Goal: Information Seeking & Learning: Learn about a topic

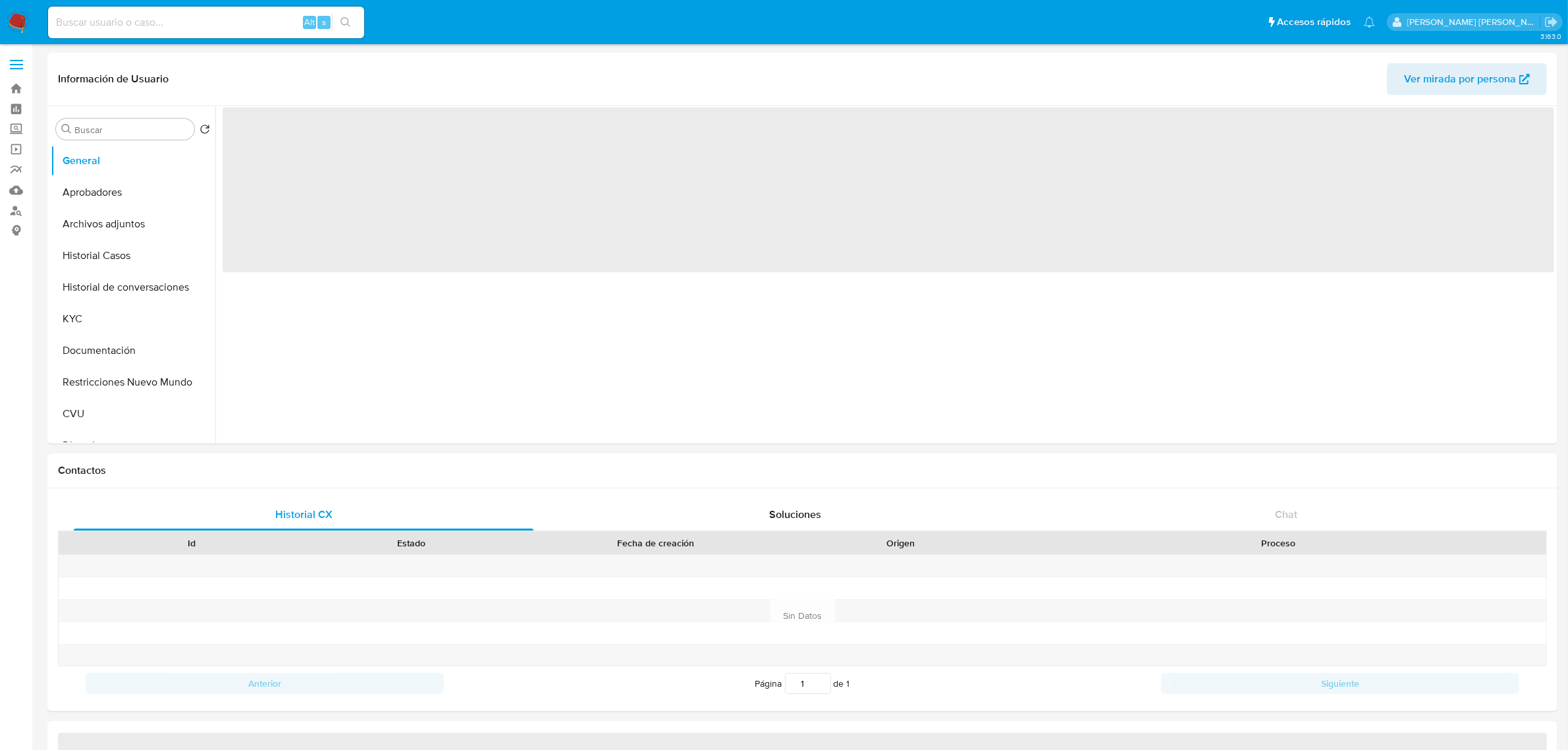
select select "10"
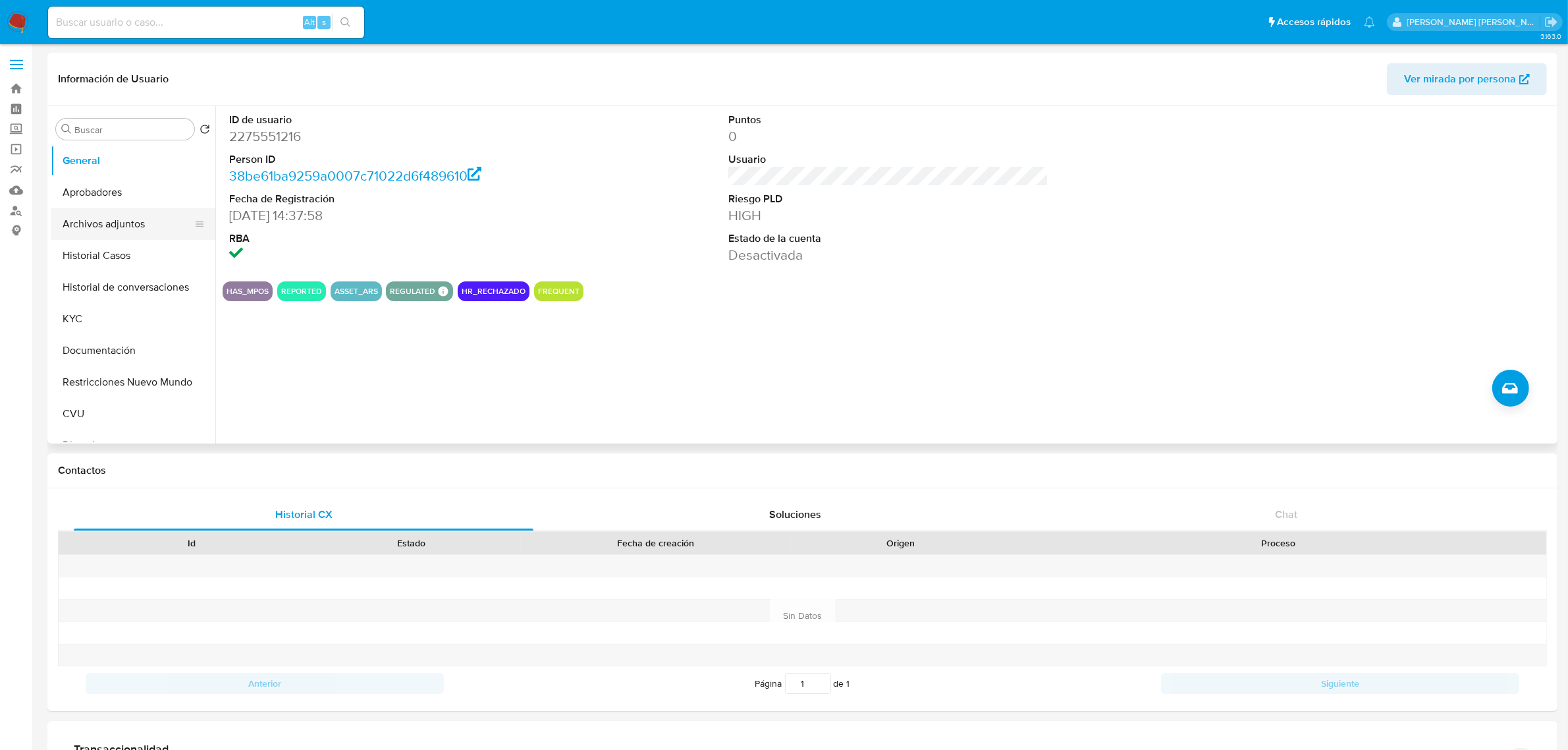
click at [99, 229] on button "Archivos adjuntos" at bounding box center [127, 225] width 154 height 32
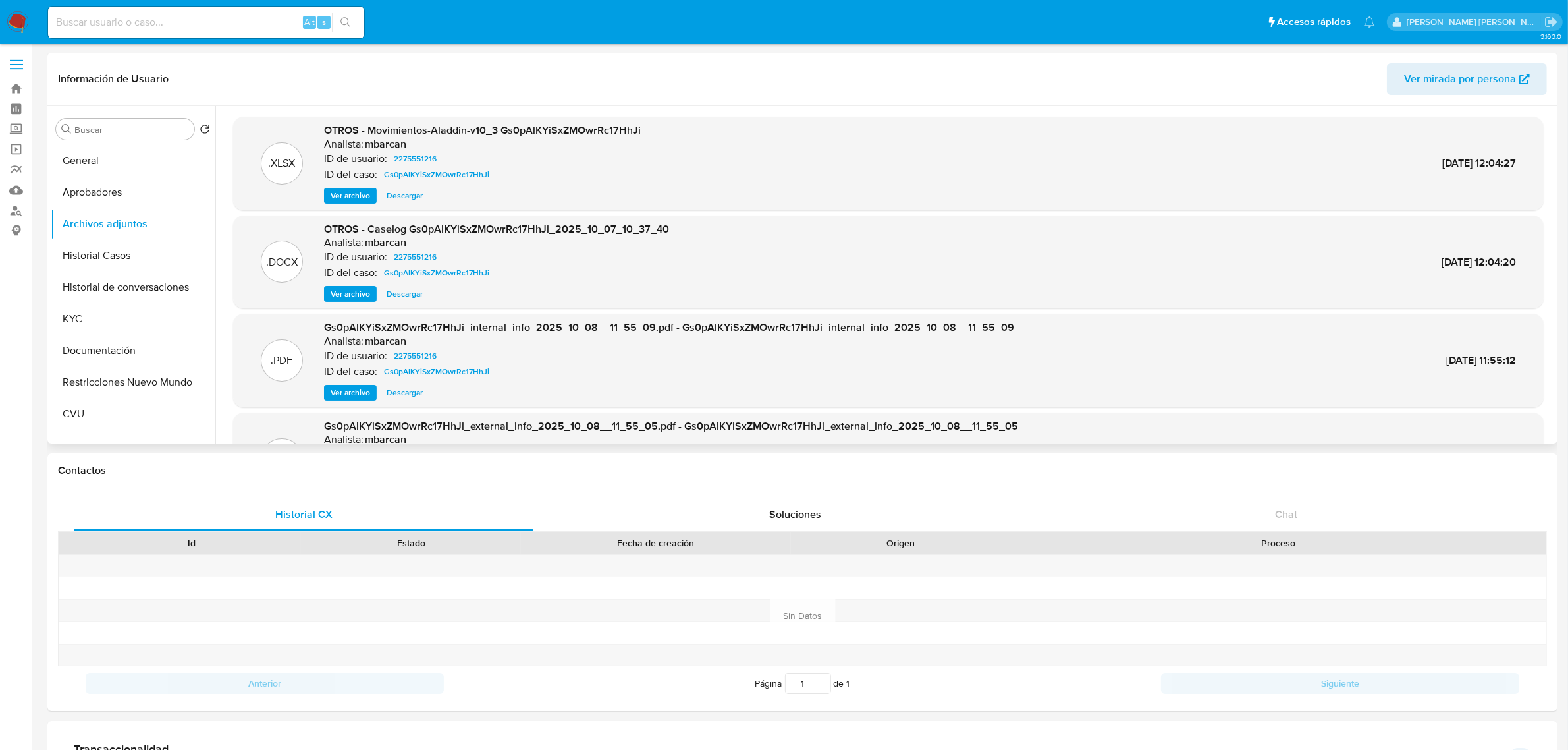
click at [363, 294] on span "Ver archivo" at bounding box center [351, 293] width 40 height 13
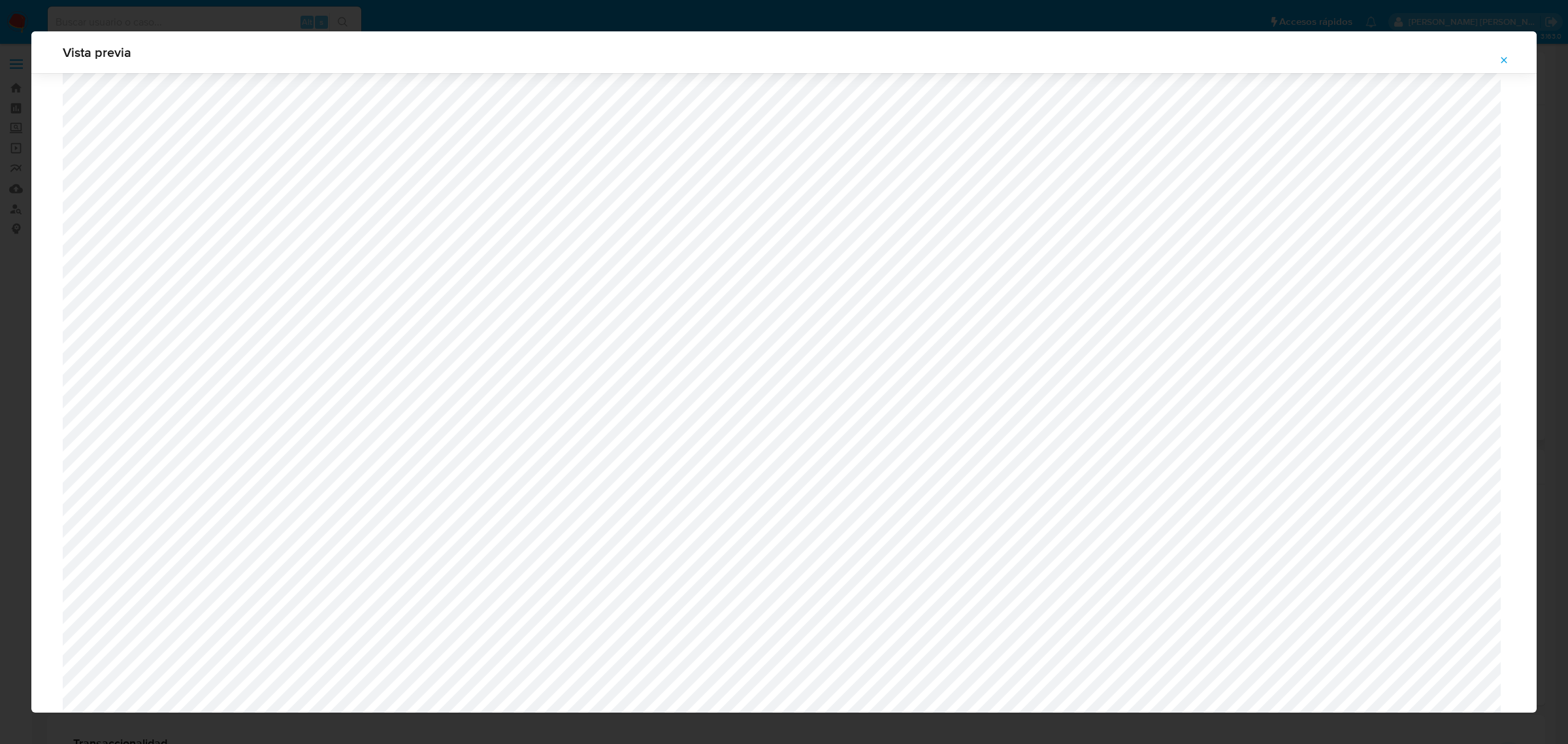
scroll to position [954, 0]
click at [1509, 62] on icon "Attachment preview" at bounding box center [1503, 60] width 11 height 11
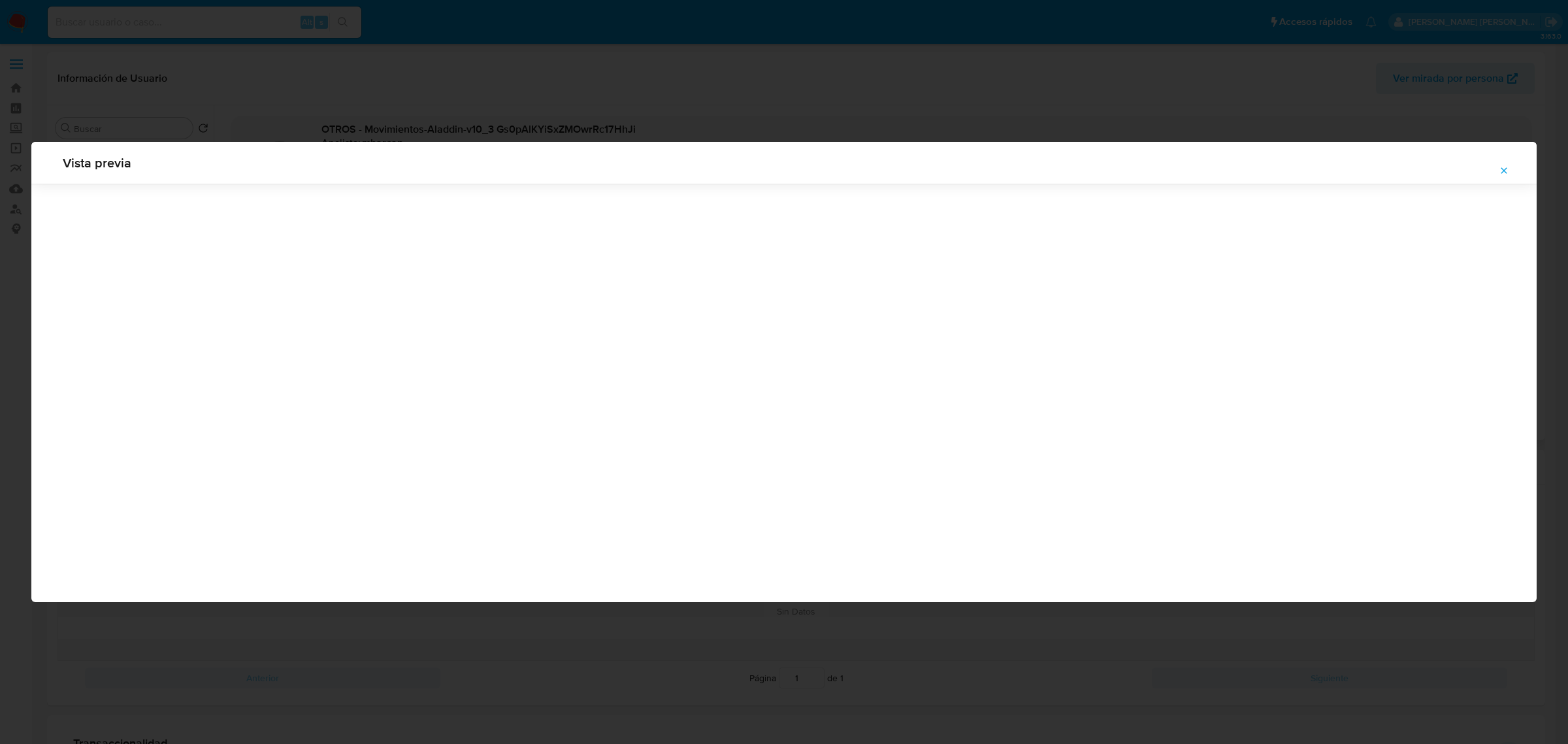
scroll to position [0, 0]
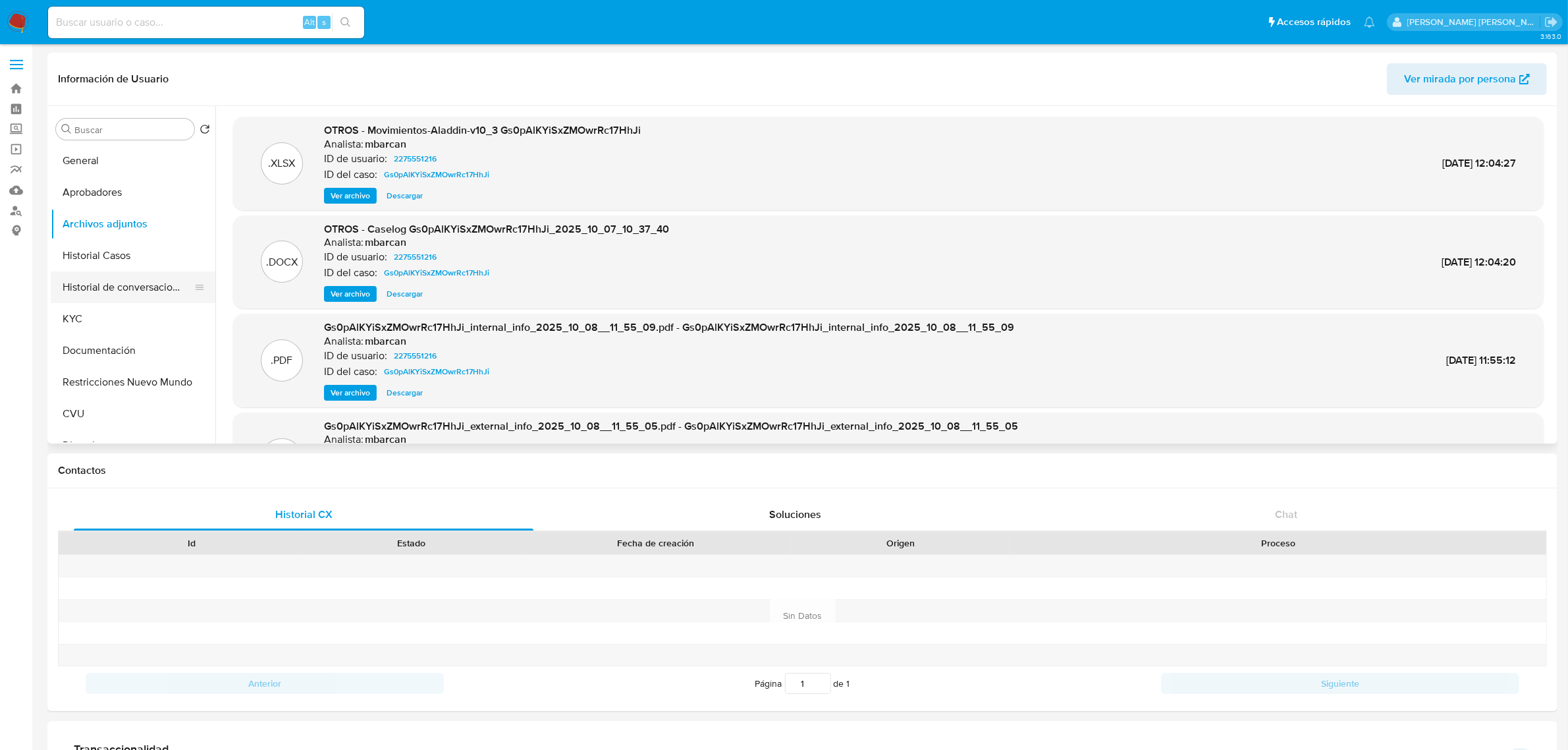
click at [120, 296] on button "Historial de conversaciones" at bounding box center [127, 287] width 154 height 32
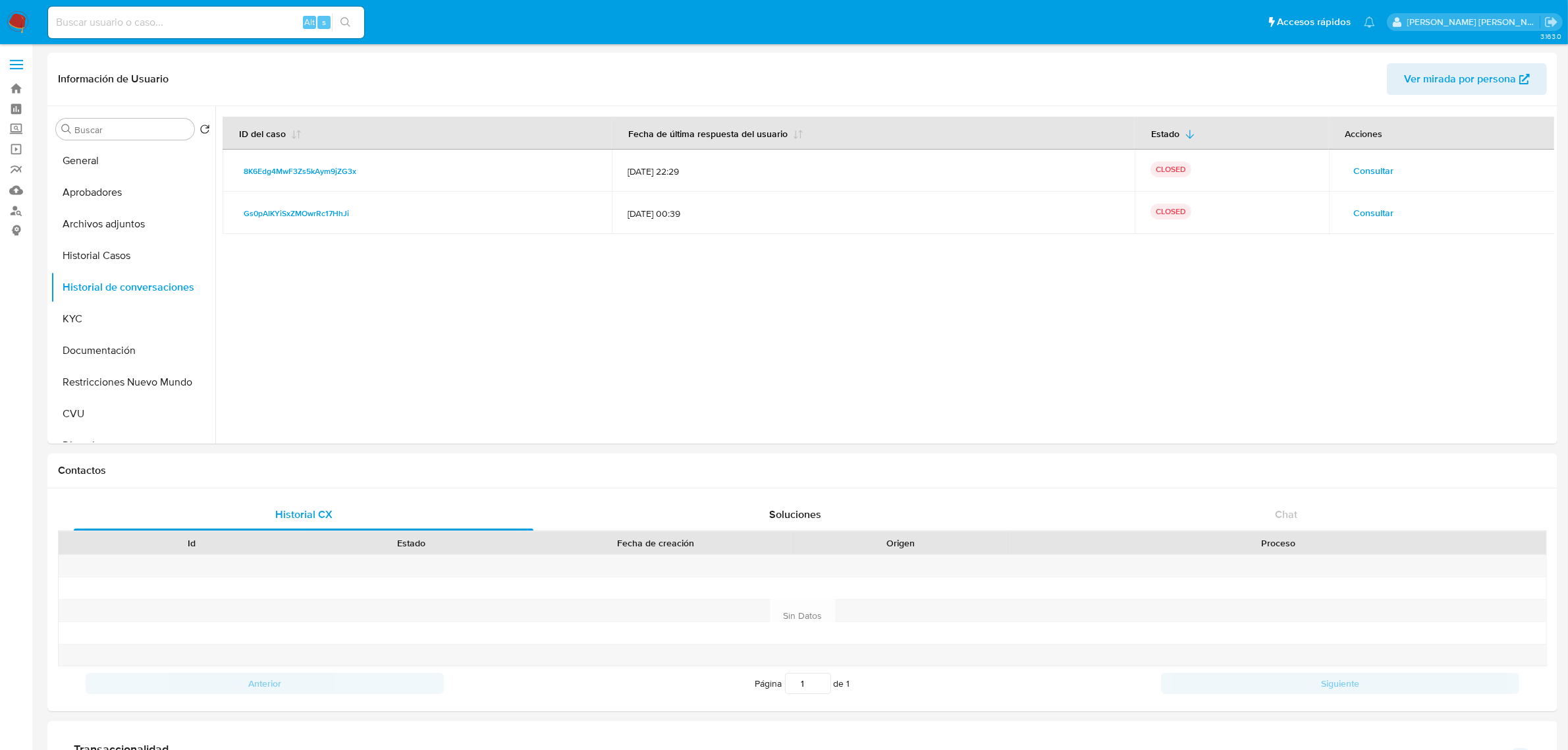
click at [1357, 206] on span "Consultar" at bounding box center [1374, 213] width 40 height 19
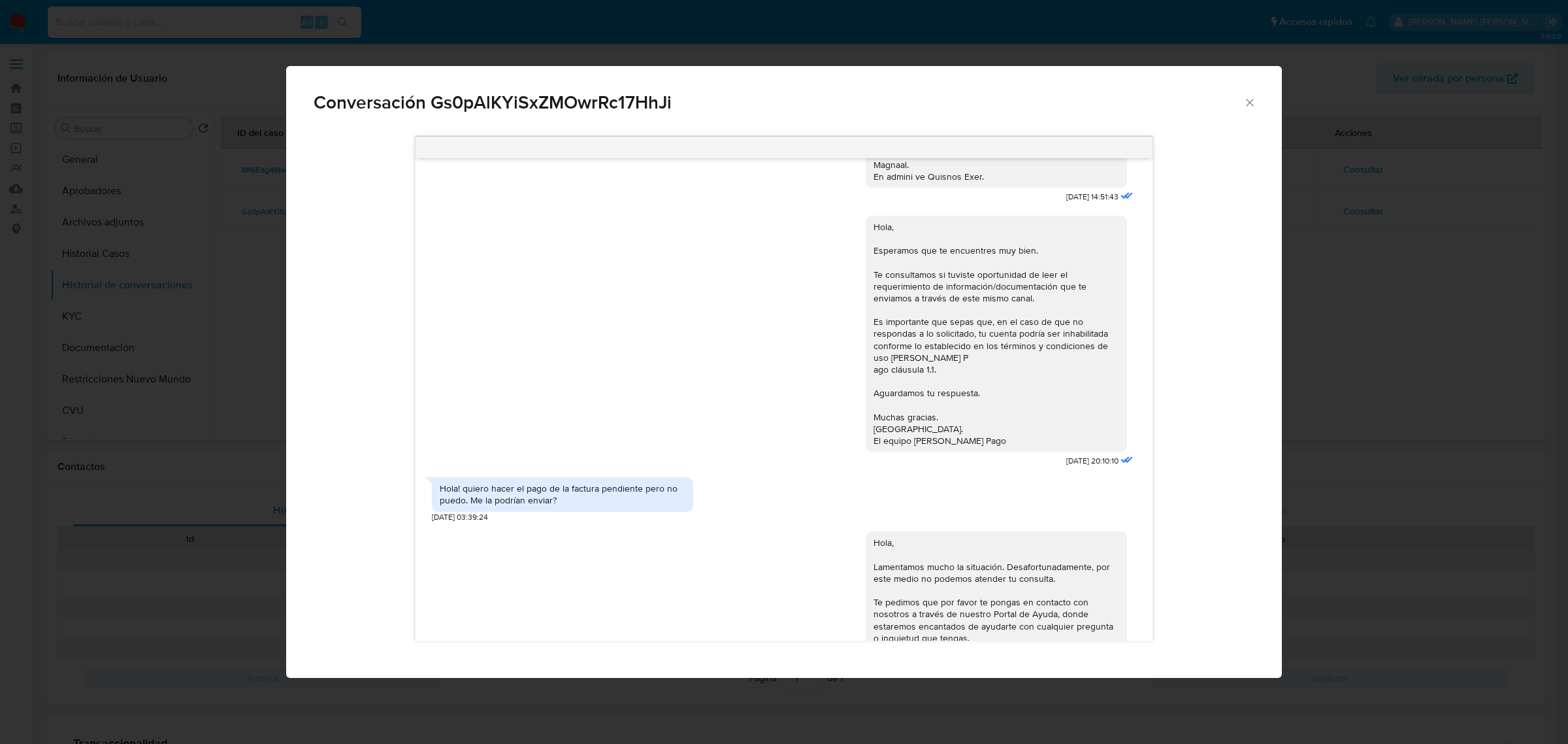
scroll to position [708, 0]
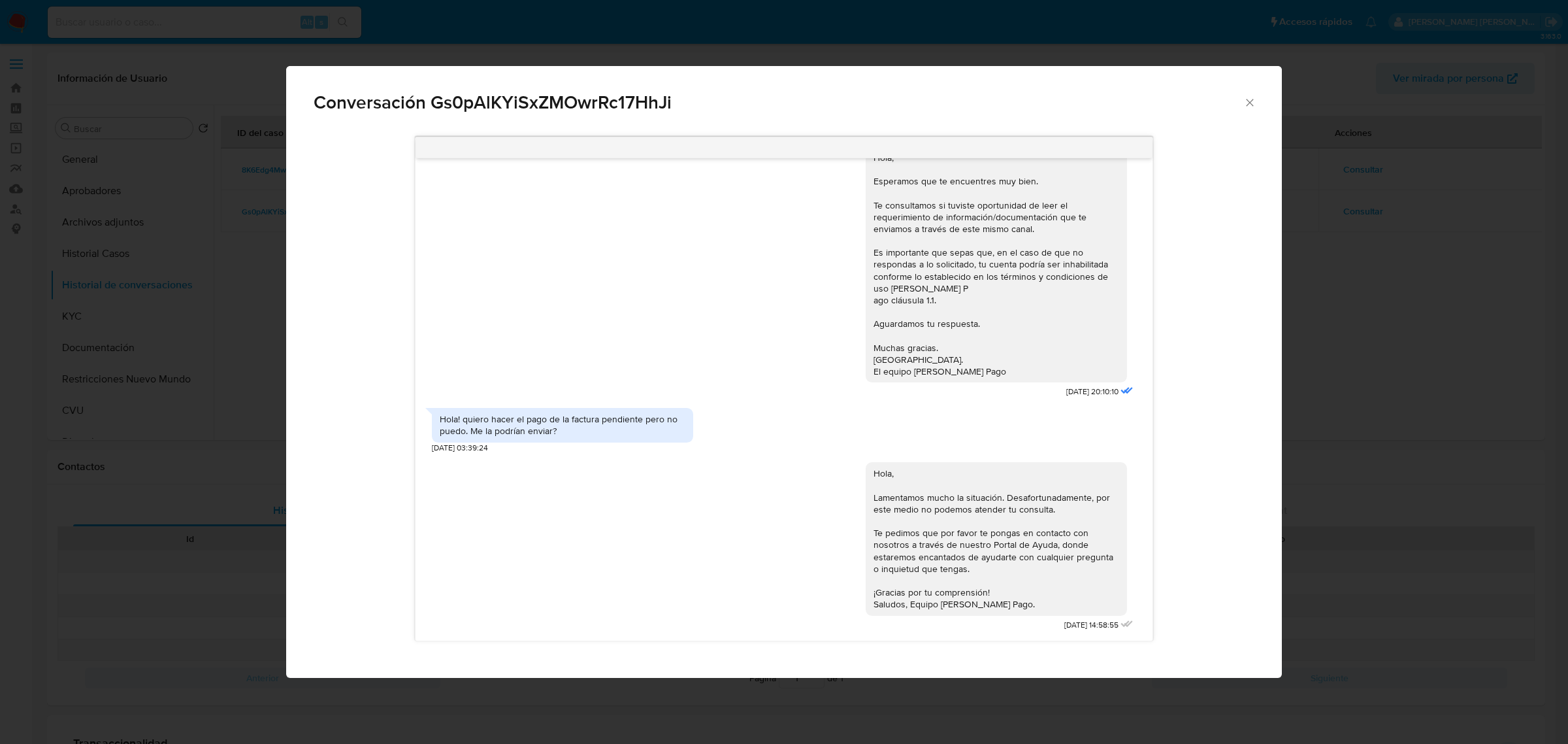
click at [1246, 101] on icon "Cerrar" at bounding box center [1249, 101] width 13 height 13
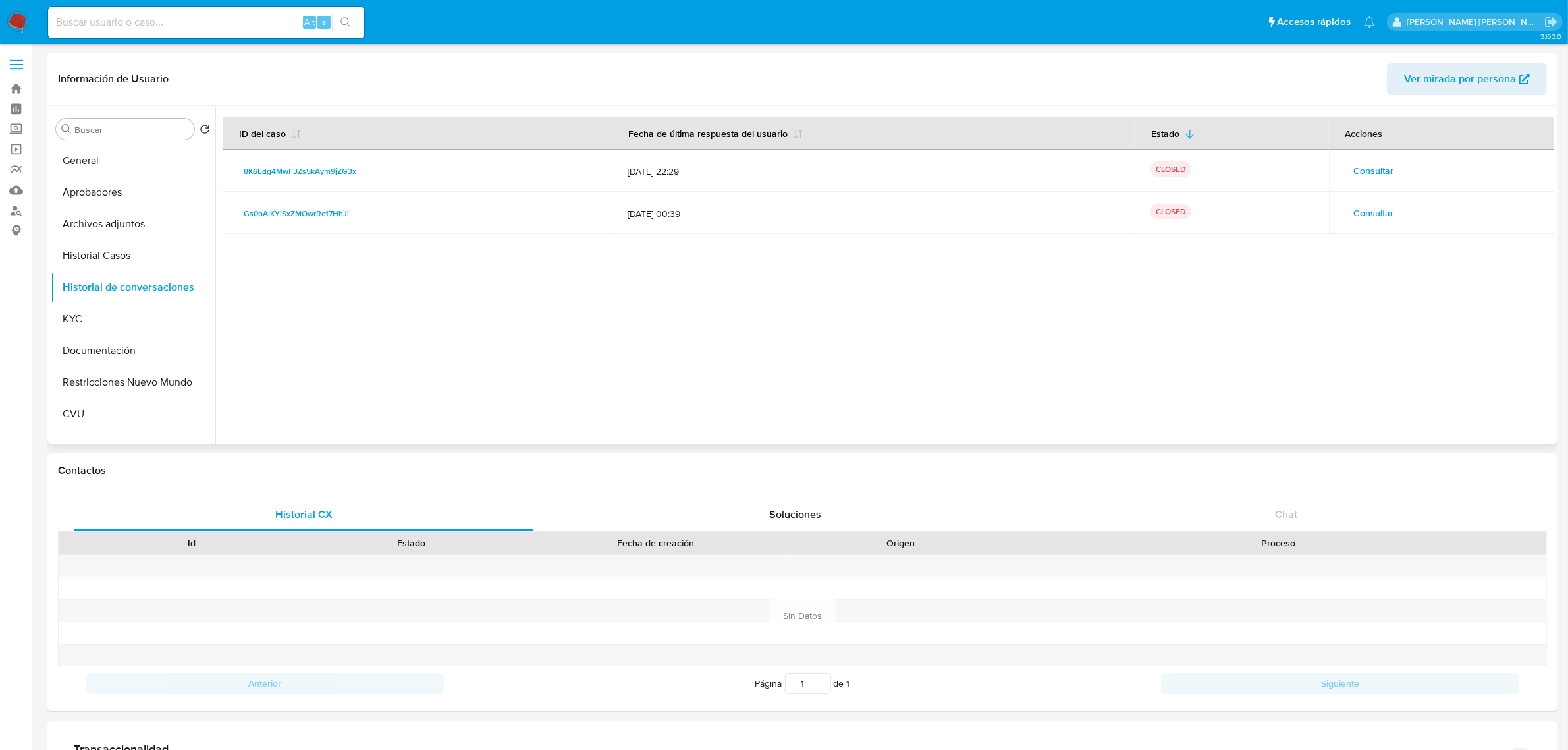
click at [1371, 170] on span "Consultar" at bounding box center [1374, 170] width 40 height 19
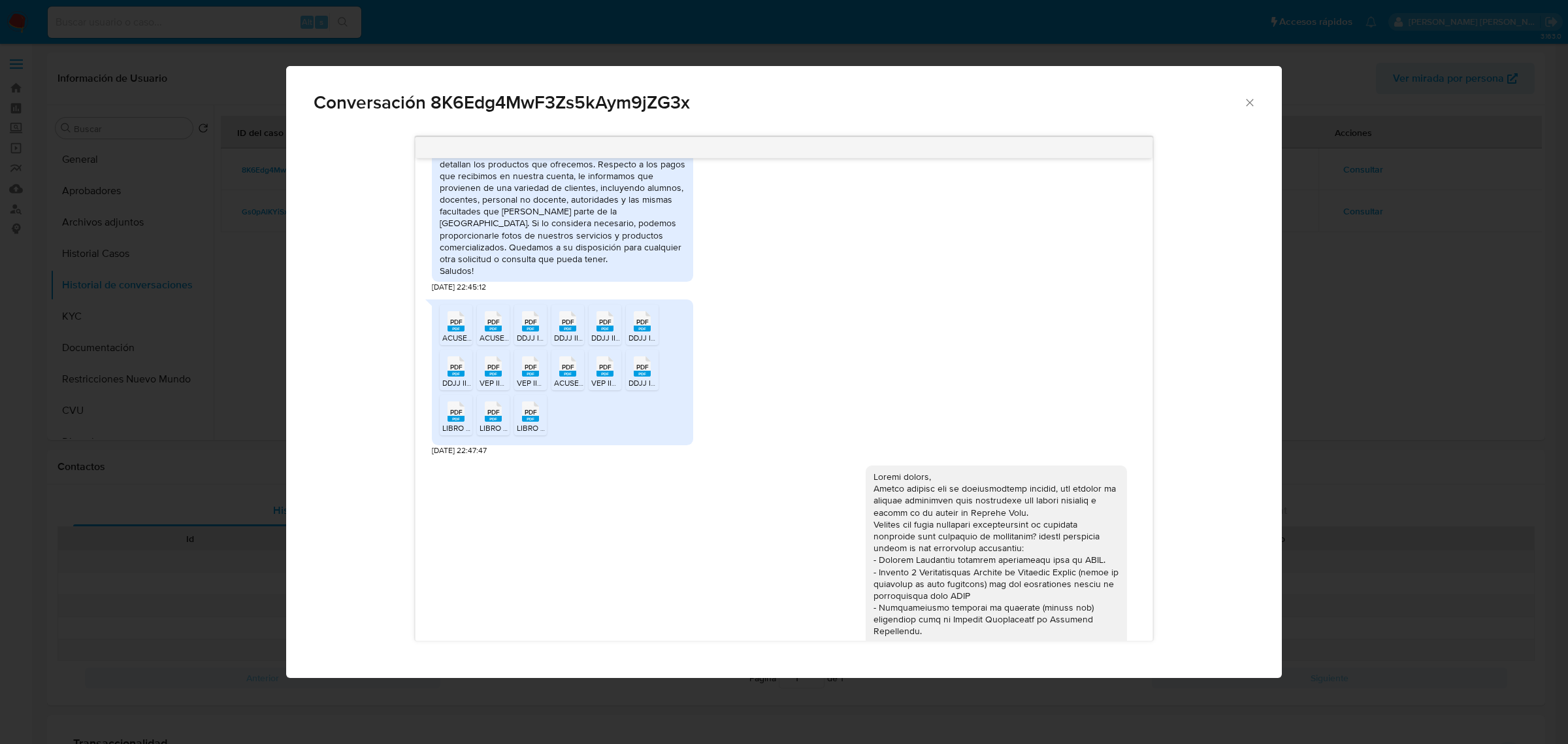
scroll to position [1032, 0]
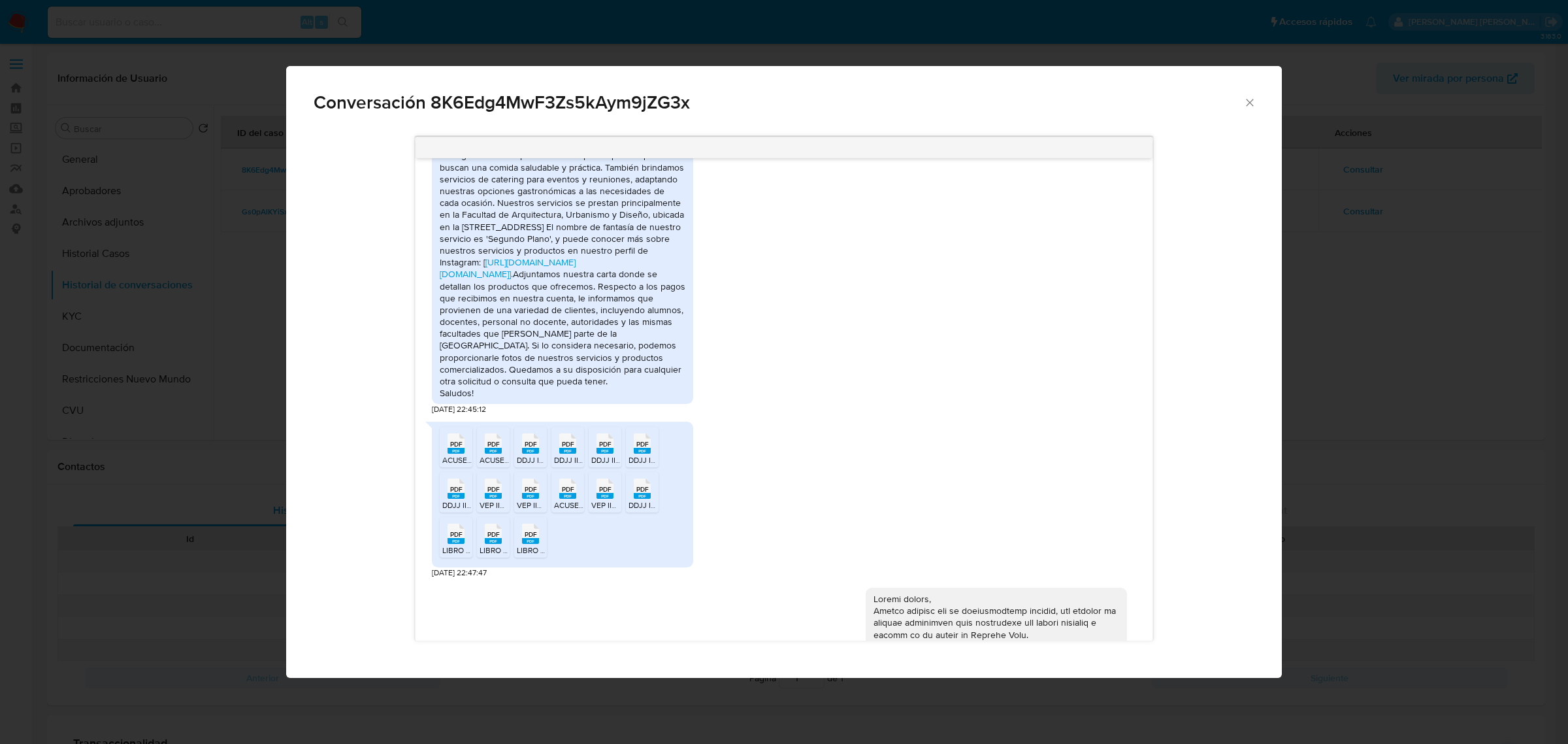
click at [1362, 162] on div "Conversación 8K6Edg4MwF3Zs5kAym9jZG3x 17/07/2025 19:45:36 Hola, Esperamos que t…" at bounding box center [784, 372] width 1568 height 744
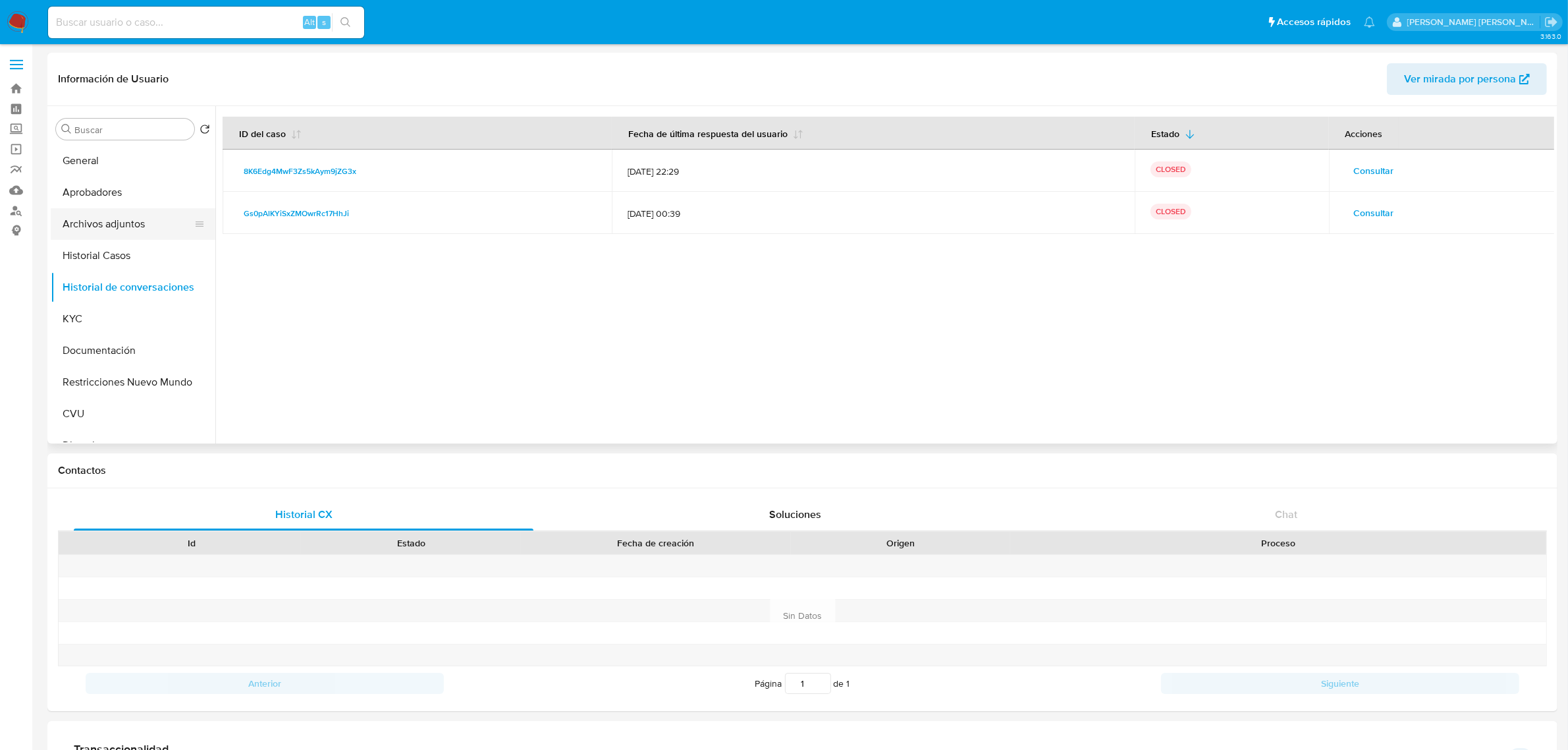
click at [96, 231] on button "Archivos adjuntos" at bounding box center [127, 225] width 154 height 32
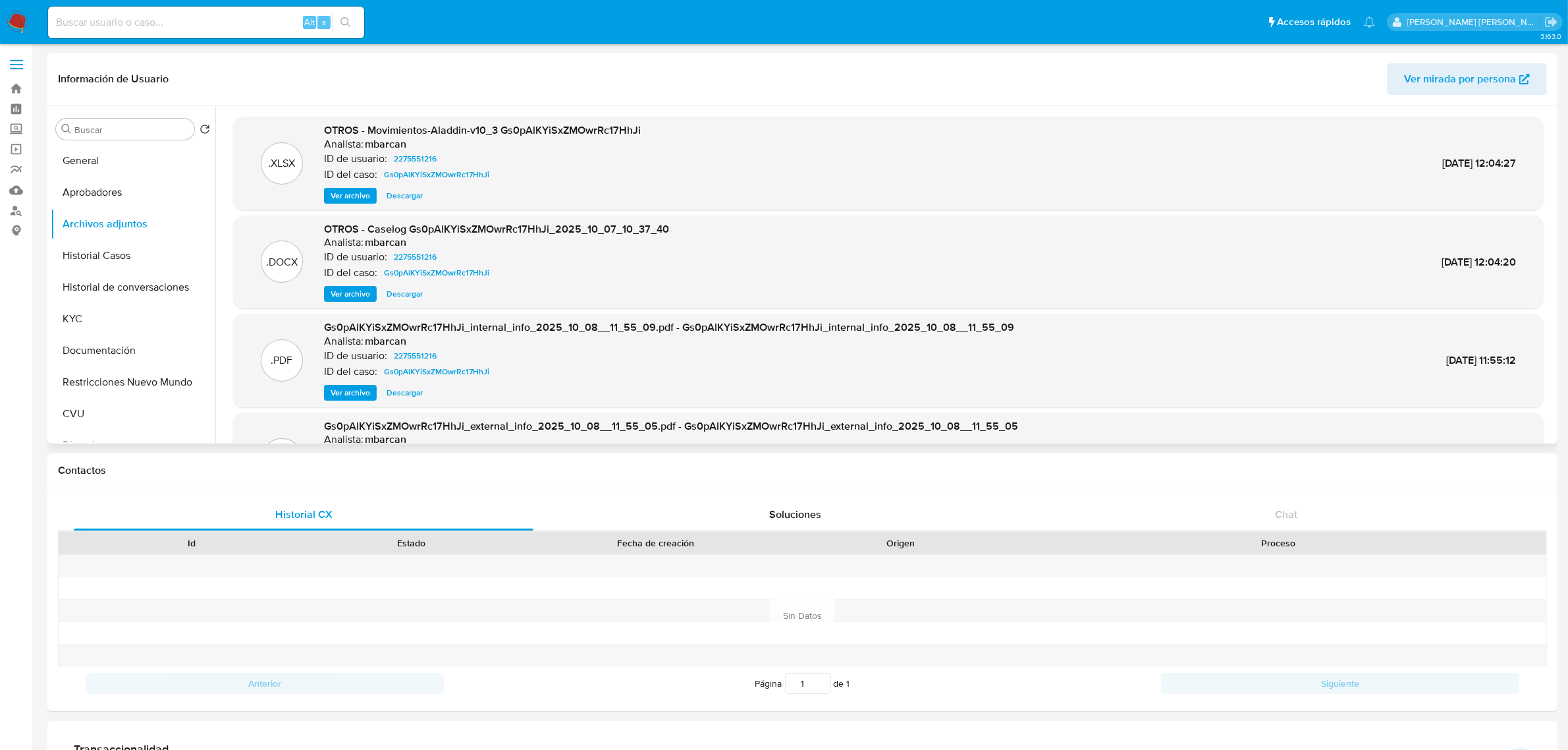
click at [347, 287] on span "Ver archivo" at bounding box center [351, 293] width 40 height 13
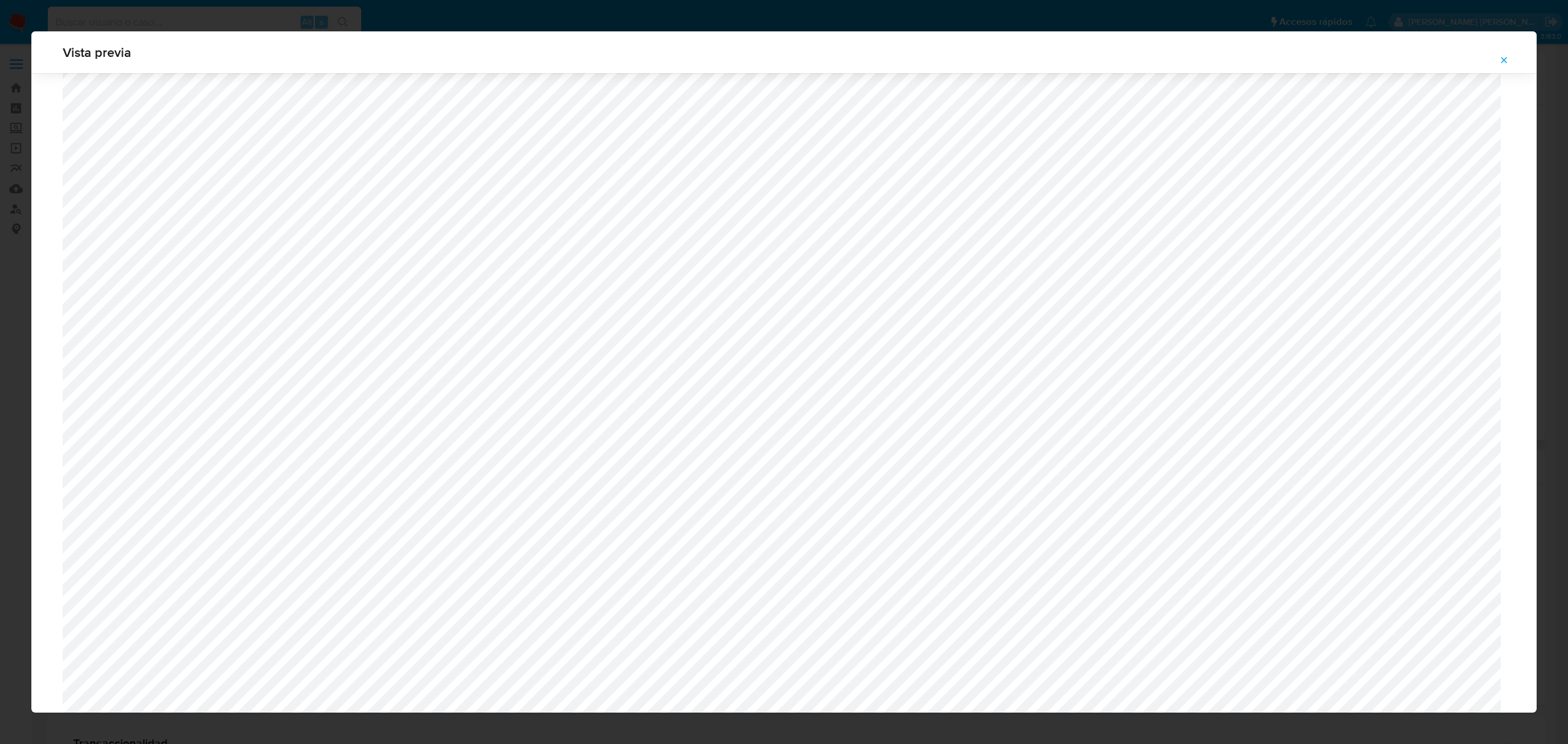
scroll to position [382, 0]
click at [1496, 57] on button "Attachment preview" at bounding box center [1503, 59] width 29 height 21
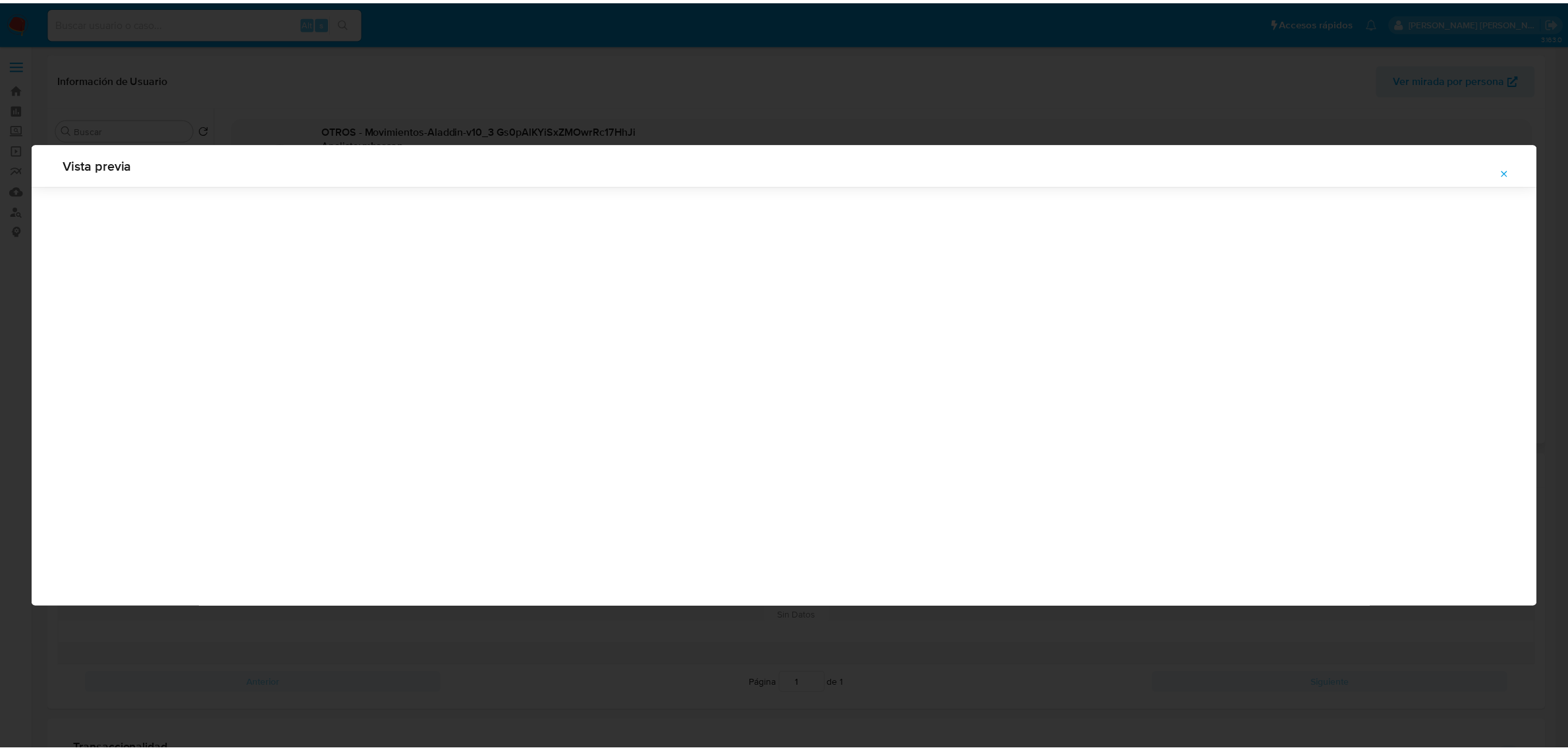
scroll to position [0, 0]
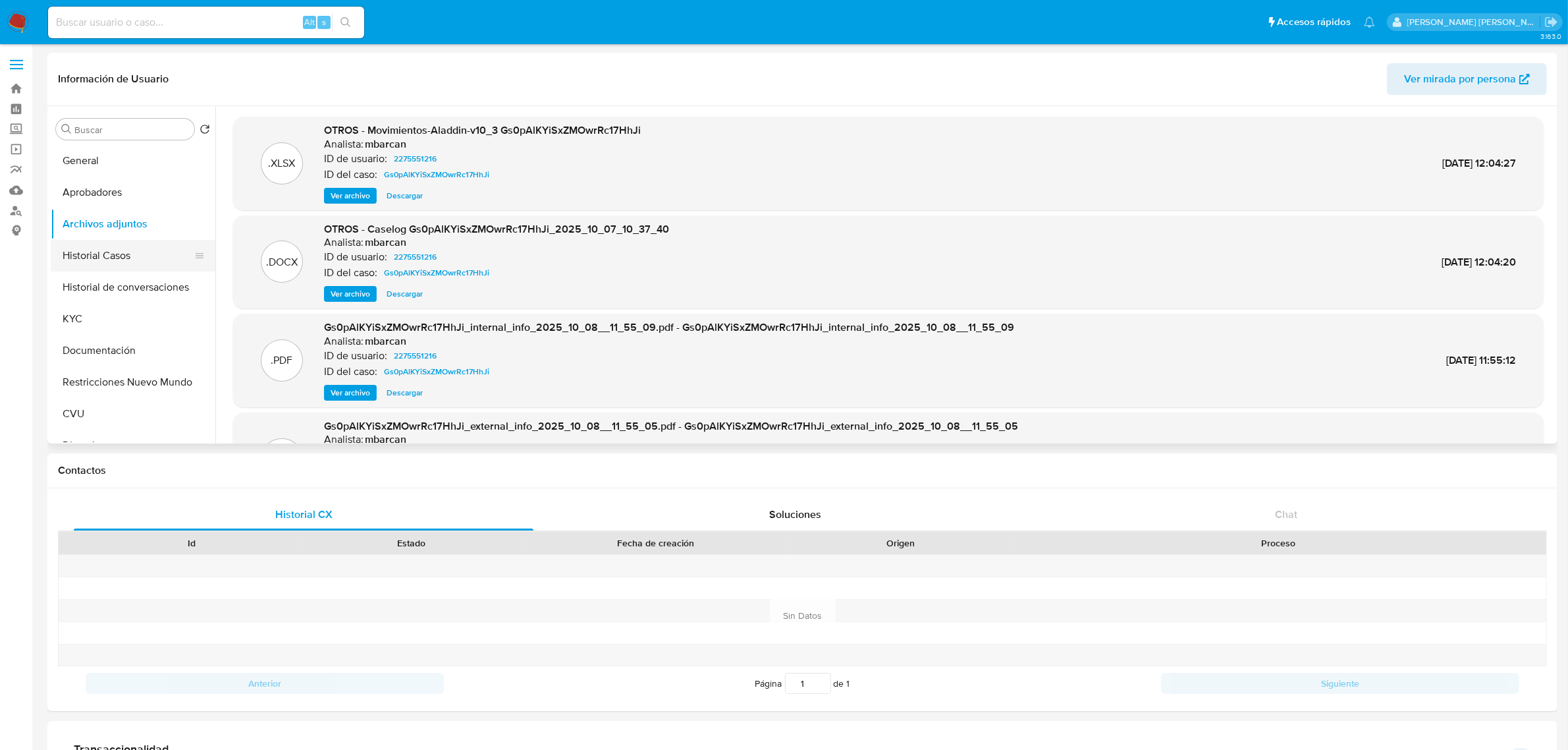
click at [127, 258] on button "Historial Casos" at bounding box center [127, 255] width 154 height 32
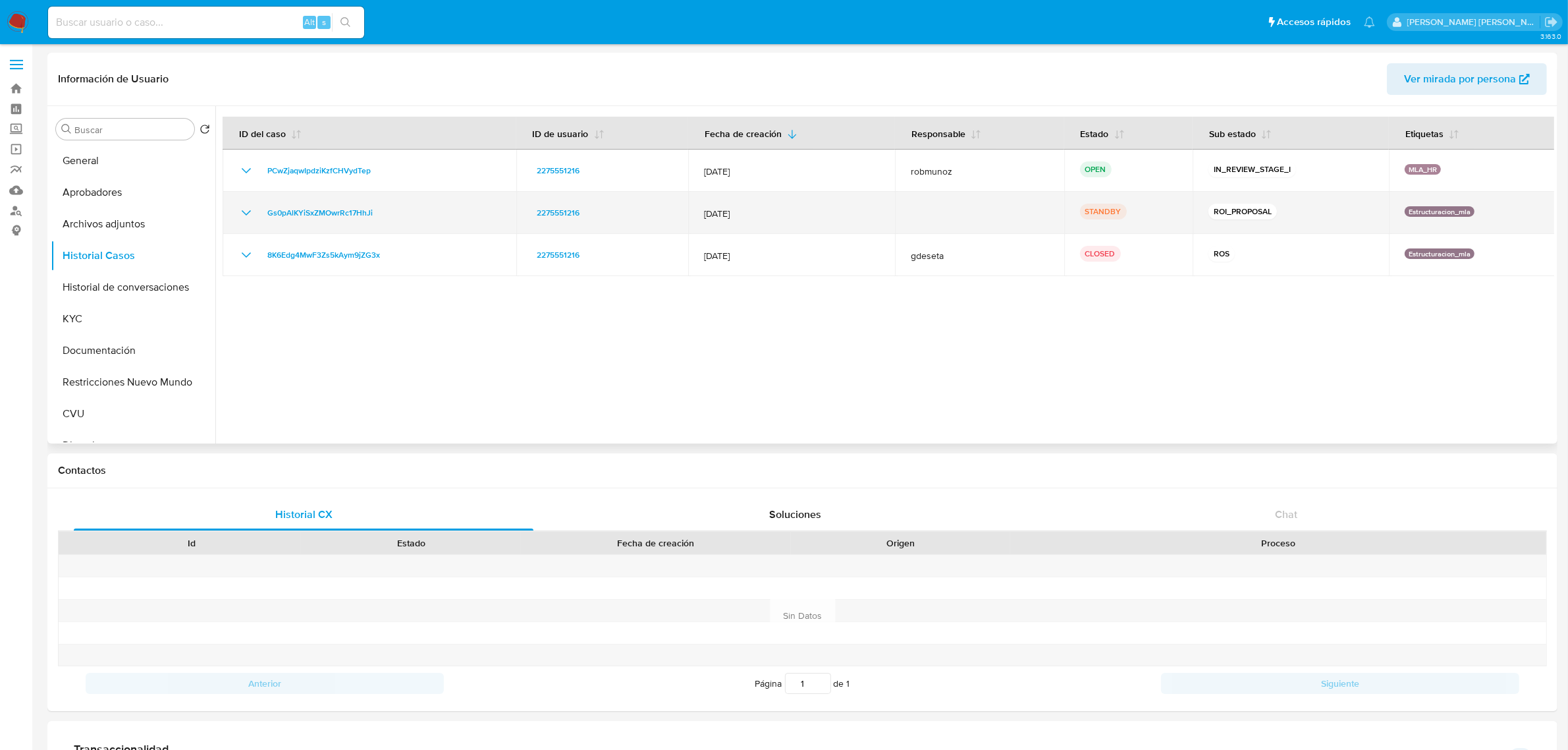
drag, startPoint x: 693, startPoint y: 220, endPoint x: 793, endPoint y: 212, distance: 100.3
click at [793, 212] on td "12/Sept/2025" at bounding box center [791, 213] width 207 height 42
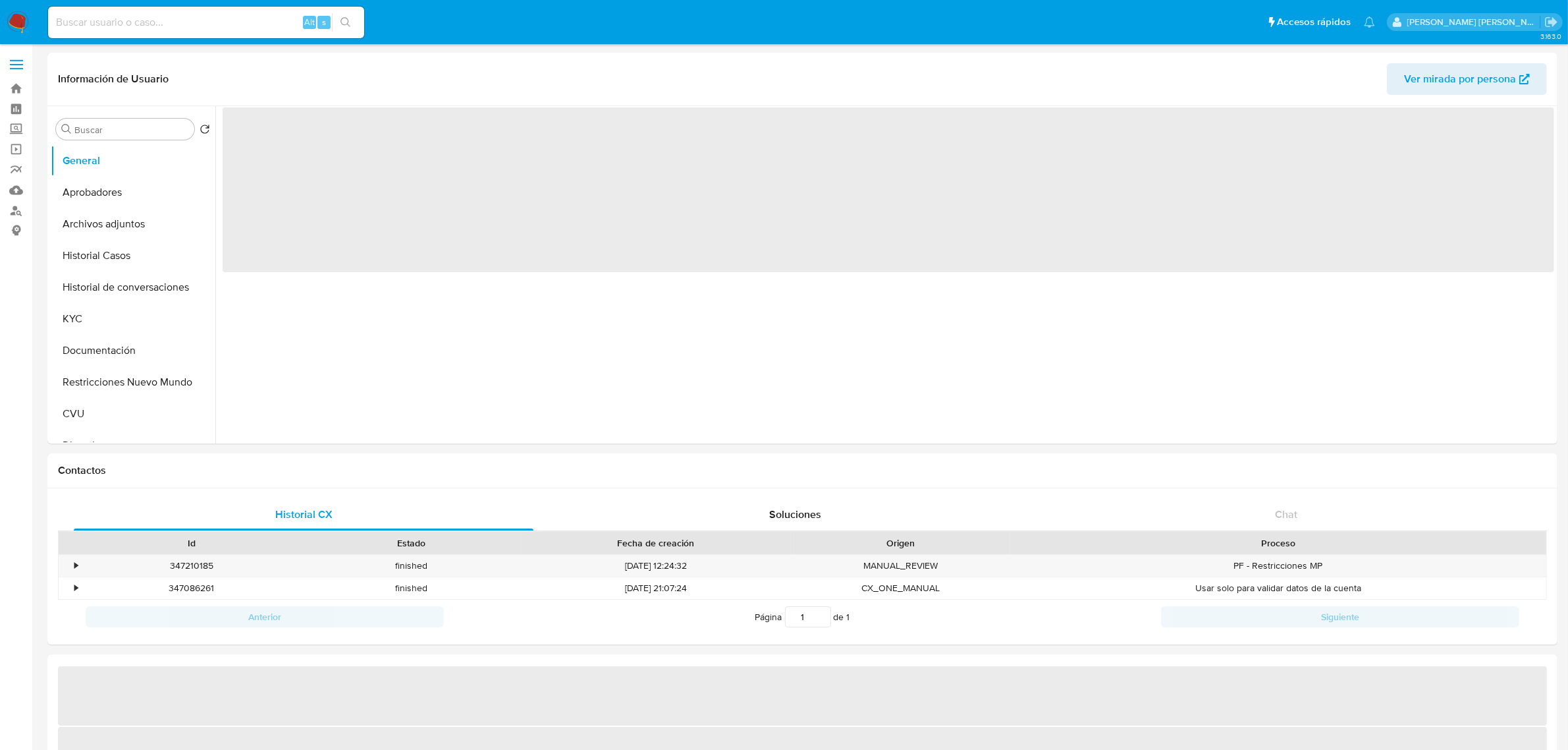
select select "10"
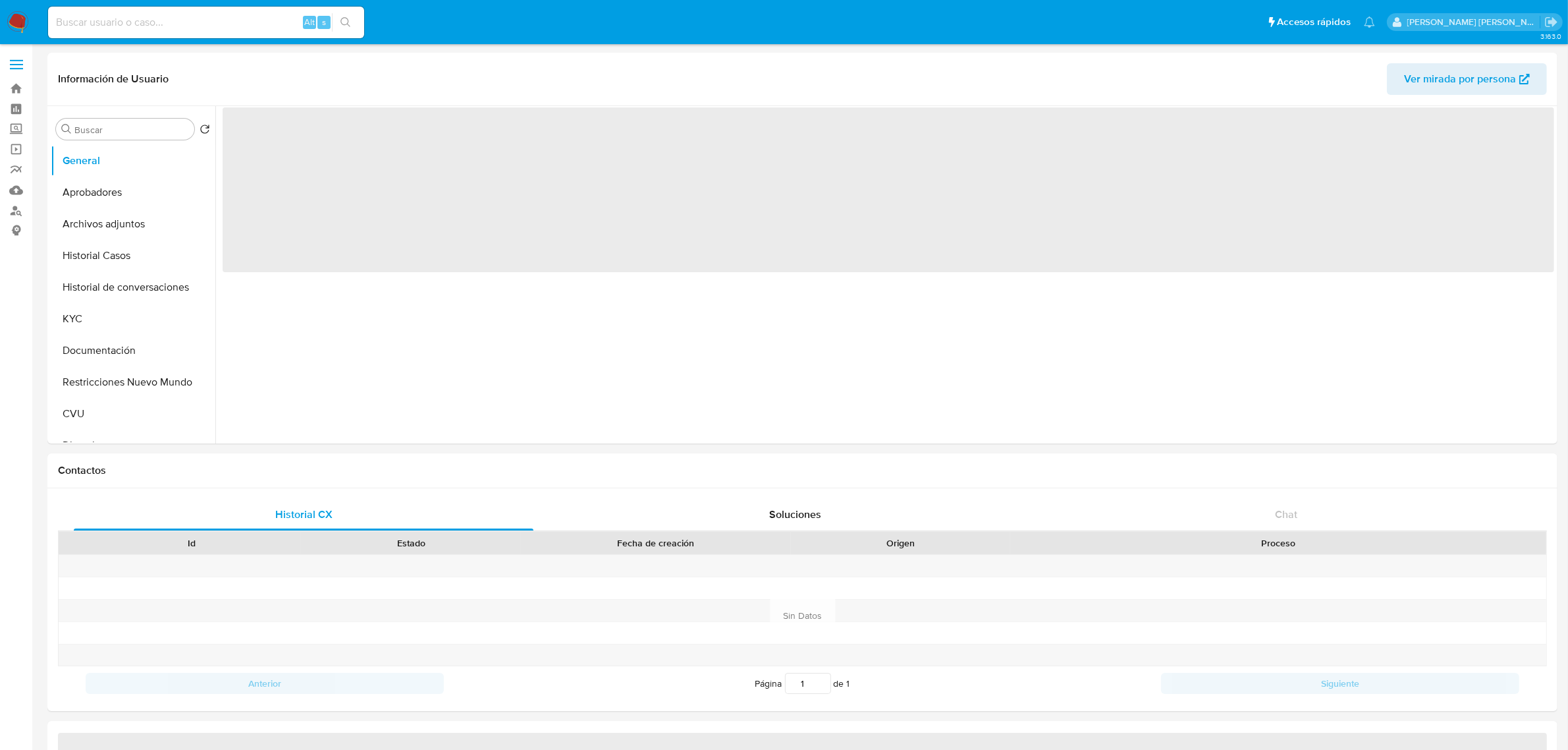
select select "10"
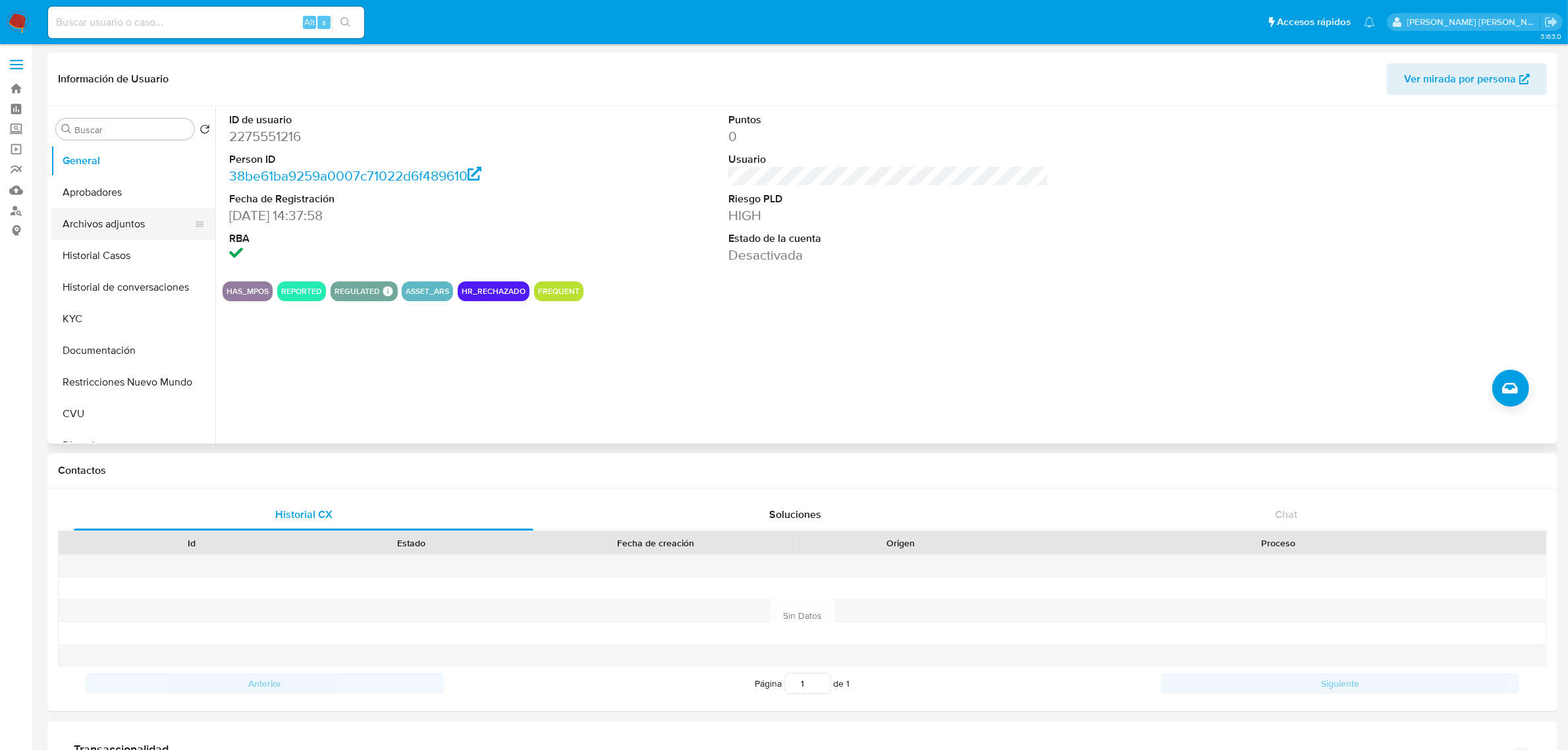
click at [126, 230] on button "Archivos adjuntos" at bounding box center [127, 225] width 154 height 32
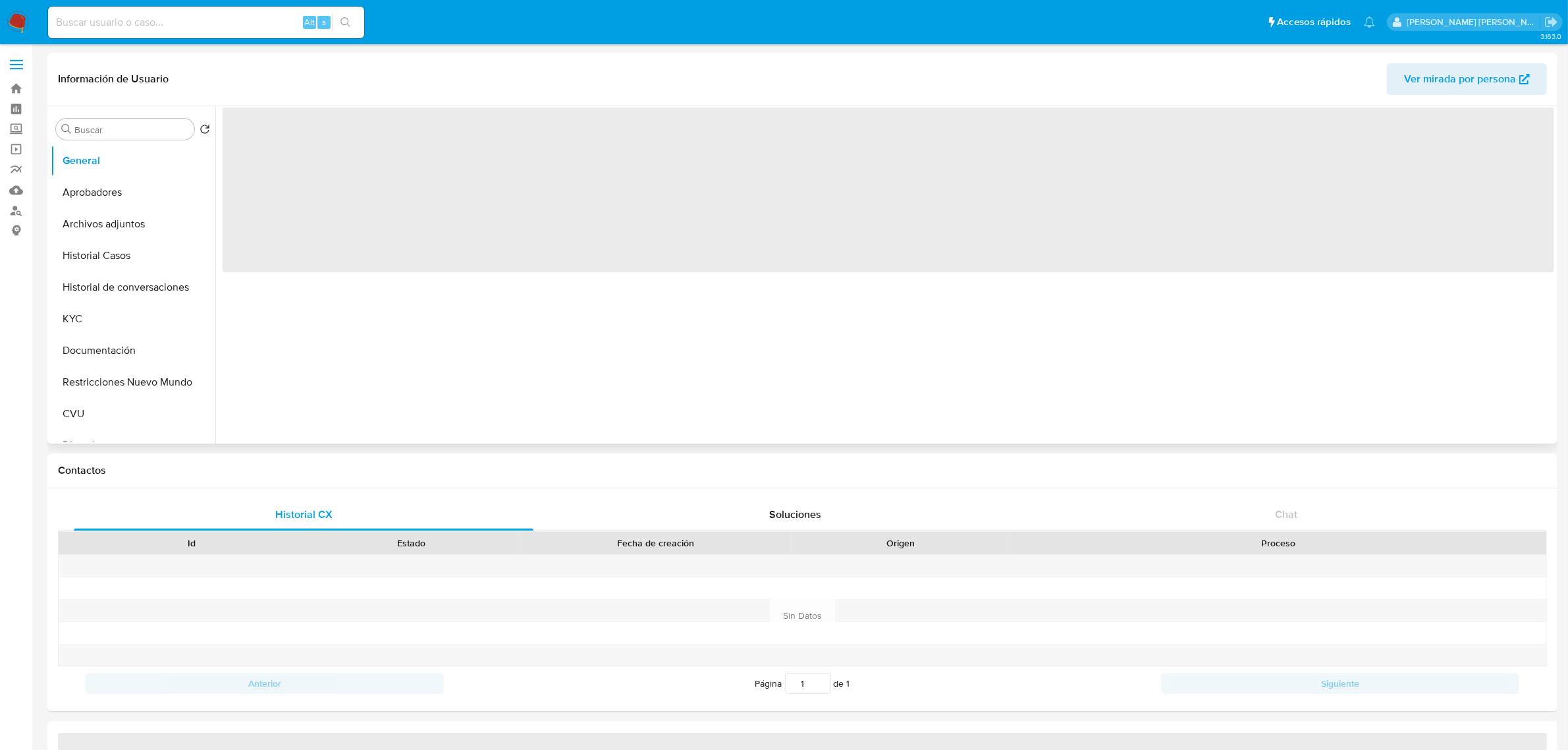
select select "10"
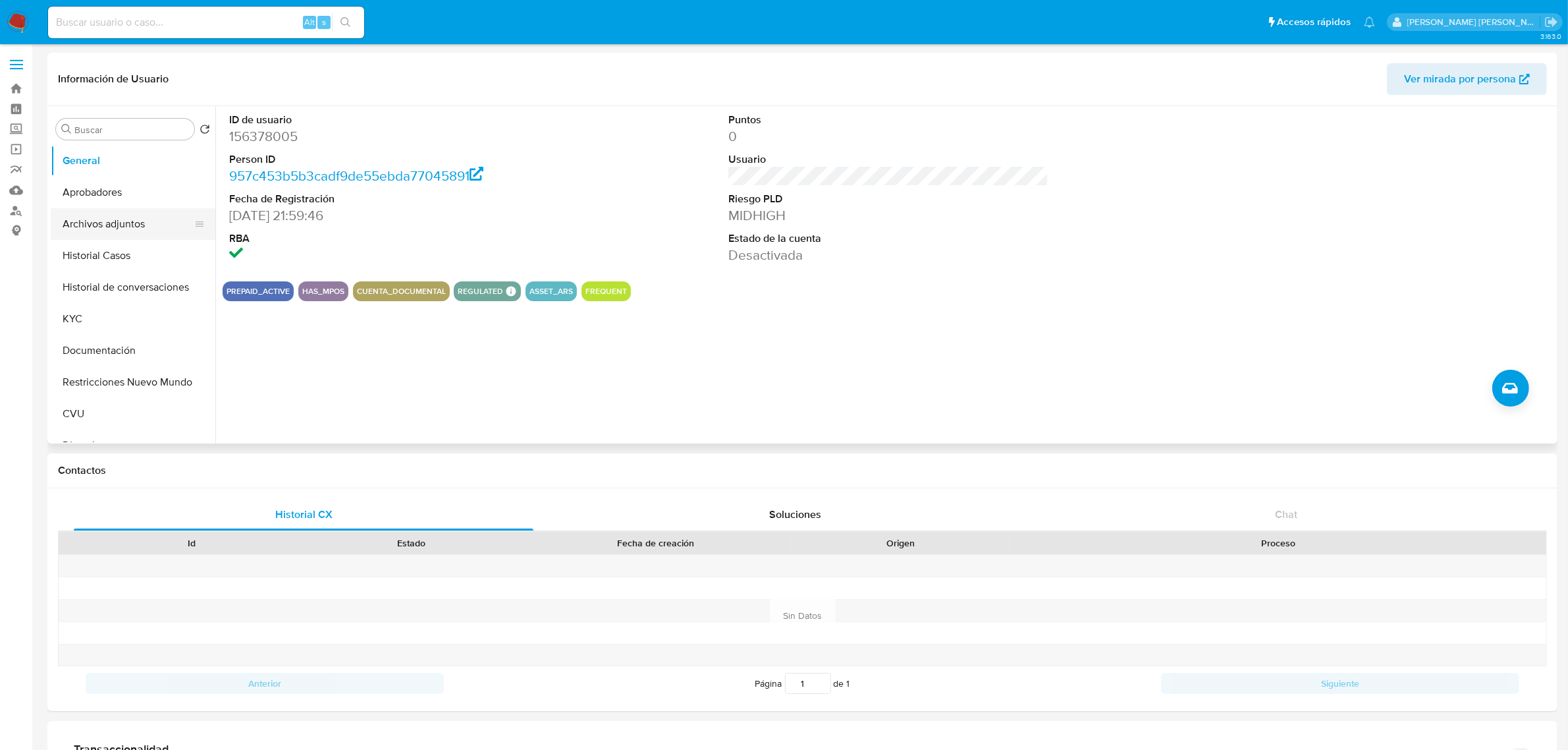
click at [117, 227] on button "Archivos adjuntos" at bounding box center [127, 225] width 154 height 32
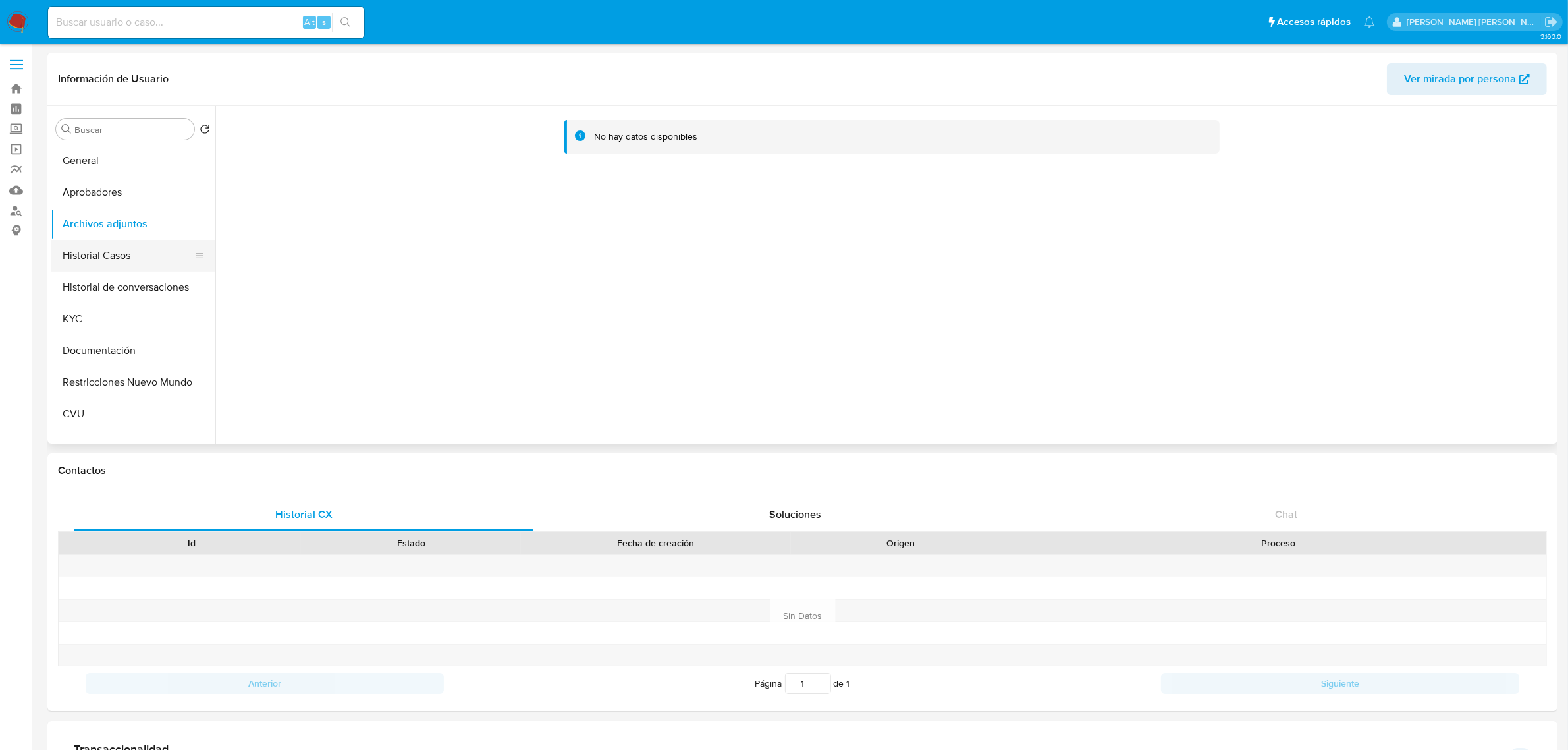
click at [100, 245] on button "Historial Casos" at bounding box center [127, 255] width 154 height 32
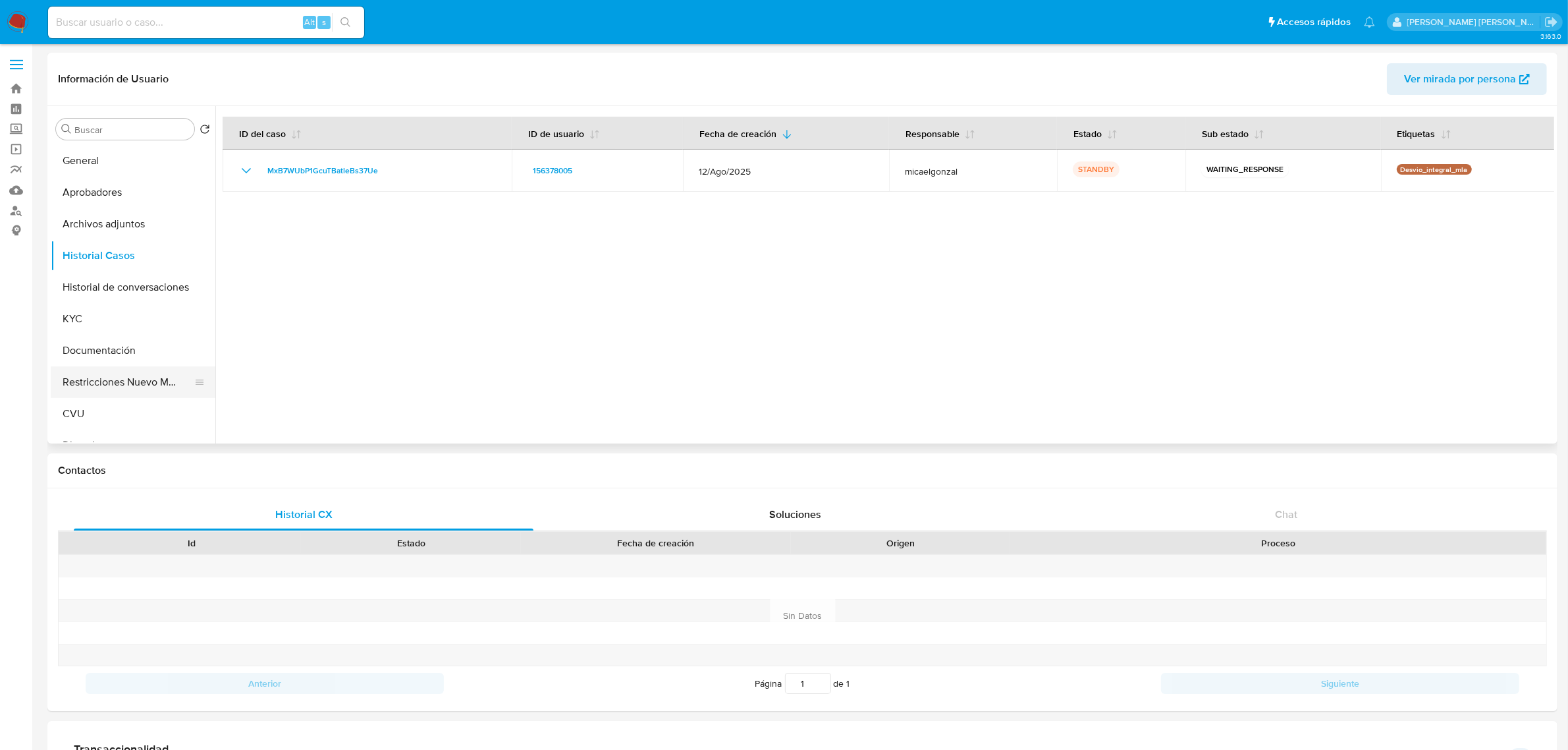
click at [62, 382] on button "Restricciones Nuevo Mundo" at bounding box center [127, 382] width 154 height 32
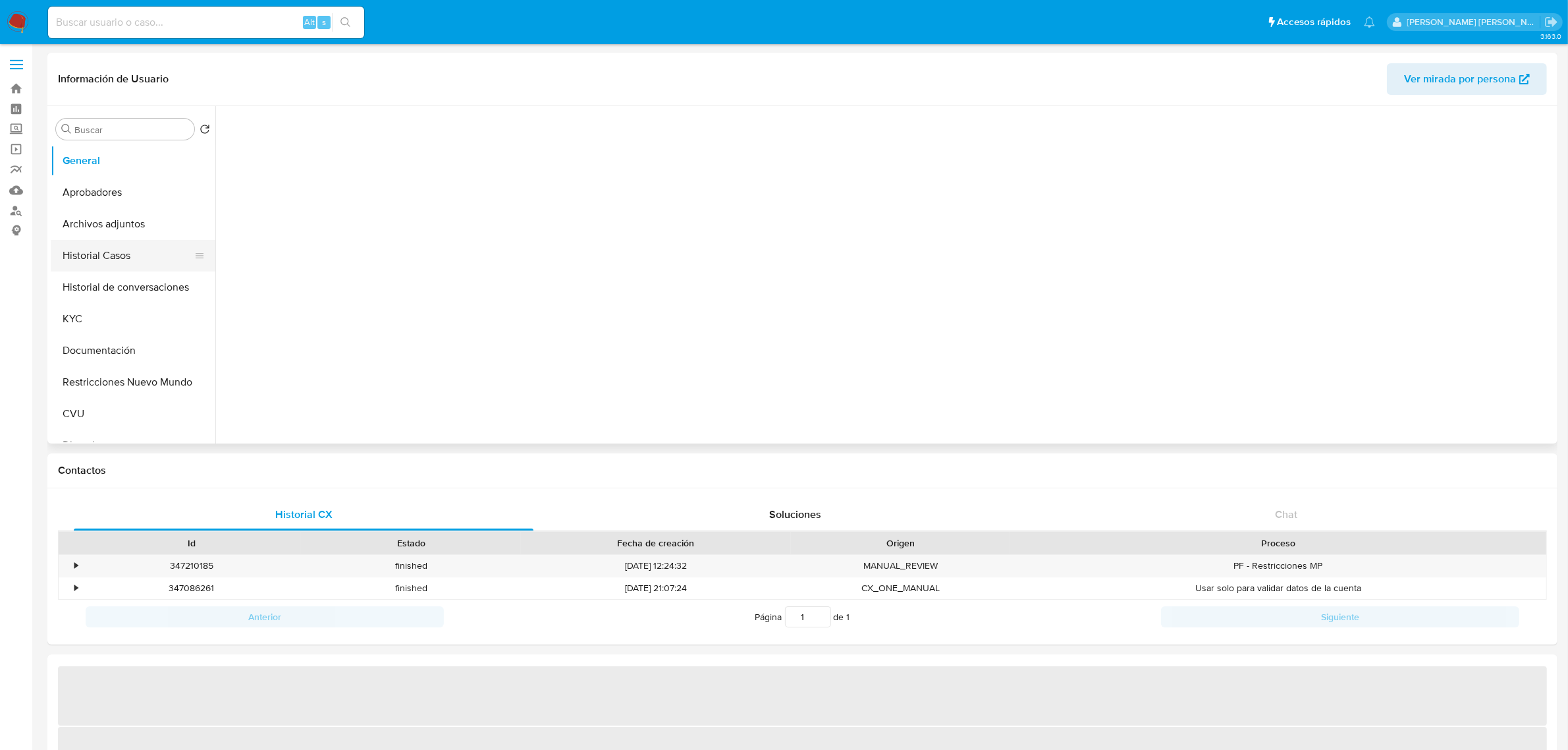
select select "10"
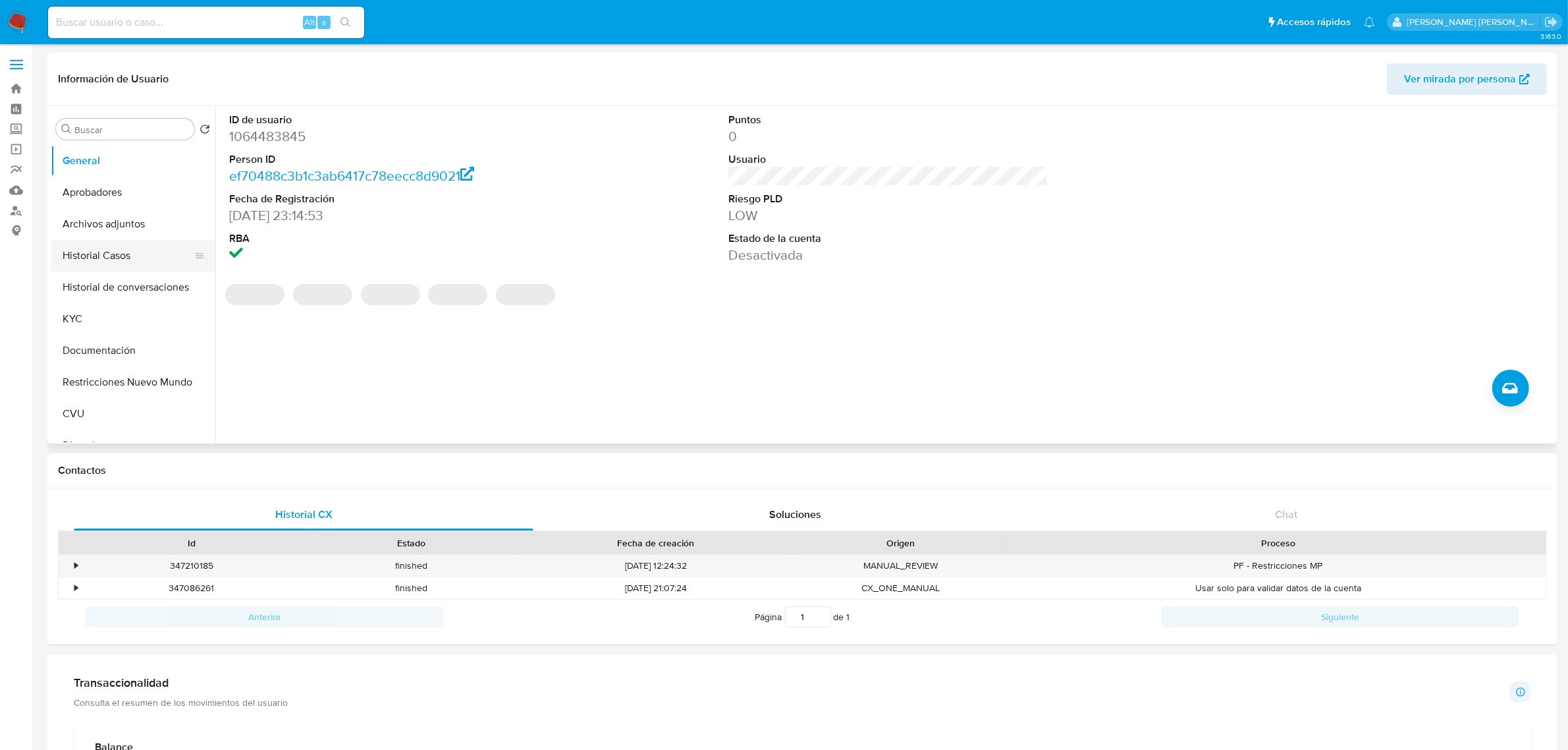
click at [126, 253] on button "Historial Casos" at bounding box center [127, 255] width 154 height 32
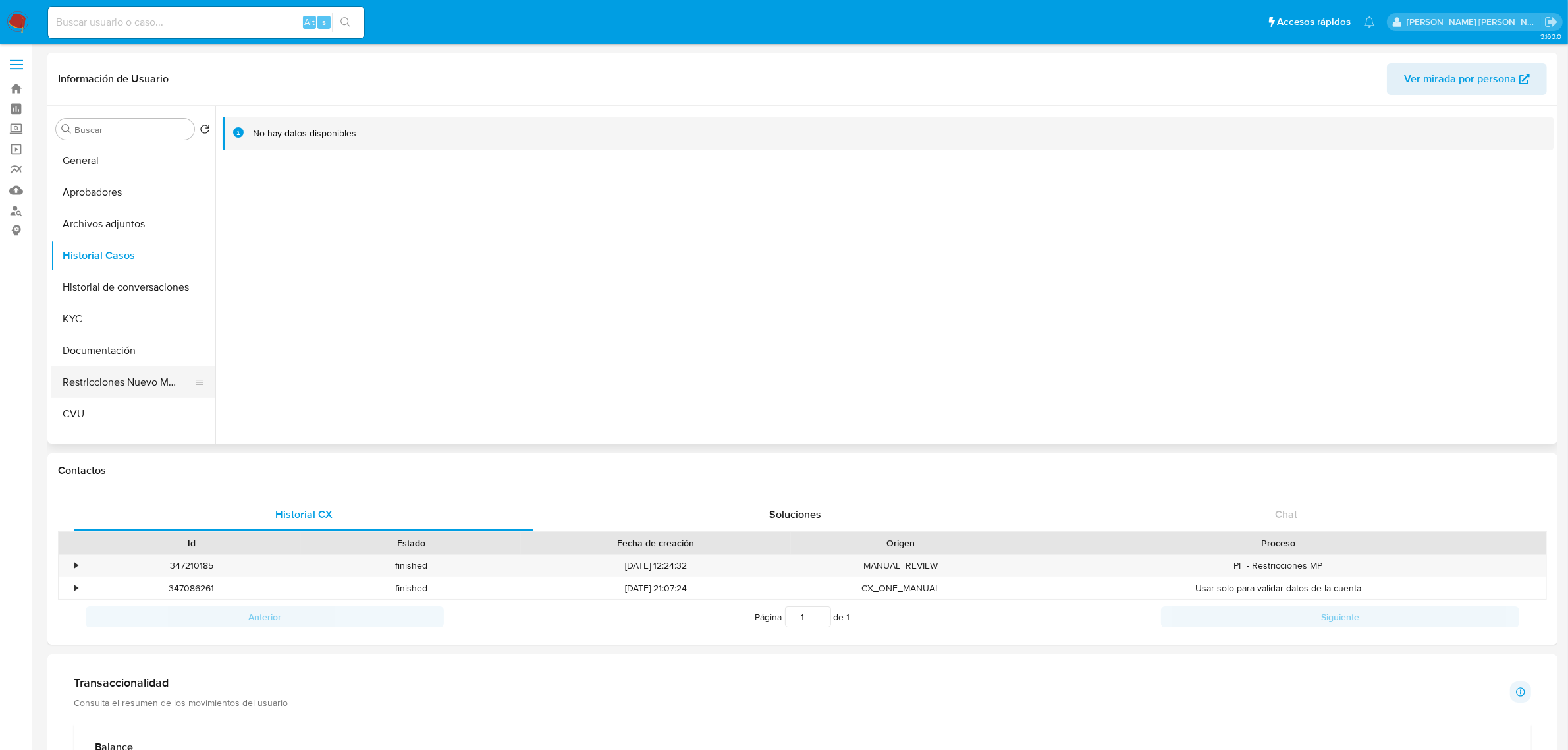
click at [120, 376] on button "Restricciones Nuevo Mundo" at bounding box center [127, 382] width 154 height 32
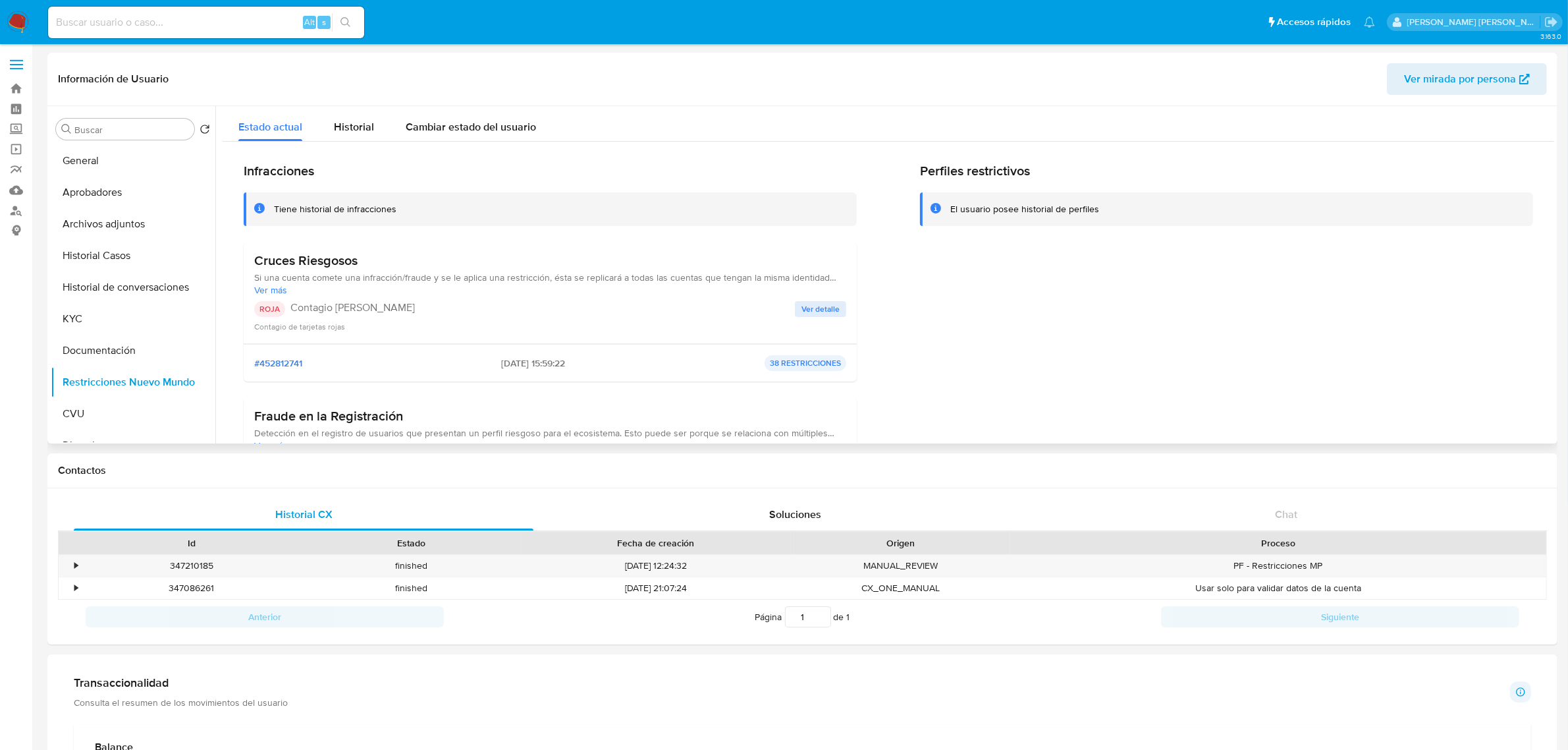
click at [828, 310] on span "Ver detalle" at bounding box center [820, 308] width 38 height 13
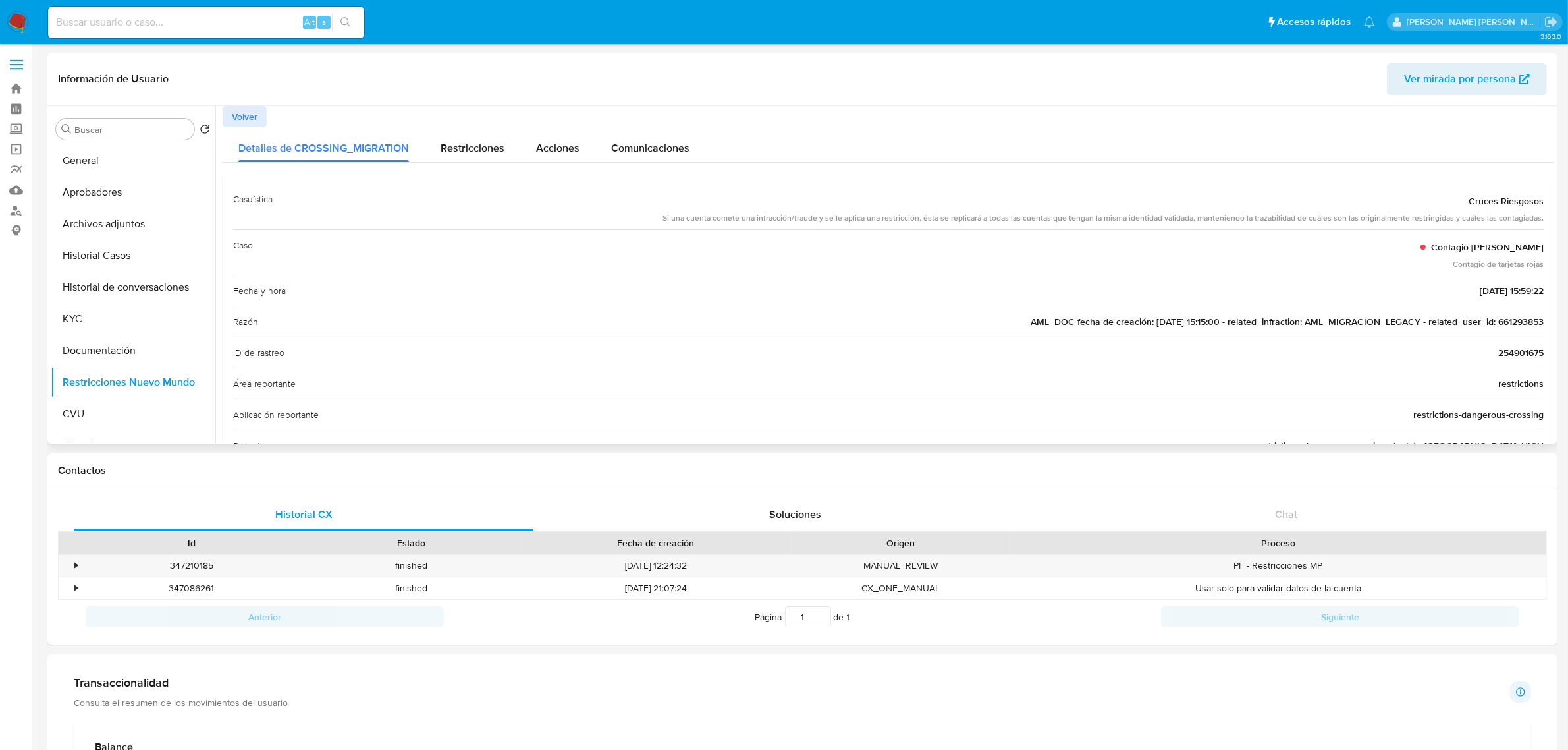
click at [1514, 323] on span "AML_DOC fecha de creación: 19/01/2021 15:15:00 - related_infraction: AML_MIGRAC…" at bounding box center [1287, 321] width 513 height 13
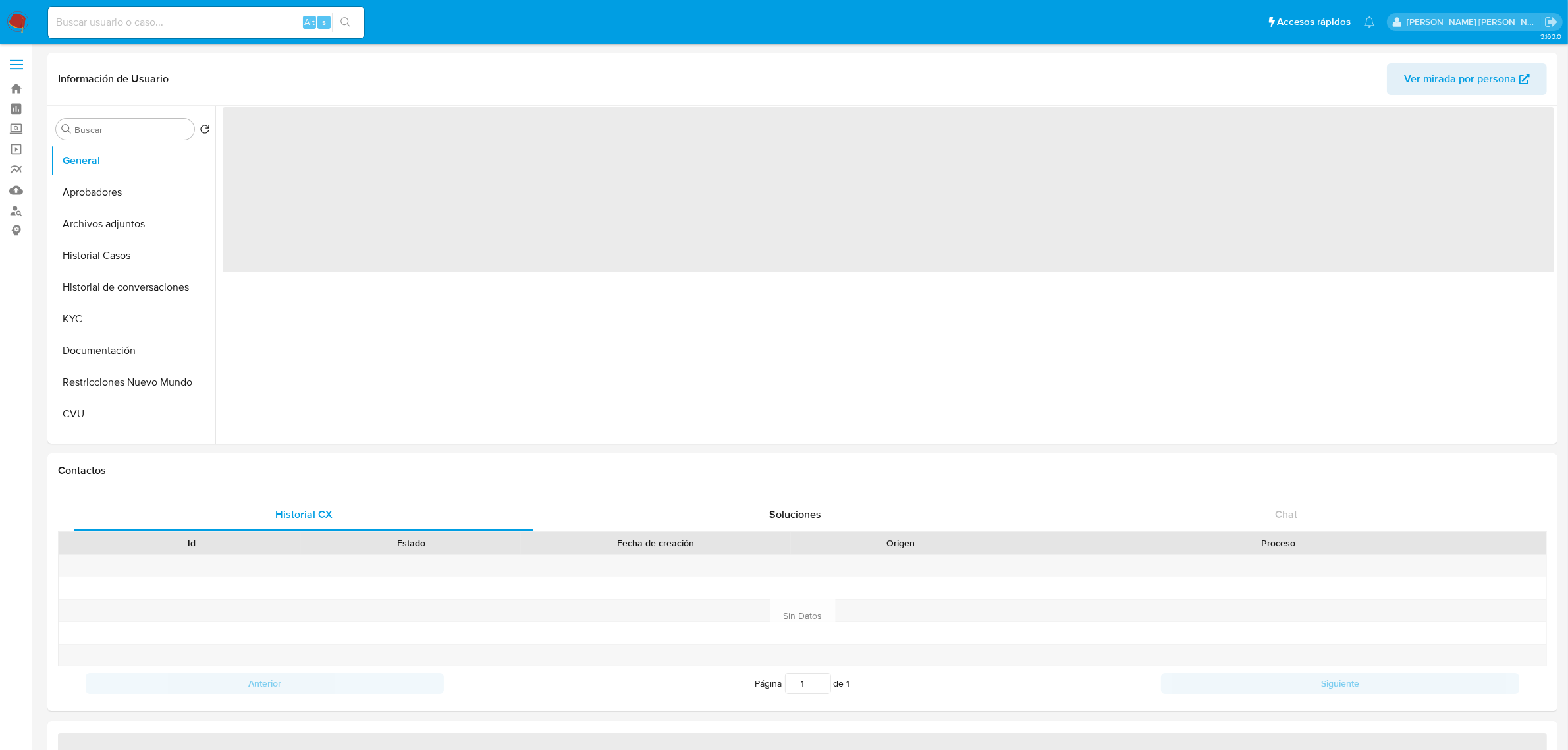
select select "10"
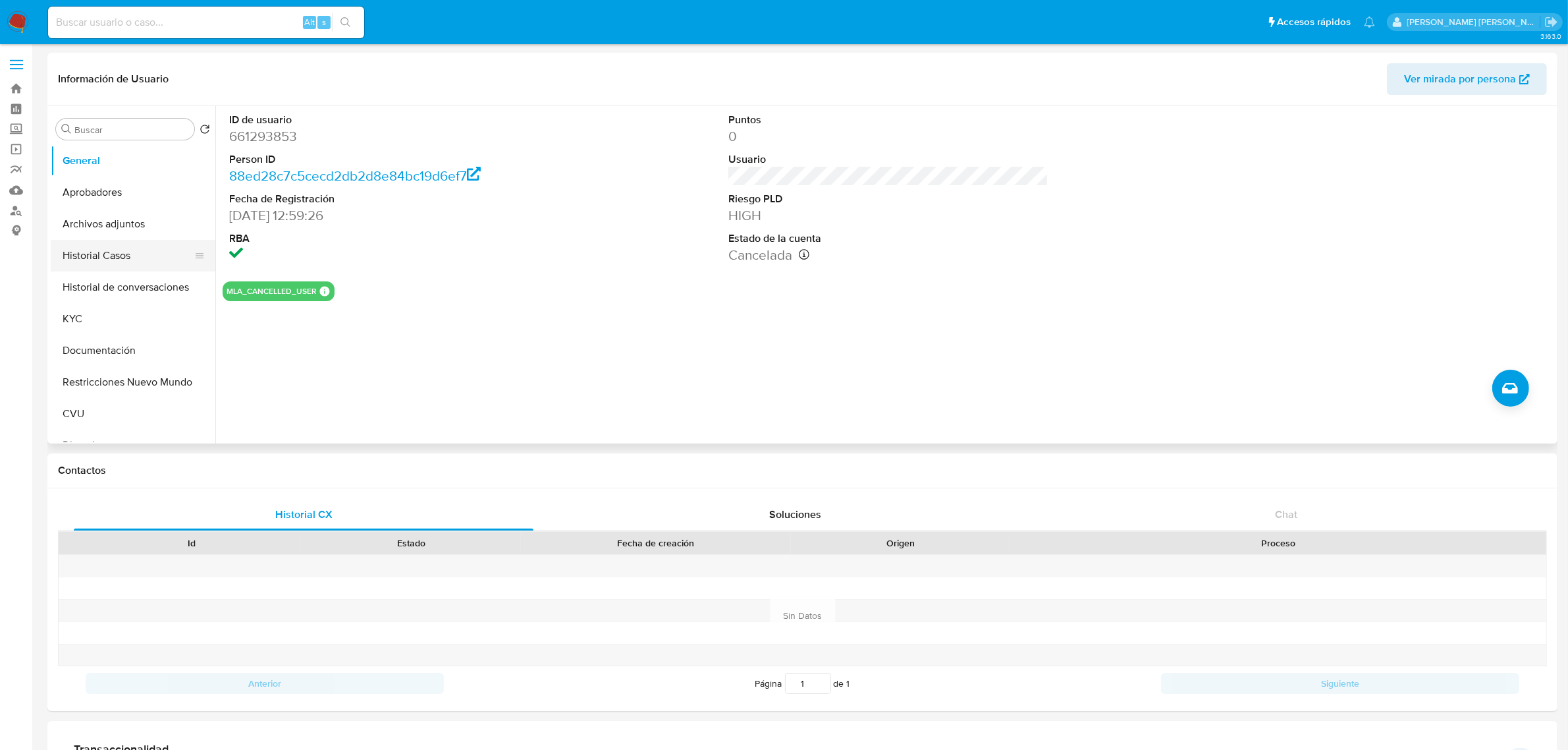
click at [136, 260] on button "Historial Casos" at bounding box center [127, 255] width 154 height 32
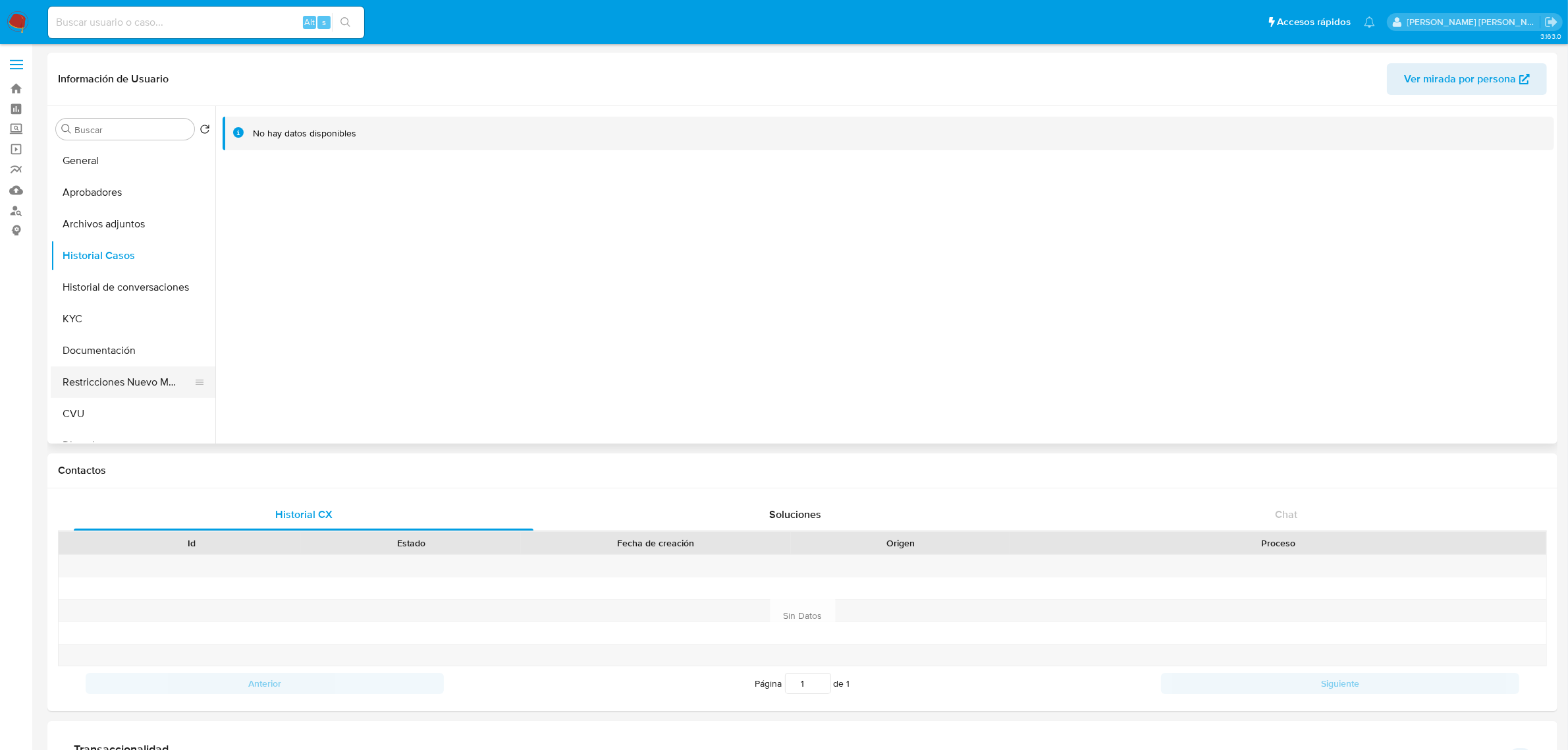
click at [102, 380] on button "Restricciones Nuevo Mundo" at bounding box center [127, 382] width 154 height 32
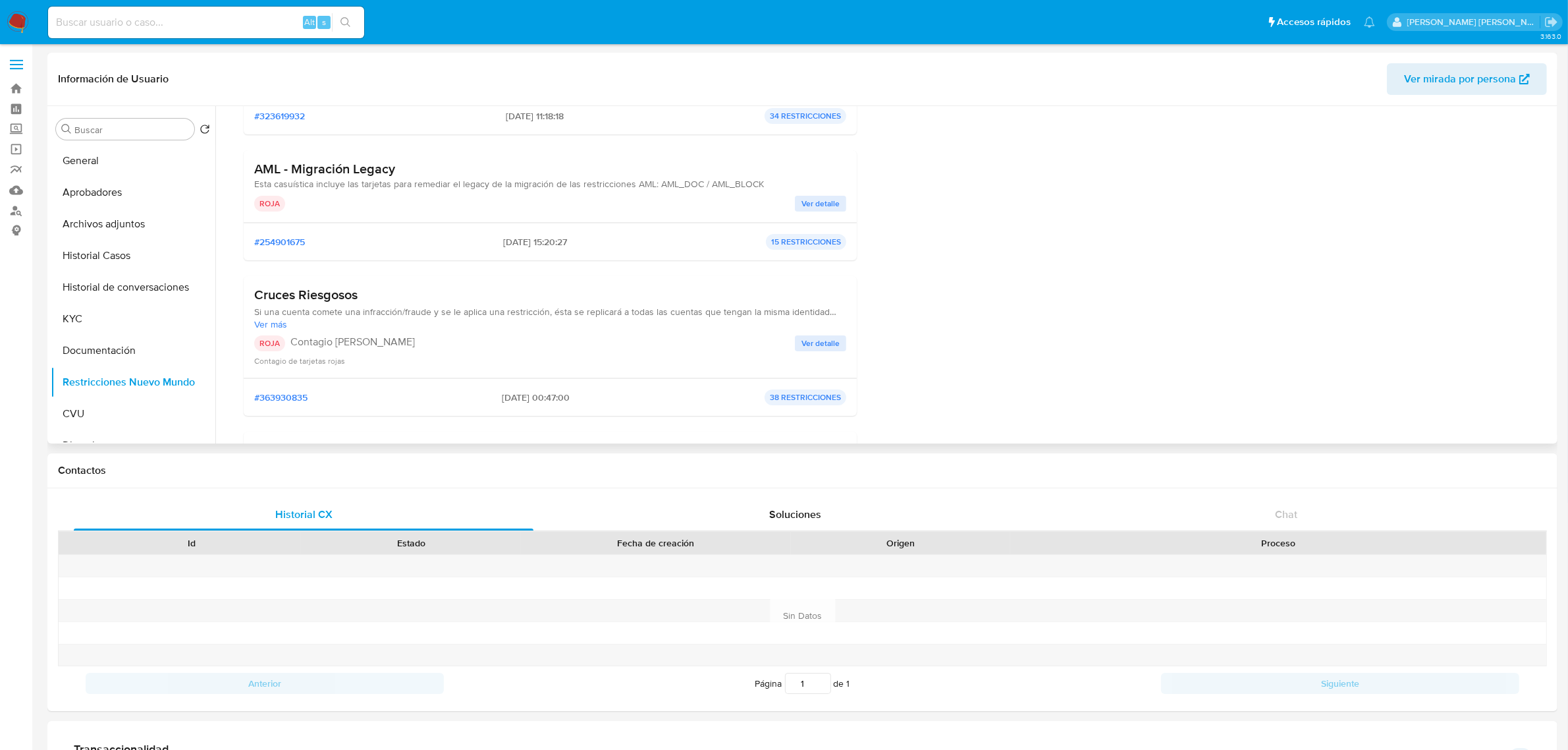
scroll to position [165, 0]
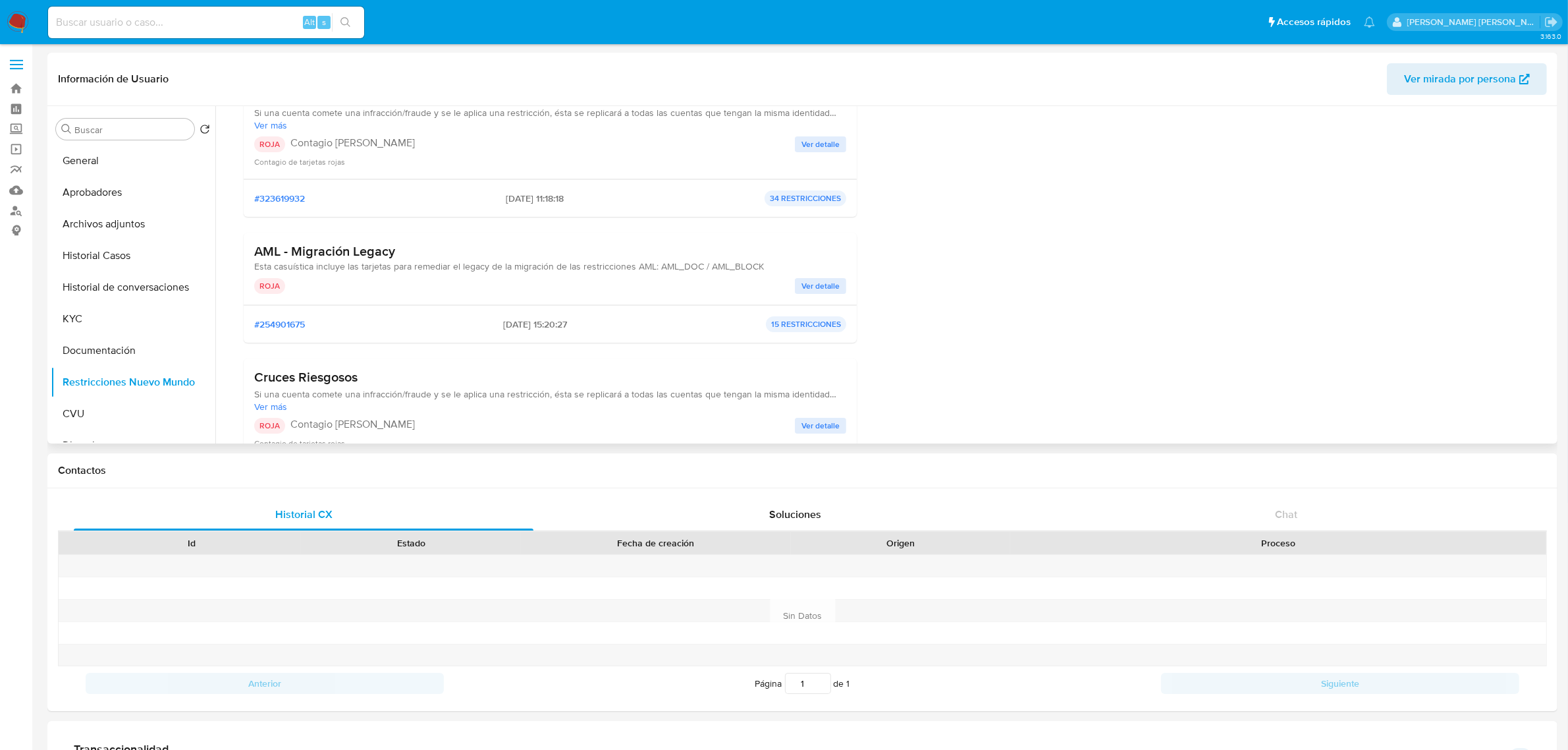
click at [830, 281] on span "Ver detalle" at bounding box center [820, 285] width 38 height 13
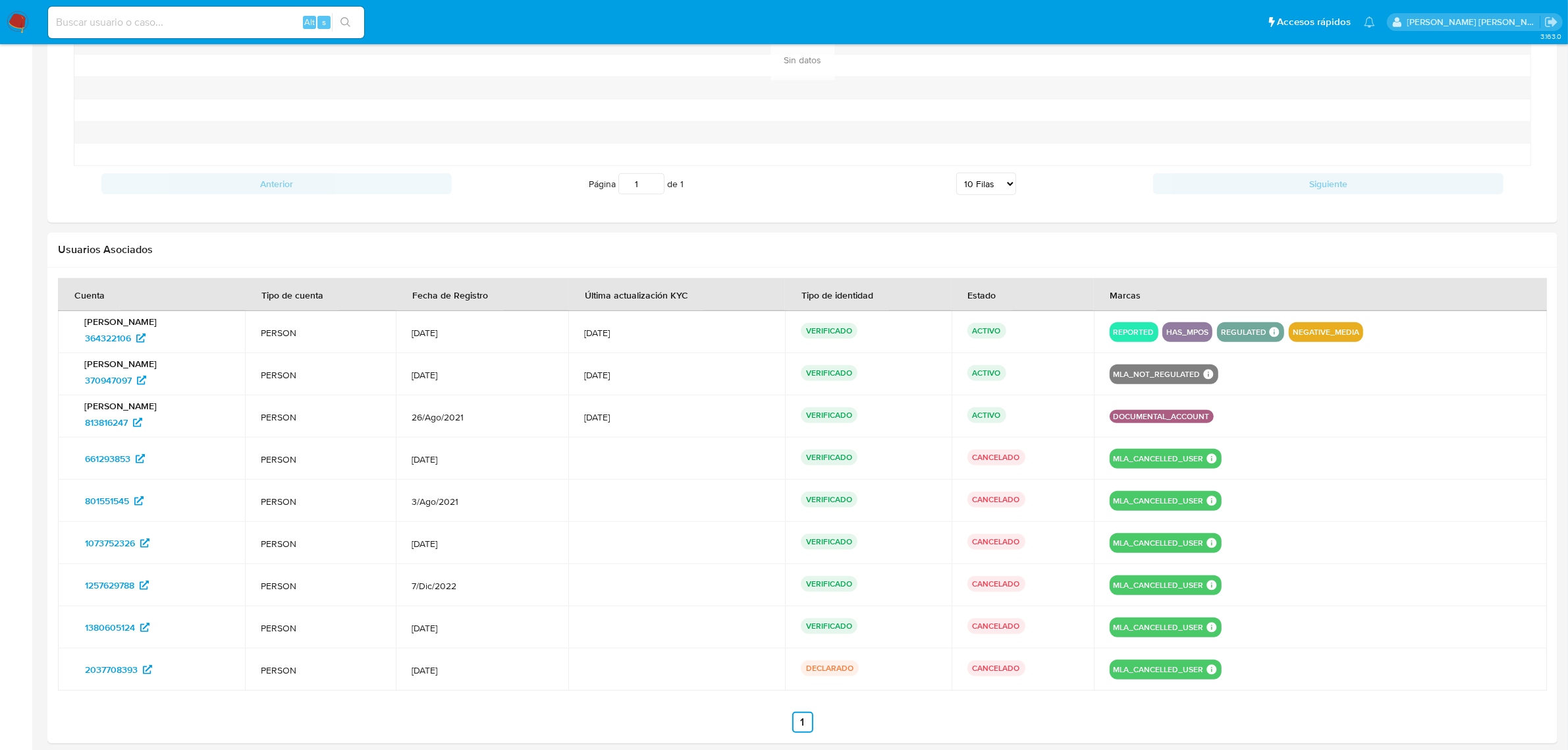
scroll to position [1180, 0]
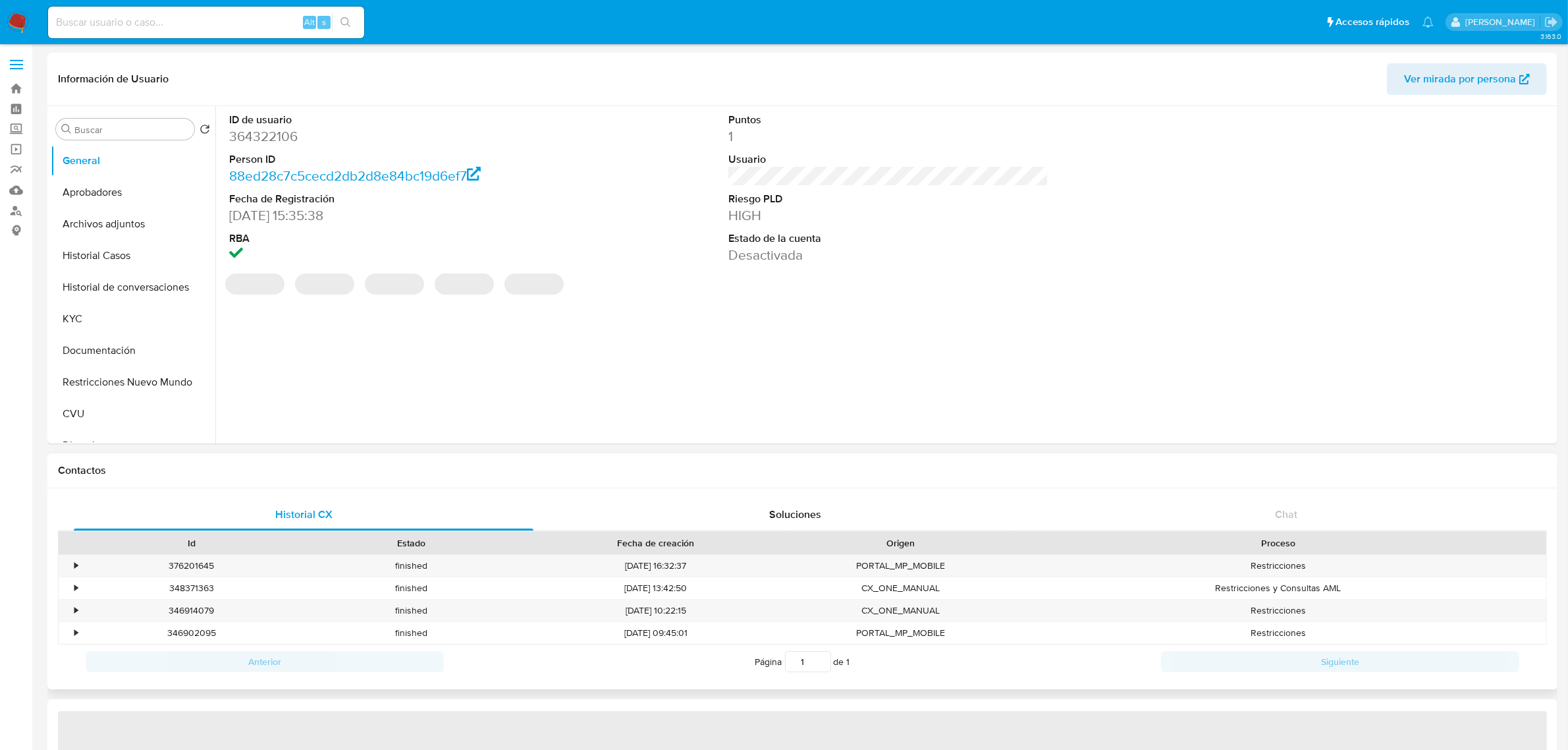
select select "10"
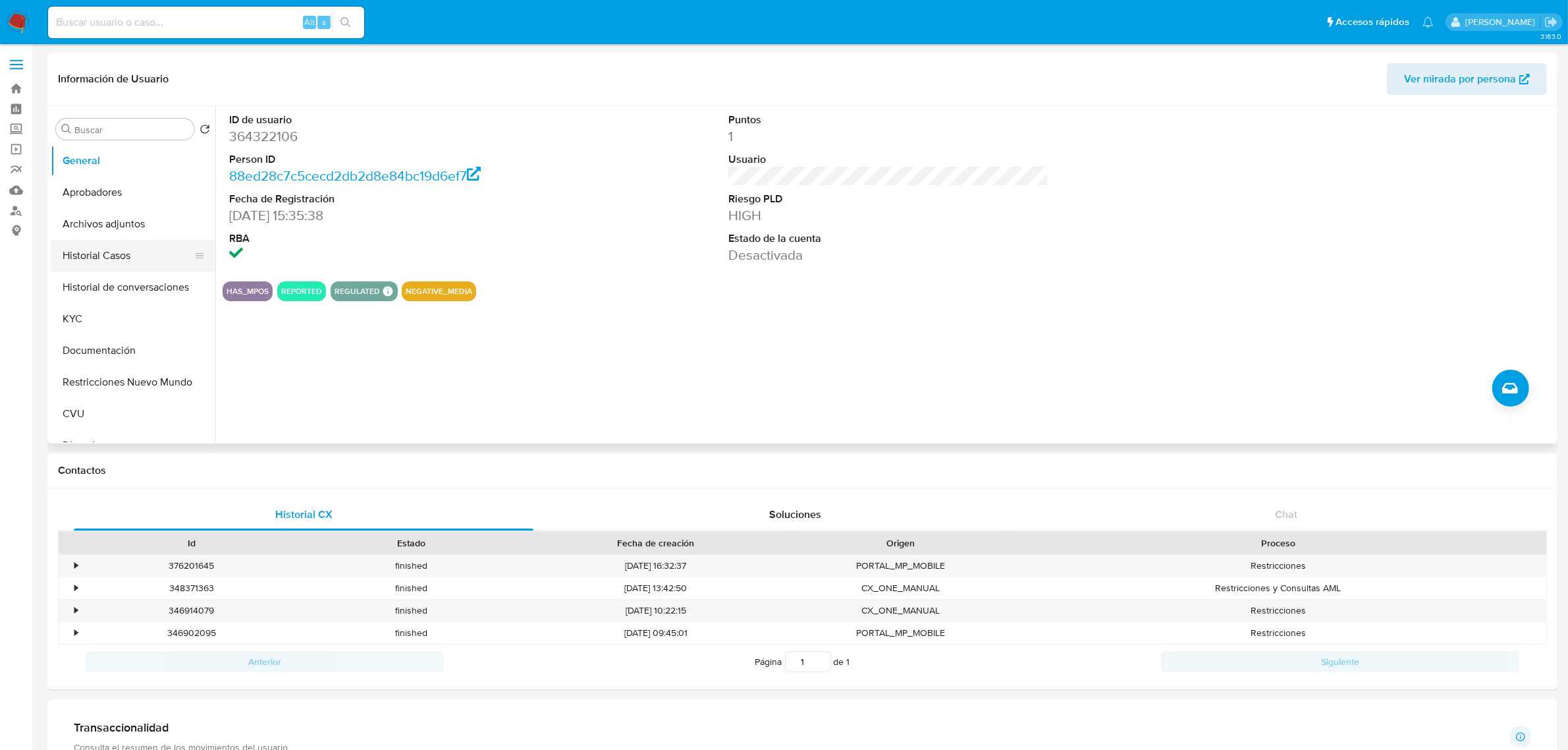
click at [128, 261] on button "Historial Casos" at bounding box center [127, 255] width 154 height 32
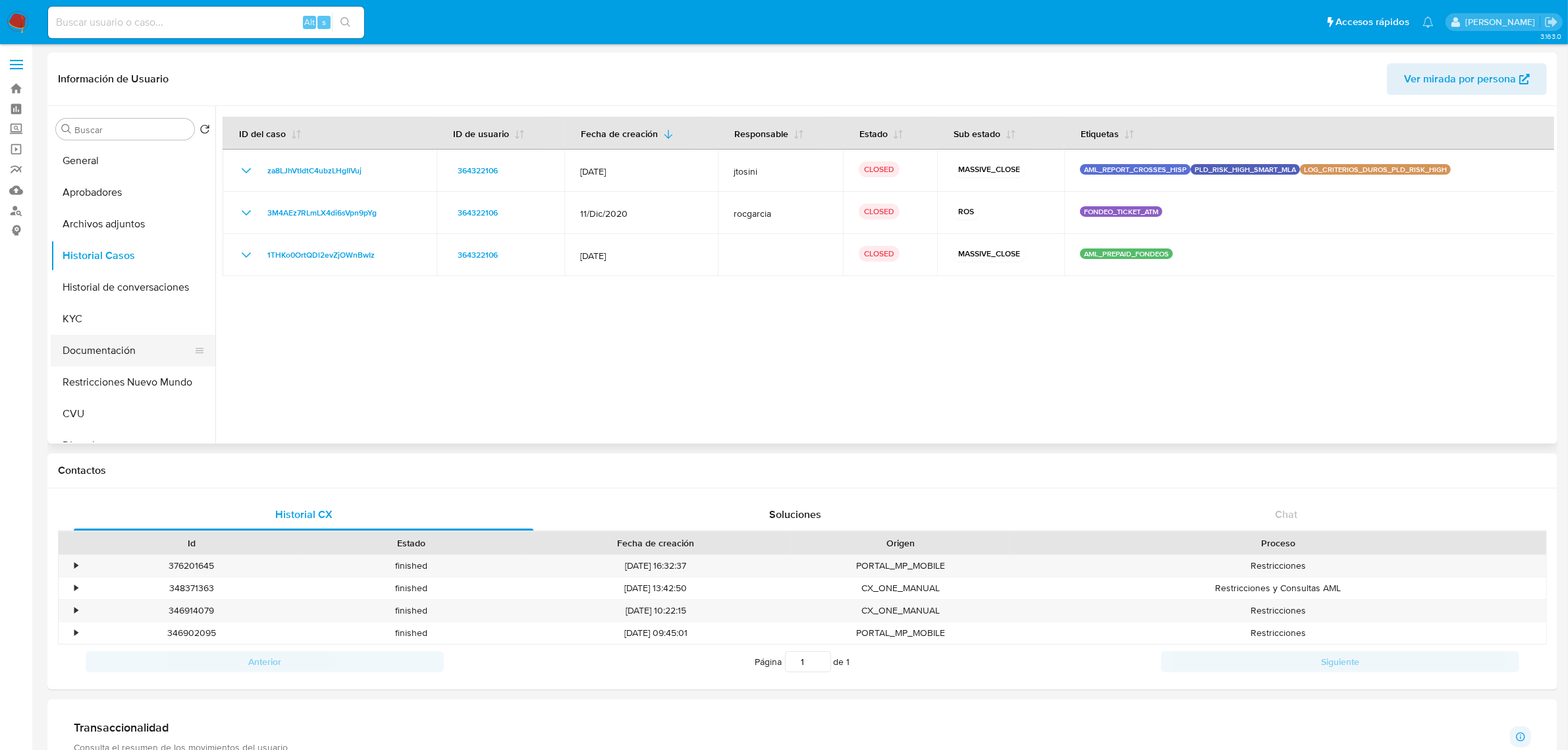
scroll to position [165, 0]
click at [116, 317] on button "Lista Interna" at bounding box center [127, 312] width 154 height 32
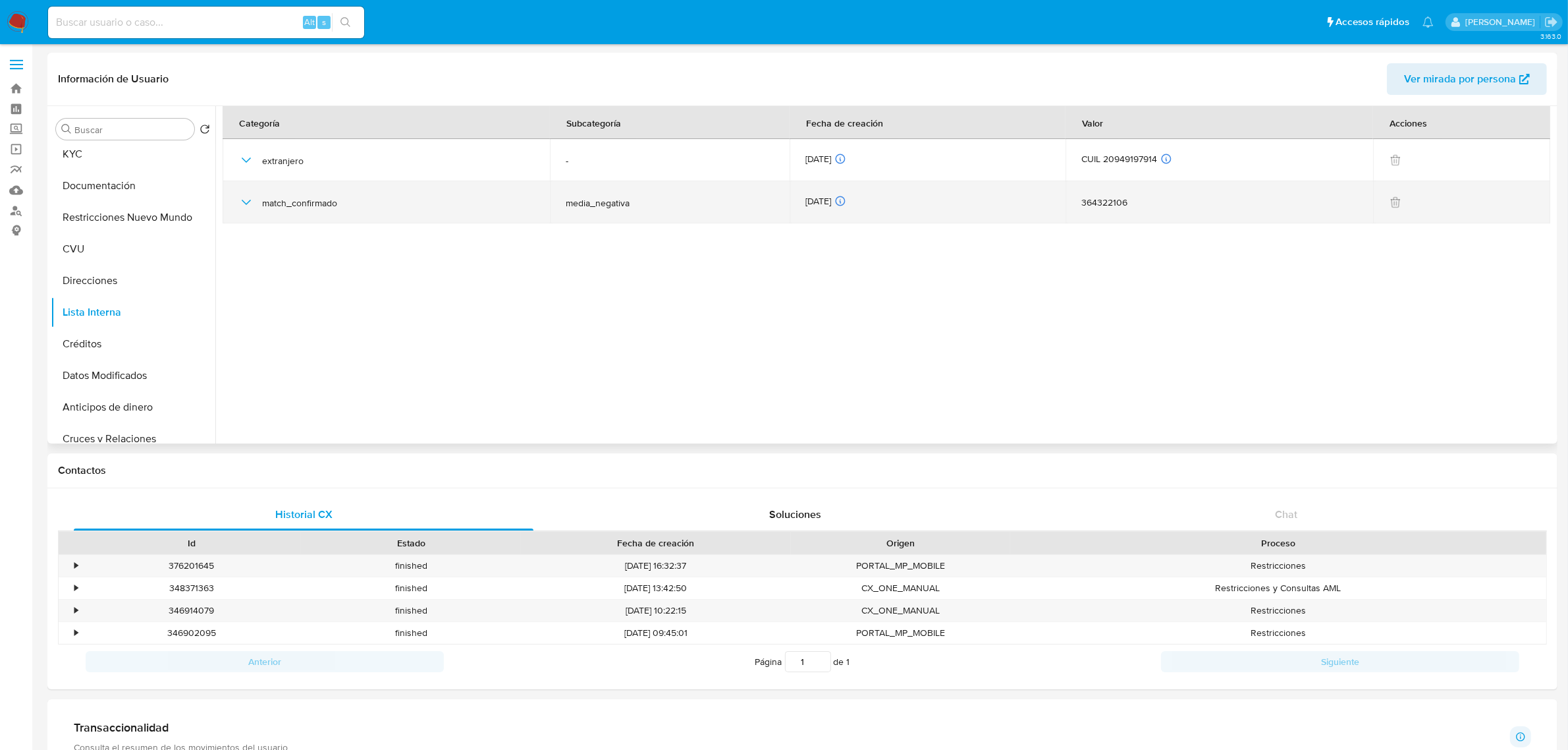
click at [241, 200] on icon "button" at bounding box center [246, 203] width 16 height 16
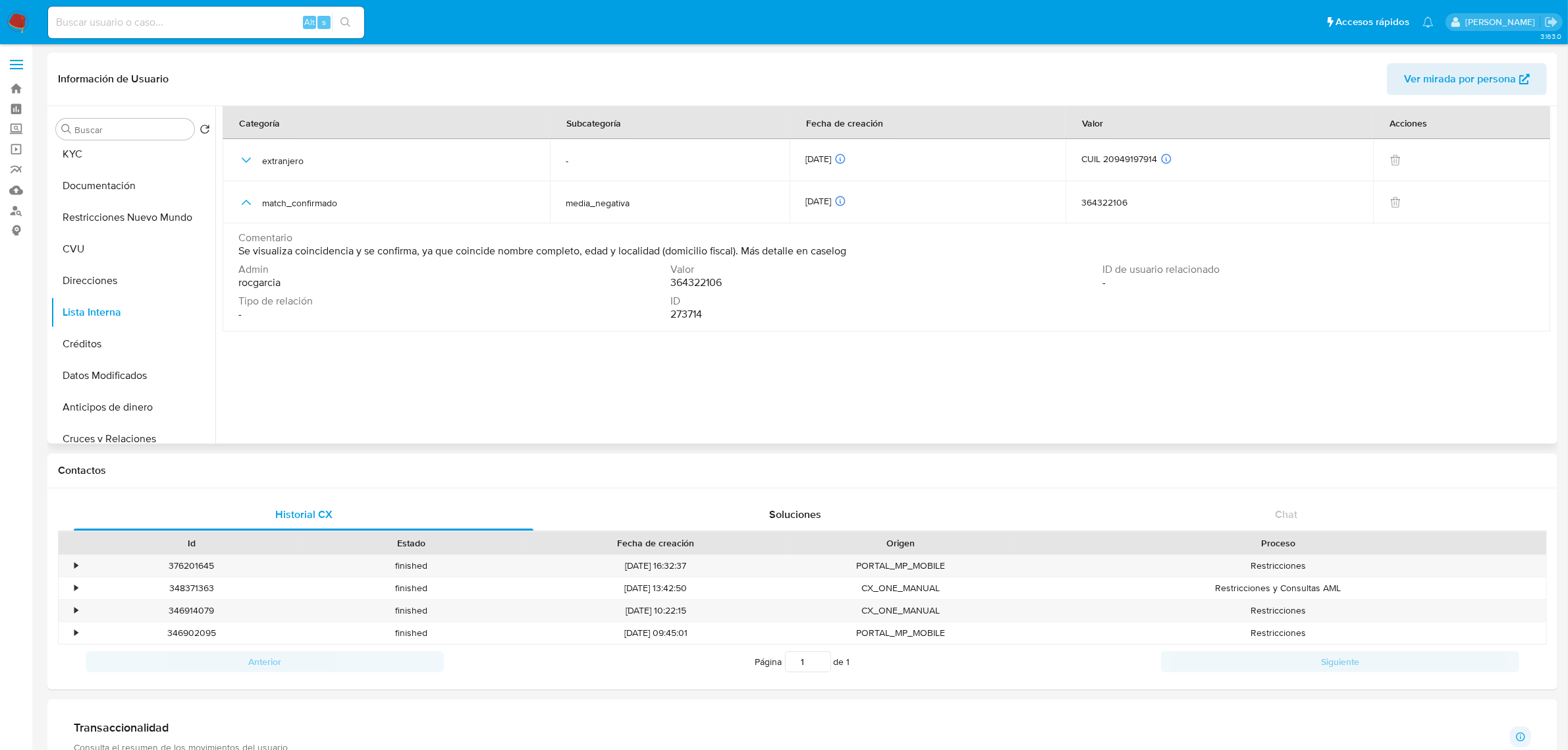
drag, startPoint x: 337, startPoint y: 247, endPoint x: 857, endPoint y: 251, distance: 520.0
click at [857, 251] on div "Comentario Se visualiza coincidencia y se confirma, ya que coincide nombre comp…" at bounding box center [886, 244] width 1296 height 27
click at [803, 253] on span "Se visualiza coincidencia y se confirma, ya que coincide nombre completo, edad …" at bounding box center [542, 250] width 608 height 13
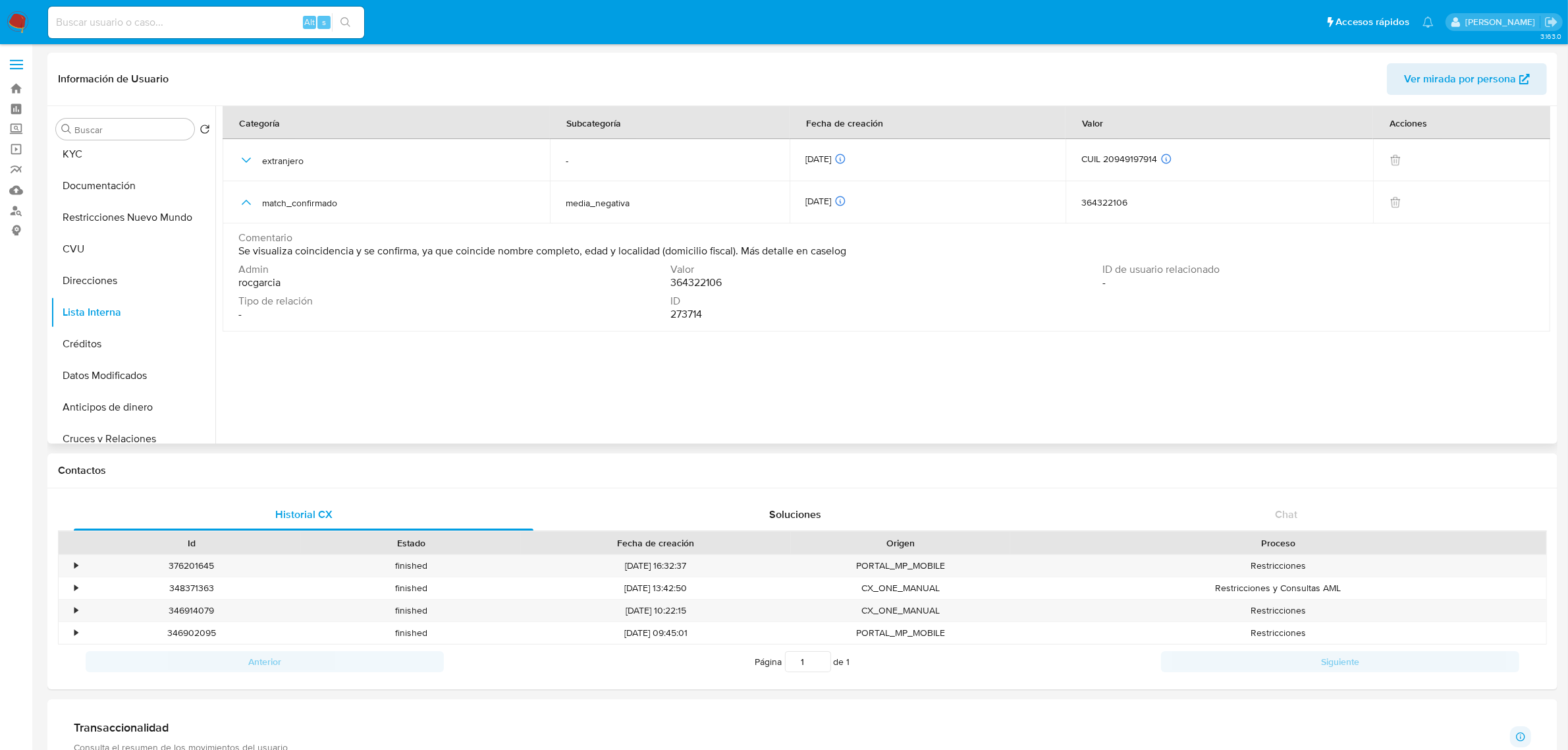
click at [803, 253] on span "Se visualiza coincidencia y se confirma, ya que coincide nombre completo, edad …" at bounding box center [542, 250] width 608 height 13
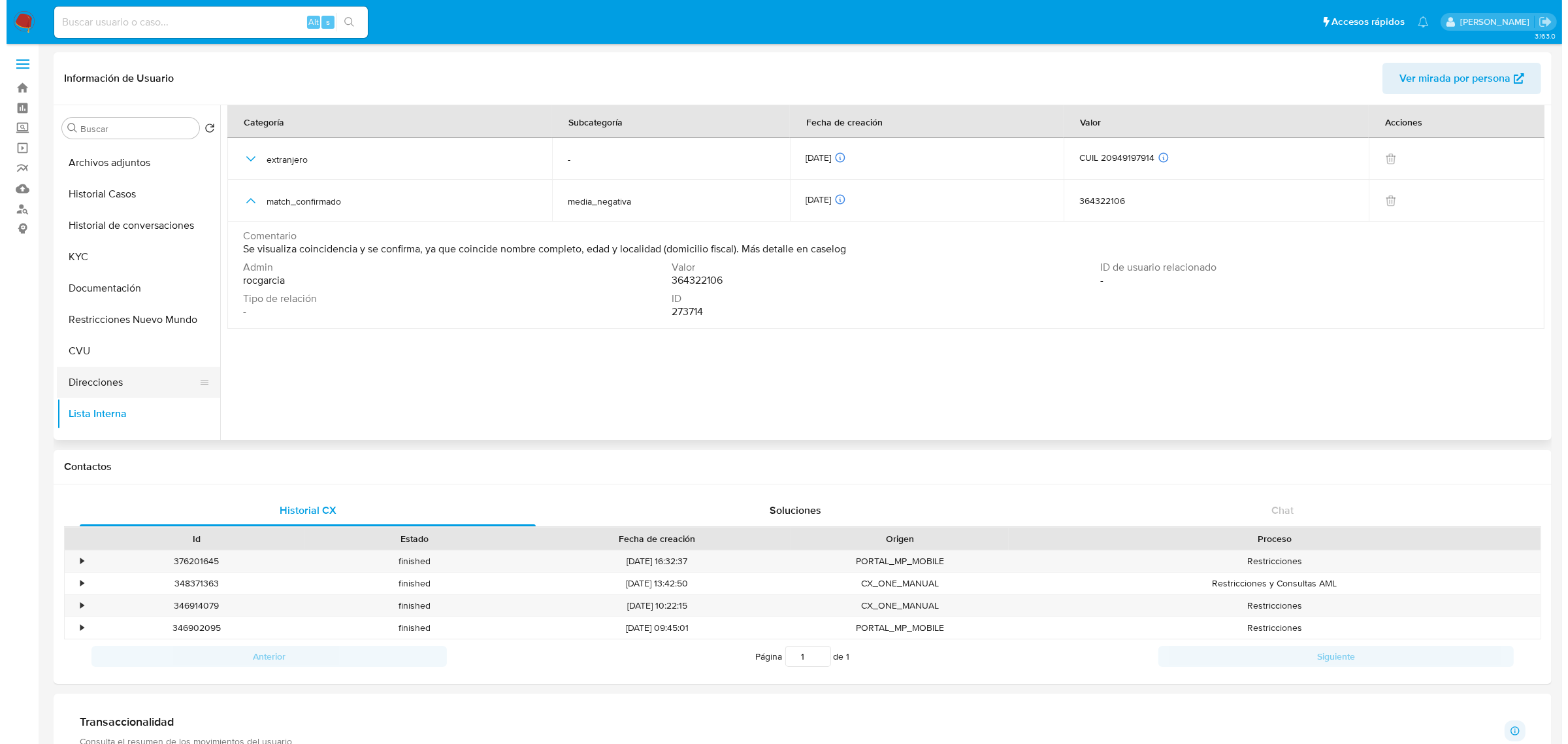
scroll to position [0, 0]
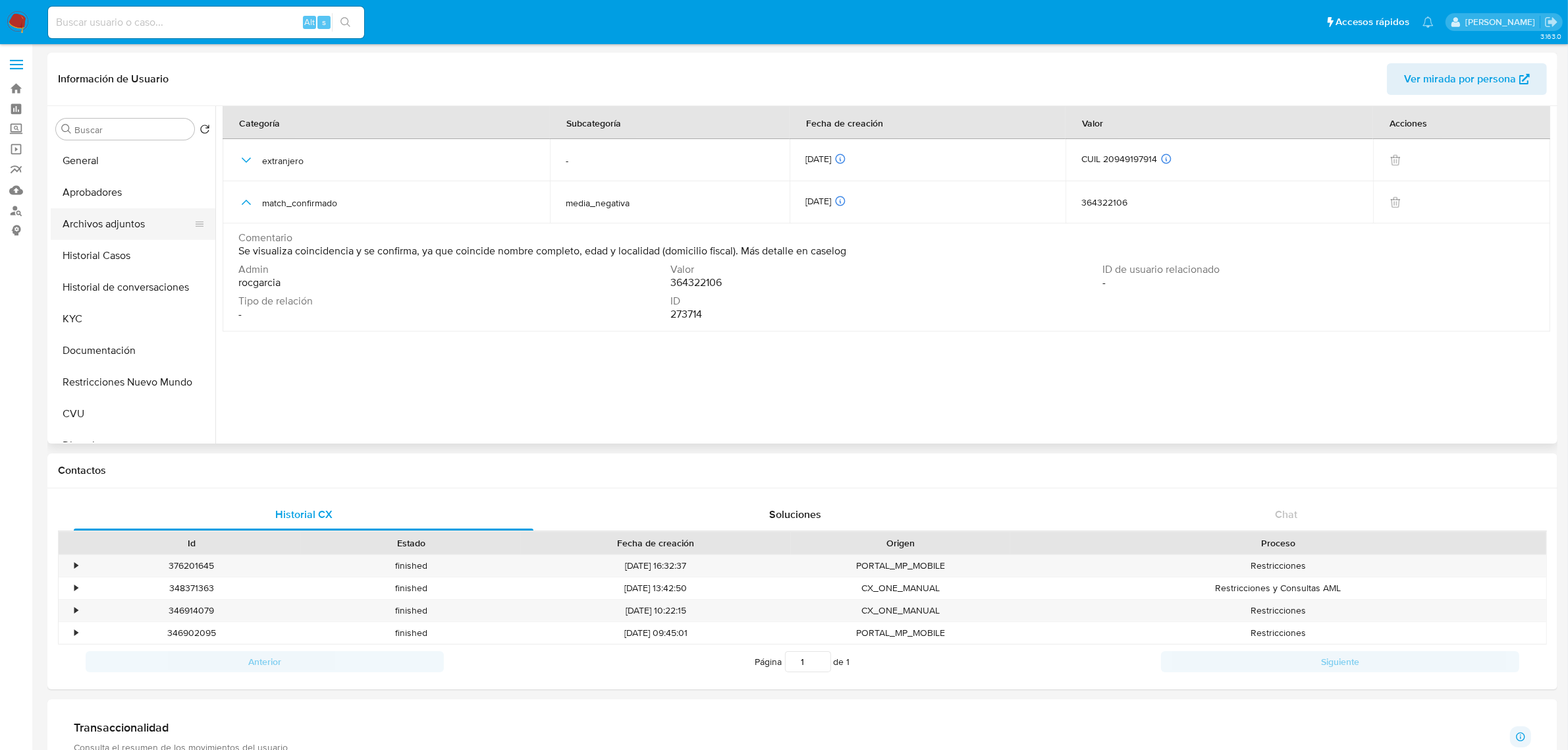
click at [115, 223] on button "Archivos adjuntos" at bounding box center [127, 225] width 154 height 32
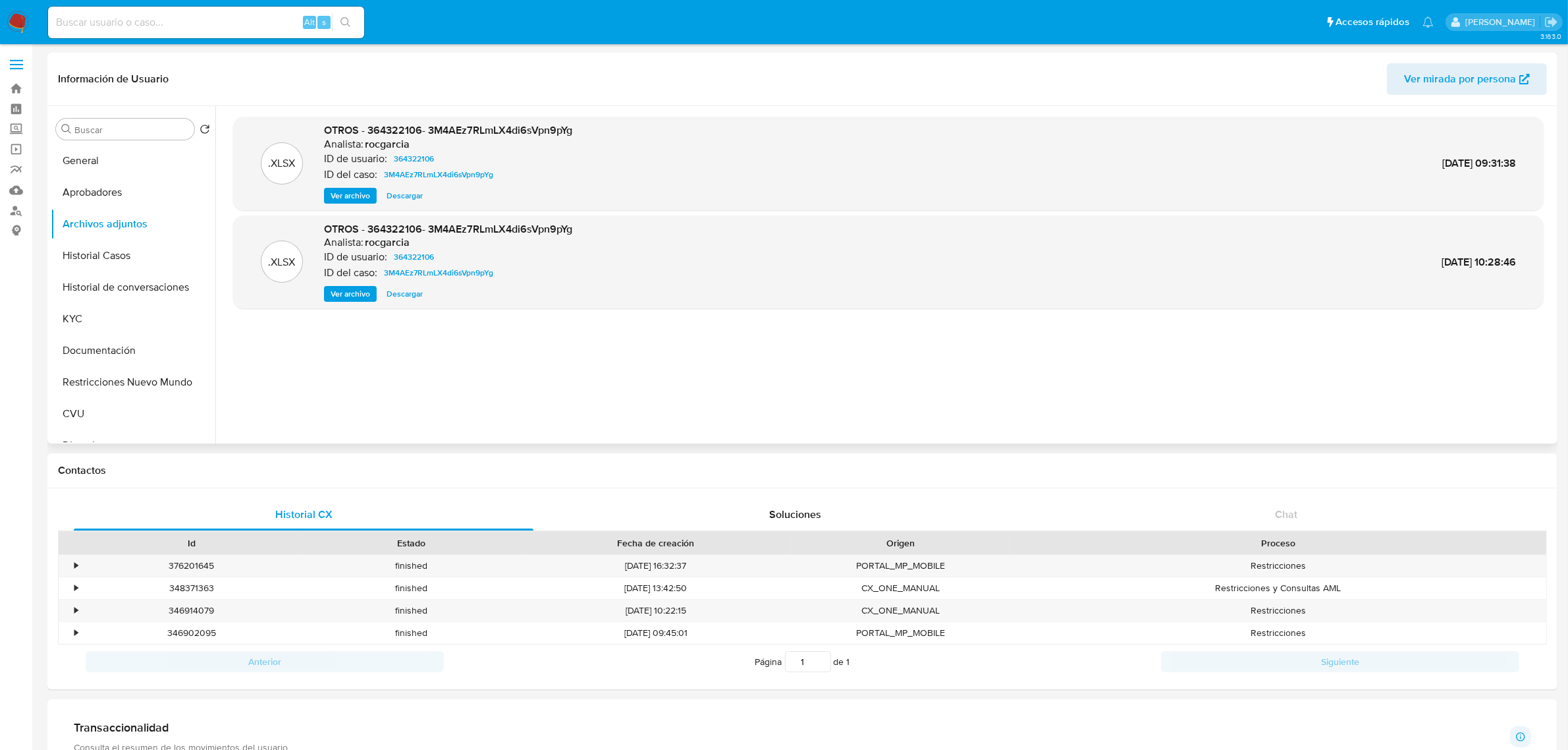
click at [358, 196] on span "Ver archivo" at bounding box center [351, 195] width 40 height 13
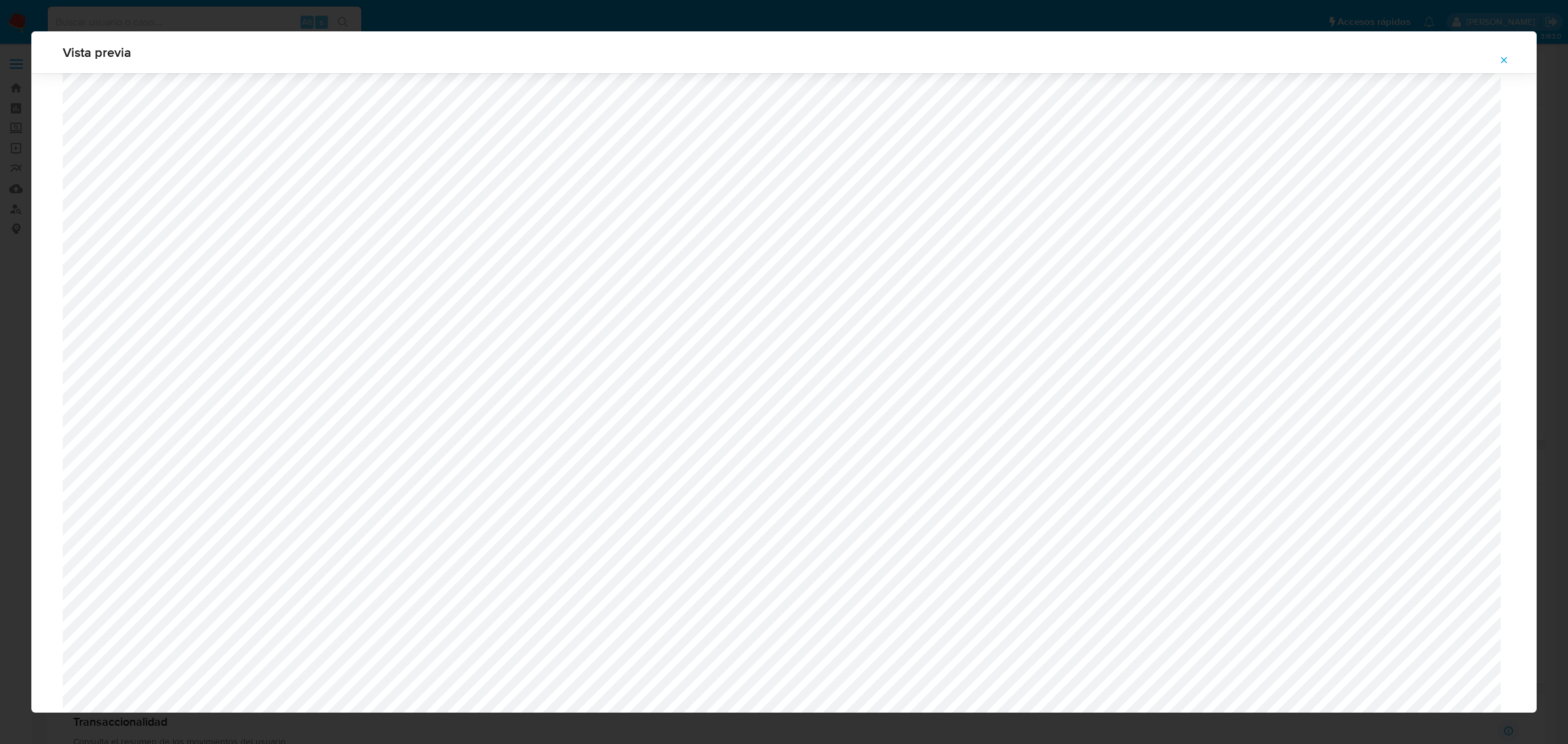
scroll to position [55, 0]
click at [1504, 57] on icon "Attachment preview" at bounding box center [1503, 60] width 11 height 11
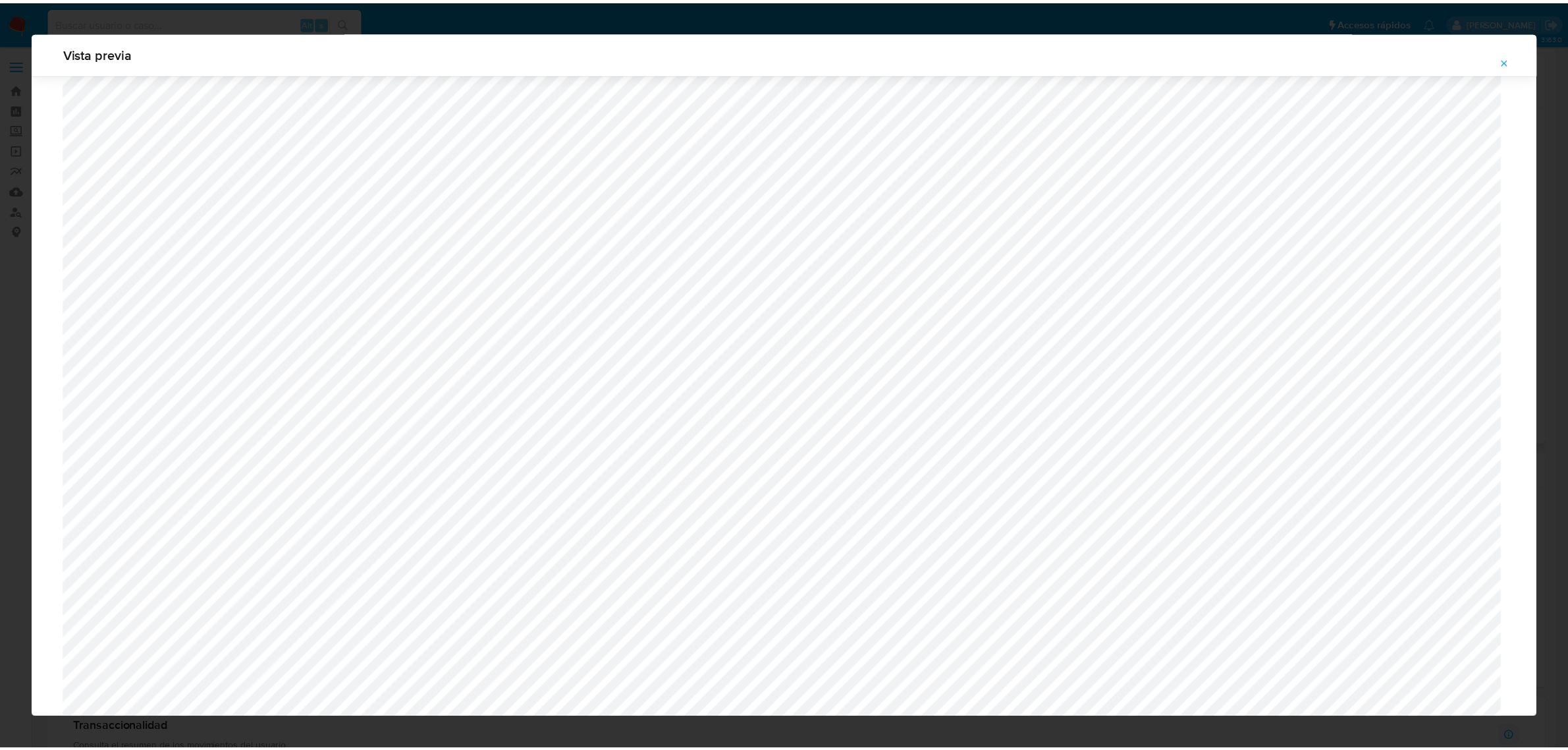
scroll to position [0, 0]
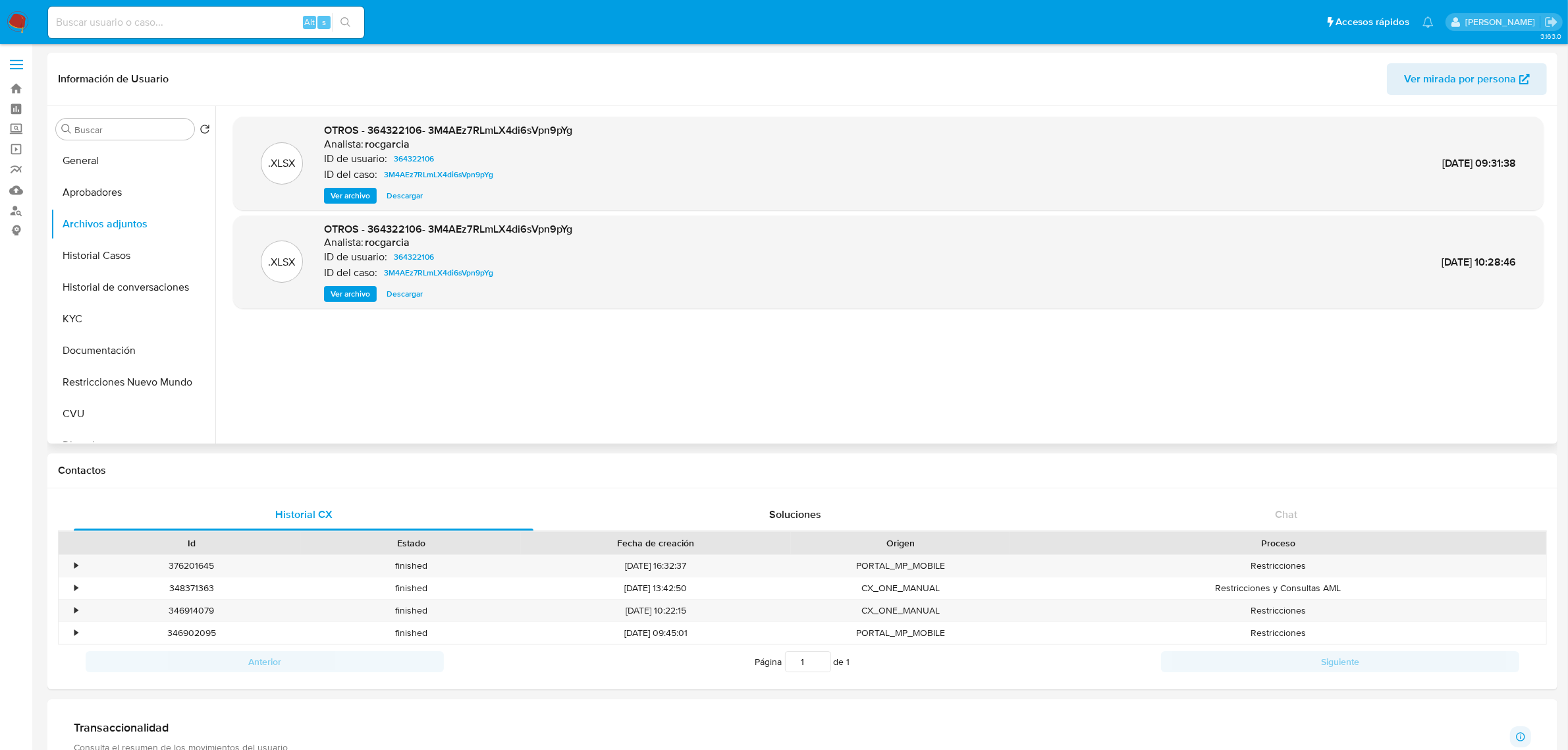
click at [400, 196] on span "Descargar" at bounding box center [404, 195] width 36 height 13
click at [92, 316] on button "KYC" at bounding box center [127, 319] width 154 height 32
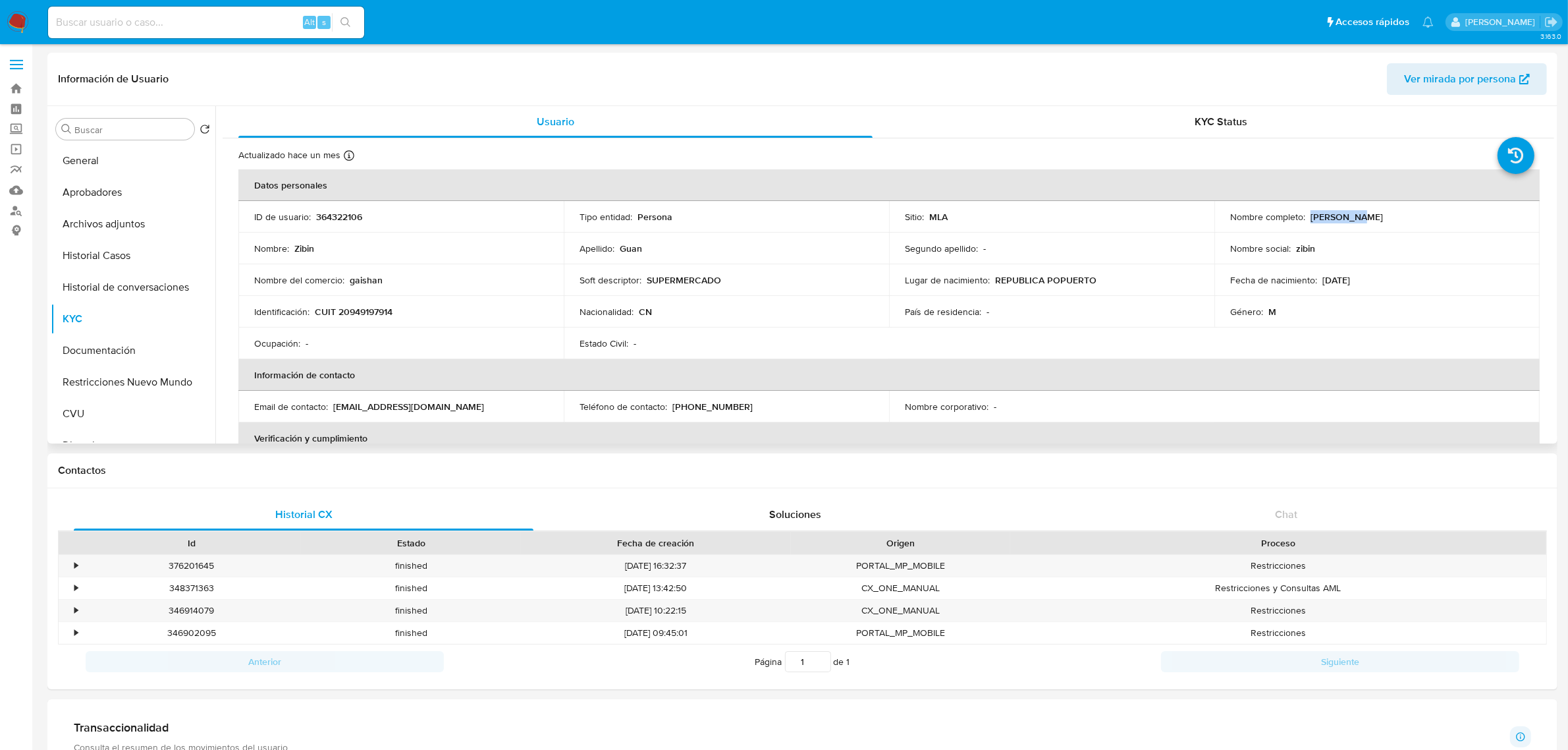
drag, startPoint x: 1307, startPoint y: 218, endPoint x: 1361, endPoint y: 219, distance: 54.0
click at [1361, 219] on div "Nombre completo : Zibin Guan" at bounding box center [1377, 217] width 294 height 12
copy p "Zibin Guan"
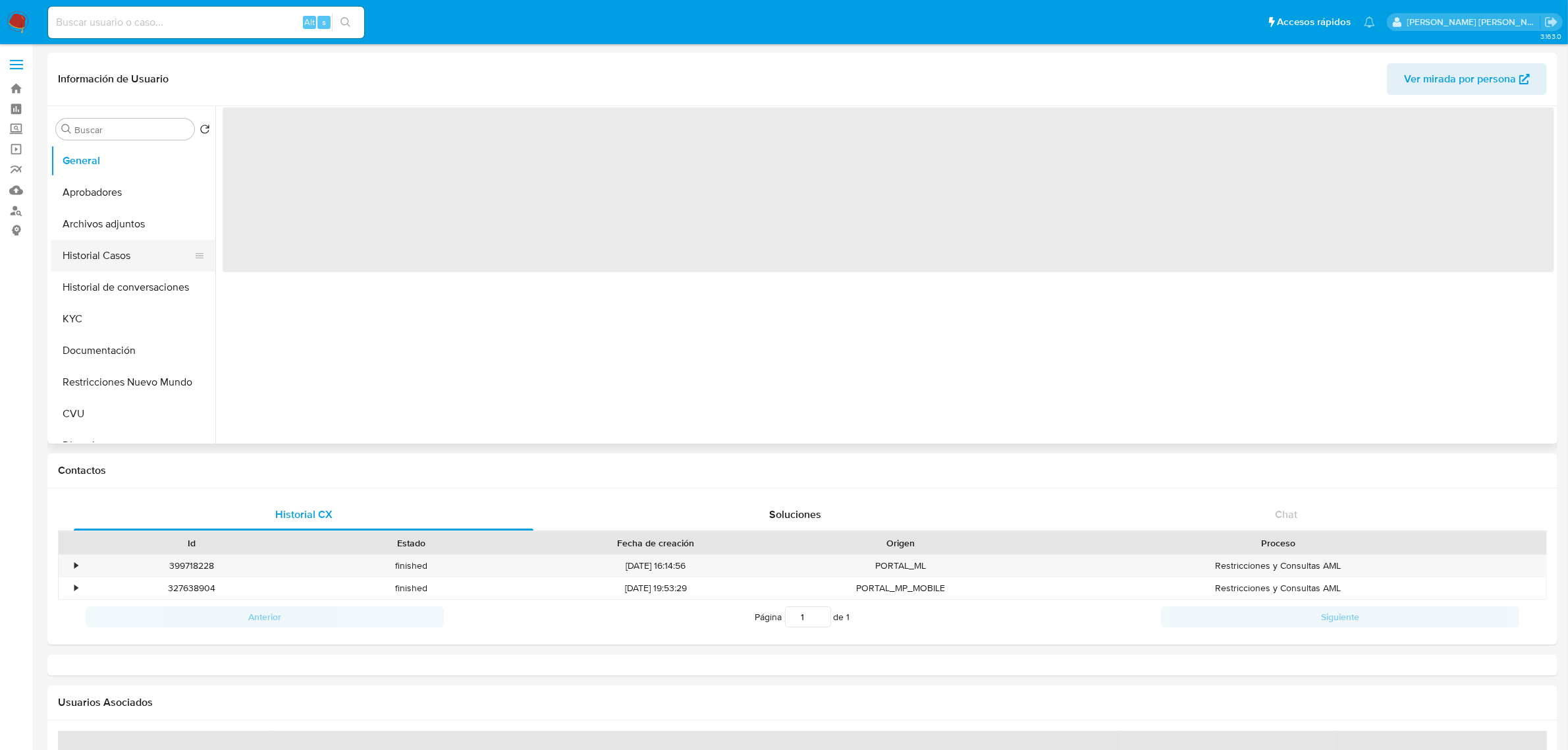
select select "10"
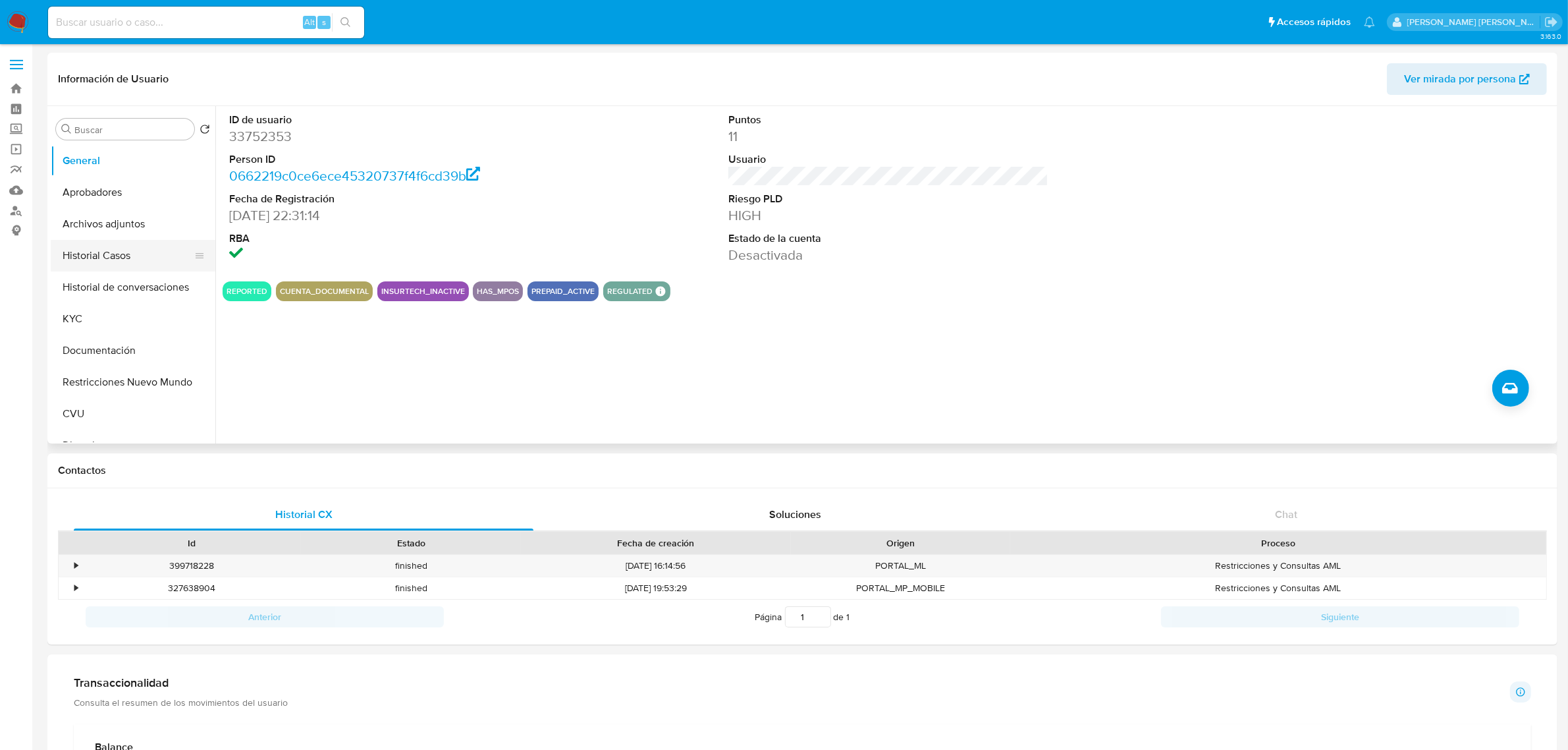
click at [128, 259] on button "Historial Casos" at bounding box center [127, 255] width 154 height 32
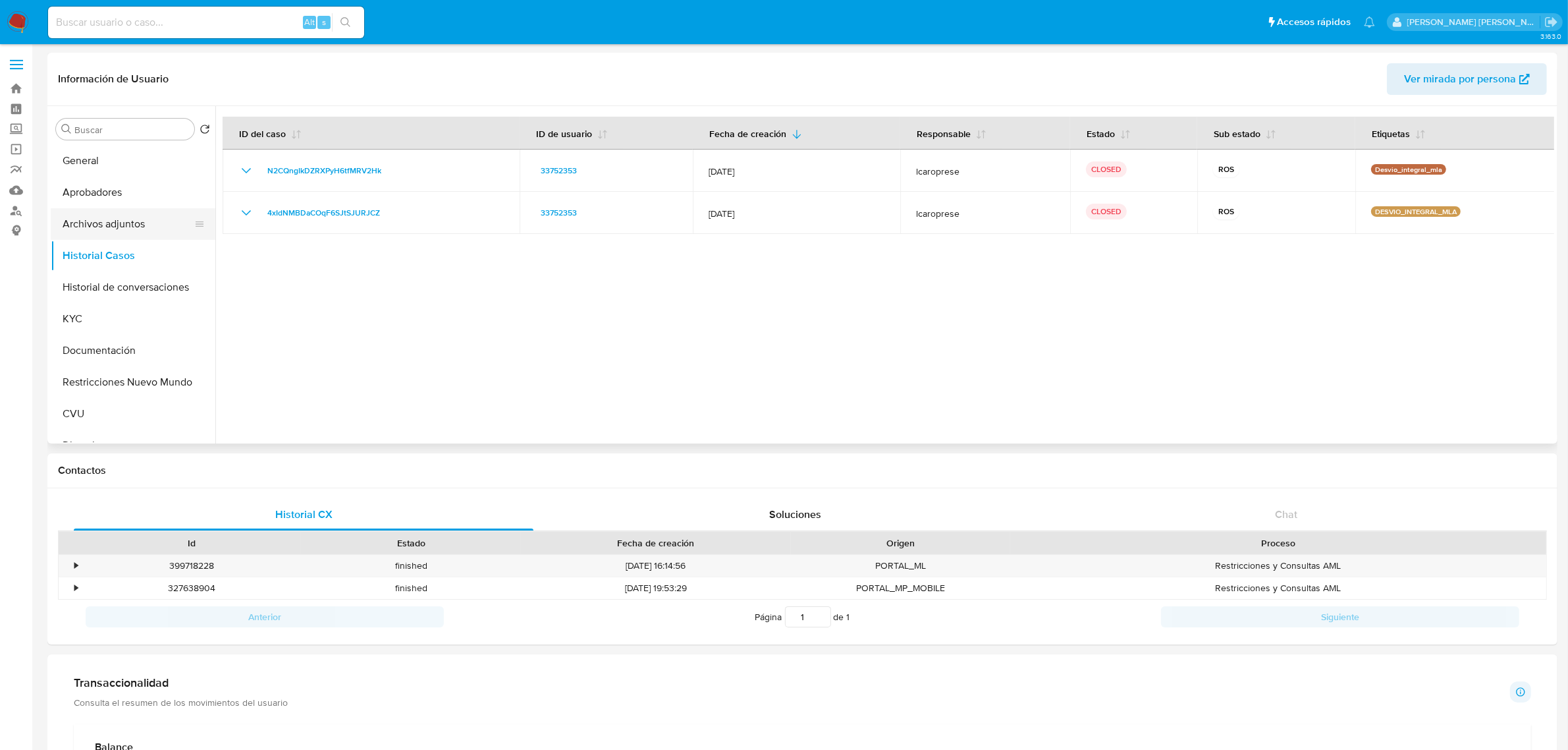
click at [113, 221] on button "Archivos adjuntos" at bounding box center [127, 225] width 154 height 32
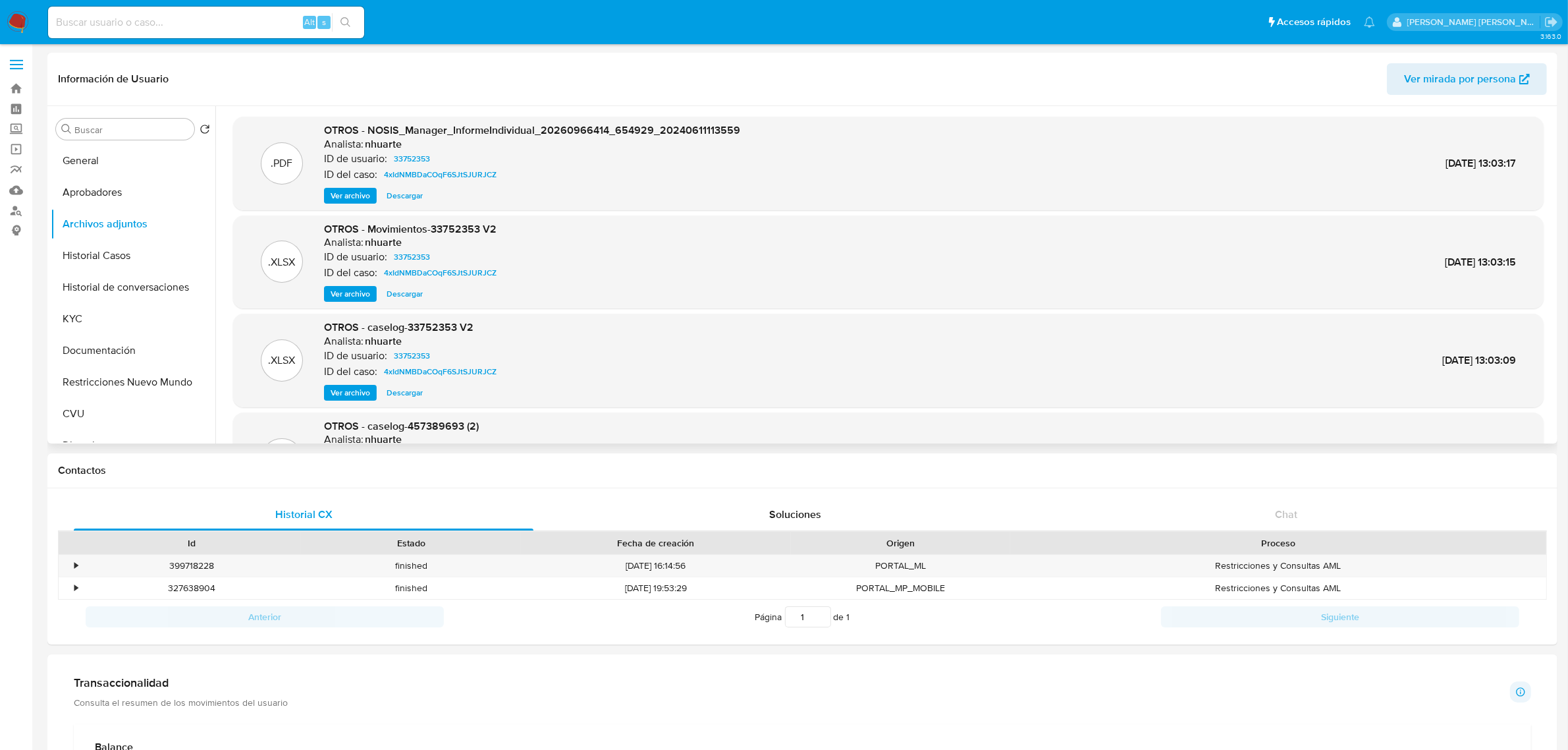
click at [351, 393] on span "Ver archivo" at bounding box center [351, 392] width 40 height 13
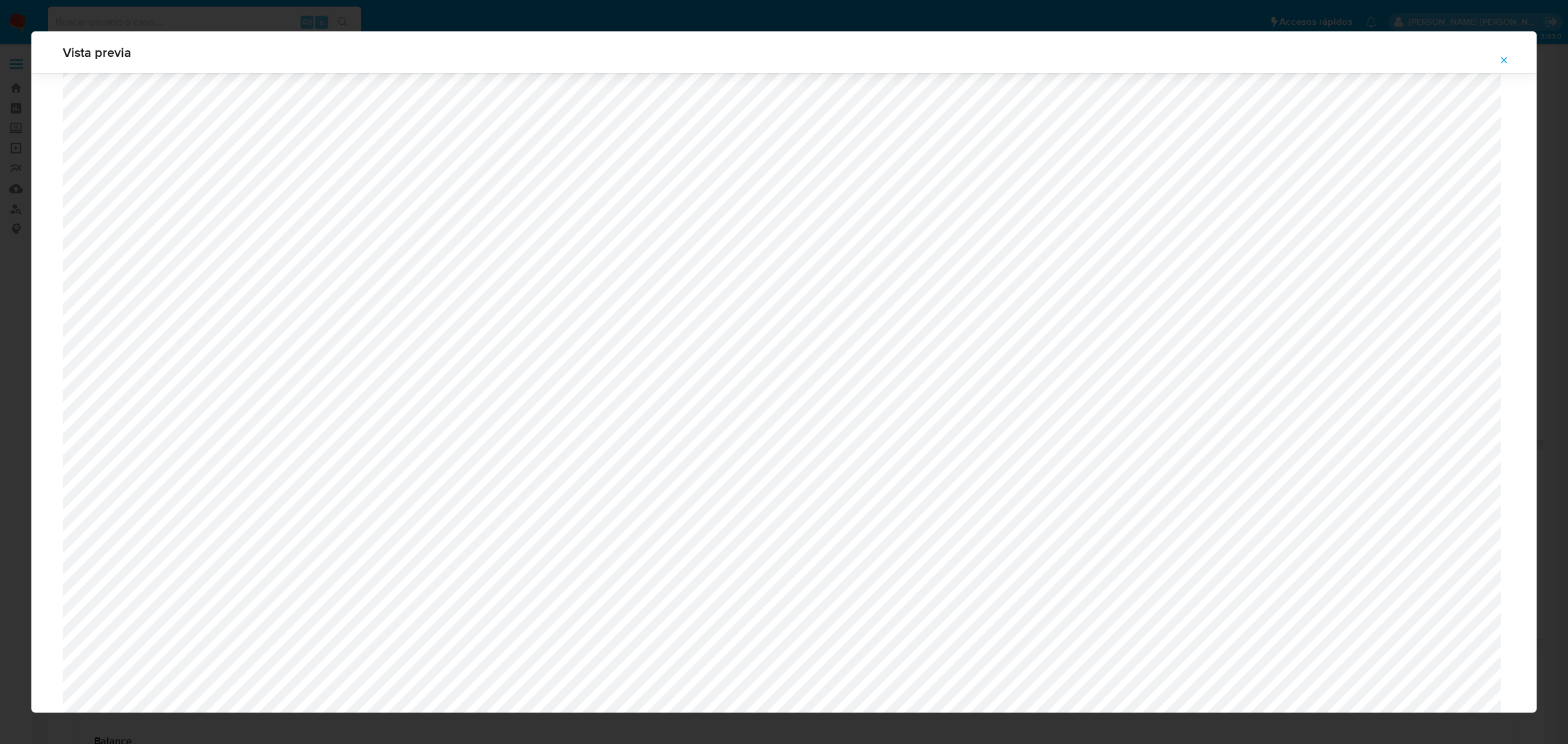
scroll to position [710, 0]
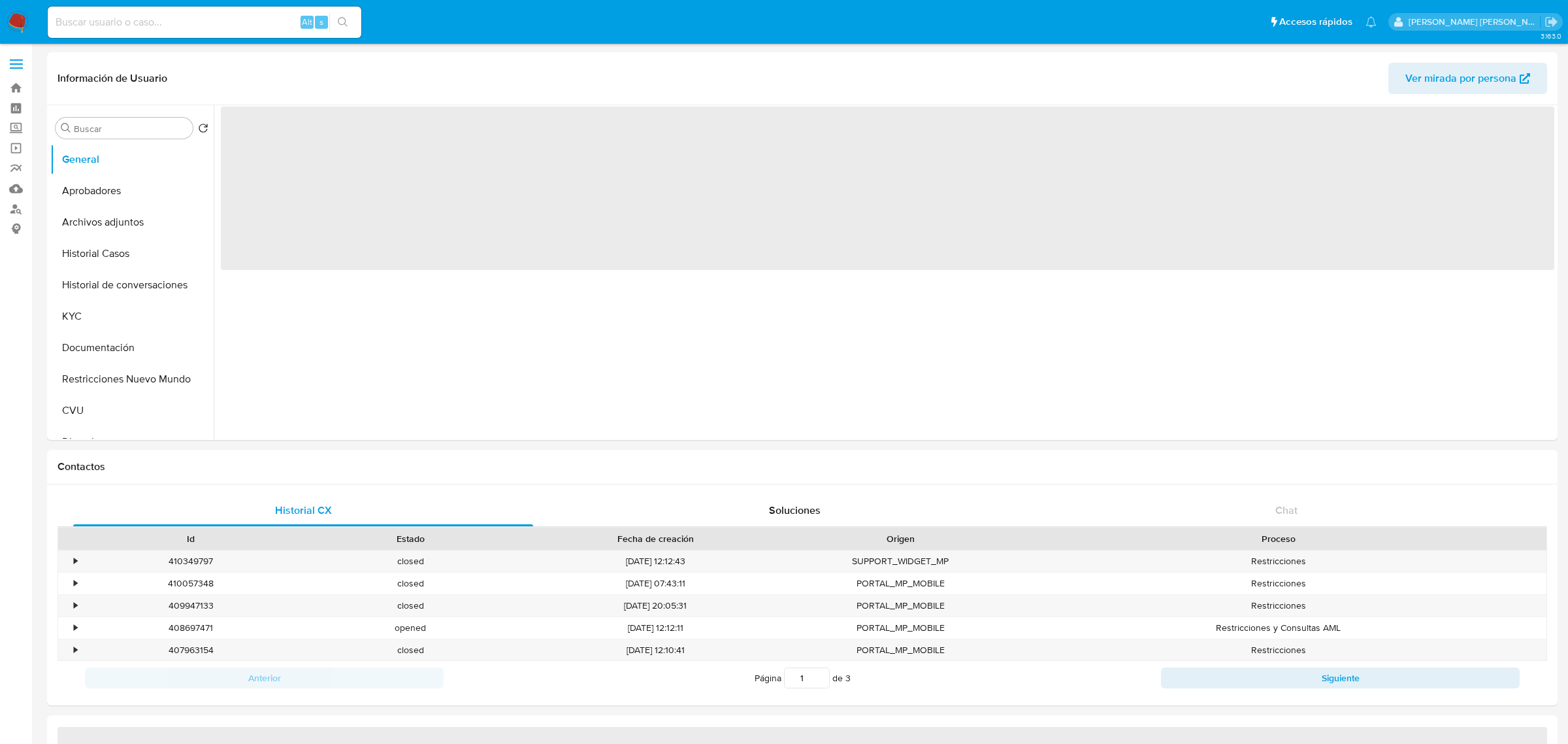
select select "10"
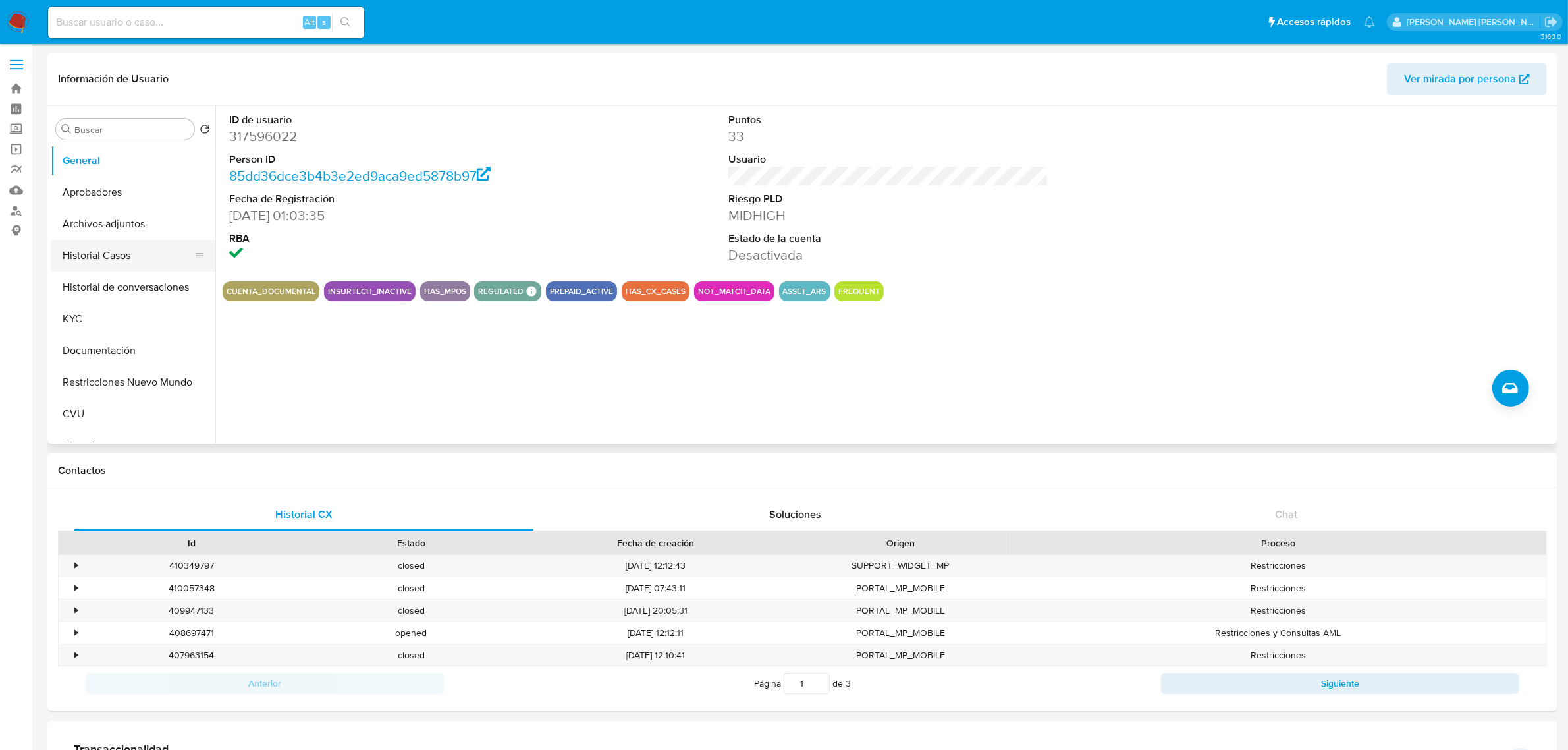
click at [108, 251] on button "Historial Casos" at bounding box center [127, 255] width 154 height 32
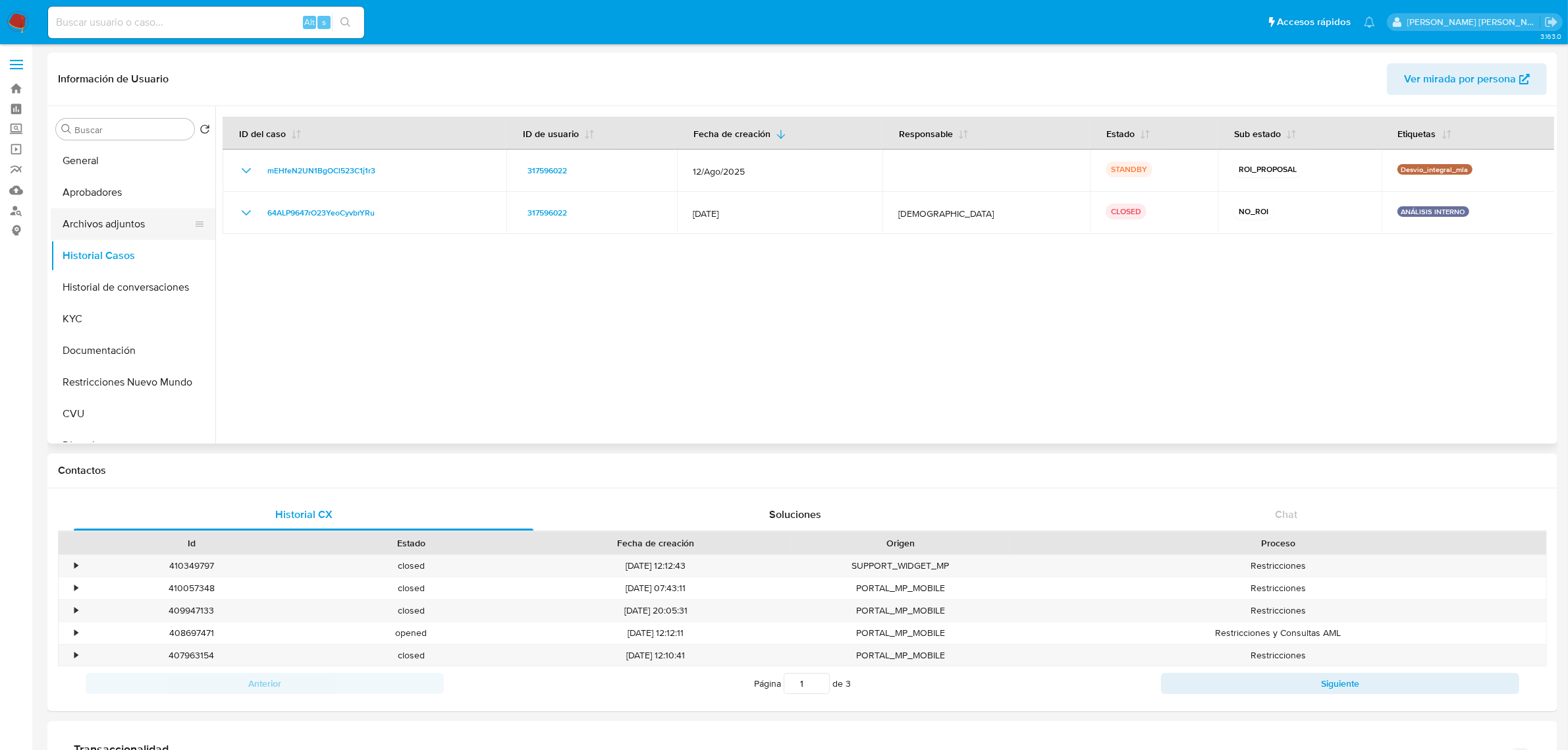
click at [139, 227] on button "Archivos adjuntos" at bounding box center [127, 225] width 154 height 32
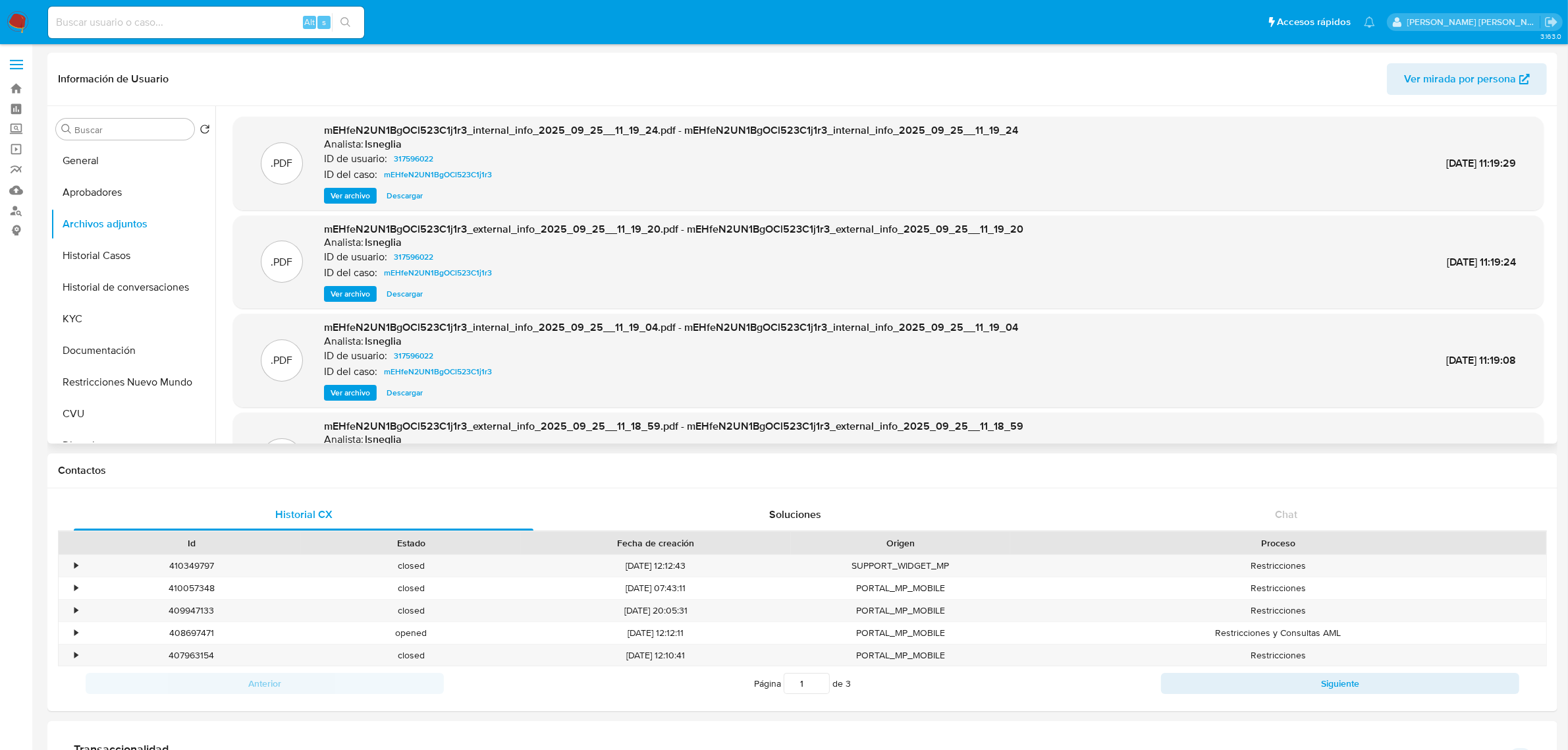
click at [347, 199] on span "Ver archivo" at bounding box center [351, 195] width 40 height 13
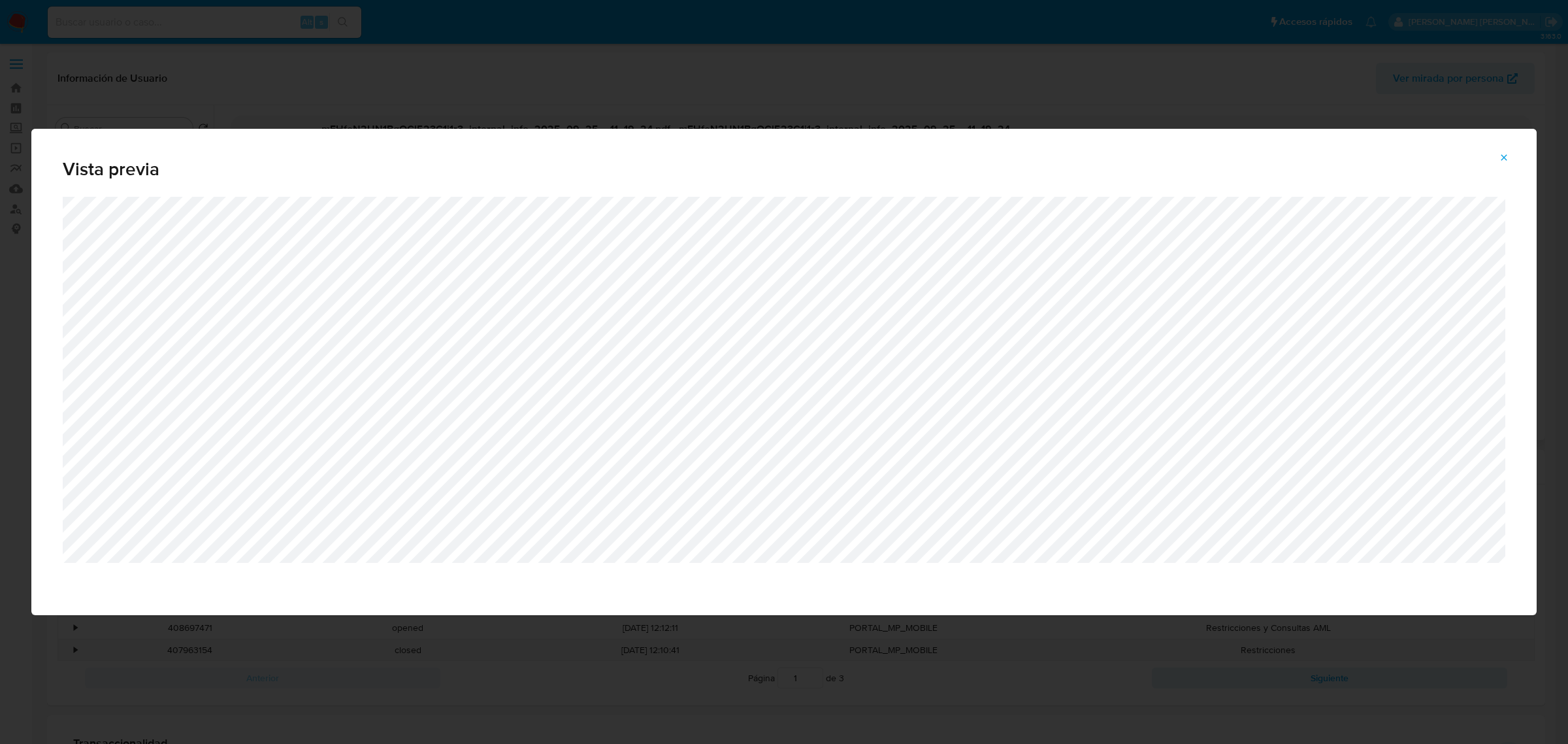
click at [905, 99] on div "Vista previa" at bounding box center [784, 372] width 1568 height 744
click at [1500, 151] on span "Attachment preview" at bounding box center [1503, 158] width 11 height 19
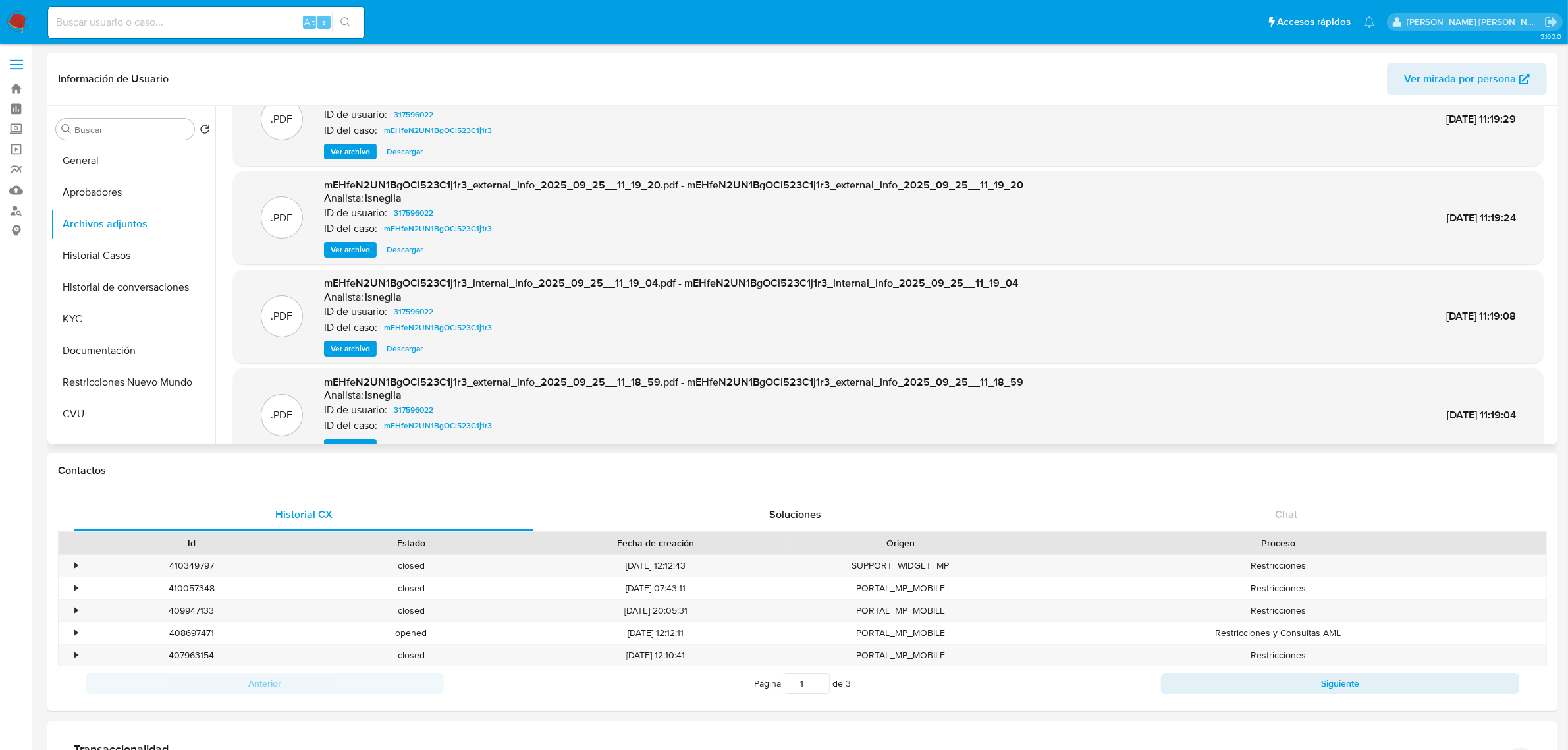
scroll to position [110, 0]
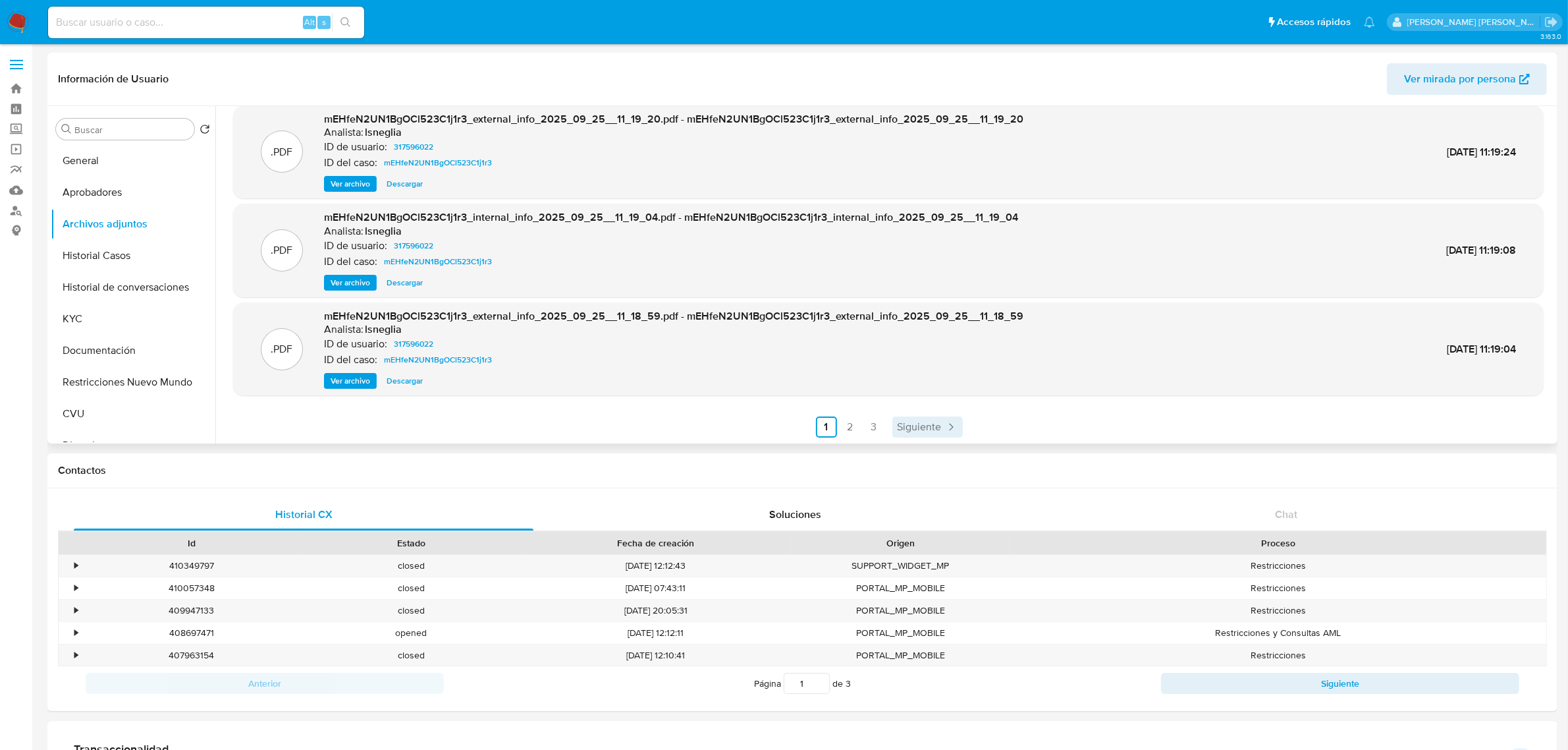
click at [927, 426] on span "Siguiente" at bounding box center [920, 426] width 44 height 11
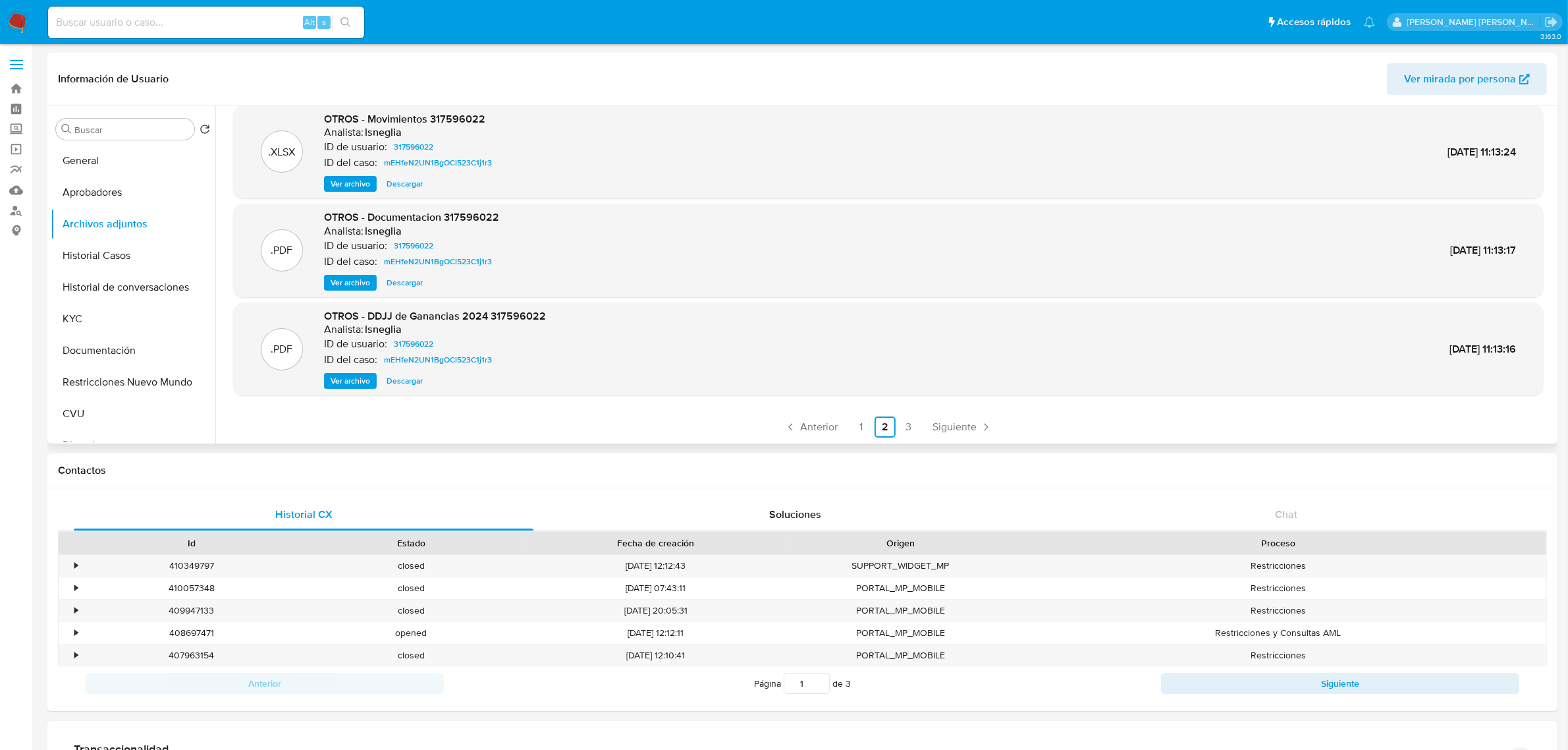
click at [351, 282] on span "Ver archivo" at bounding box center [351, 282] width 40 height 13
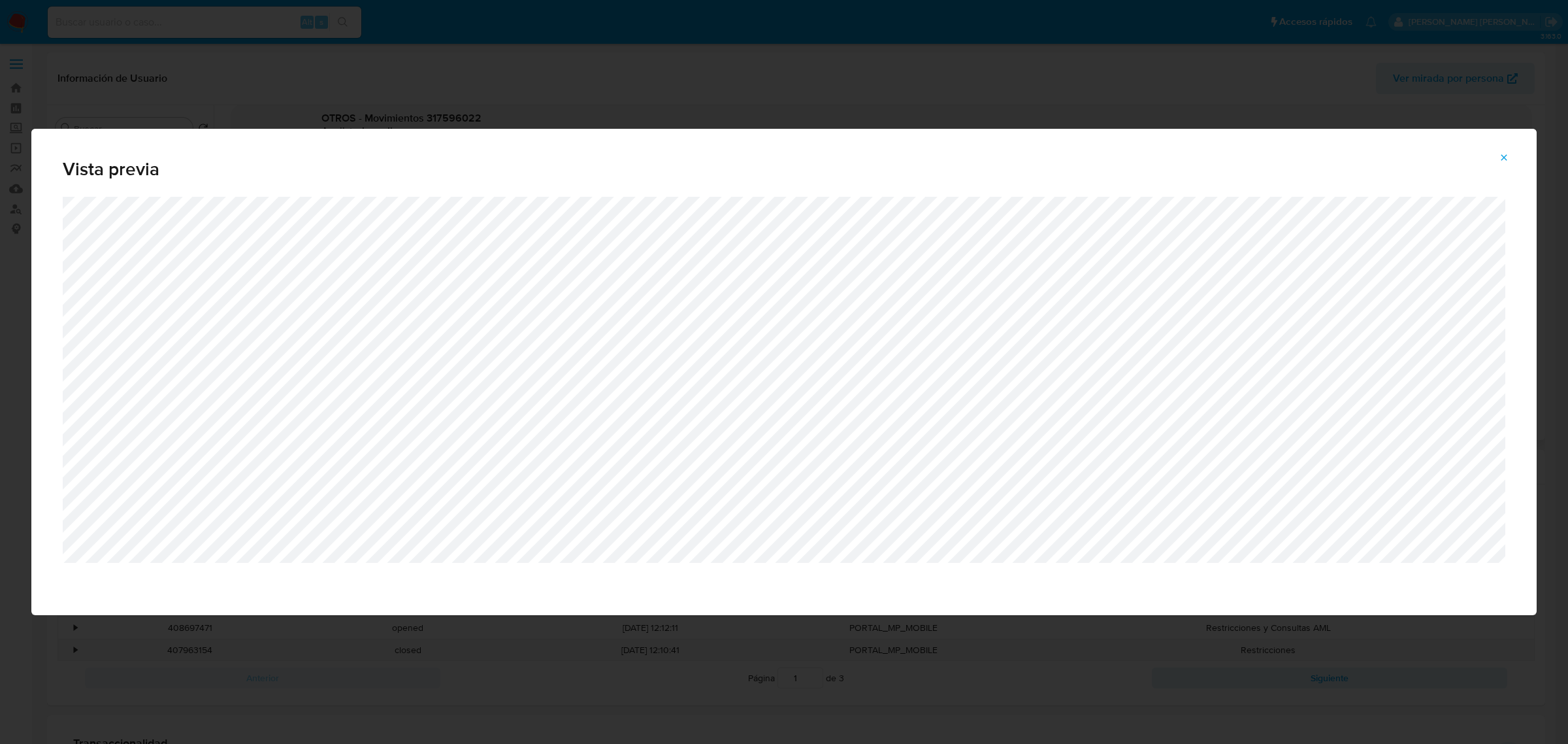
click at [1511, 159] on button "Attachment preview" at bounding box center [1503, 157] width 29 height 21
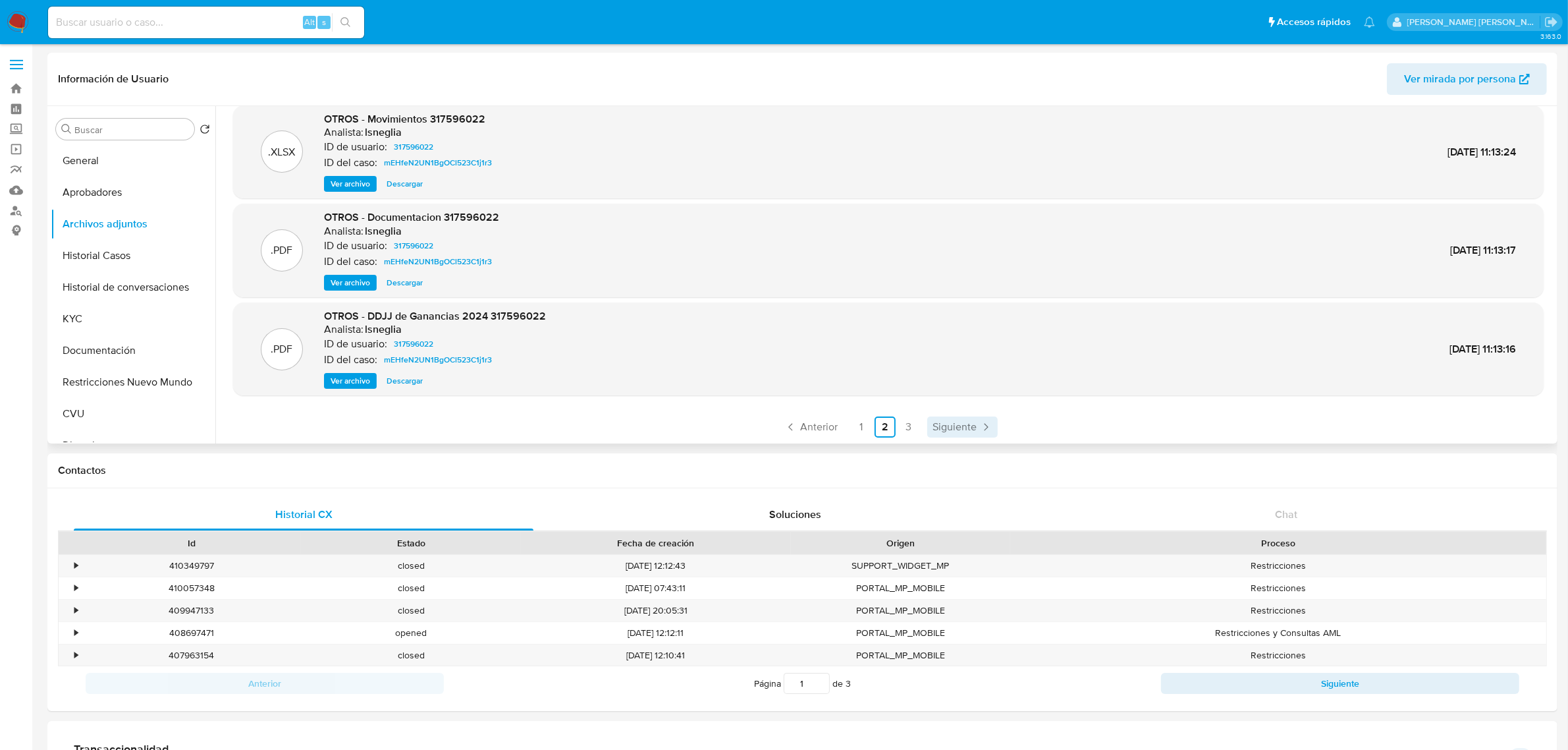
click at [952, 425] on span "Siguiente" at bounding box center [954, 426] width 44 height 11
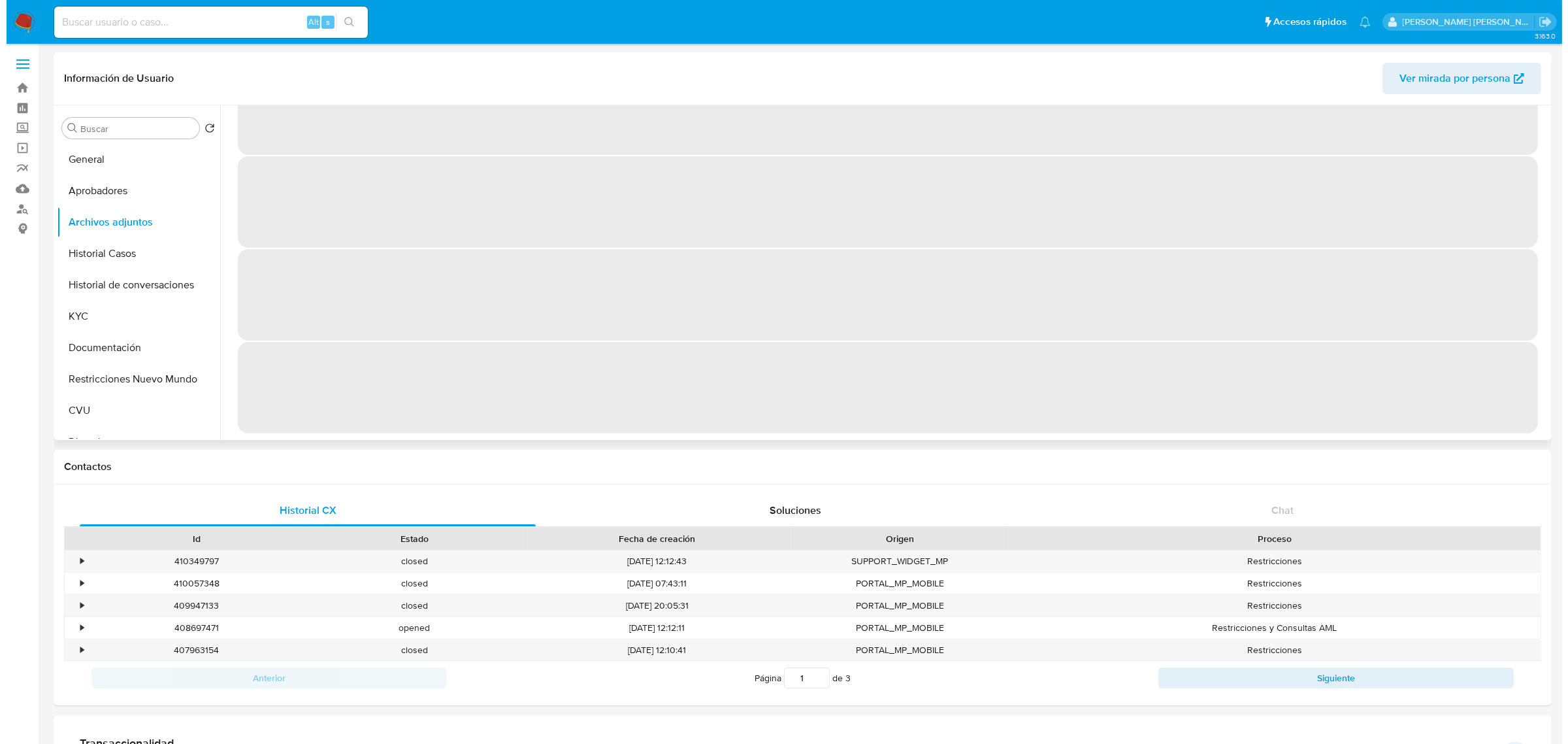
scroll to position [0, 0]
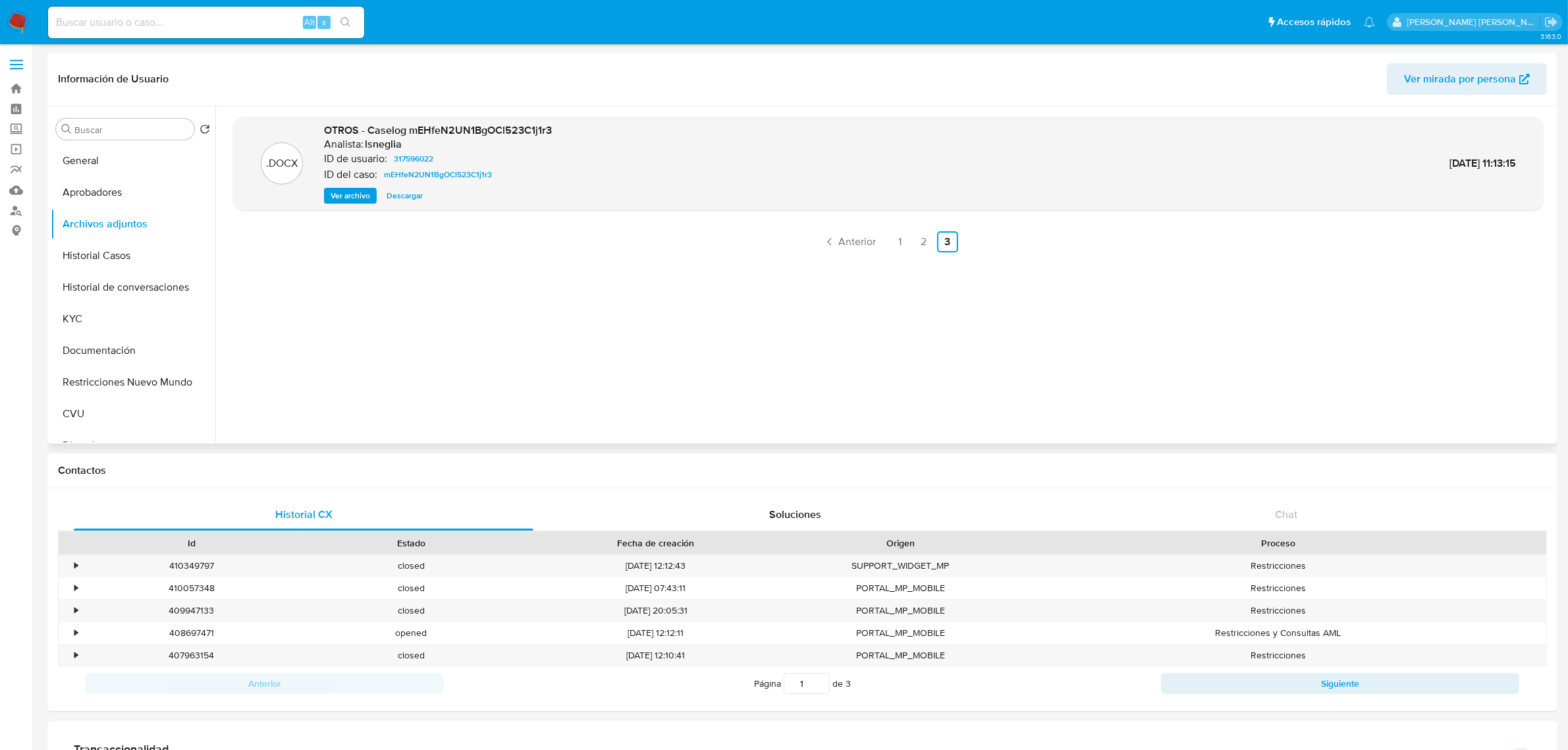
click at [353, 199] on span "Ver archivo" at bounding box center [351, 195] width 40 height 13
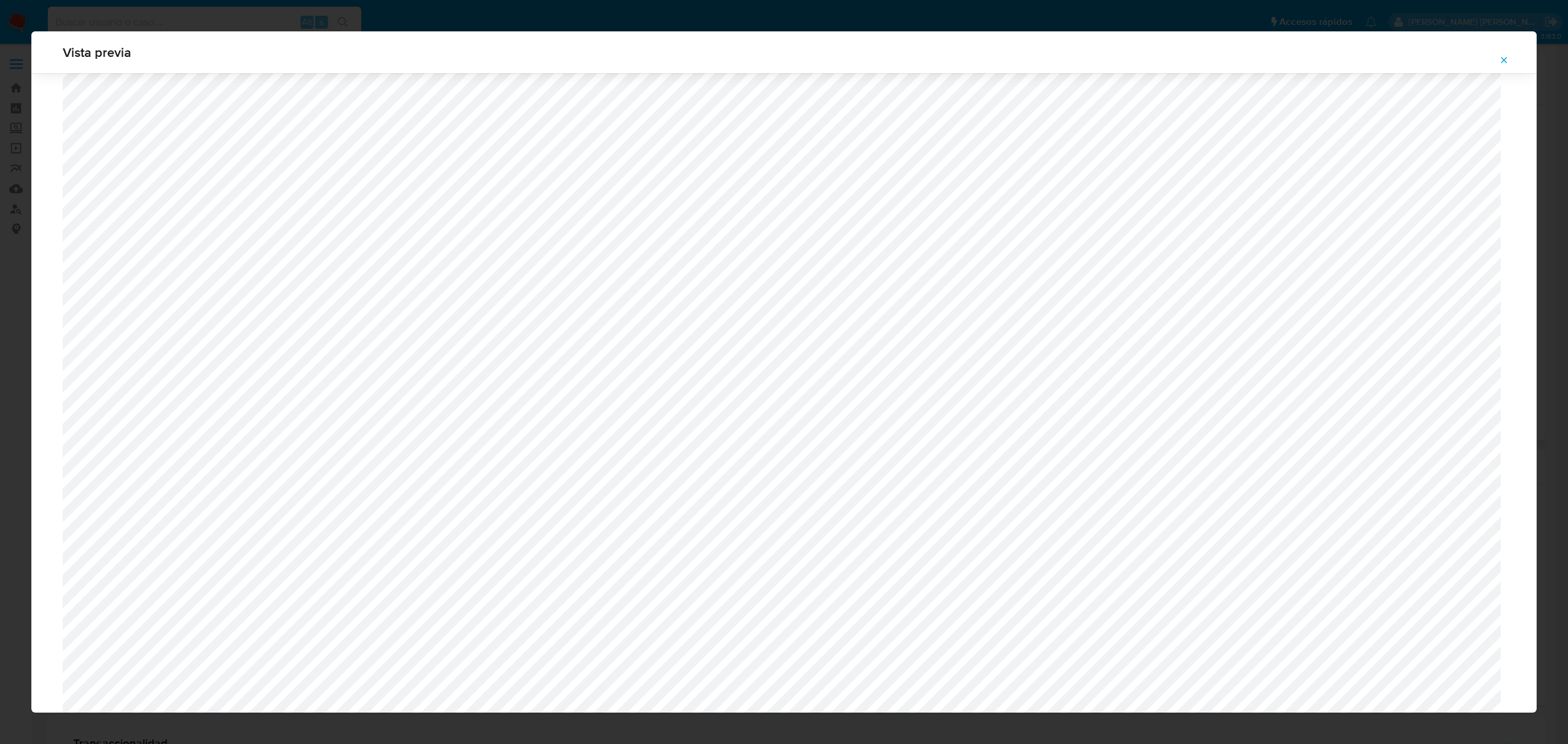
scroll to position [1281, 0]
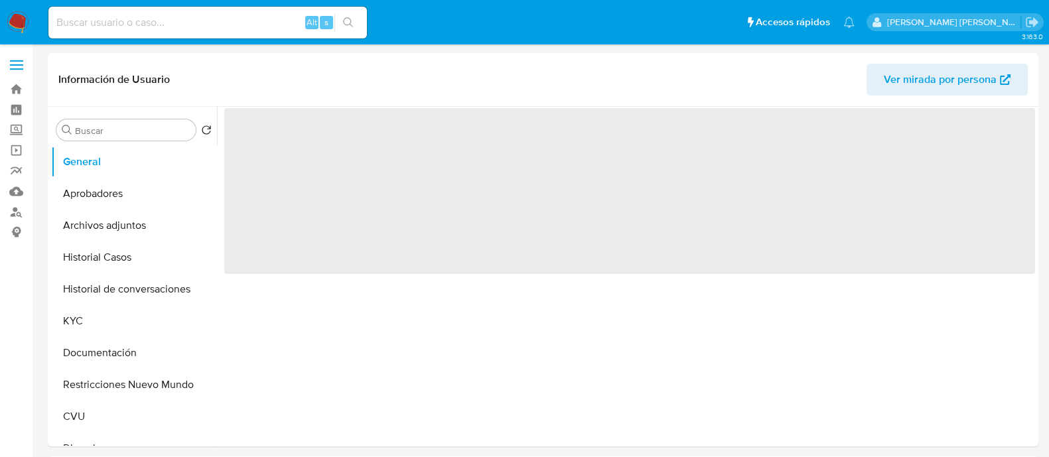
select select "10"
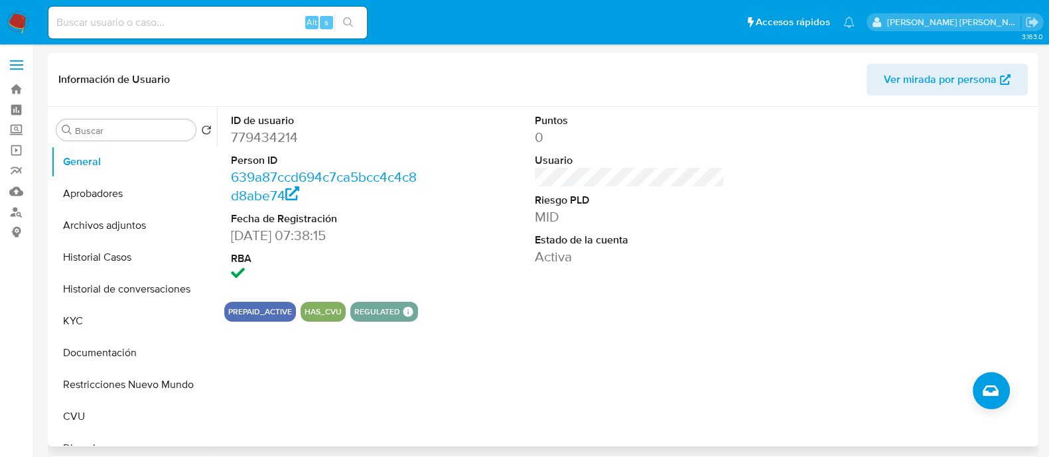
click at [861, 365] on div "ID de usuario 779434214 Person ID 639a87ccd694c7ca5bcc4c4c8d8abe74 Fecha de Reg…" at bounding box center [626, 277] width 818 height 340
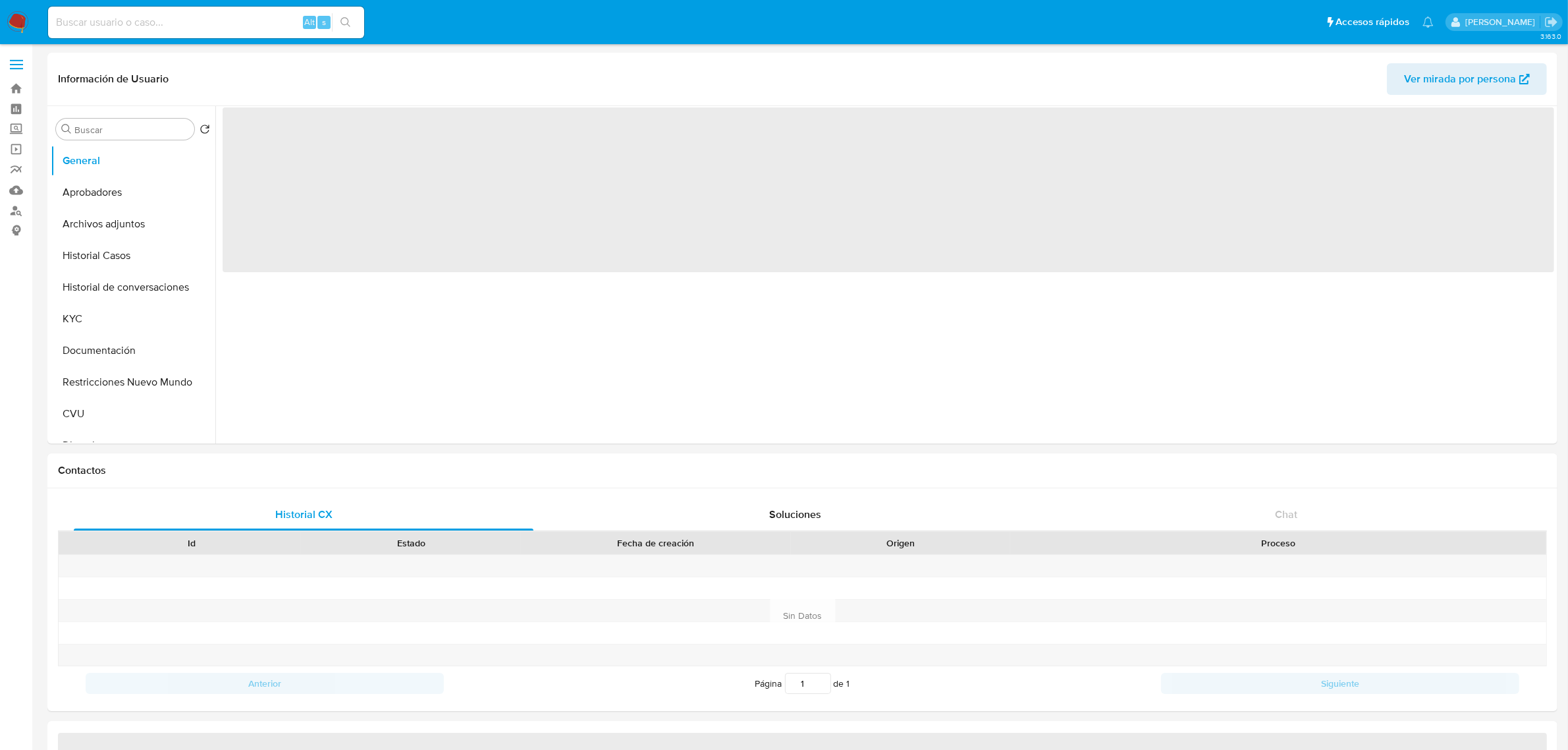
select select "10"
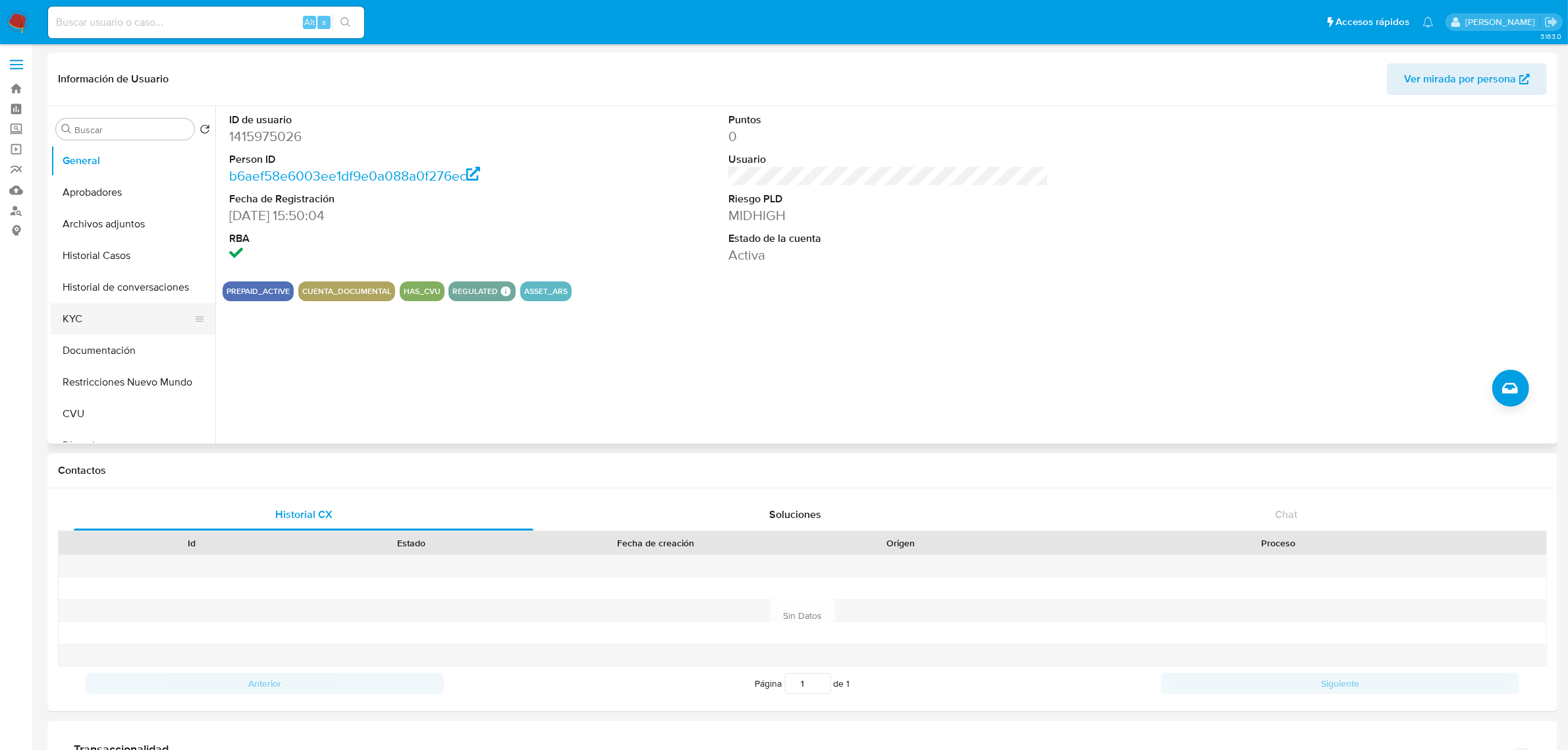
click at [110, 318] on button "KYC" at bounding box center [127, 319] width 154 height 32
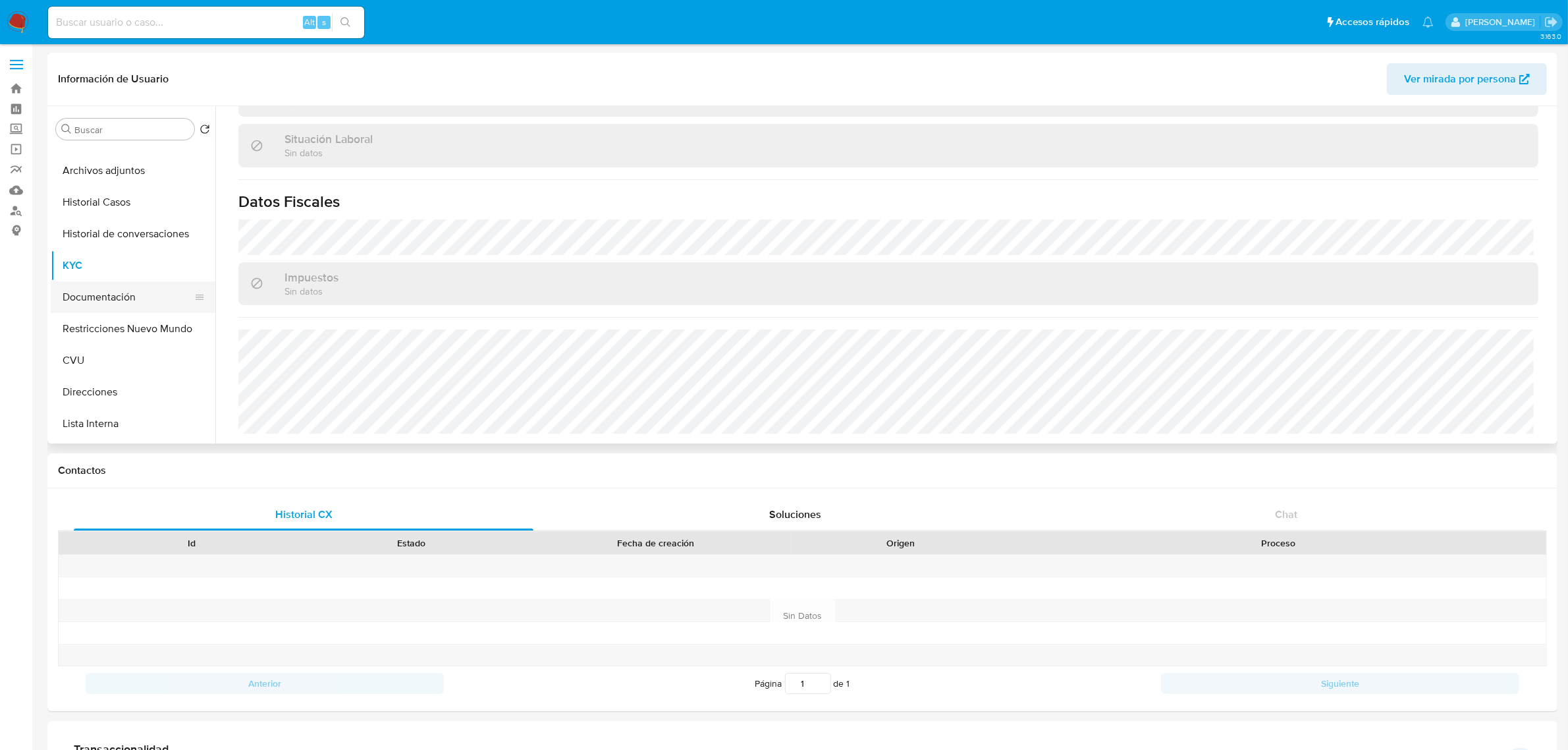
scroll to position [82, 0]
click at [114, 360] on button "Direcciones" at bounding box center [127, 364] width 154 height 32
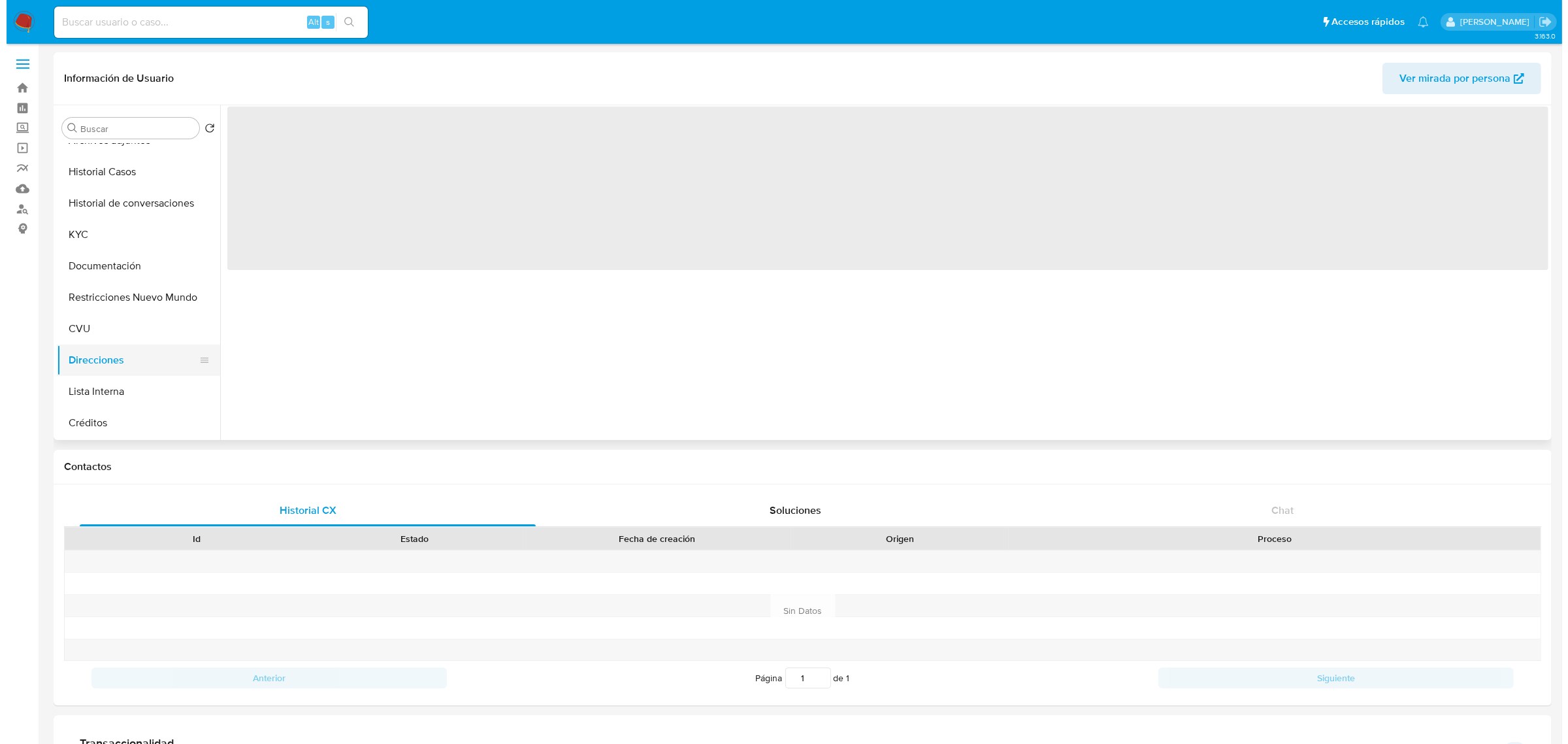
scroll to position [0, 0]
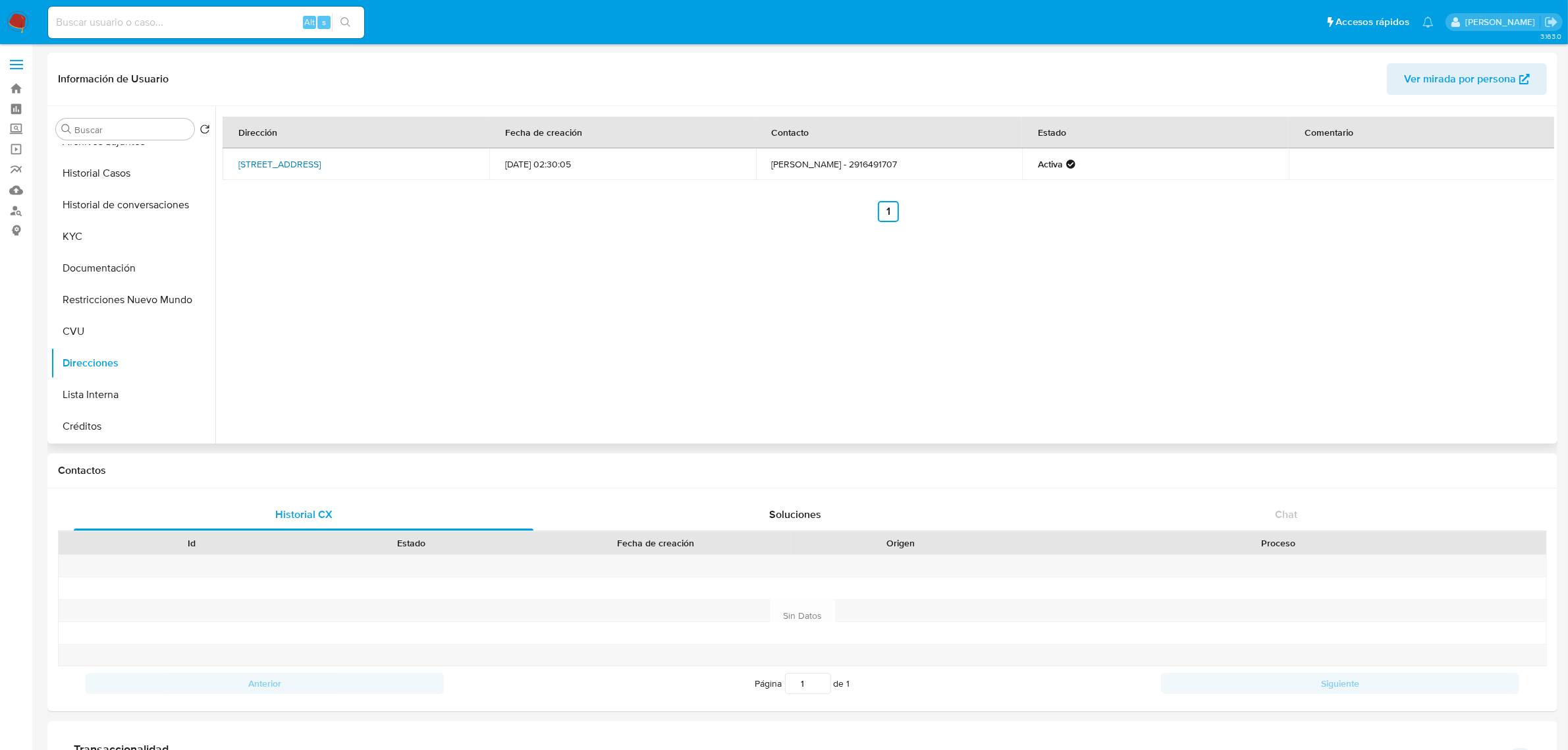
click at [321, 160] on link "Calle Charcas 3767, Bahía Blanca, Buenos Aires, 8000, Argentina 3767" at bounding box center [279, 164] width 82 height 13
click at [119, 241] on button "KYC" at bounding box center [127, 236] width 154 height 32
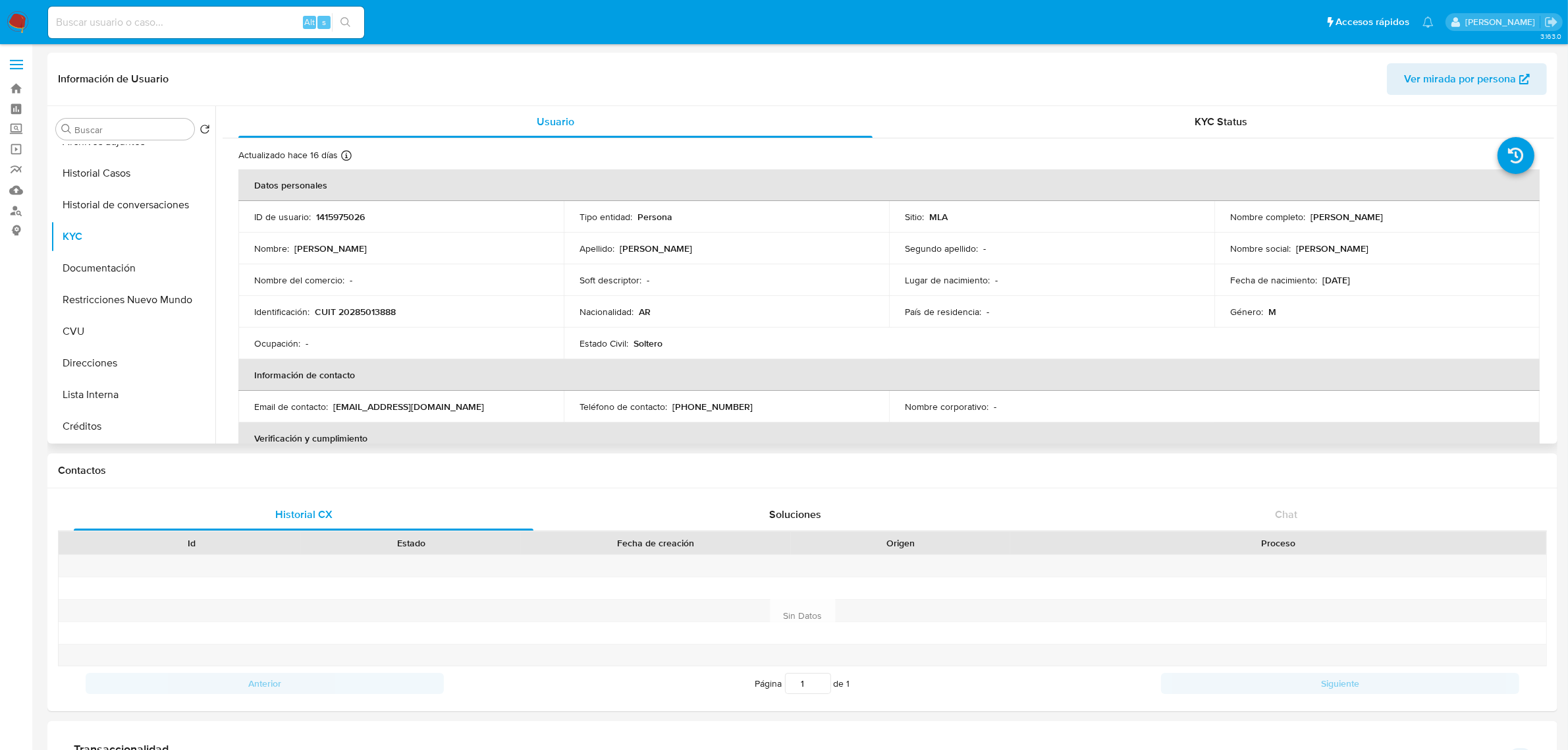
drag, startPoint x: 1309, startPoint y: 219, endPoint x: 1456, endPoint y: 219, distance: 147.0
click at [1456, 219] on div "Nombre completo : Guillermo Federico Gonzalez" at bounding box center [1377, 217] width 294 height 12
copy p "Guillermo Federico Gonzalez"
click at [147, 206] on button "Historial de conversaciones" at bounding box center [127, 205] width 154 height 32
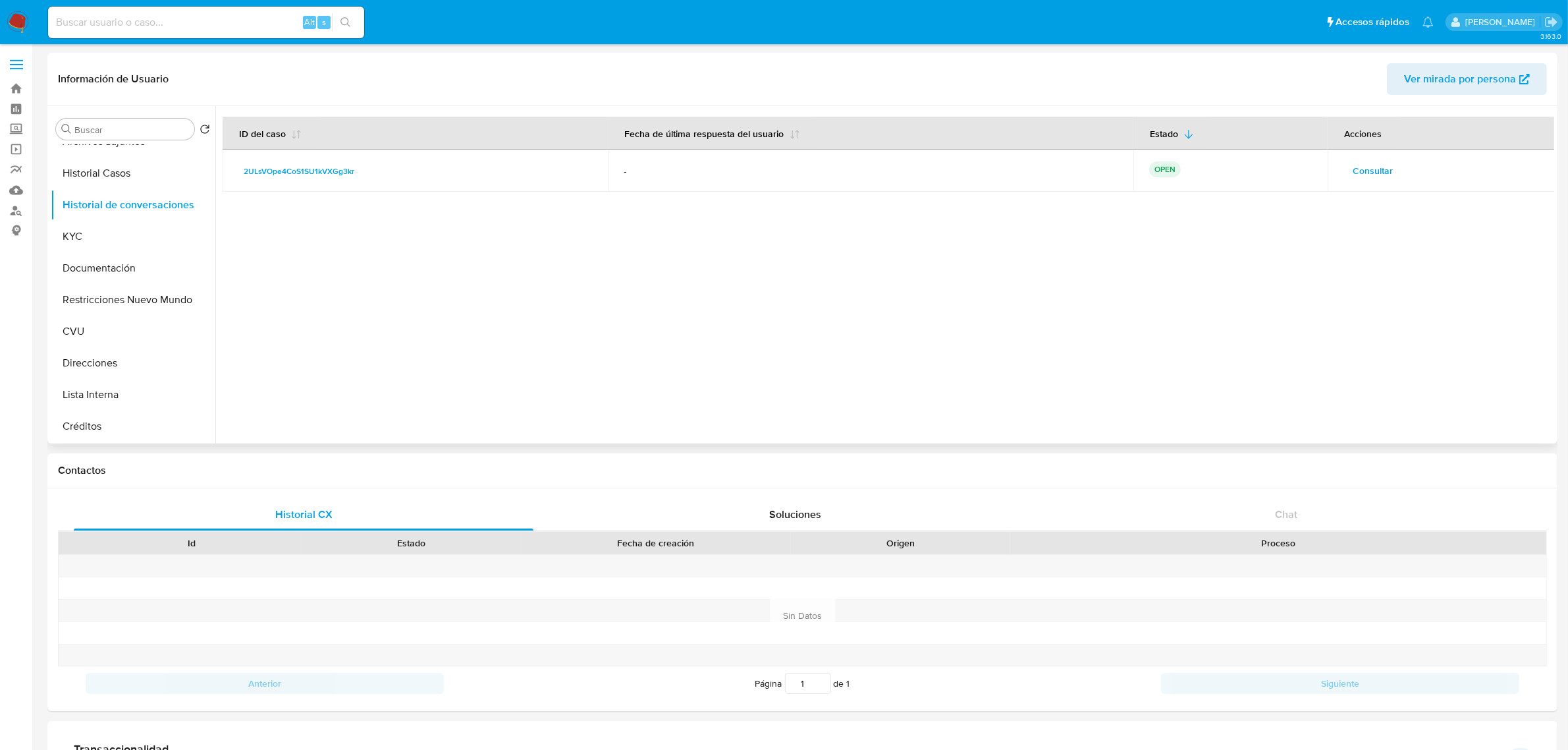
click at [1364, 169] on span "Consultar" at bounding box center [1372, 170] width 40 height 19
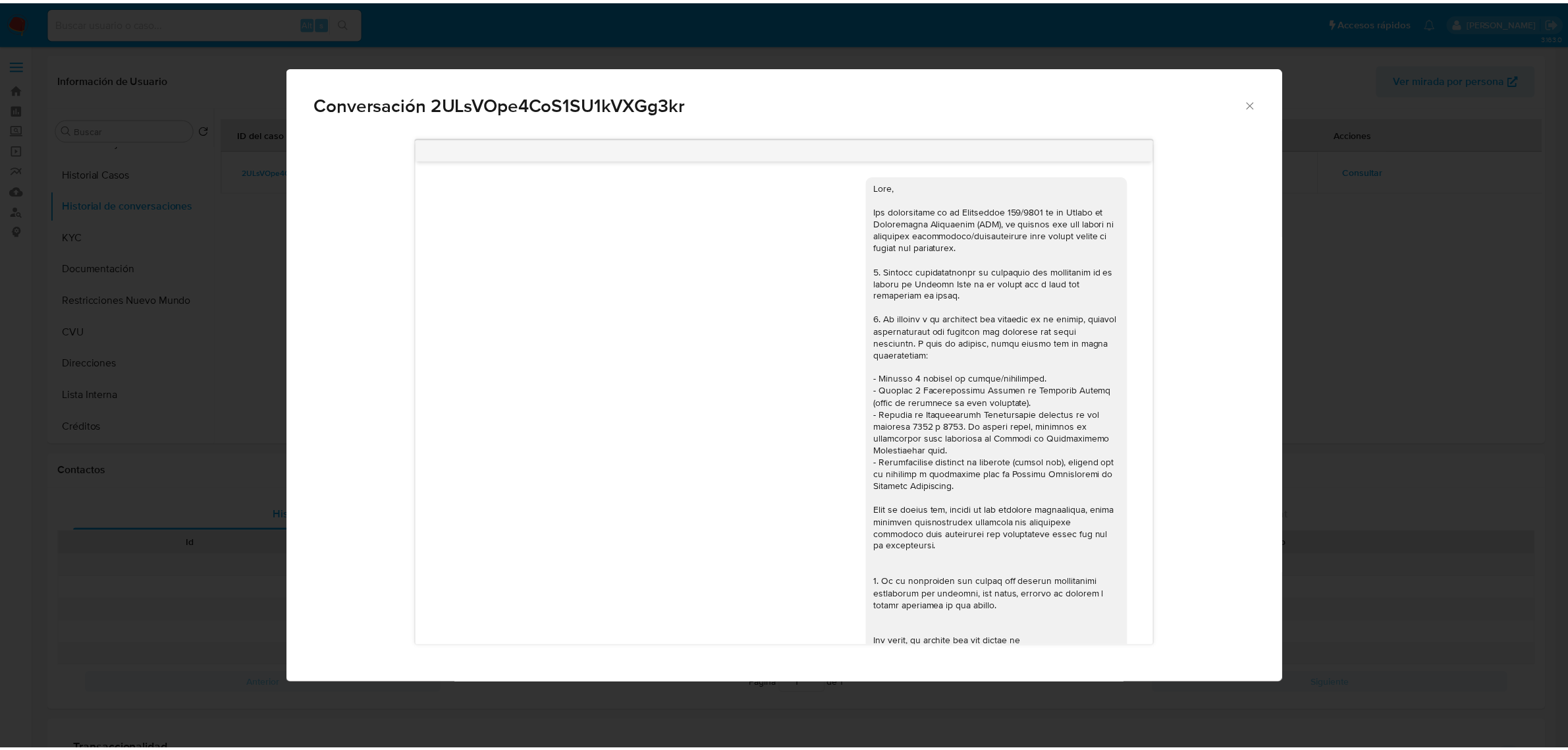
scroll to position [1020, 0]
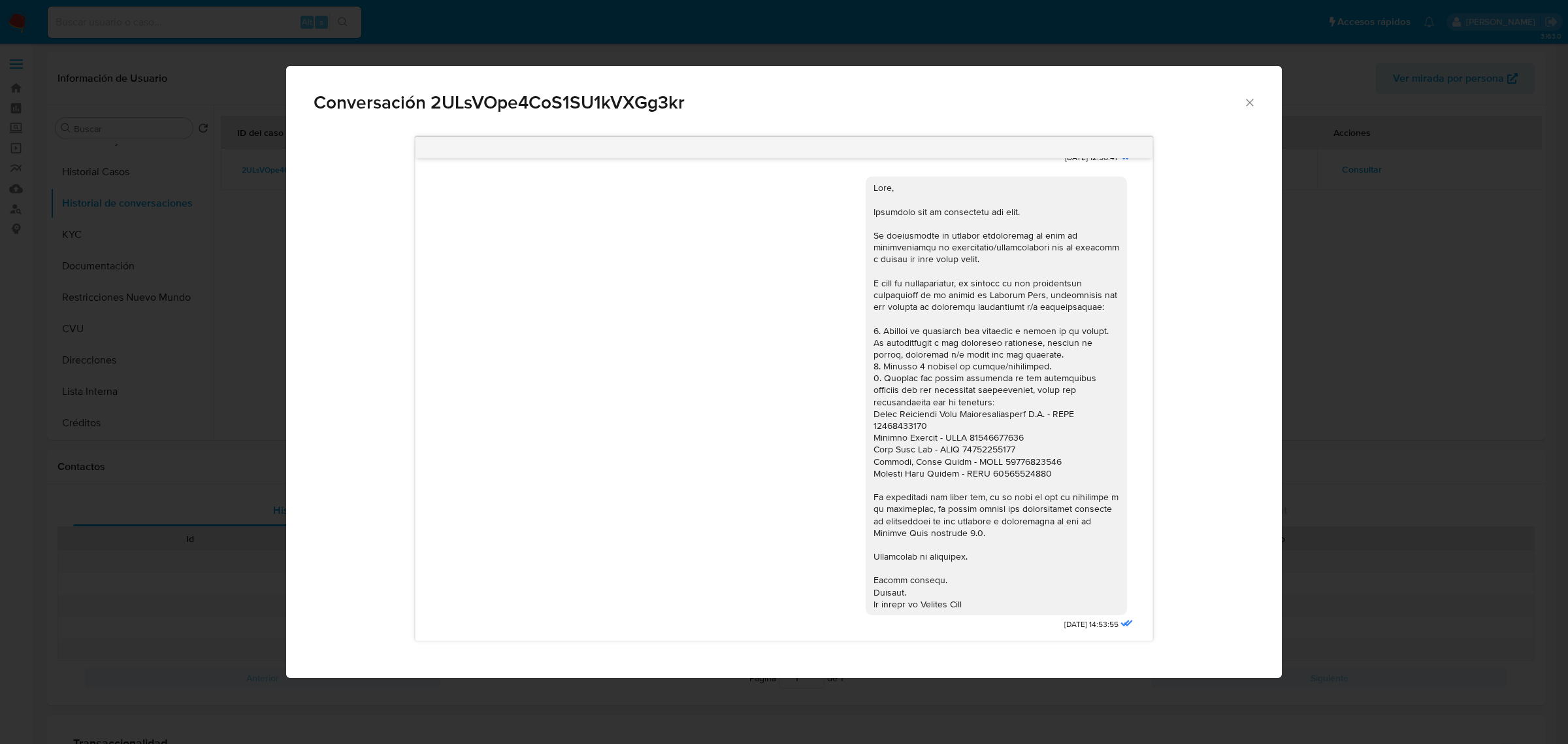
click at [210, 213] on div "Conversación 2ULsVOpe4CoS1SU1kVXGg3kr 18/08/2025 17:33:57 Hola, Esperamos que t…" at bounding box center [784, 372] width 1568 height 744
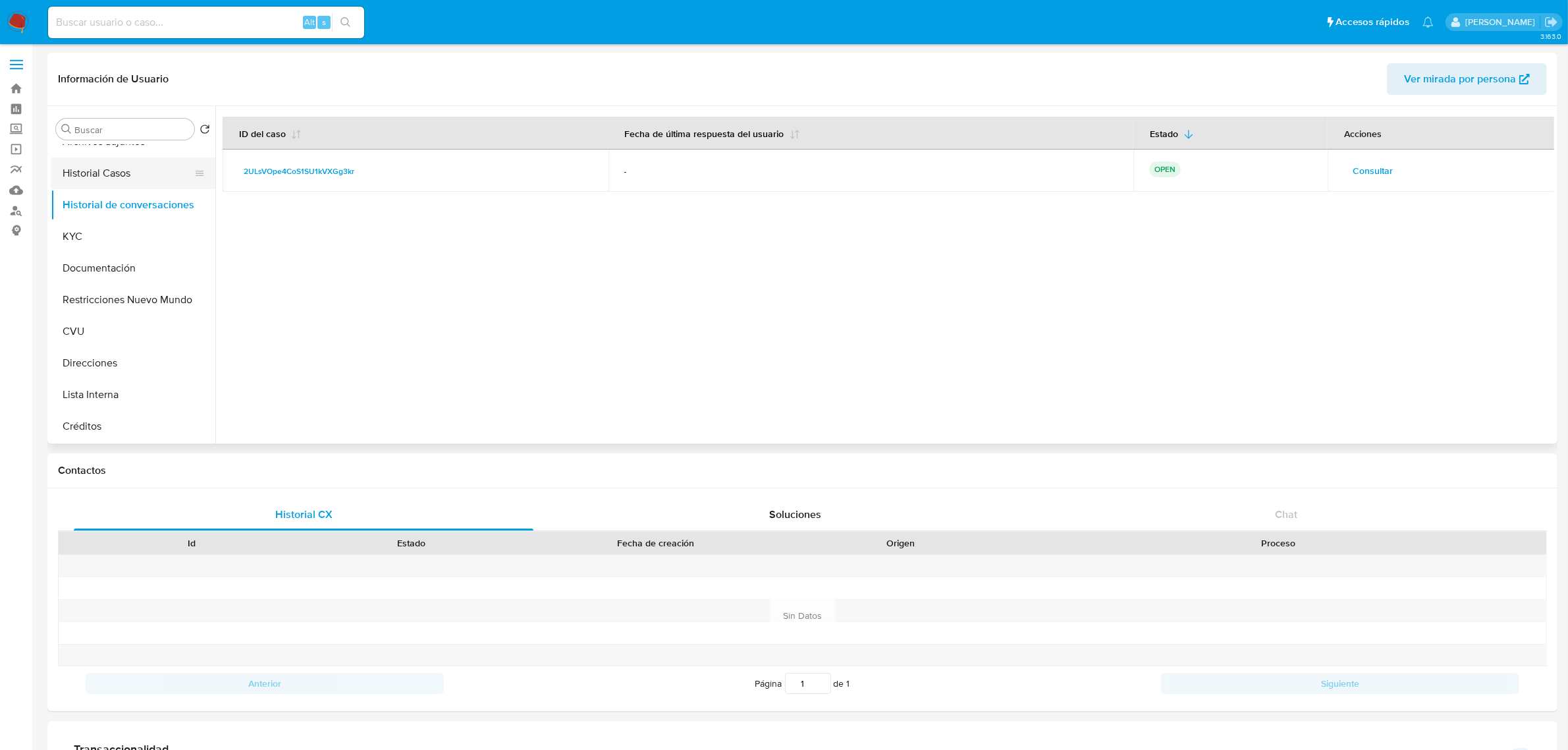
click at [125, 173] on button "Historial Casos" at bounding box center [127, 174] width 154 height 32
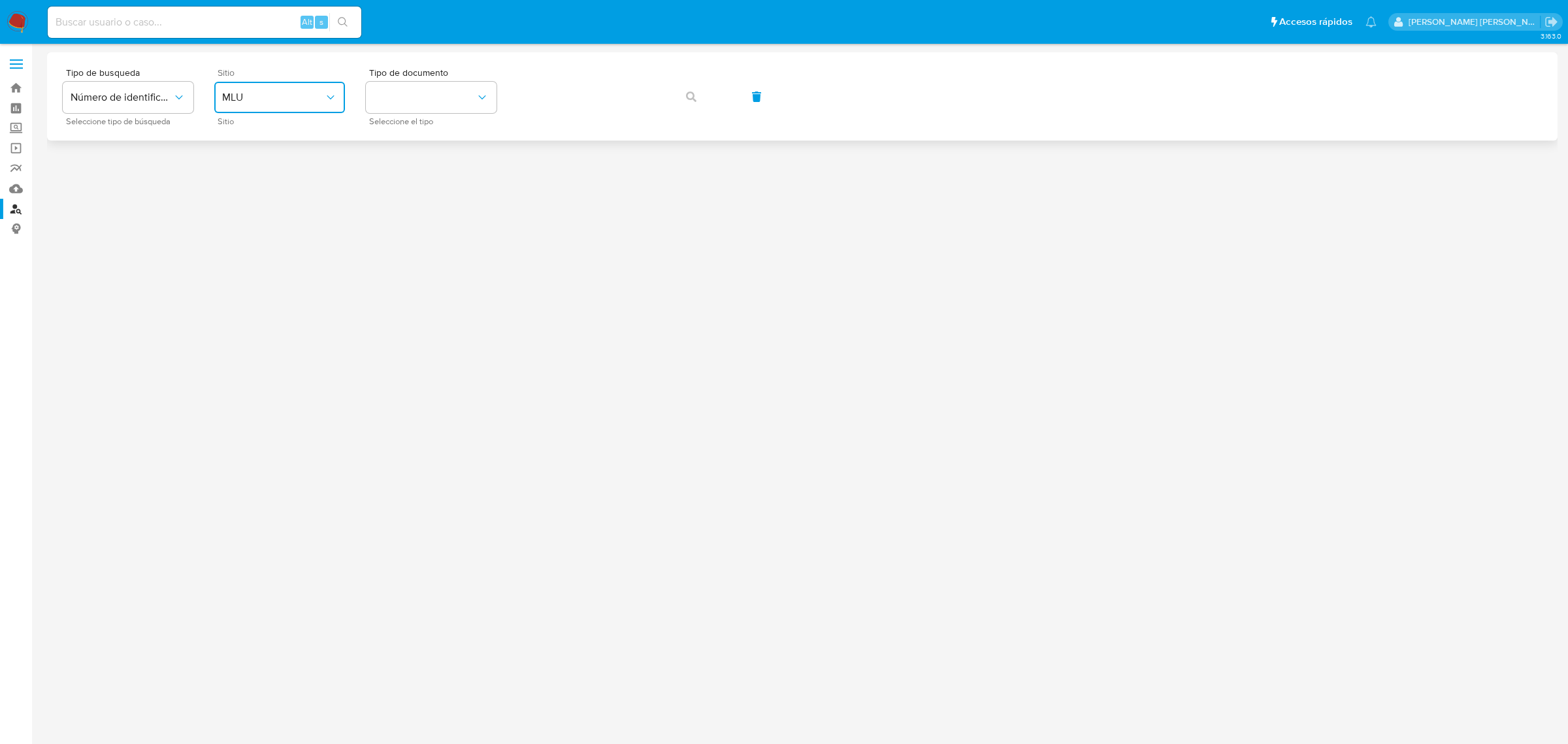
click at [278, 95] on span "MLU" at bounding box center [272, 97] width 101 height 13
click at [282, 165] on div "MLA" at bounding box center [275, 165] width 107 height 32
click at [438, 93] on button "identificationType" at bounding box center [430, 98] width 131 height 32
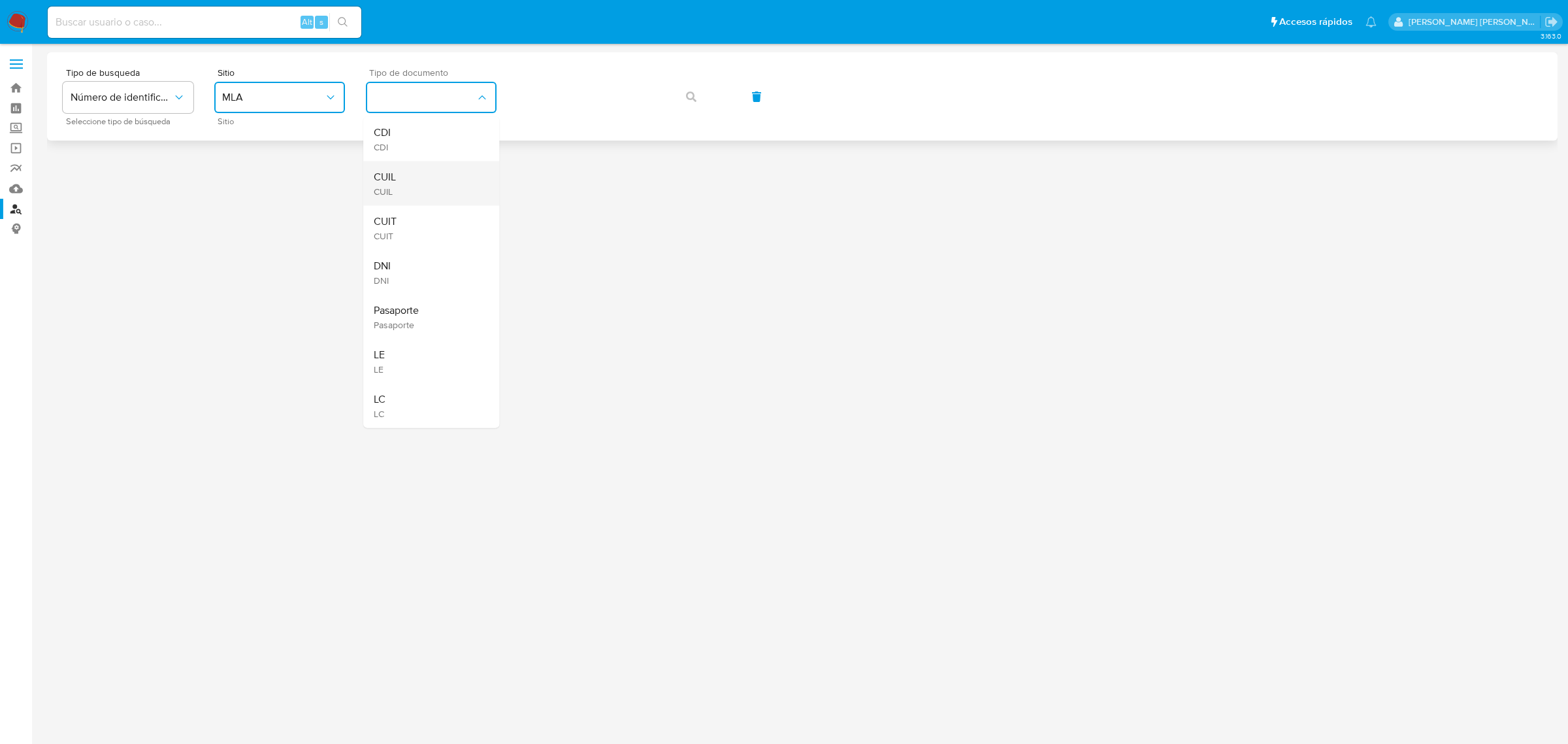
click at [434, 171] on div "CUIL CUIL" at bounding box center [426, 183] width 107 height 44
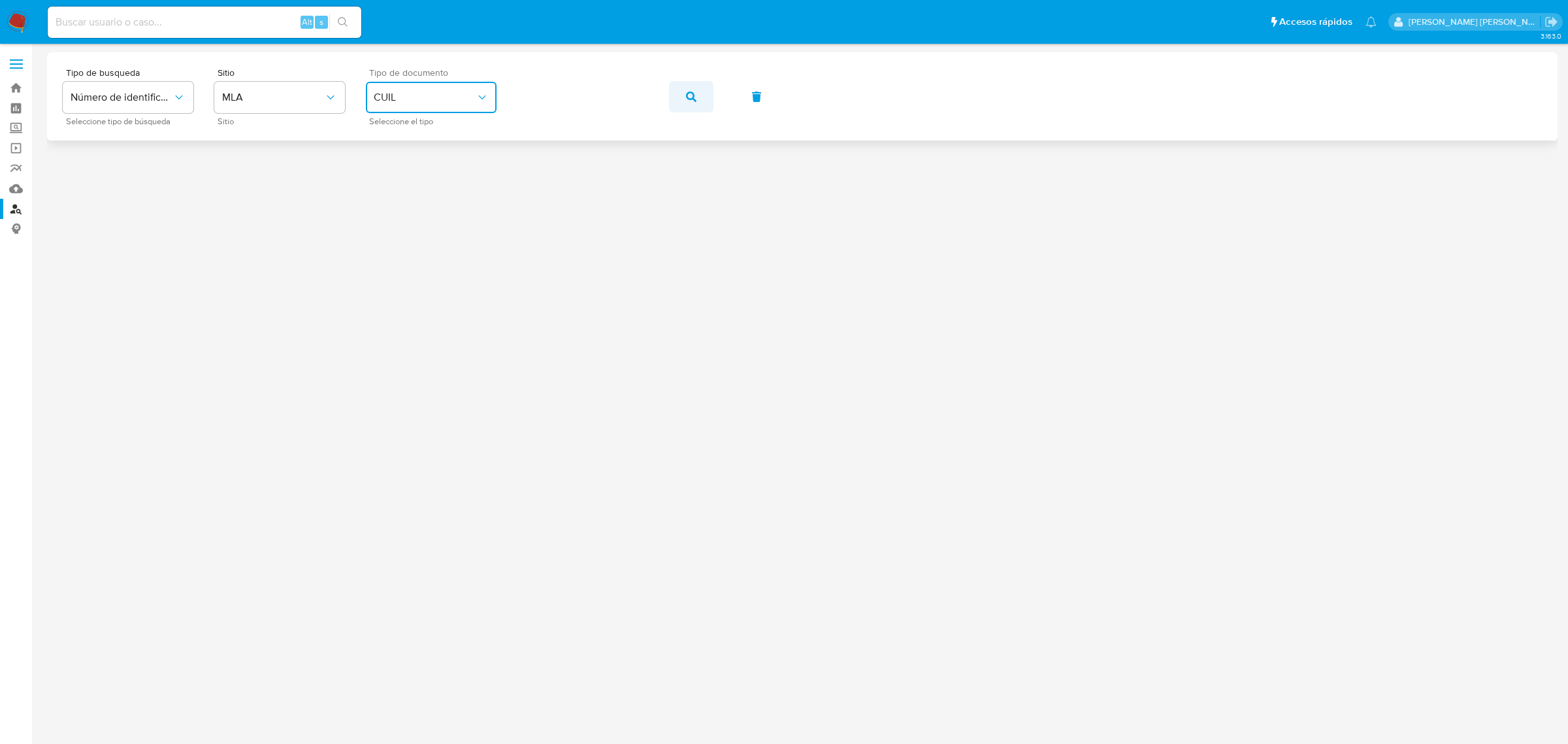
click at [680, 95] on button "button" at bounding box center [690, 97] width 44 height 32
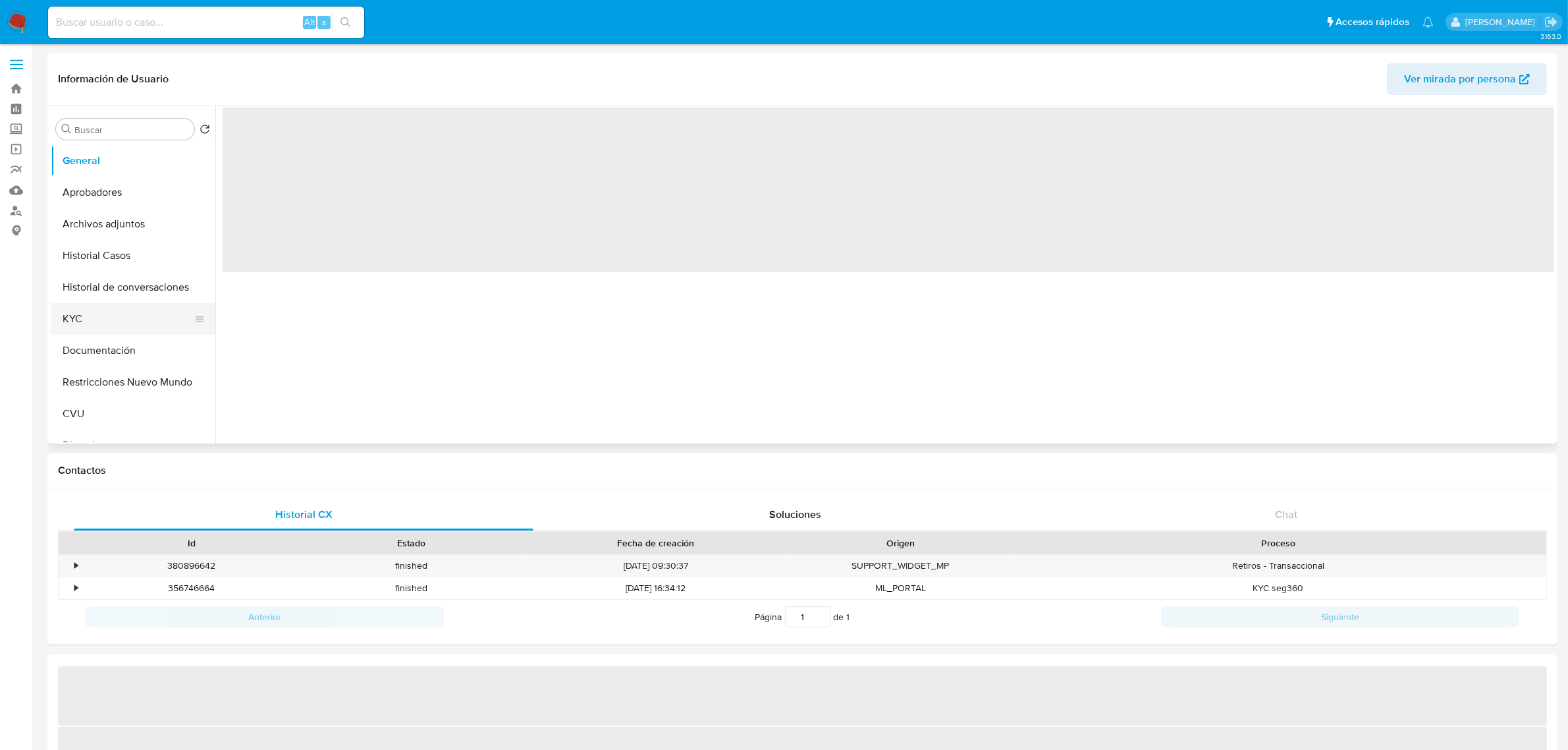
select select "10"
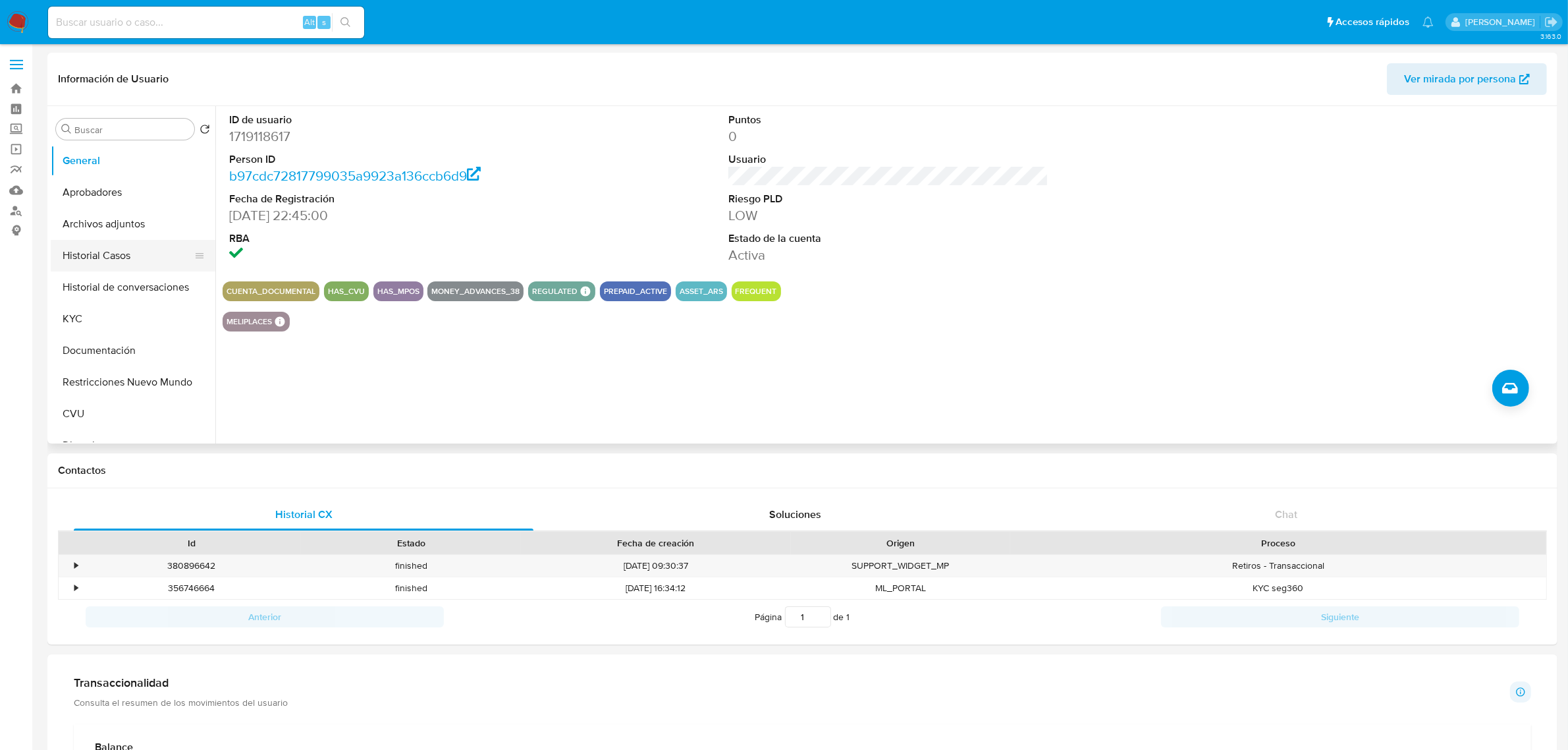
click at [115, 258] on button "Historial Casos" at bounding box center [127, 255] width 154 height 32
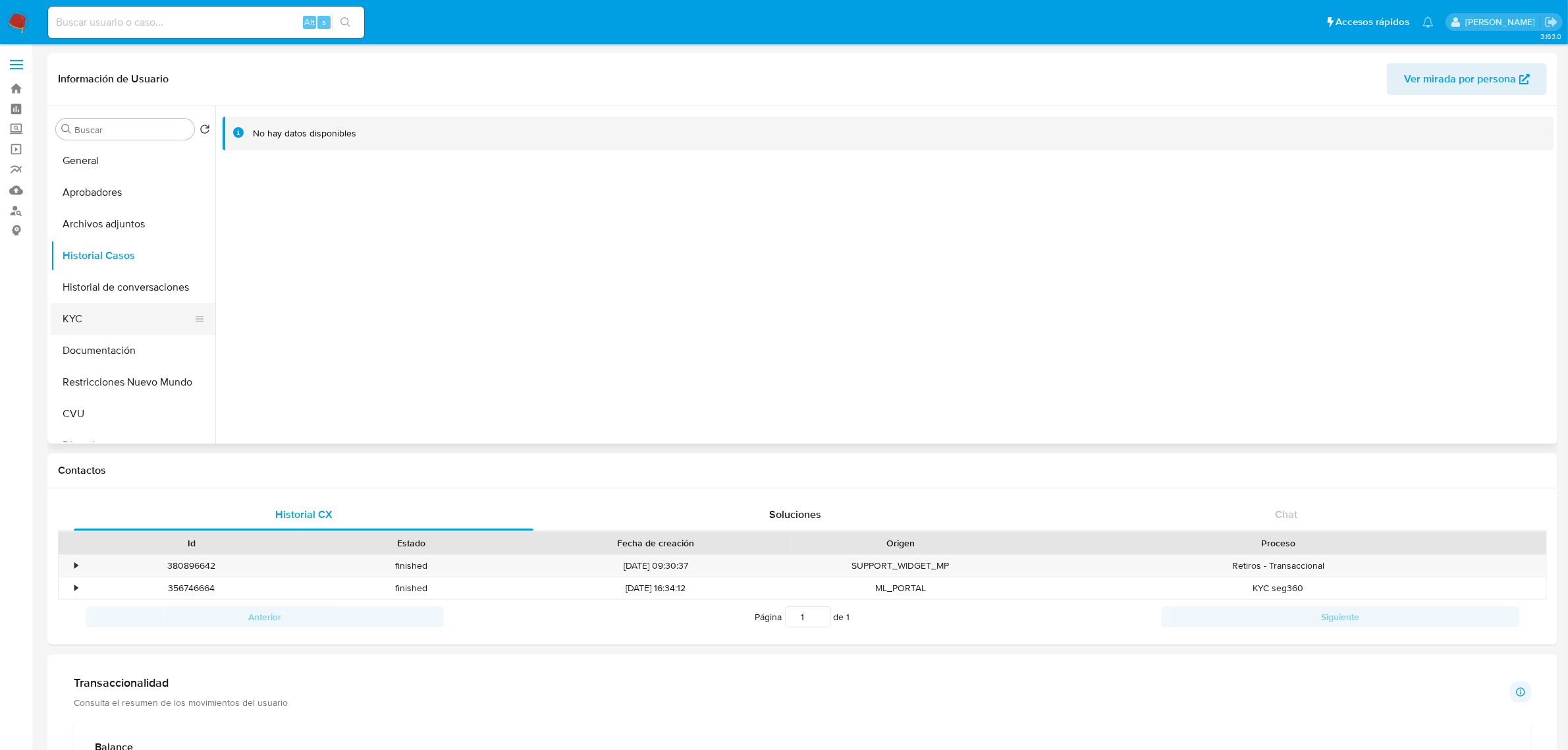
click at [122, 318] on button "KYC" at bounding box center [127, 319] width 154 height 32
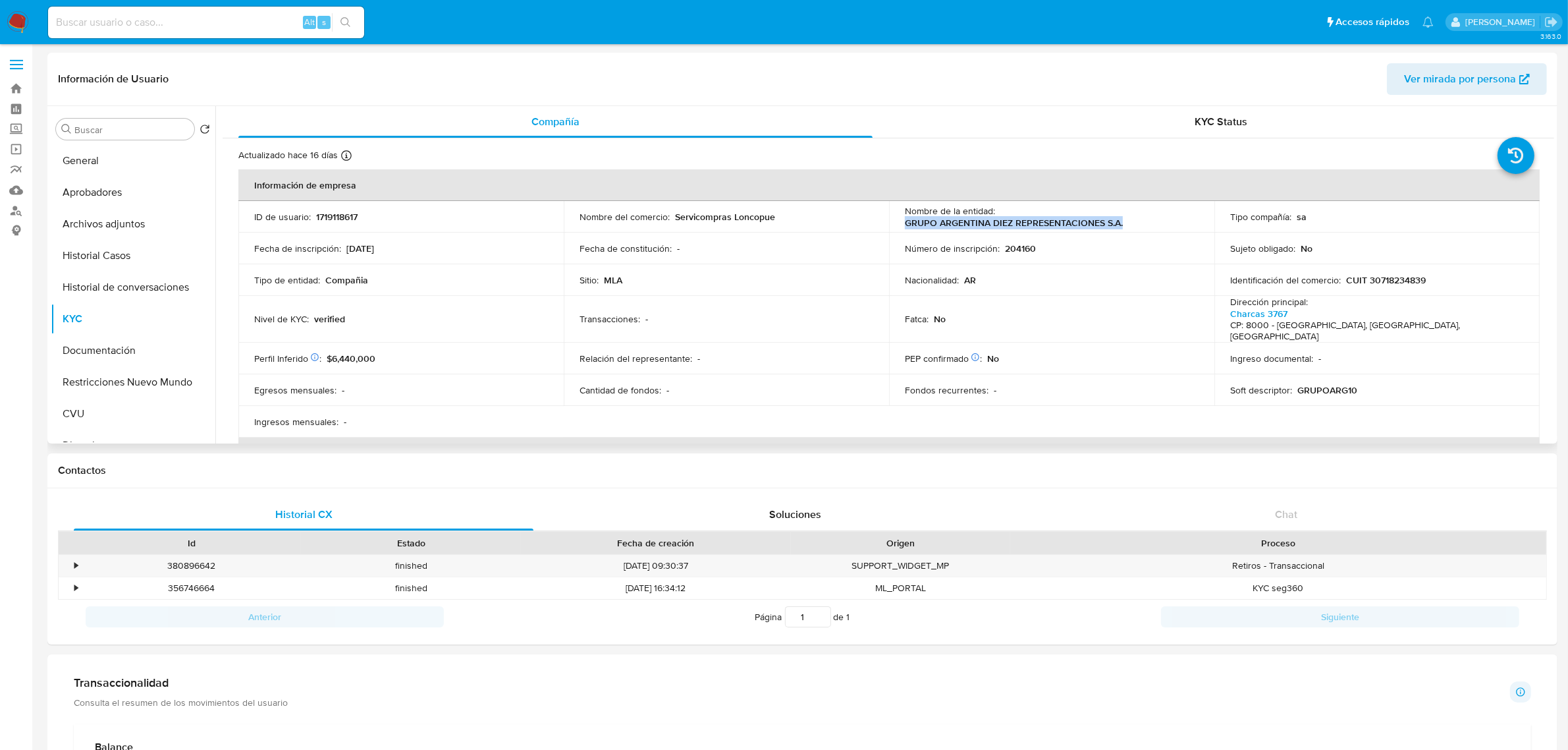
drag, startPoint x: 903, startPoint y: 224, endPoint x: 1155, endPoint y: 225, distance: 252.0
click at [1155, 225] on div "Nombre de la entidad : GRUPO ARGENTINA DIEZ REPRESENTACIONES S.A." at bounding box center [1052, 217] width 294 height 24
copy p "GRUPO ARGENTINA DIEZ REPRESENTACIONES S.A."
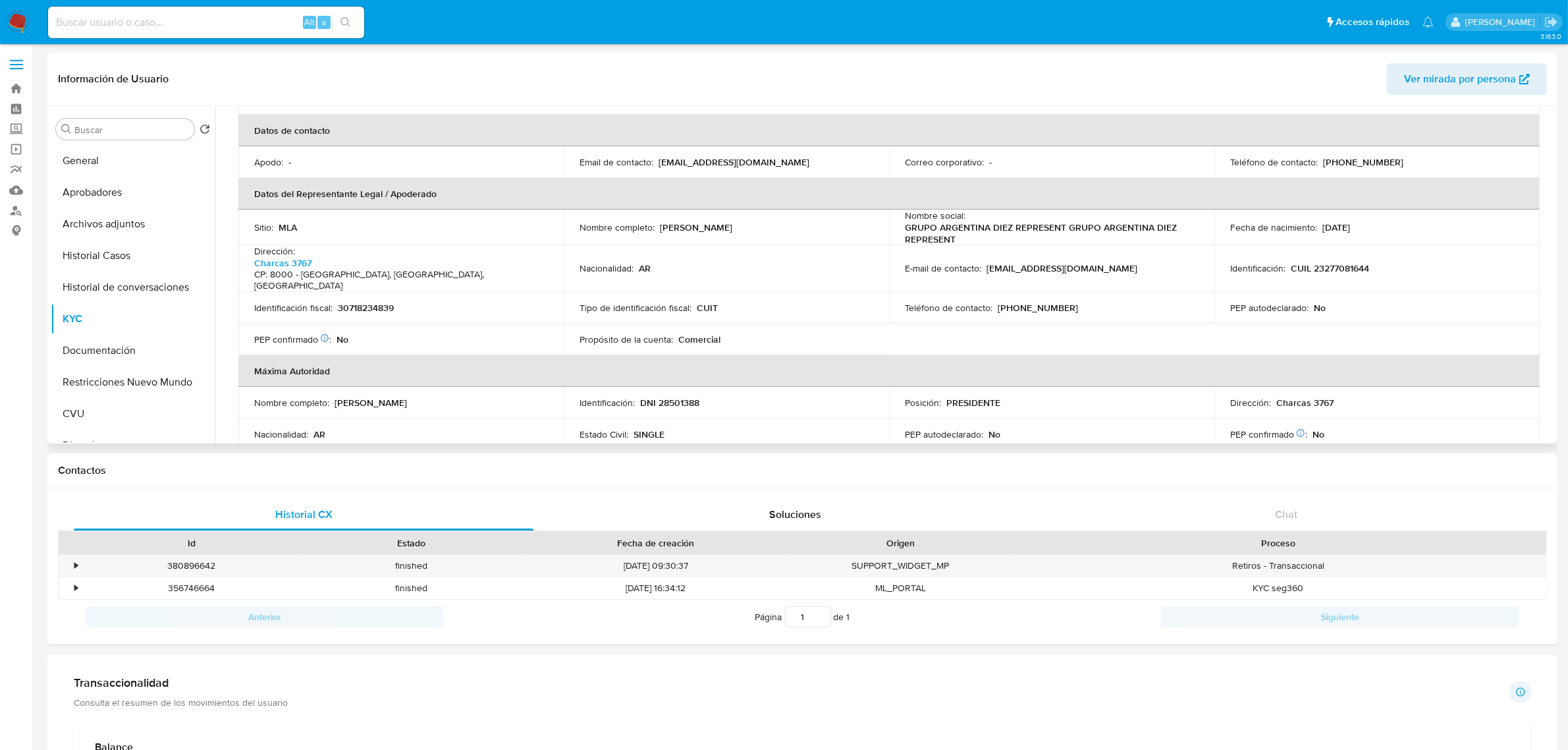
scroll to position [165, 0]
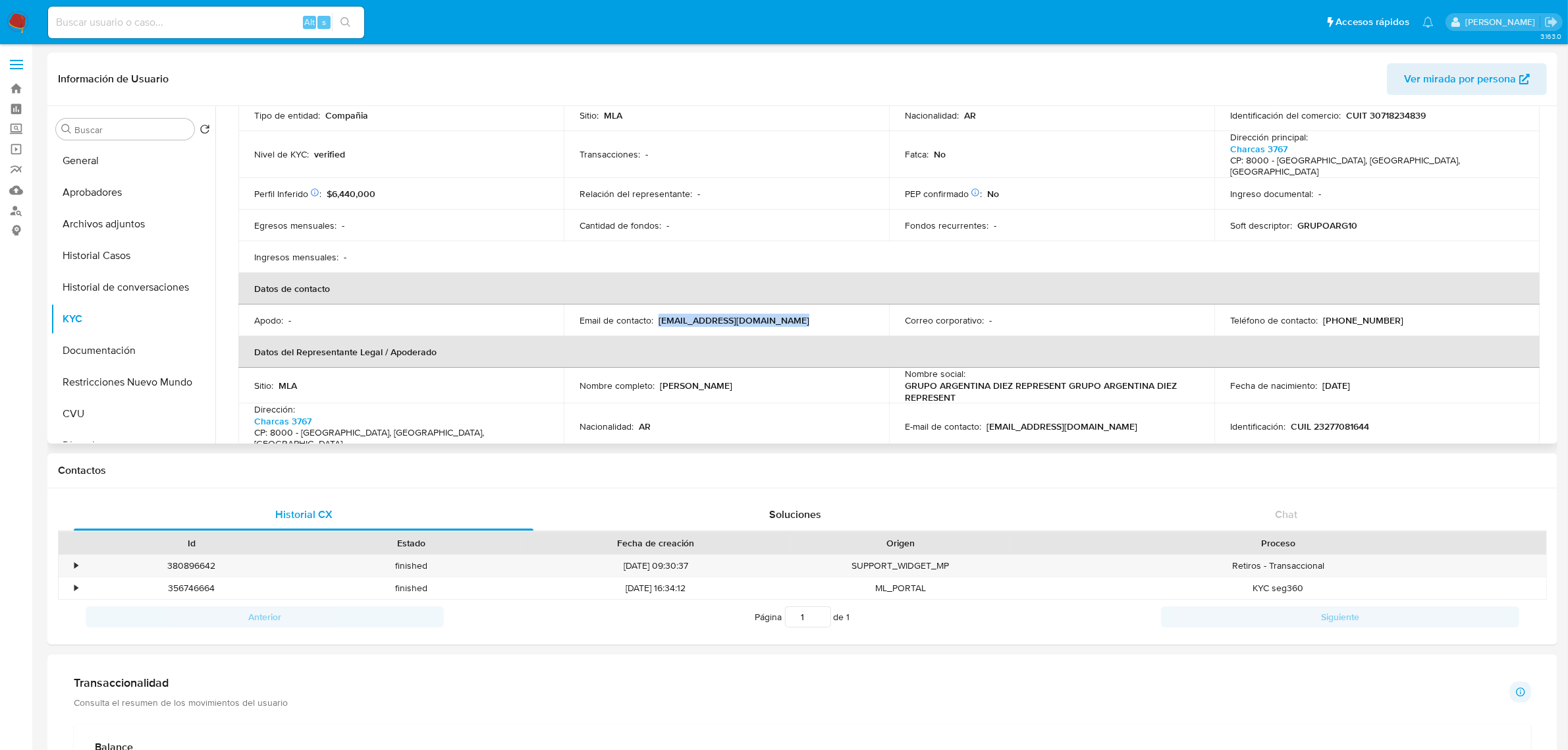
drag, startPoint x: 658, startPoint y: 305, endPoint x: 795, endPoint y: 308, distance: 137.0
click at [795, 314] on div "Email de contacto : grupoargentinadiez@gmail.com" at bounding box center [727, 320] width 294 height 12
copy p "grupoargentinadiez@gmail.com"
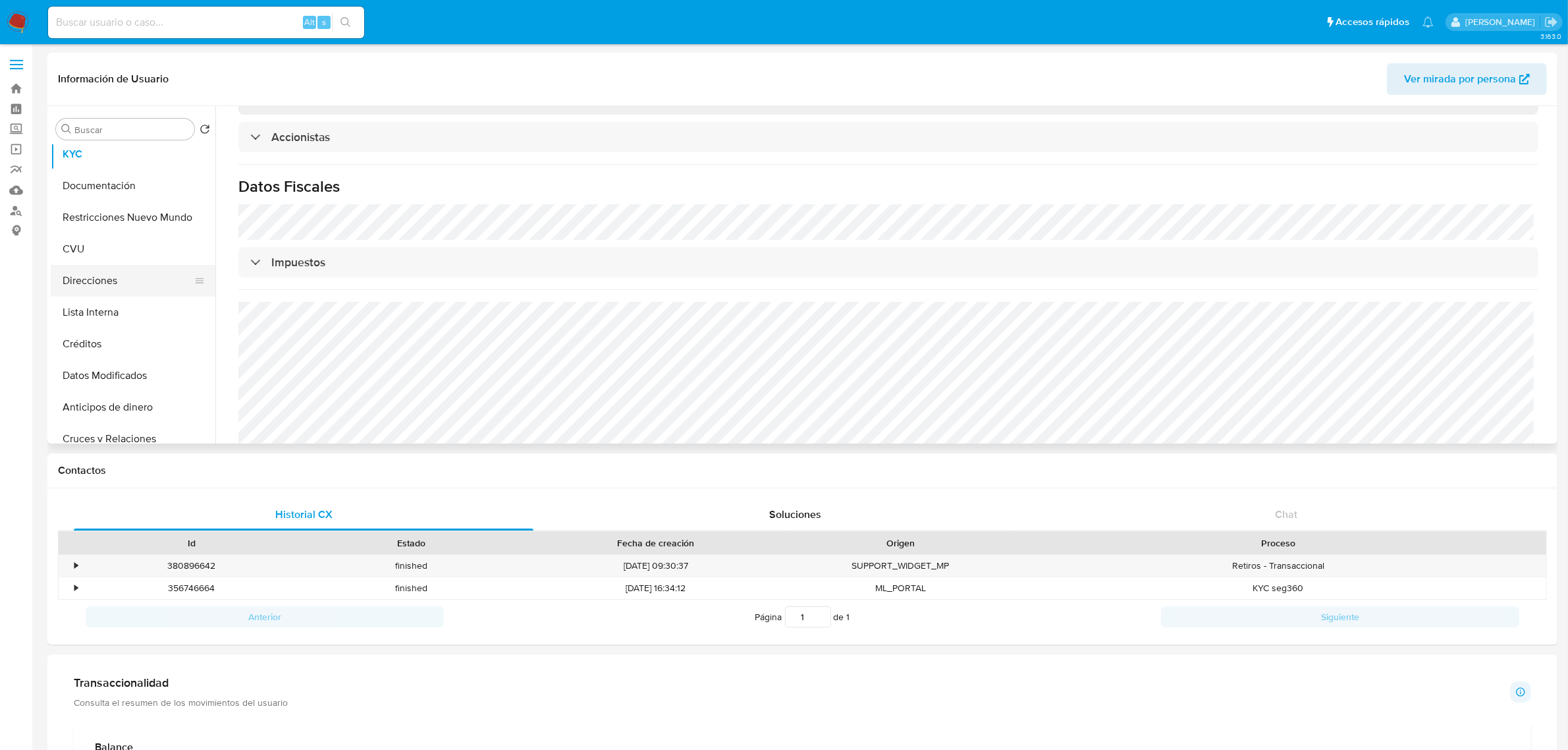
click at [102, 284] on button "Direcciones" at bounding box center [127, 281] width 154 height 32
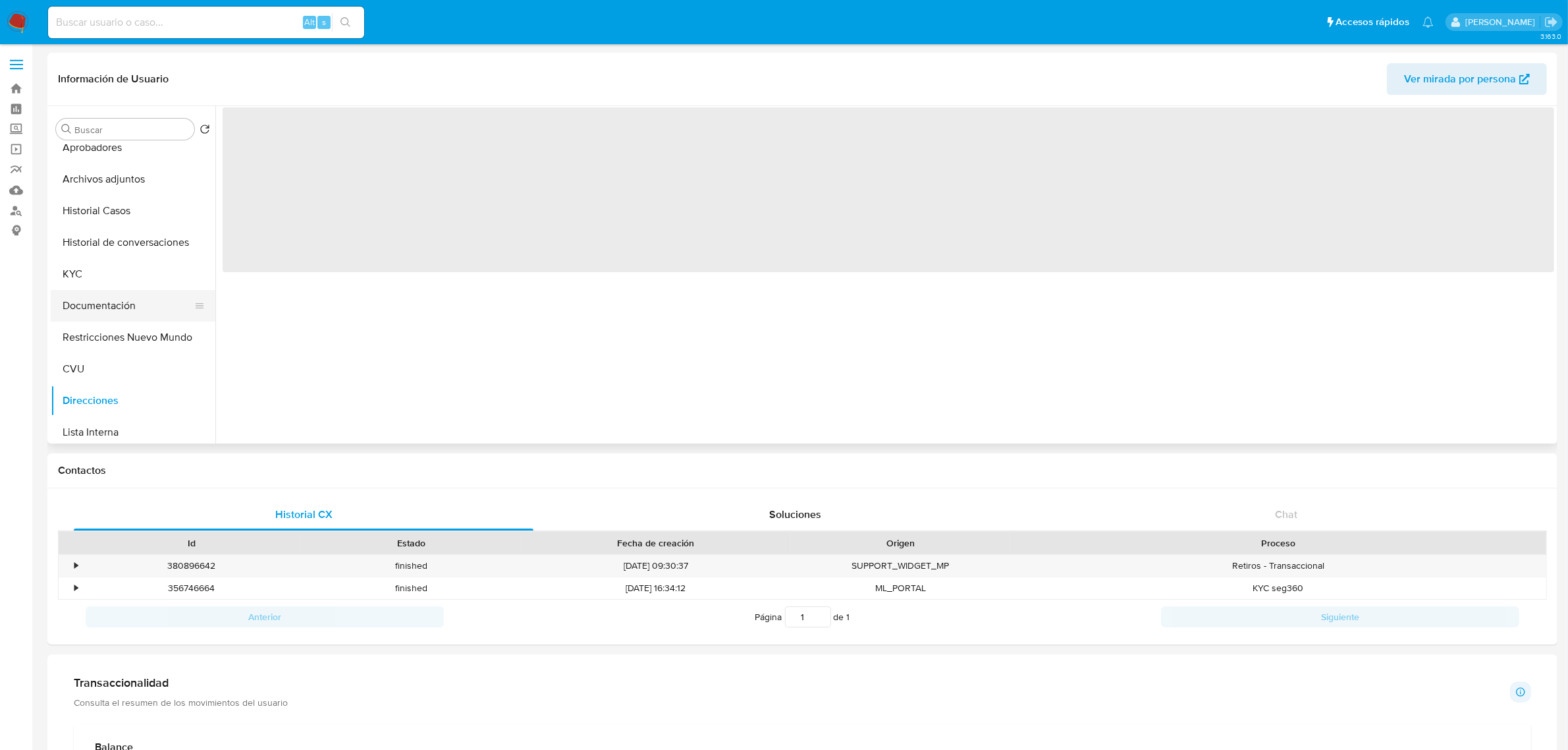
scroll to position [0, 0]
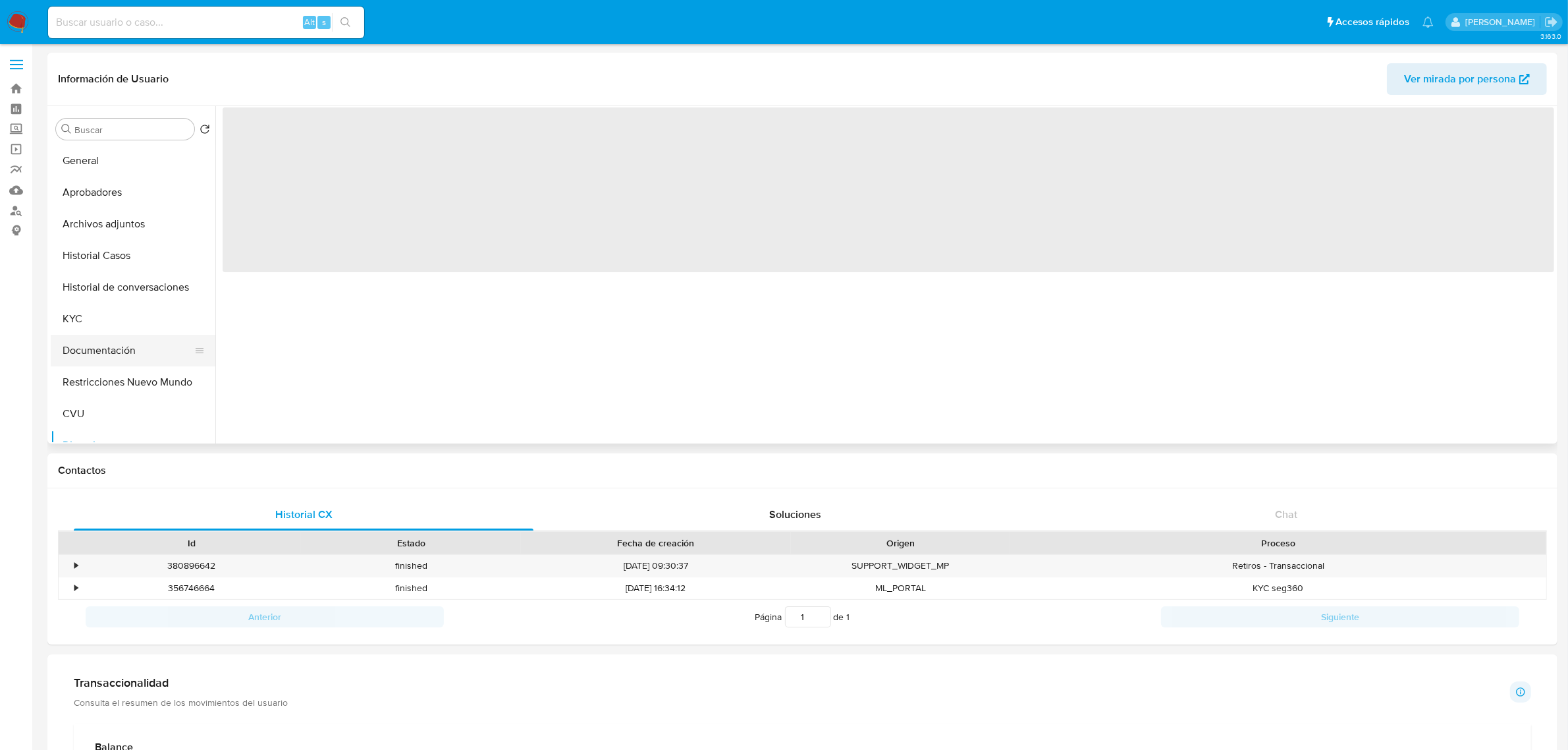
click at [107, 341] on button "Documentación" at bounding box center [127, 351] width 154 height 32
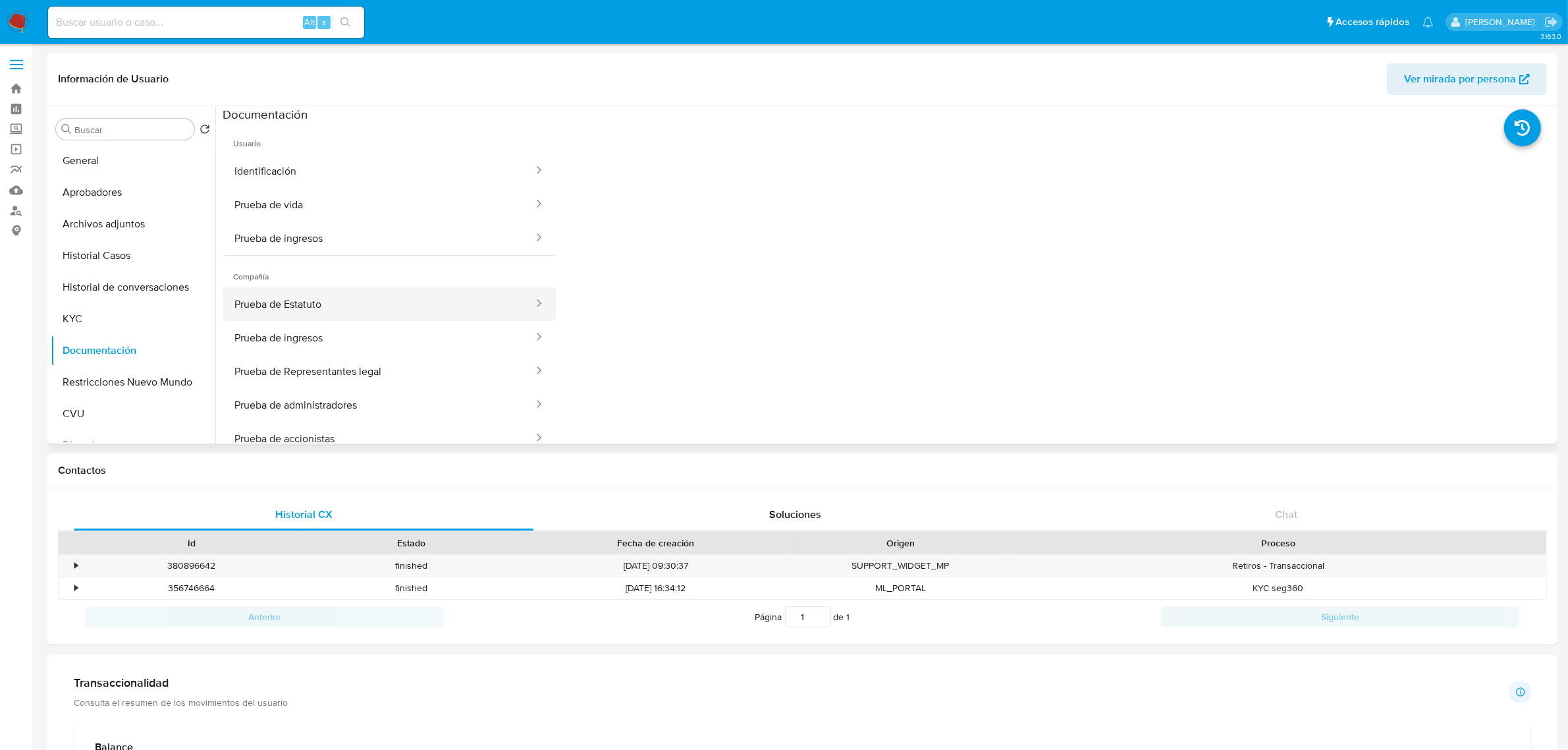
click at [380, 300] on button "Prueba de Estatuto" at bounding box center [378, 304] width 312 height 34
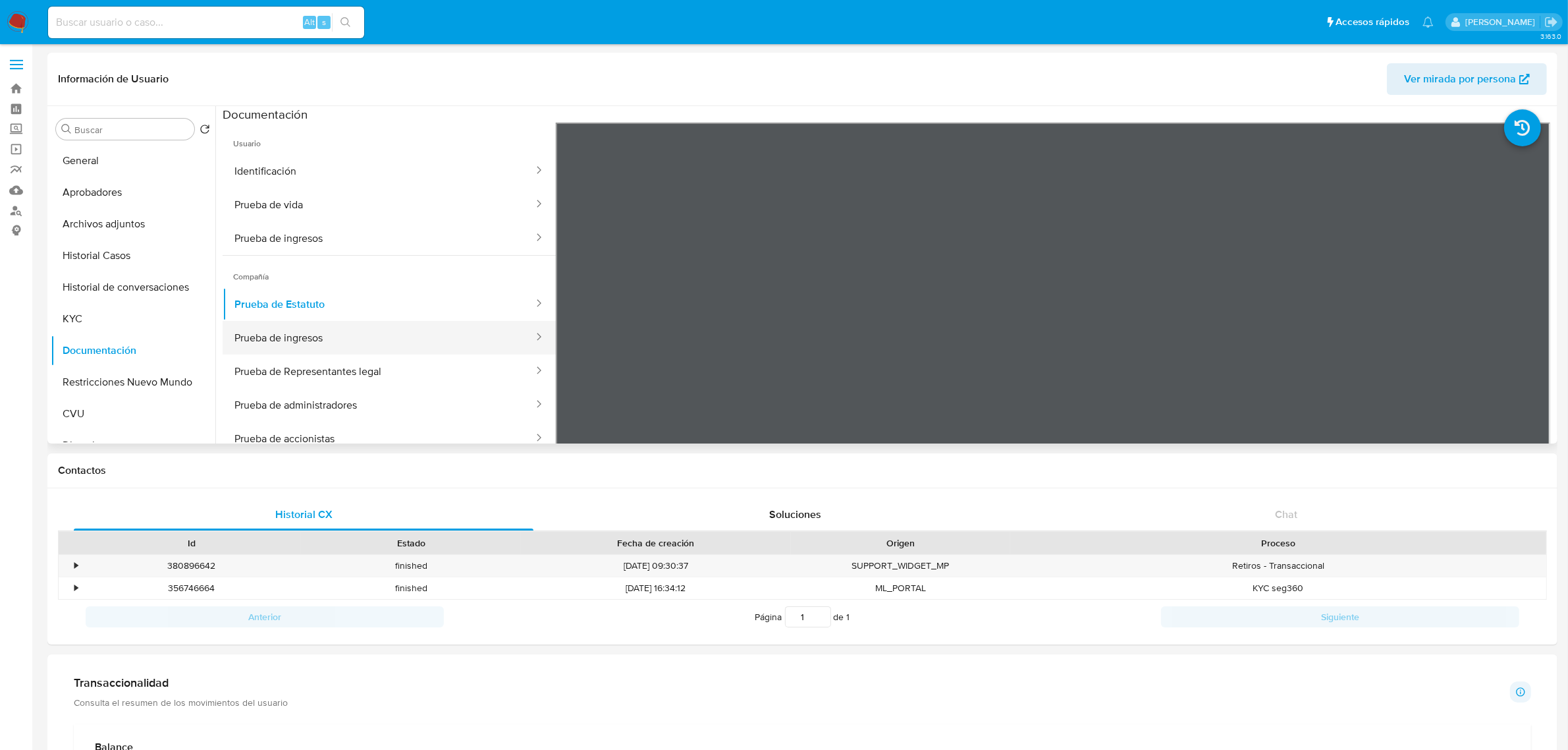
click at [327, 338] on button "Prueba de ingresos" at bounding box center [378, 338] width 312 height 34
click at [445, 367] on button "Prueba de Representantes legal" at bounding box center [378, 372] width 312 height 34
click at [337, 404] on button "Prueba de administradores" at bounding box center [378, 405] width 312 height 34
click at [353, 370] on button "Prueba de Representantes legal" at bounding box center [378, 372] width 312 height 34
click at [334, 392] on button "Prueba de administradores" at bounding box center [378, 405] width 312 height 34
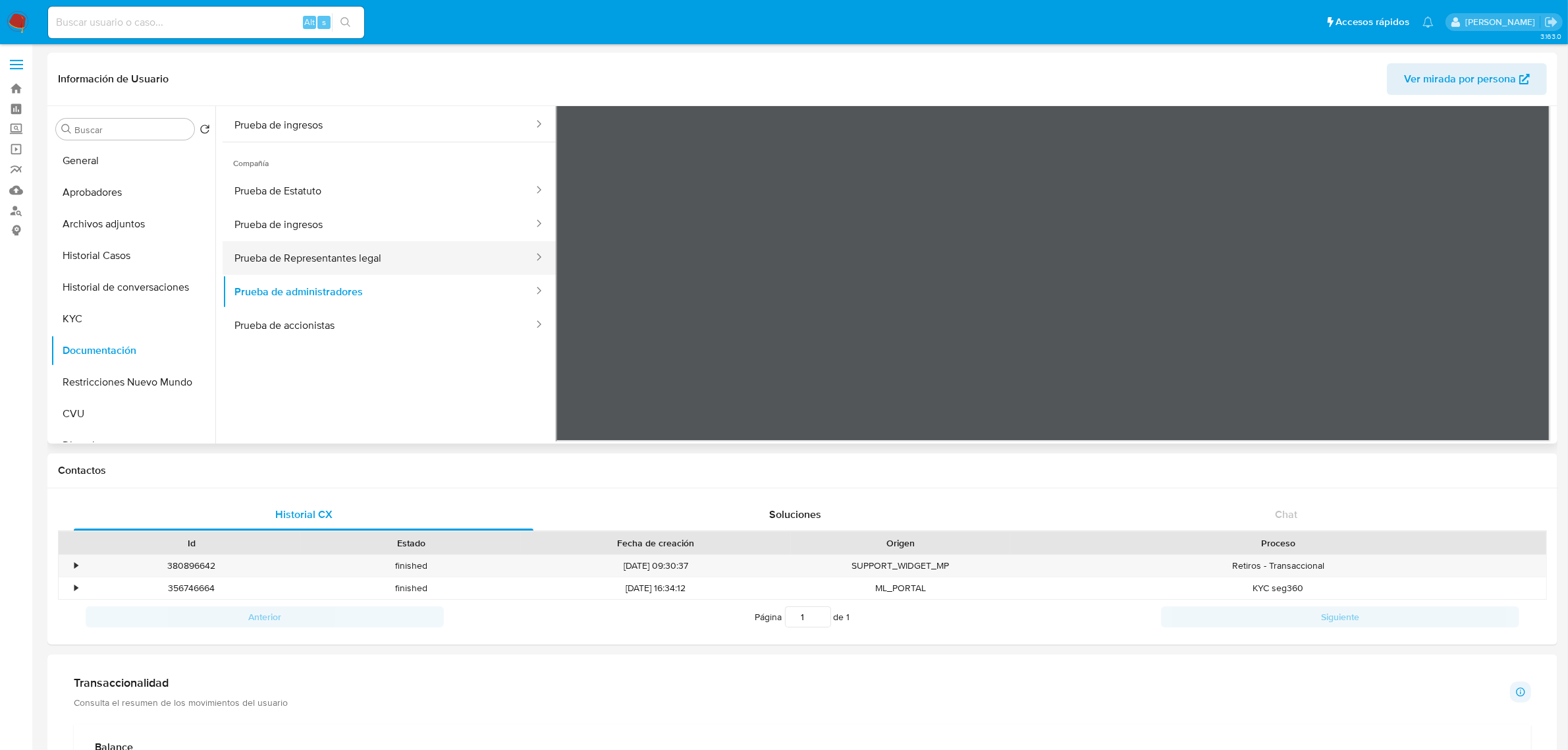
scroll to position [114, 0]
click at [349, 322] on button "Prueba de accionistas" at bounding box center [378, 325] width 312 height 34
click at [327, 321] on button "Prueba de accionistas" at bounding box center [378, 325] width 312 height 34
click at [351, 195] on button "Prueba de Estatuto" at bounding box center [378, 190] width 312 height 34
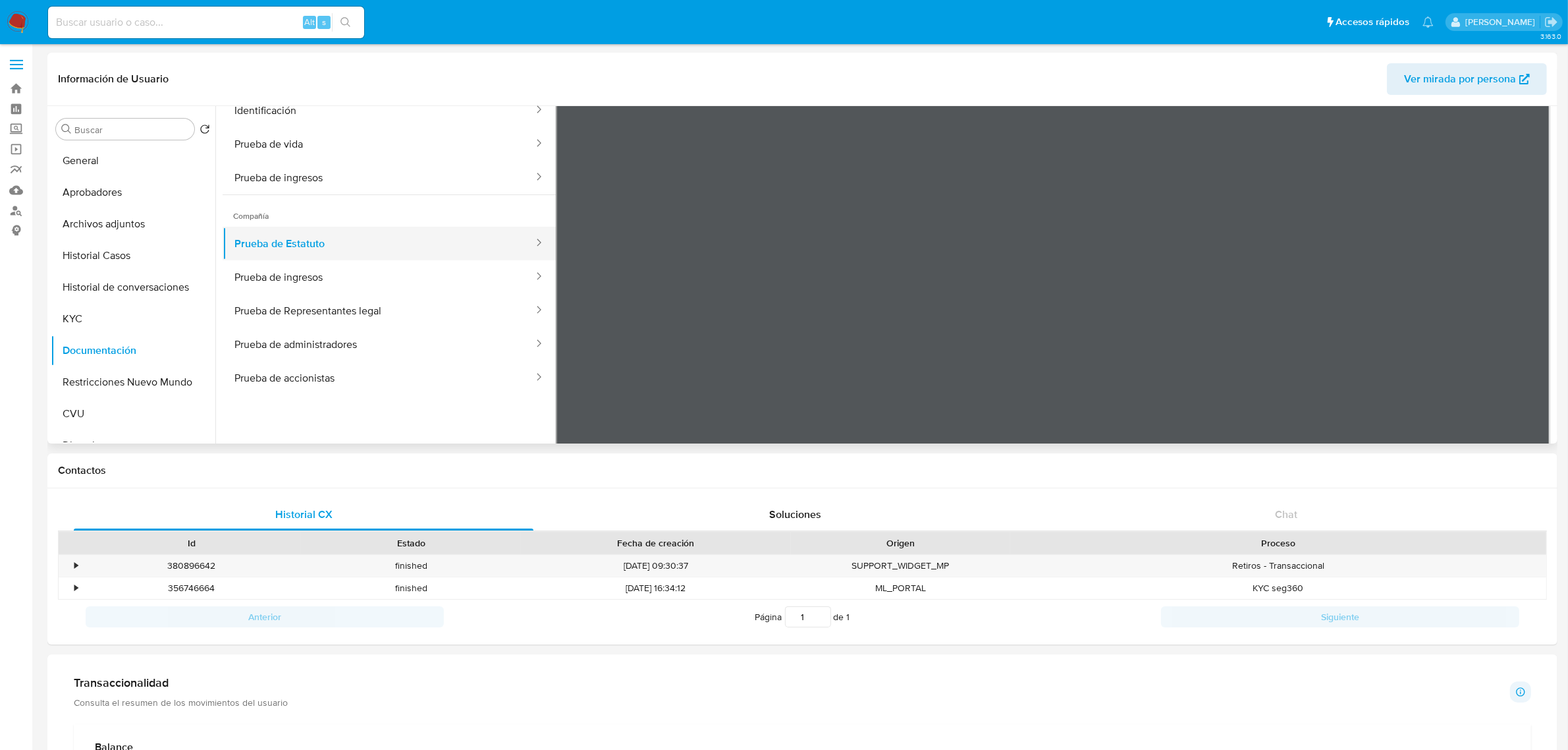
scroll to position [0, 0]
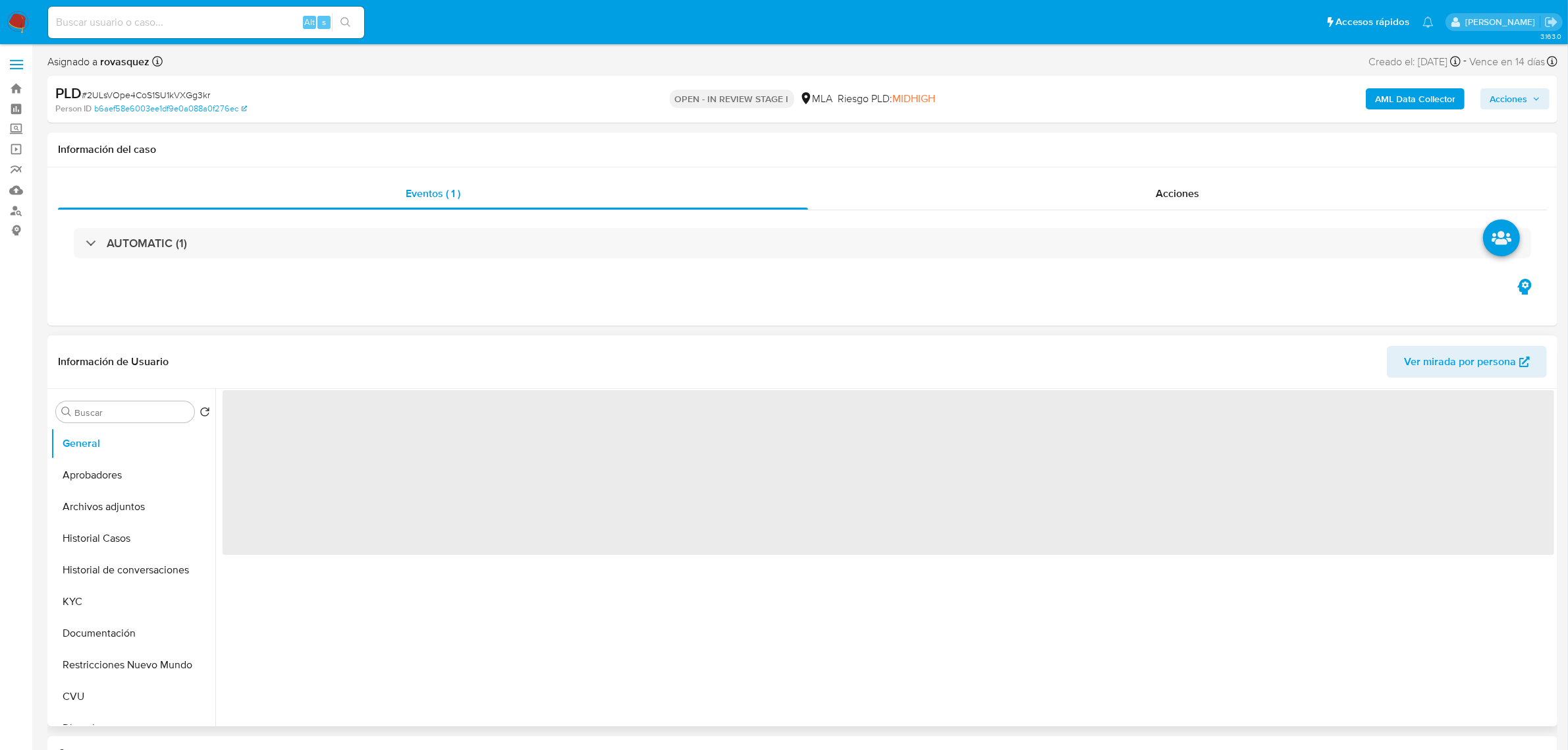
select select "10"
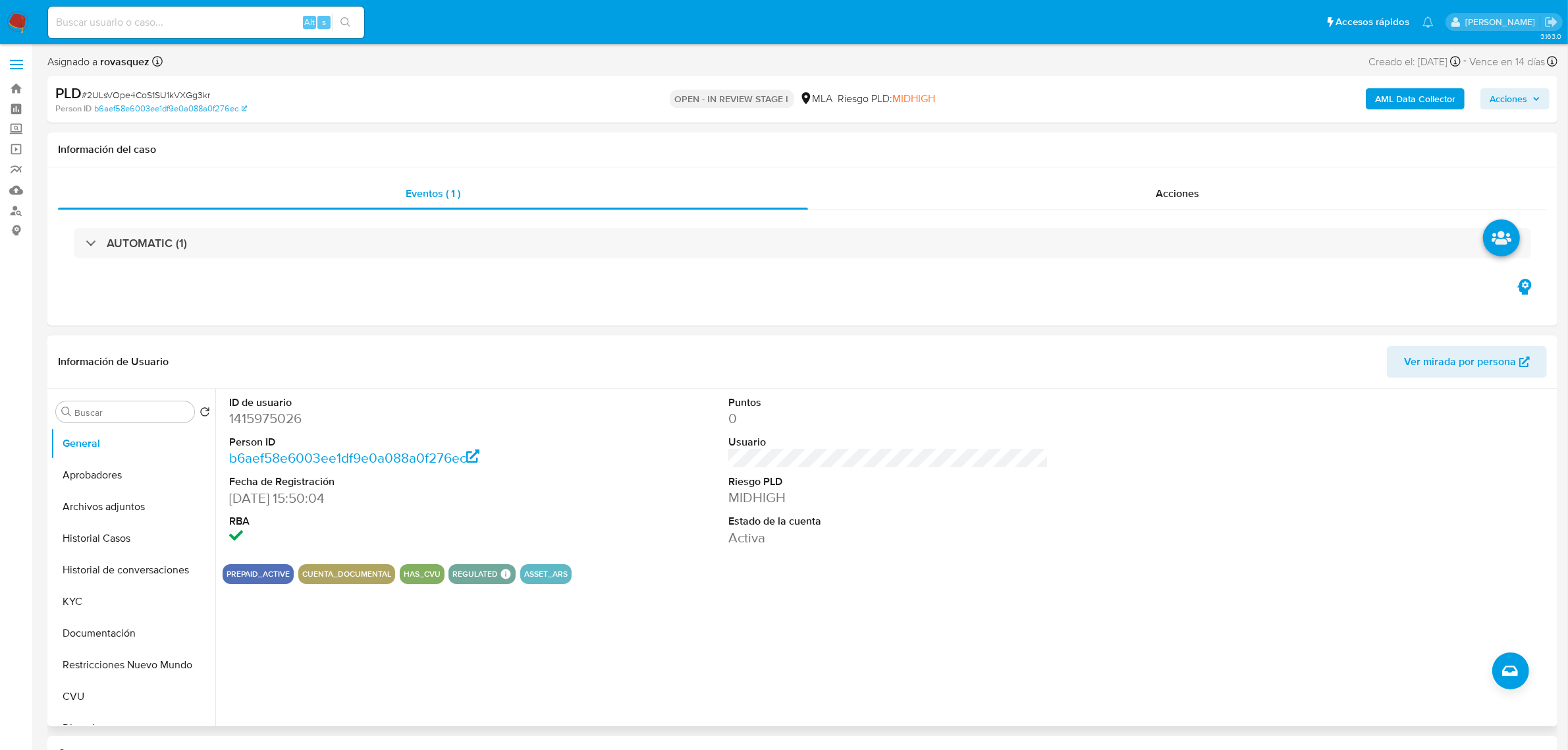
scroll to position [247, 0]
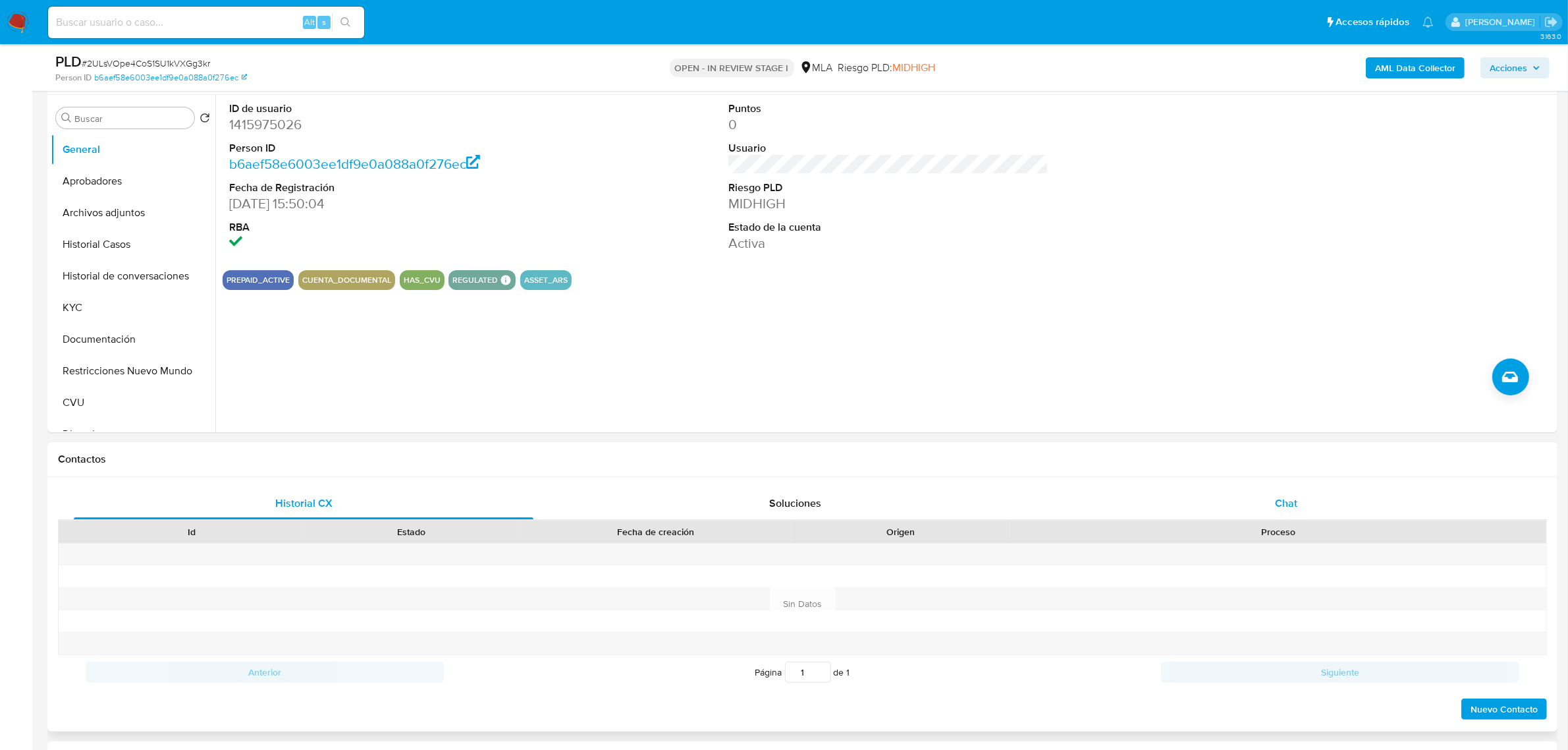
click at [1302, 505] on div "Chat" at bounding box center [1286, 504] width 460 height 32
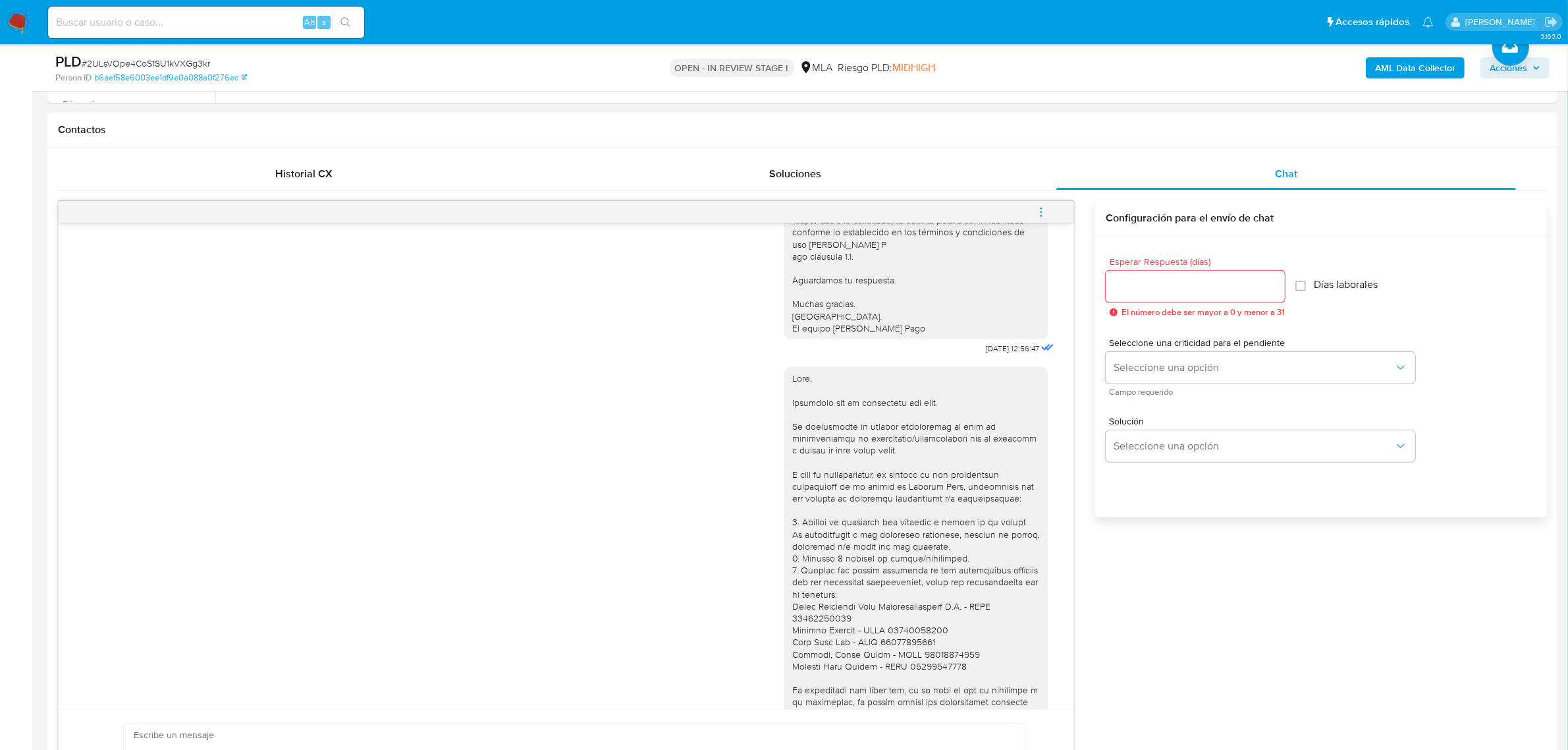
scroll to position [857, 0]
click at [1042, 217] on icon "menu-action" at bounding box center [1041, 215] width 1 height 1
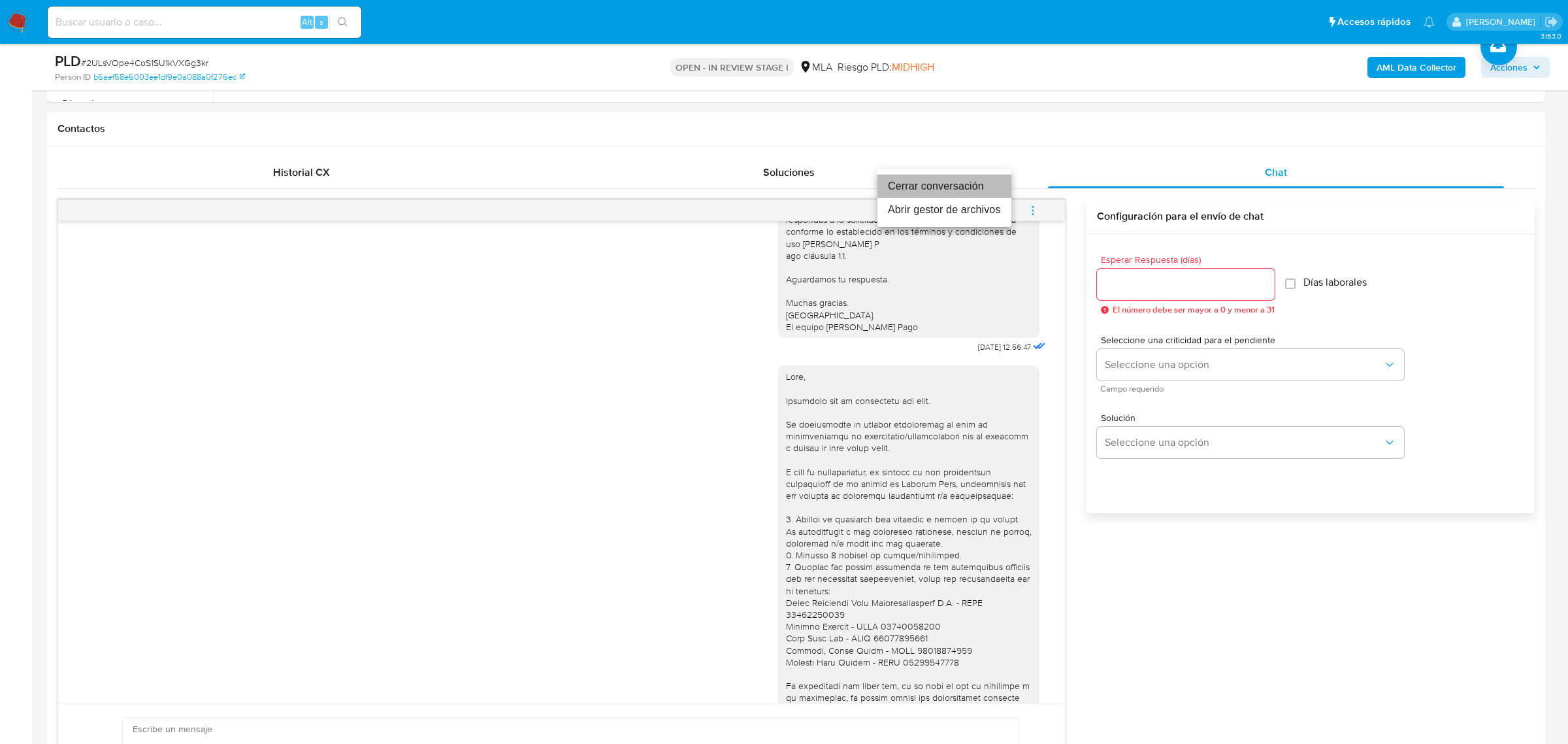
click at [963, 187] on li "Cerrar conversación" at bounding box center [945, 186] width 134 height 24
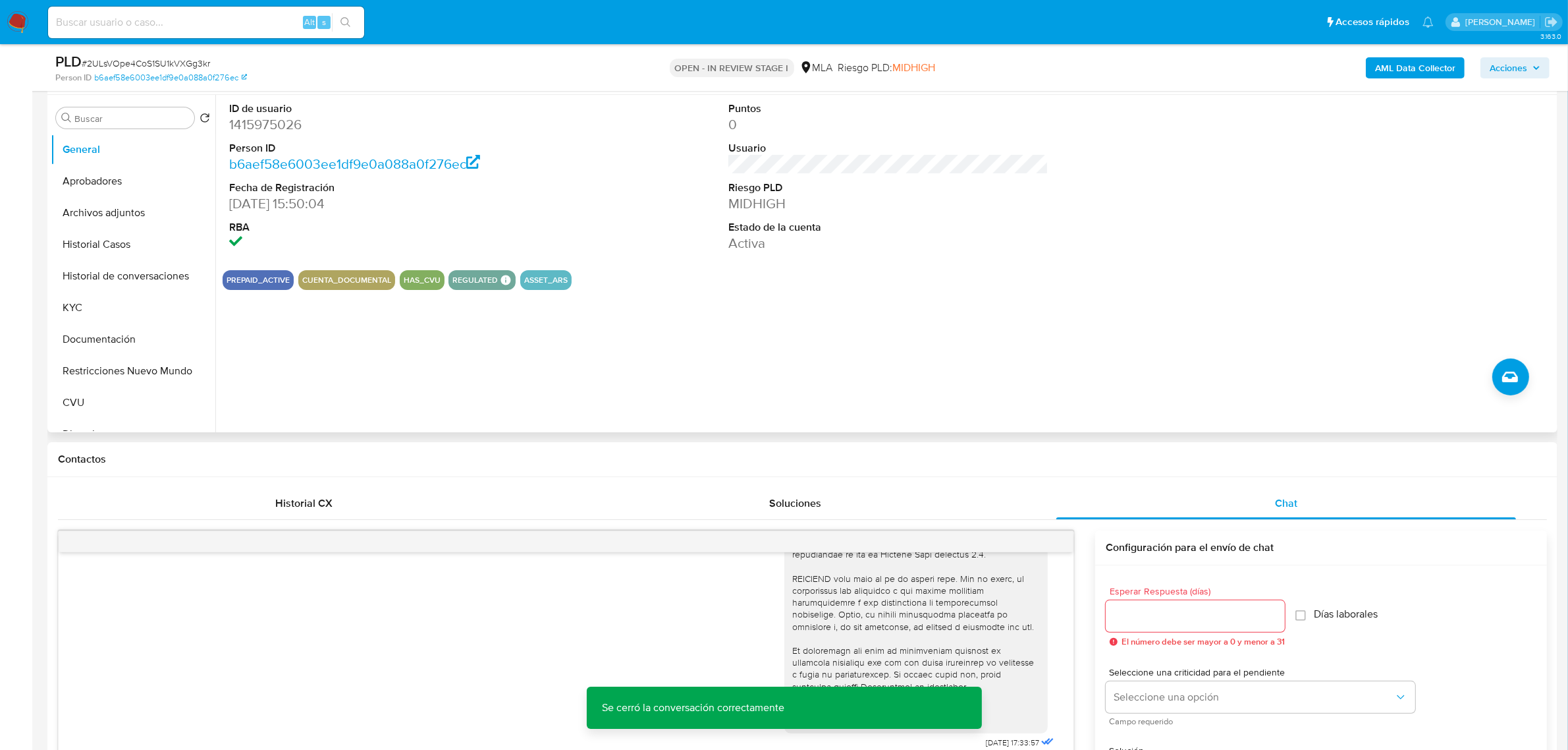
scroll to position [0, 0]
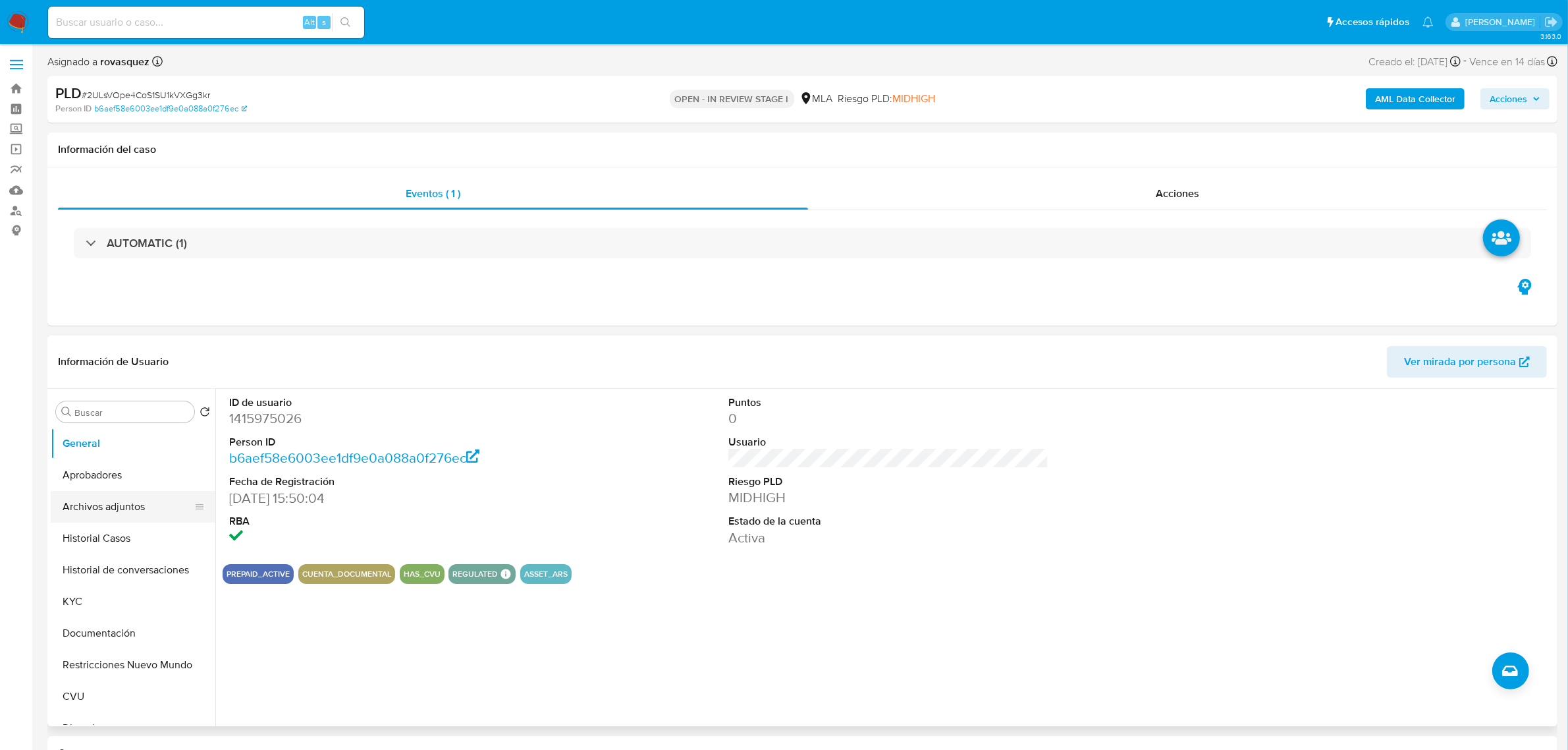
click at [136, 512] on button "Archivos adjuntos" at bounding box center [127, 507] width 154 height 32
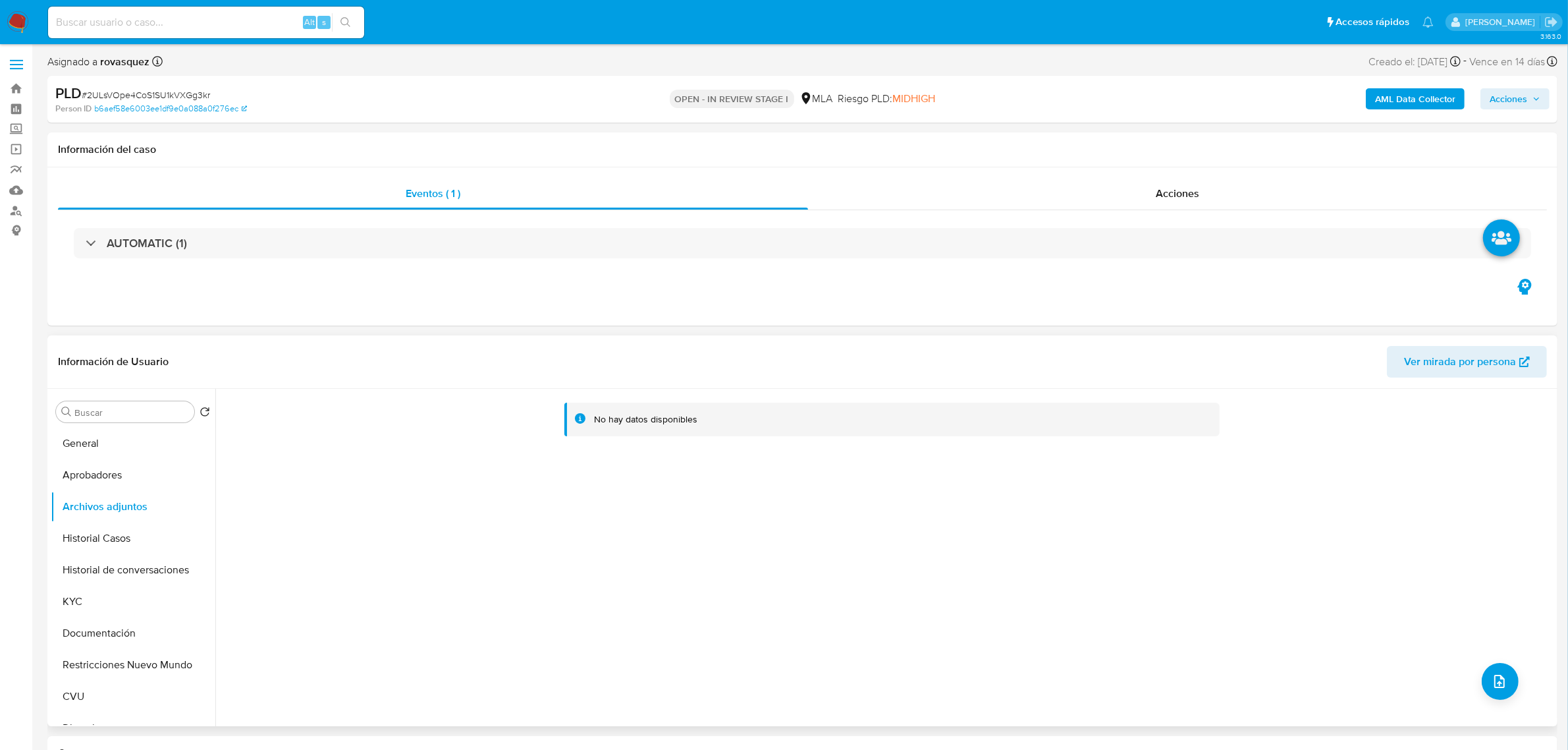
click at [1414, 103] on b "AML Data Collector" at bounding box center [1415, 98] width 80 height 21
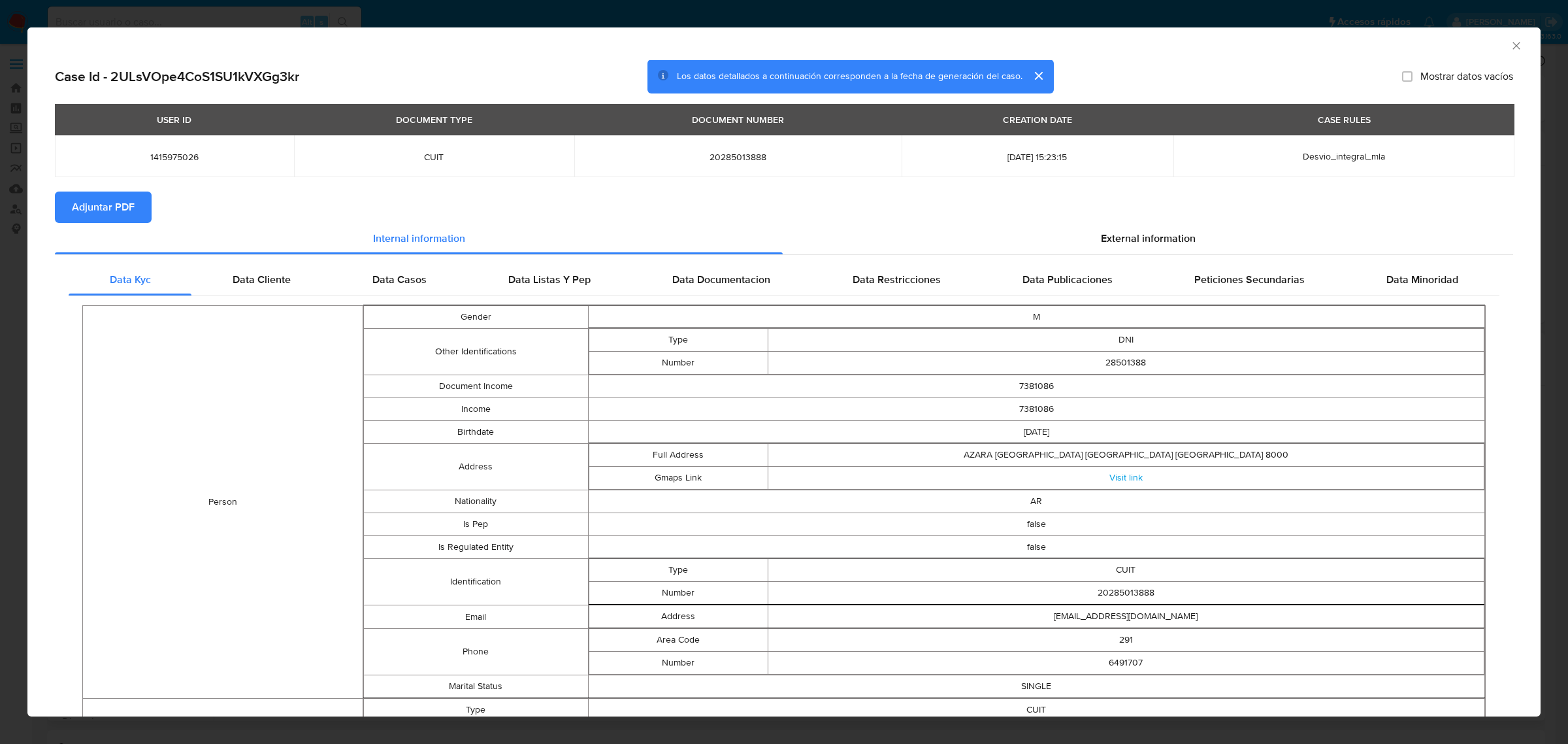
click at [113, 205] on span "Adjuntar PDF" at bounding box center [103, 207] width 63 height 29
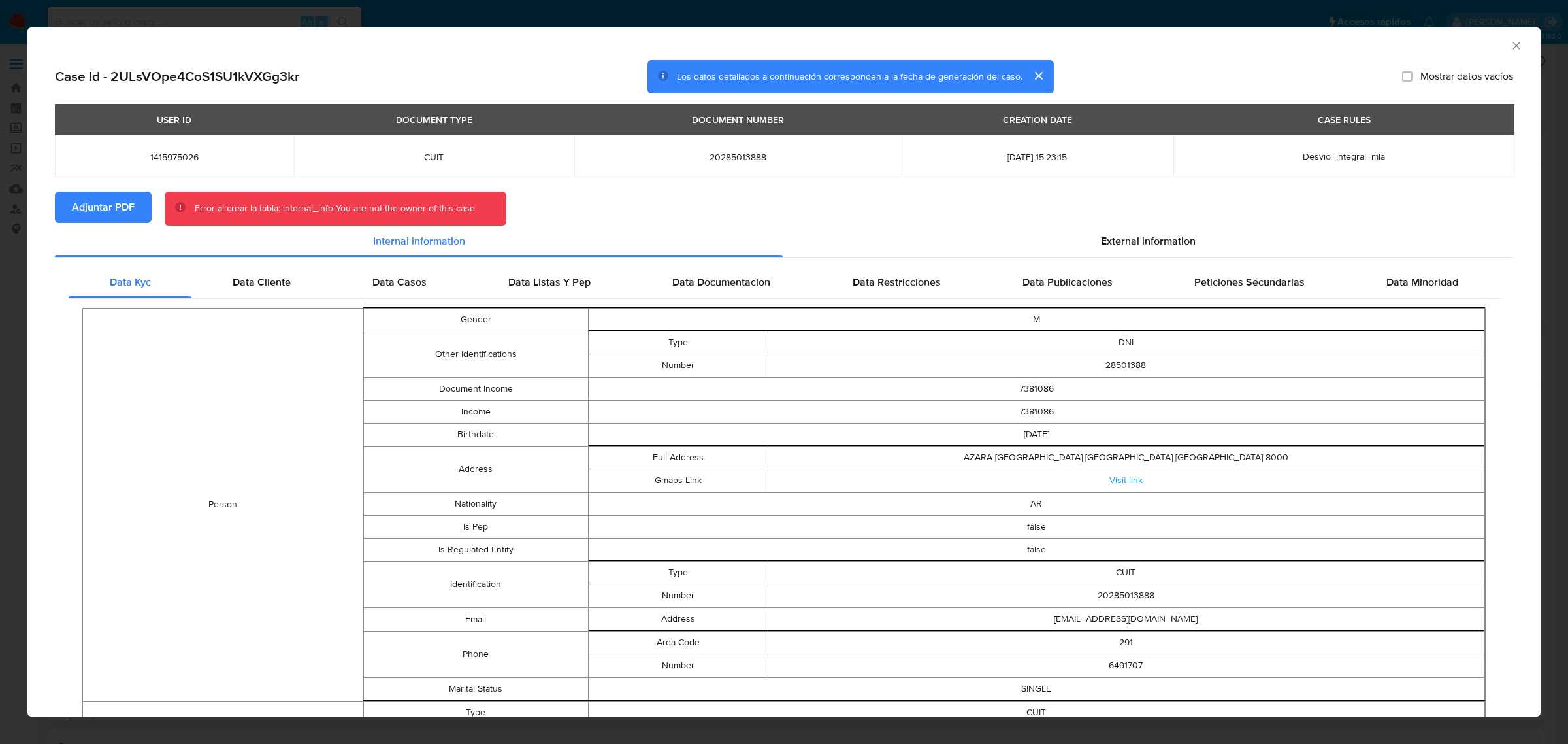
drag, startPoint x: 1503, startPoint y: 39, endPoint x: 1468, endPoint y: 40, distance: 35.0
click at [1510, 39] on icon "Cerrar ventana" at bounding box center [1516, 45] width 13 height 13
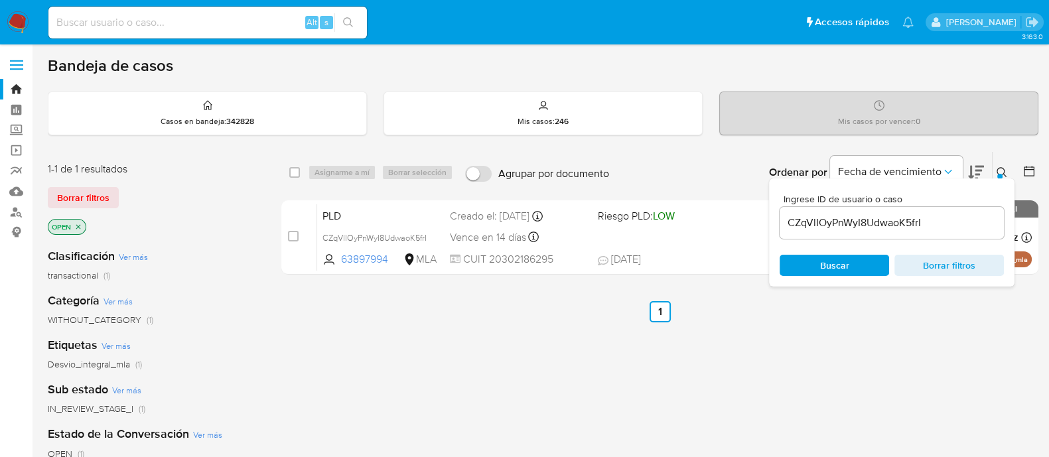
click at [832, 218] on input "CZqVlIOyPnWyI8UdwaoK5frI" at bounding box center [891, 222] width 224 height 17
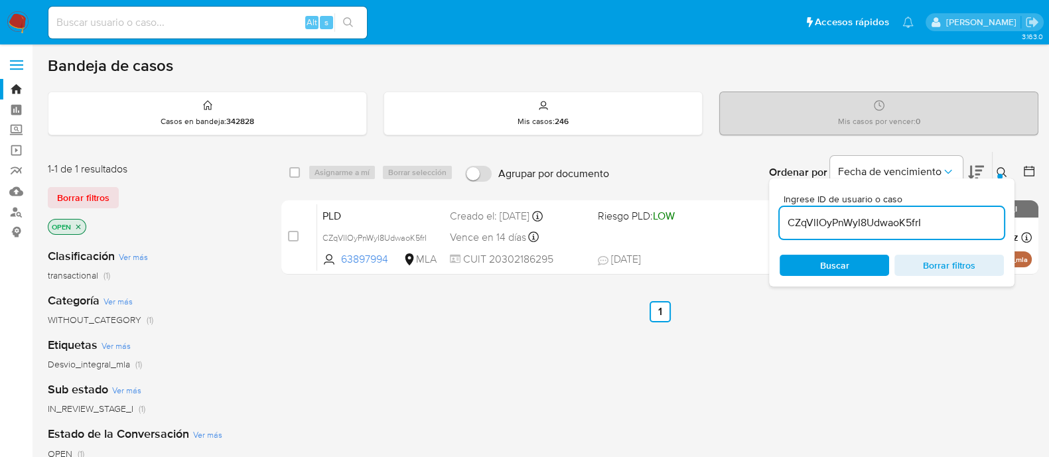
click at [832, 218] on input "CZqVlIOyPnWyI8UdwaoK5frI" at bounding box center [891, 222] width 224 height 17
paste input "2ULsVOpe4CoS1SU1kVXGg3kr"
type input "2ULsVOpe4CoS1SU1kVXGg3kr"
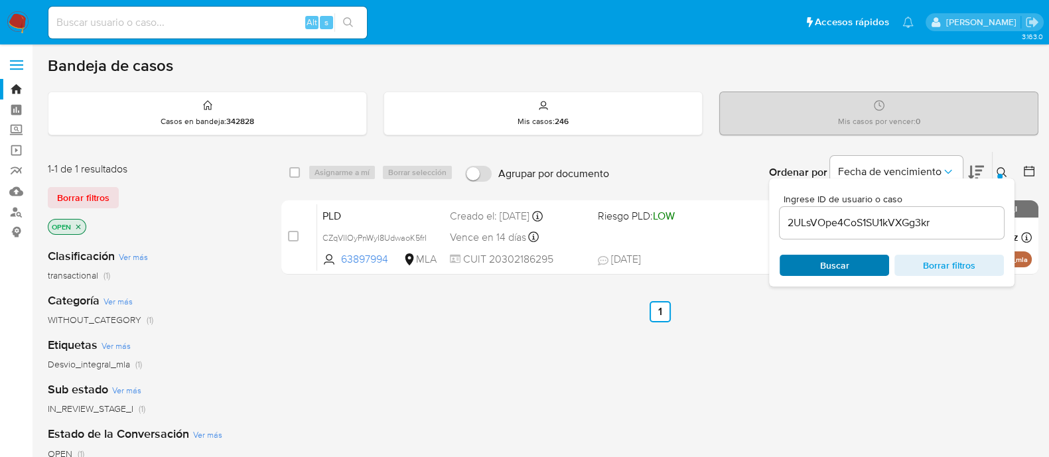
click at [815, 263] on span "Buscar" at bounding box center [834, 265] width 91 height 19
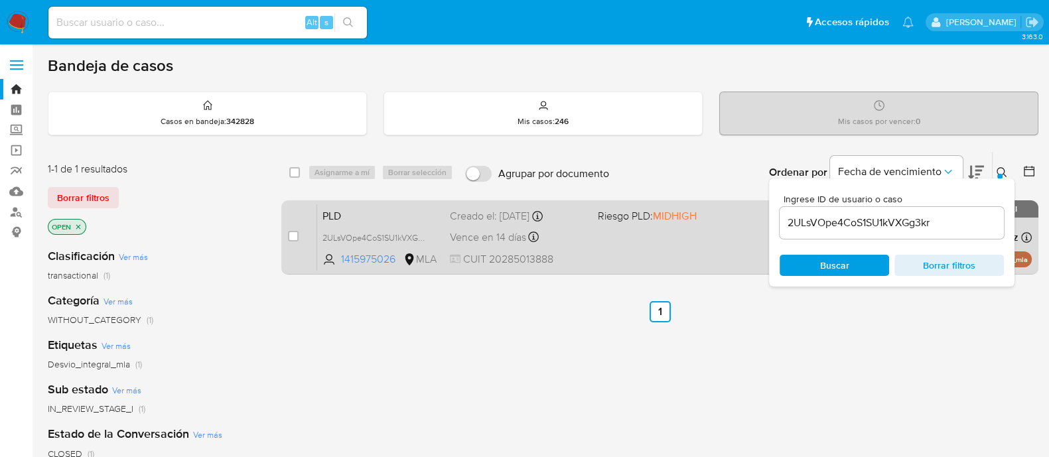
click at [286, 236] on div "case-item-checkbox No es posible asignar el caso PLD 2ULsVOpe4CoS1SU1kVXGg3kr 1…" at bounding box center [659, 237] width 757 height 74
click at [292, 236] on input "checkbox" at bounding box center [293, 236] width 11 height 11
checkbox input "true"
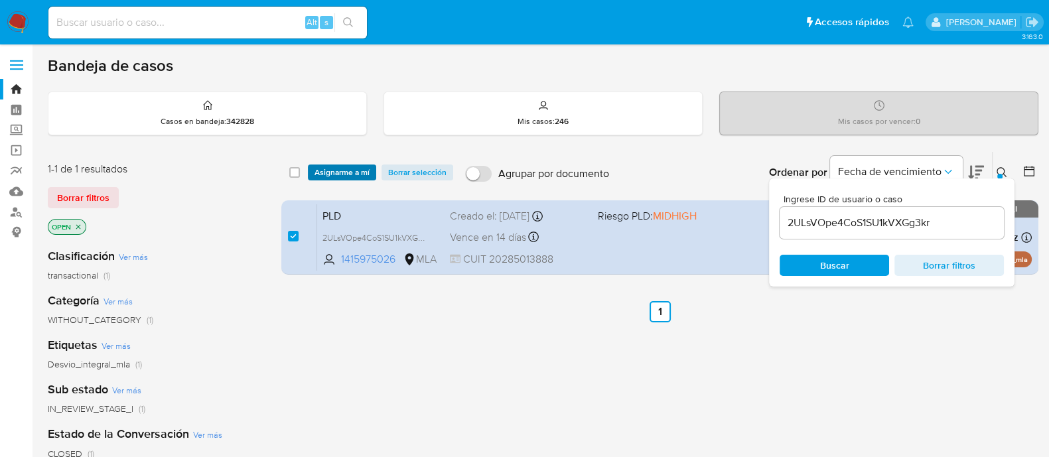
click at [335, 177] on span "Asignarme a mí" at bounding box center [341, 172] width 55 height 13
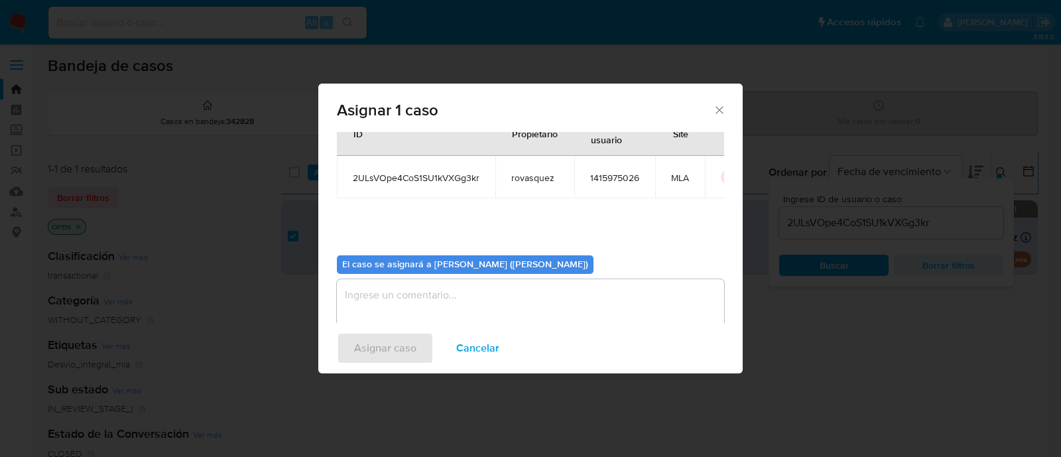
scroll to position [68, 0]
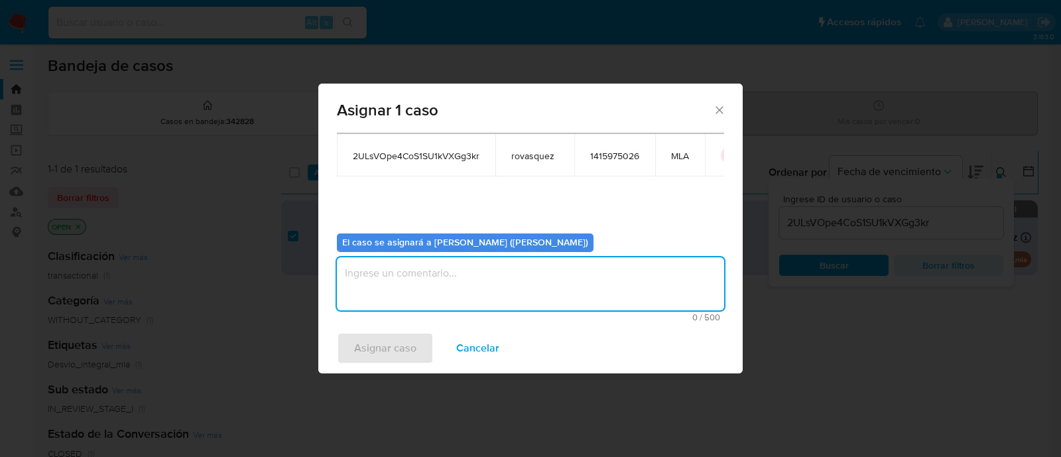
click at [438, 295] on textarea "assign-modal" at bounding box center [530, 283] width 387 height 53
type textarea "."
click at [397, 355] on span "Asignar caso" at bounding box center [385, 348] width 62 height 29
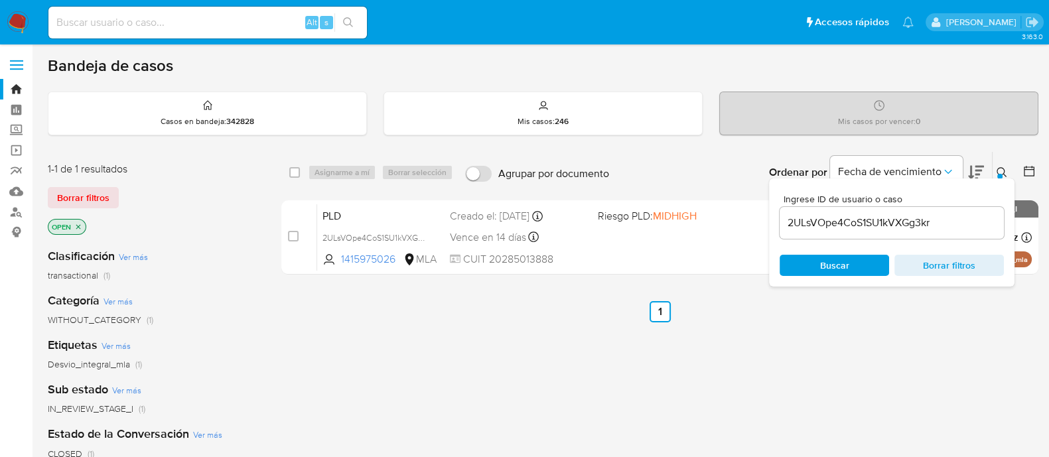
click at [850, 223] on input "2ULsVOpe4CoS1SU1kVXGg3kr" at bounding box center [891, 222] width 224 height 17
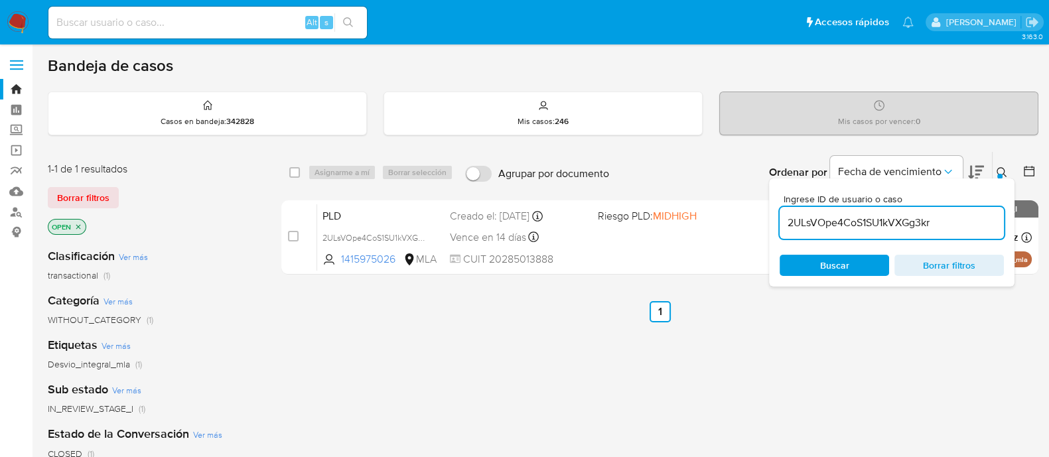
click at [851, 223] on input "2ULsVOpe4CoS1SU1kVXGg3kr" at bounding box center [891, 222] width 224 height 17
paste input "Qca6JYWGL6AOAzbt9MRXL5Cz"
type input "Qca6JYWGL6AOAzbt9MRXL5Cz"
click at [827, 267] on span "Buscar" at bounding box center [834, 265] width 29 height 21
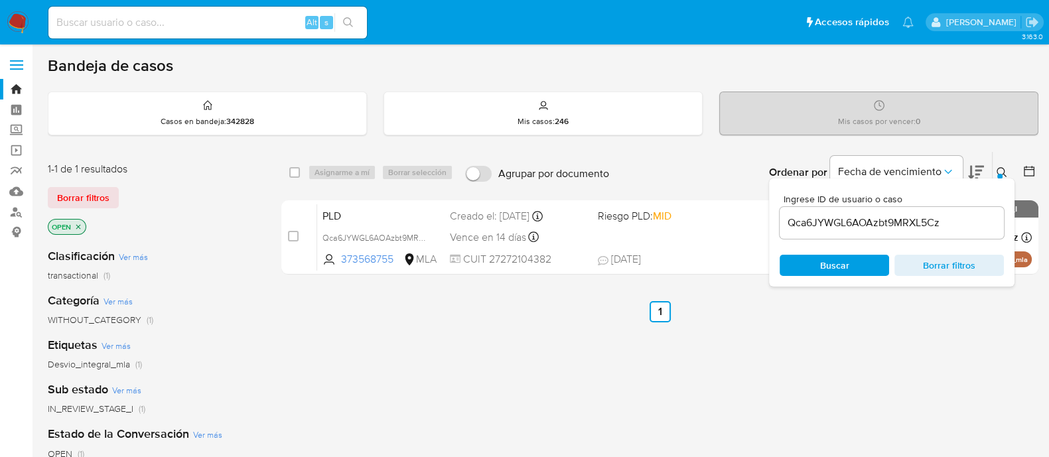
click at [296, 237] on input "checkbox" at bounding box center [293, 236] width 11 height 11
checkbox input "true"
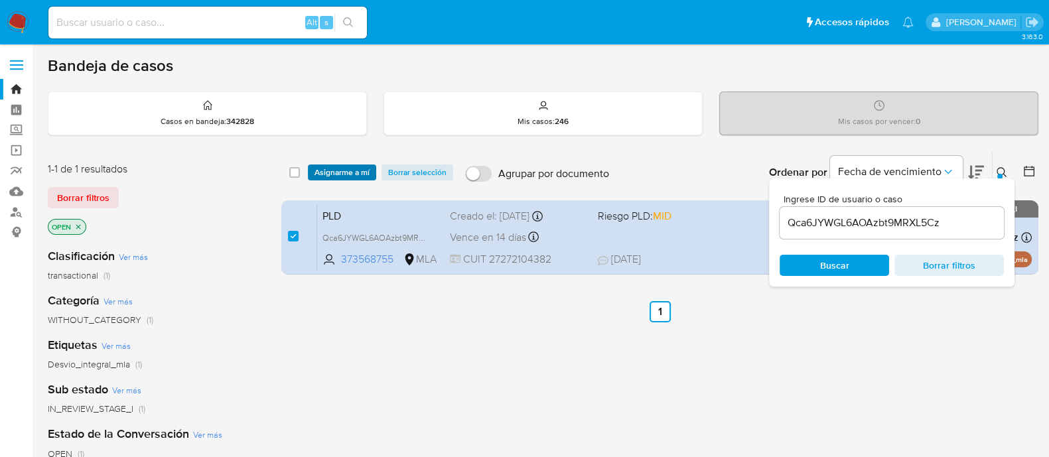
click at [351, 175] on span "Asignarme a mí" at bounding box center [341, 172] width 55 height 13
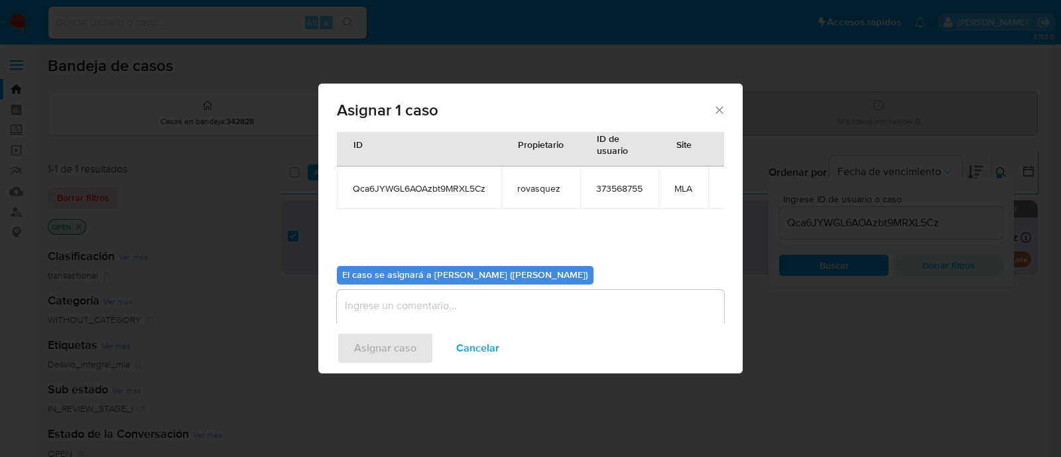
scroll to position [68, 0]
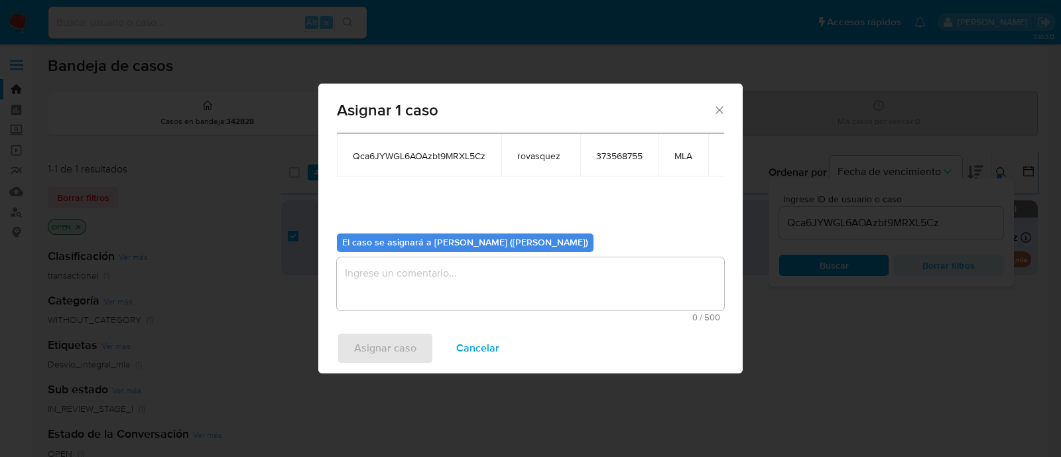
click at [471, 293] on textarea "assign-modal" at bounding box center [530, 283] width 387 height 53
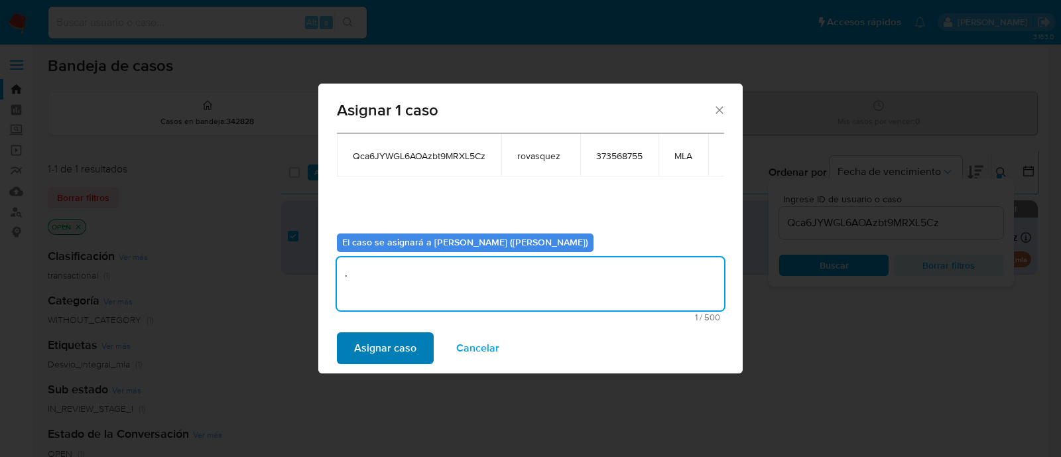
type textarea "."
click at [399, 353] on span "Asignar caso" at bounding box center [385, 348] width 62 height 29
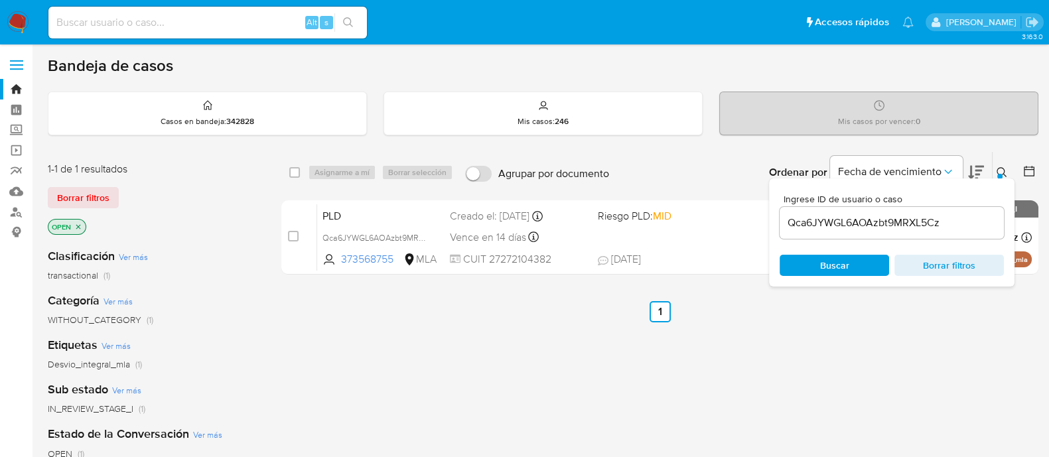
click at [853, 225] on input "Qca6JYWGL6AOAzbt9MRXL5Cz" at bounding box center [891, 222] width 224 height 17
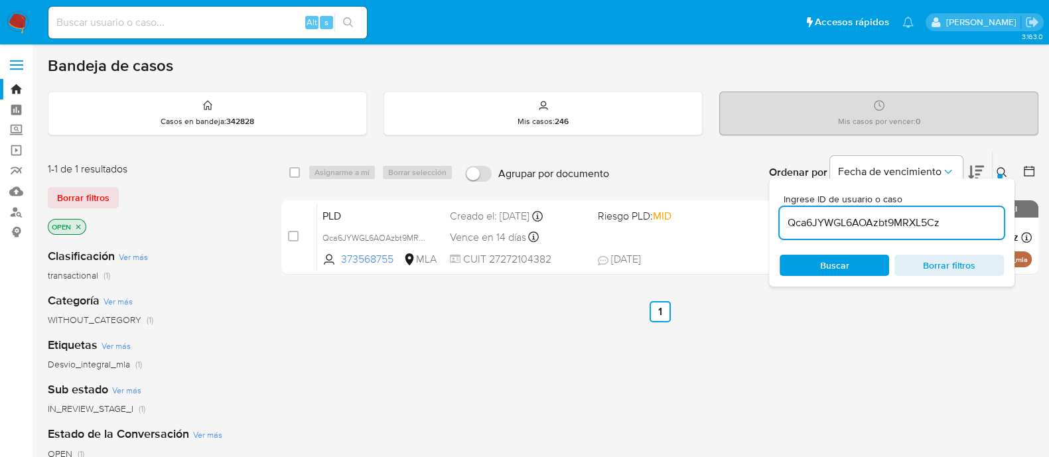
click at [853, 225] on input "Qca6JYWGL6AOAzbt9MRXL5Cz" at bounding box center [891, 222] width 224 height 17
paste input "1Vo8MiQMjp2IVMUbiDdK6KgY"
type input "1Vo8MiQMjp2IVMUbiDdK6KgY"
click at [819, 267] on span "Buscar" at bounding box center [834, 265] width 91 height 19
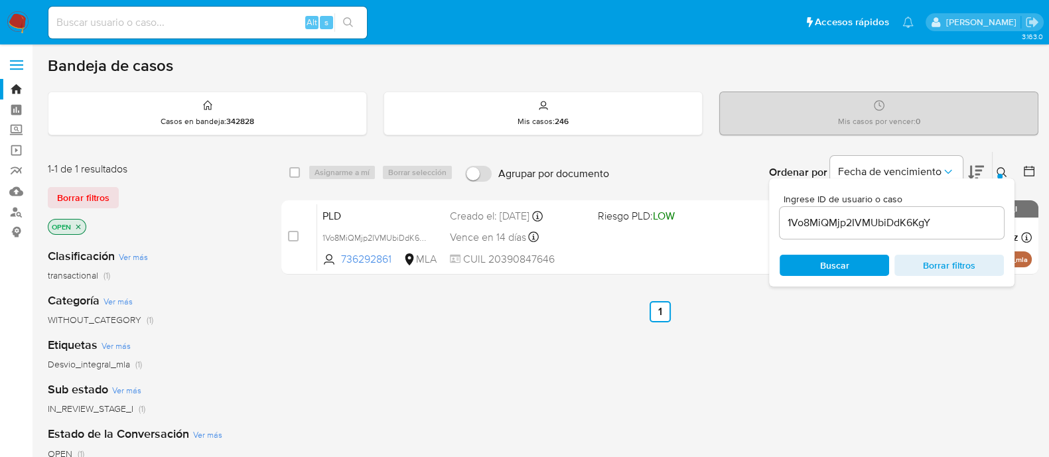
click at [290, 236] on input "checkbox" at bounding box center [293, 236] width 11 height 11
checkbox input "true"
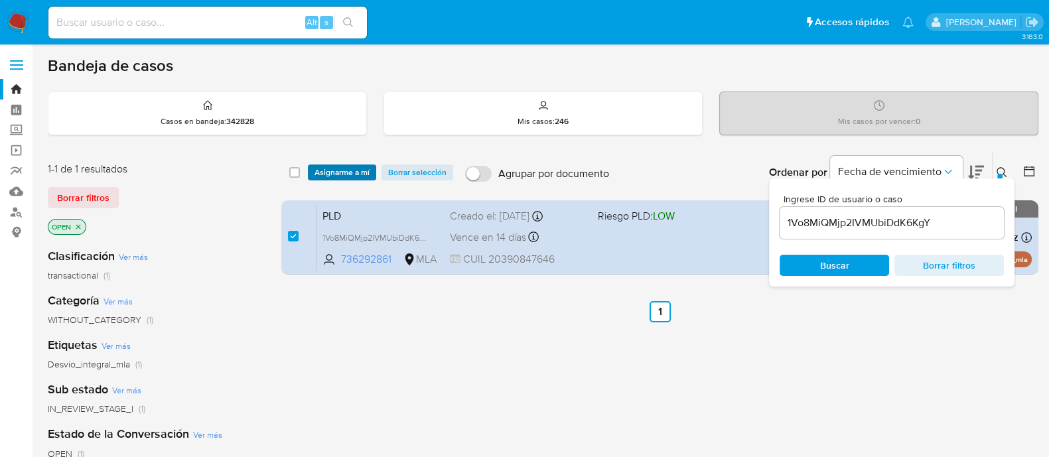
click at [339, 172] on span "Asignarme a mí" at bounding box center [341, 172] width 55 height 13
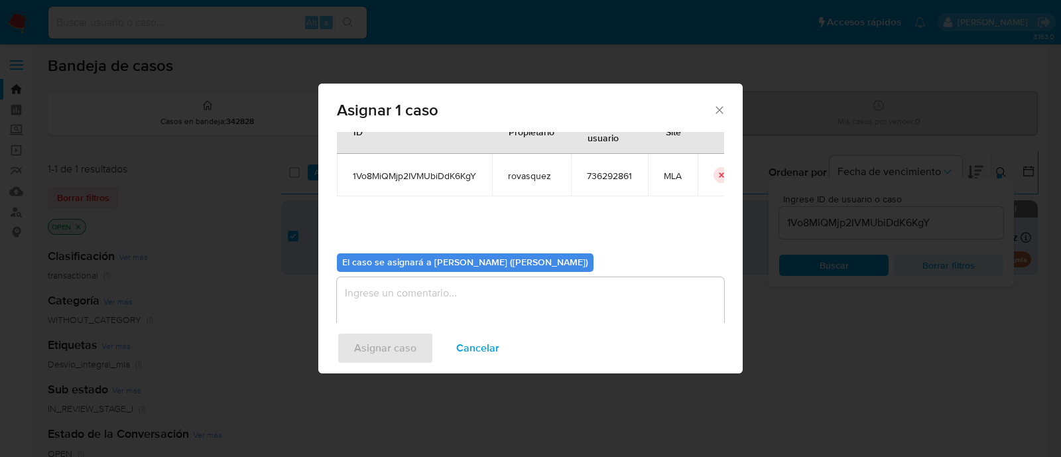
scroll to position [68, 0]
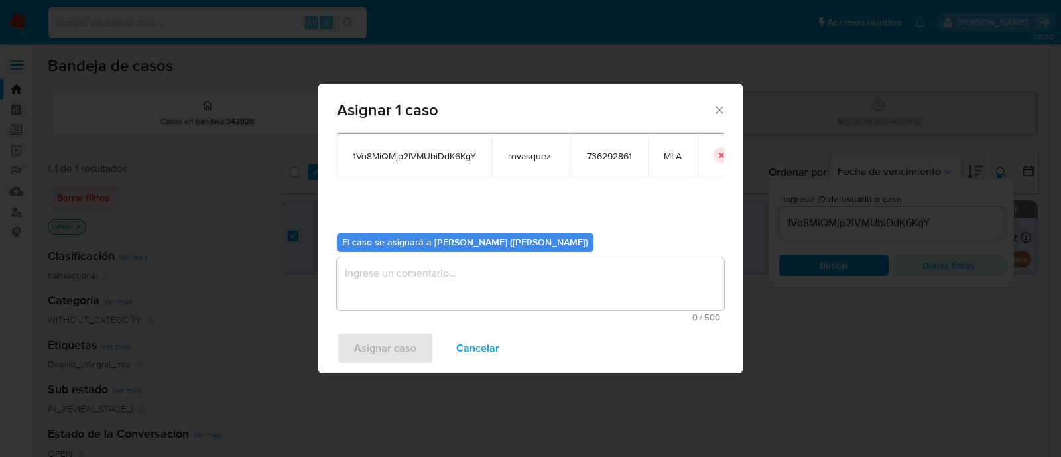
click at [439, 286] on textarea "assign-modal" at bounding box center [530, 283] width 387 height 53
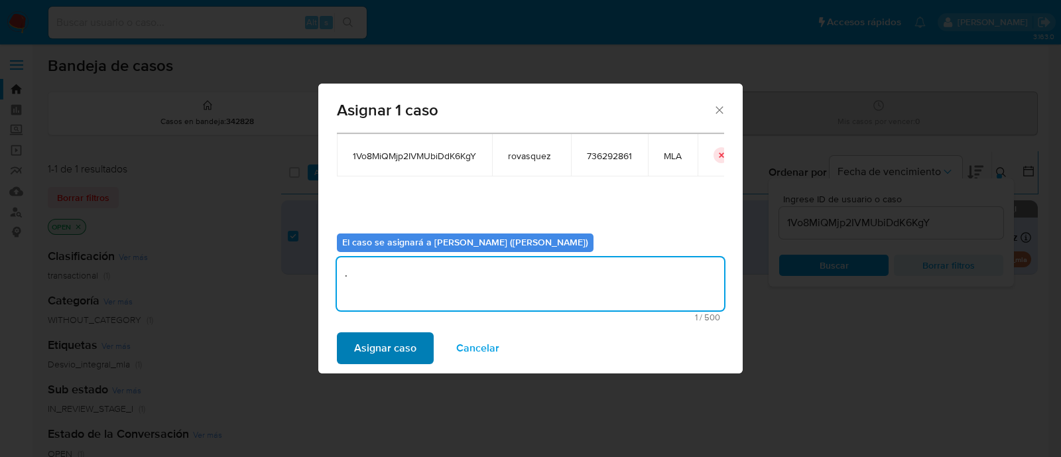
type textarea "."
click at [349, 349] on button "Asignar caso" at bounding box center [385, 348] width 97 height 32
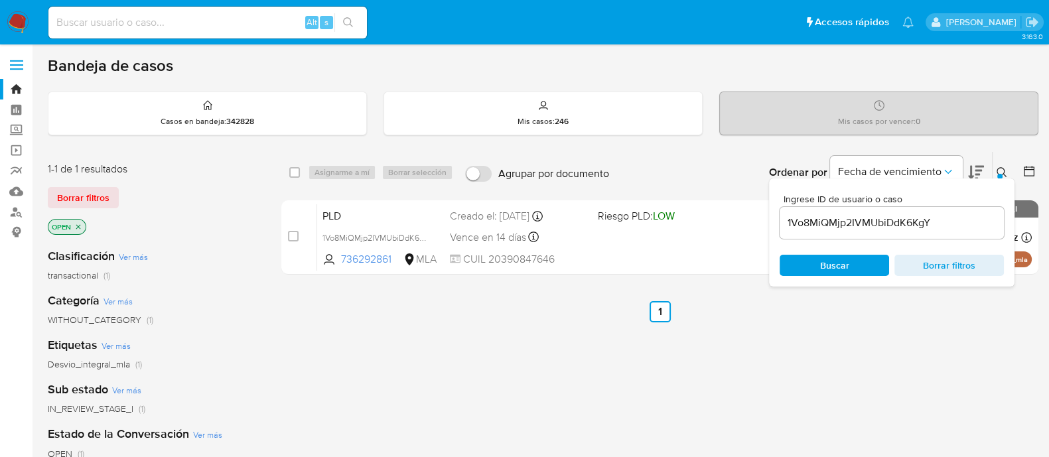
click at [859, 230] on div "1Vo8MiQMjp2IVMUbiDdK6KgY" at bounding box center [891, 223] width 224 height 32
click at [863, 227] on input "1Vo8MiQMjp2IVMUbiDdK6KgY" at bounding box center [891, 222] width 224 height 17
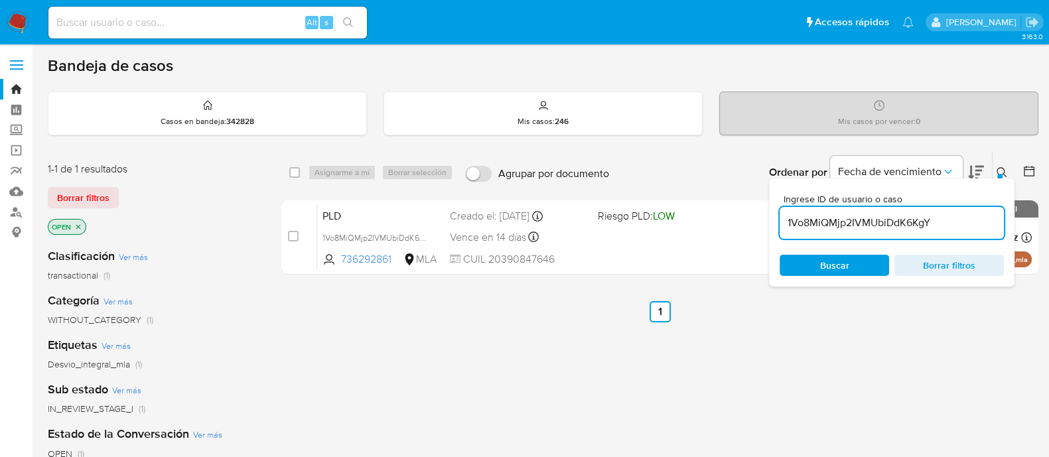
click at [863, 227] on input "1Vo8MiQMjp2IVMUbiDdK6KgY" at bounding box center [891, 222] width 224 height 17
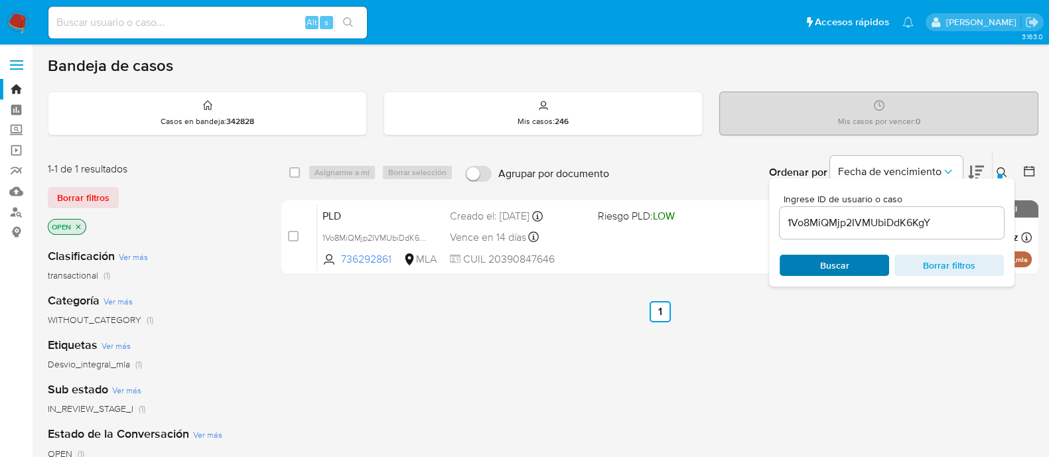
click at [842, 264] on span "Buscar" at bounding box center [834, 265] width 29 height 21
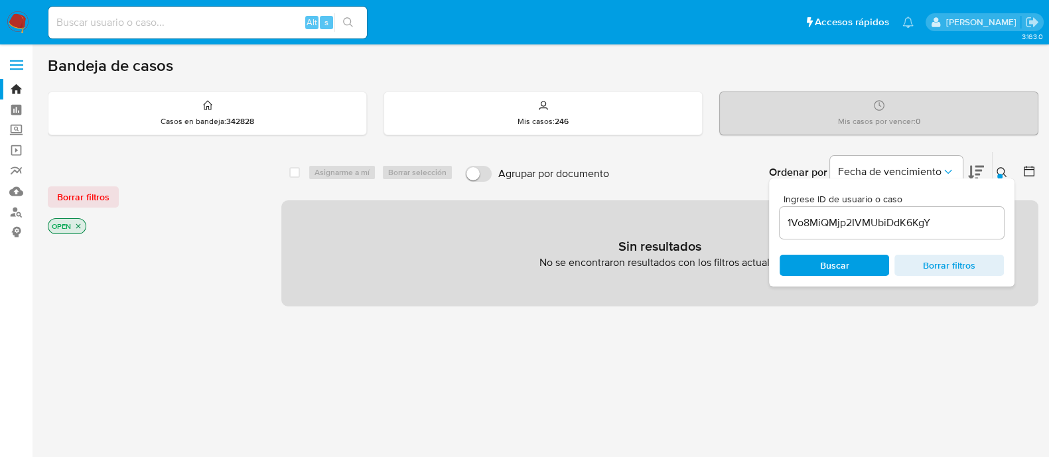
click at [909, 225] on input "1Vo8MiQMjp2IVMUbiDdK6KgY" at bounding box center [891, 222] width 224 height 17
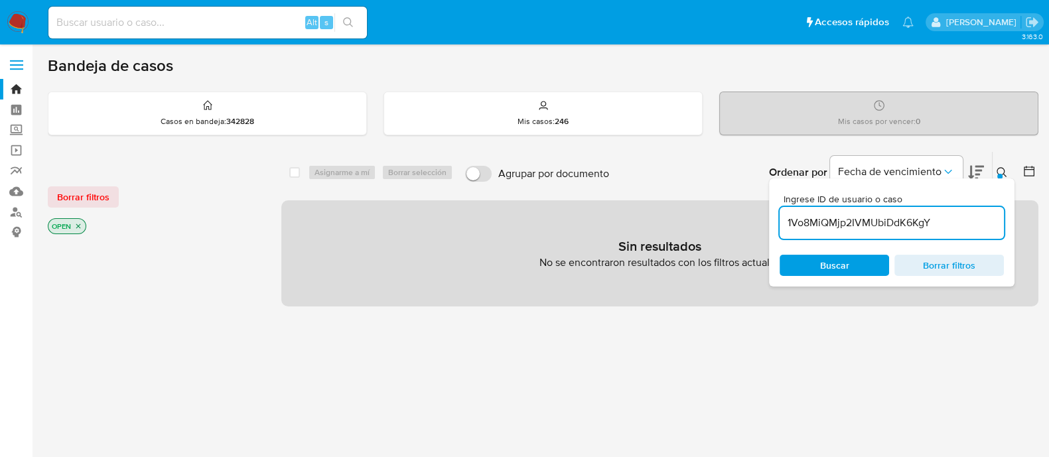
click at [909, 225] on input "1Vo8MiQMjp2IVMUbiDdK6KgY" at bounding box center [891, 222] width 224 height 17
paste input "bCM0Ee33FKGXCtck6lrFAZKx"
type input "bCM0Ee33FKGXCtck6lrFAZKx"
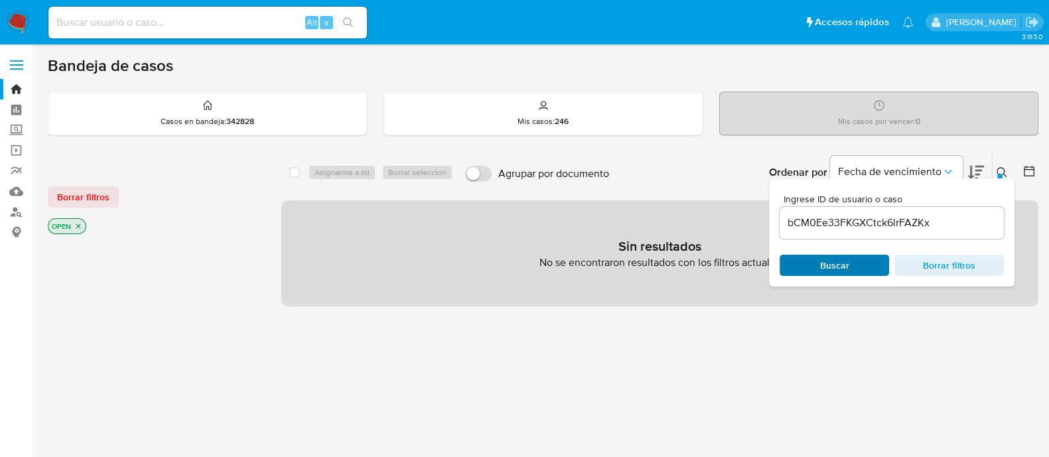
click at [861, 261] on span "Buscar" at bounding box center [834, 265] width 91 height 19
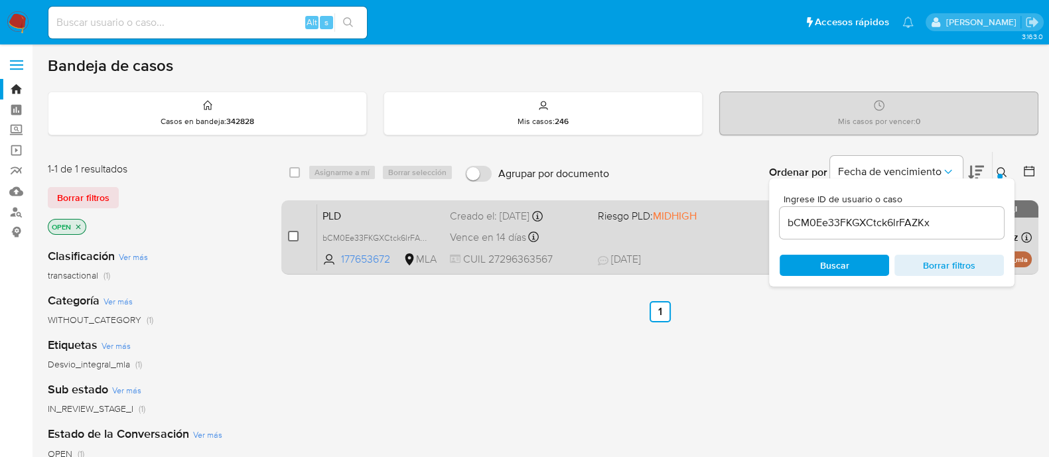
click at [295, 237] on input "checkbox" at bounding box center [293, 236] width 11 height 11
checkbox input "true"
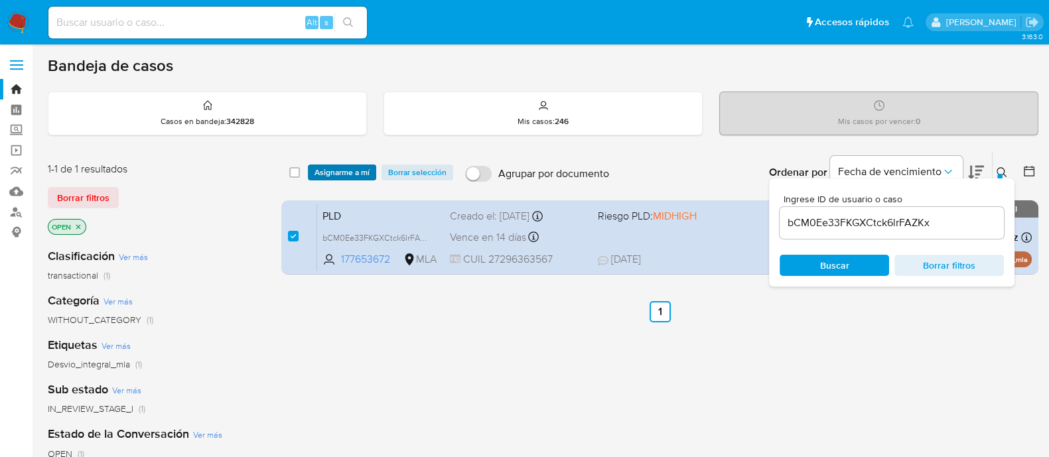
click at [350, 175] on span "Asignarme a mí" at bounding box center [341, 172] width 55 height 13
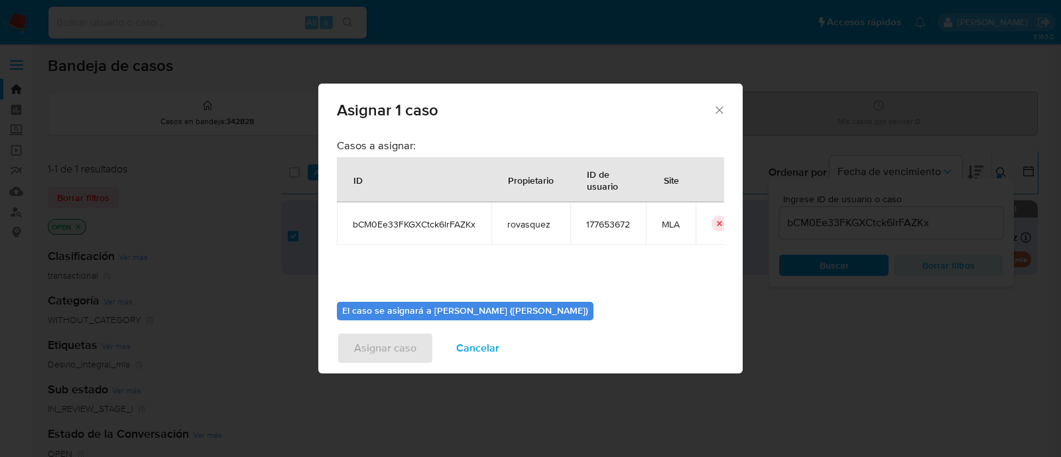
scroll to position [68, 0]
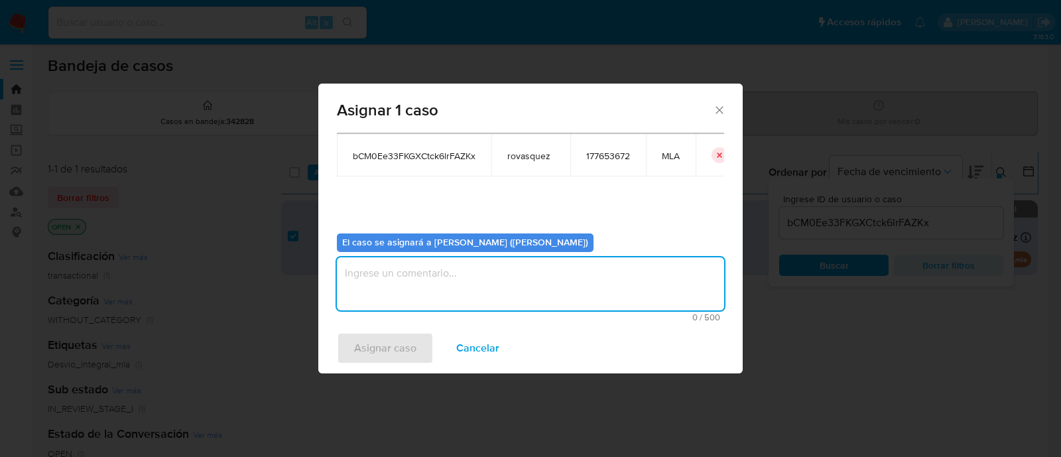
click at [431, 281] on textarea "assign-modal" at bounding box center [530, 283] width 387 height 53
type textarea "."
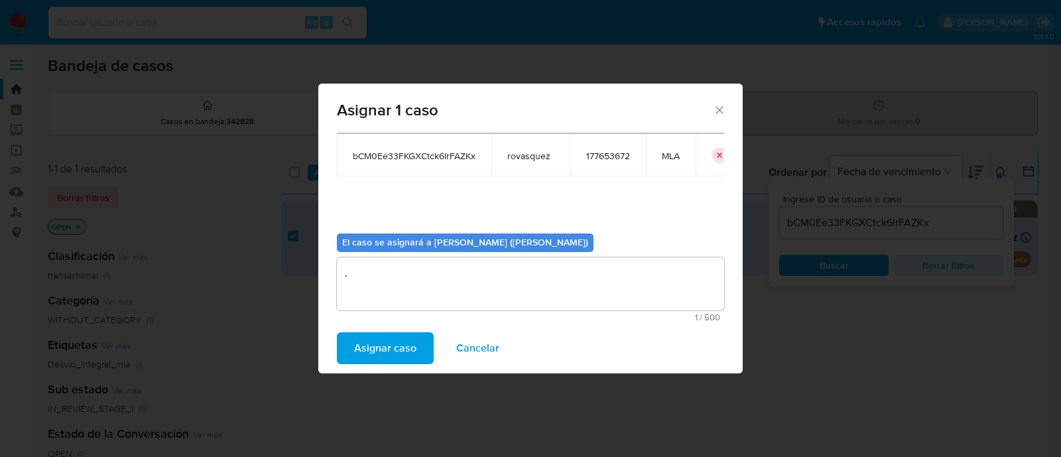
click at [398, 346] on span "Asignar caso" at bounding box center [385, 348] width 62 height 29
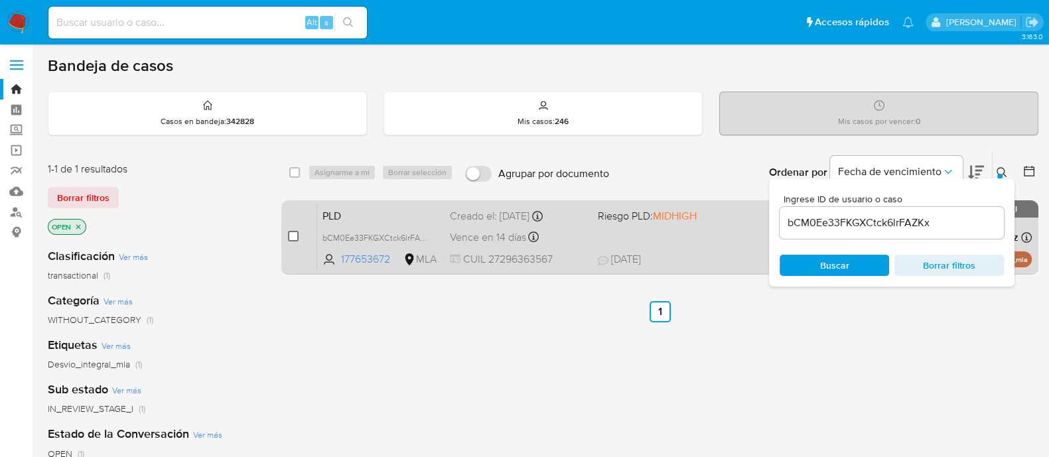
click at [295, 235] on input "checkbox" at bounding box center [293, 236] width 11 height 11
checkbox input "true"
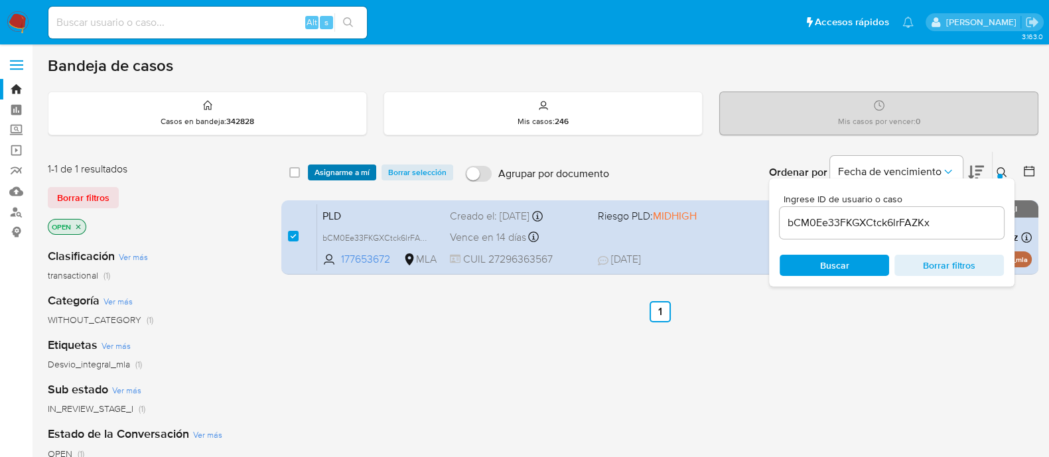
click at [365, 170] on span "Asignarme a mí" at bounding box center [341, 172] width 55 height 13
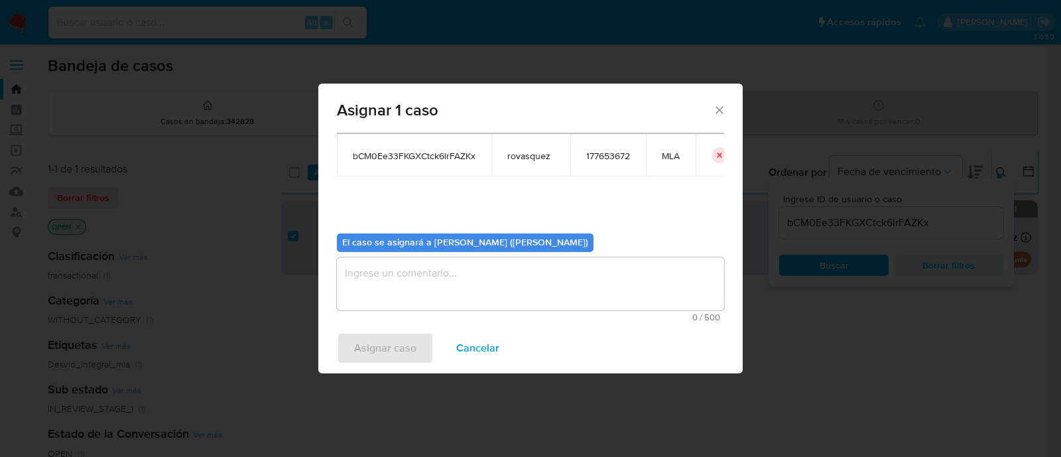
click at [434, 297] on textarea "assign-modal" at bounding box center [530, 283] width 387 height 53
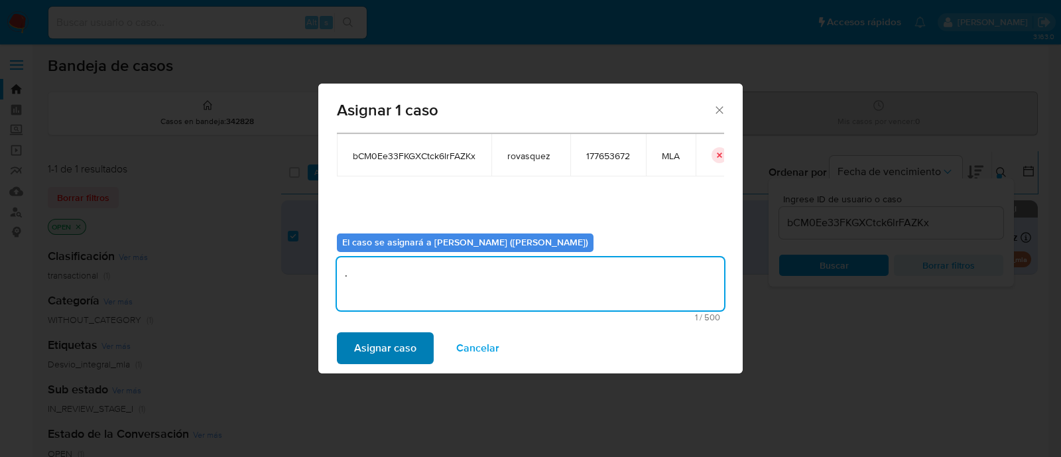
type textarea "."
click at [391, 350] on span "Asignar caso" at bounding box center [385, 348] width 62 height 29
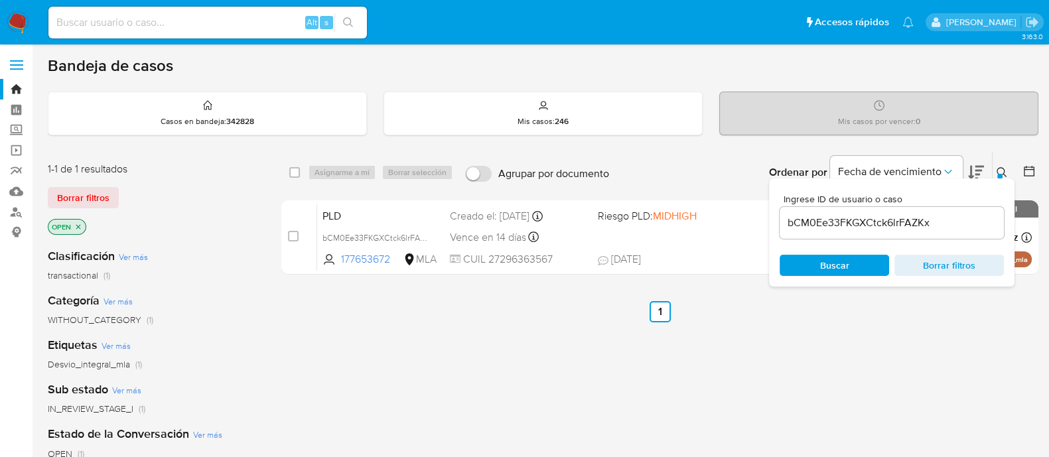
click at [814, 220] on input "bCM0Ee33FKGXCtck6lrFAZKx" at bounding box center [891, 222] width 224 height 17
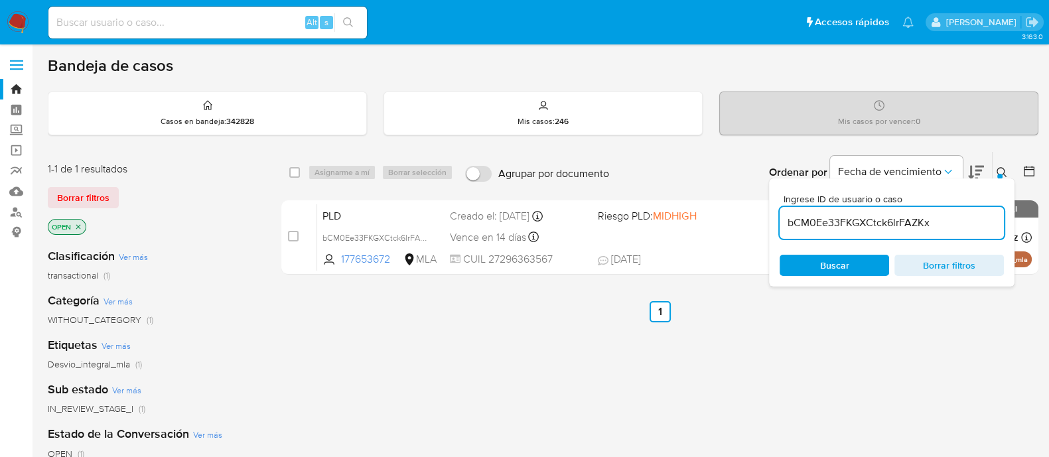
click at [814, 220] on input "bCM0Ee33FKGXCtck6lrFAZKx" at bounding box center [891, 222] width 224 height 17
paste input "Q8Wfz1Z7QuJEdytuTWQ4pERr"
type input "Q8Wfz1Z7QuJEdytuTWQ4pERr"
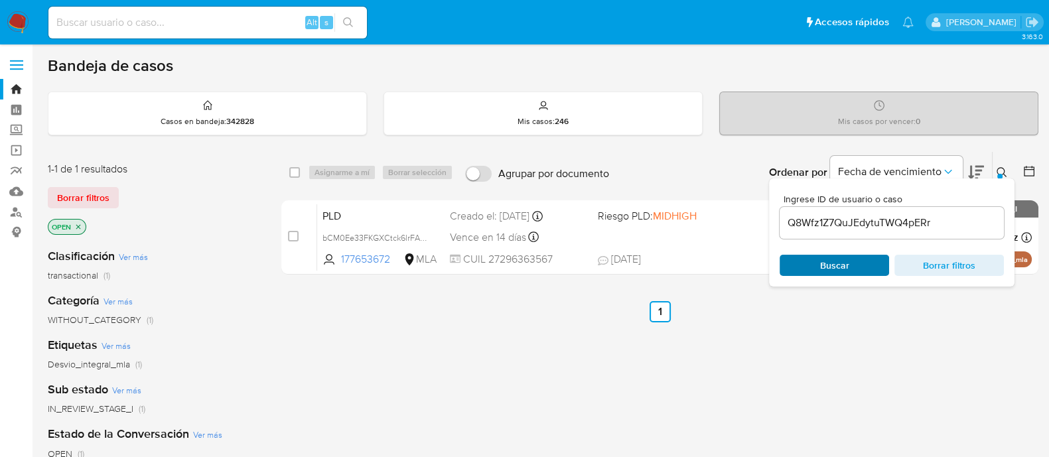
click at [831, 261] on span "Buscar" at bounding box center [834, 265] width 29 height 21
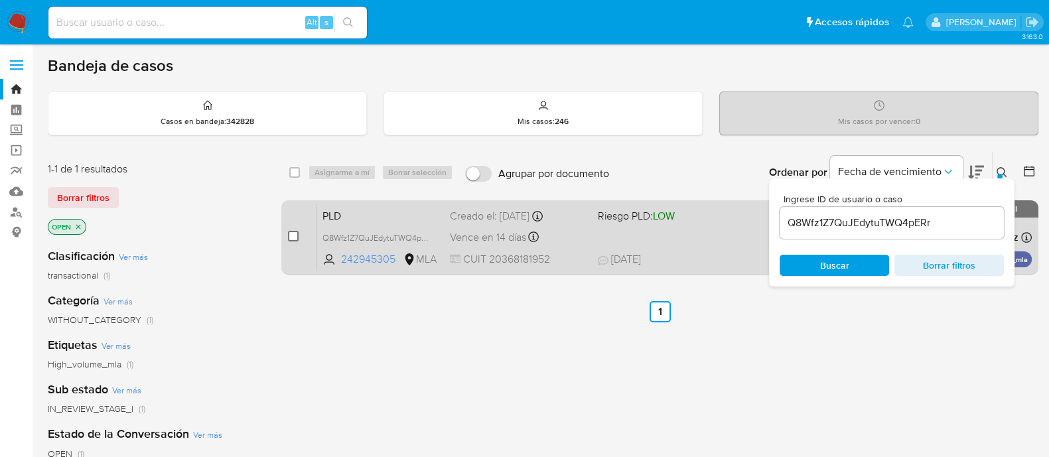
click at [295, 236] on input "checkbox" at bounding box center [293, 236] width 11 height 11
checkbox input "true"
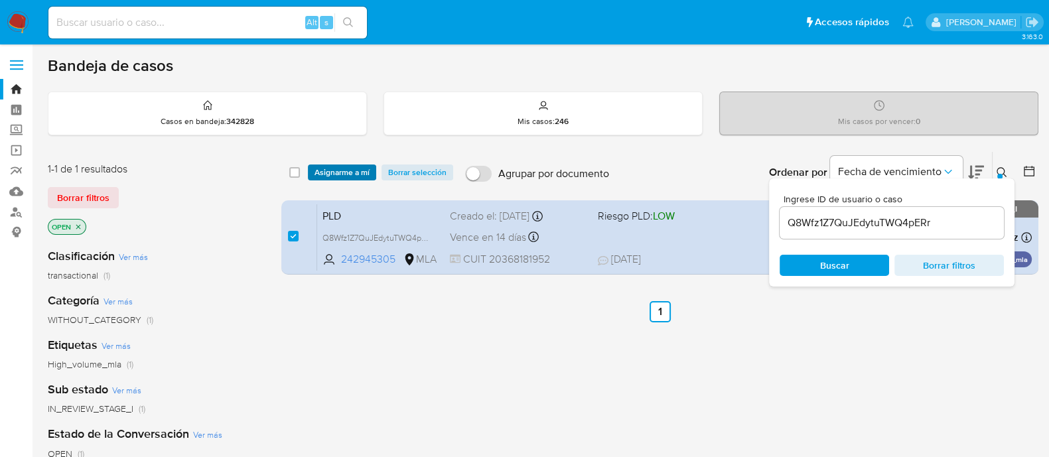
click at [356, 166] on span "Asignarme a mí" at bounding box center [341, 172] width 55 height 13
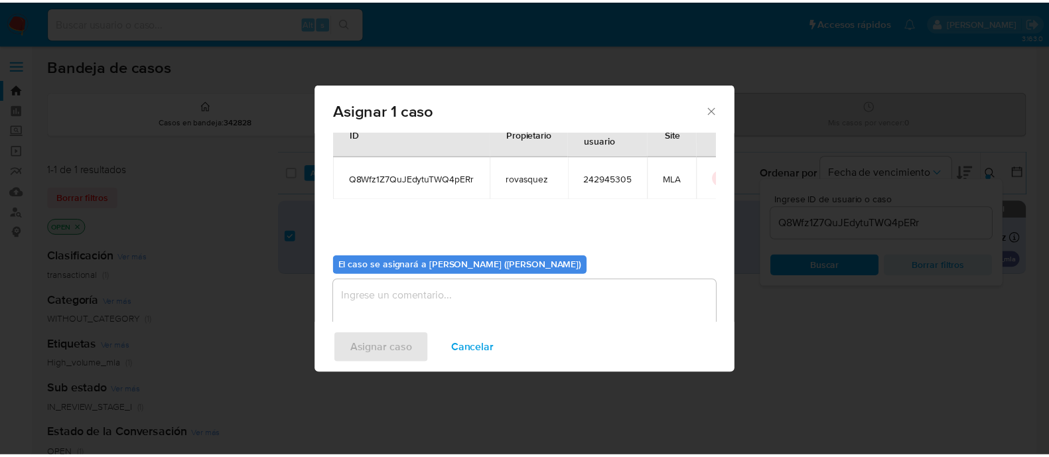
scroll to position [68, 0]
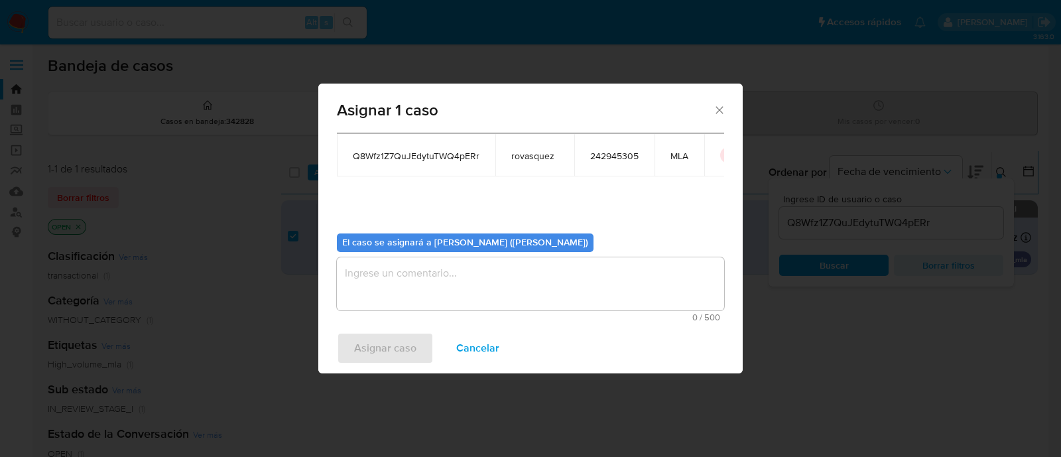
click at [459, 290] on textarea "assign-modal" at bounding box center [530, 283] width 387 height 53
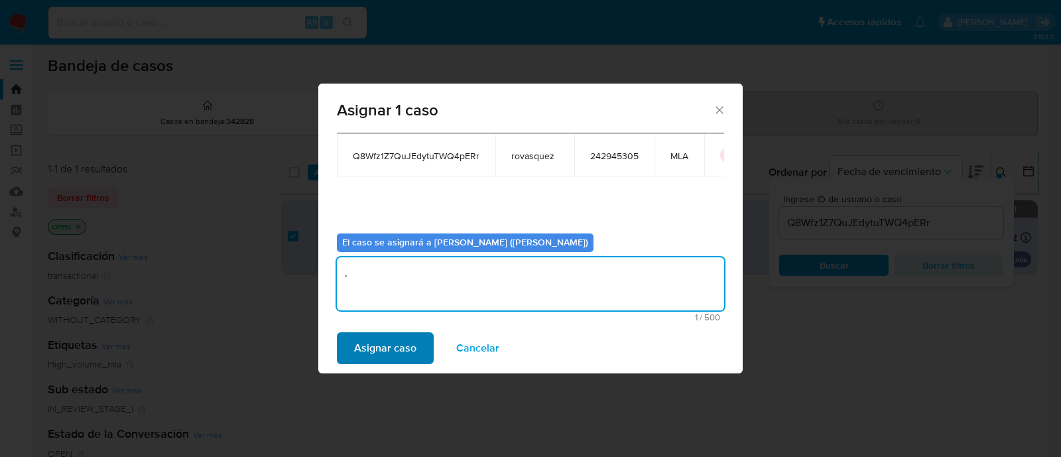
type textarea "."
click at [401, 350] on span "Asignar caso" at bounding box center [385, 348] width 62 height 29
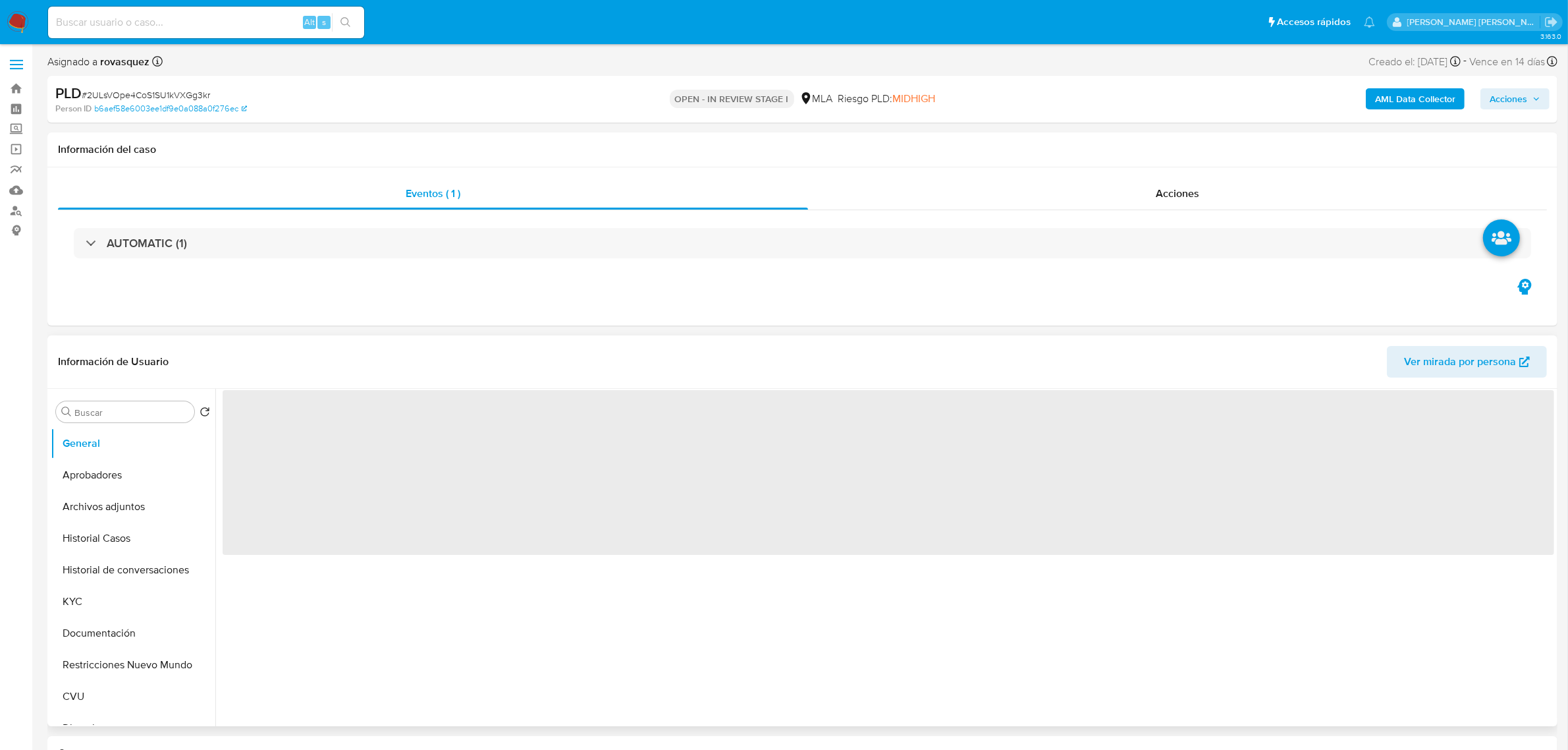
select select "10"
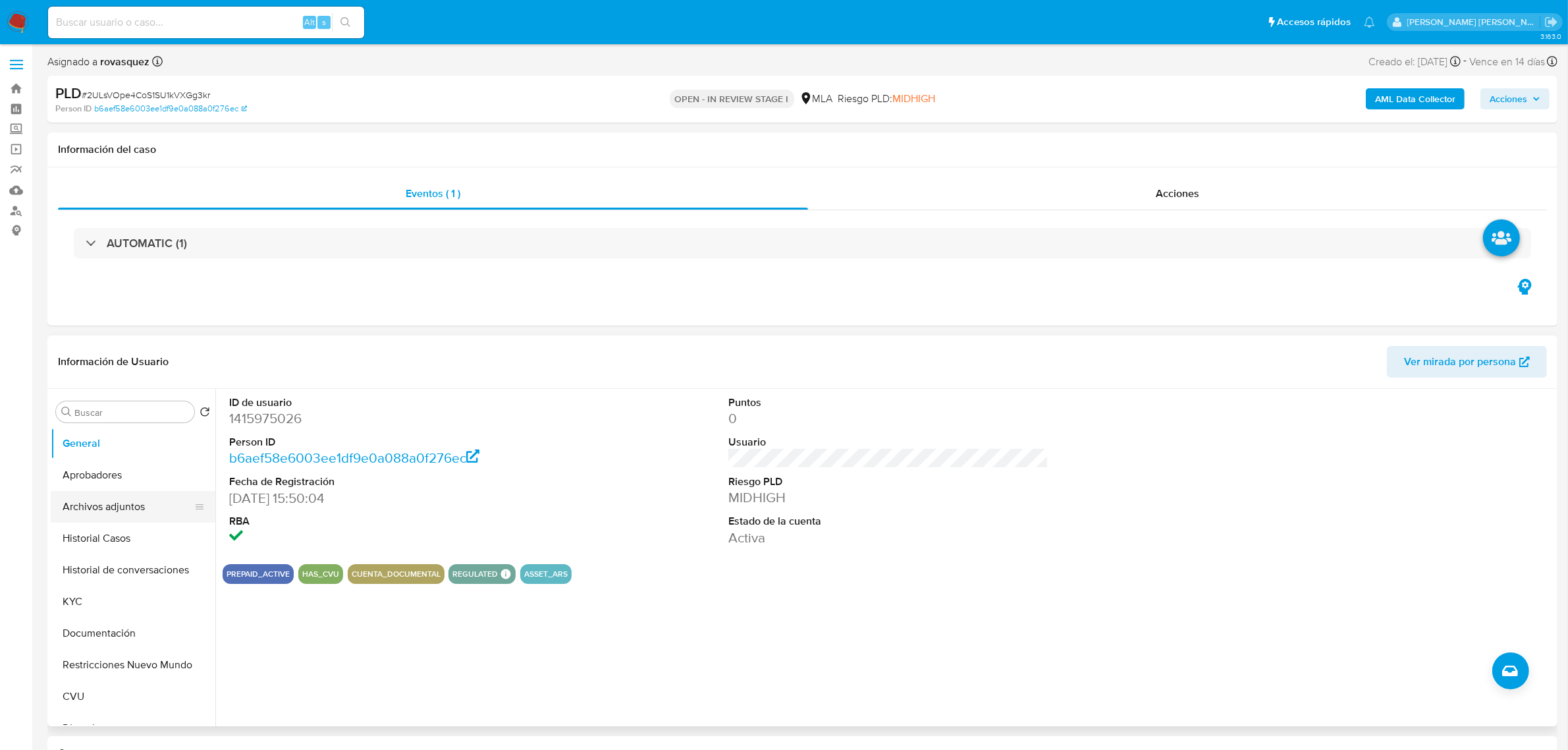
click at [92, 494] on button "Archivos adjuntos" at bounding box center [127, 507] width 154 height 32
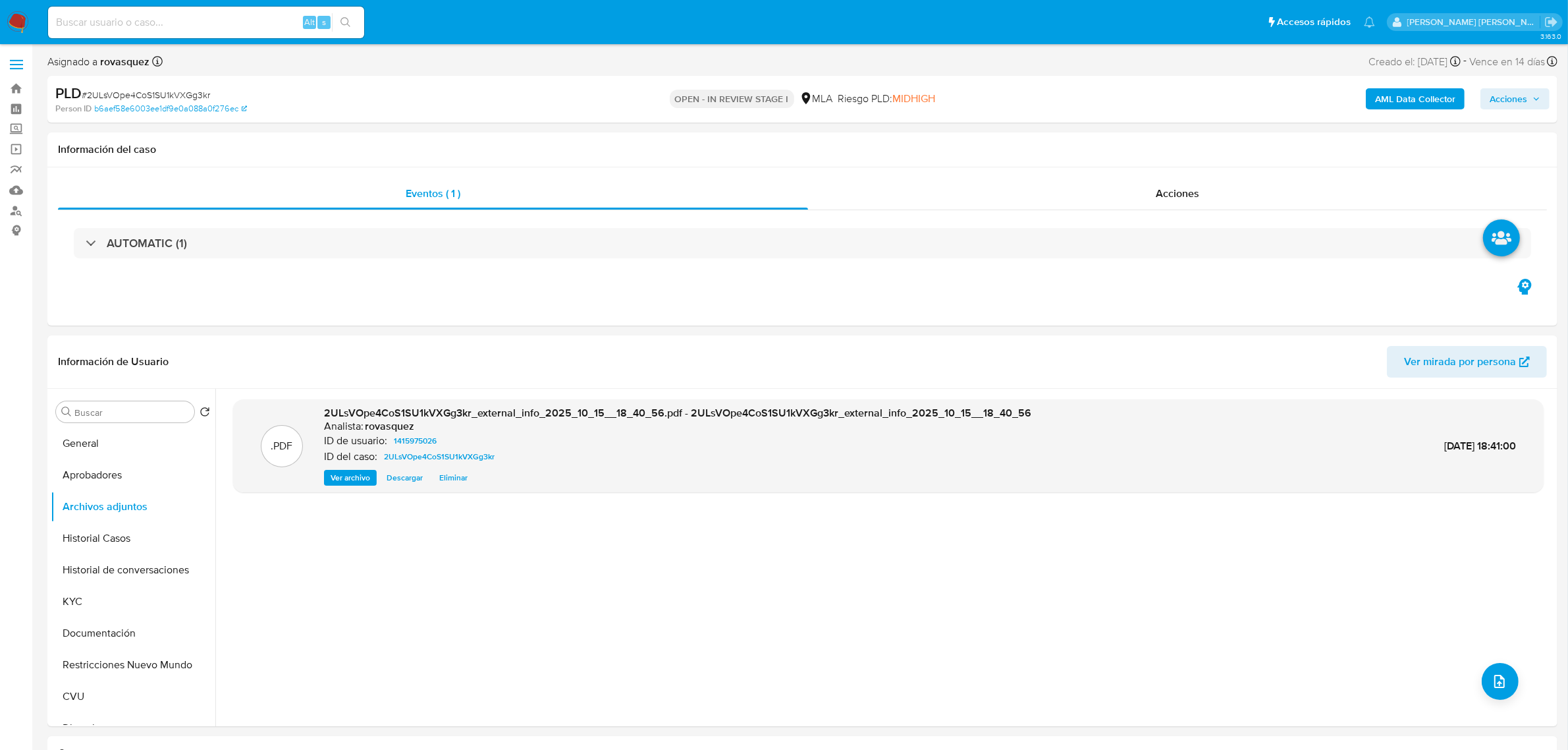
click at [1403, 100] on b "AML Data Collector" at bounding box center [1415, 98] width 80 height 21
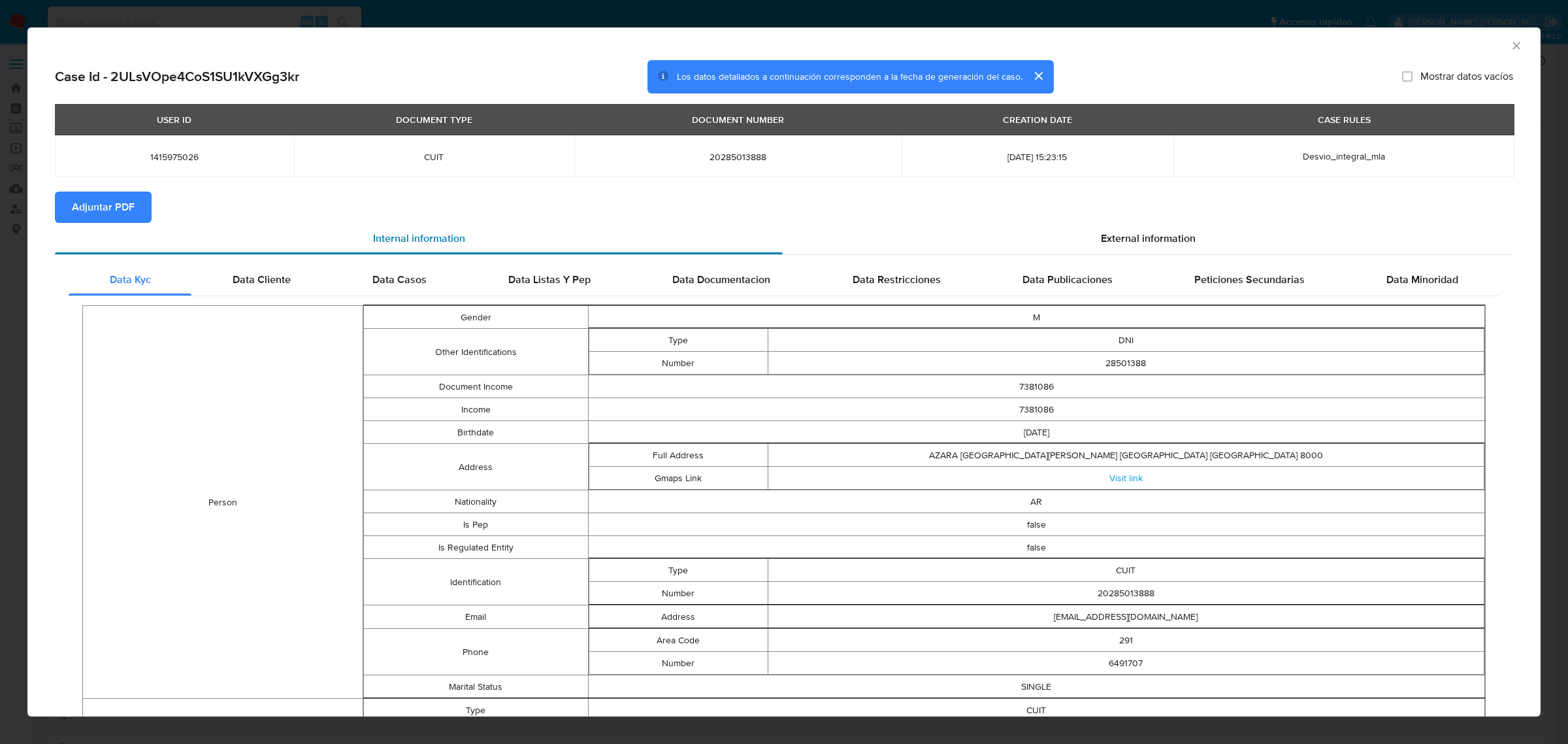
click at [107, 223] on div "Internal information" at bounding box center [419, 238] width 728 height 32
click at [118, 211] on span "Adjuntar PDF" at bounding box center [103, 207] width 63 height 29
click at [1512, 47] on icon "Cerrar ventana" at bounding box center [1515, 44] width 7 height 7
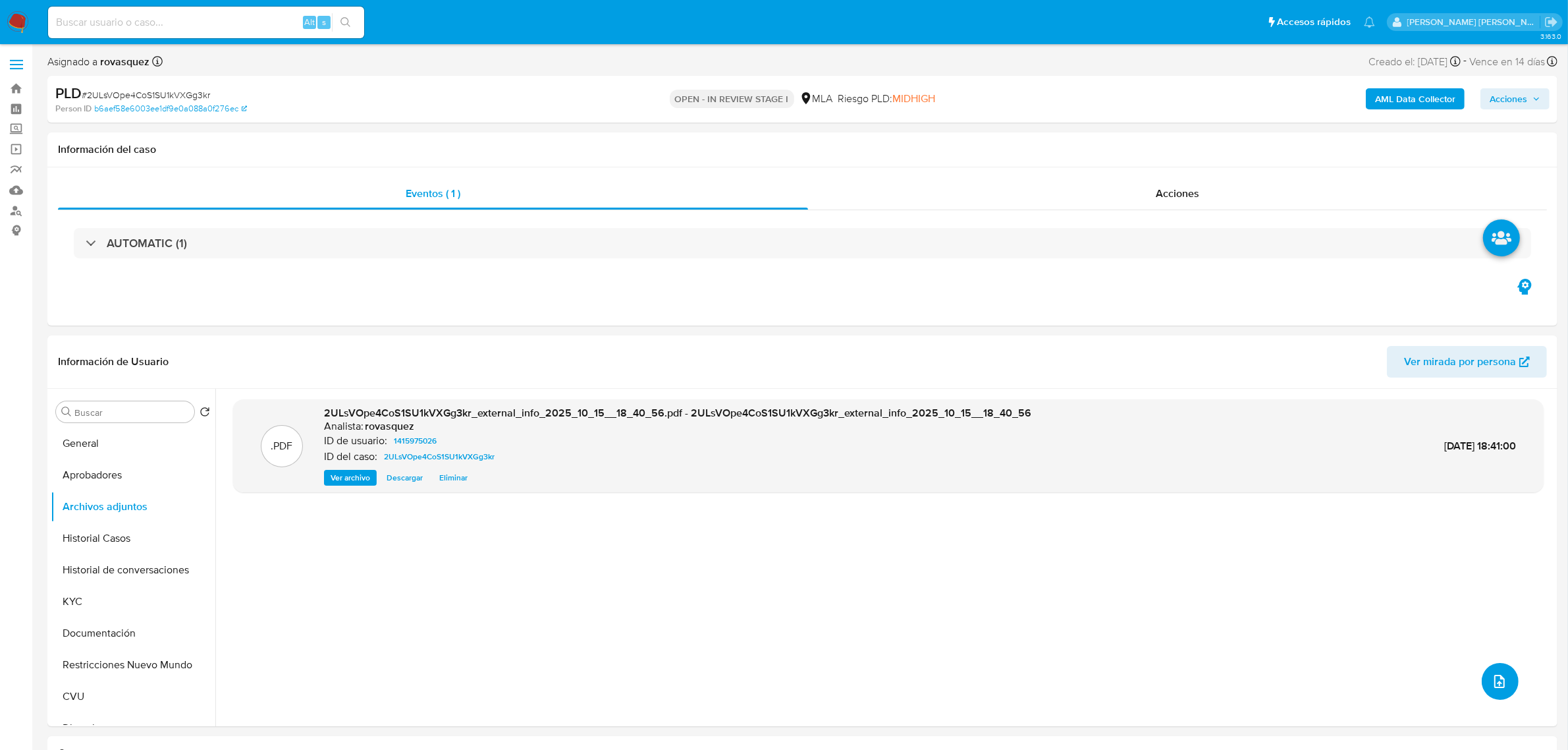
click at [1498, 683] on icon "upload-file" at bounding box center [1499, 681] width 16 height 16
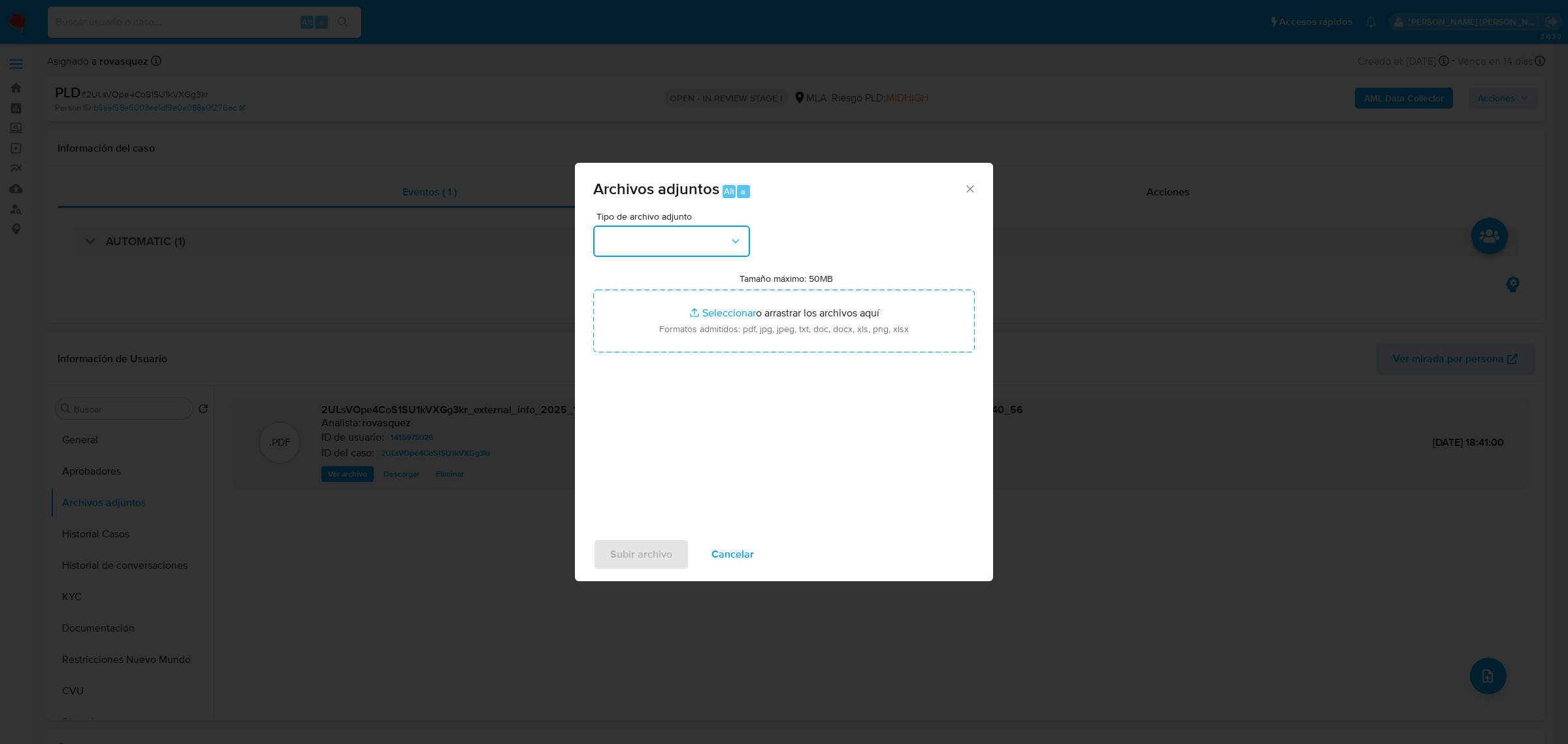
click at [704, 243] on button "button" at bounding box center [671, 241] width 157 height 32
click at [655, 379] on div "OTROS" at bounding box center [667, 364] width 133 height 32
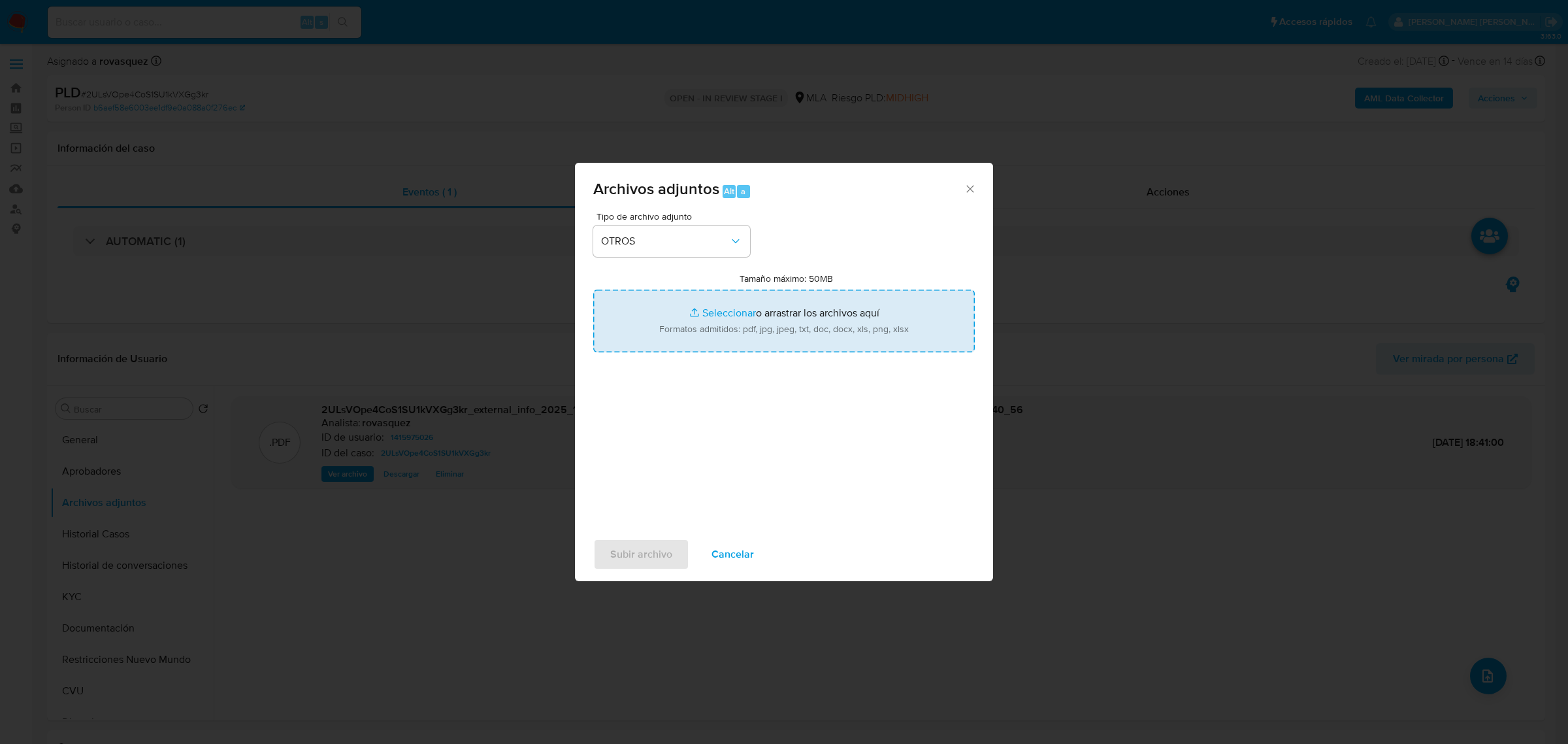
click at [717, 311] on input "Tamaño máximo: 50MB Seleccionar archivos" at bounding box center [783, 321] width 381 height 63
type input "C:\fakepath\ARCA GRUPO ARGENTINA DIEZ REPRESENTACIONES S.A. CUIT 30718234839.pdf"
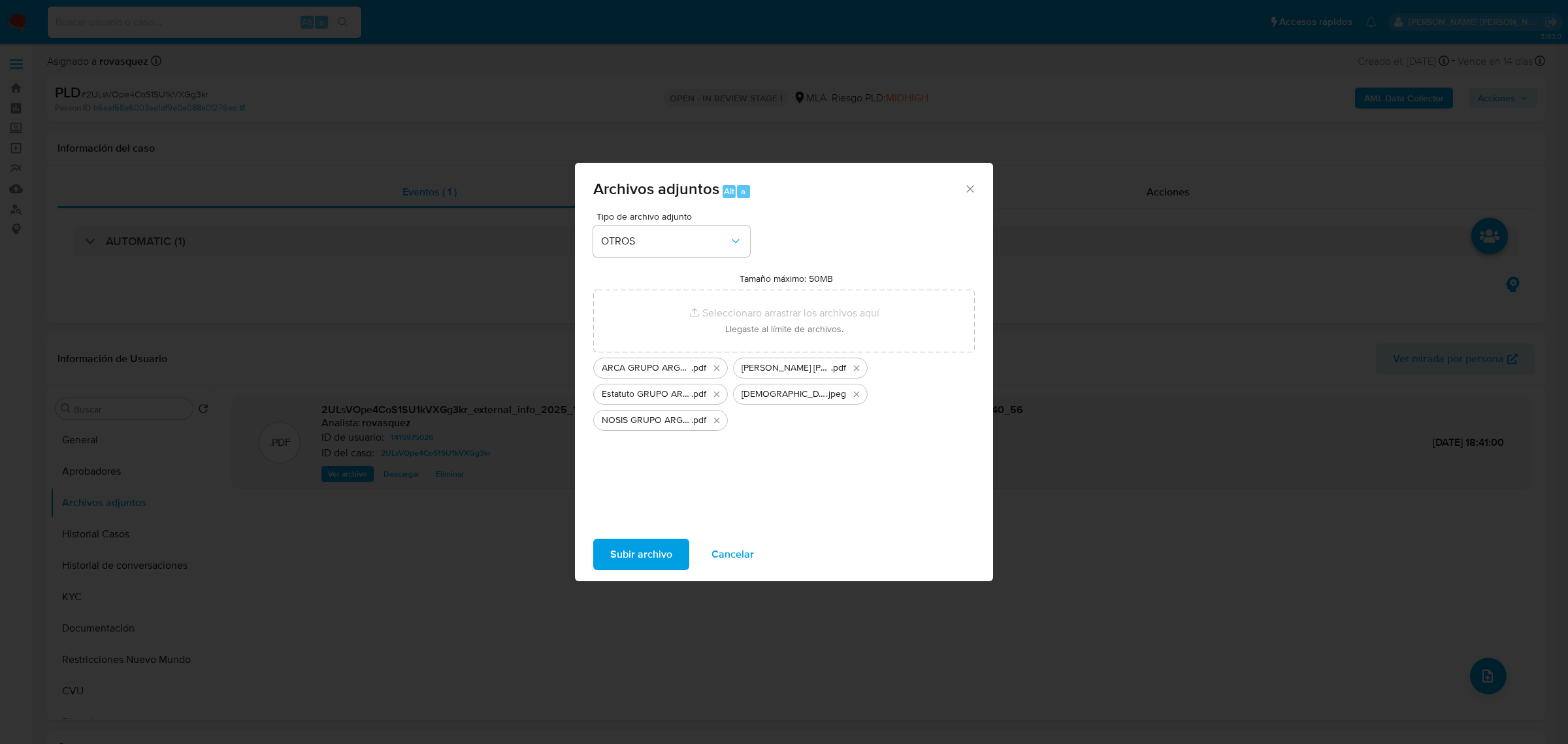
click at [657, 544] on span "Subir archivo" at bounding box center [640, 554] width 62 height 29
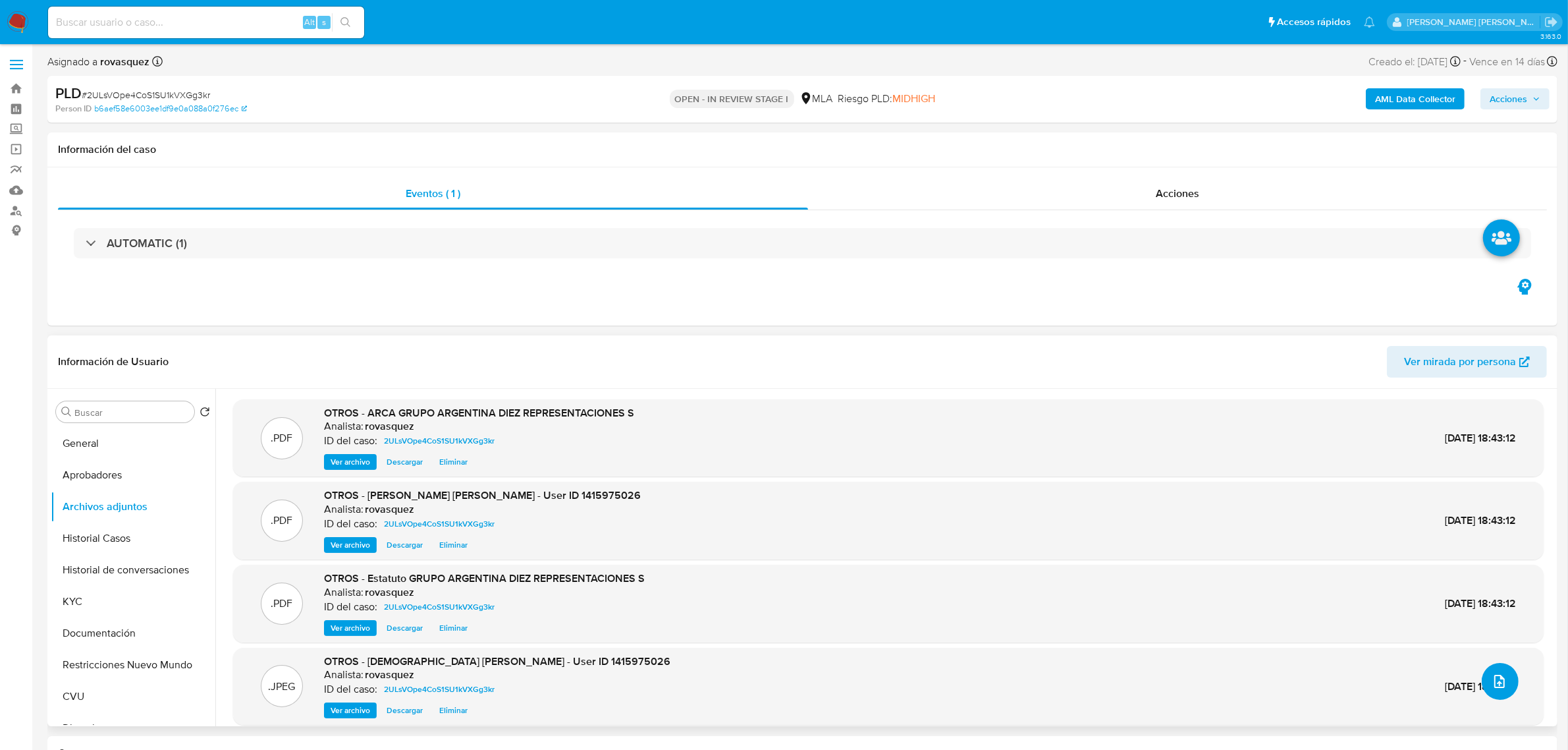
click at [1495, 680] on icon "upload-file" at bounding box center [1499, 680] width 11 height 13
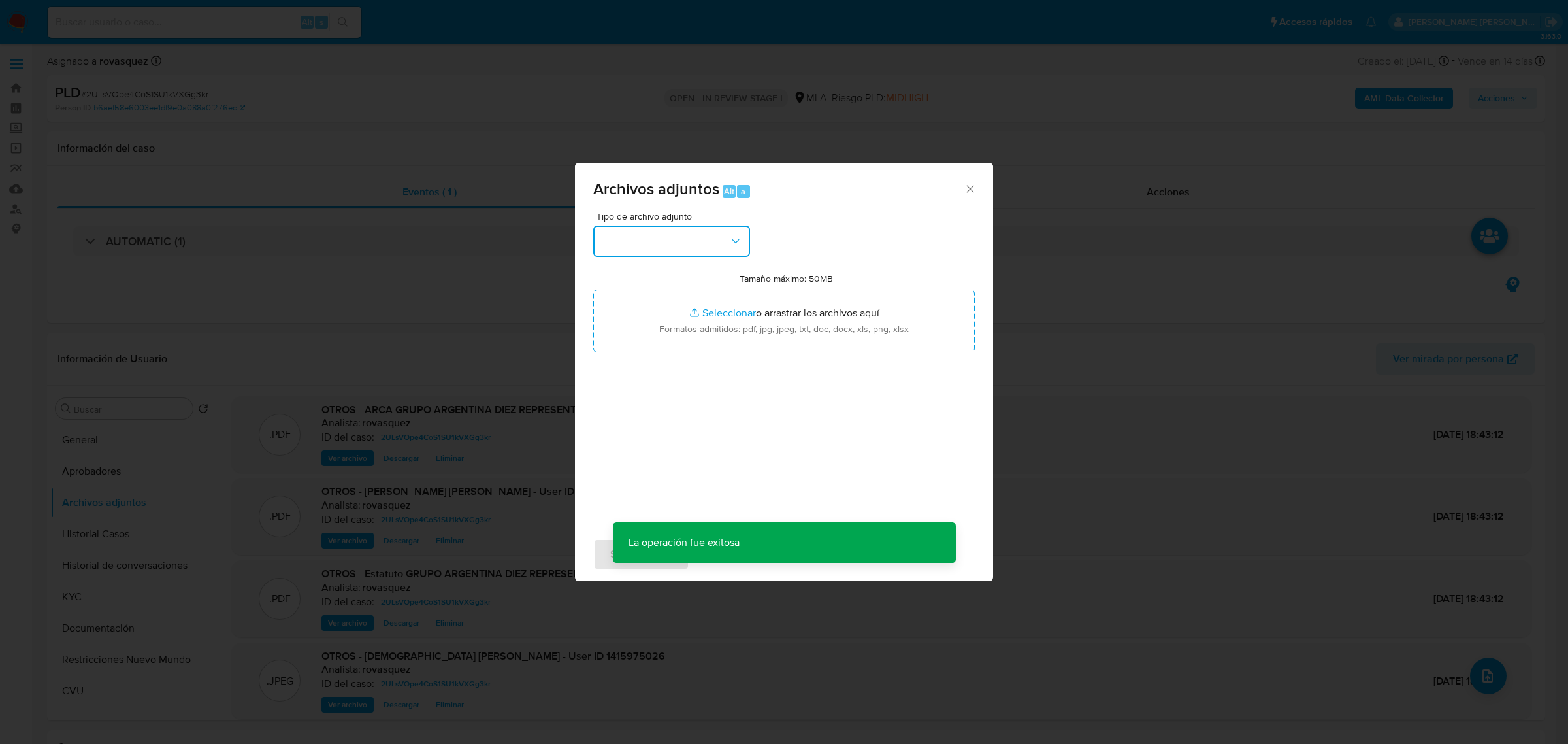
click at [702, 247] on button "button" at bounding box center [671, 241] width 157 height 32
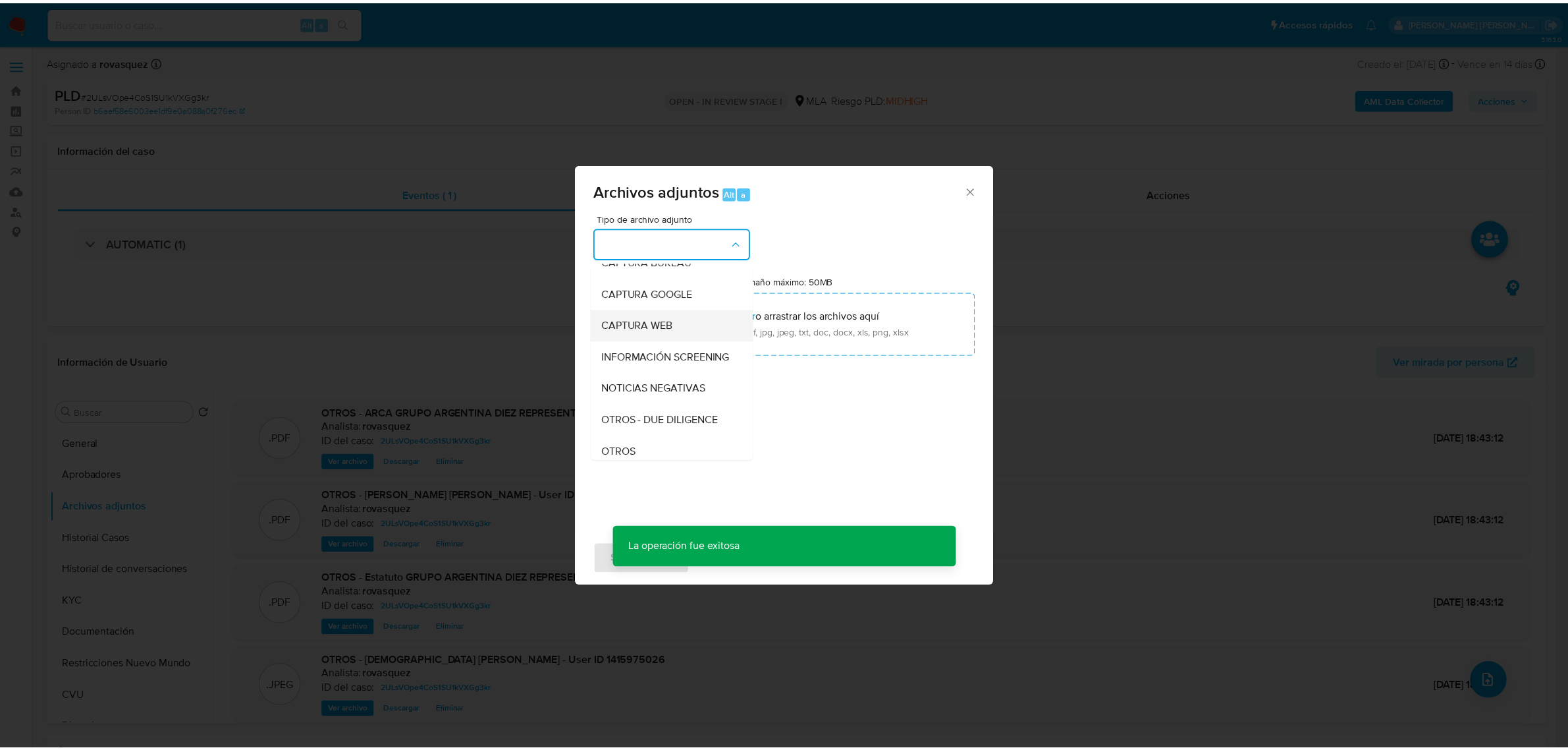
scroll to position [247, 0]
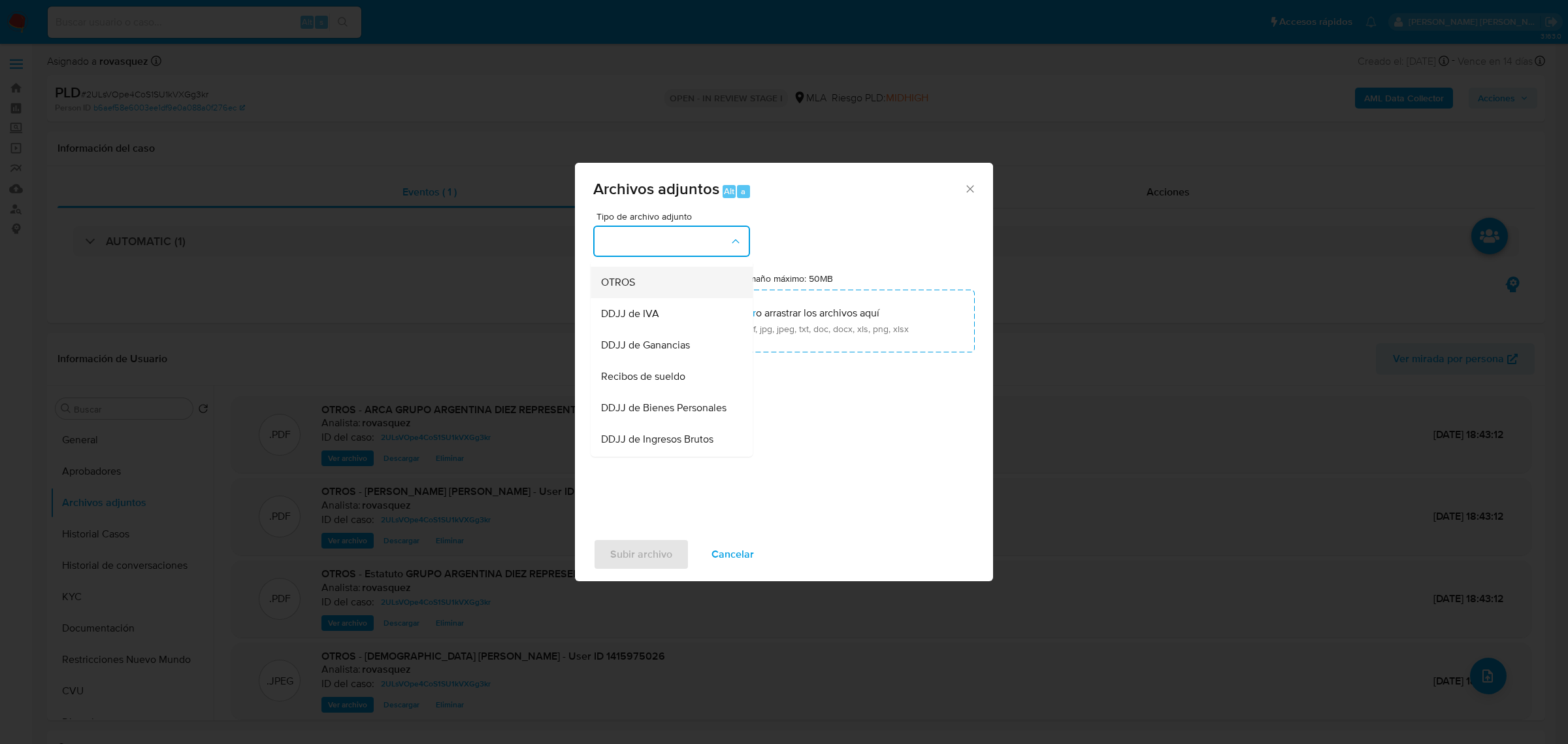
click at [641, 295] on div "OTROS" at bounding box center [667, 282] width 133 height 32
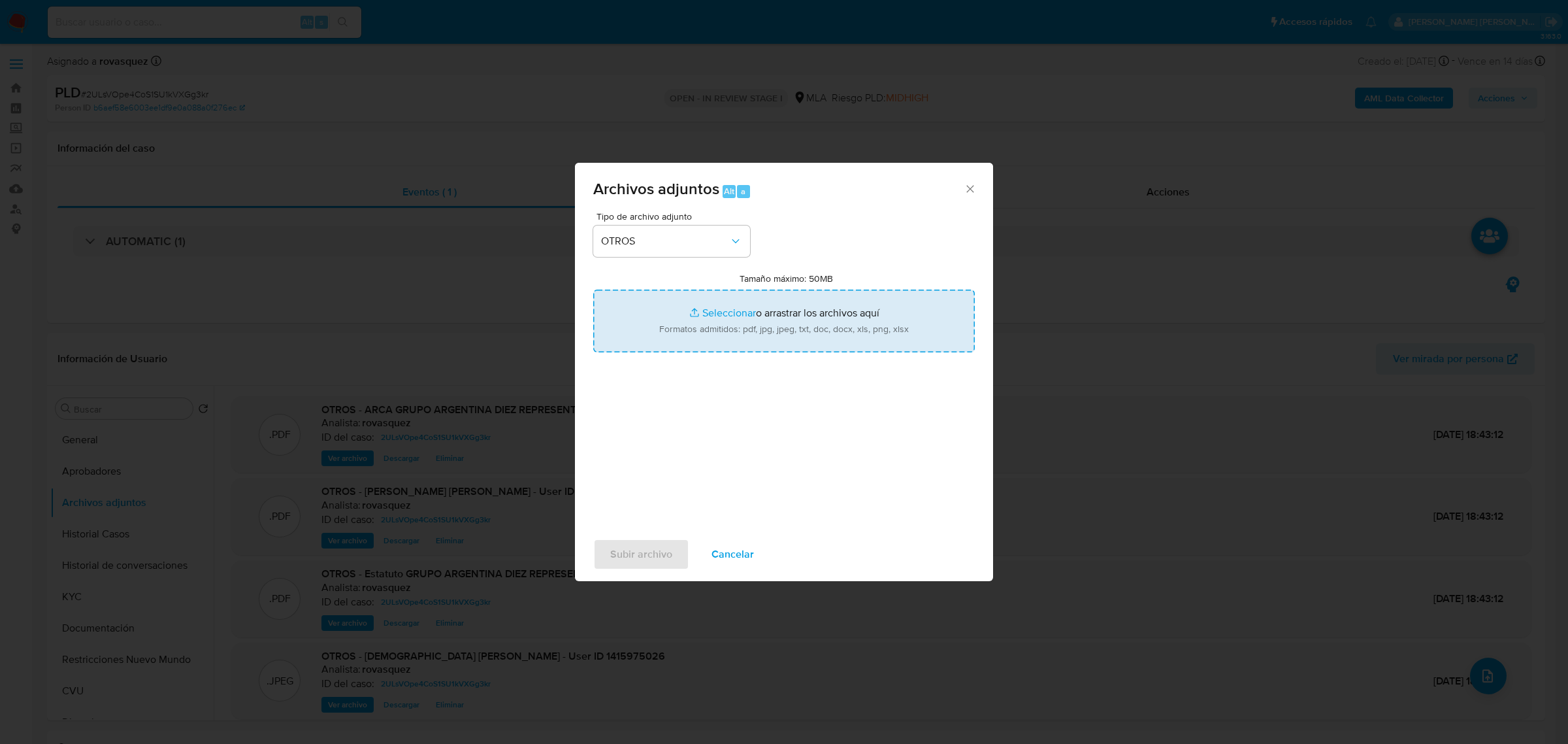
click at [717, 317] on input "Tamaño máximo: 50MB Seleccionar archivos" at bounding box center [783, 321] width 381 height 63
type input "C:\fakepath\Caselog 2ULsVOpe4CoS1SU1kVXGg3kr_2025_08_19_18_51_04.docx"
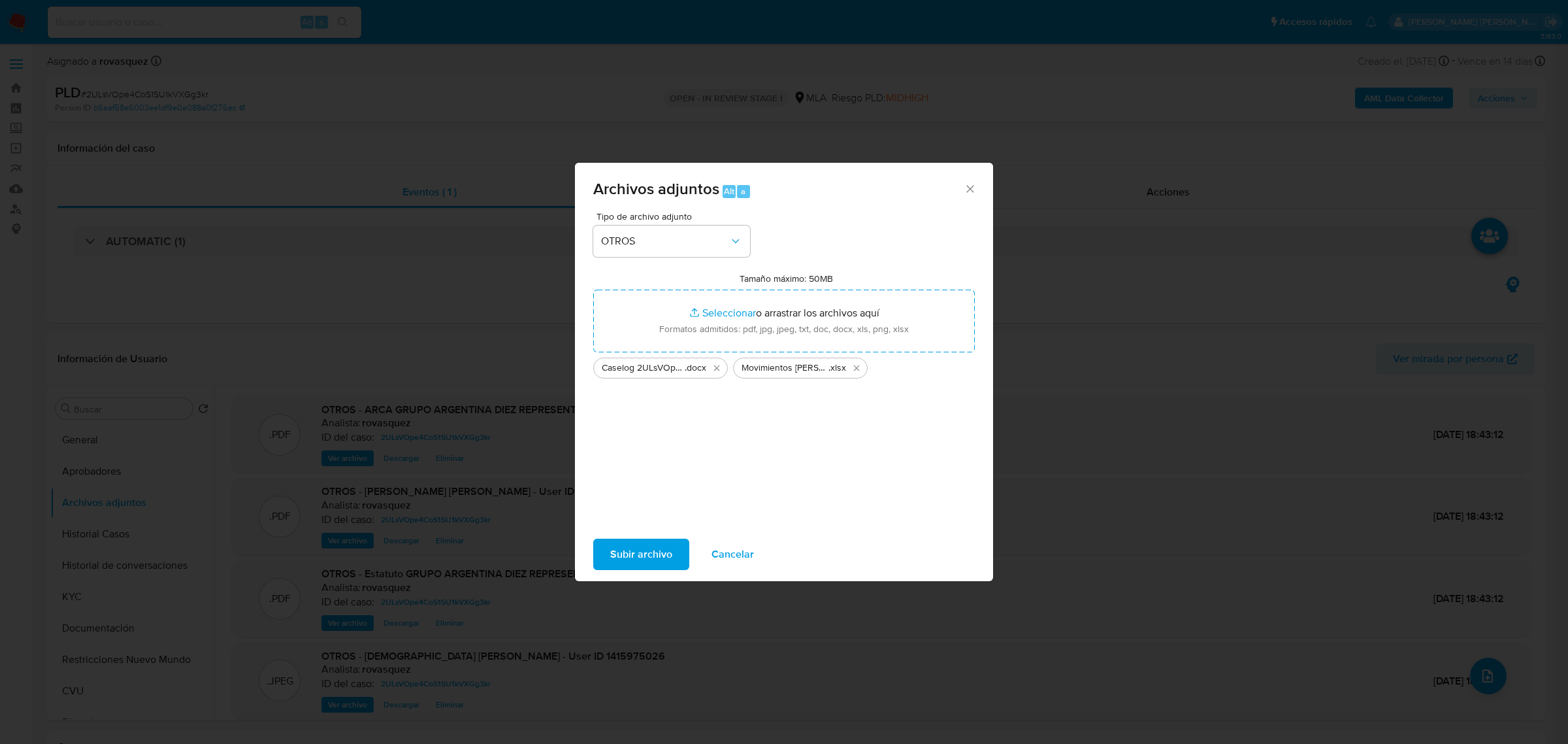
click at [674, 551] on button "Subir archivo" at bounding box center [640, 554] width 96 height 32
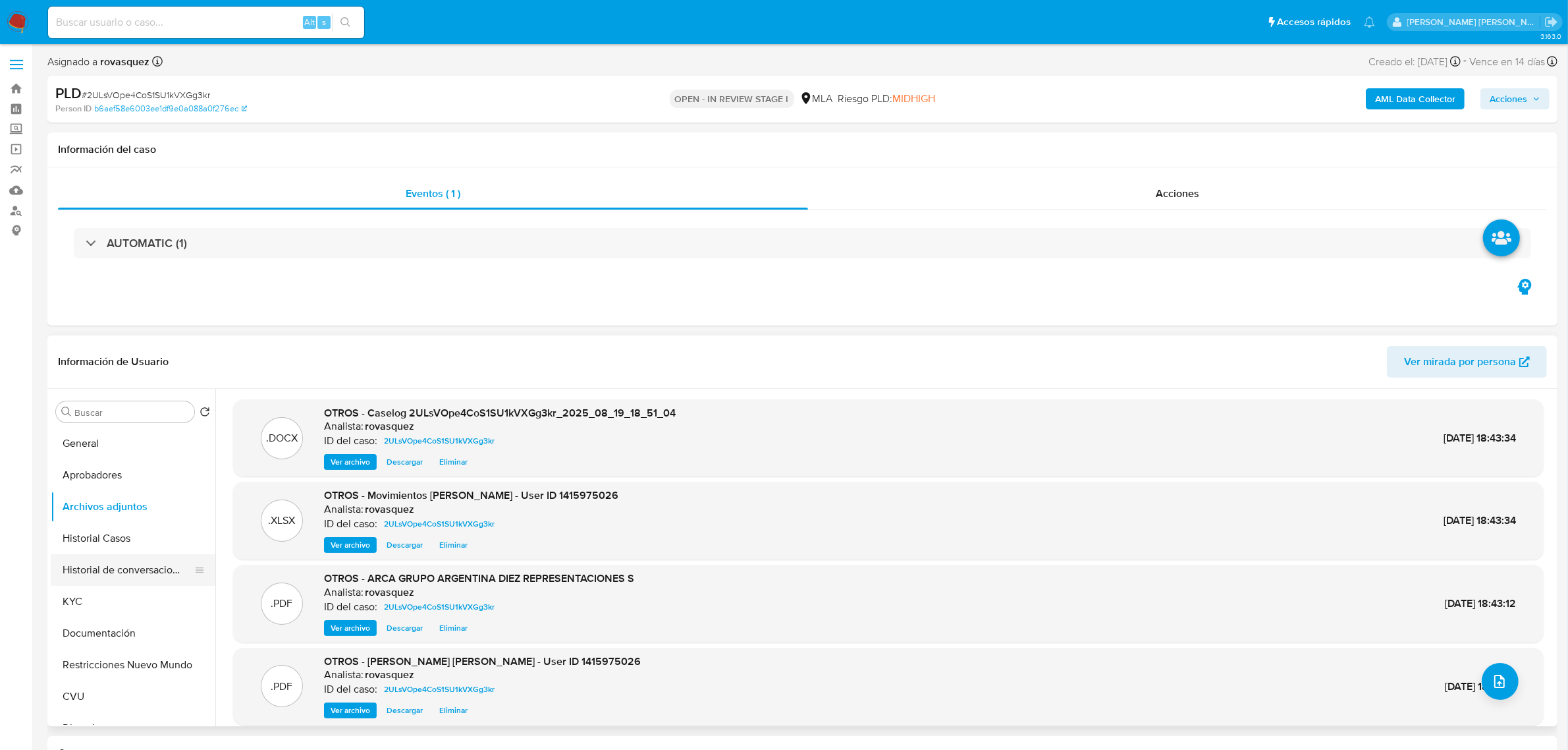
click at [135, 576] on button "Historial de conversaciones" at bounding box center [127, 570] width 154 height 32
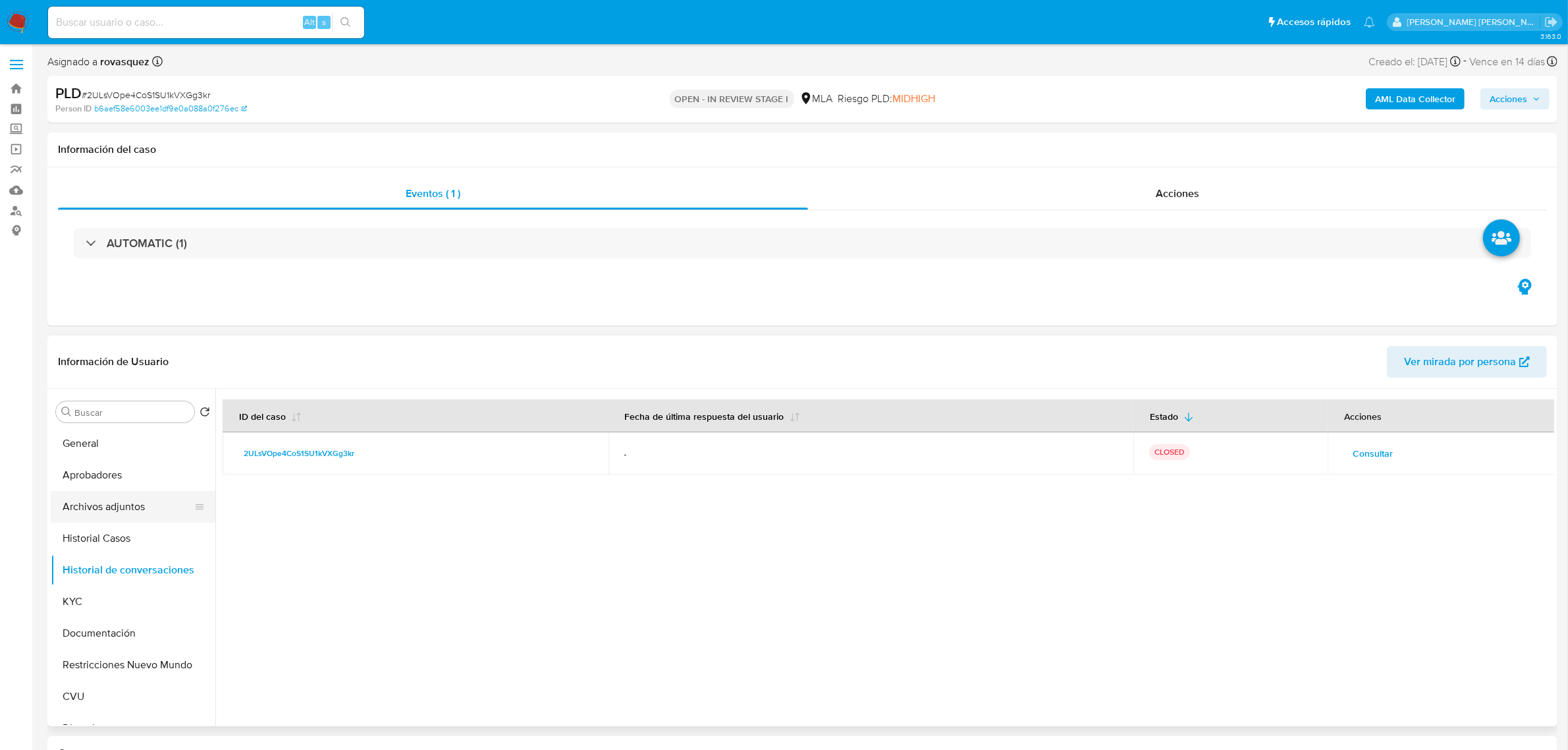
click at [109, 501] on button "Archivos adjuntos" at bounding box center [127, 507] width 154 height 32
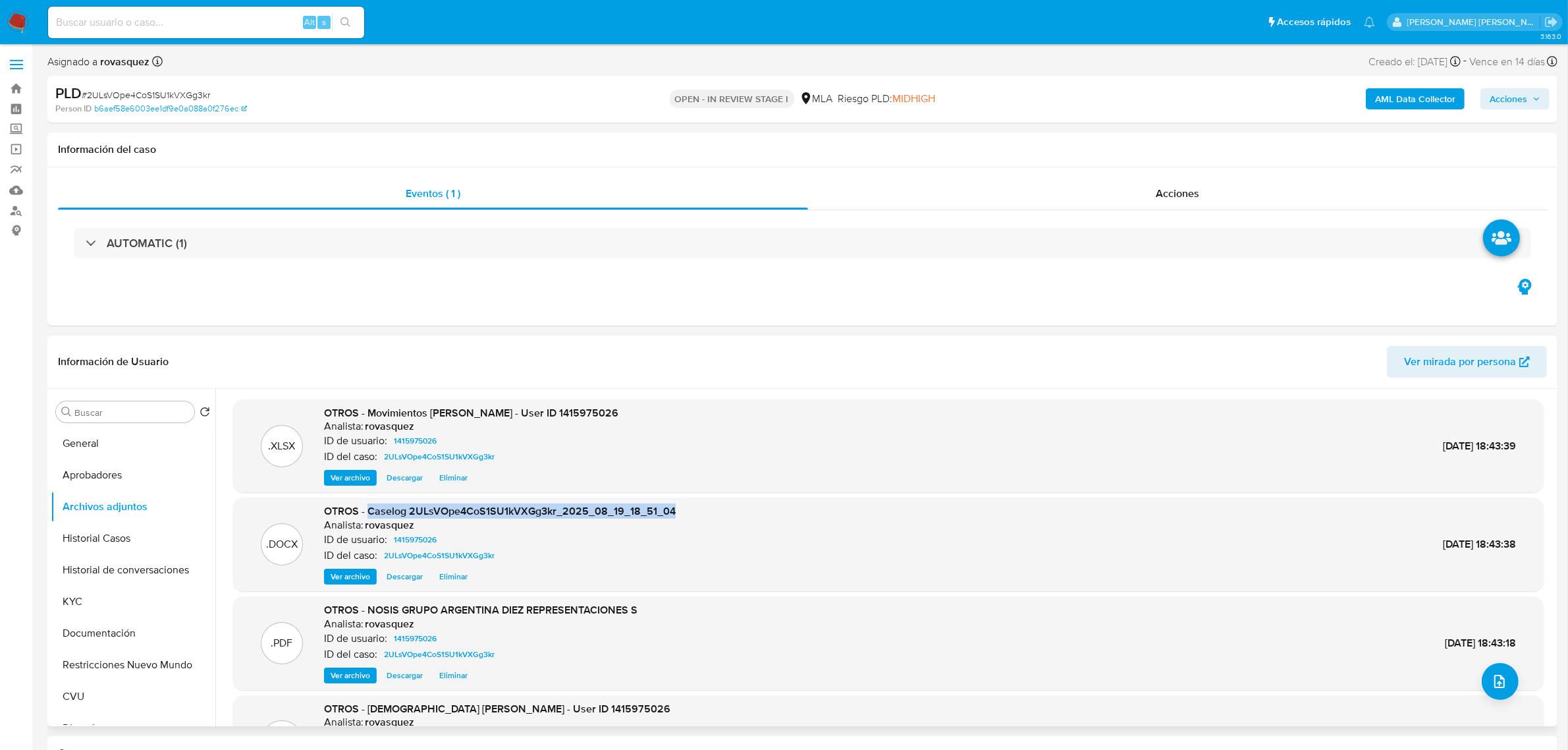
drag, startPoint x: 369, startPoint y: 513, endPoint x: 675, endPoint y: 515, distance: 306.0
click at [675, 515] on div ".DOCX OTROS - Caselog 2ULsVOpe4CoS1SU1kVXGg3kr_2025_08_19_18_51_04 Analista: ro…" at bounding box center [888, 543] width 1297 height 80
copy span "Caselog 2ULsVOpe4CoS1SU1kVXGg3kr_2025_08_19_18_51_04"
click at [1514, 108] on span "Acciones" at bounding box center [1508, 98] width 38 height 21
click at [1204, 152] on div "Resolución del caso Alt r" at bounding box center [1157, 141] width 126 height 34
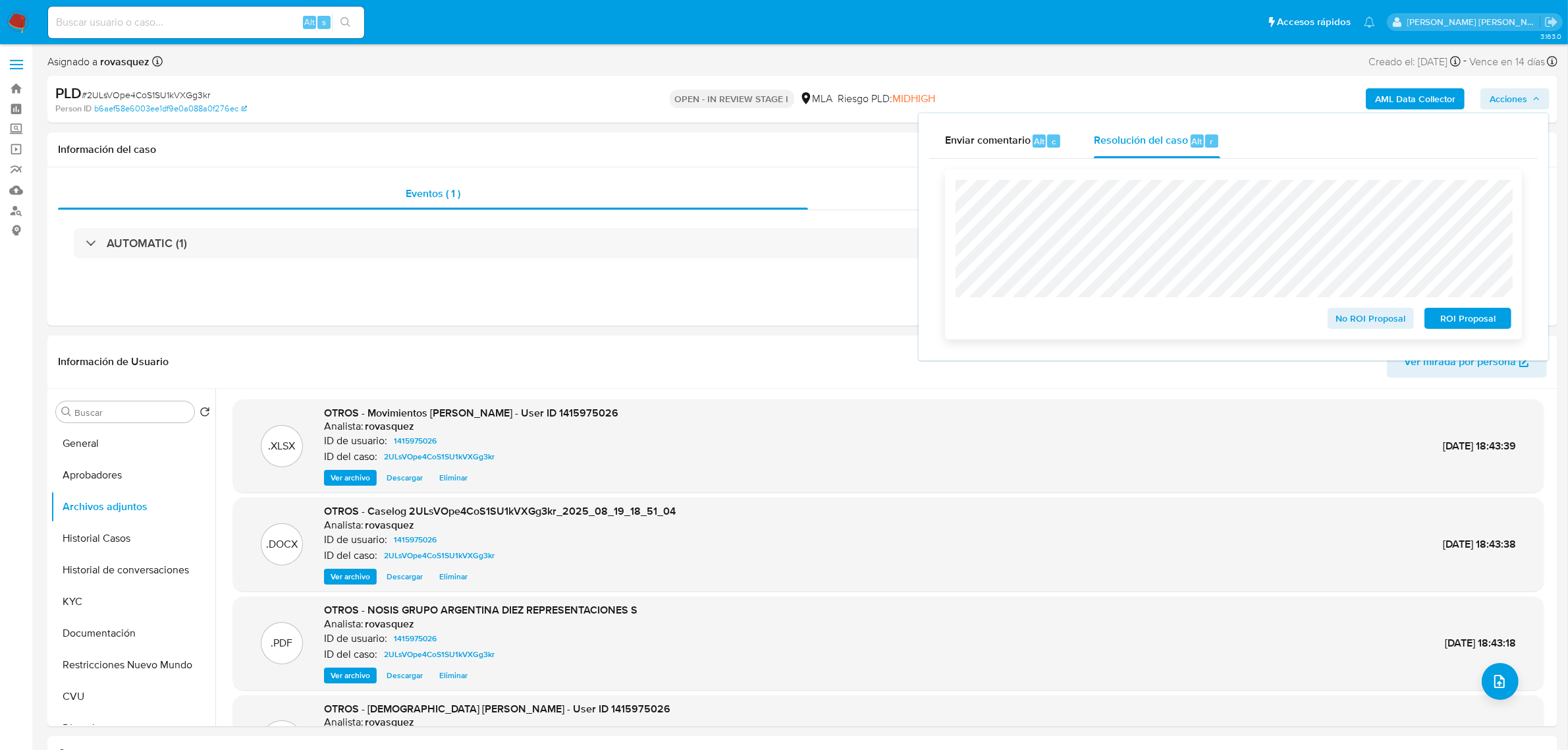
click at [1379, 325] on span "No ROI Proposal" at bounding box center [1370, 318] width 69 height 19
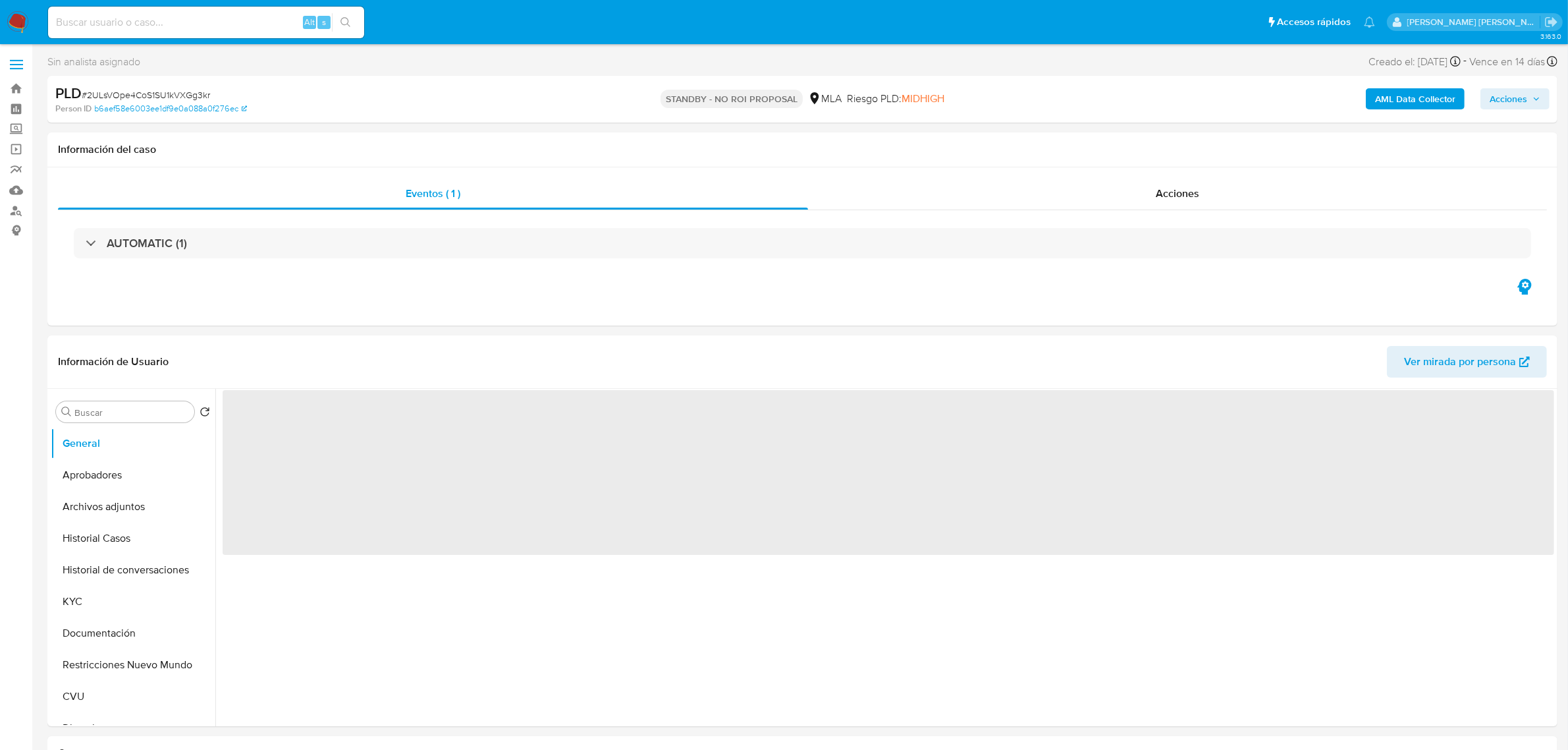
select select "10"
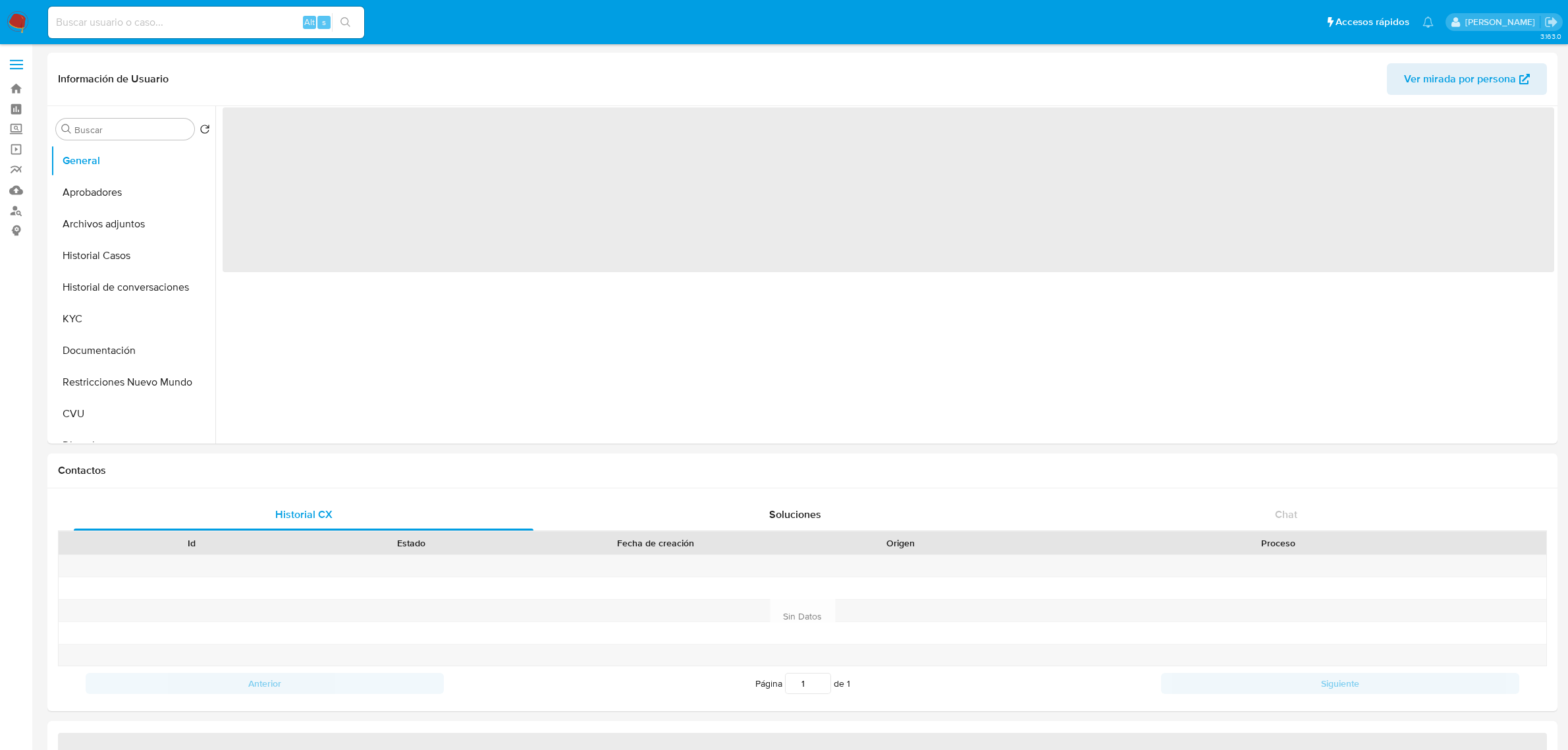
select select "10"
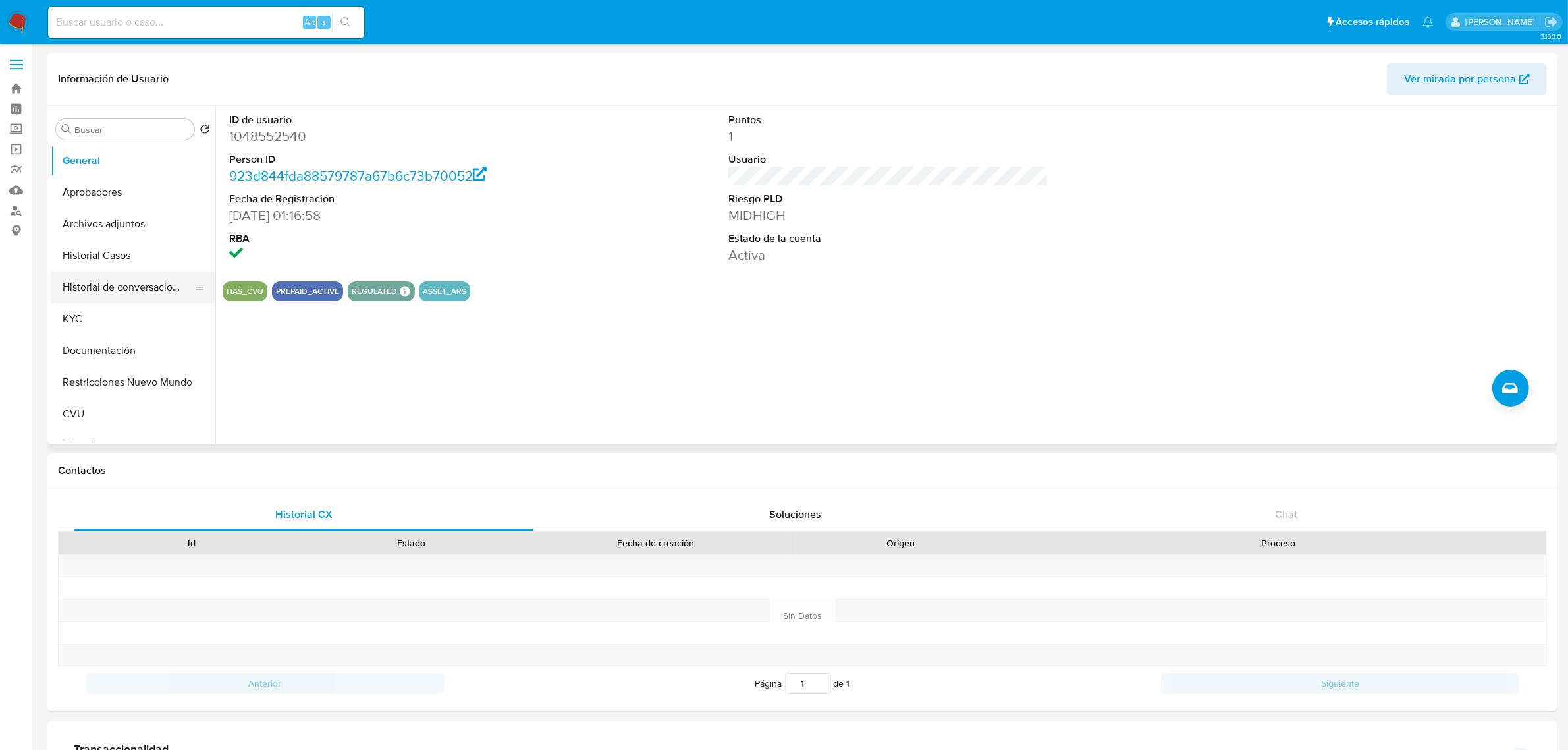
click at [118, 281] on button "Historial de conversaciones" at bounding box center [127, 287] width 154 height 32
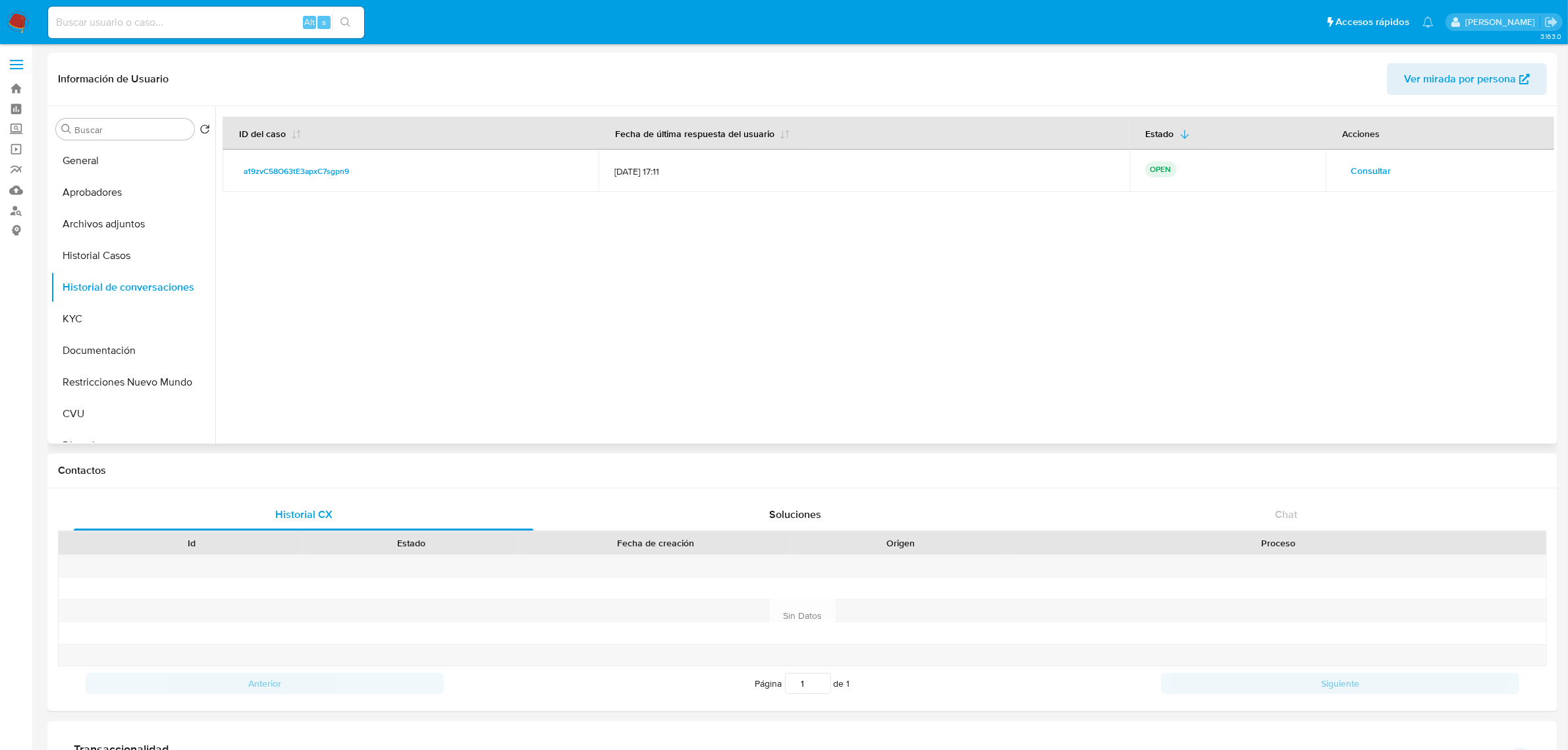
click at [1354, 175] on span "Consultar" at bounding box center [1370, 170] width 40 height 19
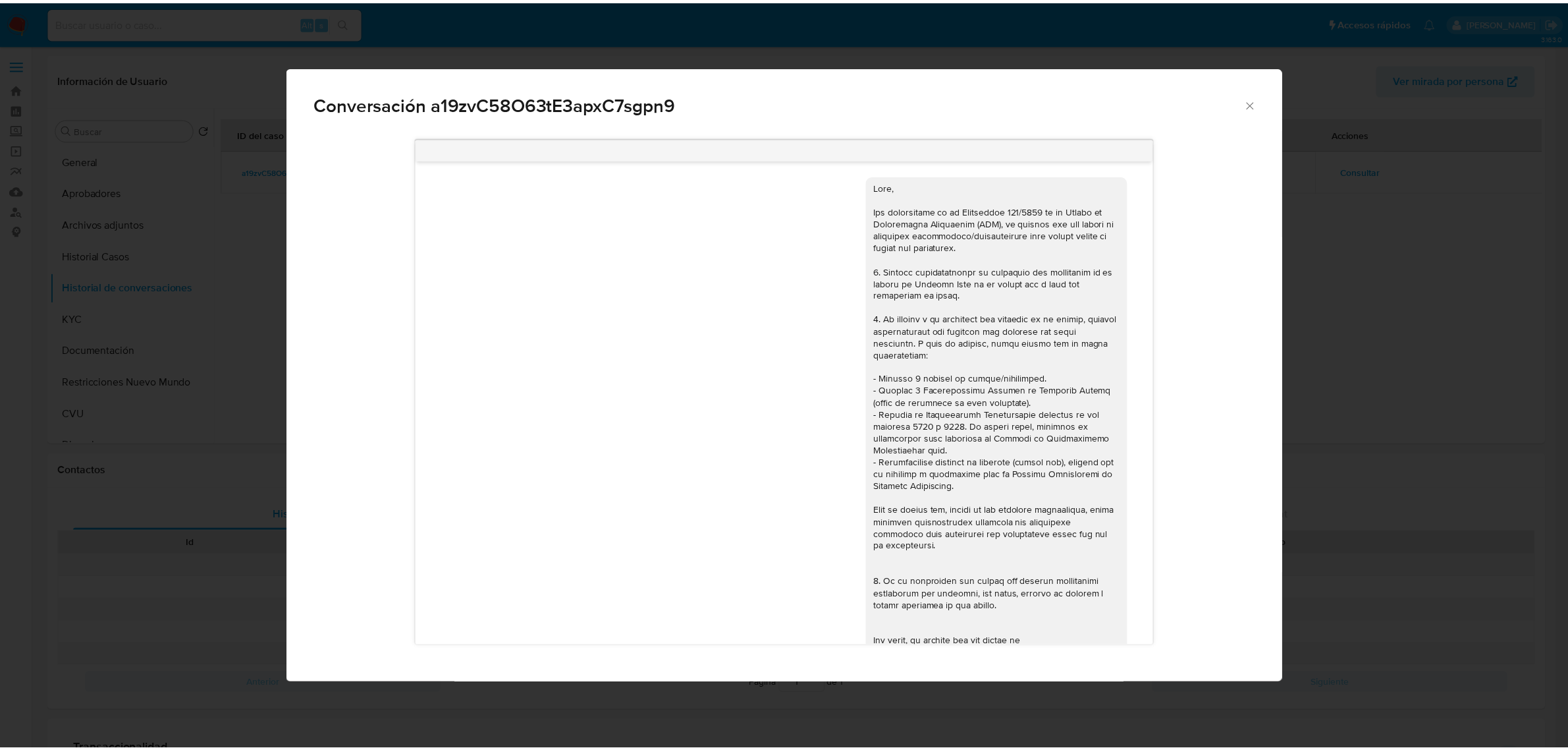
scroll to position [836, 0]
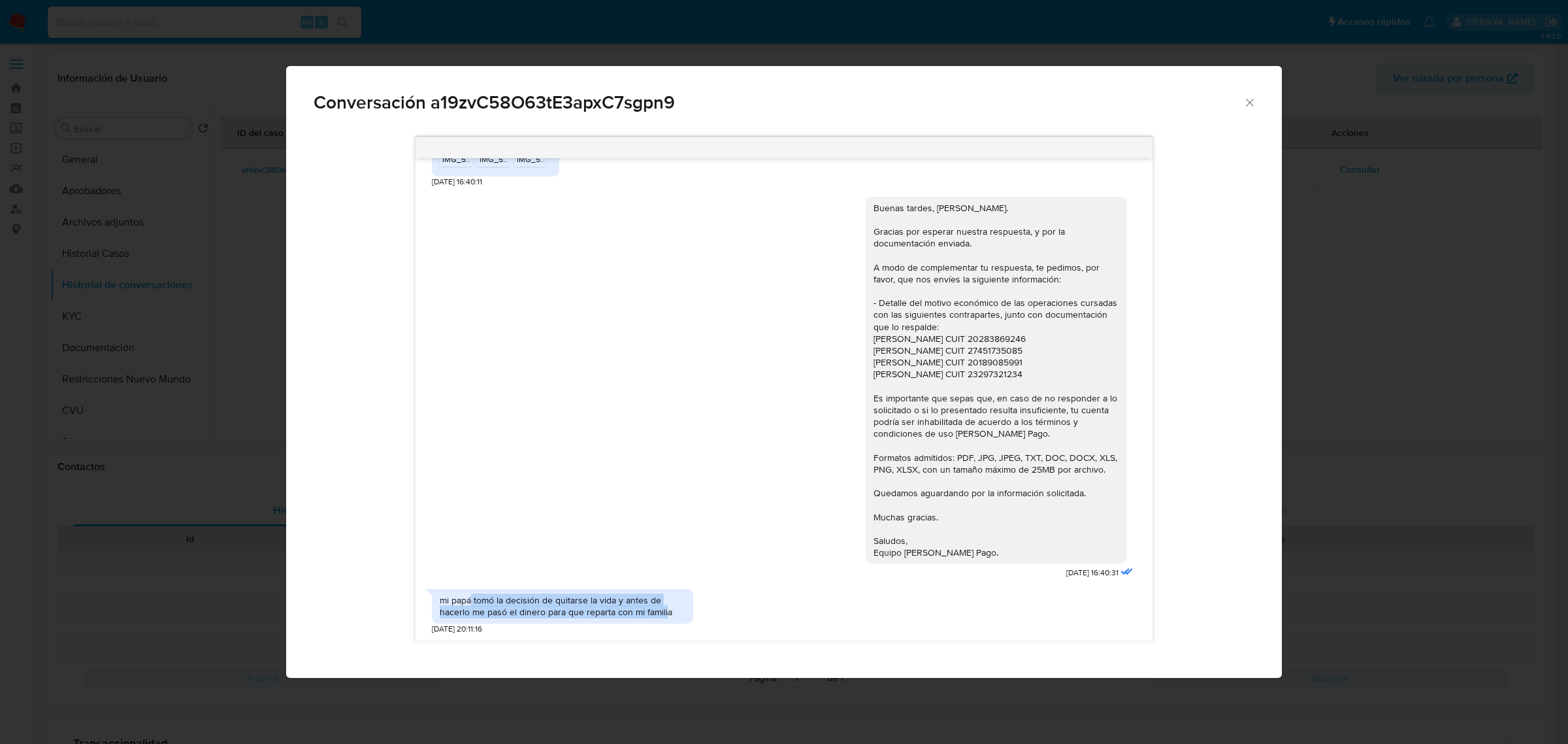
drag, startPoint x: 470, startPoint y: 602, endPoint x: 666, endPoint y: 608, distance: 196.1
click at [666, 608] on div "mi papá tomó la decisión de quitarse la vida y antes de hacerlo me pasó el dine…" at bounding box center [561, 606] width 245 height 24
click at [1255, 99] on icon "Cerrar" at bounding box center [1249, 101] width 13 height 13
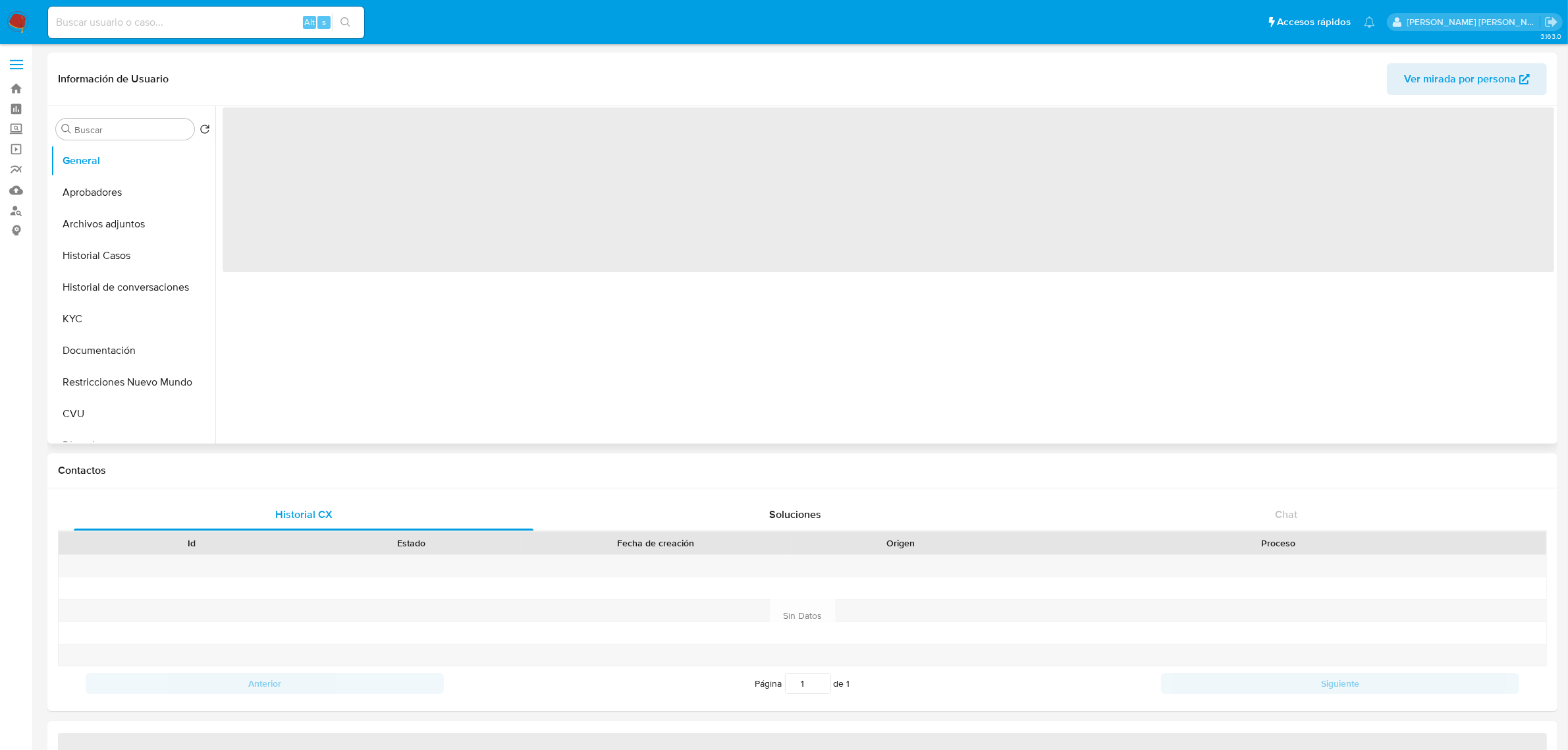
select select "10"
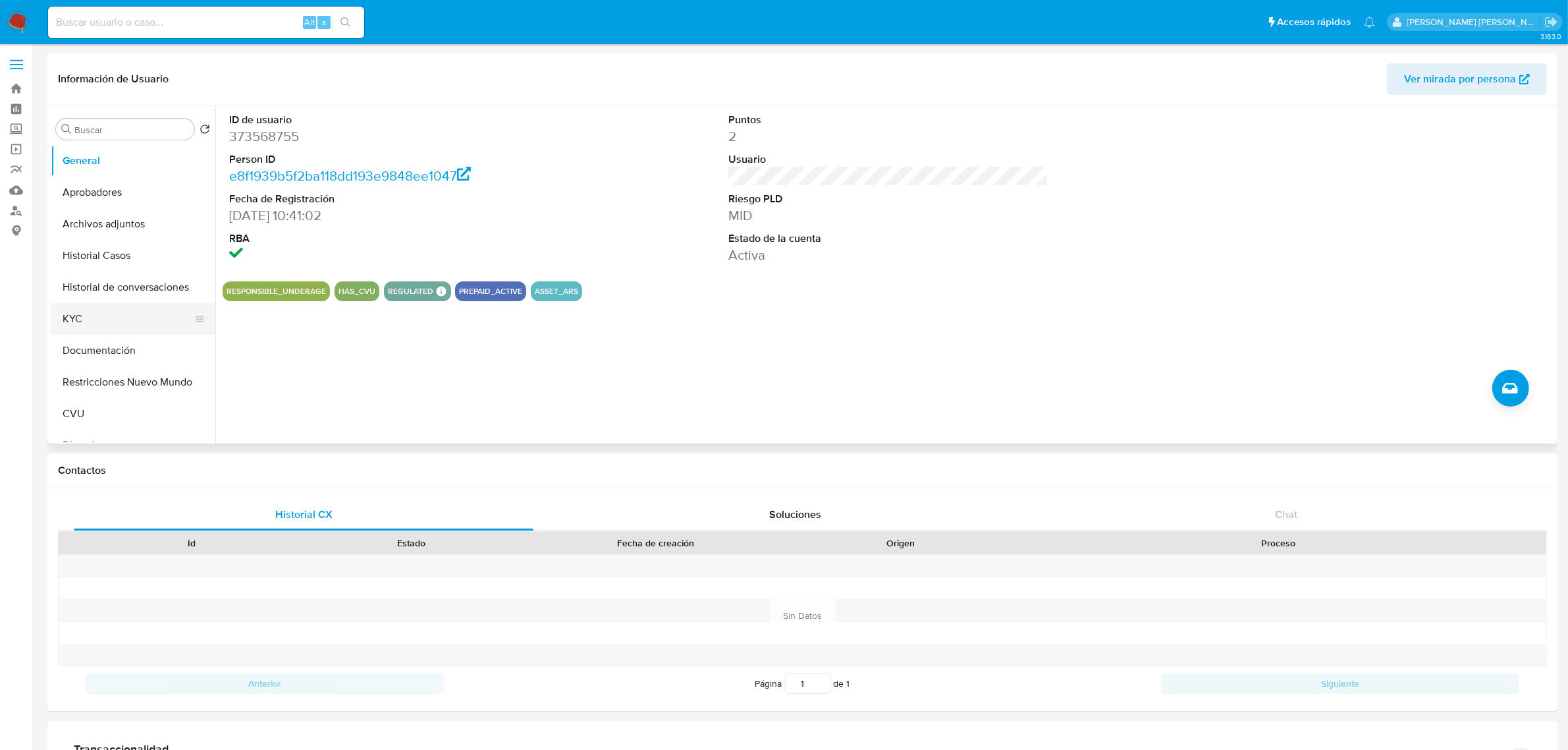
click at [129, 312] on button "KYC" at bounding box center [127, 319] width 154 height 32
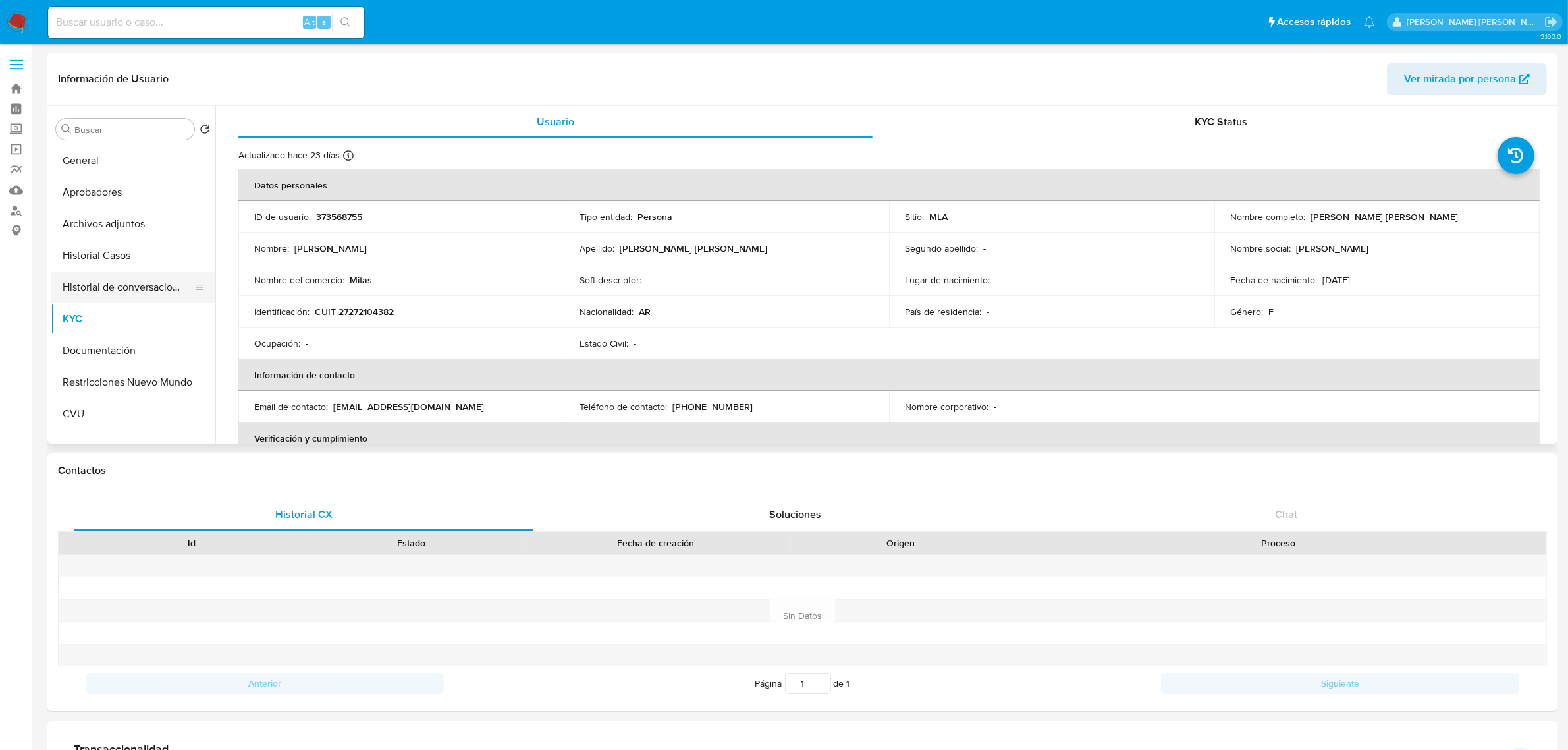
click at [145, 287] on button "Historial de conversaciones" at bounding box center [127, 287] width 154 height 32
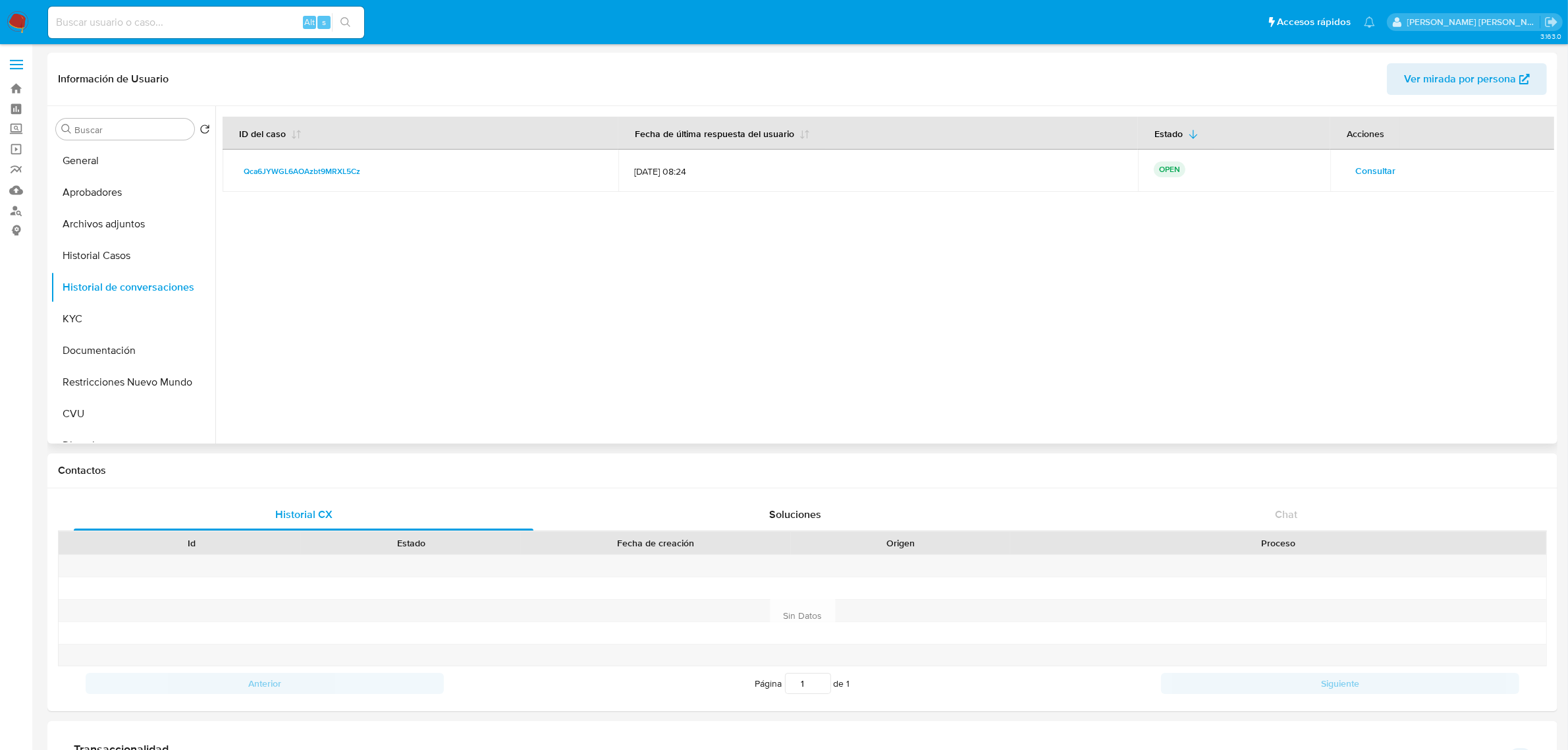
click at [1365, 169] on span "Consultar" at bounding box center [1375, 170] width 40 height 19
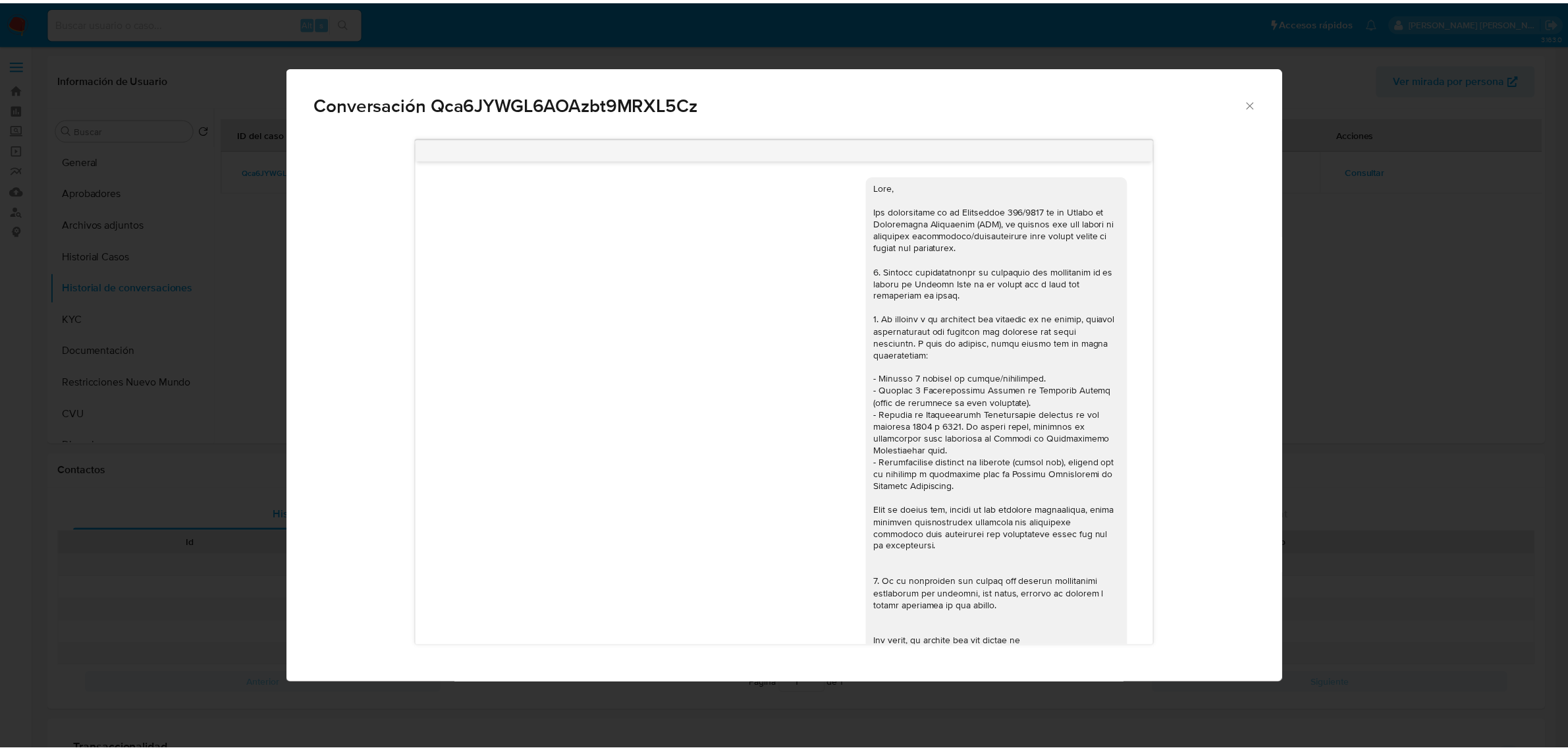
scroll to position [719, 0]
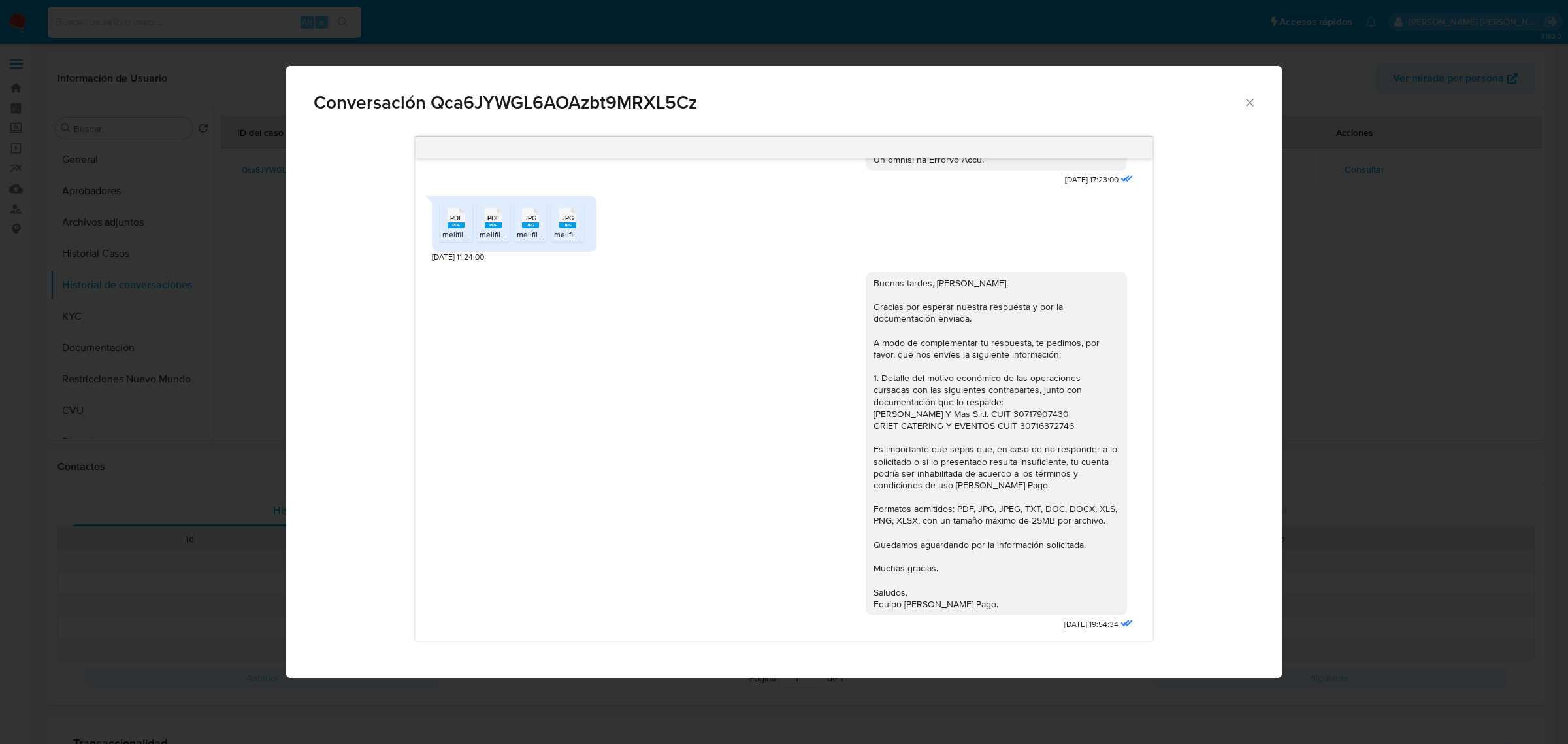
click at [1356, 415] on div "Conversación Qca6JYWGL6AOAzbt9MRXL5Cz 18/08/2025 17:23:00 PDF PDF melifile44427…" at bounding box center [784, 372] width 1568 height 744
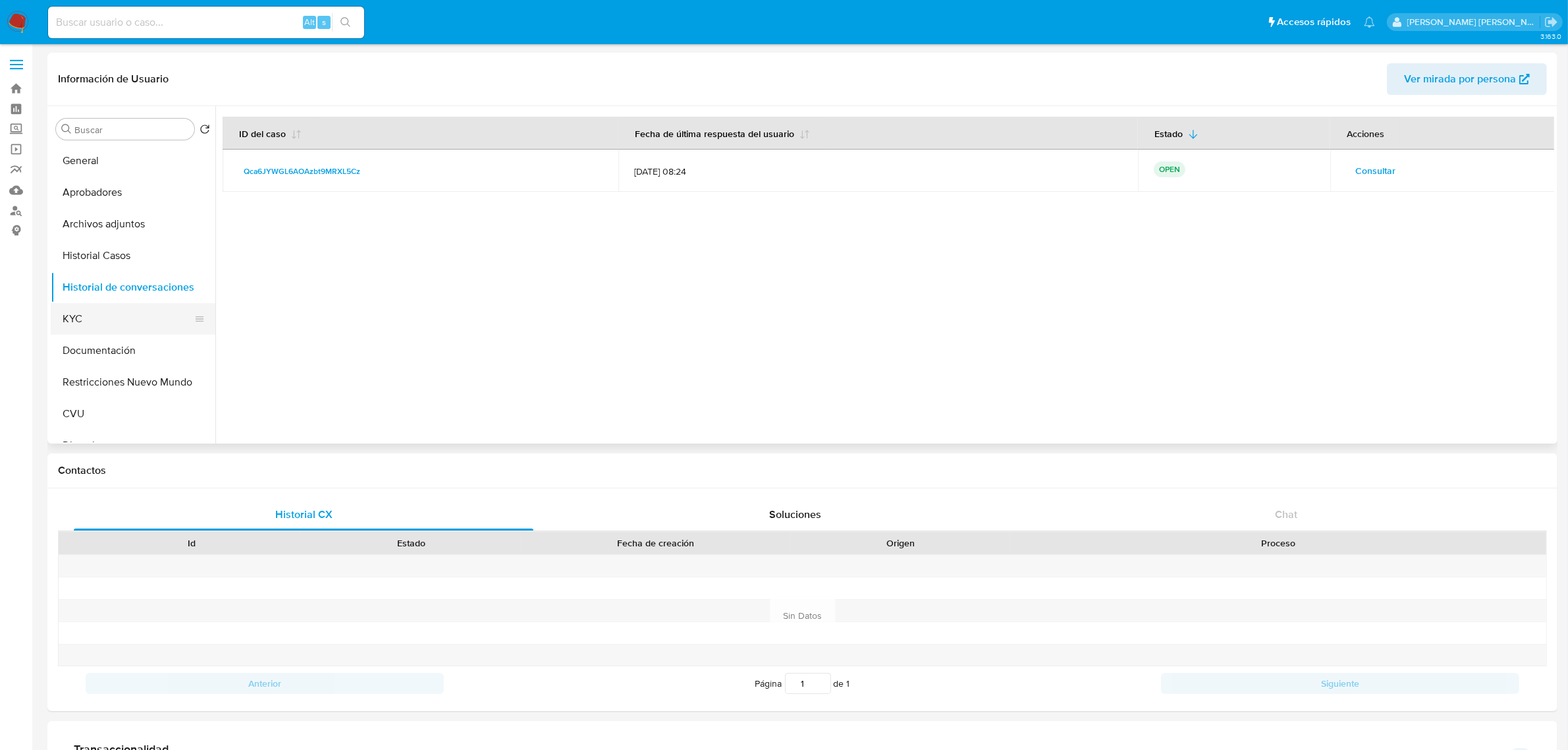
click at [107, 323] on button "KYC" at bounding box center [127, 319] width 154 height 32
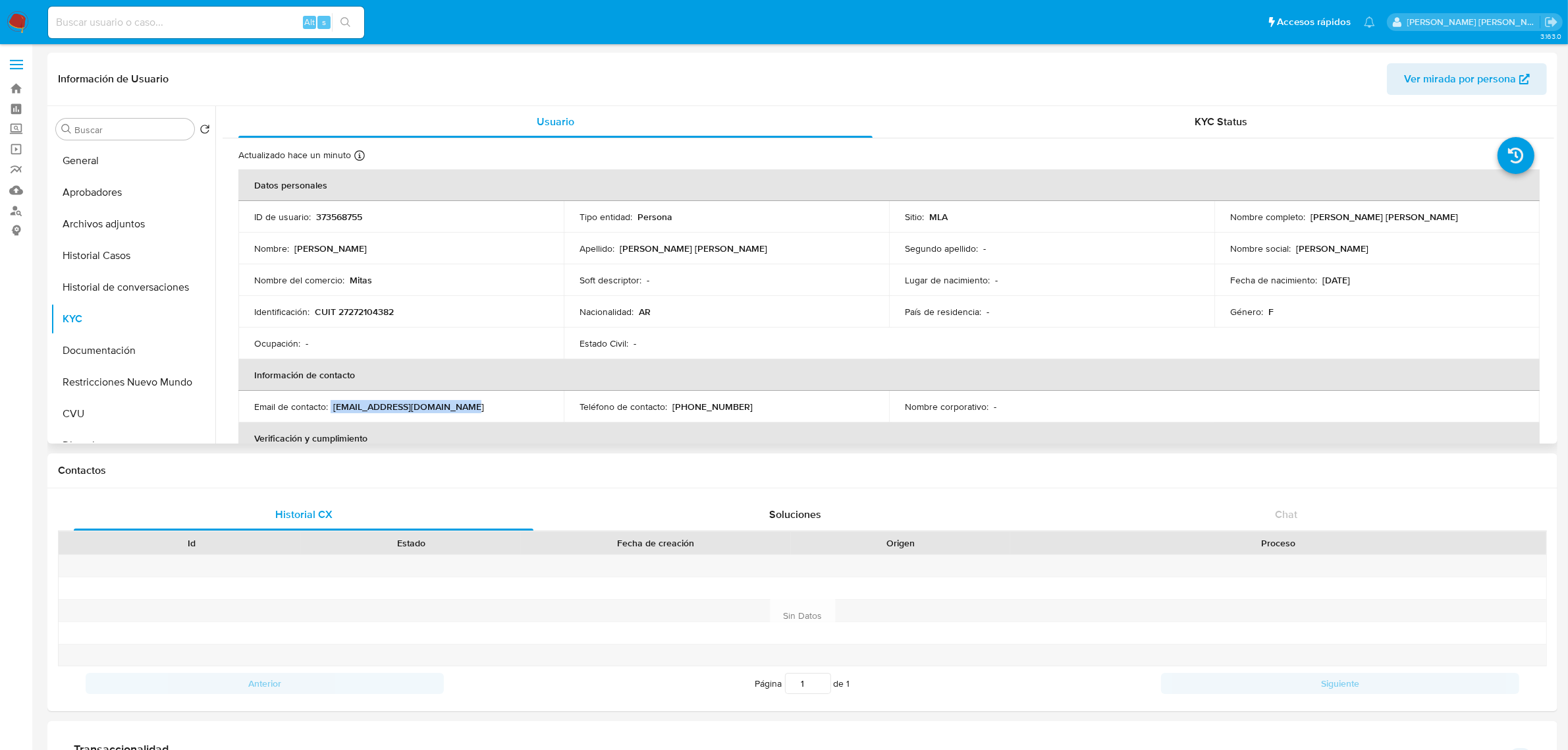
drag, startPoint x: 332, startPoint y: 407, endPoint x: 475, endPoint y: 402, distance: 143.1
click at [475, 402] on div "Email de contacto : arqlopezmadariaga@gmail.com" at bounding box center [401, 406] width 294 height 12
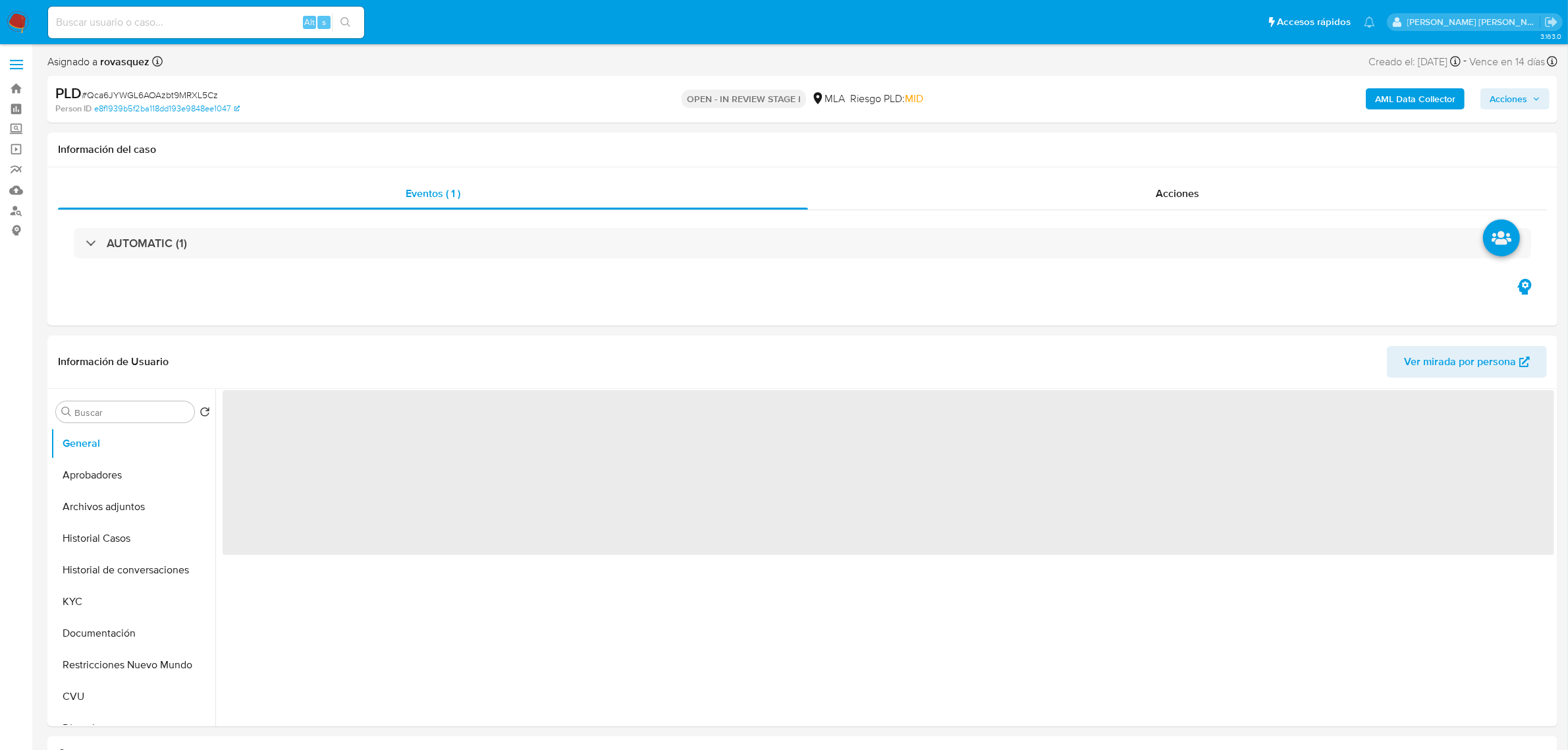
select select "10"
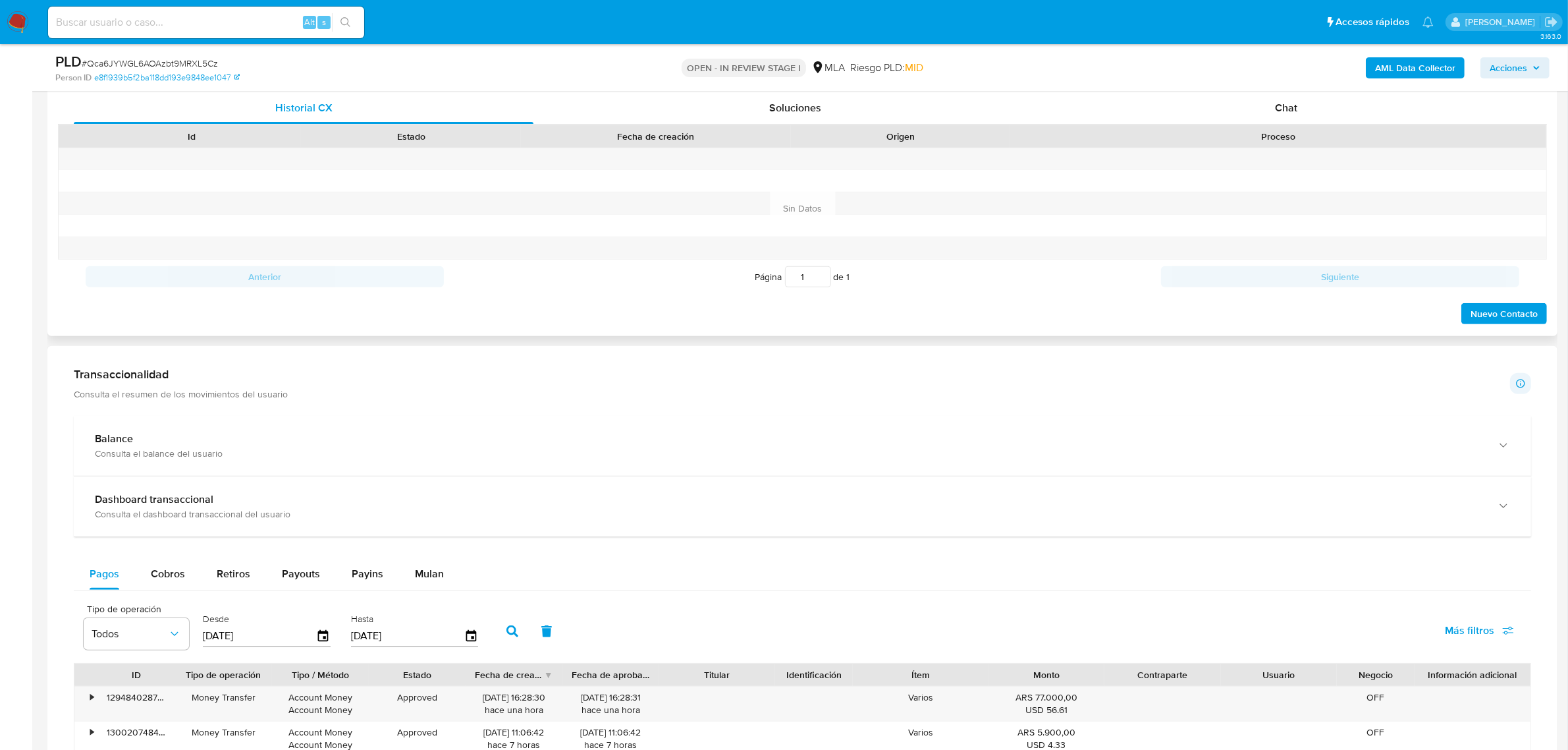
scroll to position [494, 0]
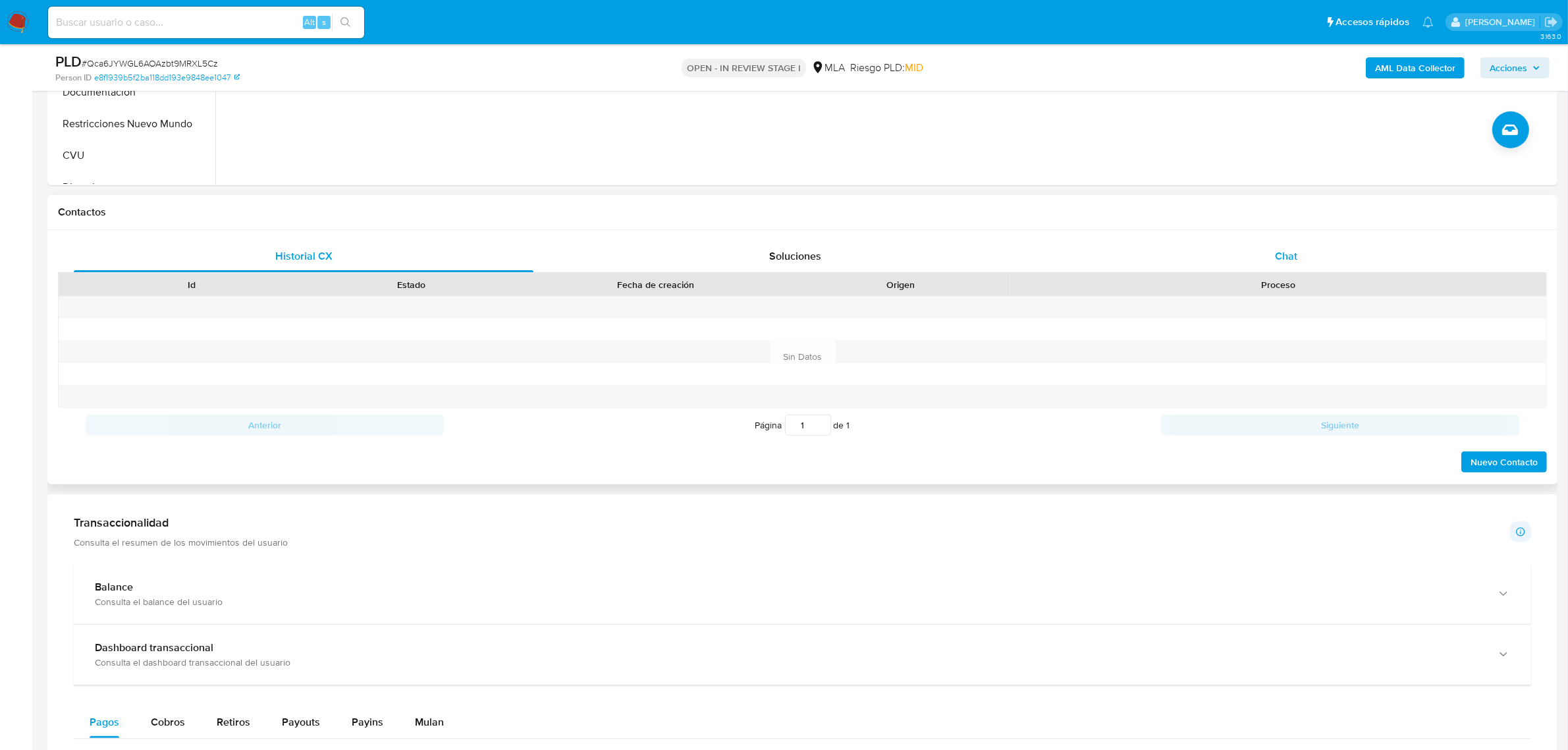
drag, startPoint x: 1280, startPoint y: 261, endPoint x: 1261, endPoint y: 271, distance: 21.5
click at [1280, 261] on span "Chat" at bounding box center [1286, 255] width 23 height 15
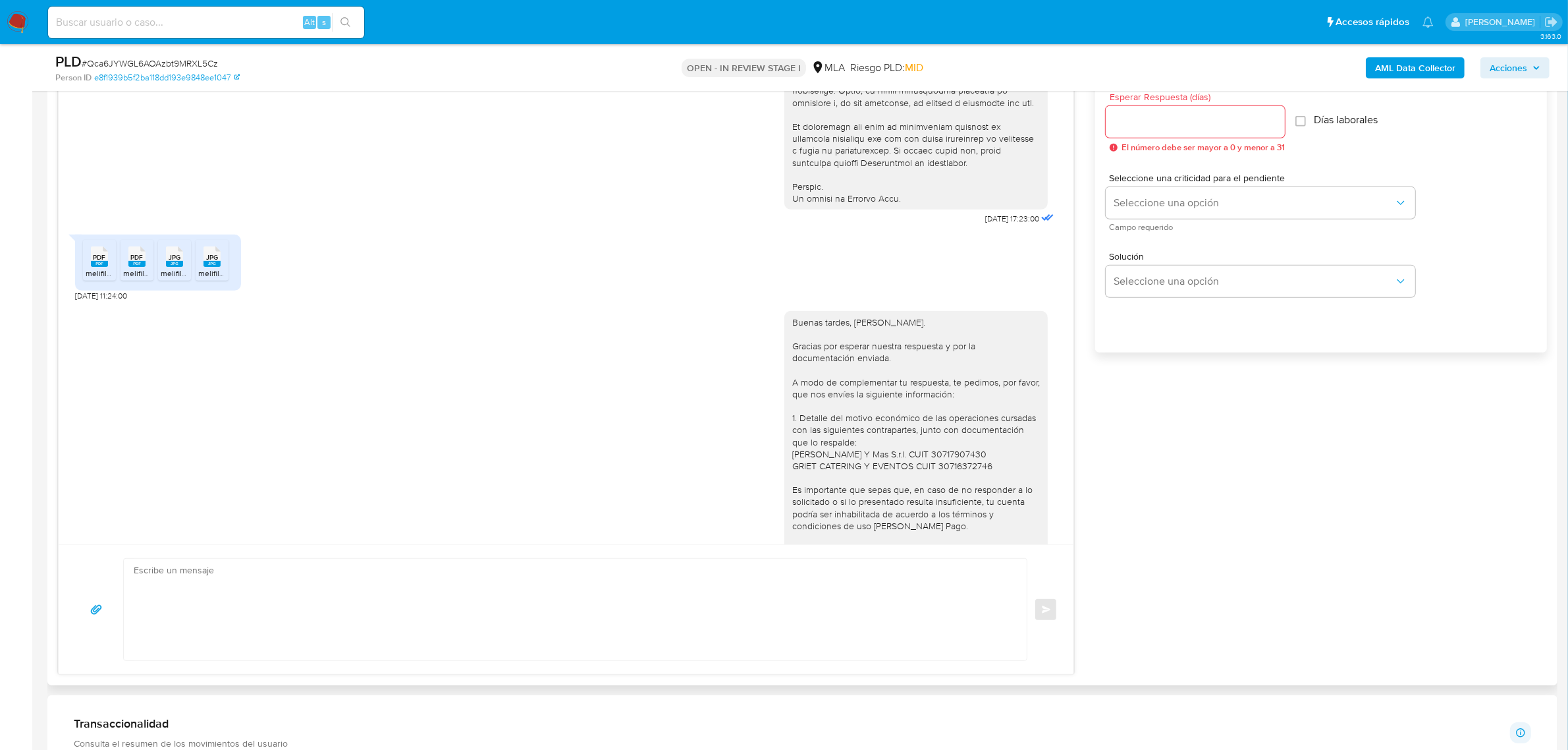
scroll to position [720, 0]
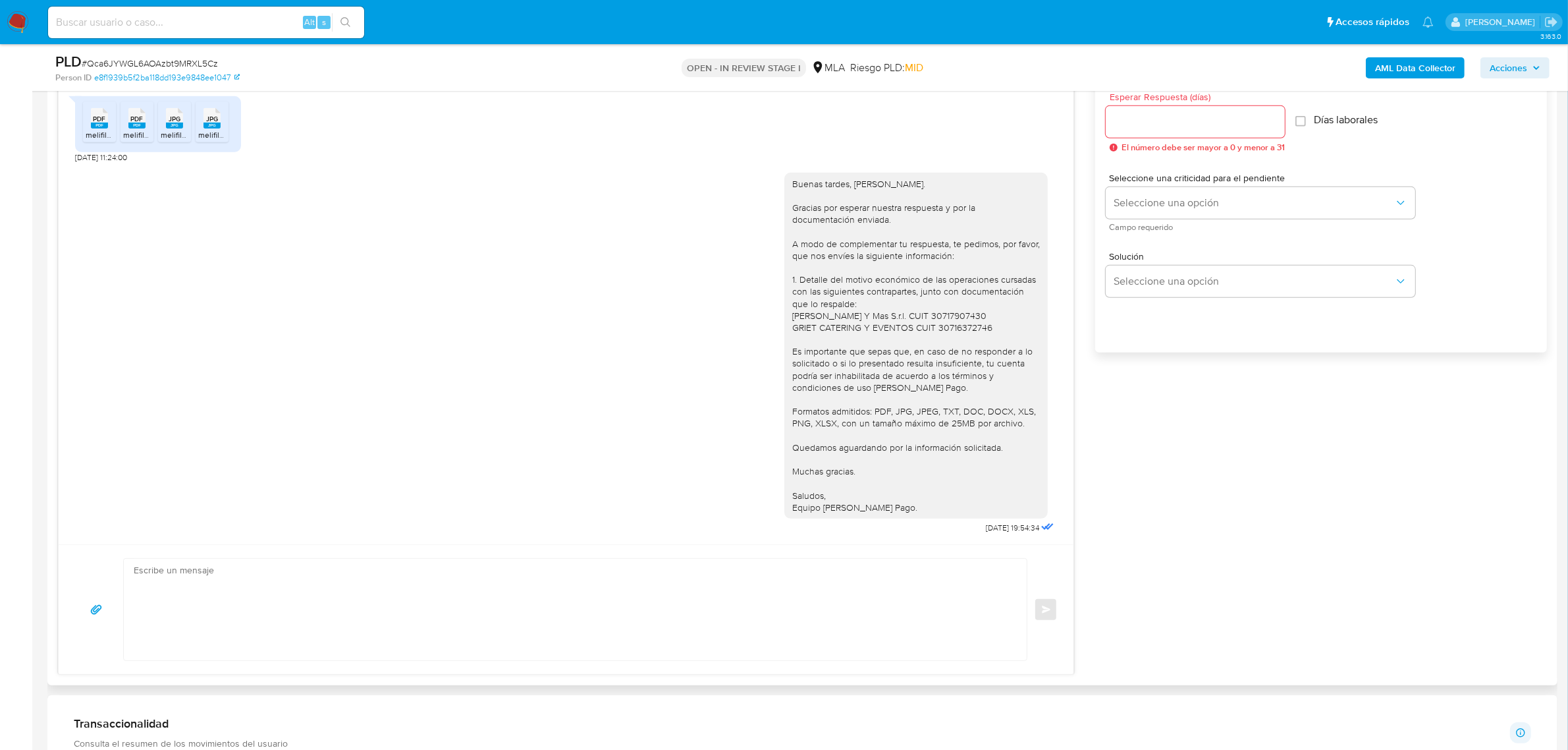
click at [967, 331] on div "Buenas tardes, [PERSON_NAME]. Gracias por esperar nuestra respuesta y por la do…" at bounding box center [916, 346] width 247 height 336
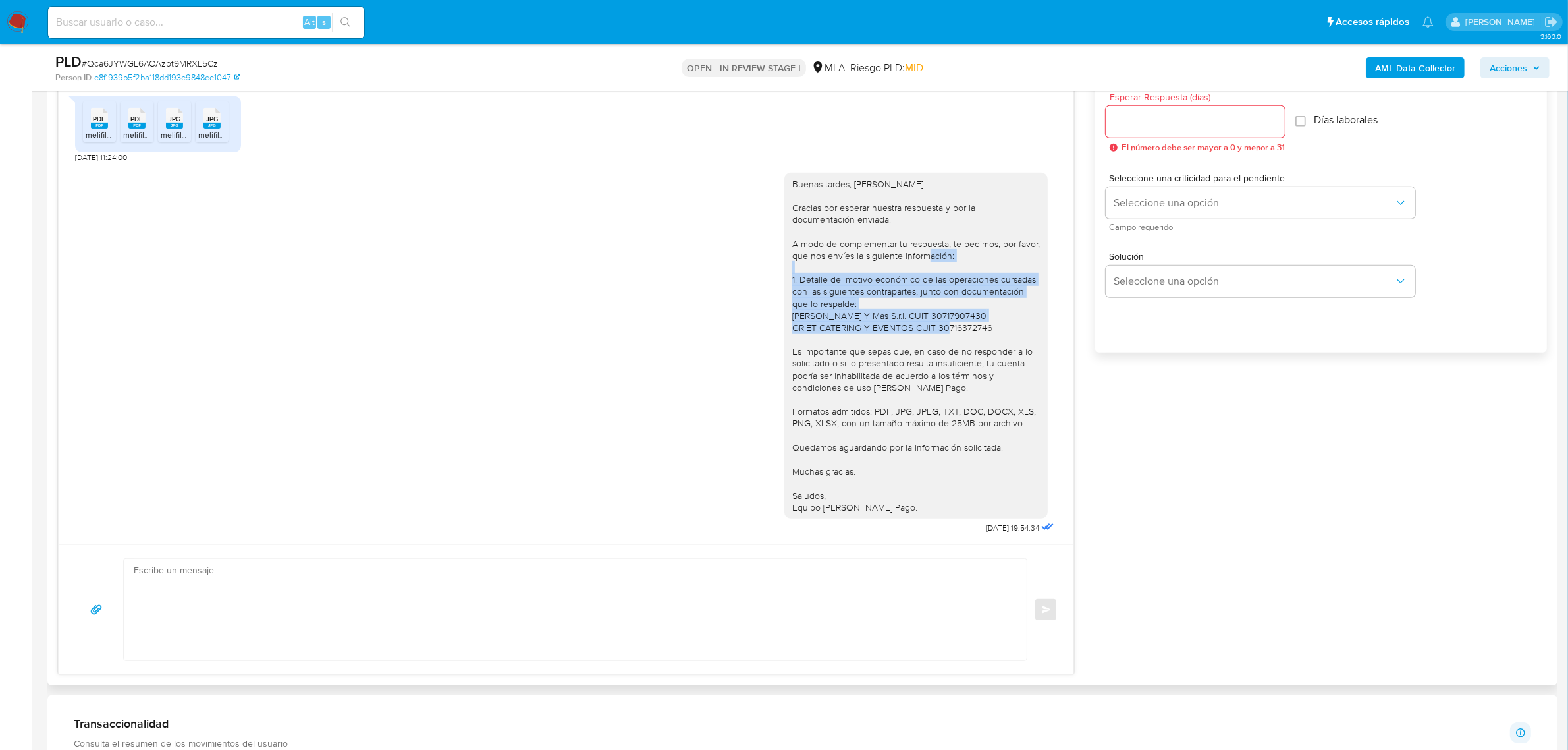
drag, startPoint x: 992, startPoint y: 327, endPoint x: 778, endPoint y: 279, distance: 219.3
click at [784, 279] on div "Buenas tardes, [PERSON_NAME]. Gracias por esperar nuestra respuesta y por la do…" at bounding box center [916, 346] width 263 height 346
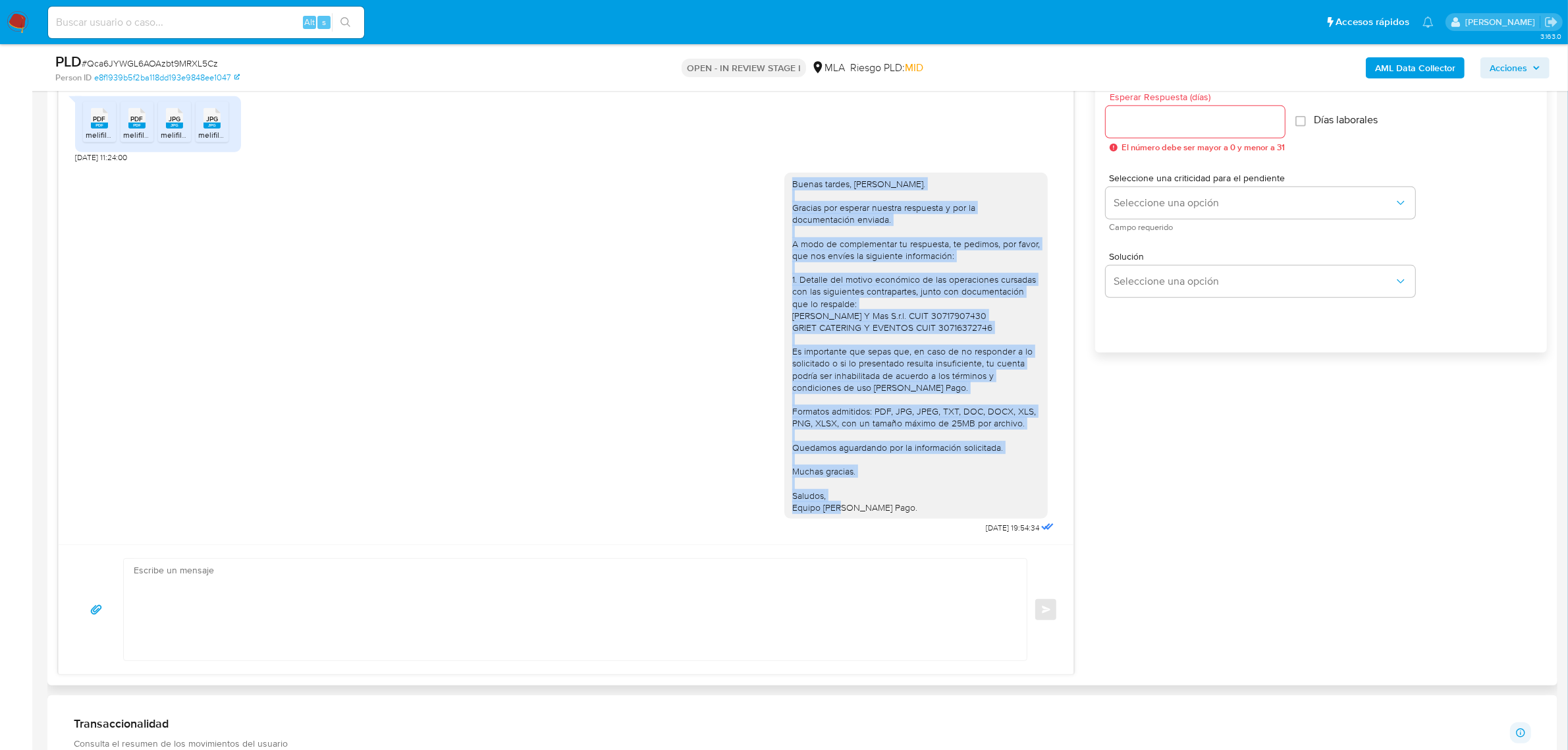
drag, startPoint x: 893, startPoint y: 505, endPoint x: 775, endPoint y: 183, distance: 342.9
click at [784, 183] on div "Buenas tardes, [PERSON_NAME]. Gracias por esperar nuestra respuesta y por la do…" at bounding box center [916, 346] width 263 height 346
copy div "Buenas tardes, Maria. Gracias por esperar nuestra respuesta y por la documentac…"
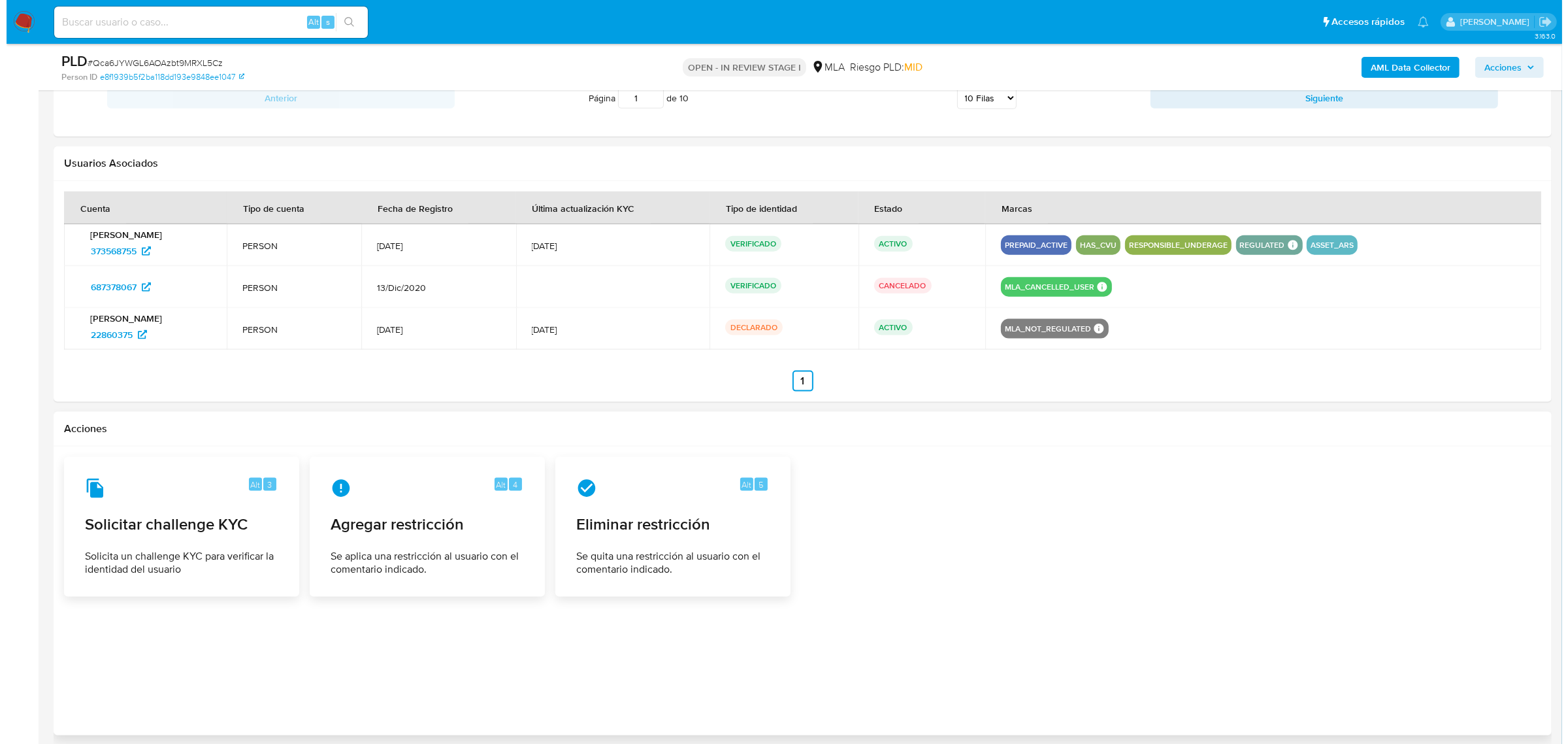
scroll to position [2087, 0]
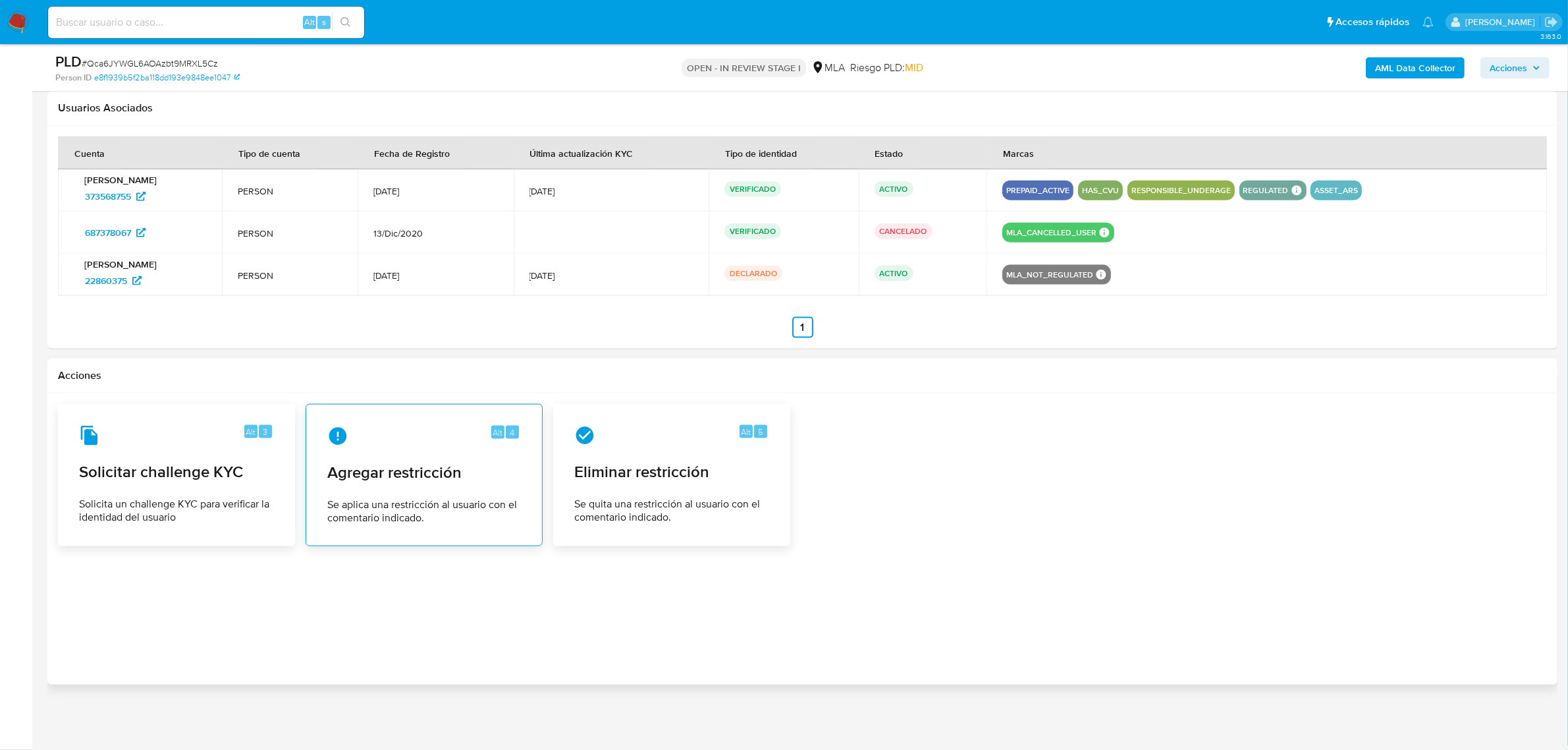
click at [437, 490] on div "Alt 4 Agregar restricción Se aplica una restricción al usuario con el comentari…" at bounding box center [424, 475] width 214 height 120
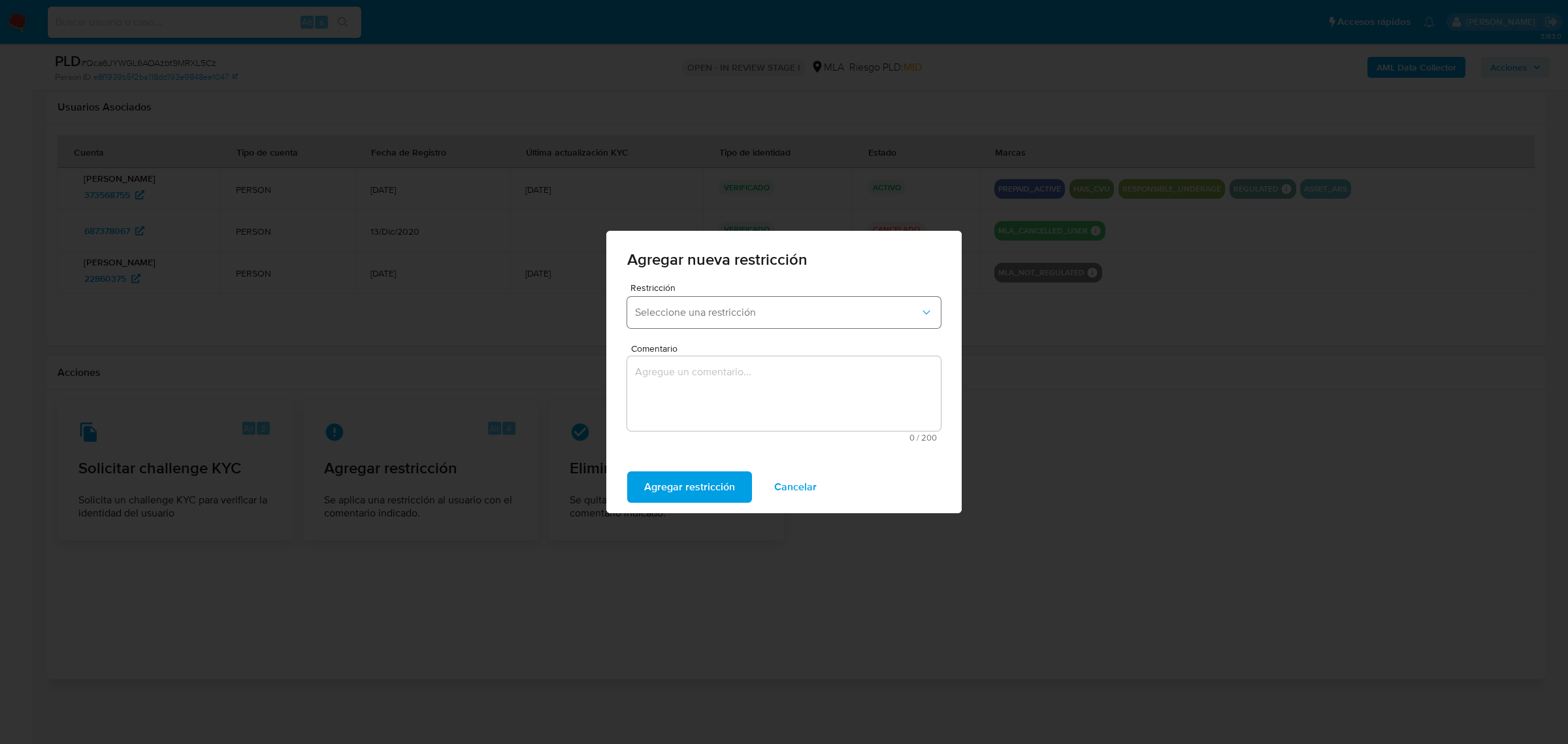
click at [759, 314] on span "Seleccione una restricción" at bounding box center [777, 311] width 285 height 13
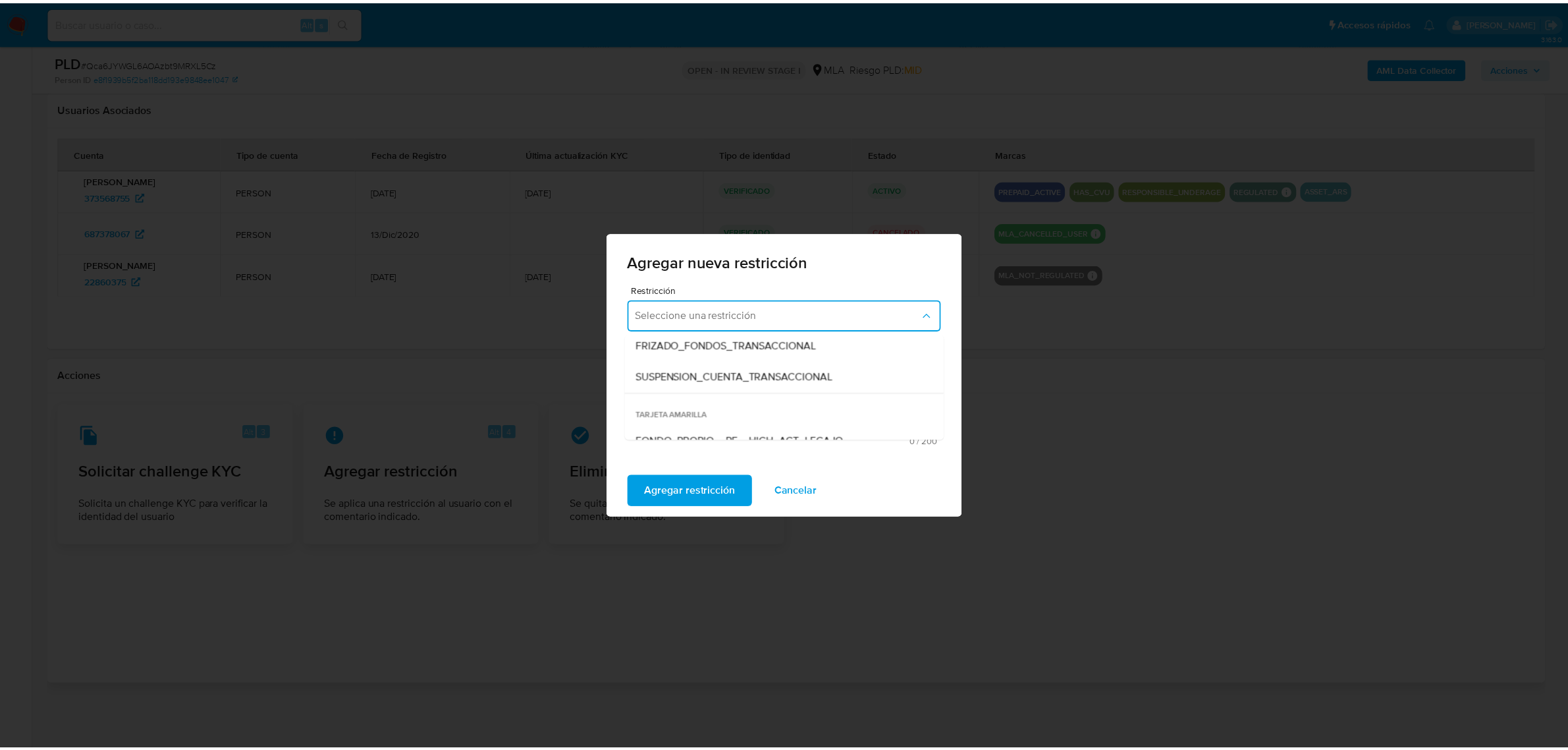
scroll to position [165, 0]
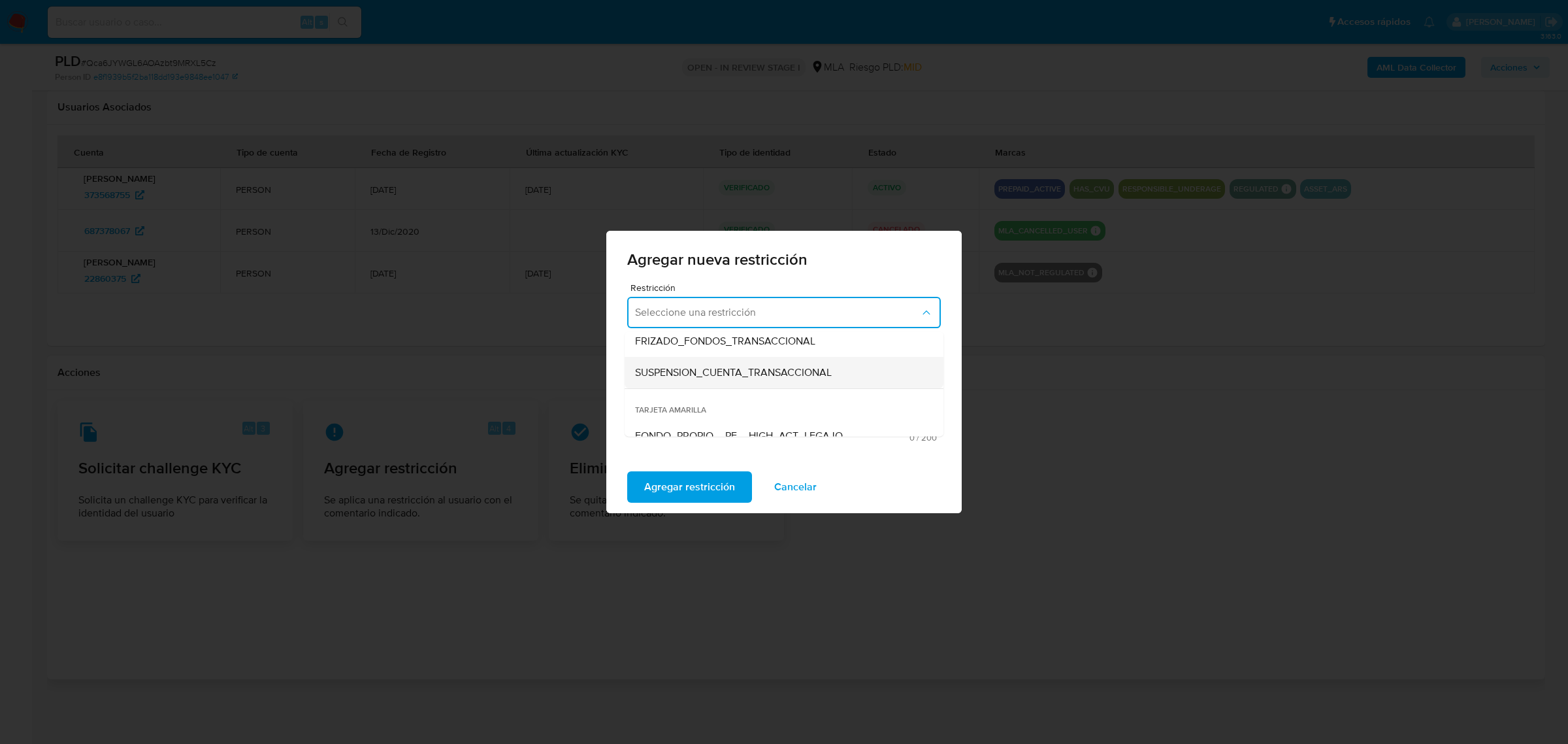
click at [762, 379] on span "SUSPENSION_CUENTA_TRANSACCIONAL" at bounding box center [734, 372] width 197 height 13
click at [700, 393] on textarea "Comentario" at bounding box center [784, 393] width 313 height 75
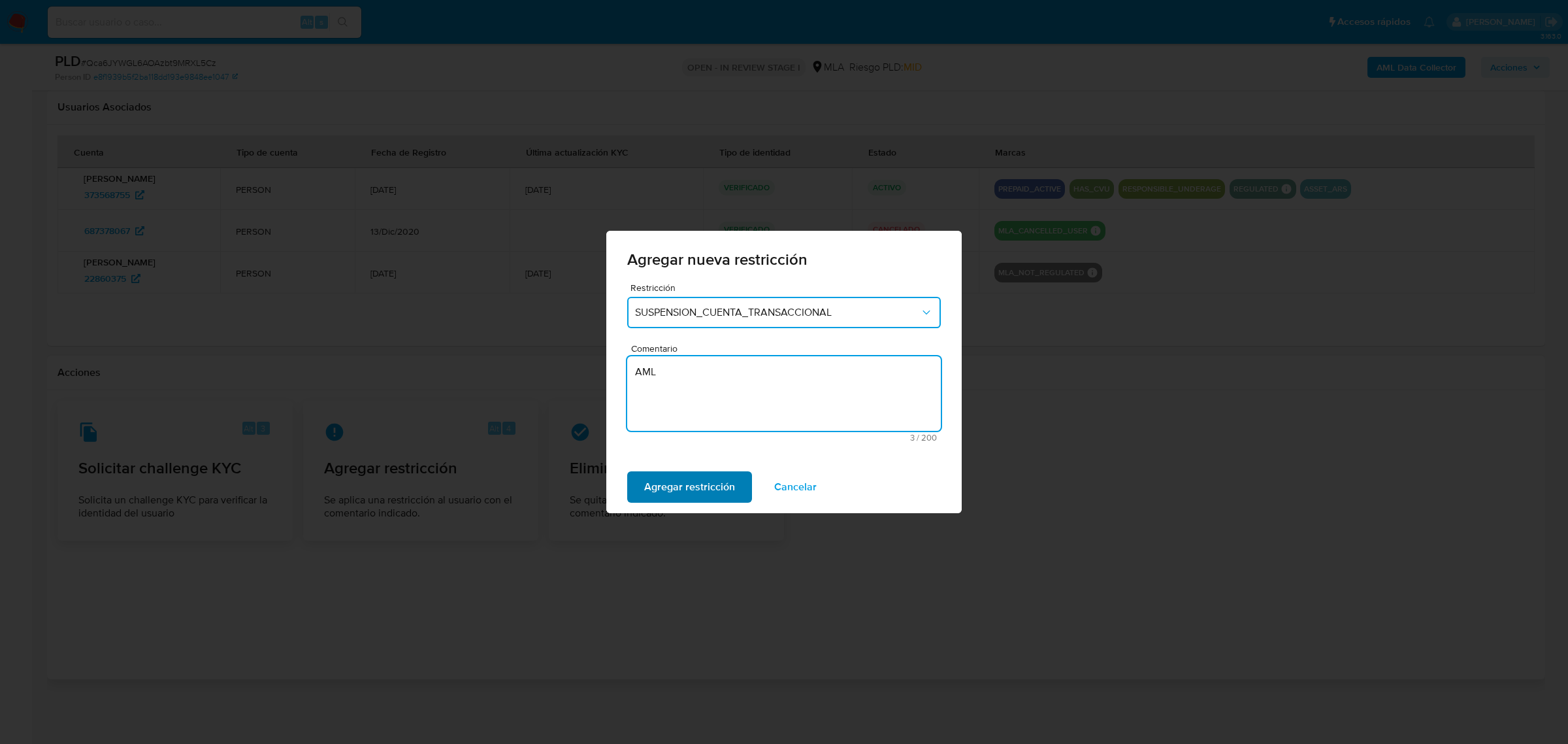
type textarea "AML"
click at [697, 485] on span "Agregar restricción" at bounding box center [689, 486] width 91 height 29
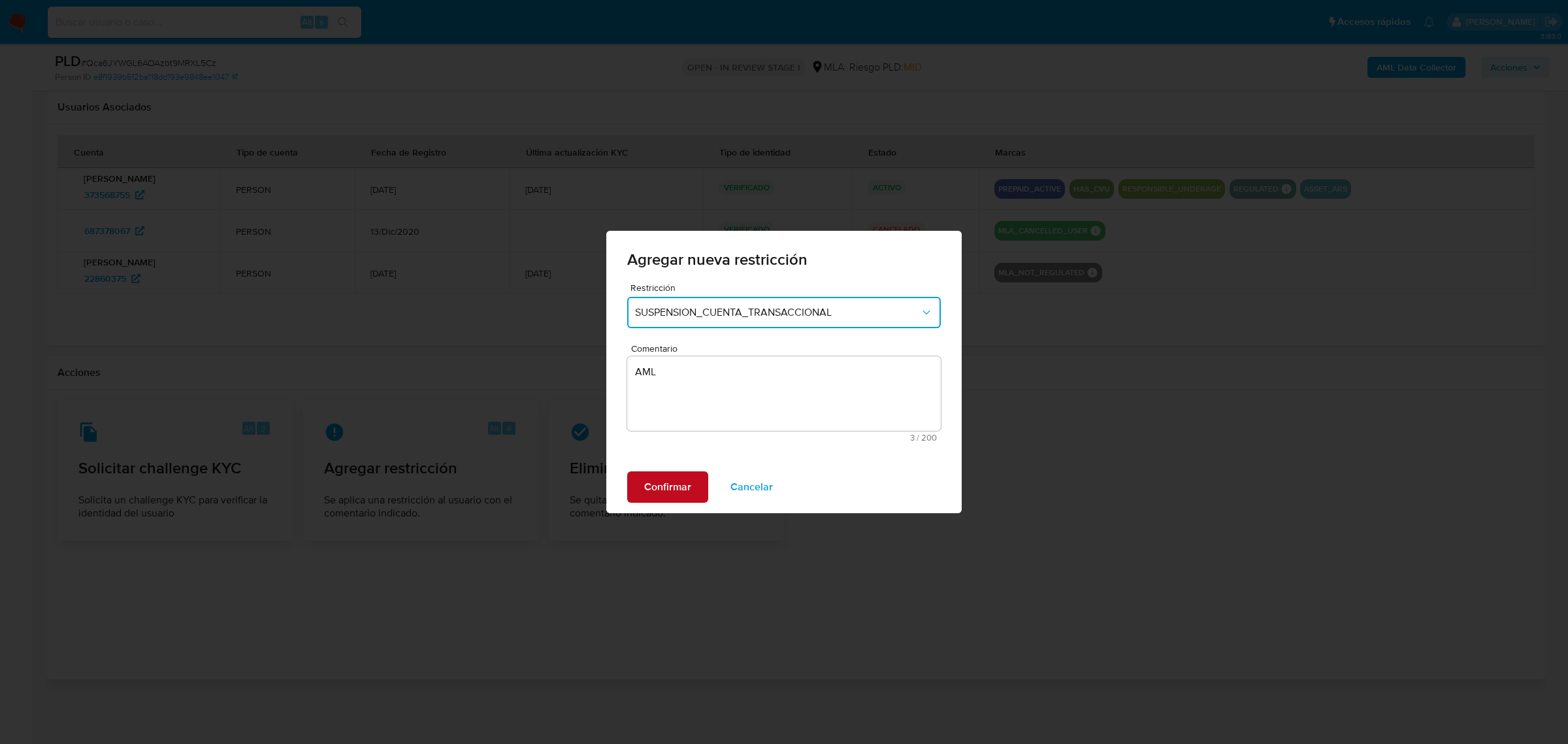
click at [697, 485] on button "Confirmar" at bounding box center [668, 487] width 81 height 32
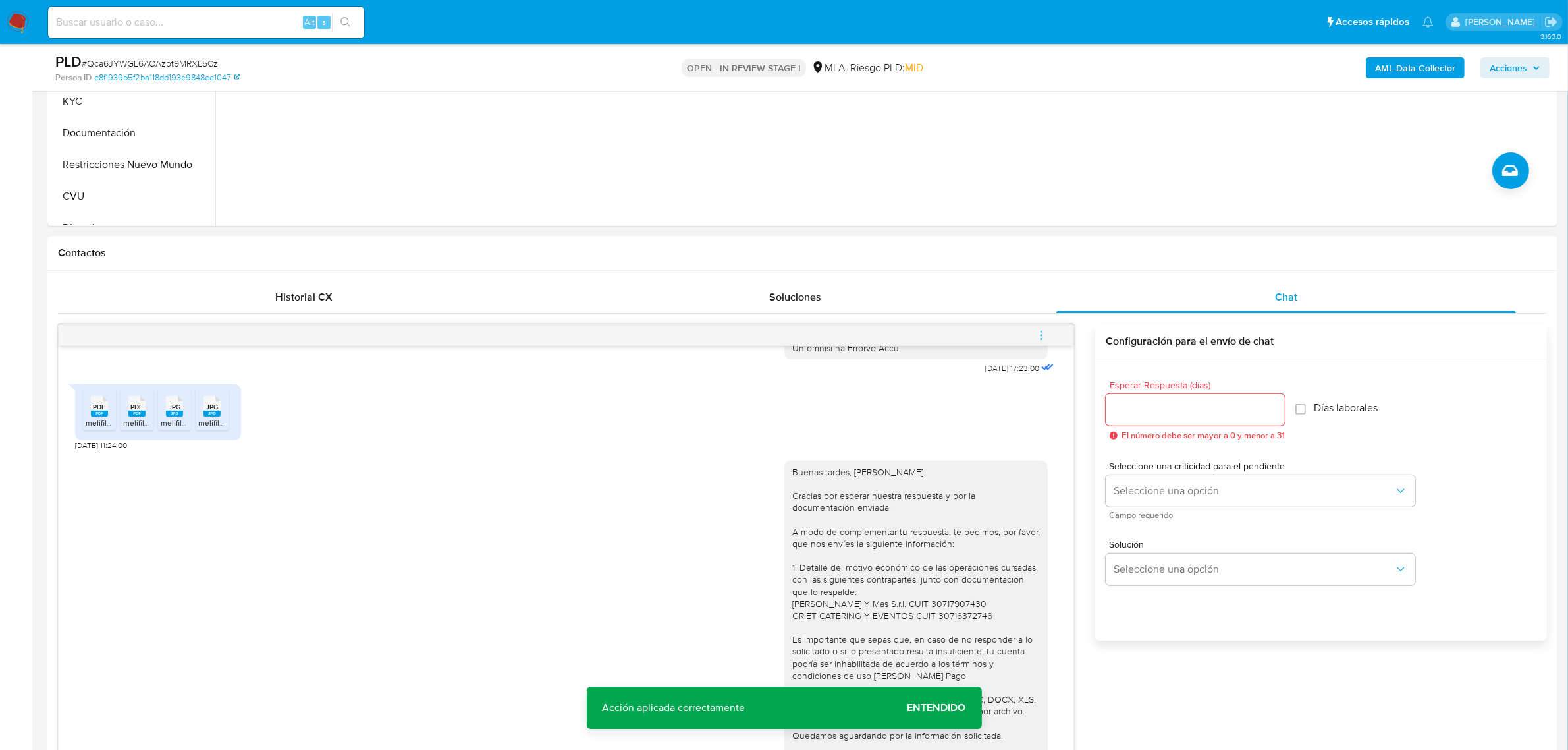
scroll to position [786, 0]
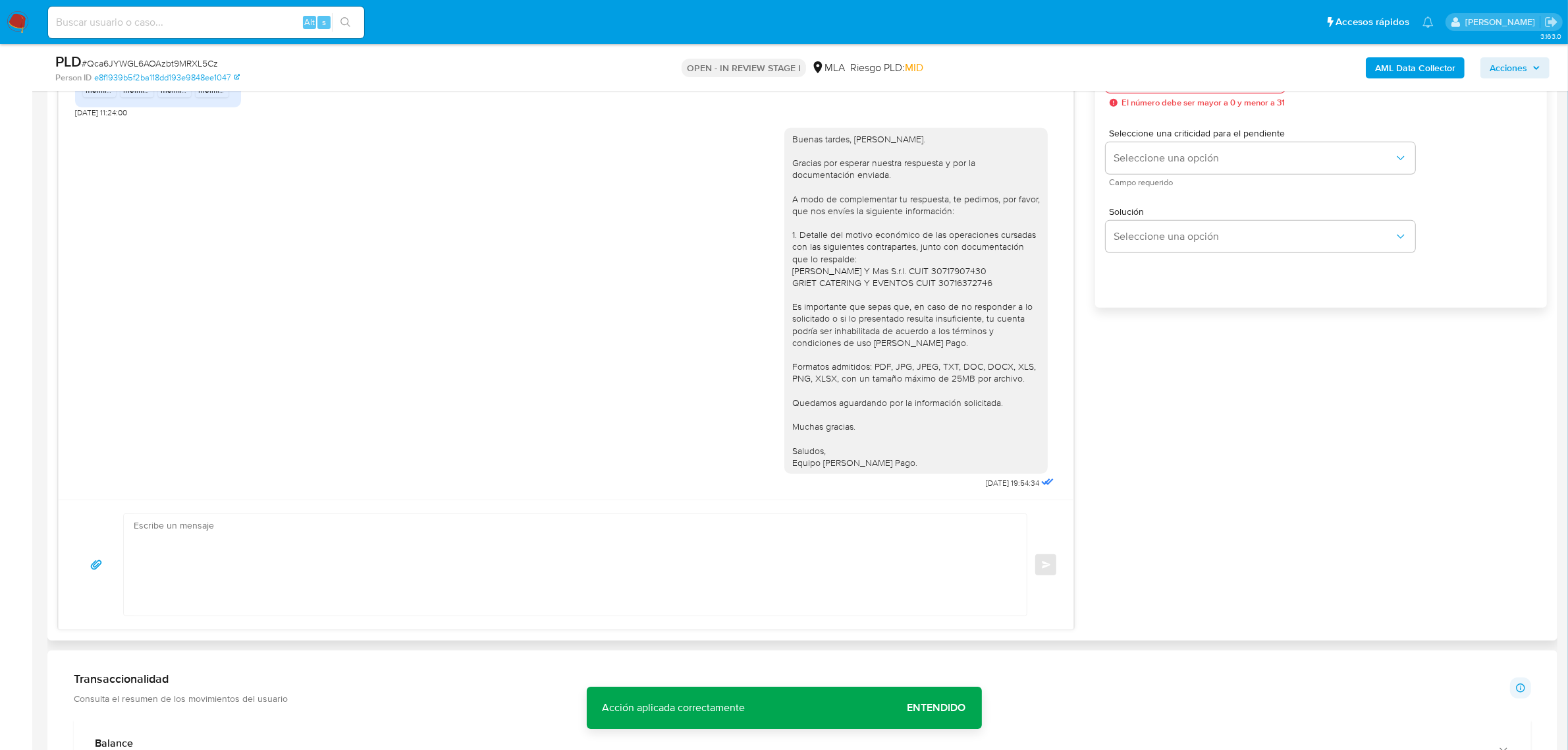
click at [367, 566] on textarea at bounding box center [572, 564] width 877 height 101
paste textarea "Buenas tardes, Maria. Gracias por esperar nuestra respuesta y por la documentac…"
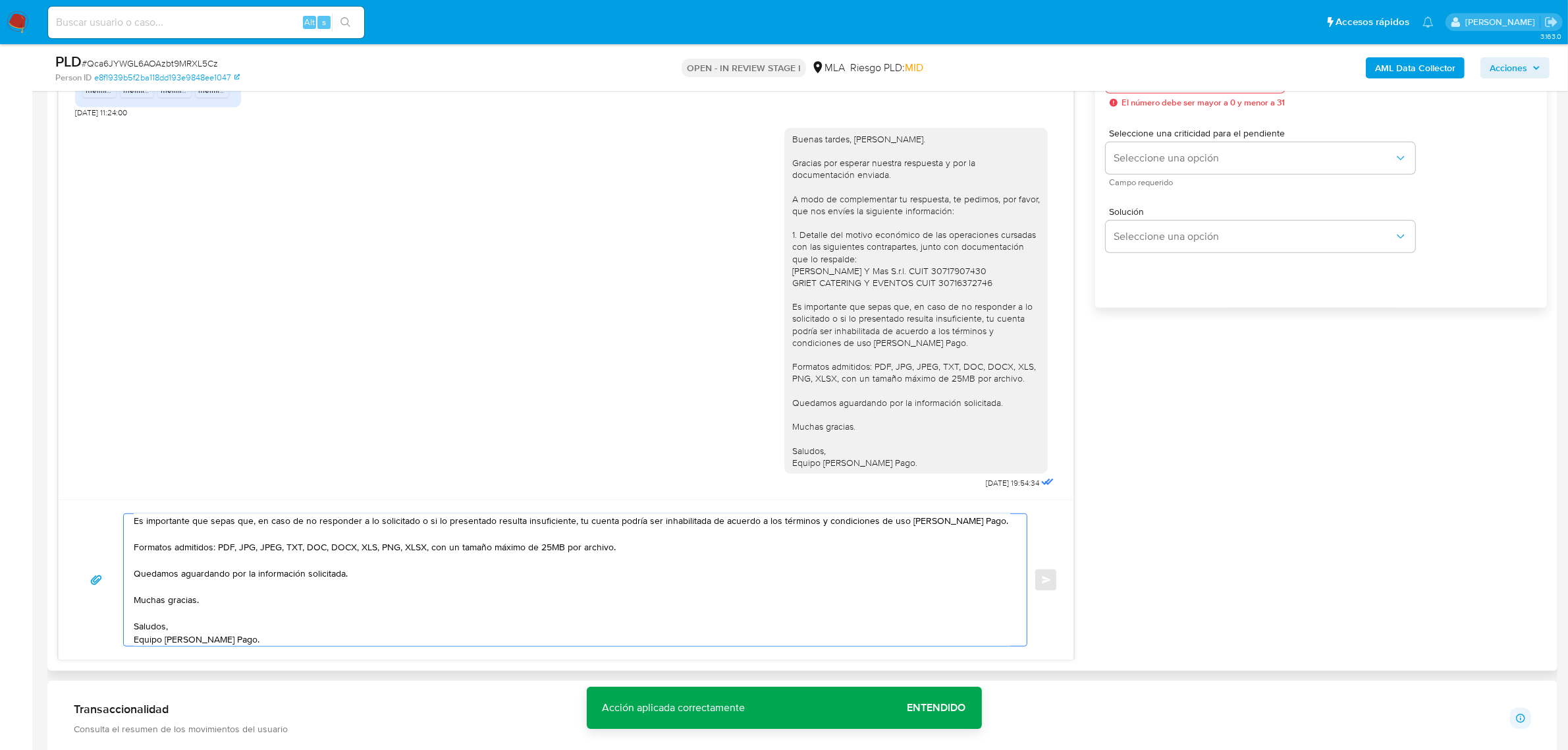
scroll to position [0, 0]
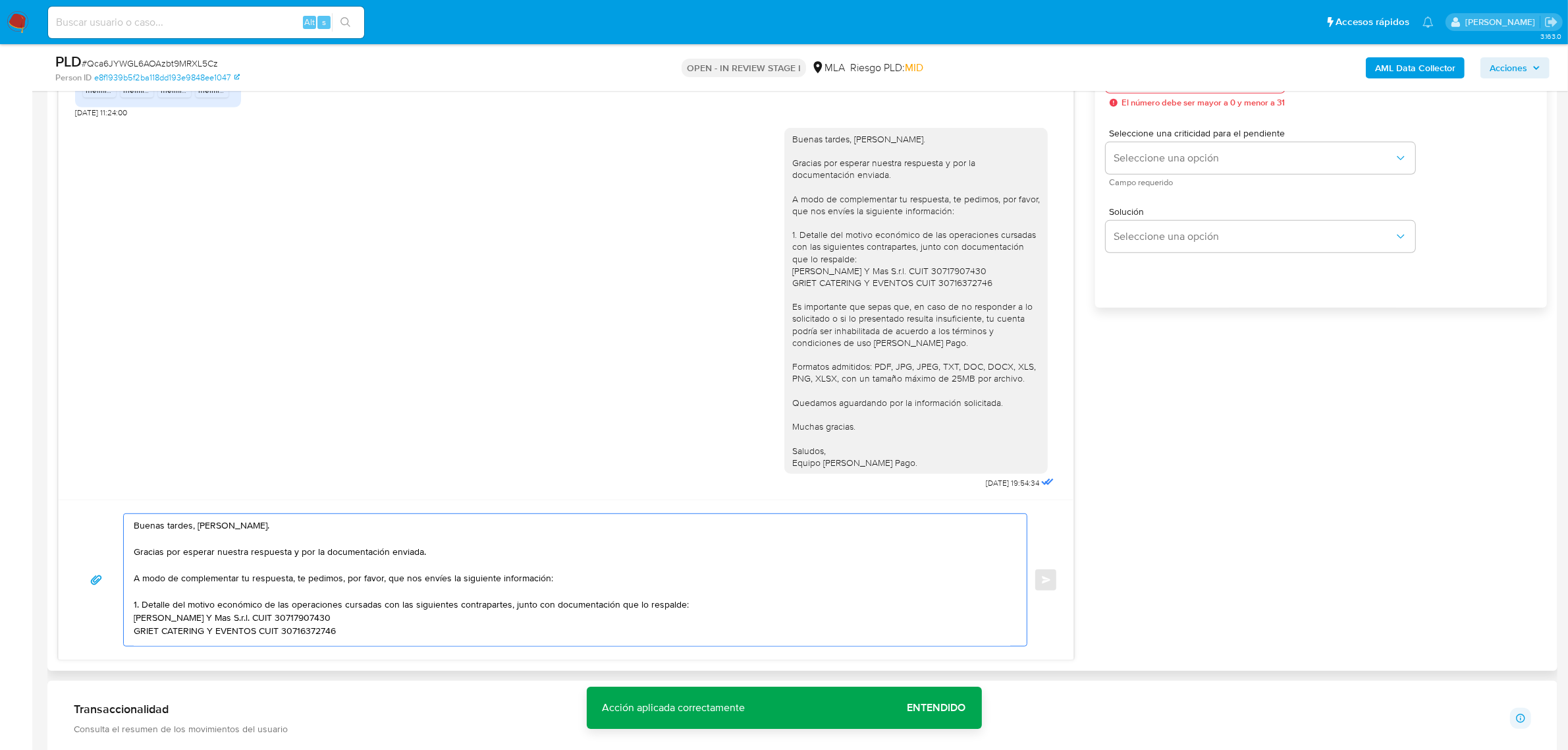
click at [303, 562] on textarea "Buenas tardes, Maria. Gracias por esperar nuestra respuesta y por la documentac…" at bounding box center [572, 579] width 877 height 132
click at [308, 557] on textarea "Buenas tardes, Maria. Gracias por esperar nuestra respuesta y por la documentac…" at bounding box center [572, 579] width 877 height 132
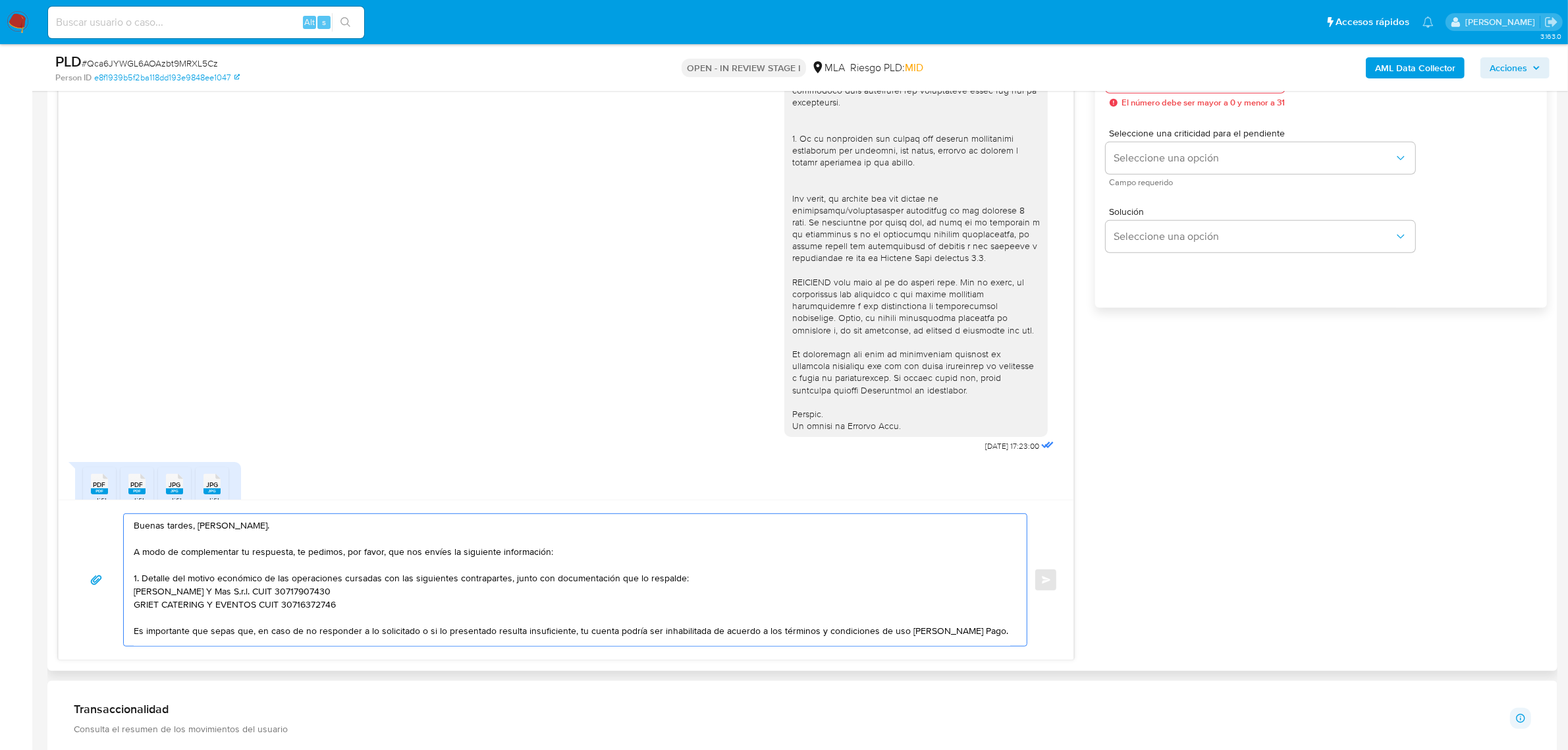
scroll to position [555, 0]
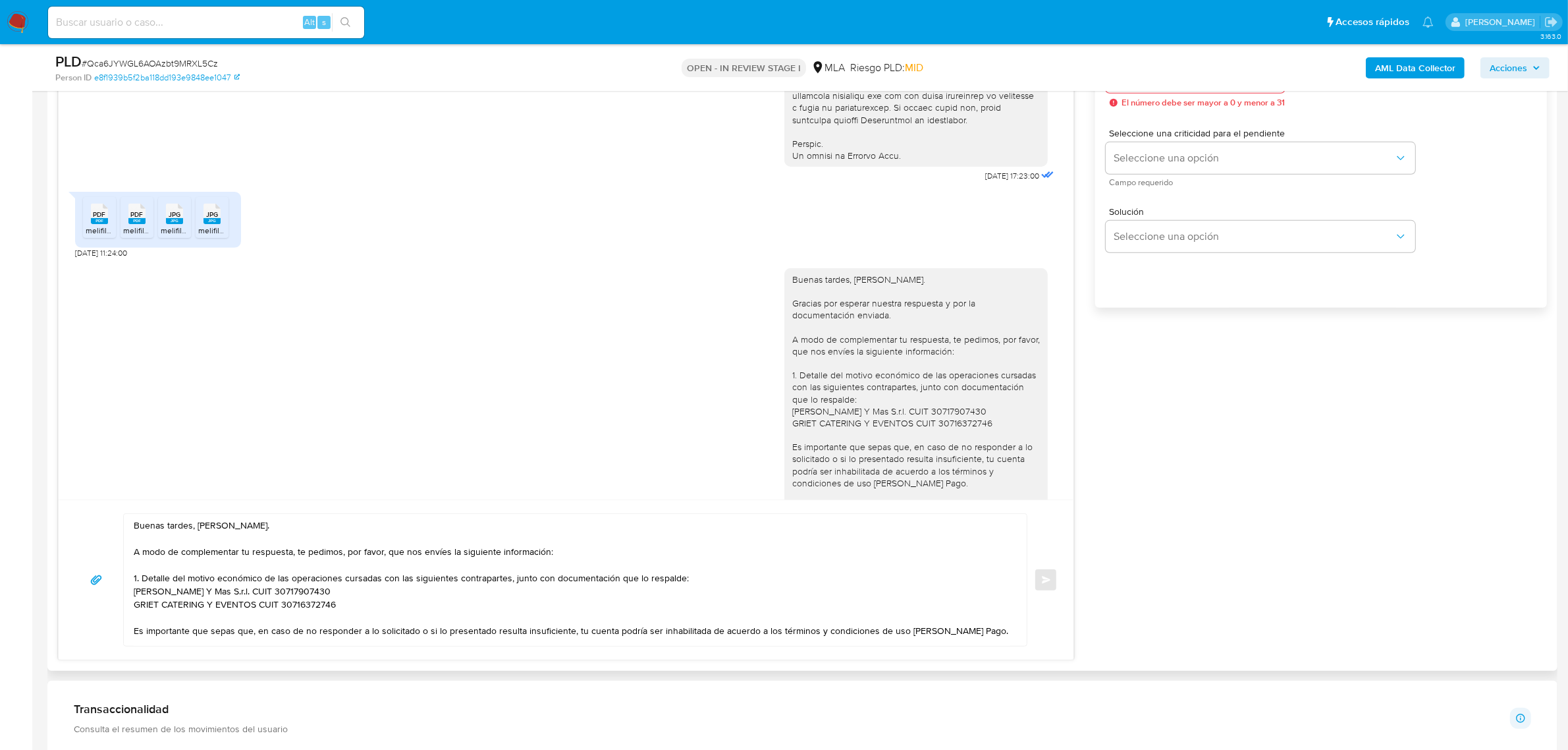
click at [272, 551] on textarea "Buenas tardes, Maria. A modo de complementar tu respuesta, te pedimos, por favo…" at bounding box center [572, 579] width 877 height 132
paste textarea "Te consultamos si tuviste oportunidad de leer el requerimiento de información y…"
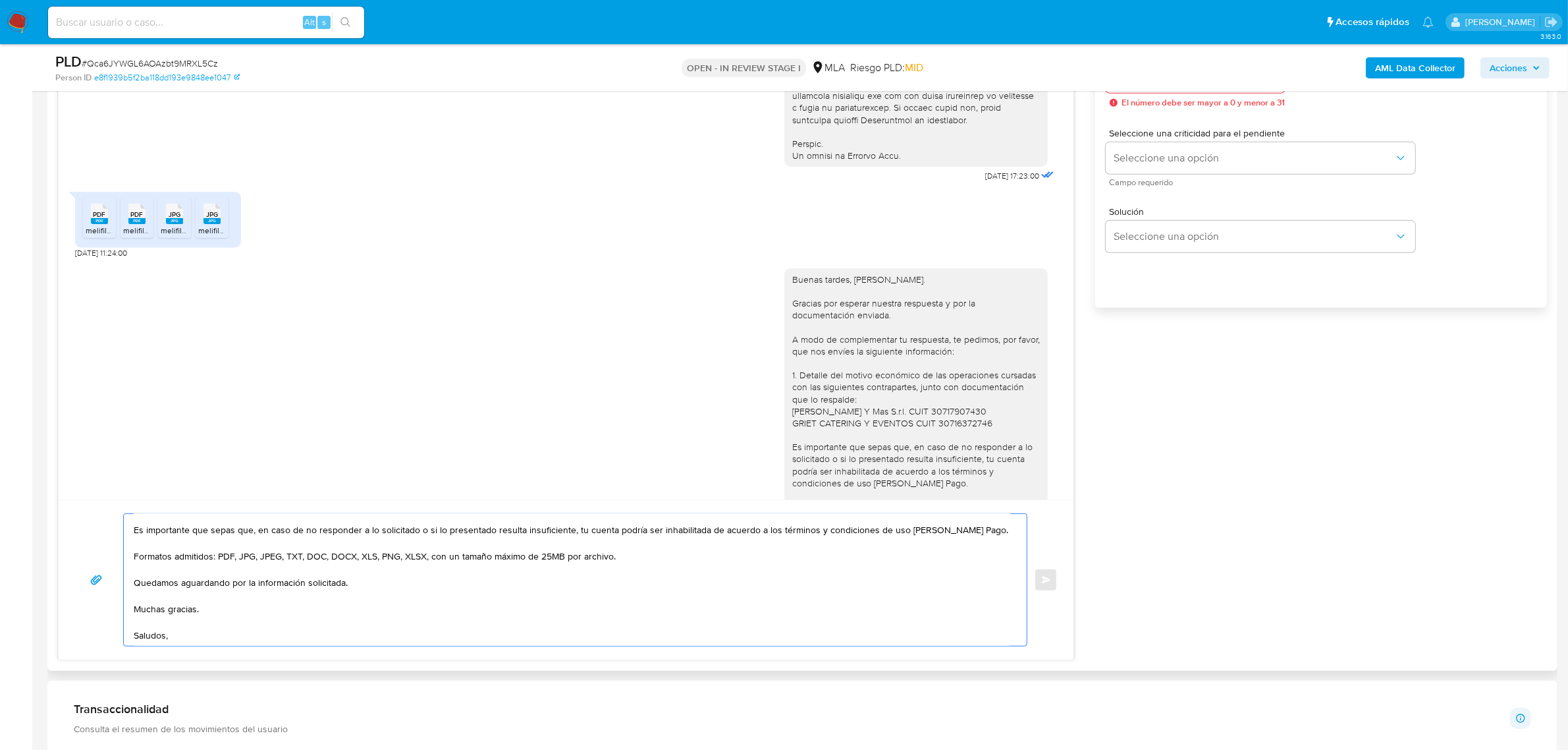
scroll to position [114, 0]
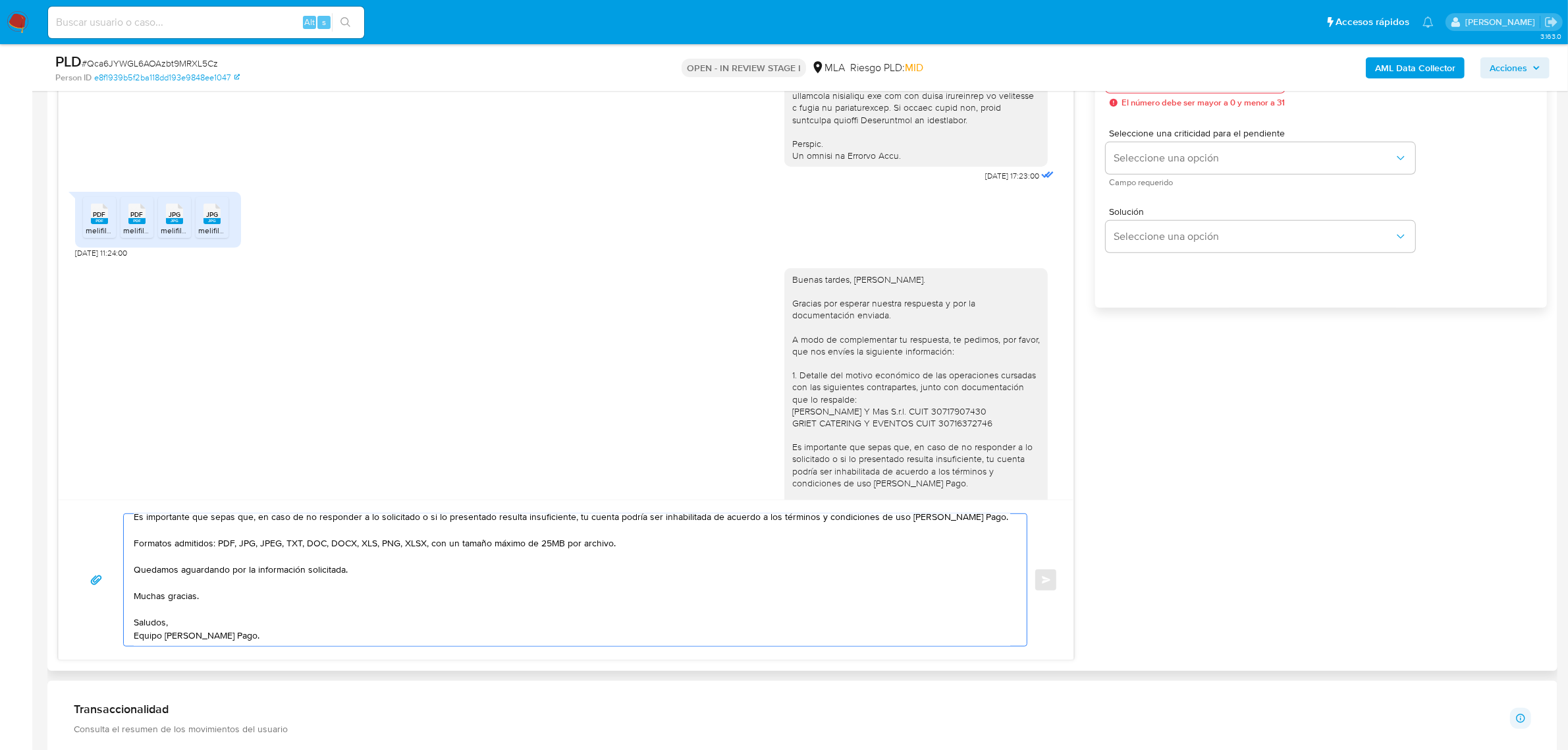
click at [485, 518] on textarea "Buenas tardes, Maria. Te consultamos si tuviste oportunidad de leer el requerim…" at bounding box center [572, 579] width 877 height 132
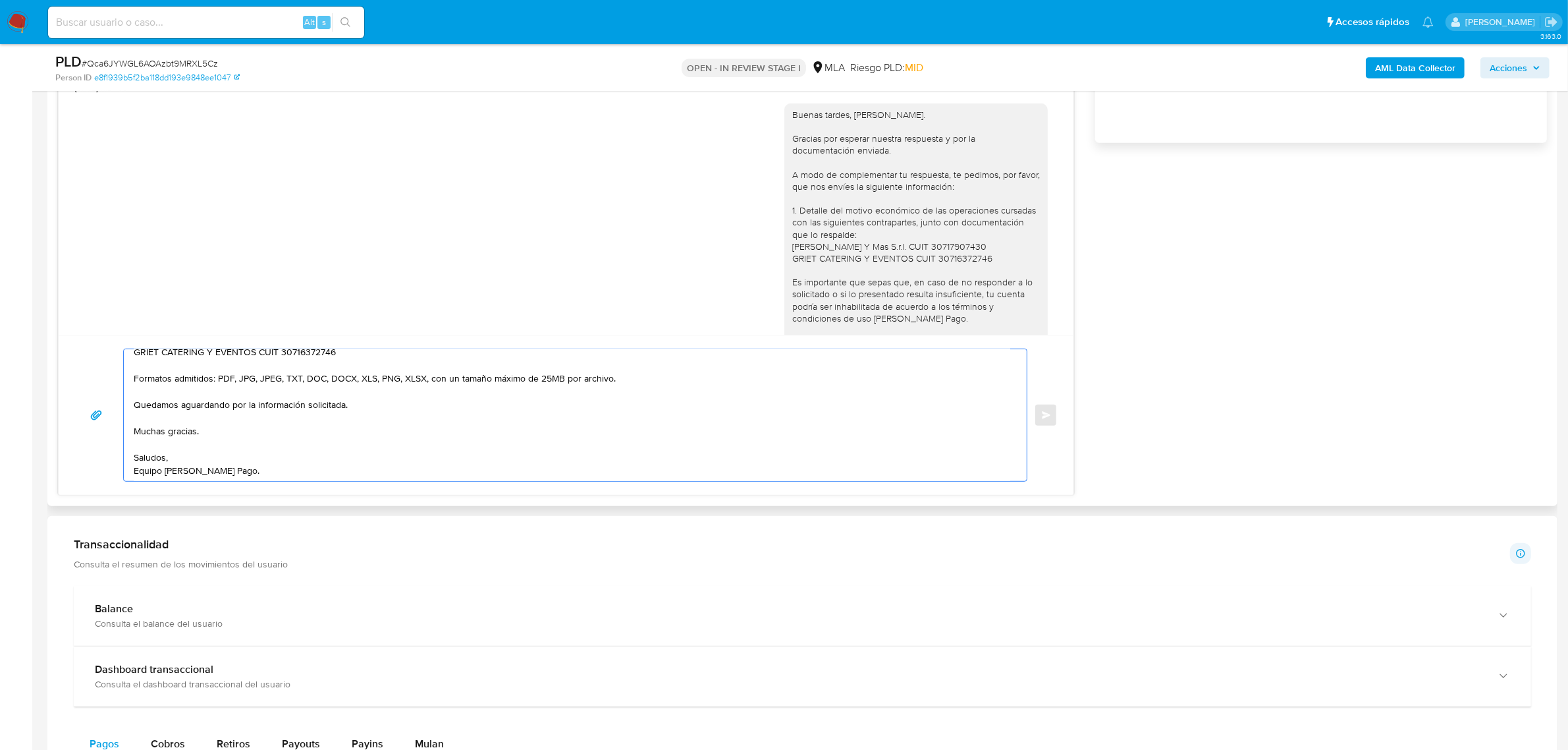
scroll to position [0, 0]
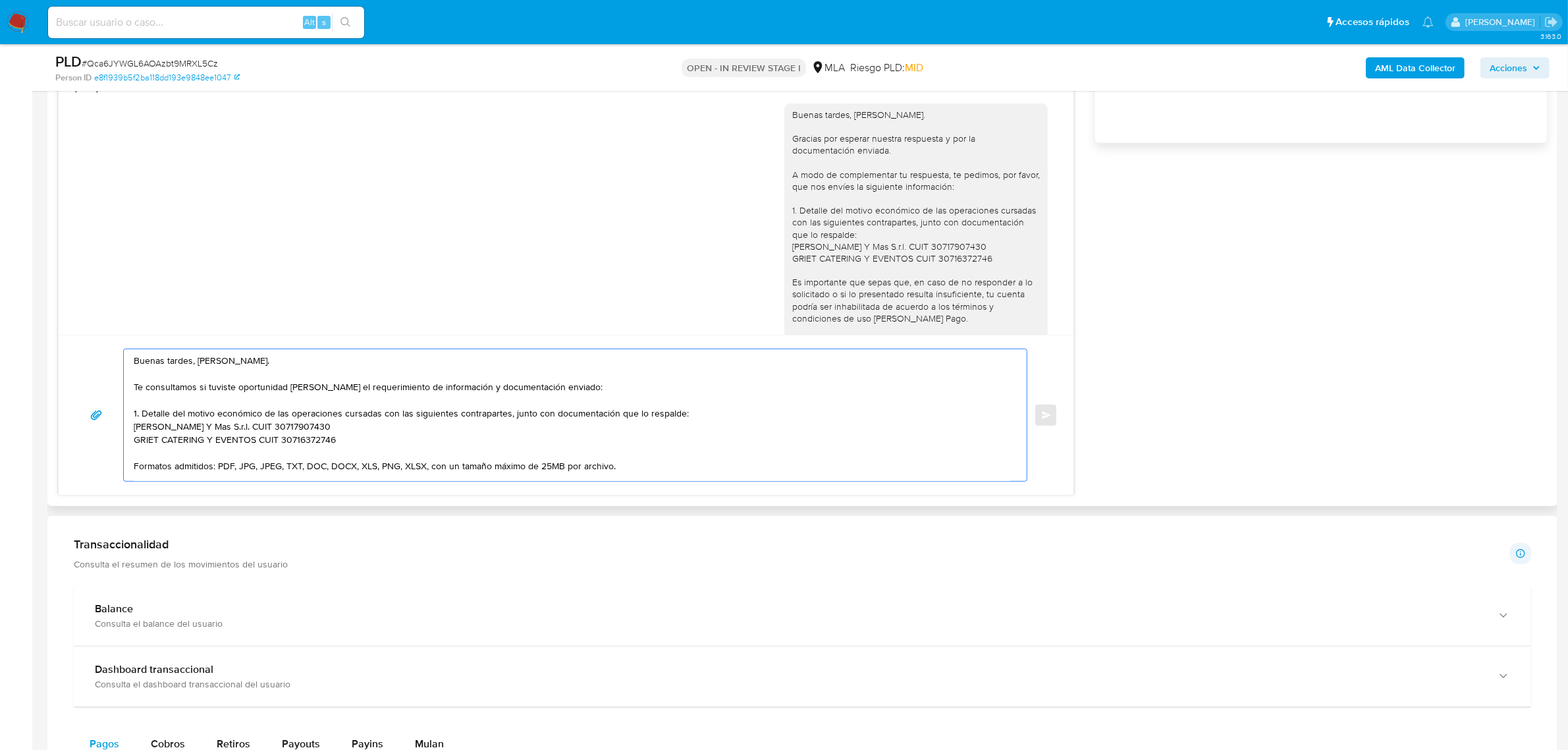
drag, startPoint x: 281, startPoint y: 473, endPoint x: 67, endPoint y: 324, distance: 260.8
click at [67, 324] on div "18/08/2025 17:23:00 PDF PDF melifile4442793050006717313.pdf PDF PDF melifile857…" at bounding box center [565, 161] width 1016 height 669
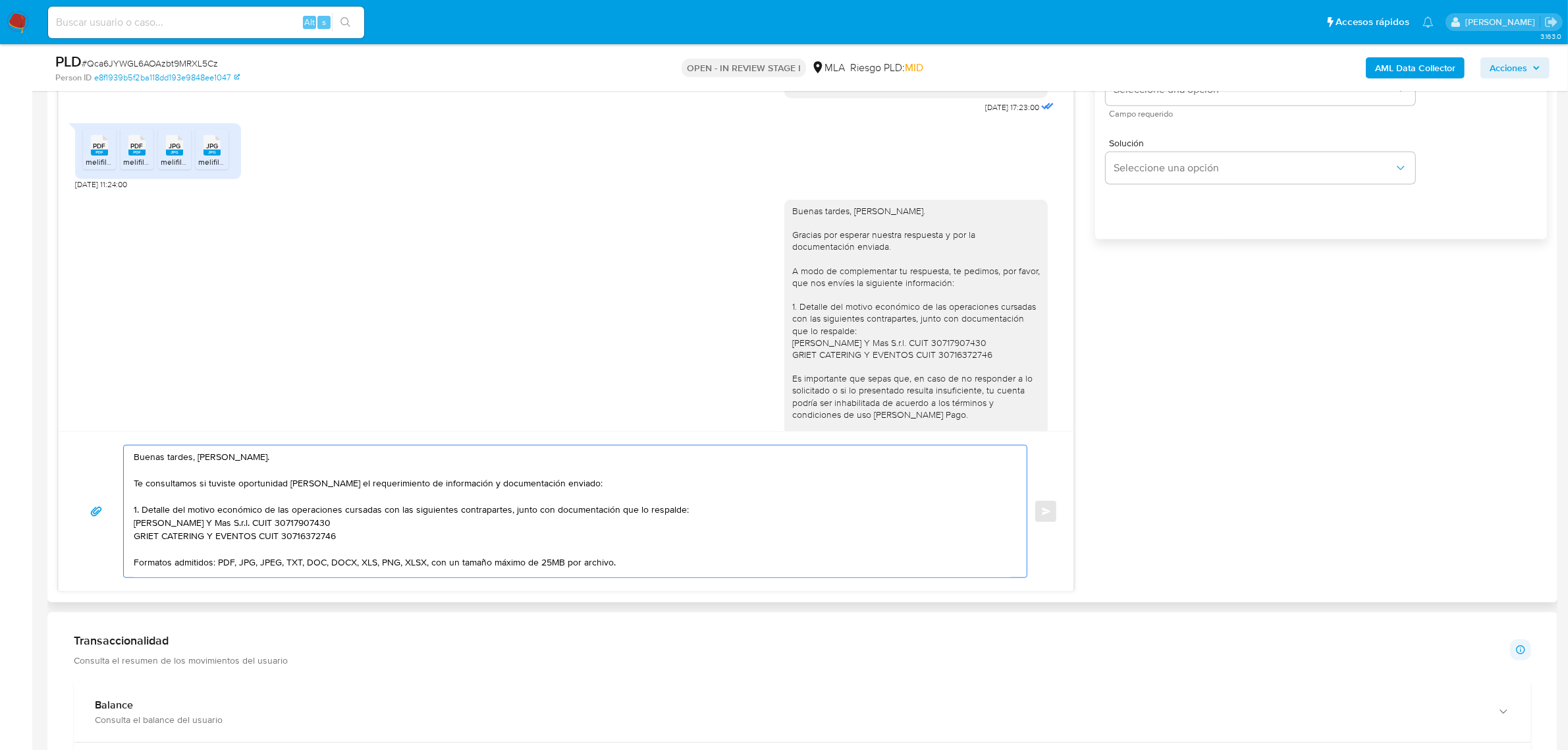
scroll to position [703, 0]
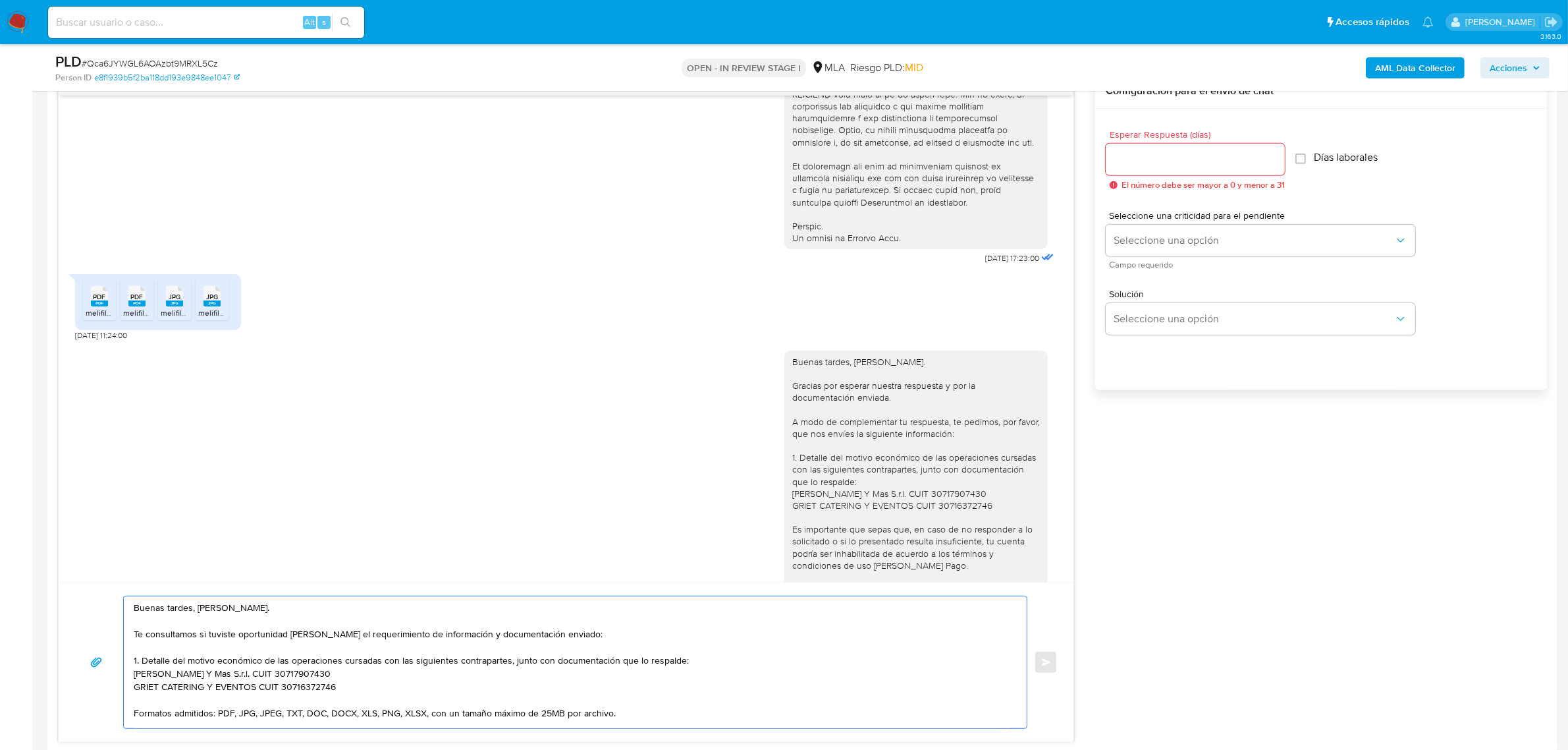
type textarea "Buenas tardes, Maria. Te consultamos si tuviste oportunidad de leer el requerim…"
click at [1159, 159] on input "Esperar Respuesta (días)" at bounding box center [1195, 159] width 179 height 17
type input "0"
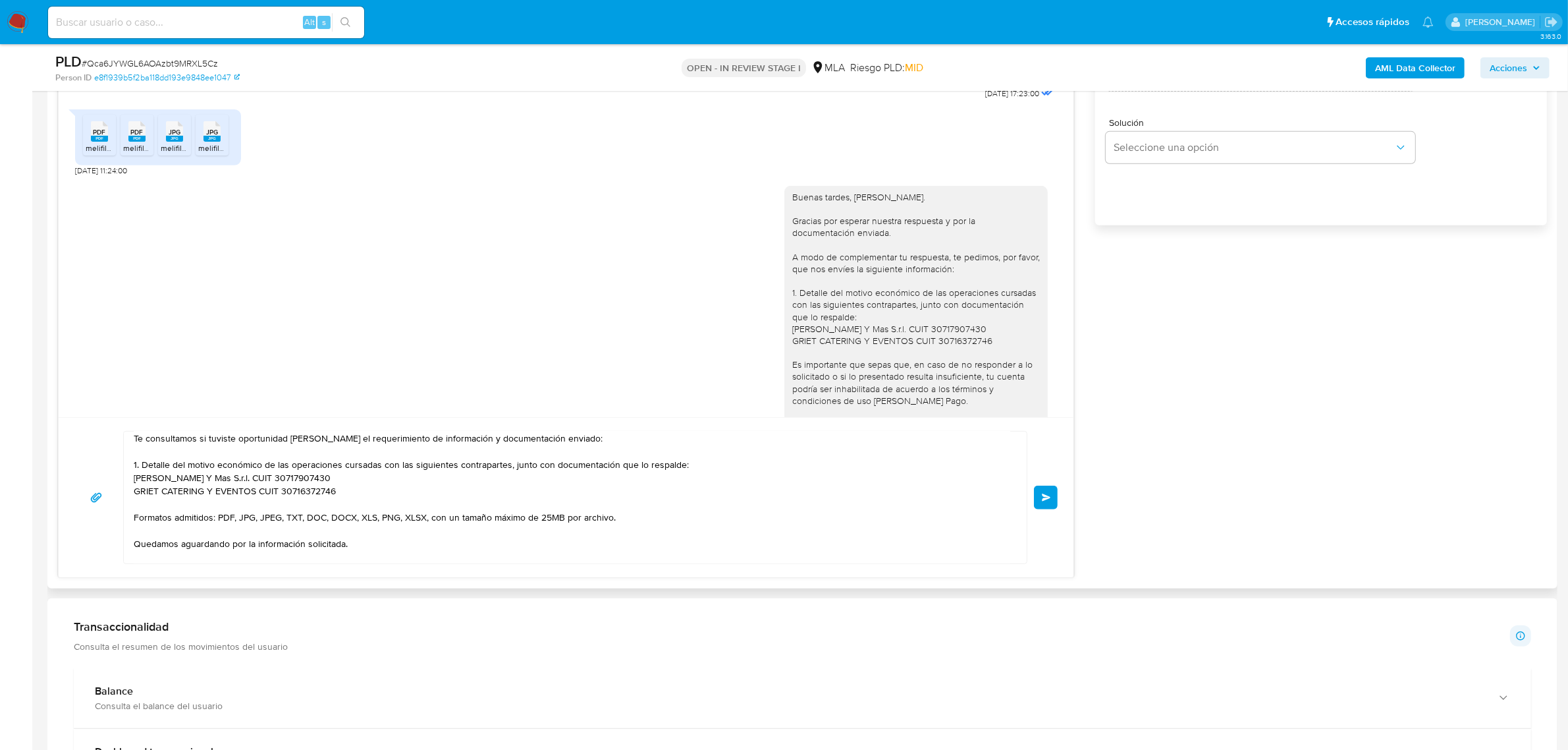
scroll to position [5, 0]
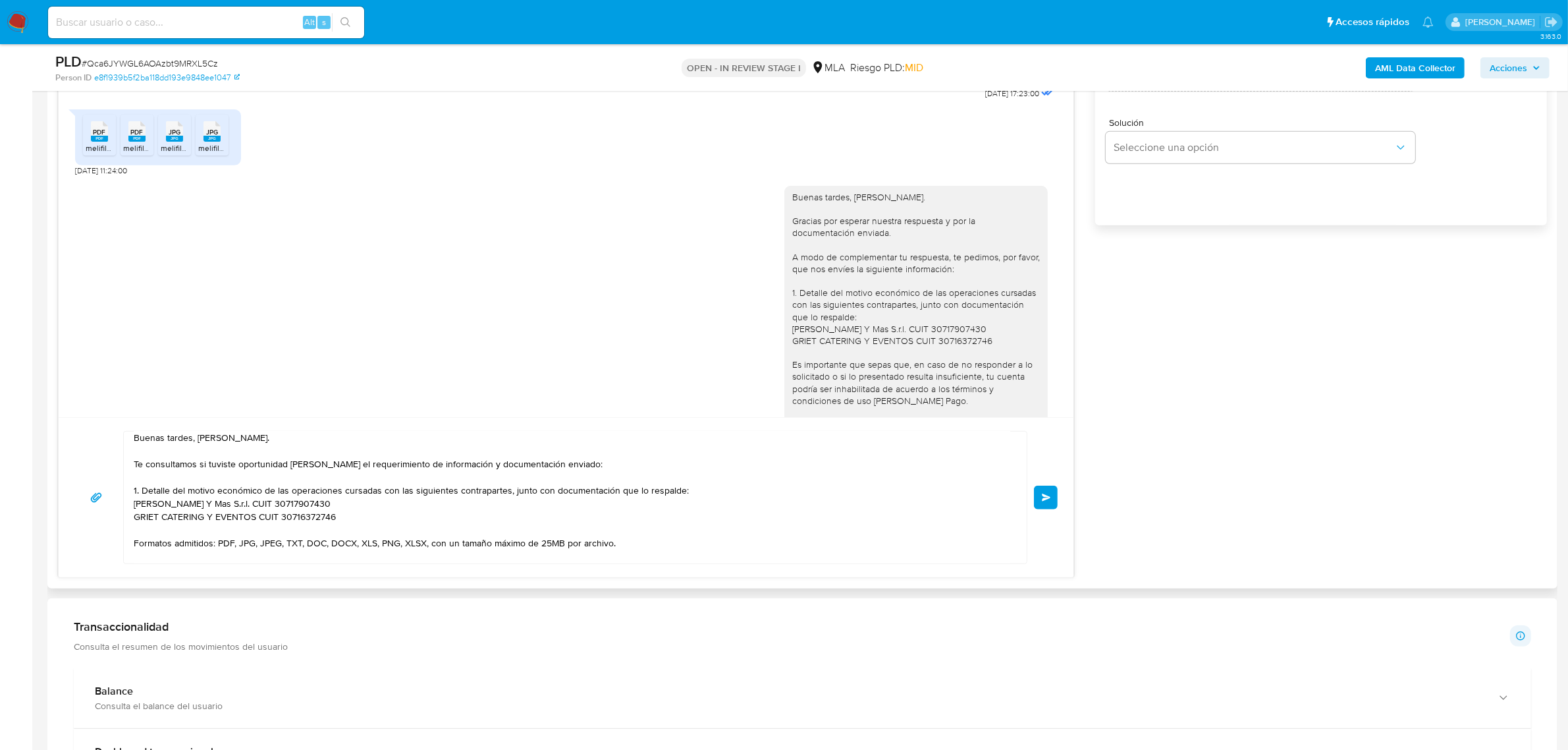
click at [1038, 498] on button "Enviar" at bounding box center [1046, 498] width 24 height 24
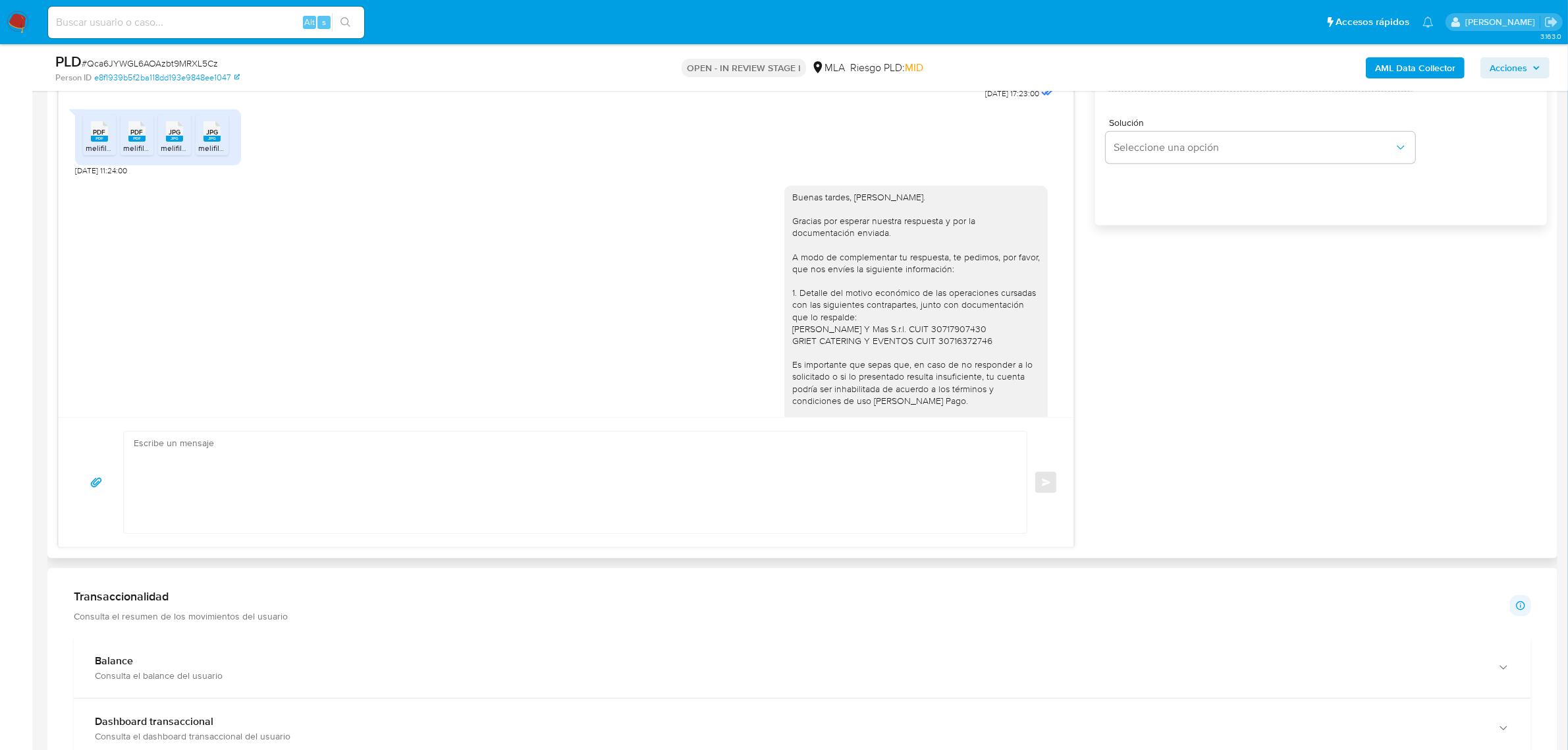
scroll to position [998, 0]
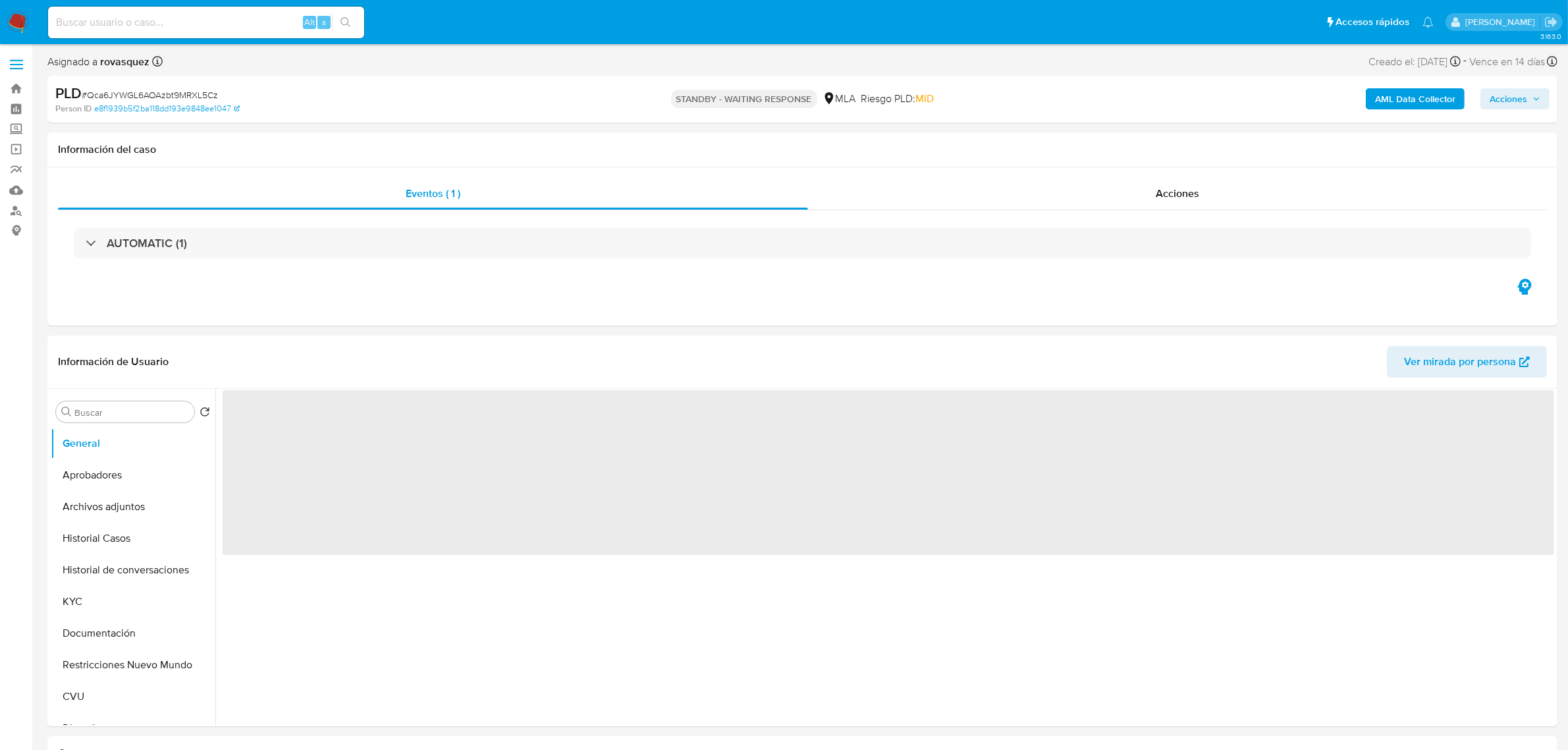
select select "10"
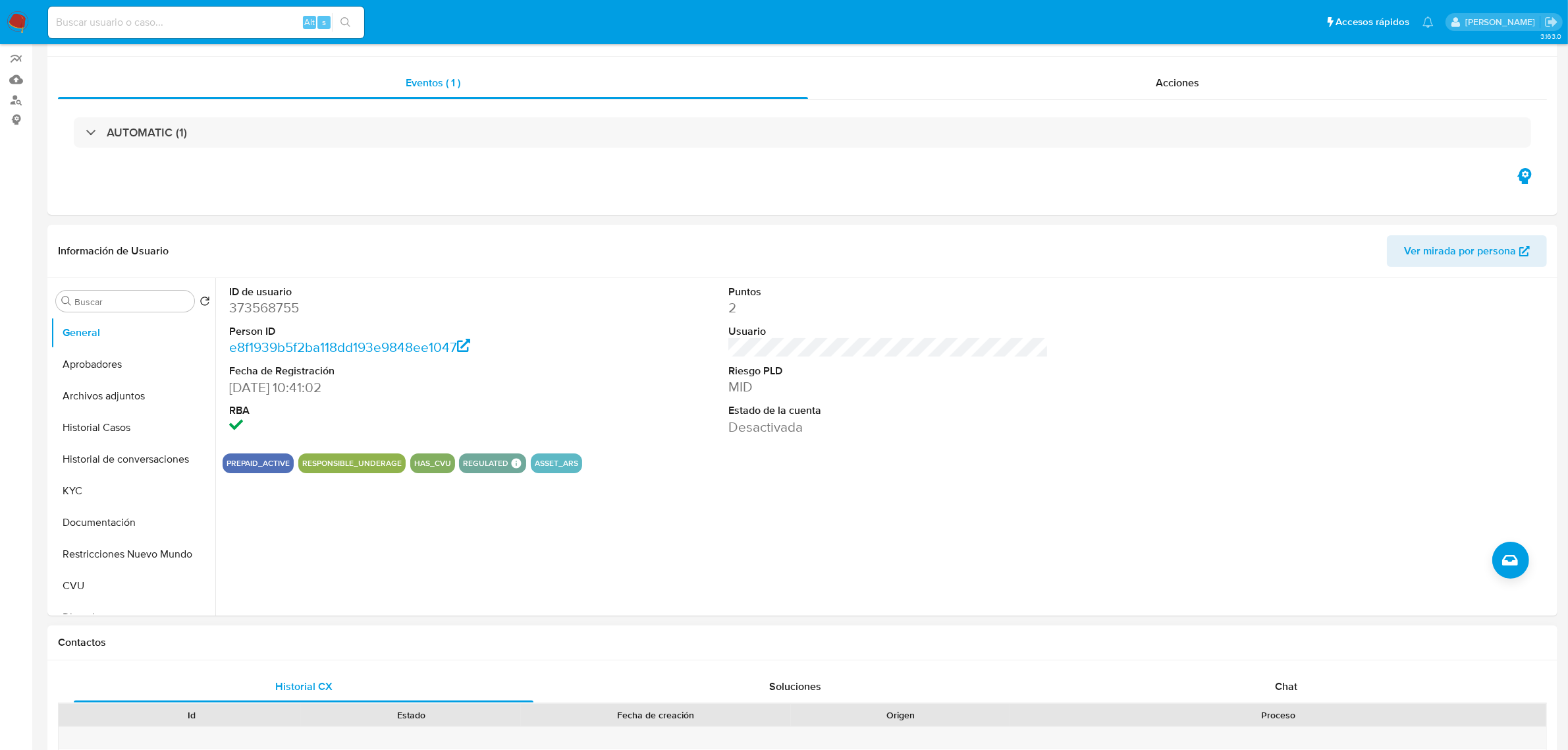
scroll to position [330, 0]
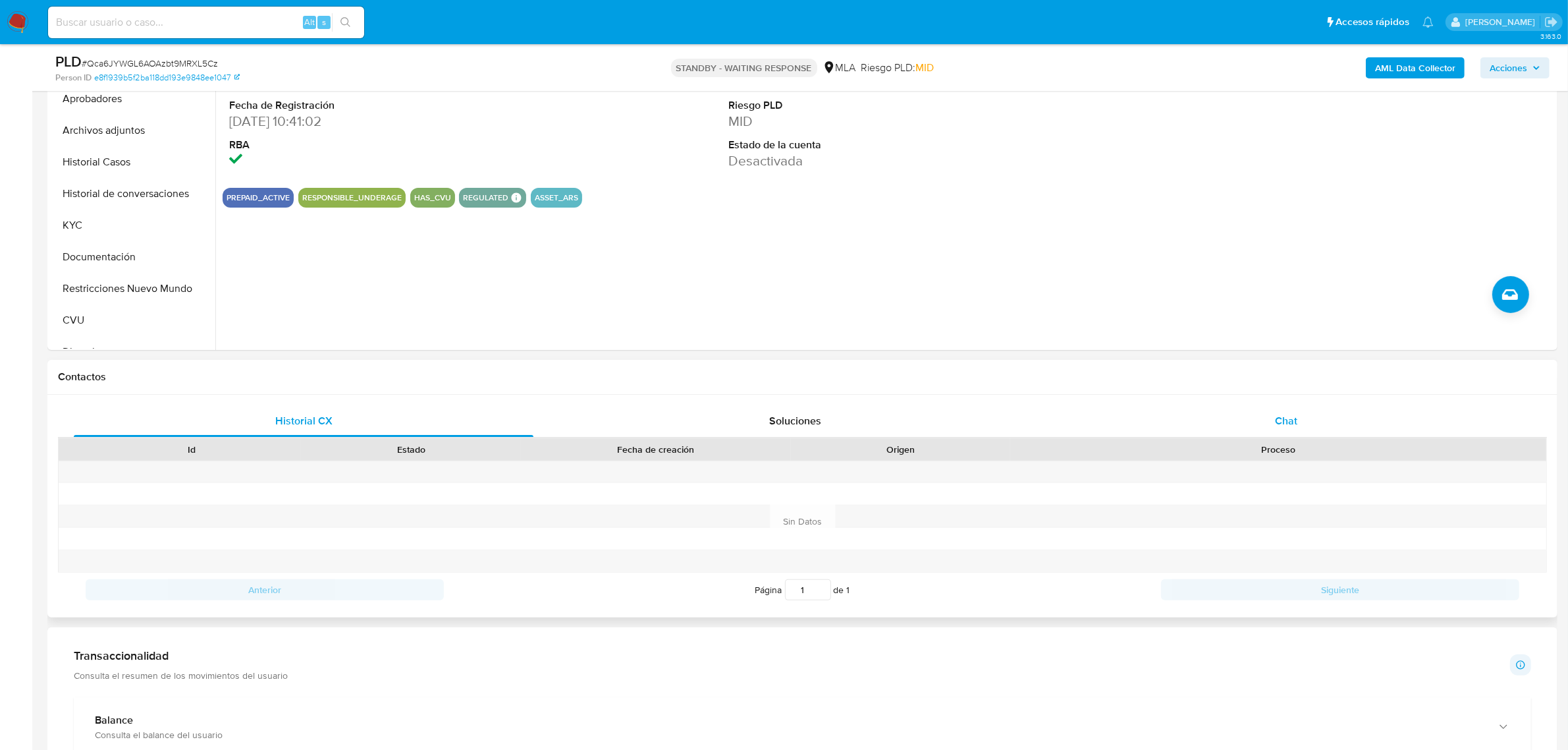
click at [1295, 423] on span "Chat" at bounding box center [1286, 420] width 23 height 15
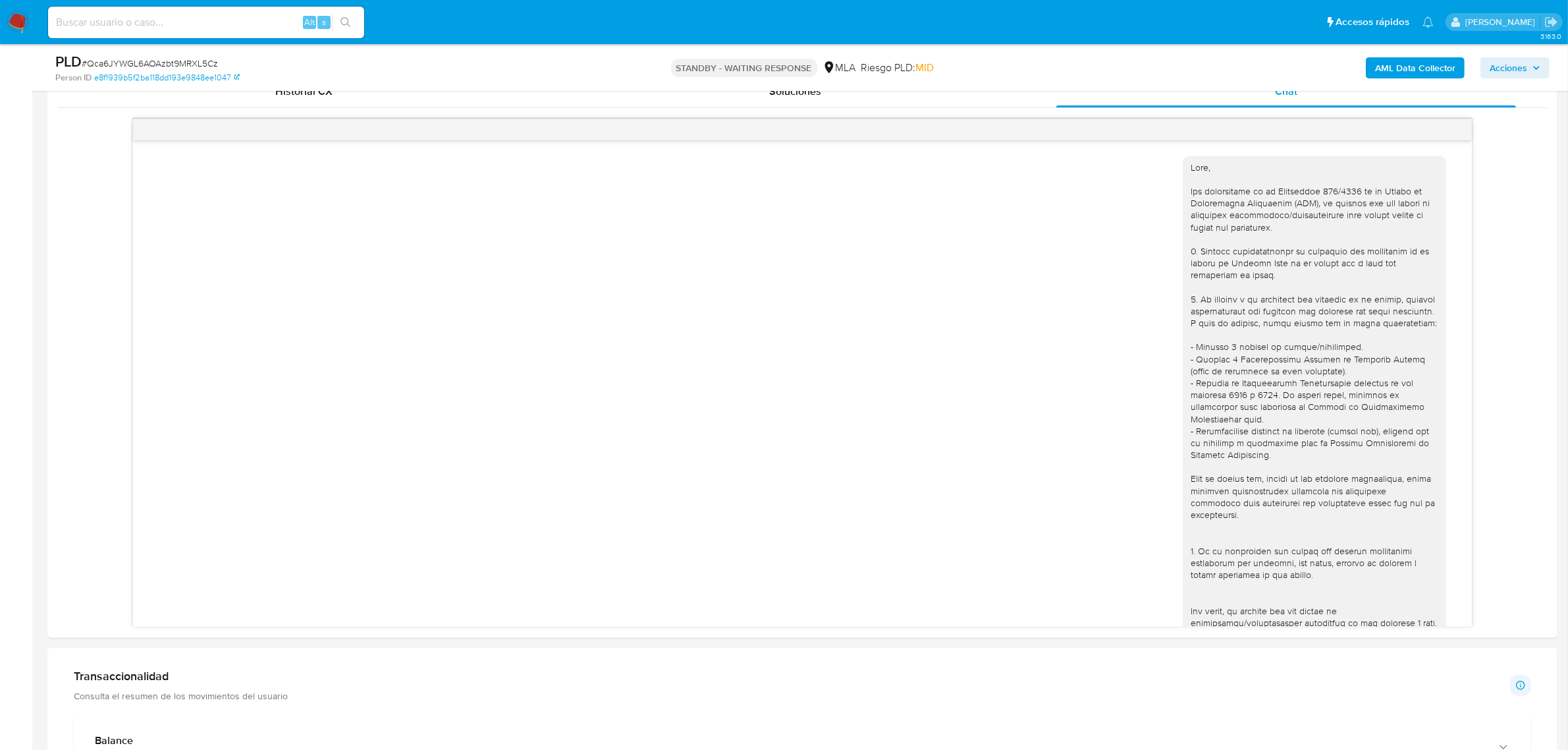
scroll to position [998, 0]
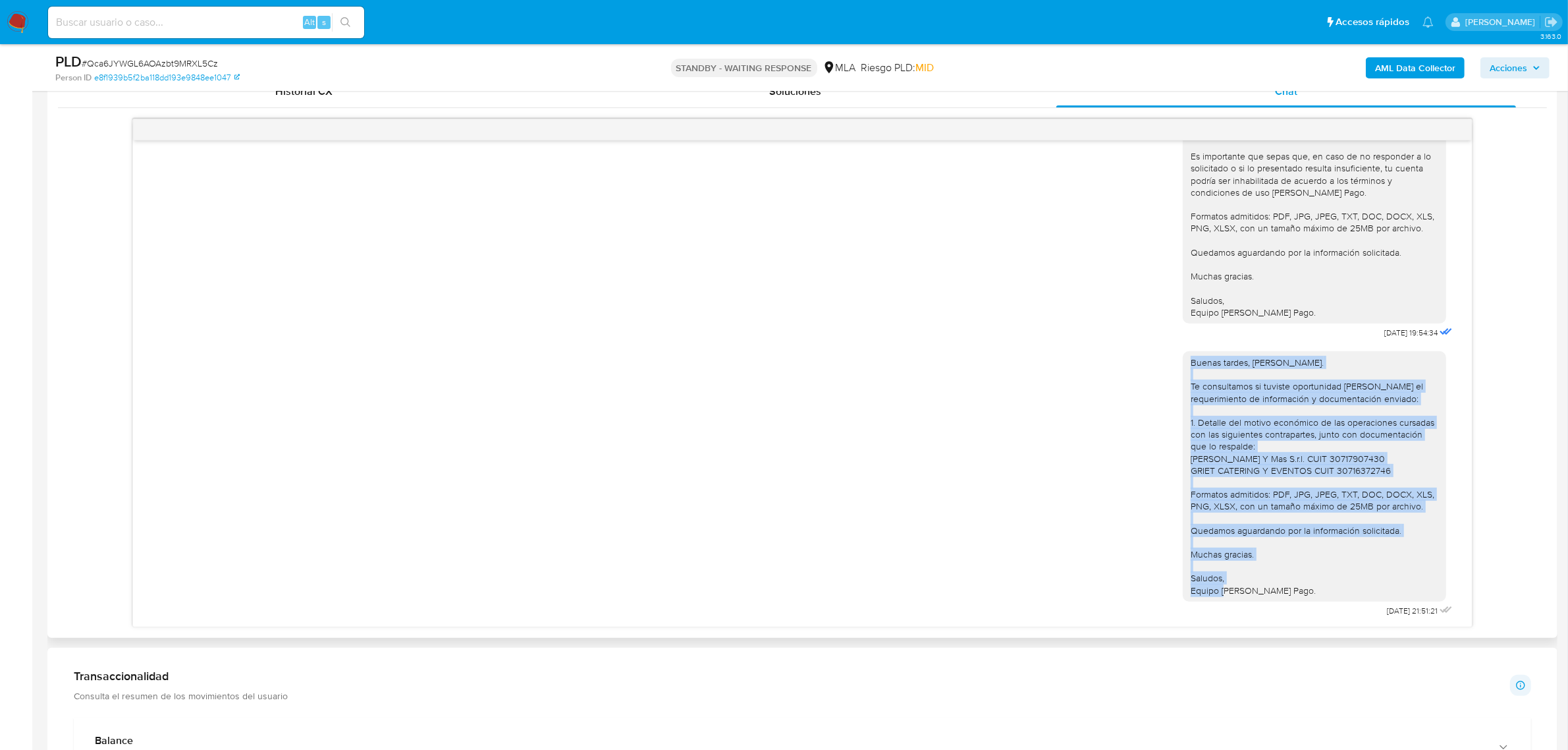
drag, startPoint x: 1284, startPoint y: 593, endPoint x: 1178, endPoint y: 363, distance: 253.3
click at [1191, 363] on div "Buenas tardes, Maria. Te consultamos si tuviste oportunidad de leer el requerim…" at bounding box center [1314, 476] width 247 height 239
copy div "Buenas tardes, Maria. Te consultamos si tuviste oportunidad de leer el requerim…"
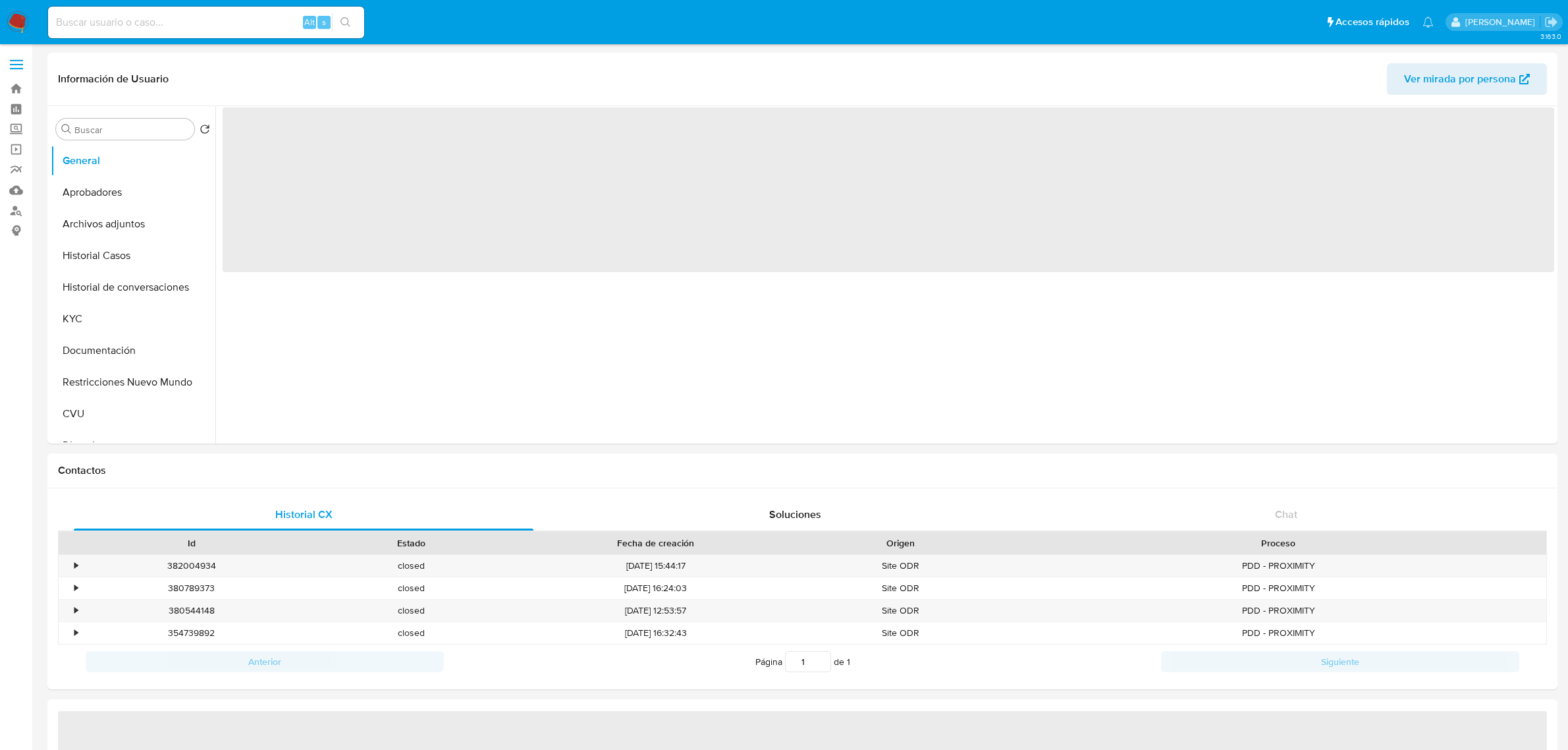
select select "10"
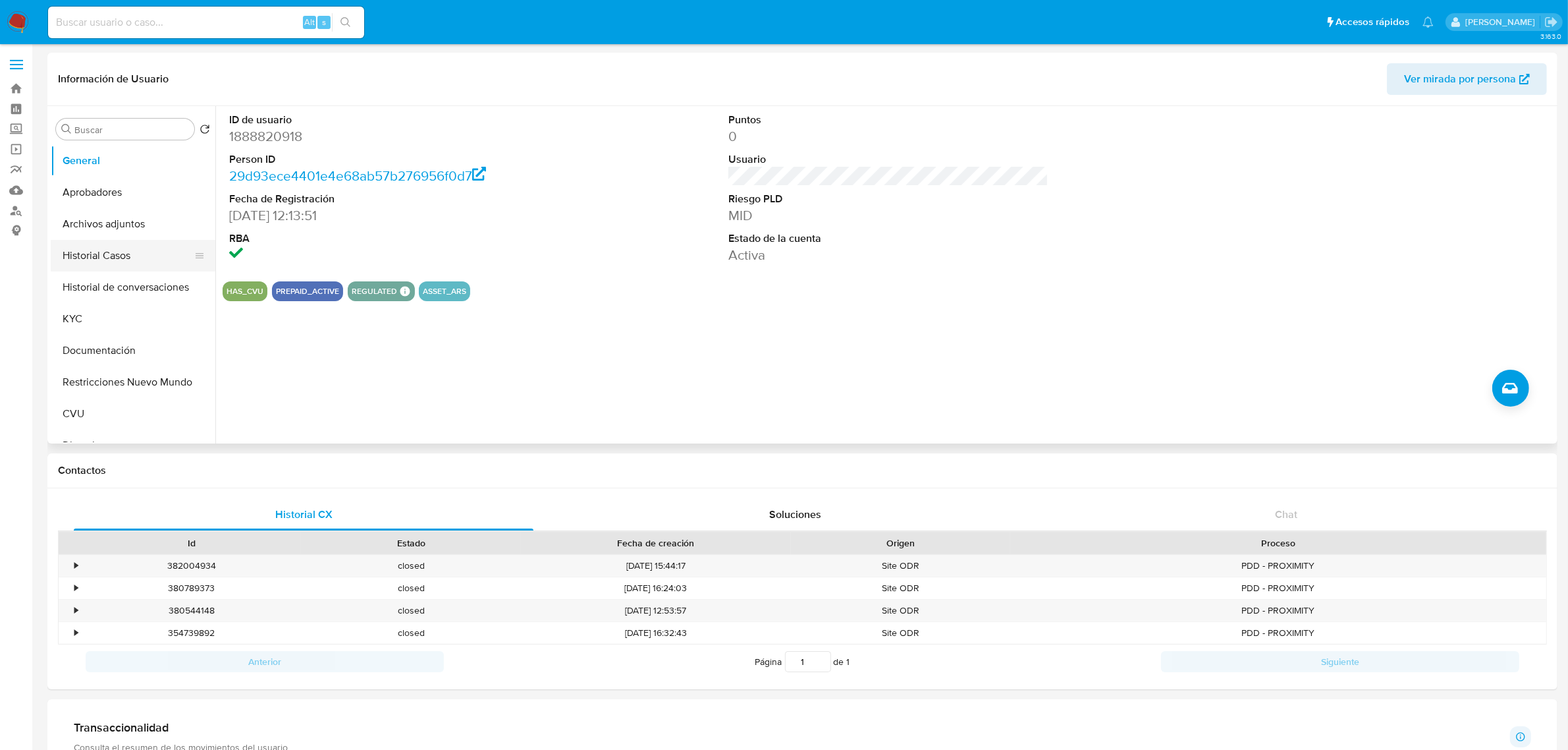
click at [102, 263] on button "Historial Casos" at bounding box center [127, 255] width 154 height 32
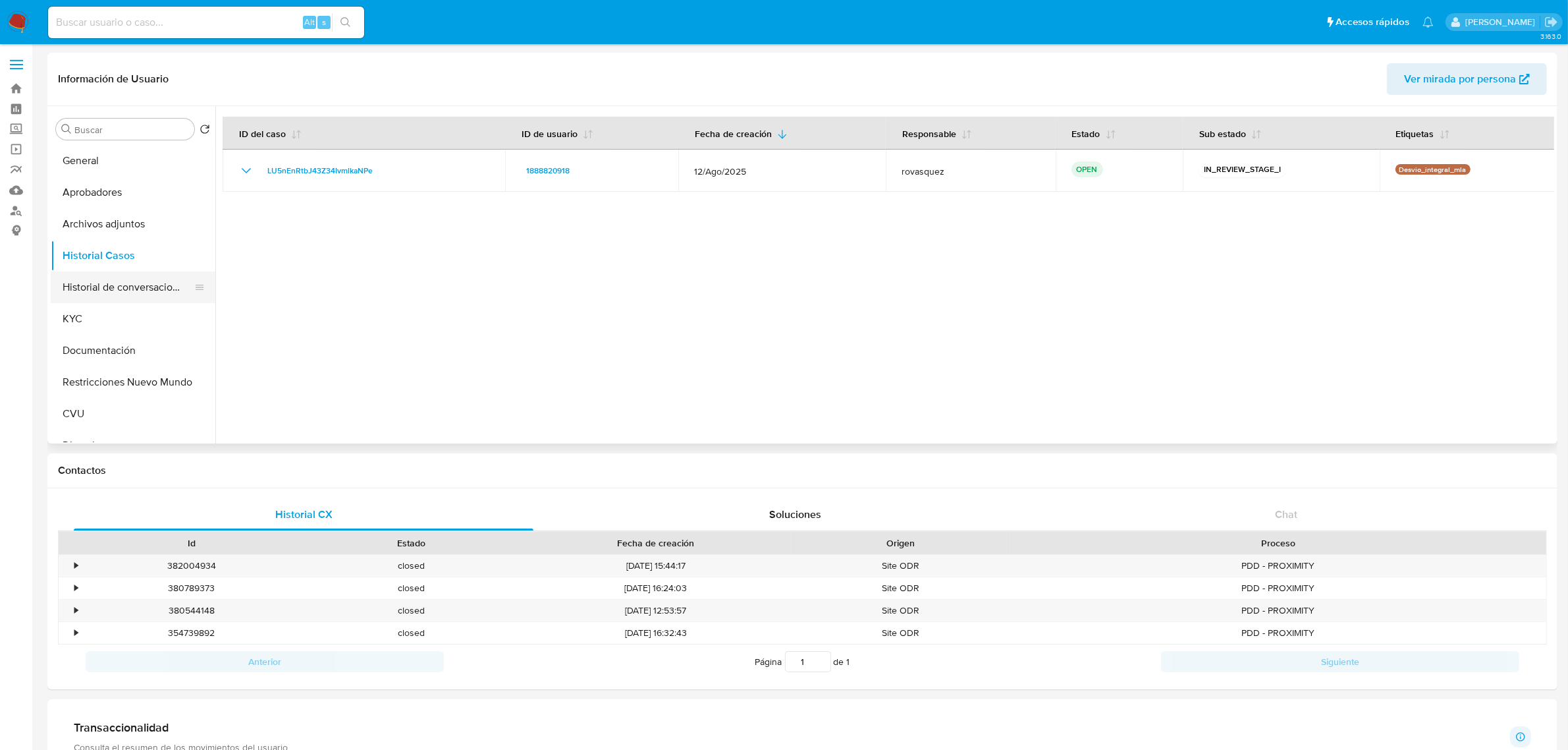
drag, startPoint x: 114, startPoint y: 293, endPoint x: 135, endPoint y: 293, distance: 21.0
click at [114, 293] on button "Historial de conversaciones" at bounding box center [127, 287] width 154 height 32
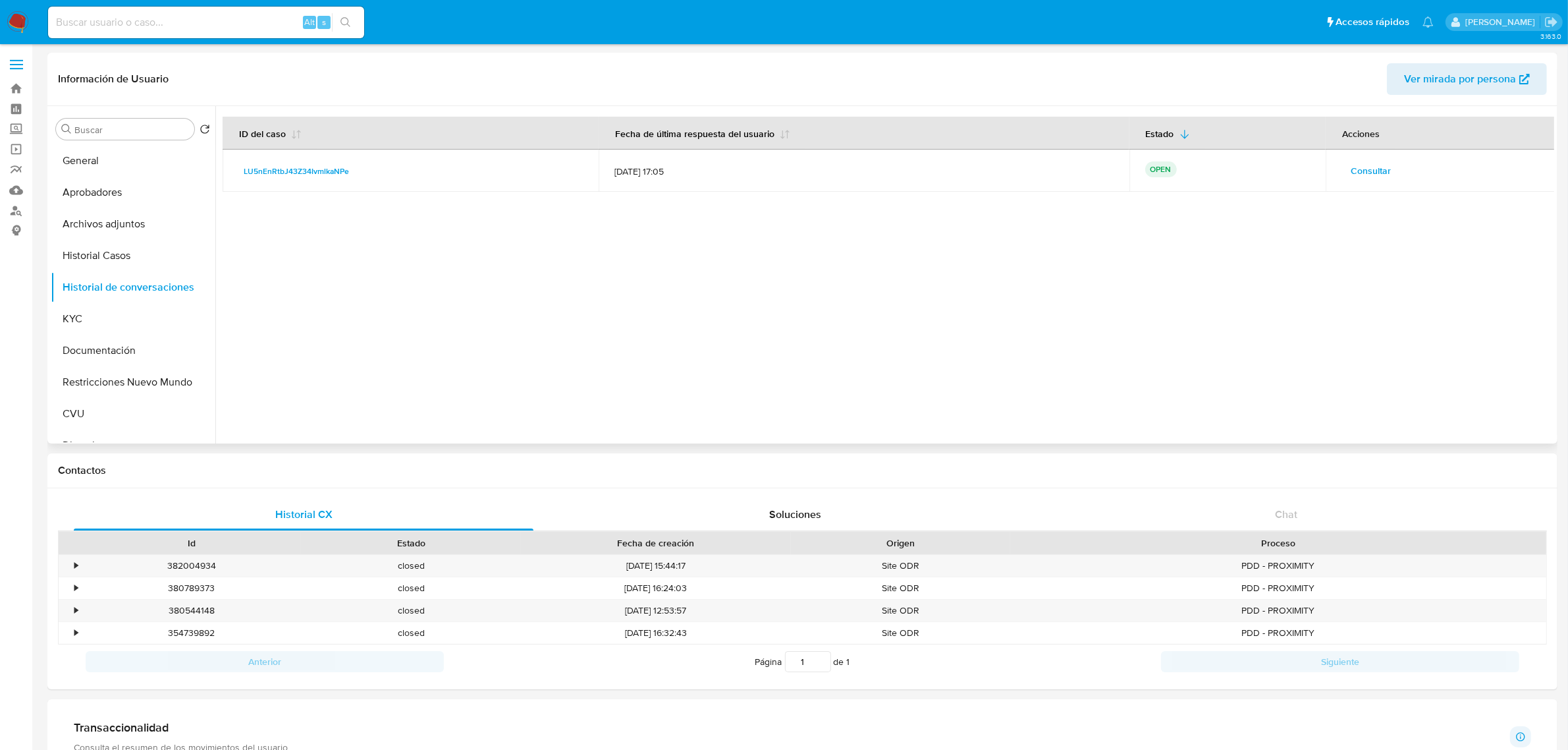
click at [1375, 171] on span "Consultar" at bounding box center [1370, 170] width 40 height 19
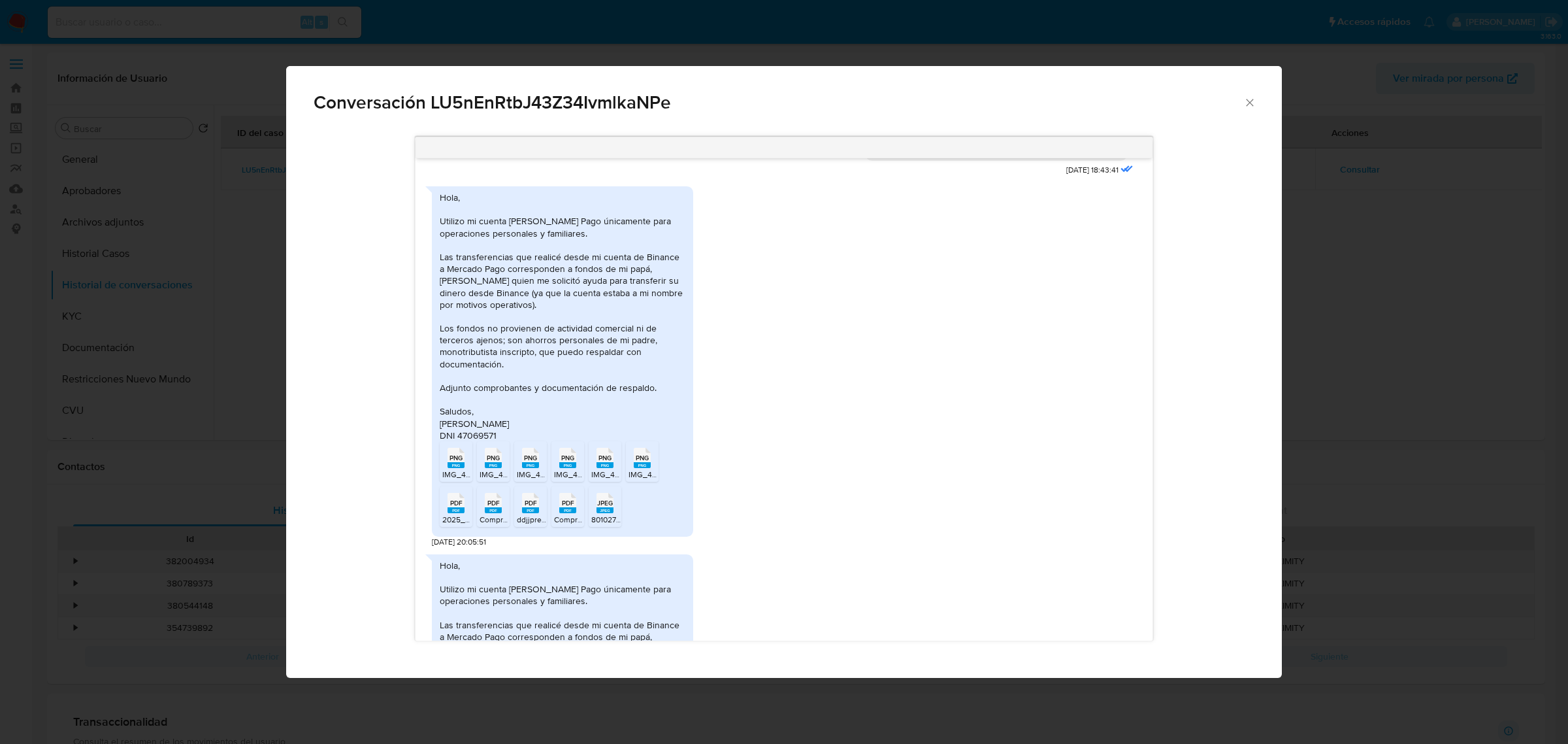
scroll to position [2384, 0]
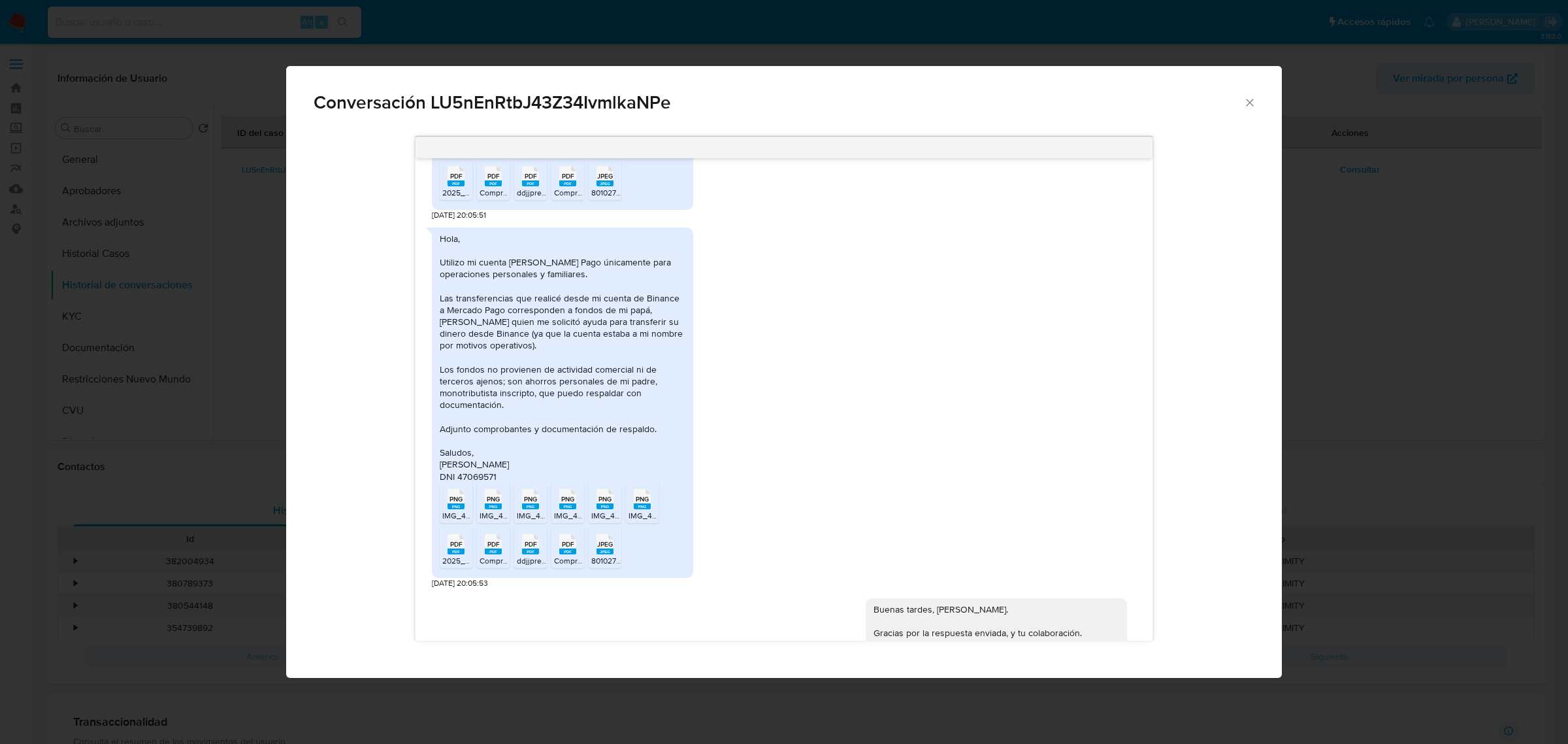
click at [488, 311] on div "Hola, Utilizo mi cuenta [PERSON_NAME] Pago únicamente para operaciones personal…" at bounding box center [561, 357] width 245 height 249
click at [488, 311] on div "Hola, Utilizo mi cuenta de Mercado Pago únicamente para operaciones personales …" at bounding box center [561, 357] width 245 height 249
copy div "Mignone"
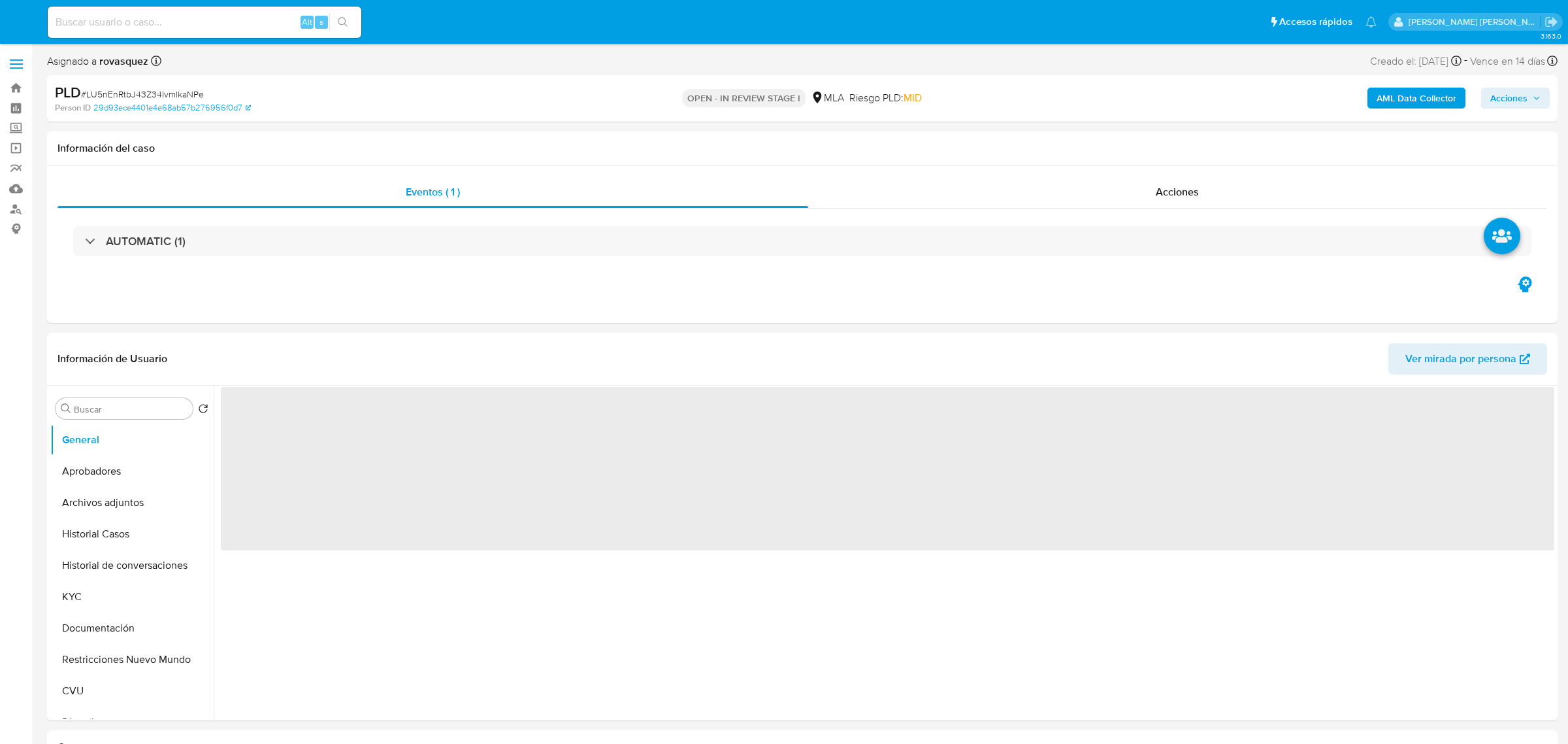
select select "10"
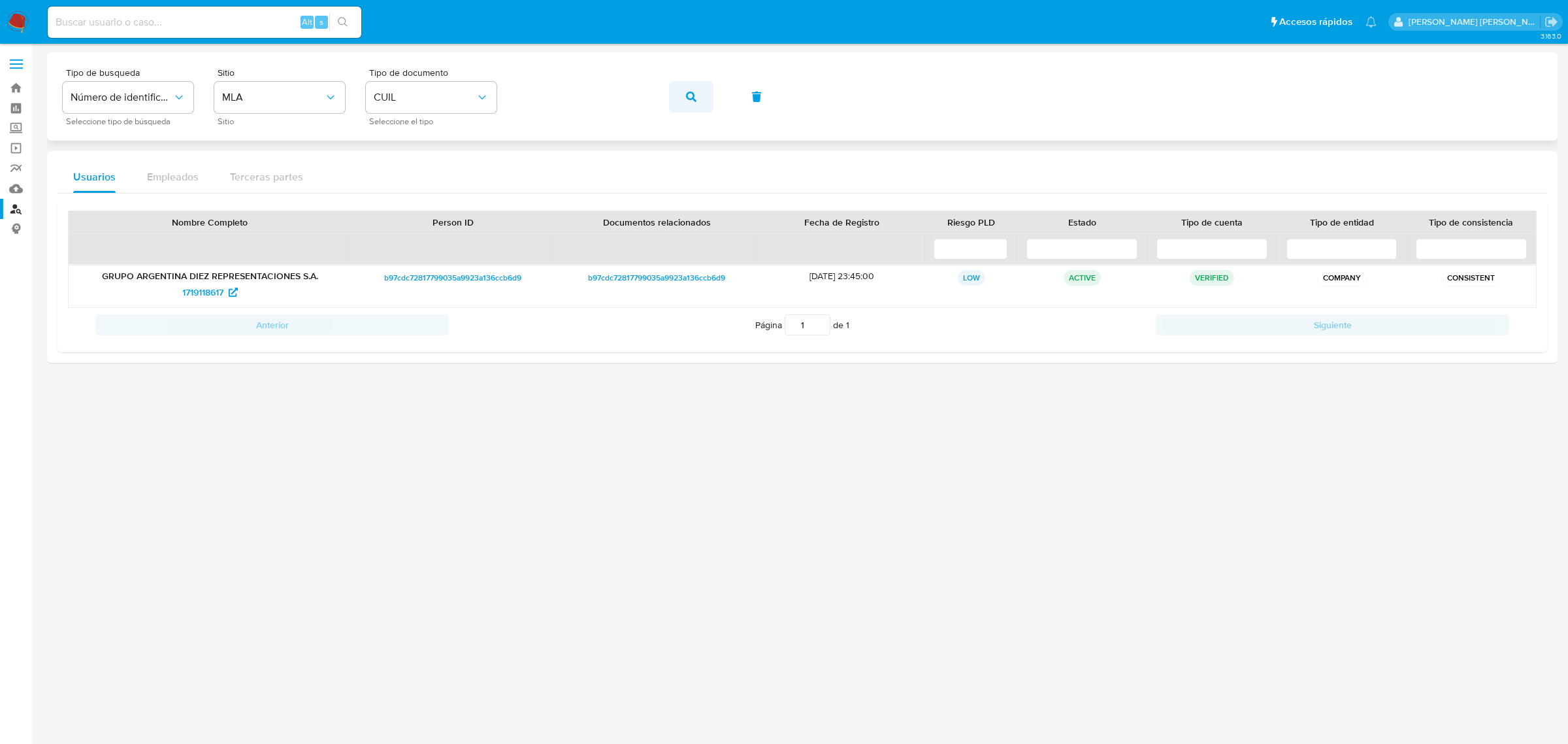
click at [686, 96] on icon "button" at bounding box center [690, 97] width 11 height 11
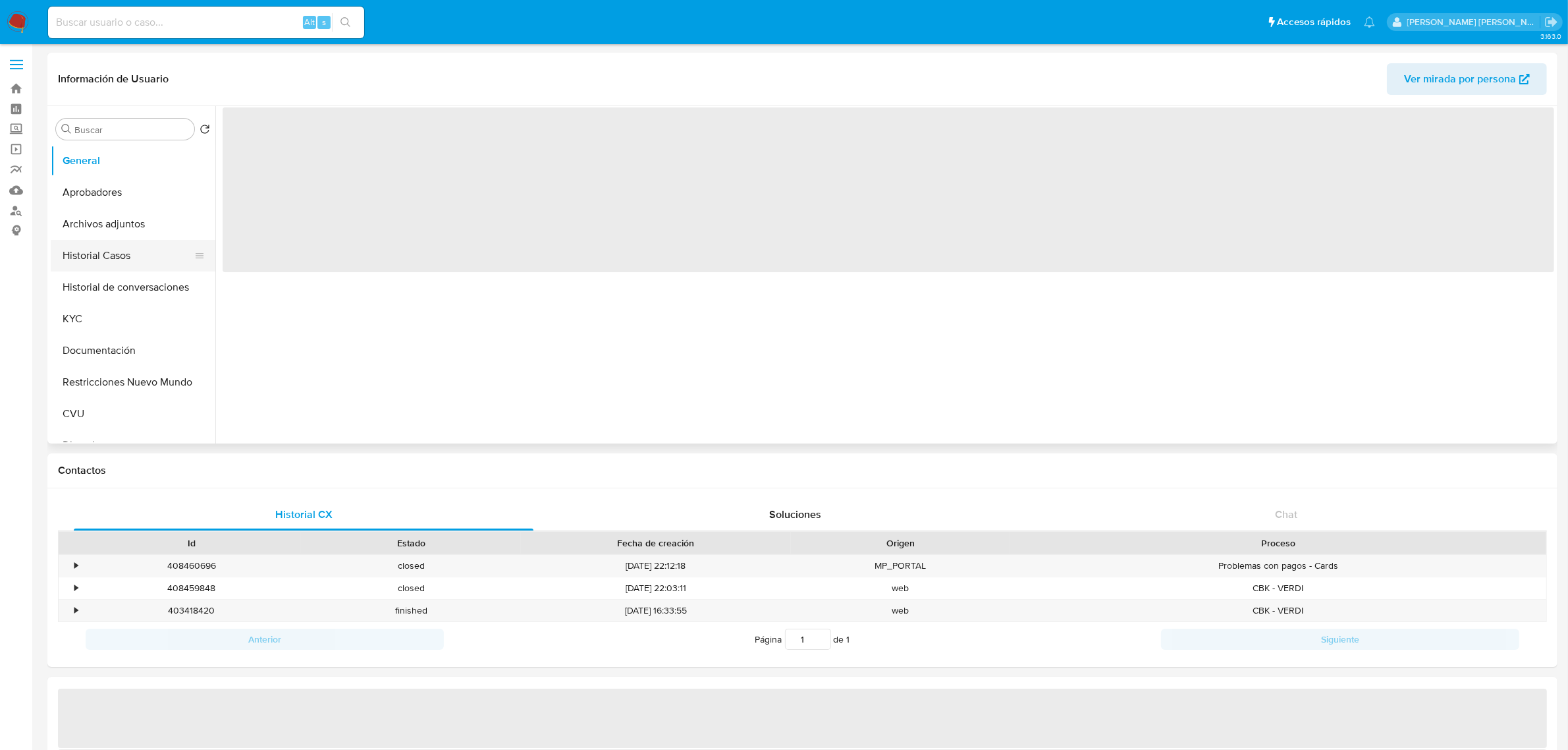
click at [120, 261] on button "Historial Casos" at bounding box center [127, 255] width 154 height 32
select select "10"
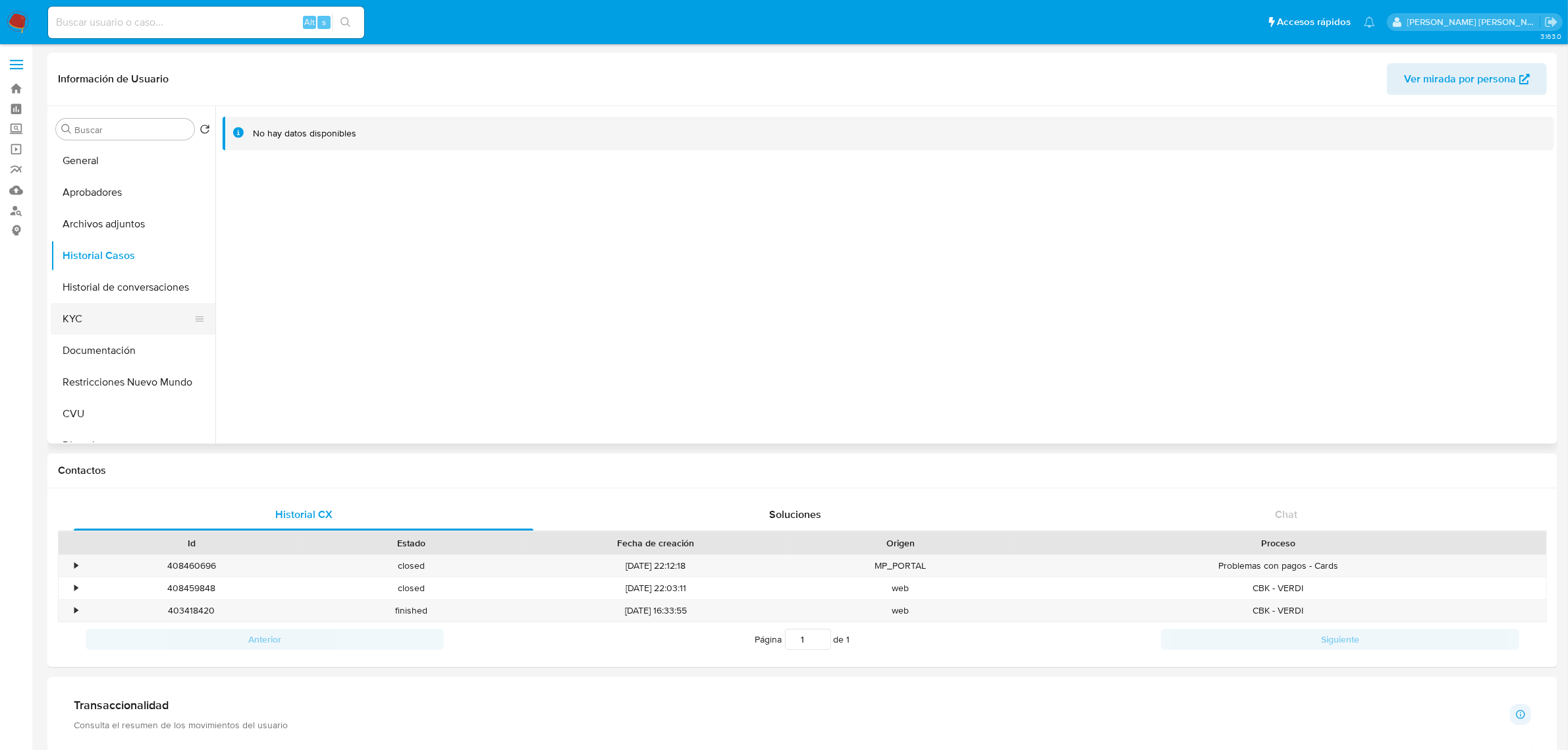
click at [126, 322] on button "KYC" at bounding box center [127, 319] width 154 height 32
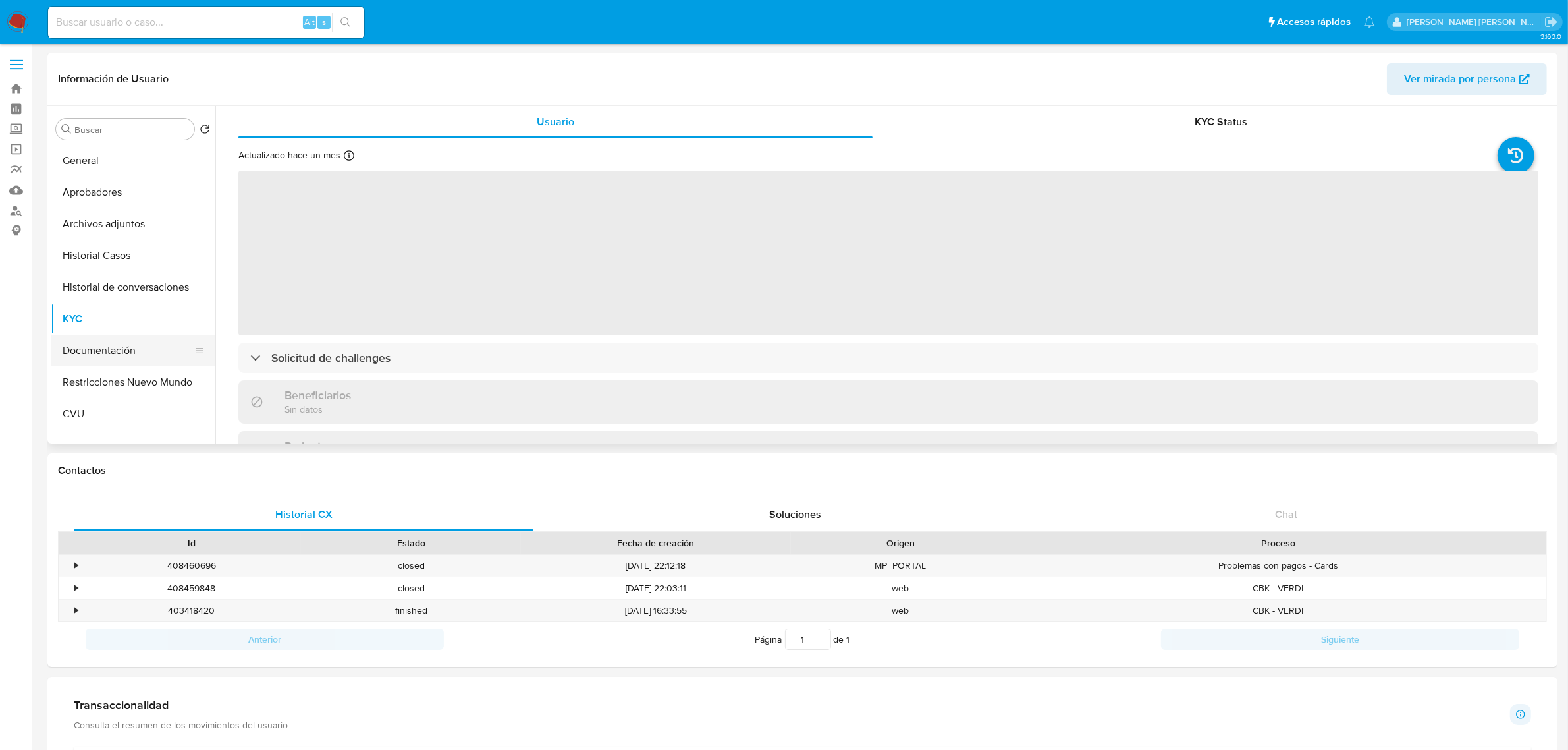
click at [120, 348] on button "Documentación" at bounding box center [127, 351] width 154 height 32
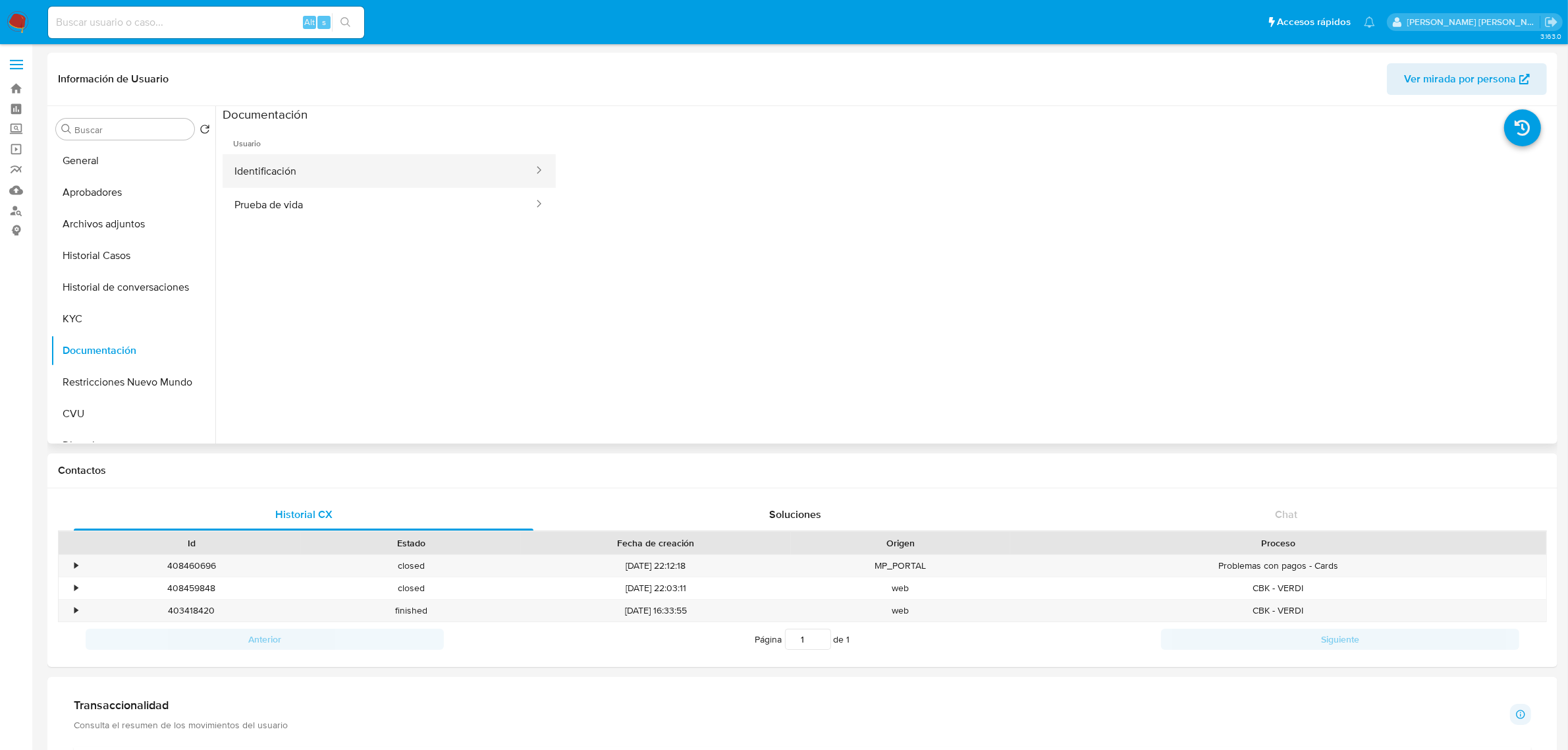
click at [397, 183] on button "Identificación" at bounding box center [378, 171] width 312 height 34
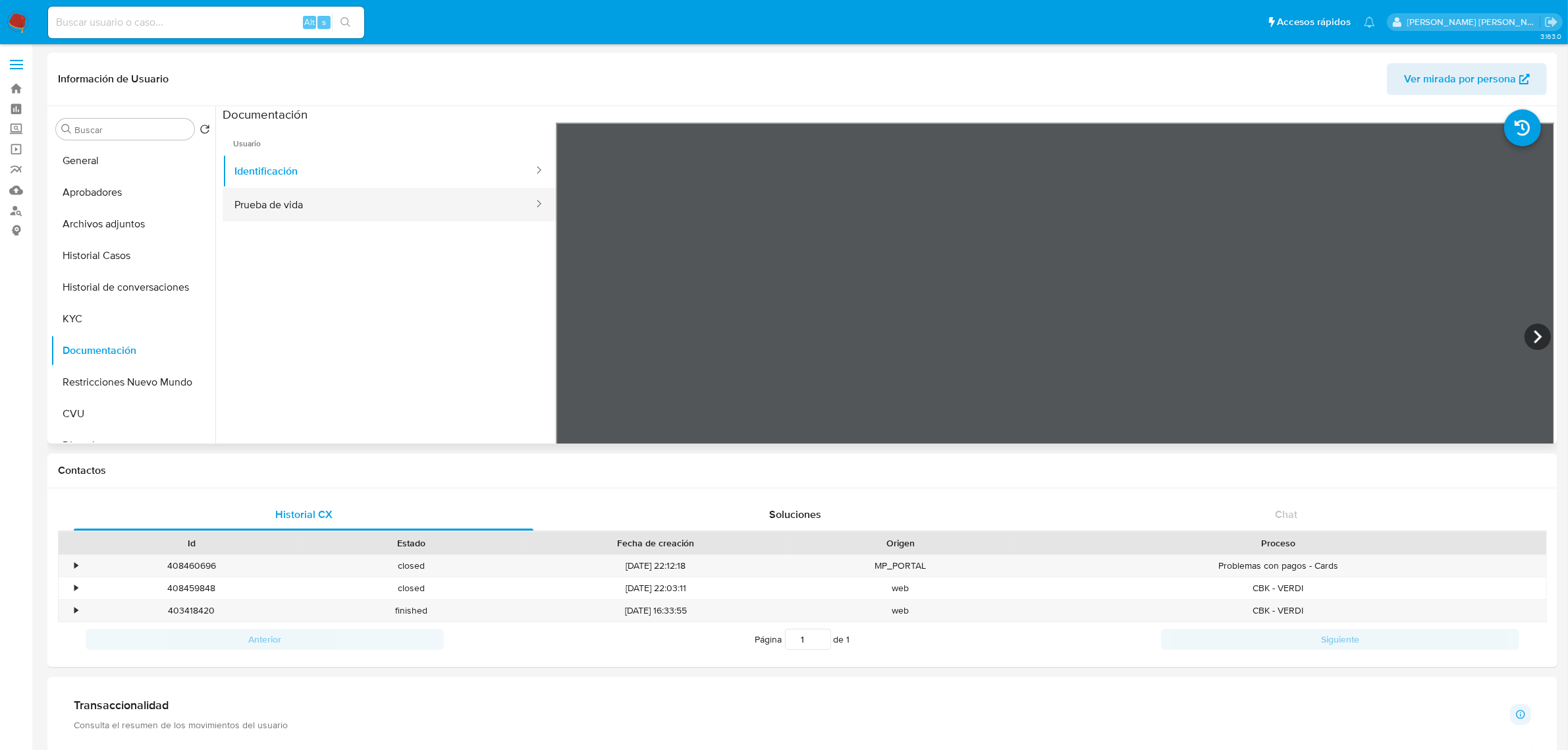
click at [406, 200] on button "Prueba de vida" at bounding box center [378, 205] width 312 height 34
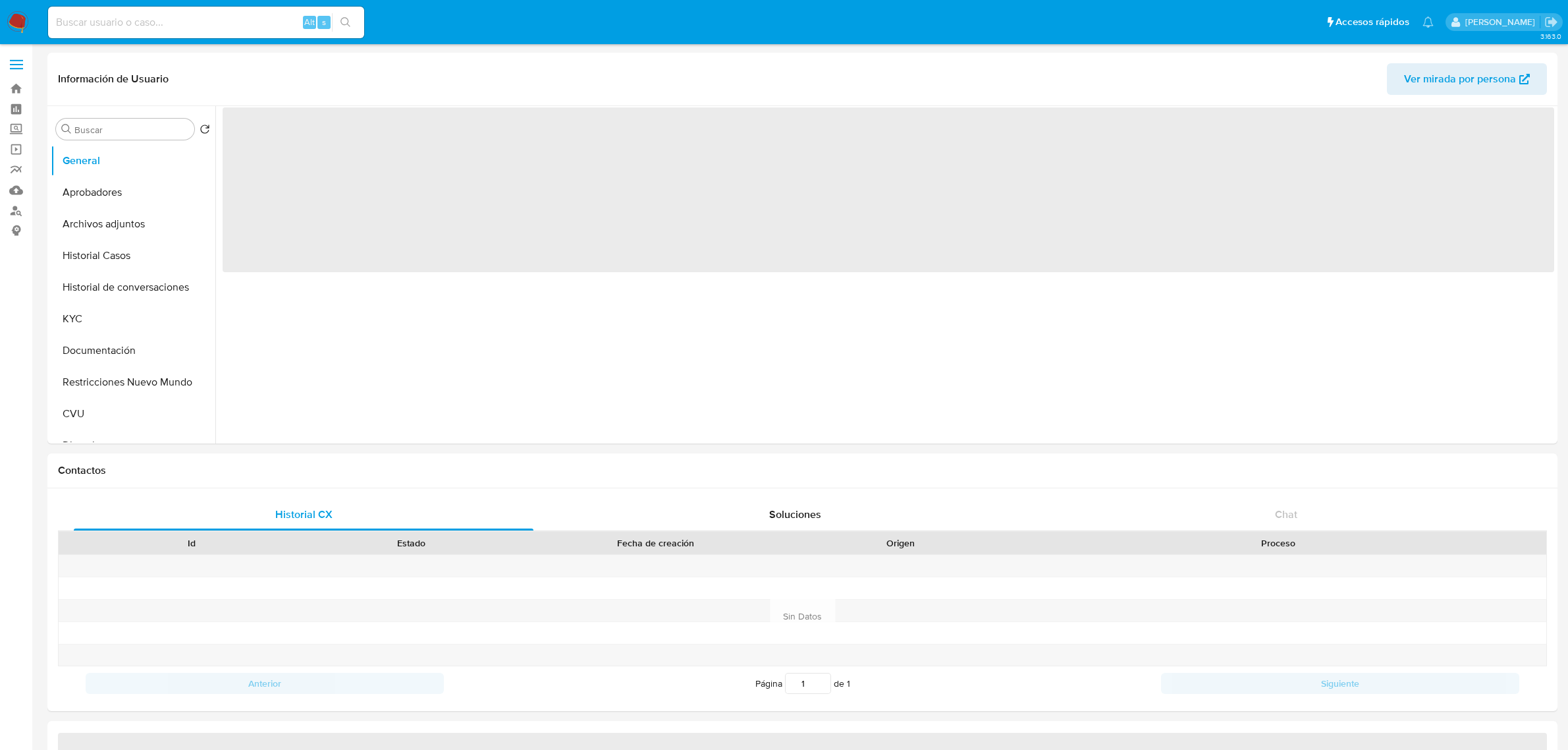
select select "10"
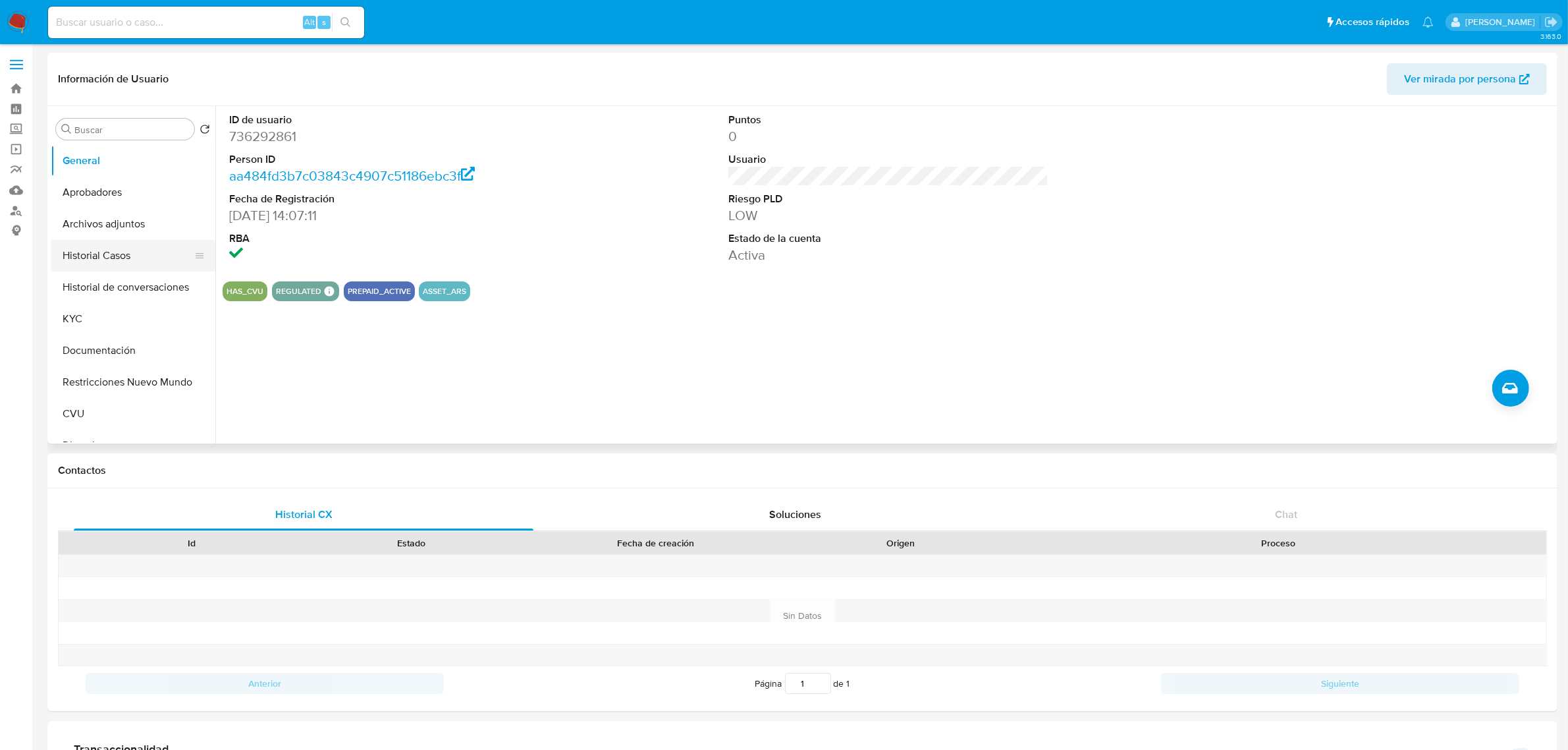
click at [132, 263] on button "Historial Casos" at bounding box center [127, 255] width 154 height 32
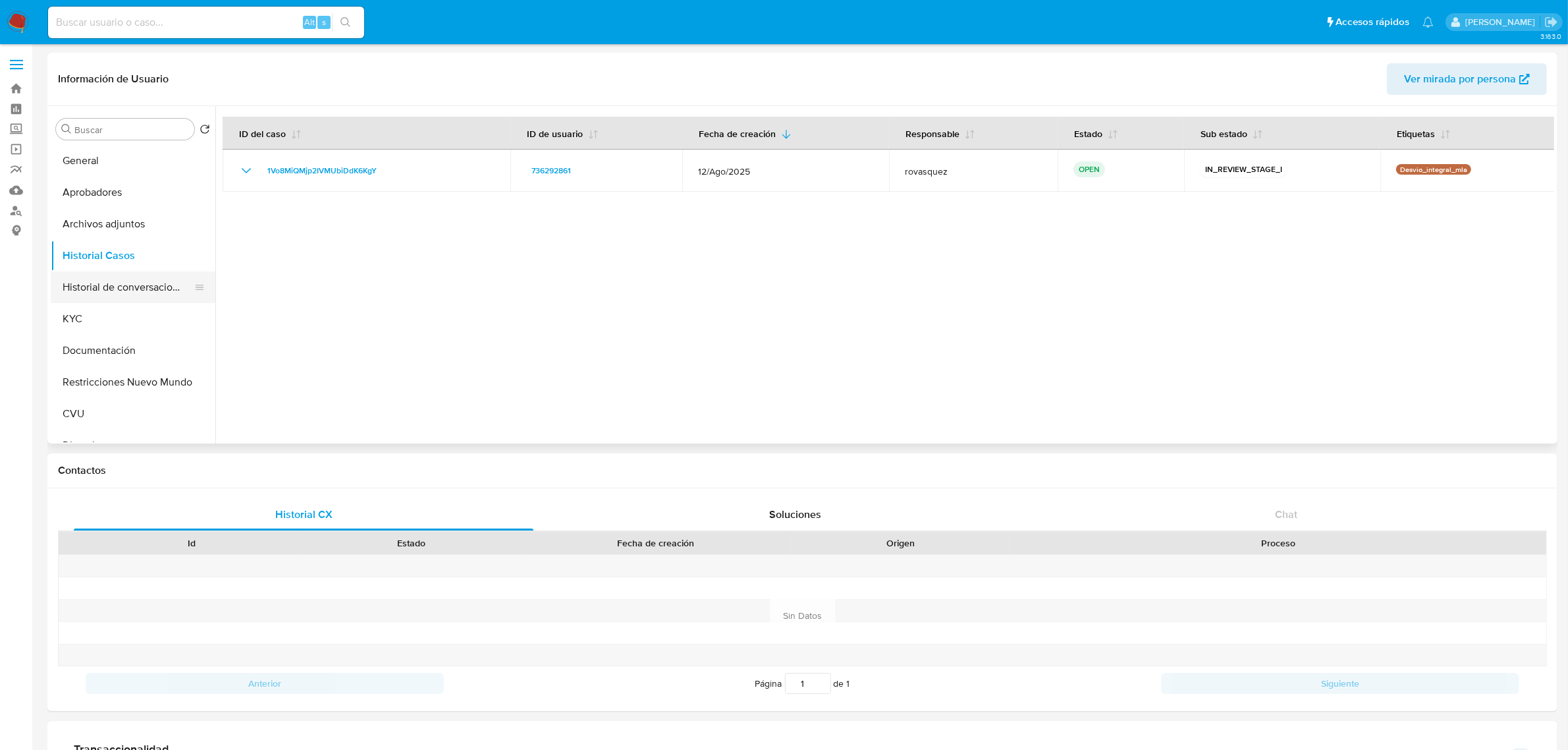
click at [130, 284] on button "Historial de conversaciones" at bounding box center [127, 287] width 154 height 32
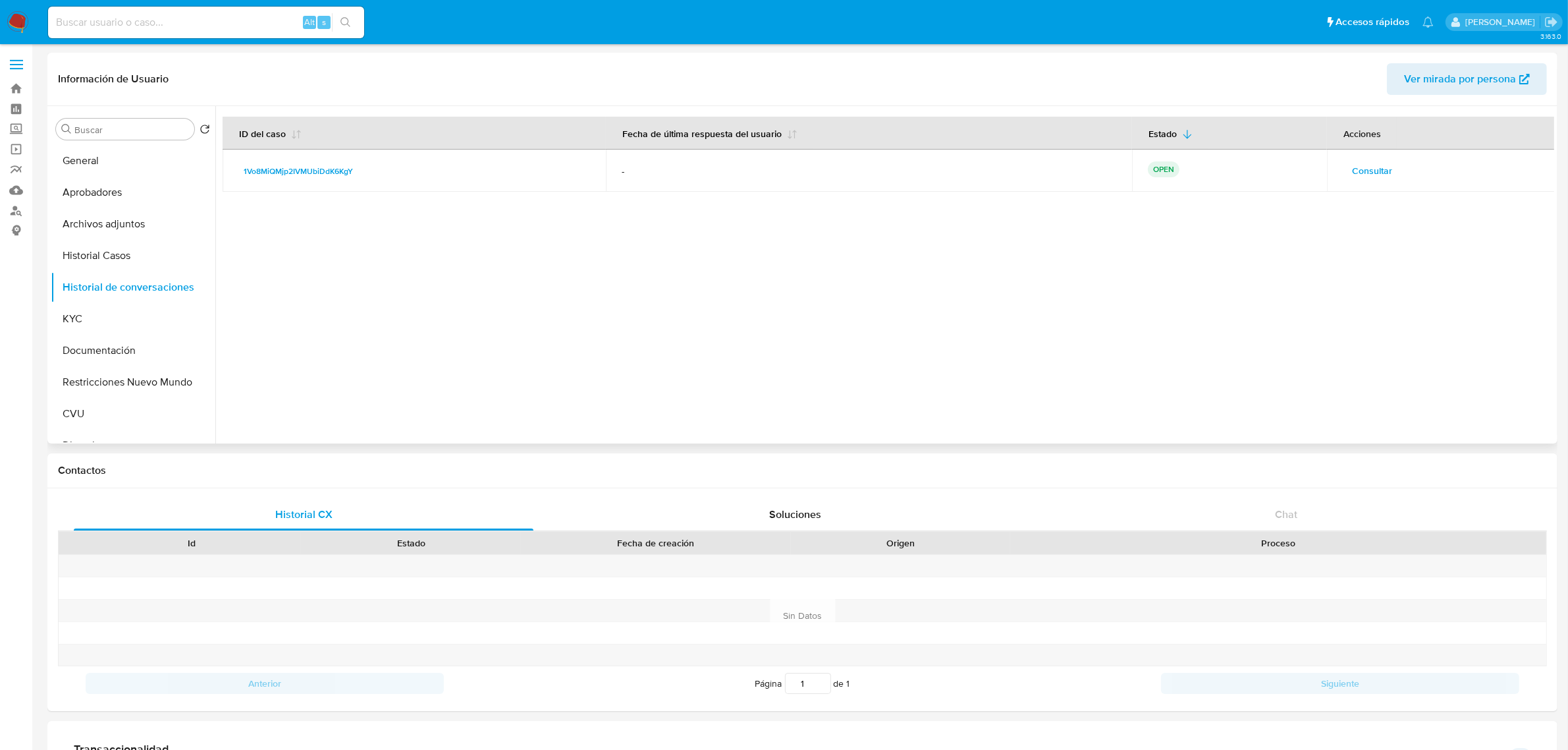
click at [1365, 170] on span "Consultar" at bounding box center [1372, 170] width 40 height 19
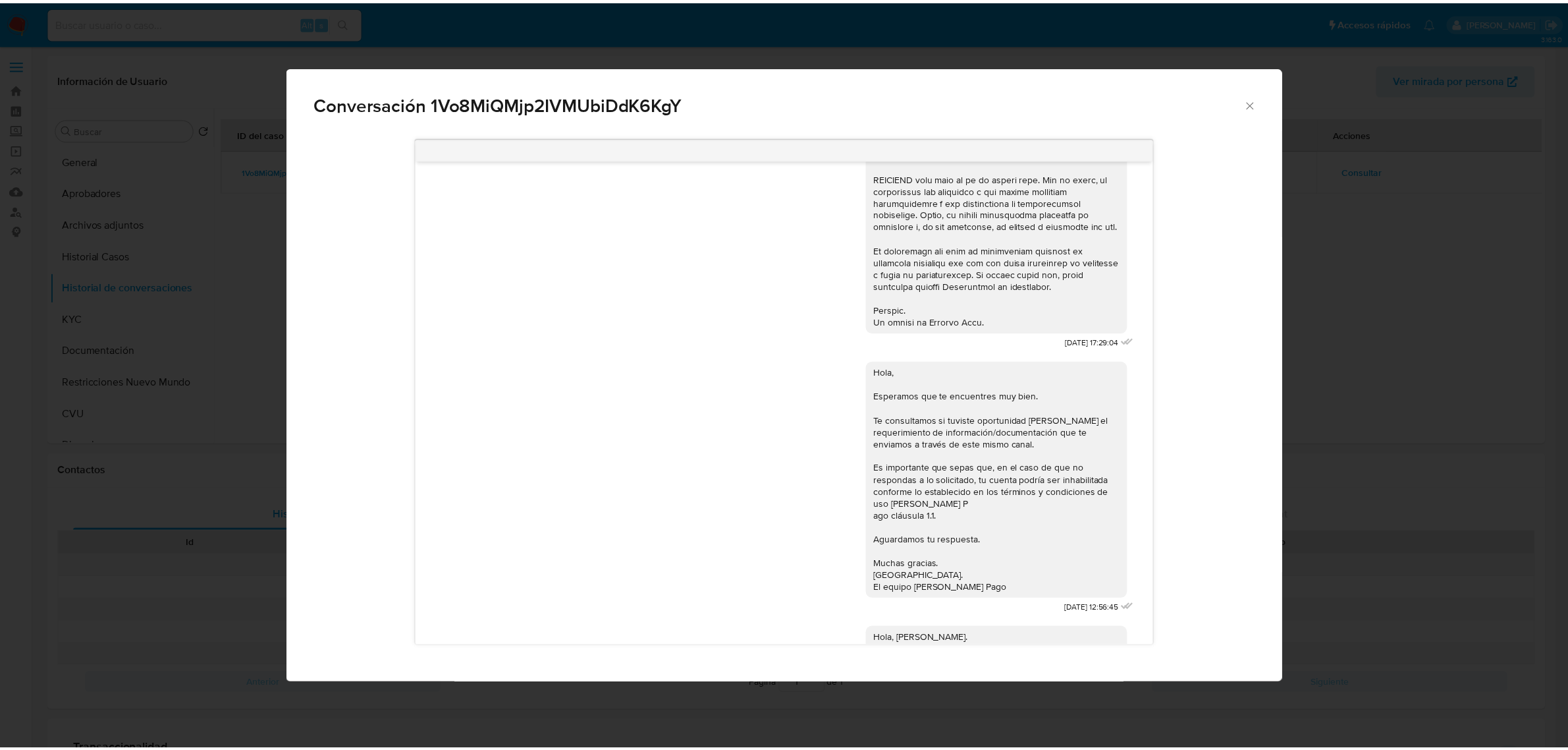
scroll to position [384, 0]
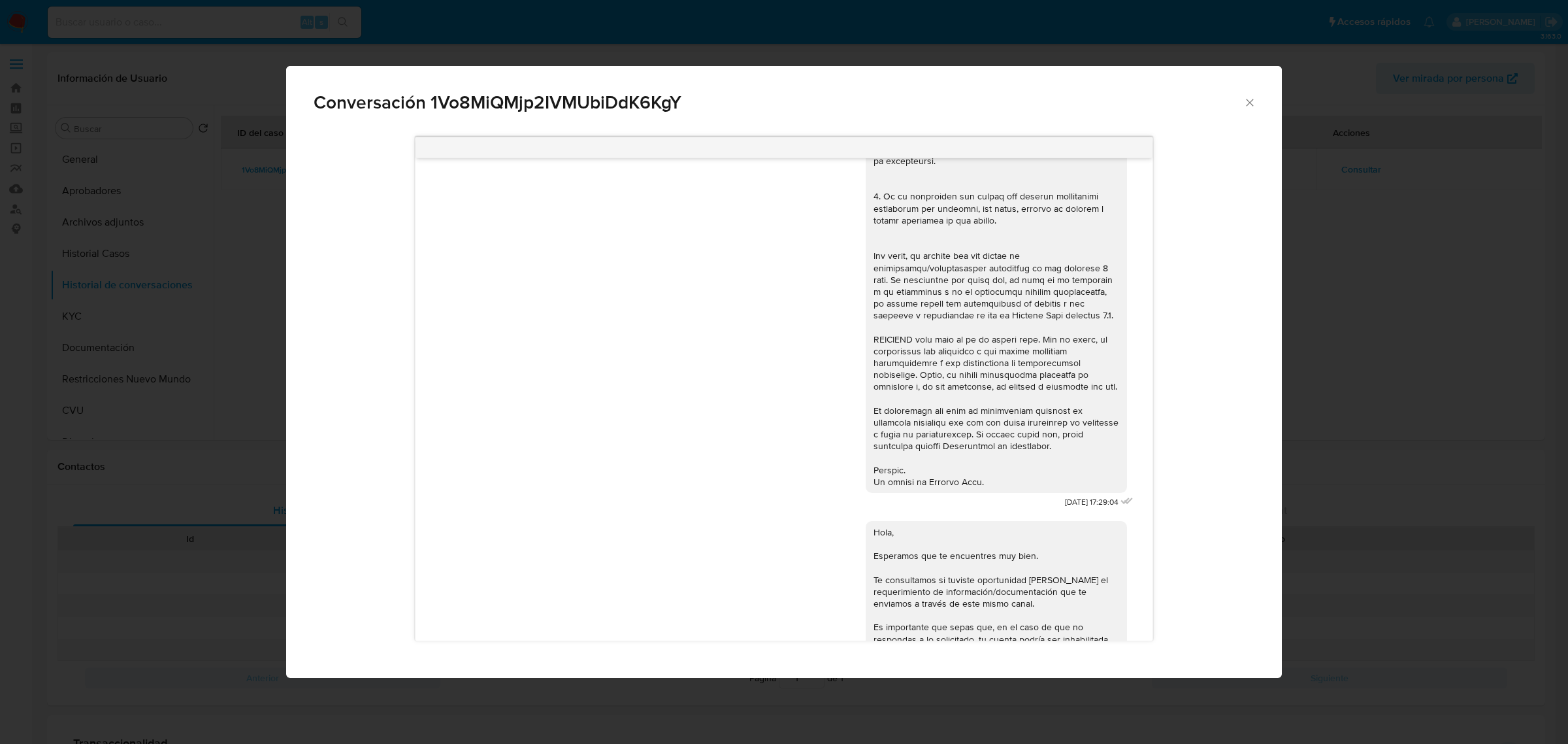
click at [1450, 200] on div "Conversación 1Vo8MiQMjp2IVMUbiDdK6KgY 18/08/2025 17:29:04 Hola, Esperamos que t…" at bounding box center [784, 372] width 1568 height 744
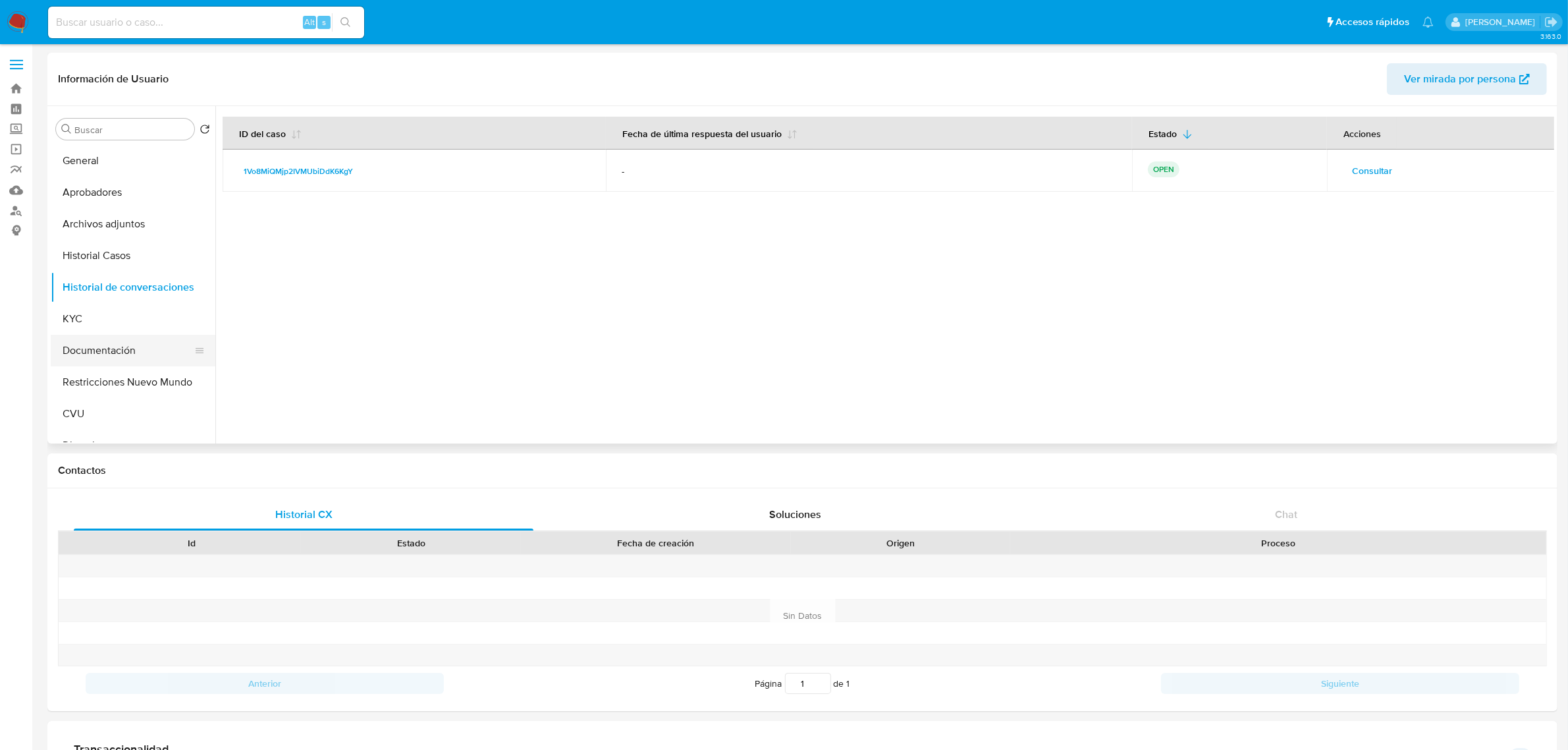
click at [110, 345] on button "Documentación" at bounding box center [127, 351] width 154 height 32
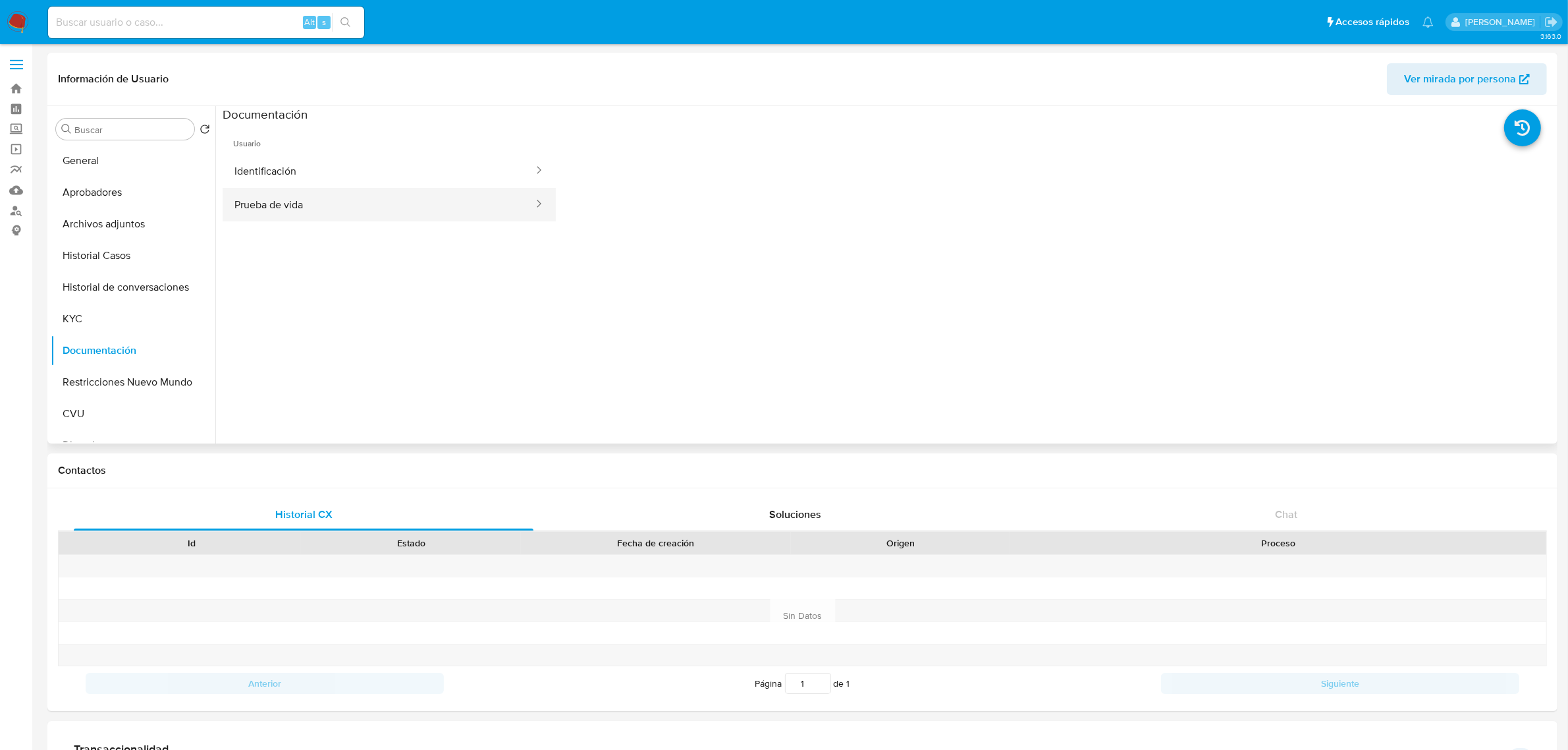
click at [452, 189] on button "Prueba de vida" at bounding box center [378, 205] width 312 height 34
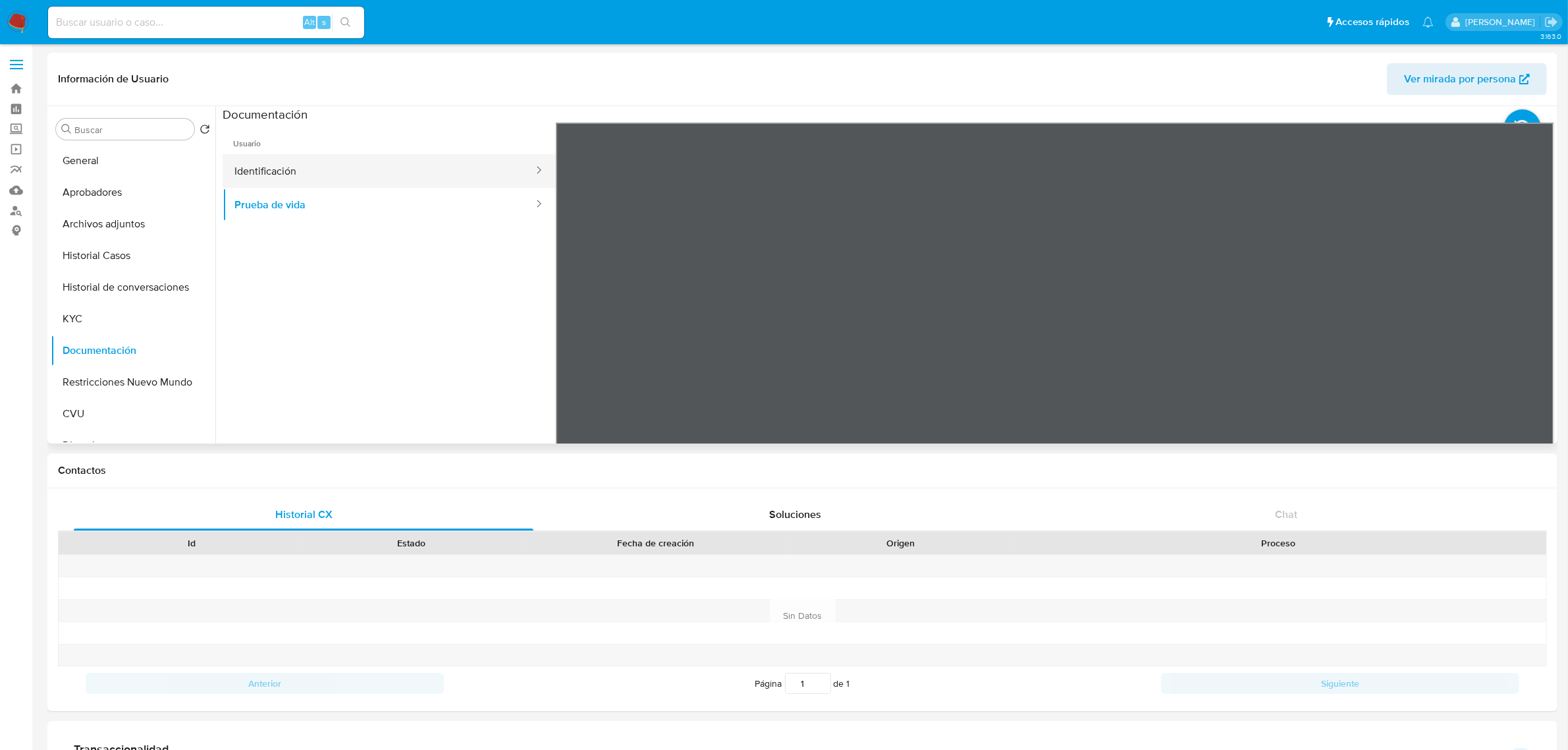
click at [450, 173] on button "Identificación" at bounding box center [378, 171] width 312 height 34
click at [389, 200] on button "Prueba de vida" at bounding box center [378, 205] width 312 height 34
drag, startPoint x: 1136, startPoint y: 343, endPoint x: 886, endPoint y: 357, distance: 250.4
click at [886, 357] on div at bounding box center [1056, 338] width 999 height 432
click at [97, 318] on button "KYC" at bounding box center [127, 319] width 154 height 32
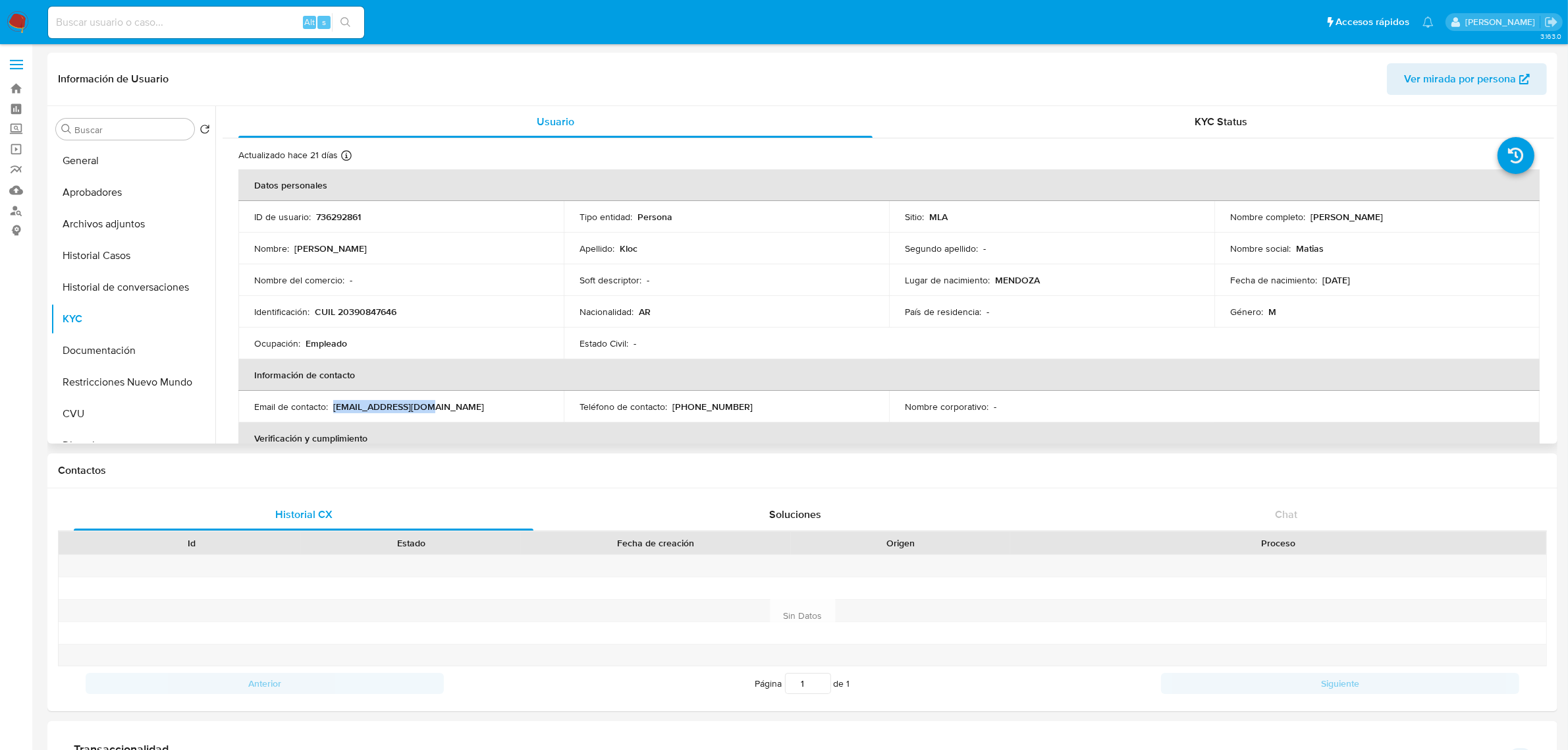
drag, startPoint x: 335, startPoint y: 406, endPoint x: 442, endPoint y: 406, distance: 107.0
click at [442, 406] on div "Email de contacto : mkloc@flowserve.com" at bounding box center [401, 406] width 294 height 12
copy p "mkloc@flowserve.com"
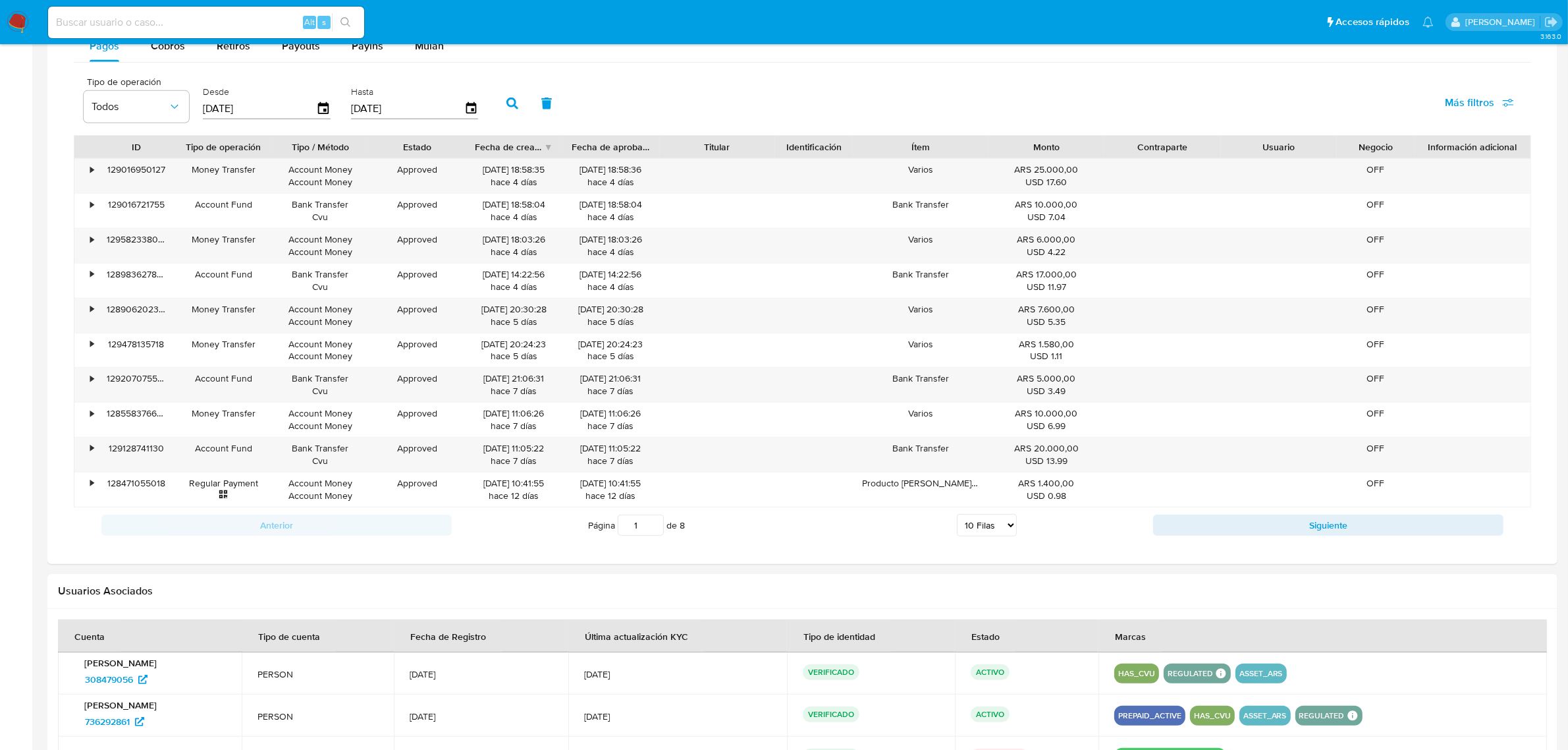
scroll to position [1052, 0]
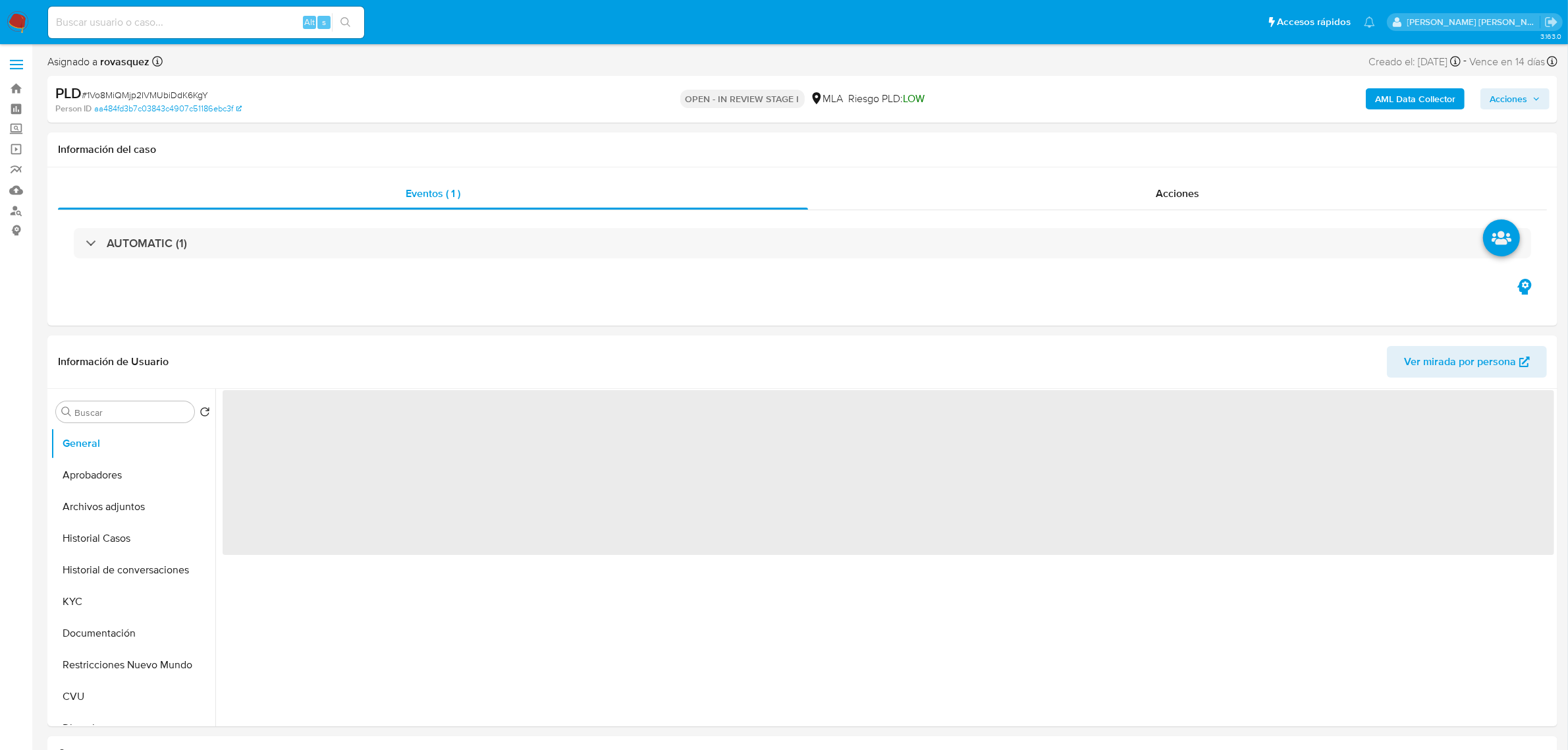
select select "10"
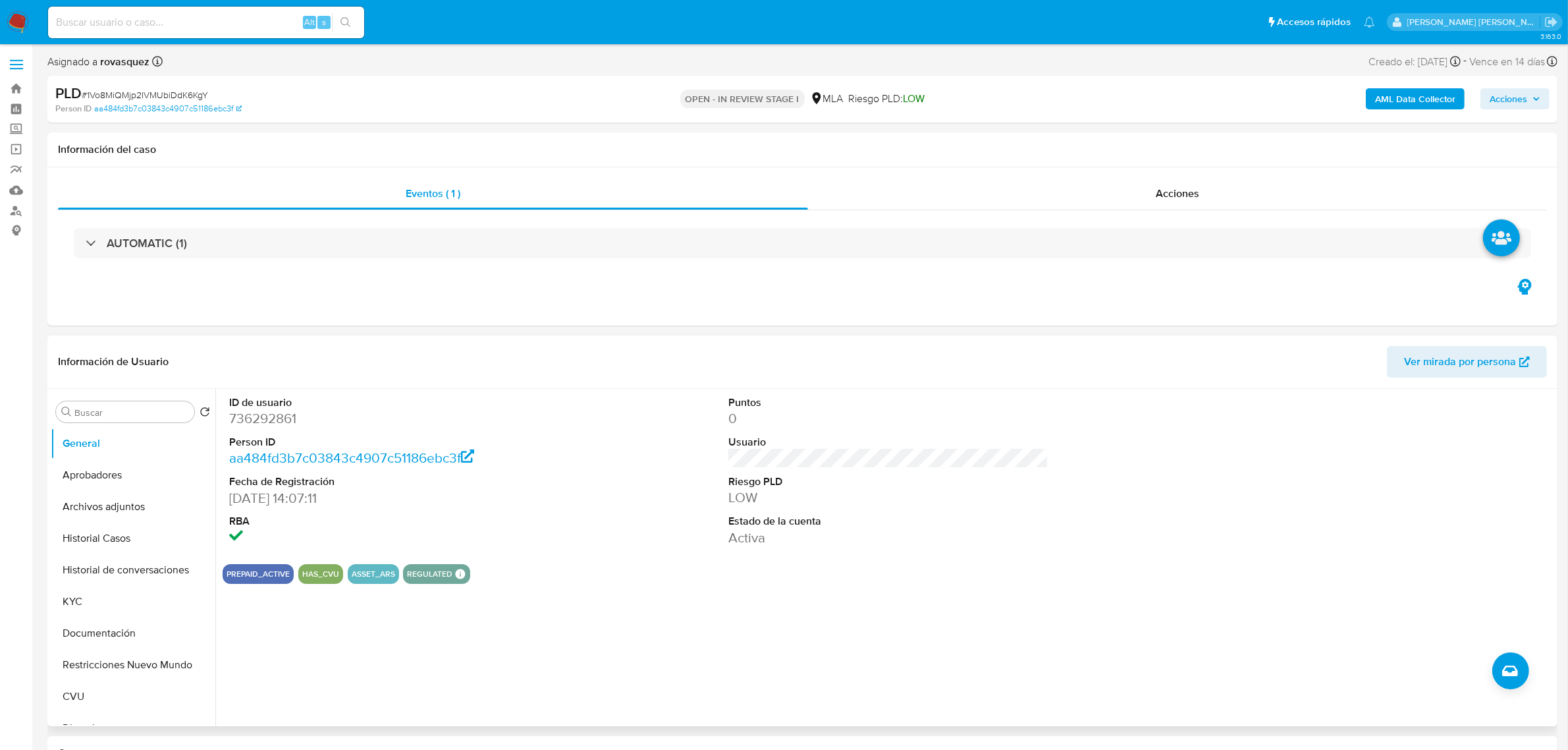
click at [662, 425] on div "ID de usuario 736292861 Person ID aa484fd3b7c03843c4907c51186ebc3f Fecha de Reg…" at bounding box center [888, 471] width 1332 height 165
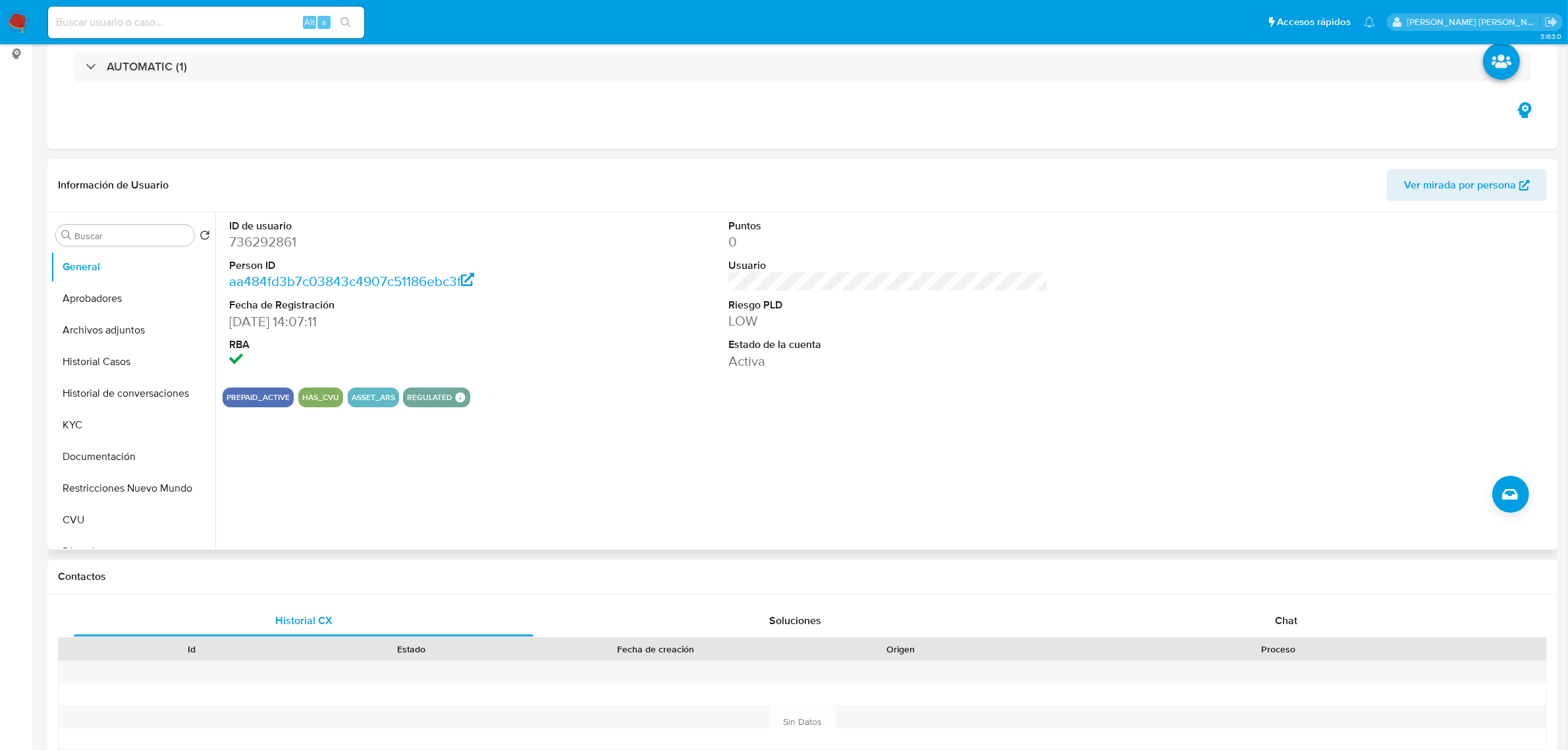
scroll to position [330, 0]
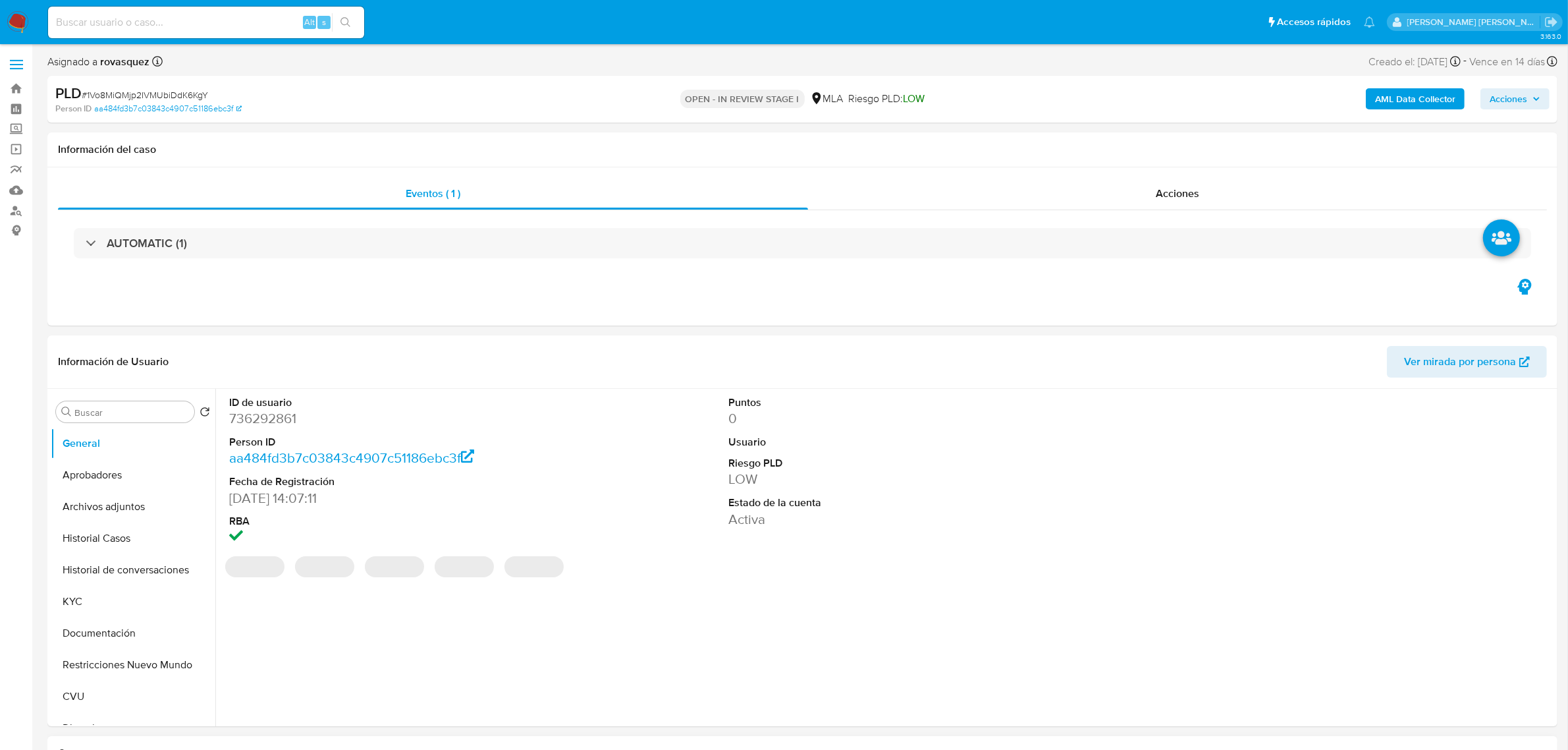
select select "10"
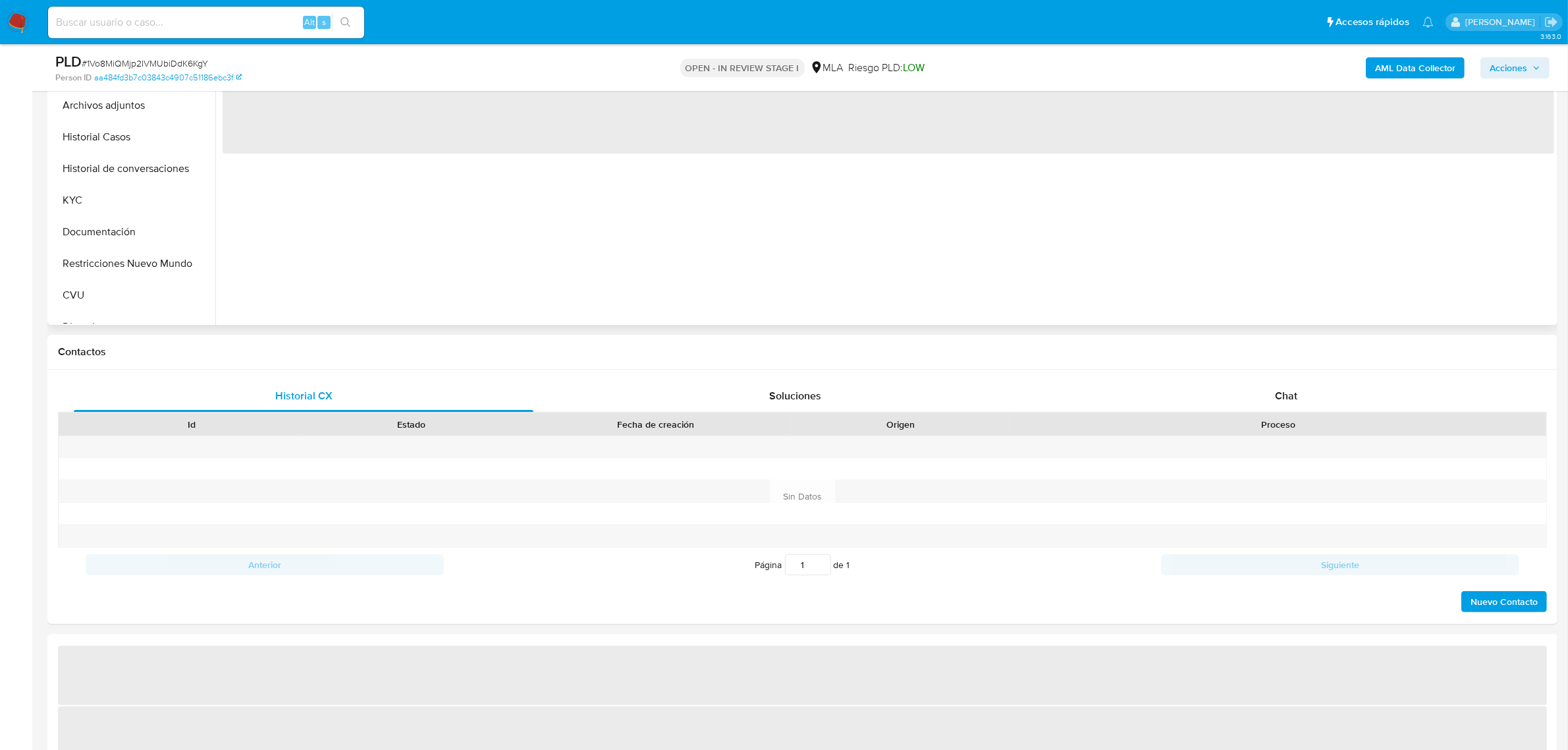
scroll to position [494, 0]
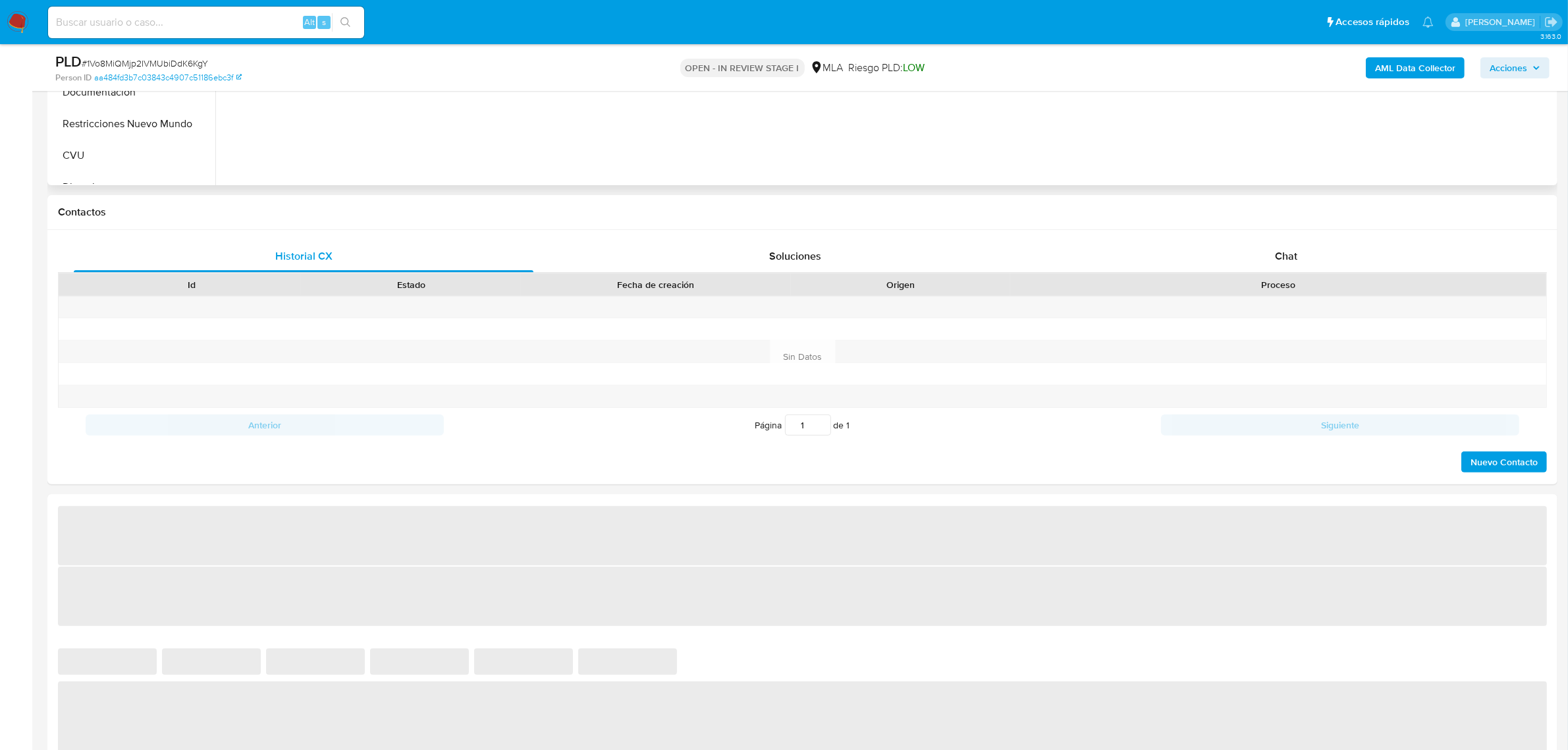
select select "10"
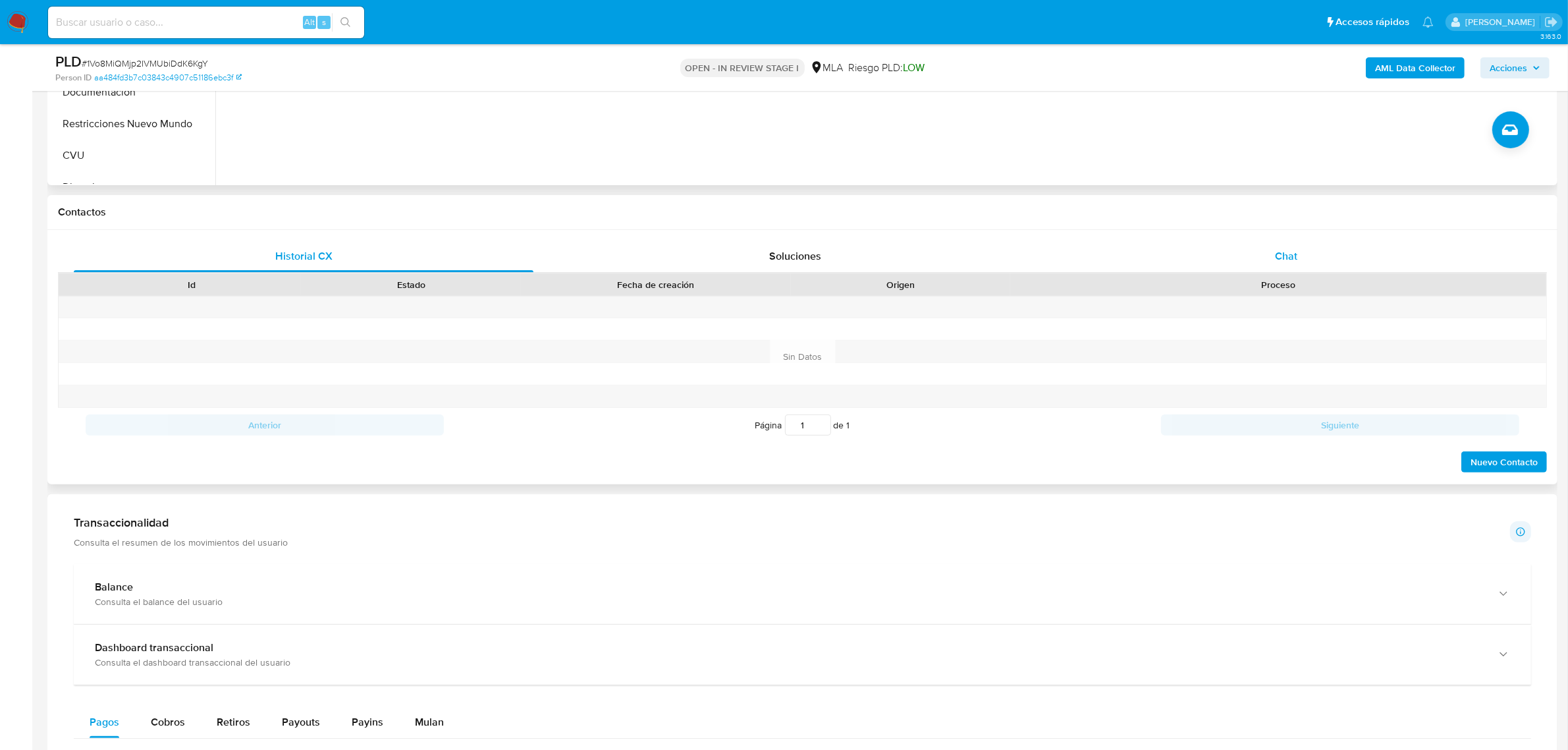
click at [1288, 255] on span "Chat" at bounding box center [1286, 255] width 23 height 15
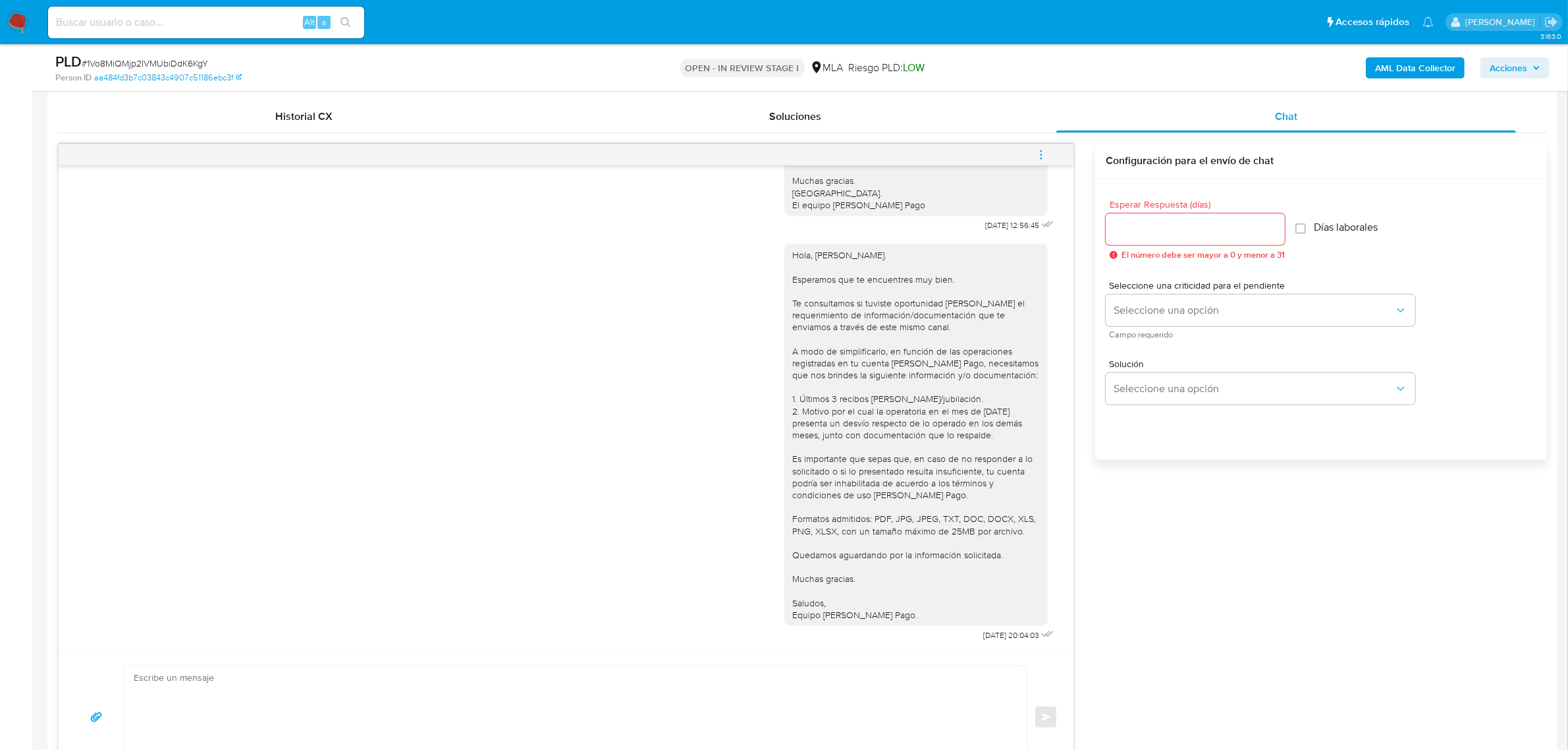
scroll to position [741, 0]
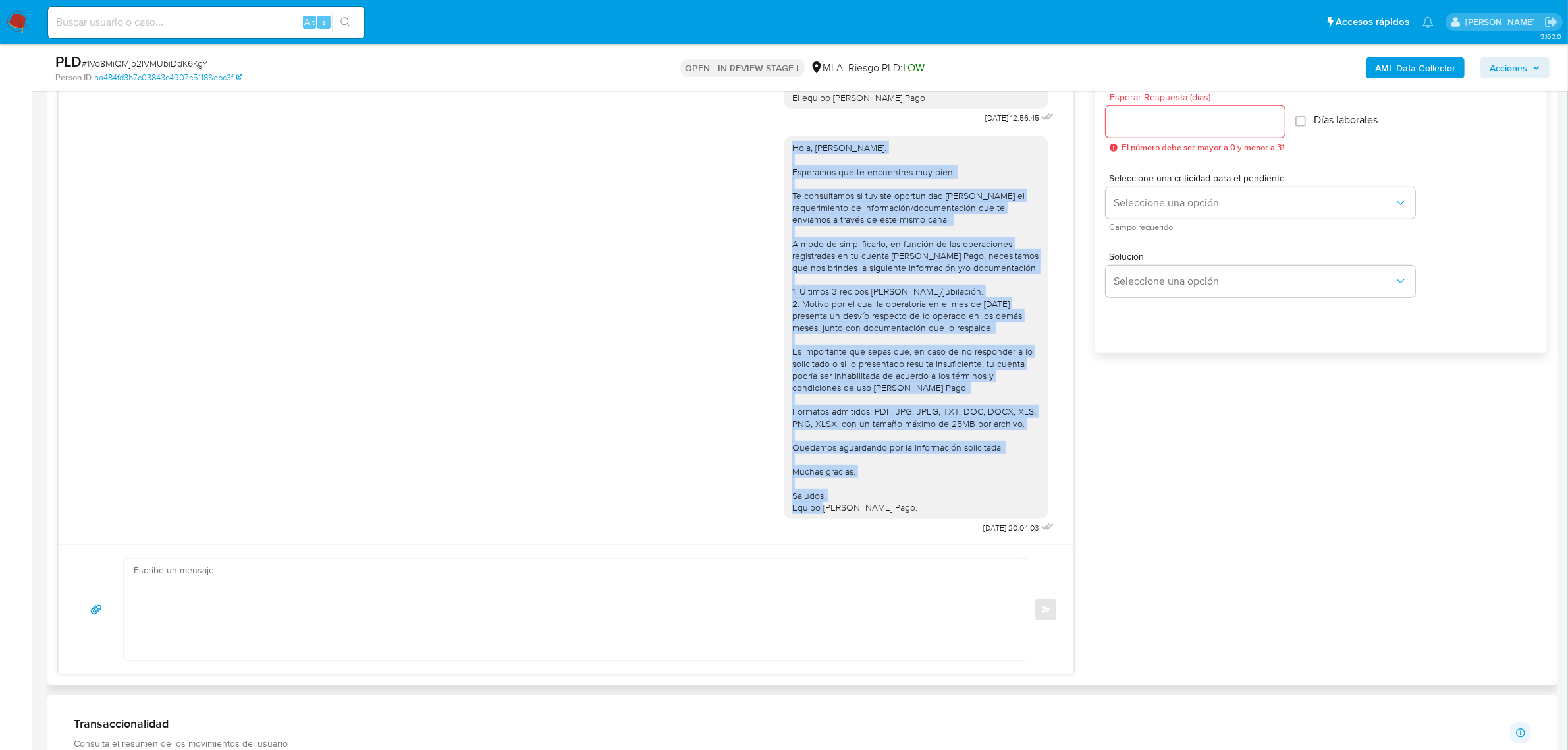
drag, startPoint x: 903, startPoint y: 515, endPoint x: 776, endPoint y: 150, distance: 386.5
click at [784, 150] on div "Hola, [PERSON_NAME]. Esperamos que te encuentres muy bien. Te consultamos si tu…" at bounding box center [916, 327] width 263 height 382
copy div "Hola, [PERSON_NAME]. Esperamos que te encuentres muy bien. Te consultamos si tu…"
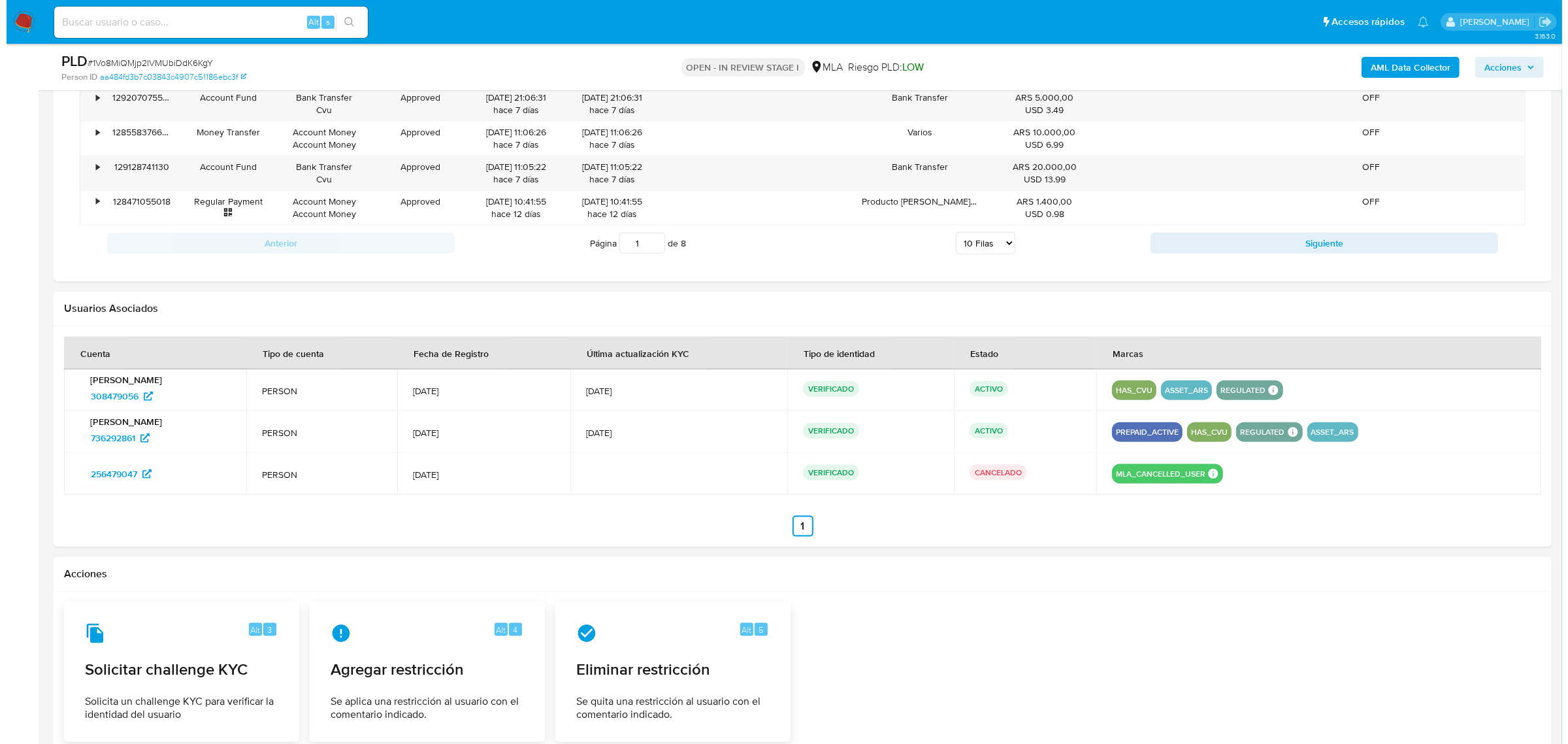
scroll to position [1961, 0]
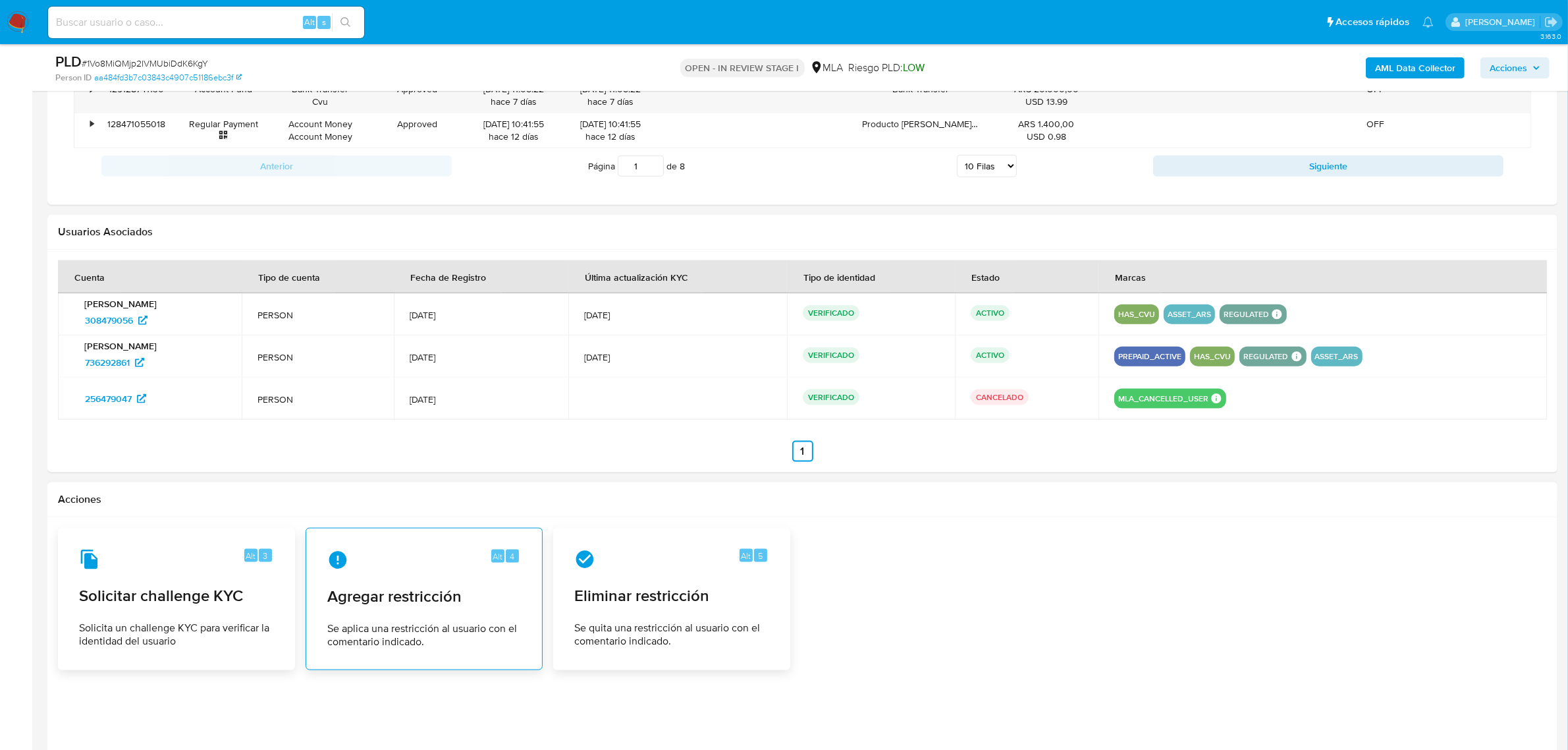
click at [362, 633] on span "Se aplica una restricción al usuario con el comentario indicado." at bounding box center [424, 635] width 194 height 27
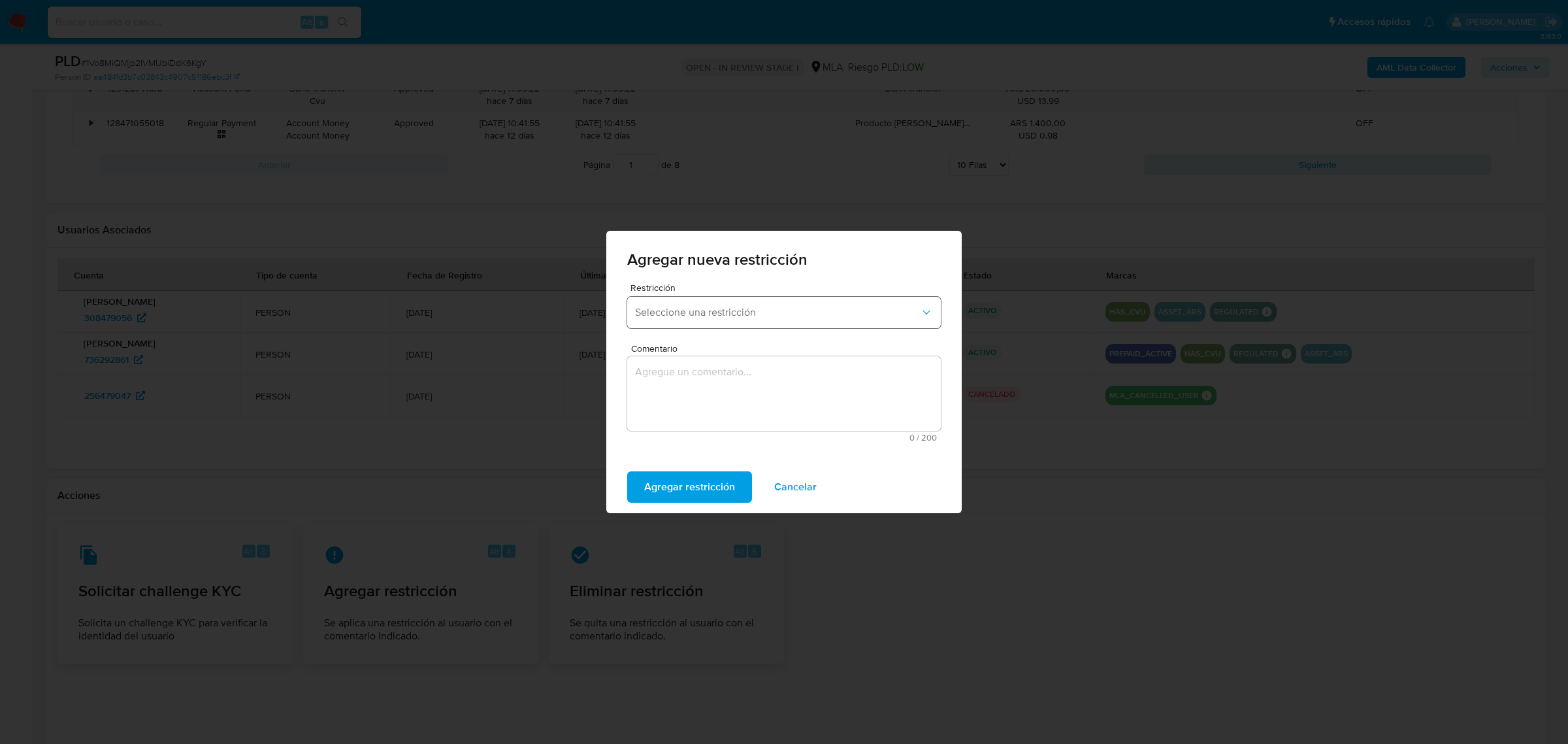
click at [744, 325] on button "Seleccione una restricción" at bounding box center [784, 312] width 313 height 32
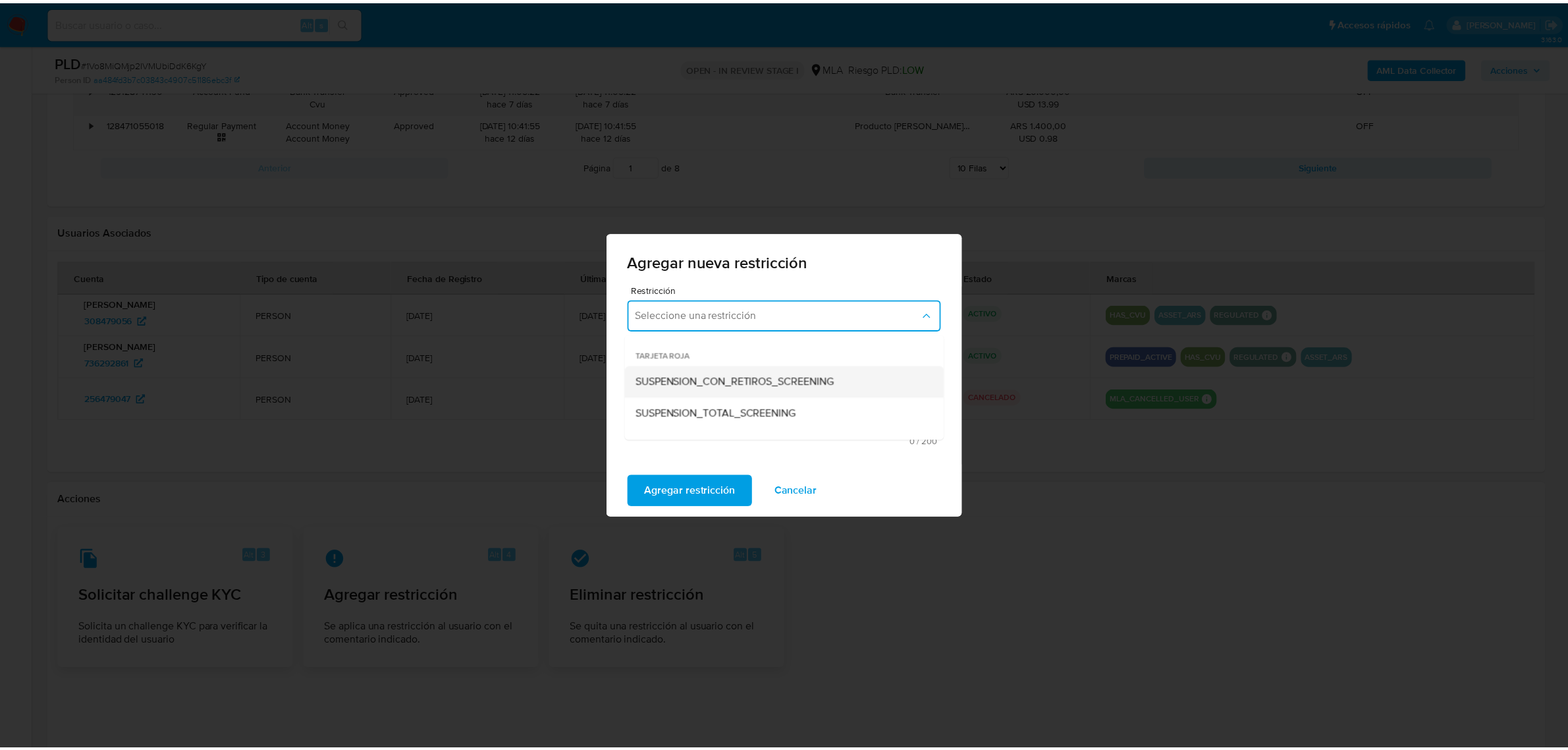
scroll to position [165, 0]
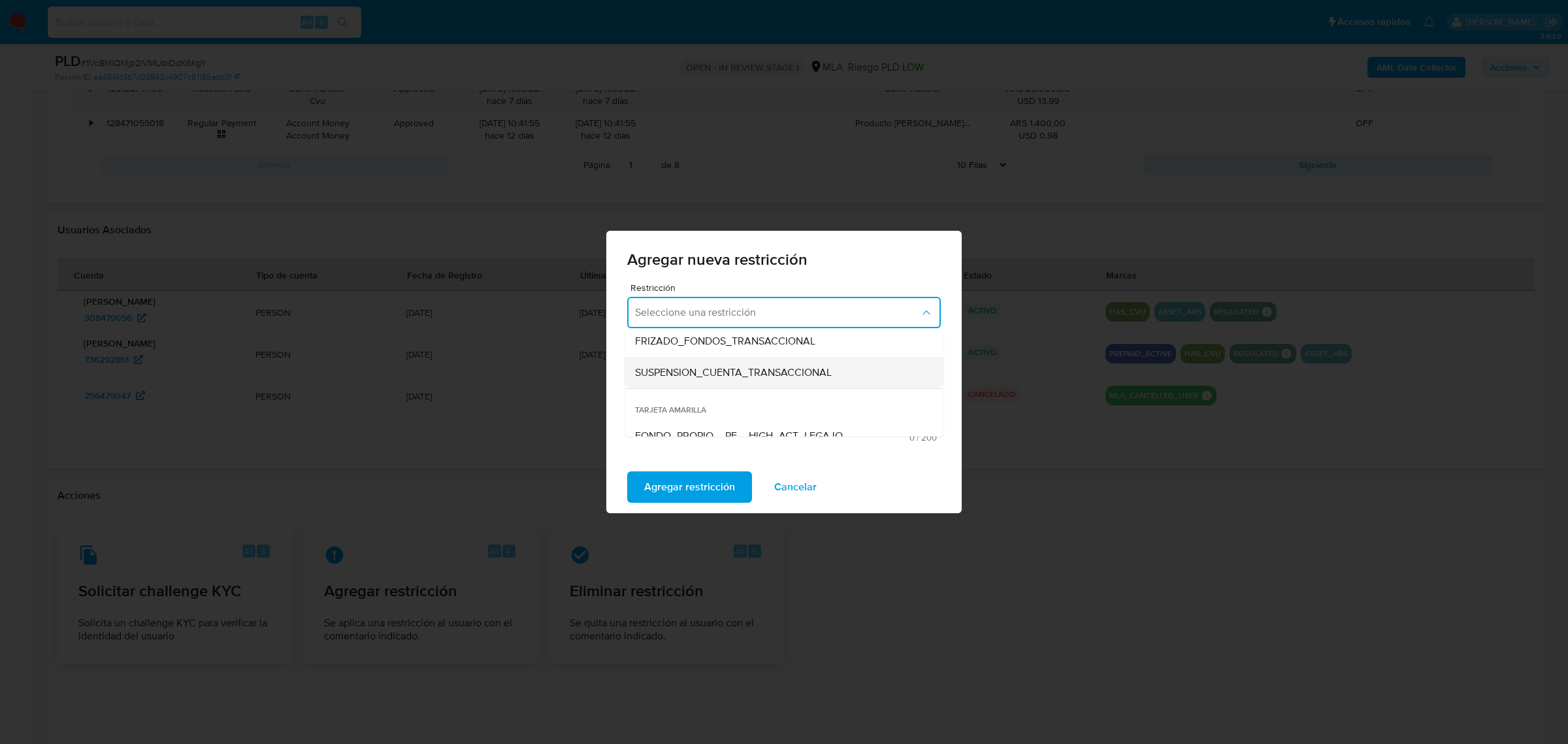
click at [763, 370] on span "SUSPENSION_CUENTA_TRANSACCIONAL" at bounding box center [734, 372] width 197 height 13
click at [705, 394] on textarea "Comentario" at bounding box center [784, 393] width 313 height 75
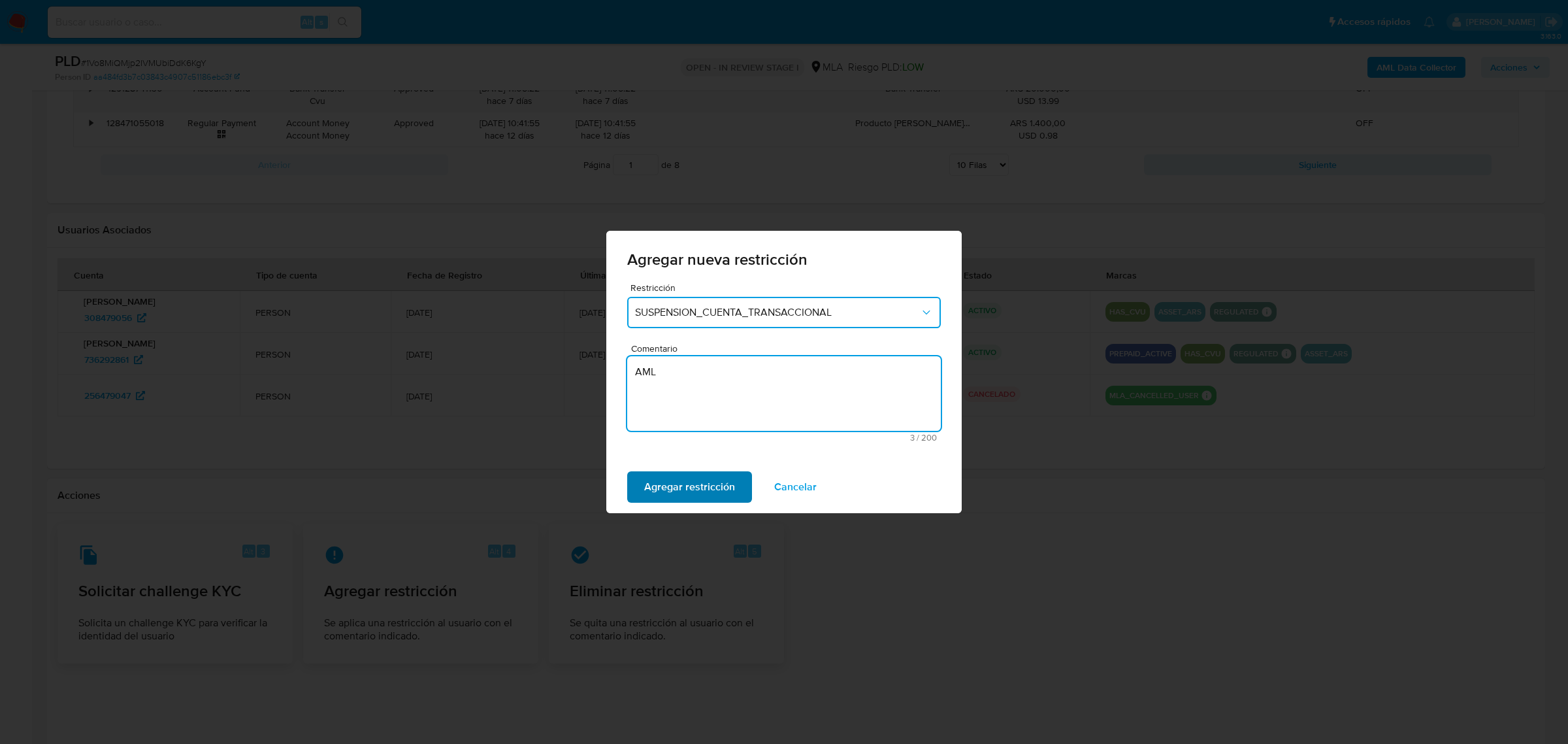
type textarea "AML"
click at [695, 481] on span "Agregar restricción" at bounding box center [689, 486] width 91 height 29
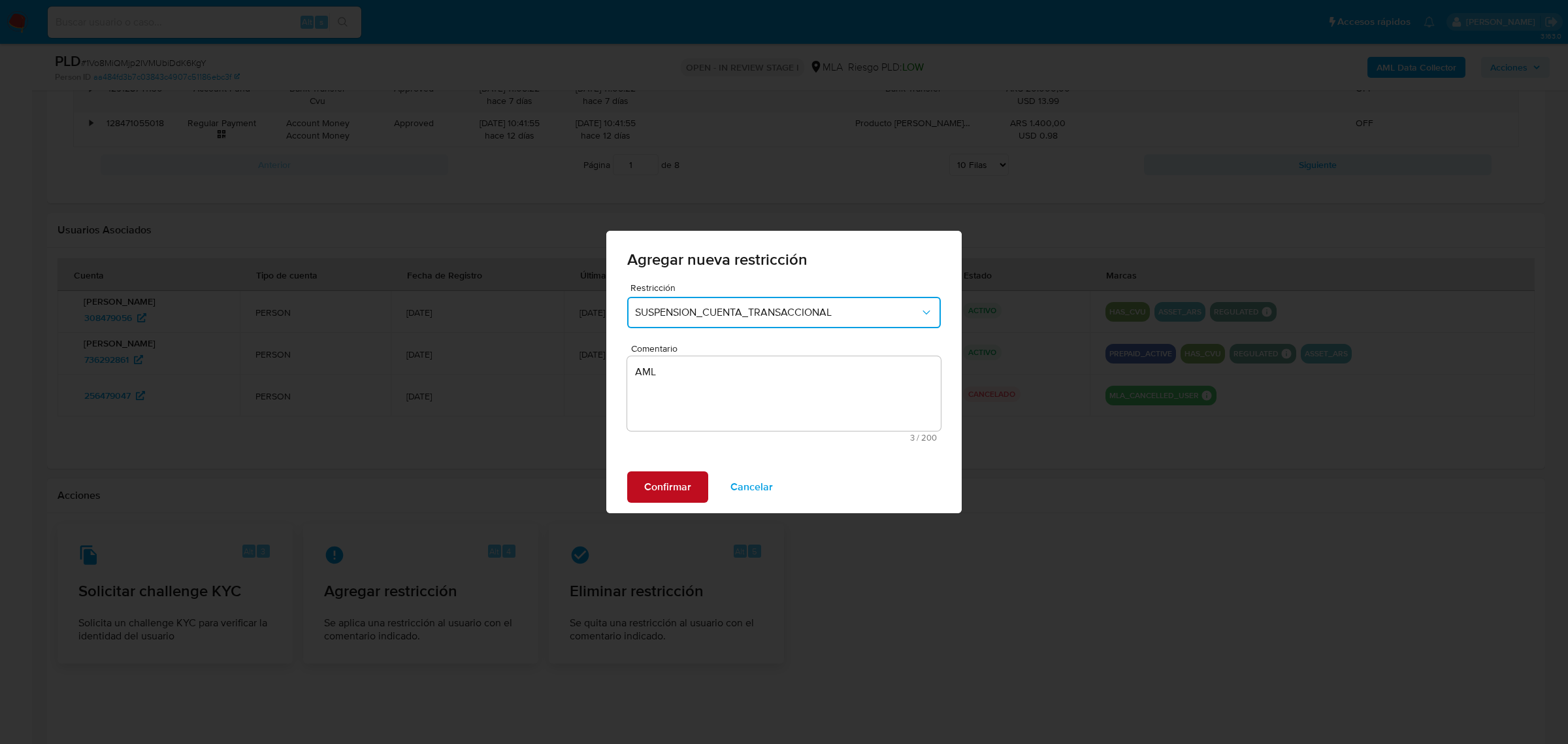
click at [685, 487] on span "Confirmar" at bounding box center [668, 486] width 47 height 29
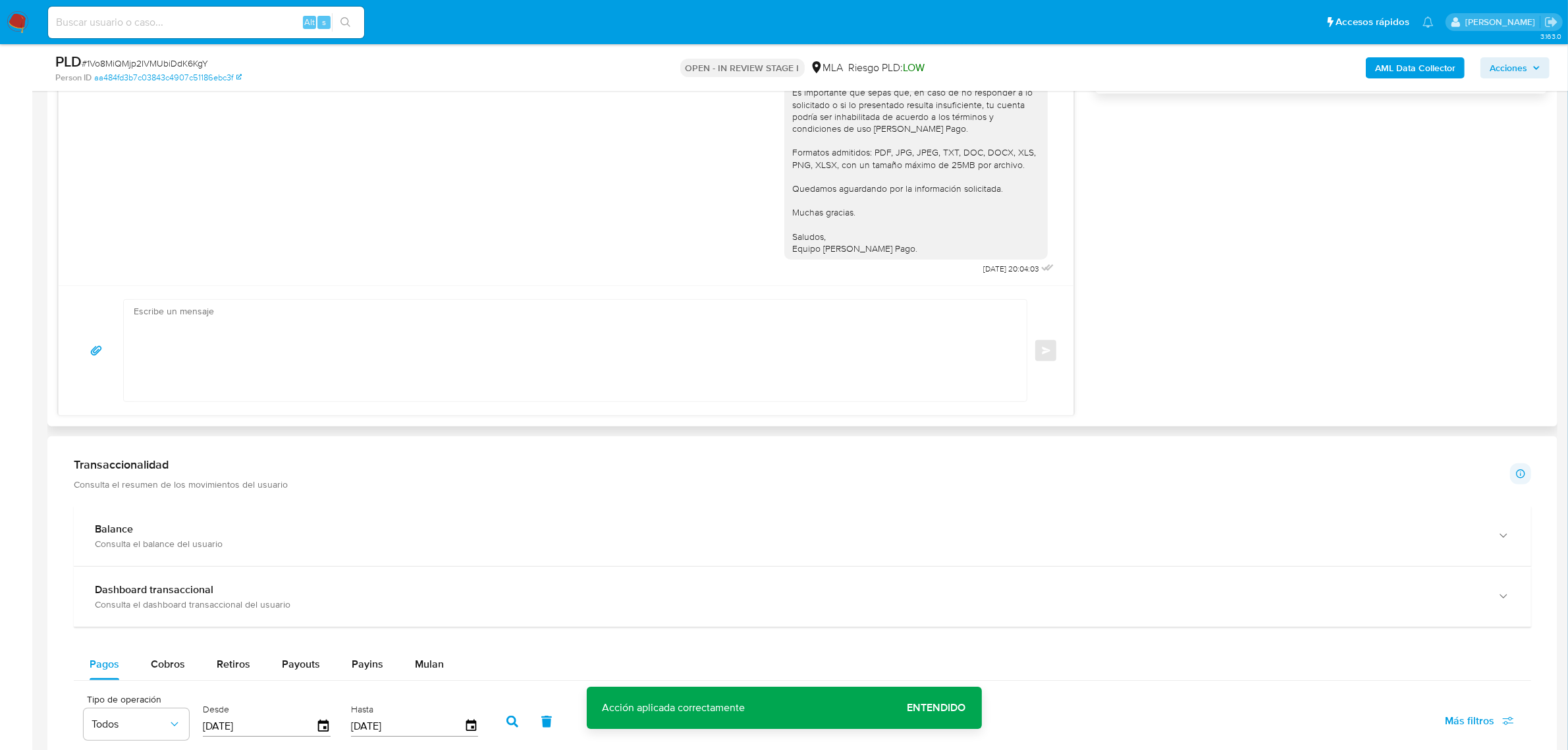
scroll to position [906, 0]
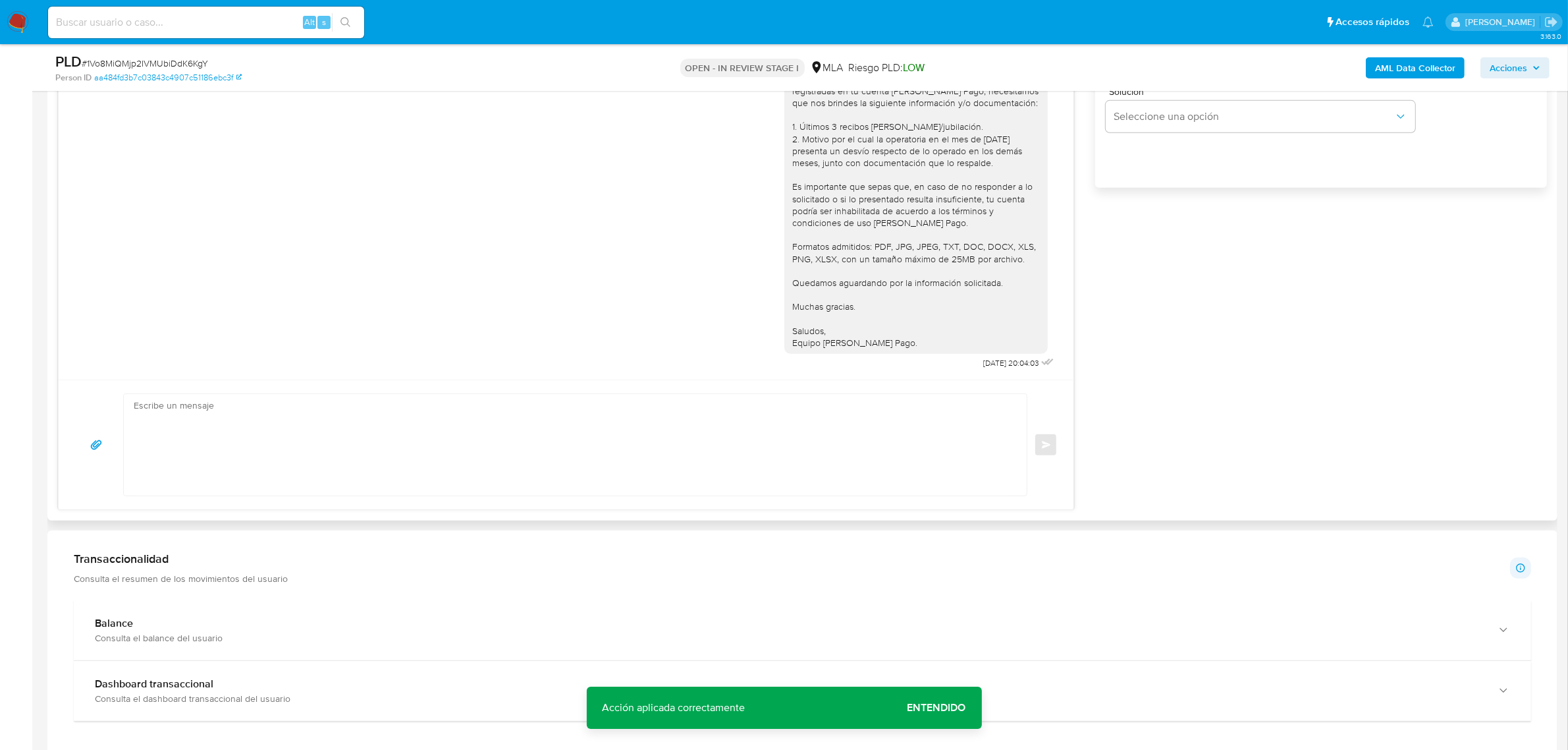
click at [376, 420] on textarea at bounding box center [572, 445] width 877 height 101
paste textarea "Hola, Matias. Esperamos que te encuentres muy bien. Te consultamos si tuviste o…"
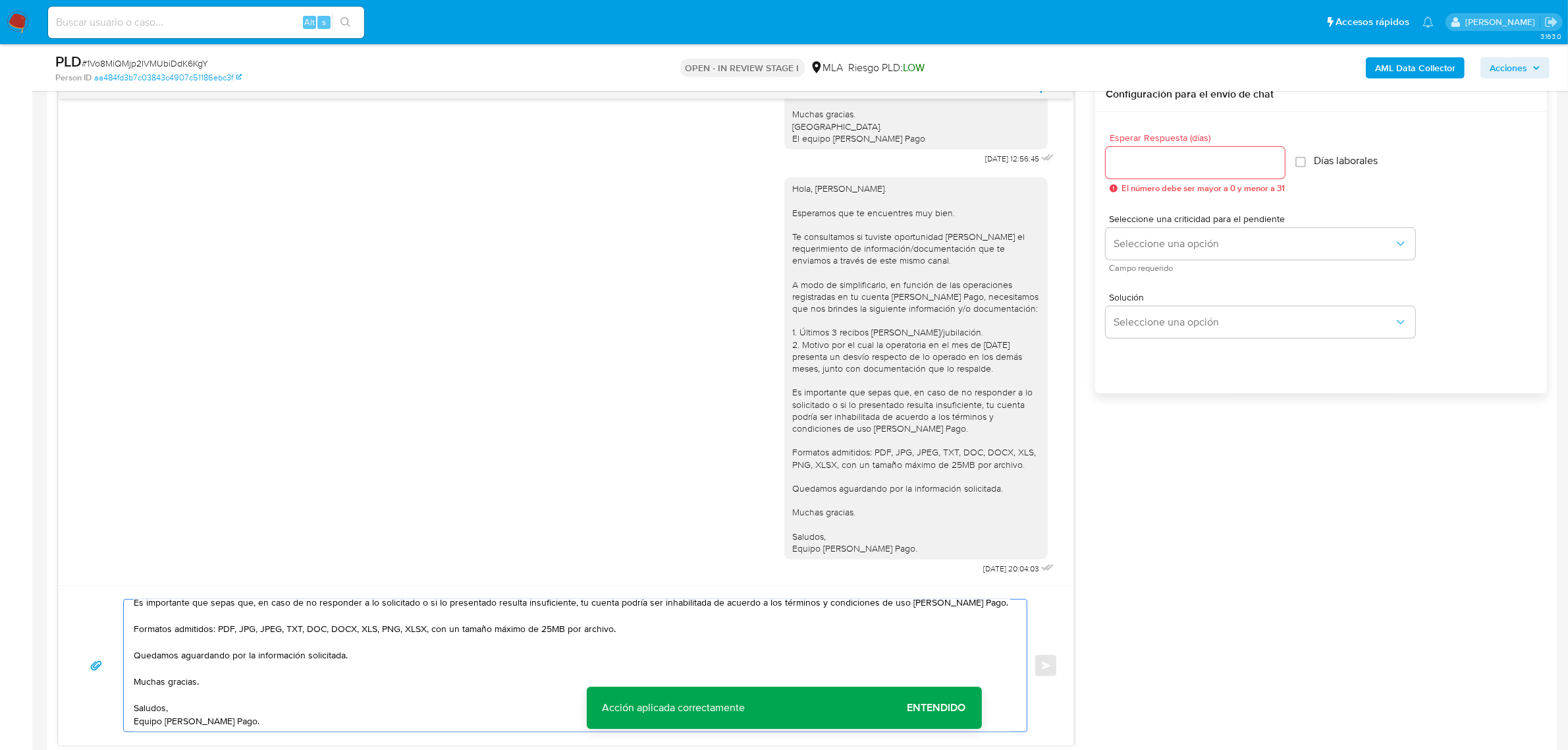
scroll to position [659, 0]
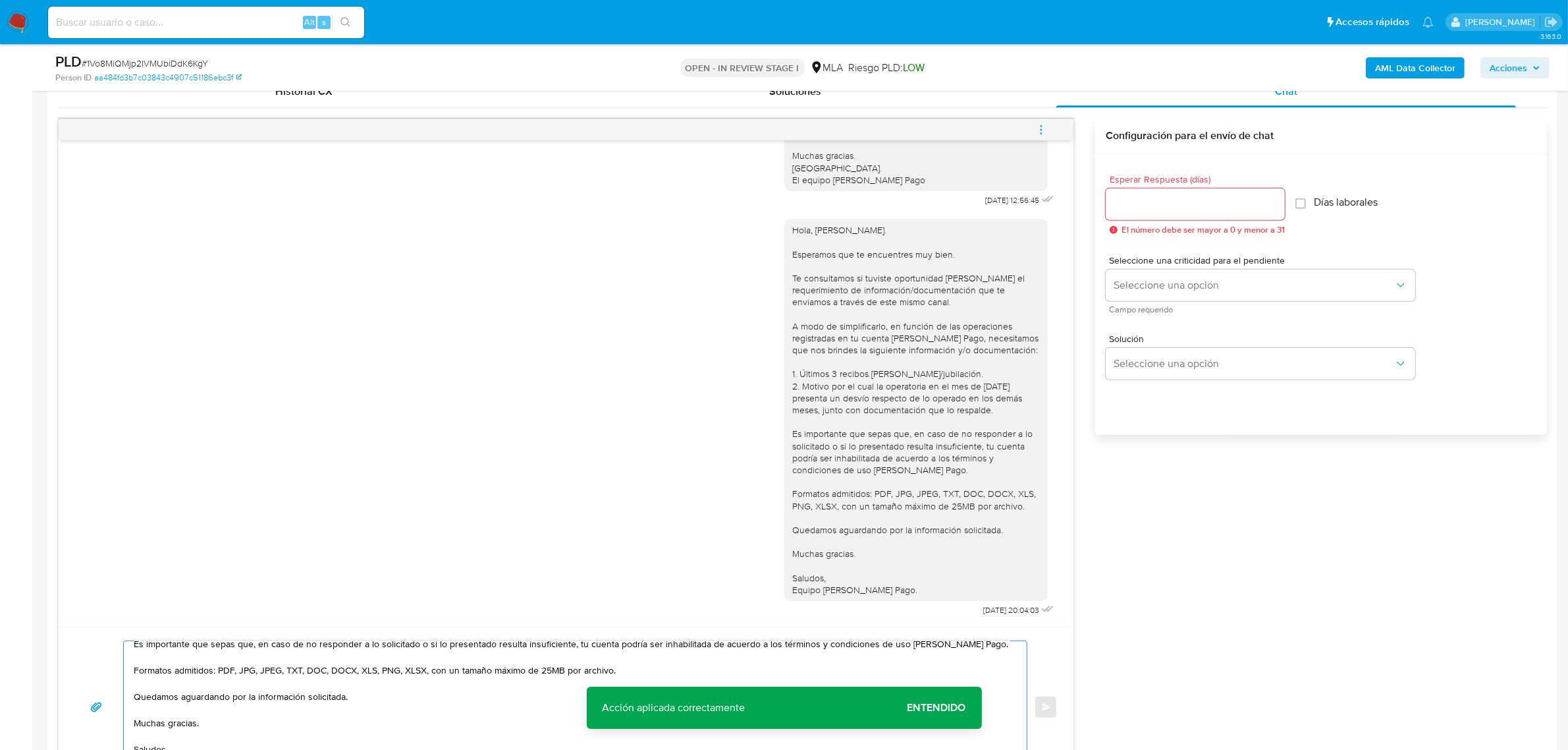
type textarea "Hola, Matias. Esperamos que te encuentres muy bien. Te consultamos si tuviste o…"
click at [1148, 213] on div at bounding box center [1195, 205] width 179 height 32
click at [1151, 200] on input "Esperar Respuesta (días)" at bounding box center [1195, 204] width 179 height 17
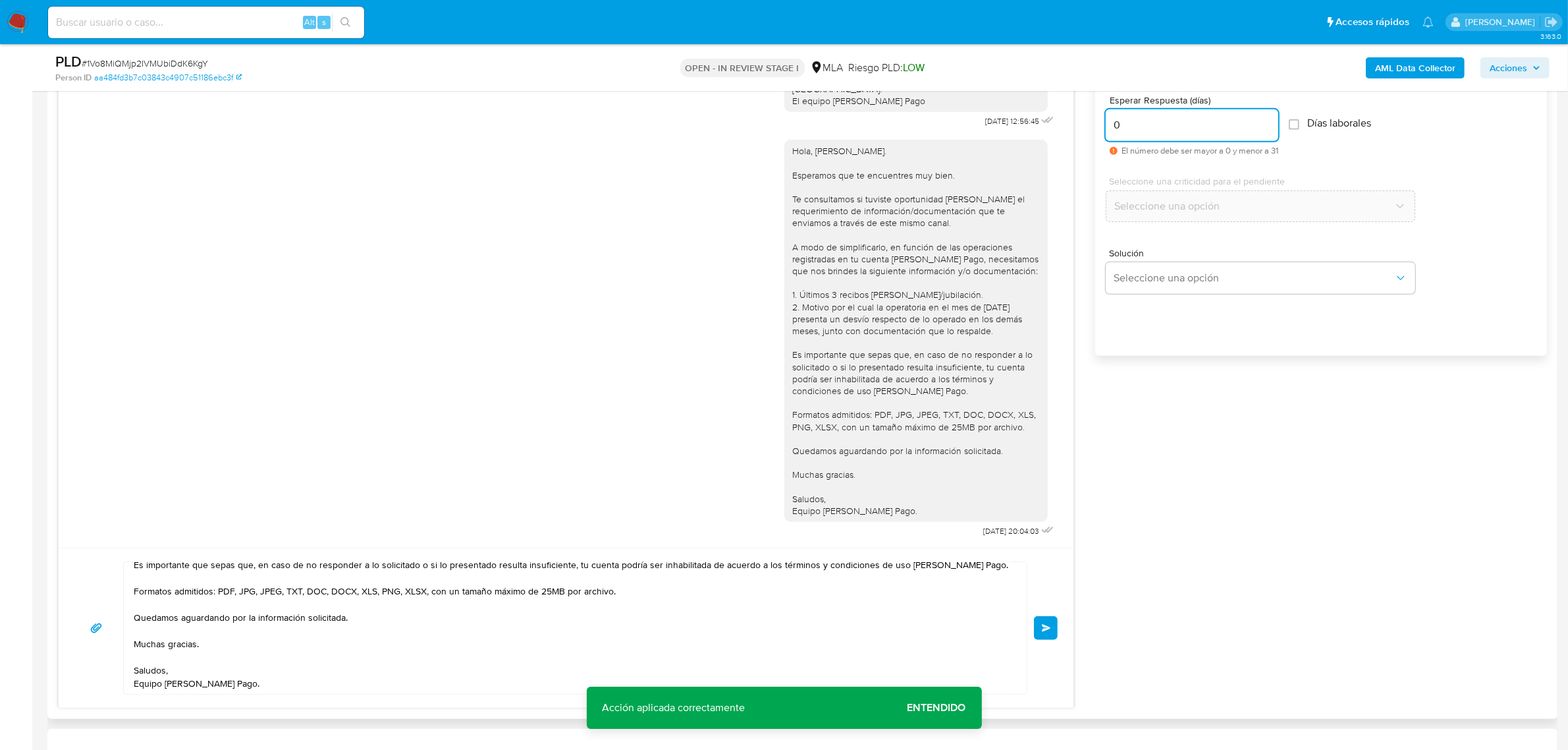
scroll to position [906, 0]
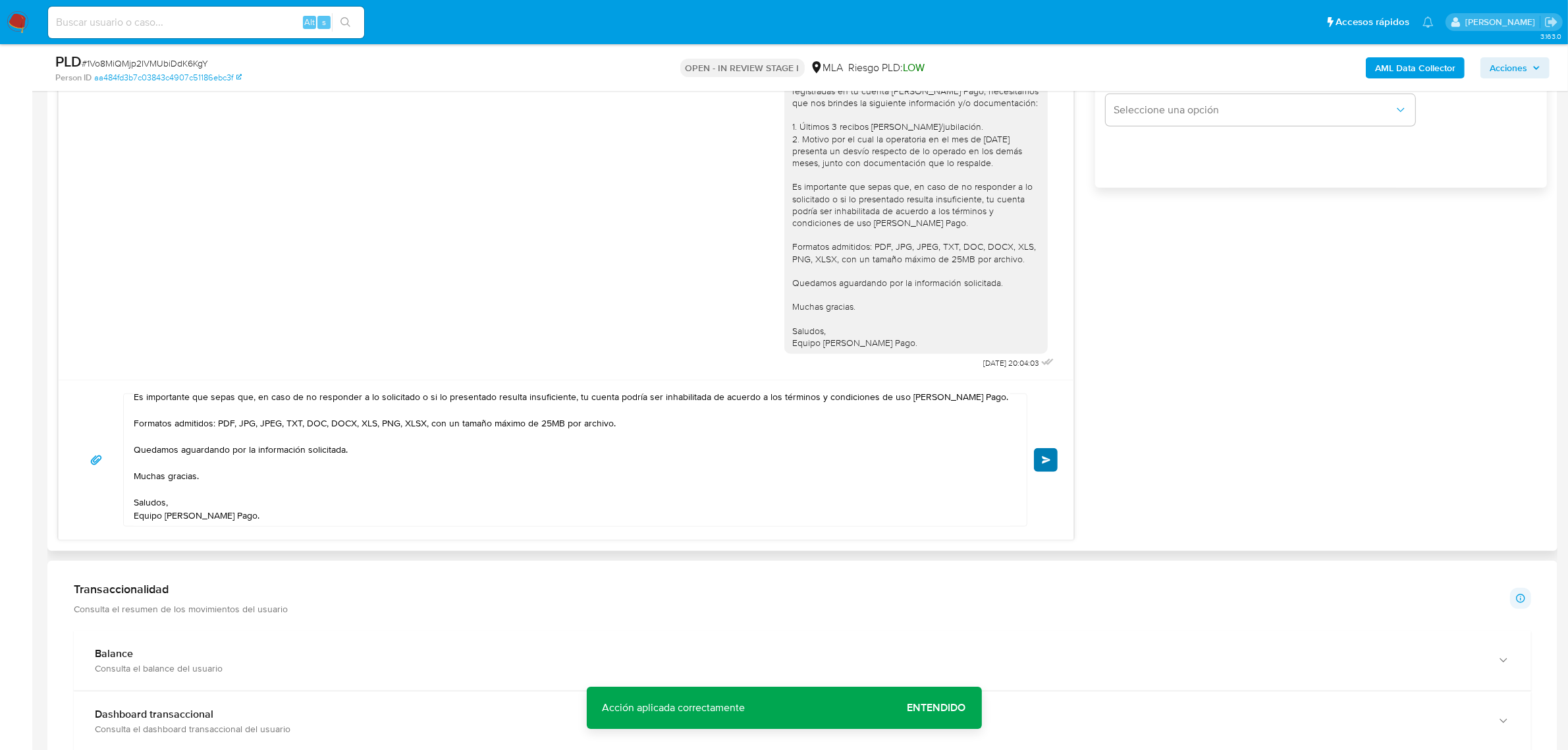
type input "0"
click at [1056, 458] on button "Enviar" at bounding box center [1046, 460] width 24 height 24
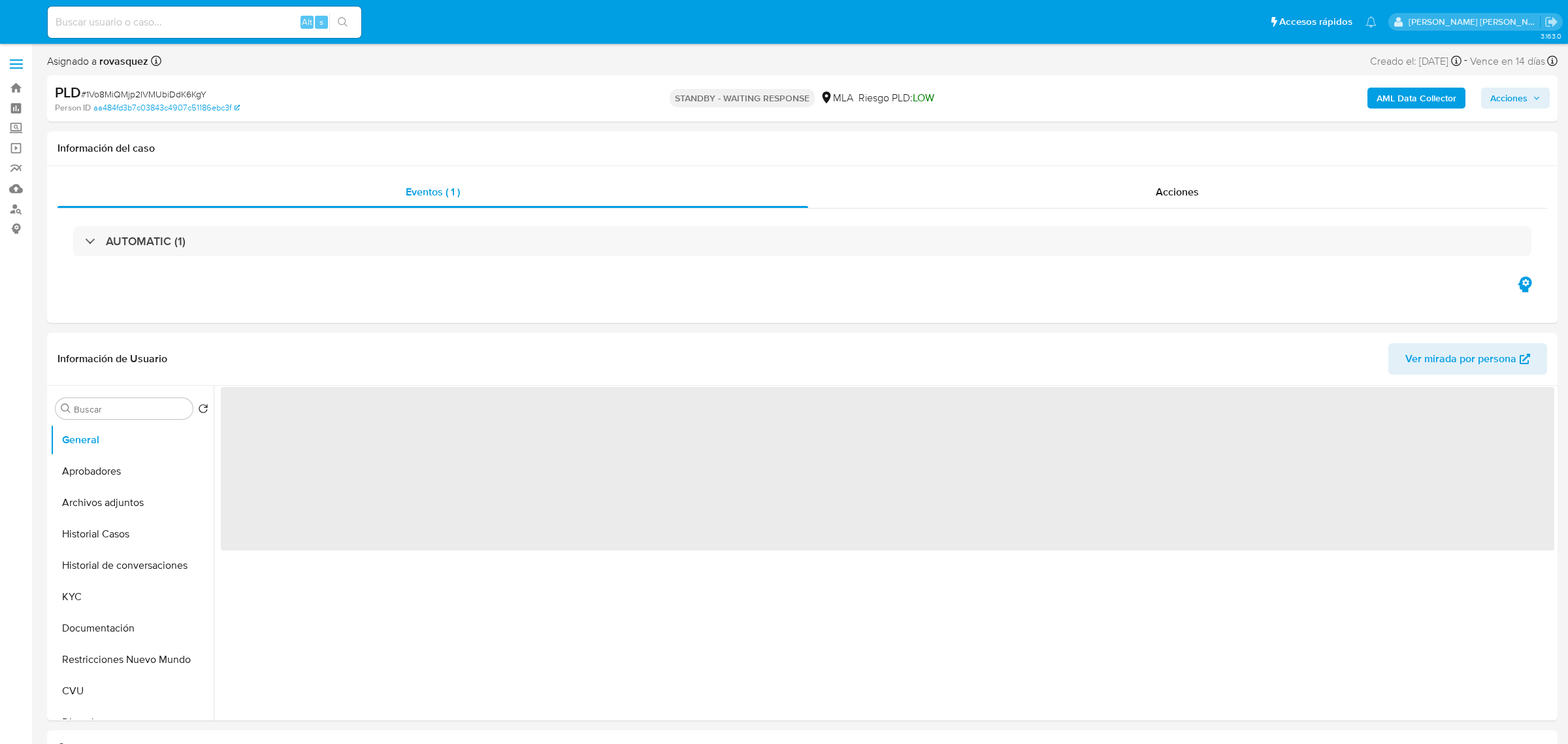
select select "10"
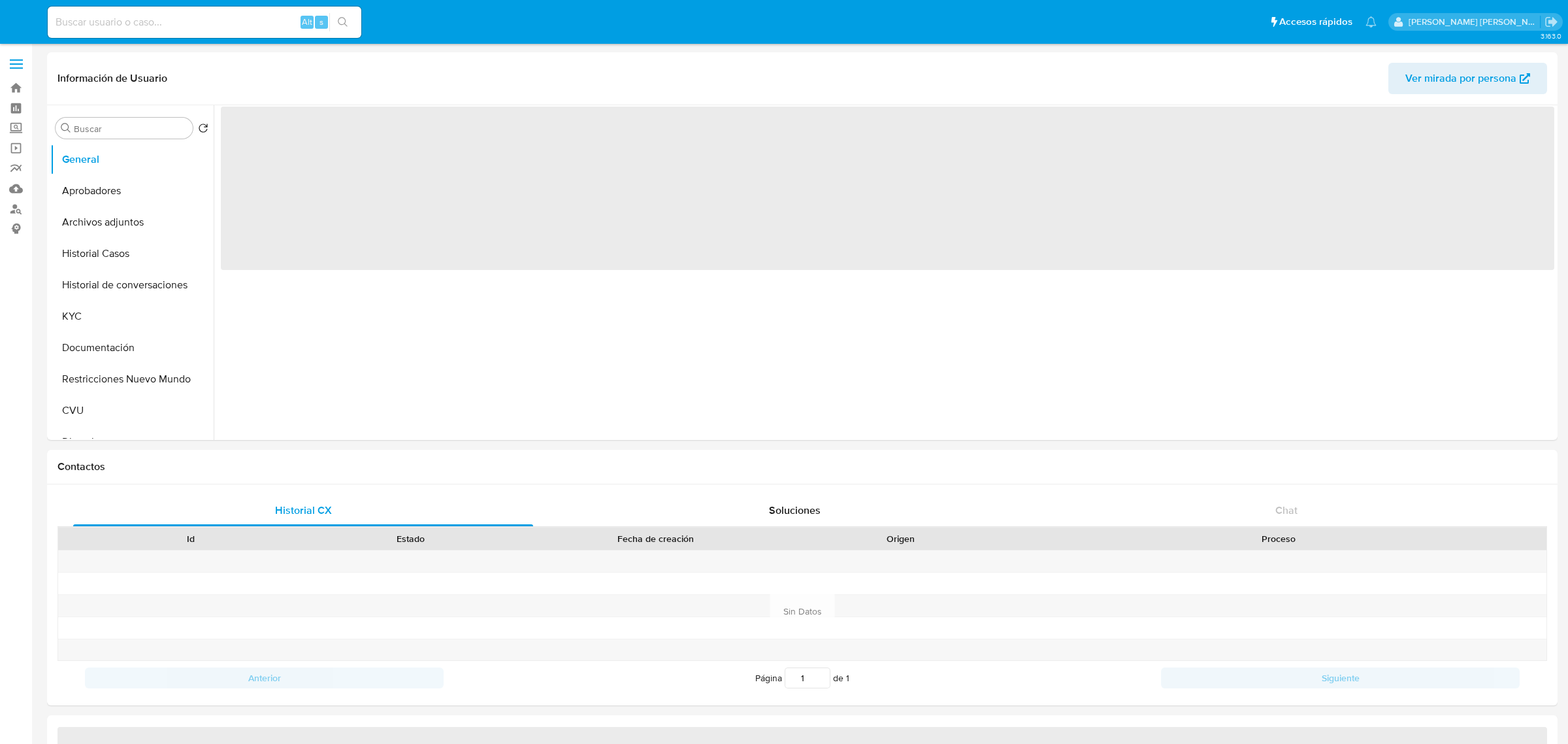
select select "10"
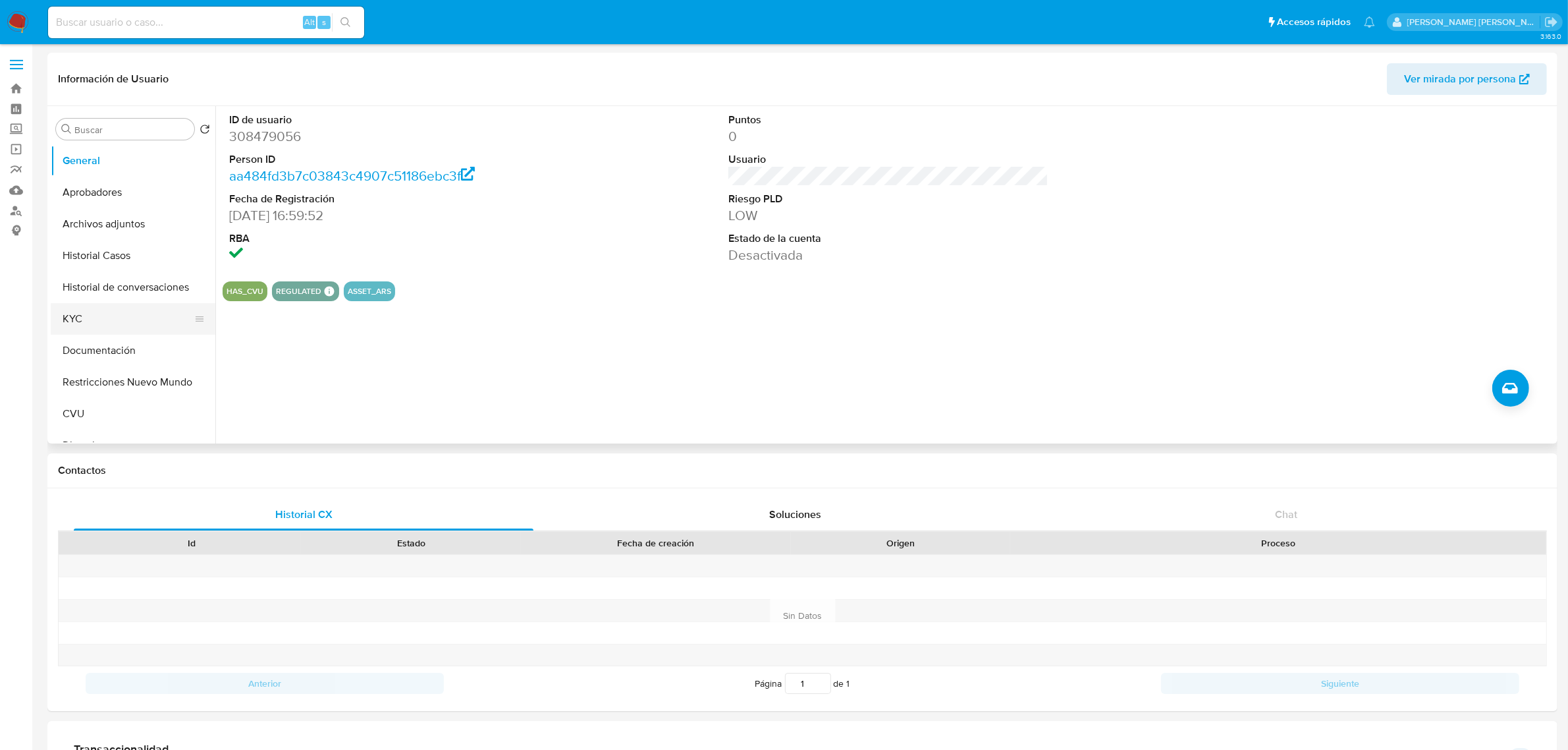
click at [124, 328] on button "KYC" at bounding box center [127, 319] width 154 height 32
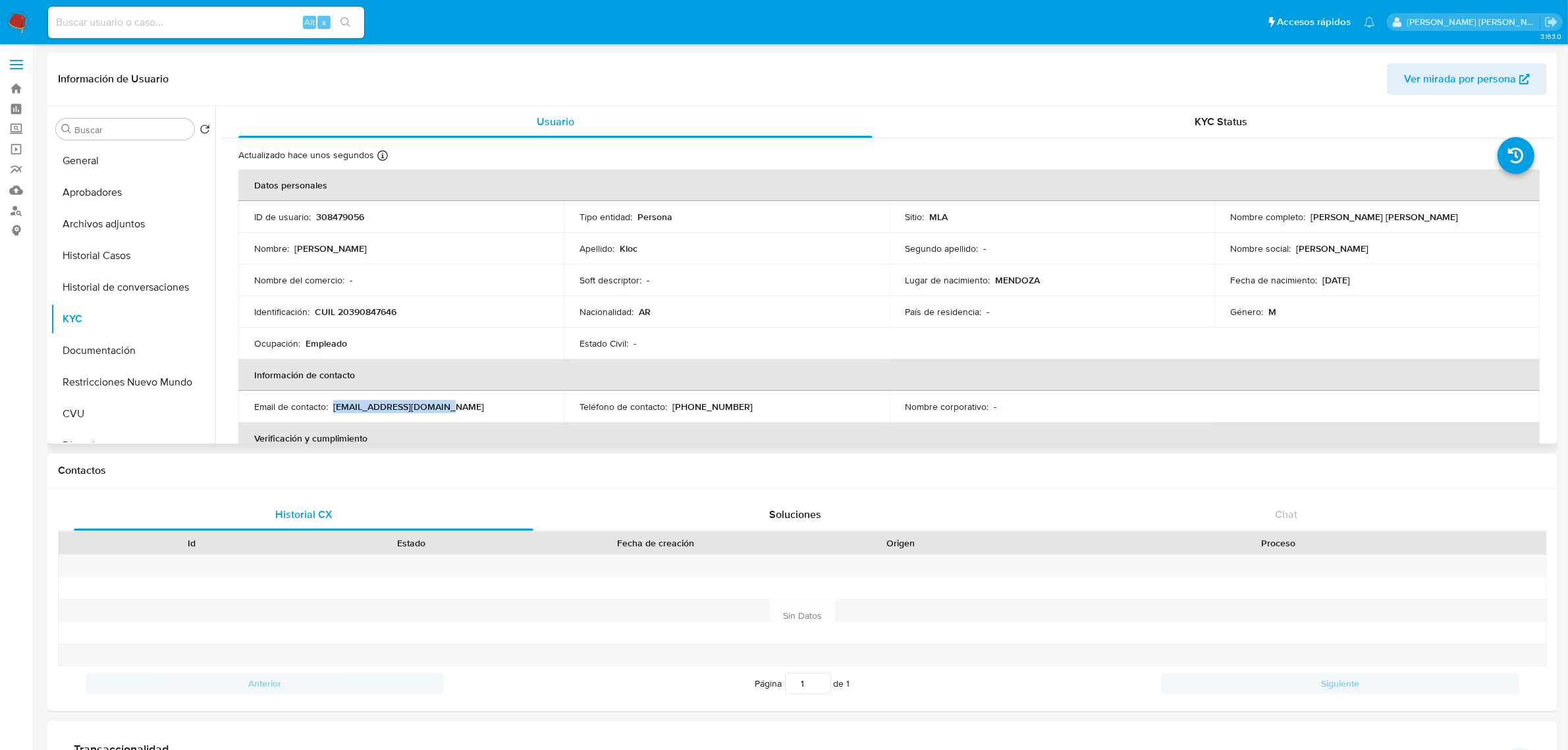
drag, startPoint x: 334, startPoint y: 410, endPoint x: 446, endPoint y: 411, distance: 112.0
click at [446, 411] on div "Email de contacto : nancymorell93@gmail.com" at bounding box center [401, 406] width 294 height 12
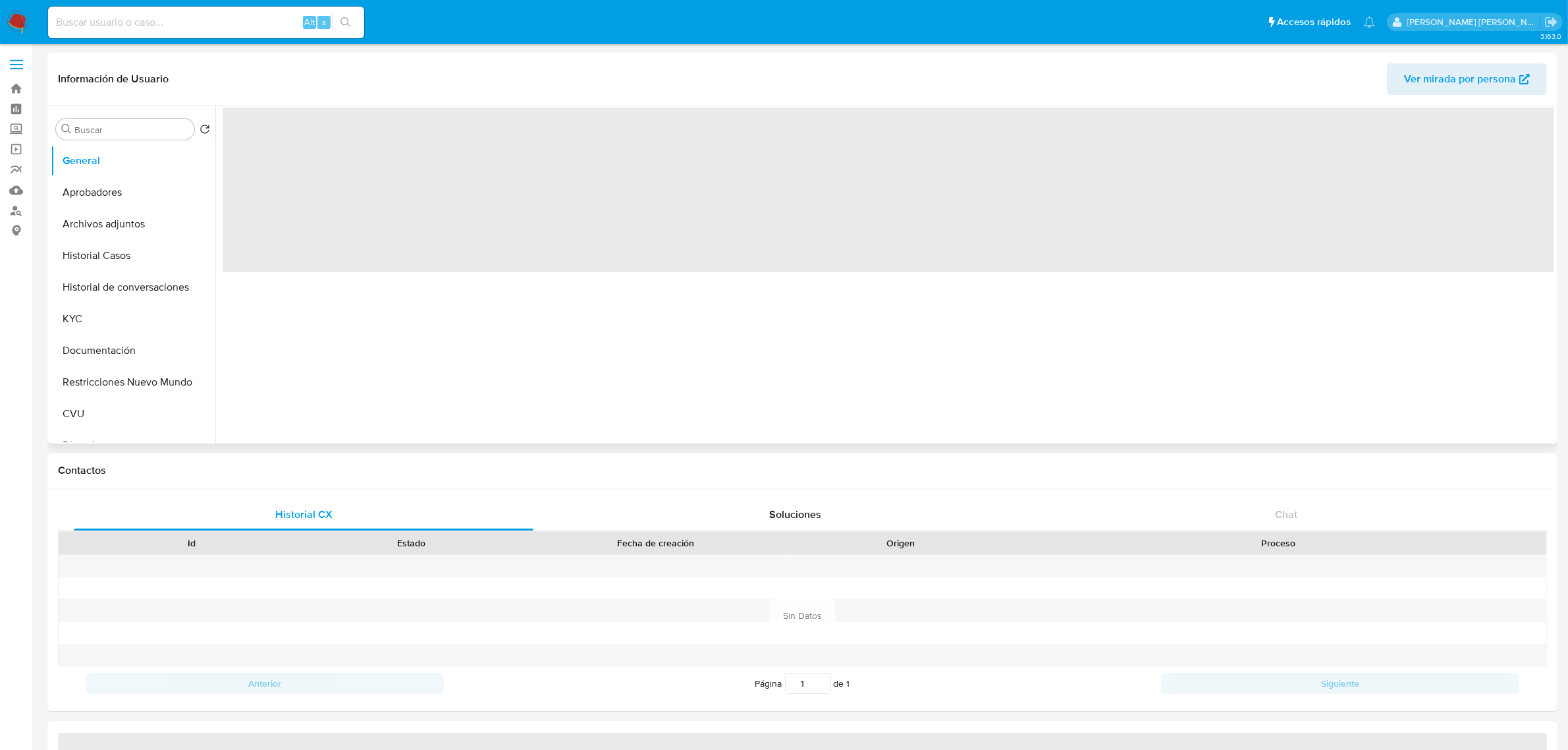
select select "10"
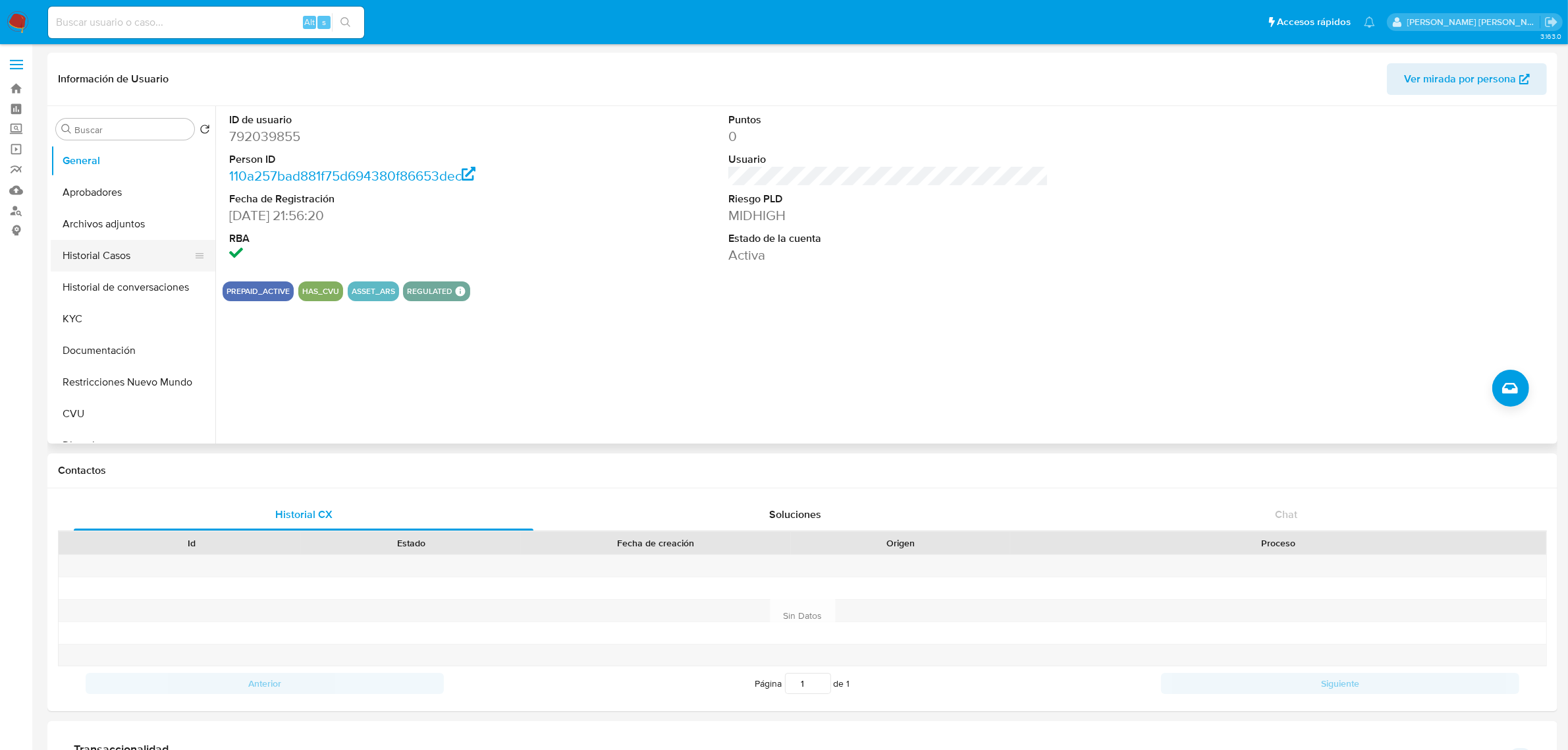
click at [137, 261] on button "Historial Casos" at bounding box center [127, 255] width 154 height 32
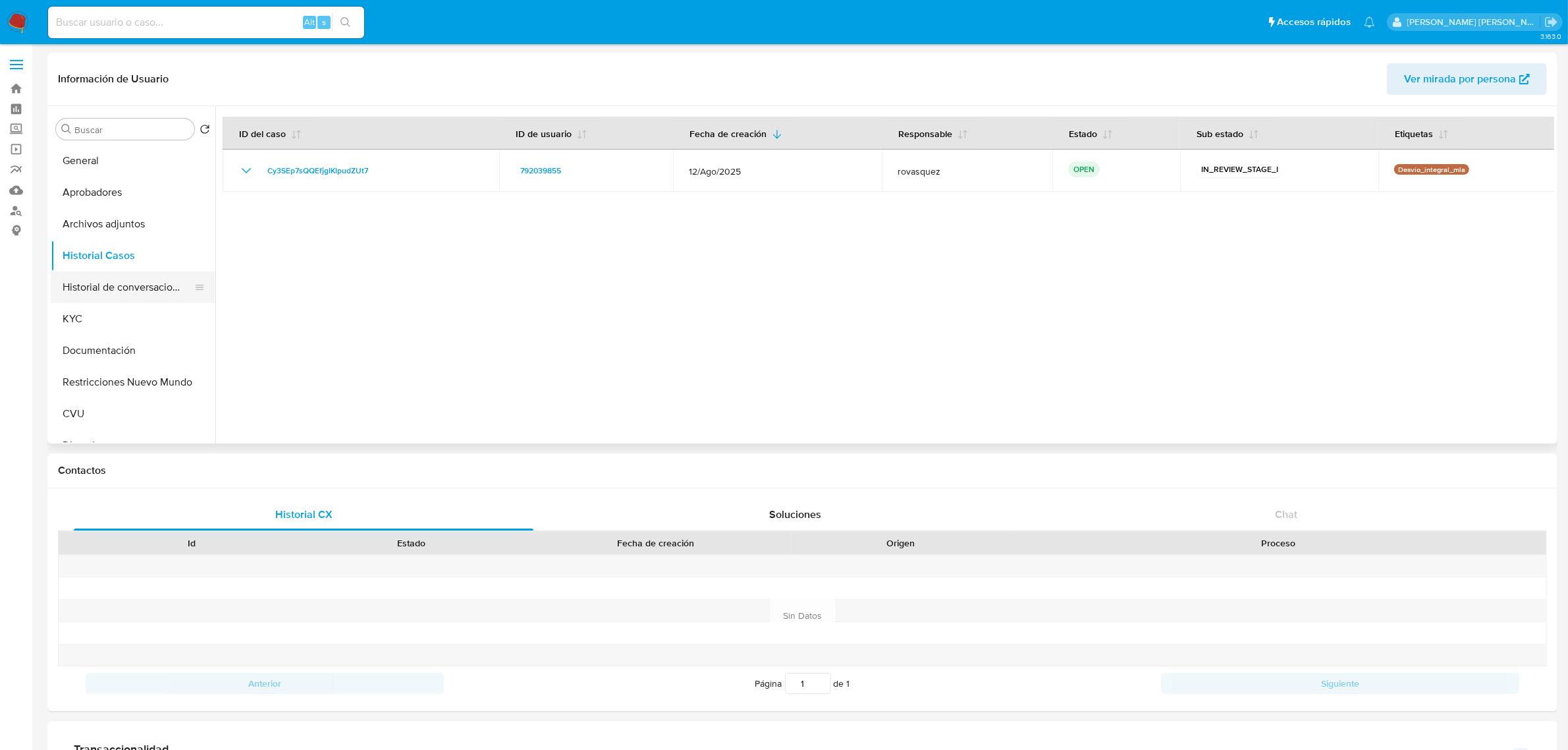
click at [143, 290] on button "Historial de conversaciones" at bounding box center [127, 287] width 154 height 32
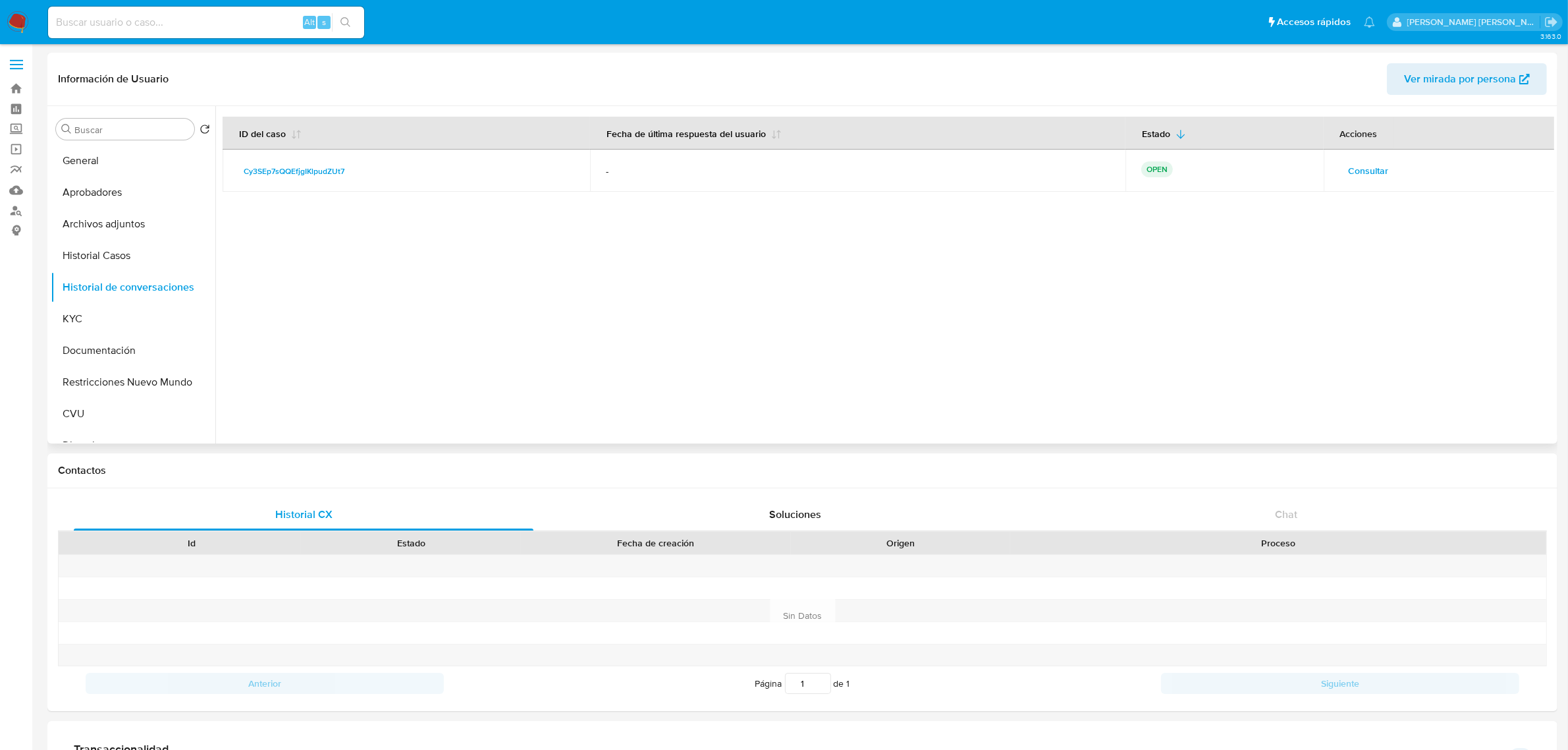
click at [1375, 175] on span "Consultar" at bounding box center [1368, 170] width 40 height 19
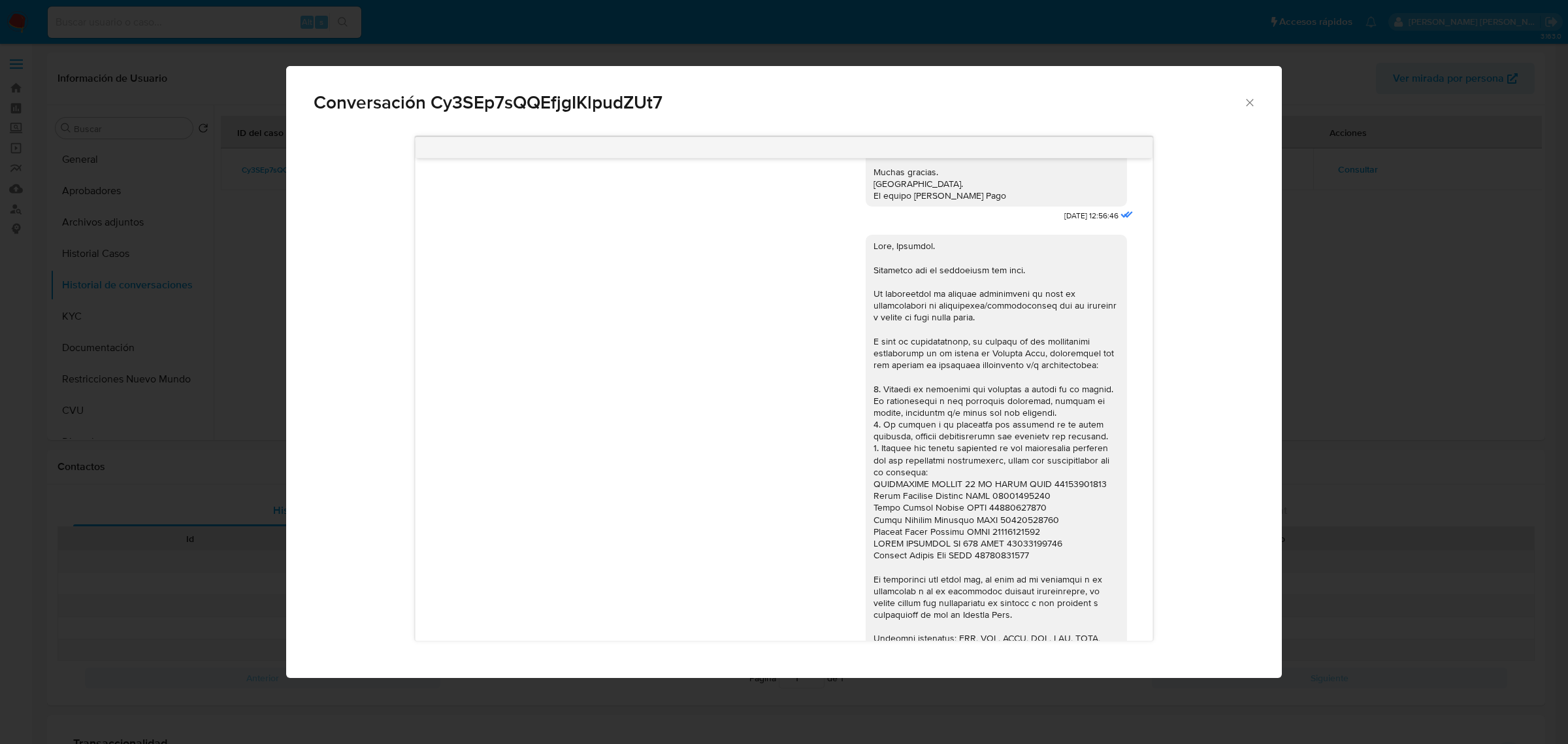
scroll to position [1060, 0]
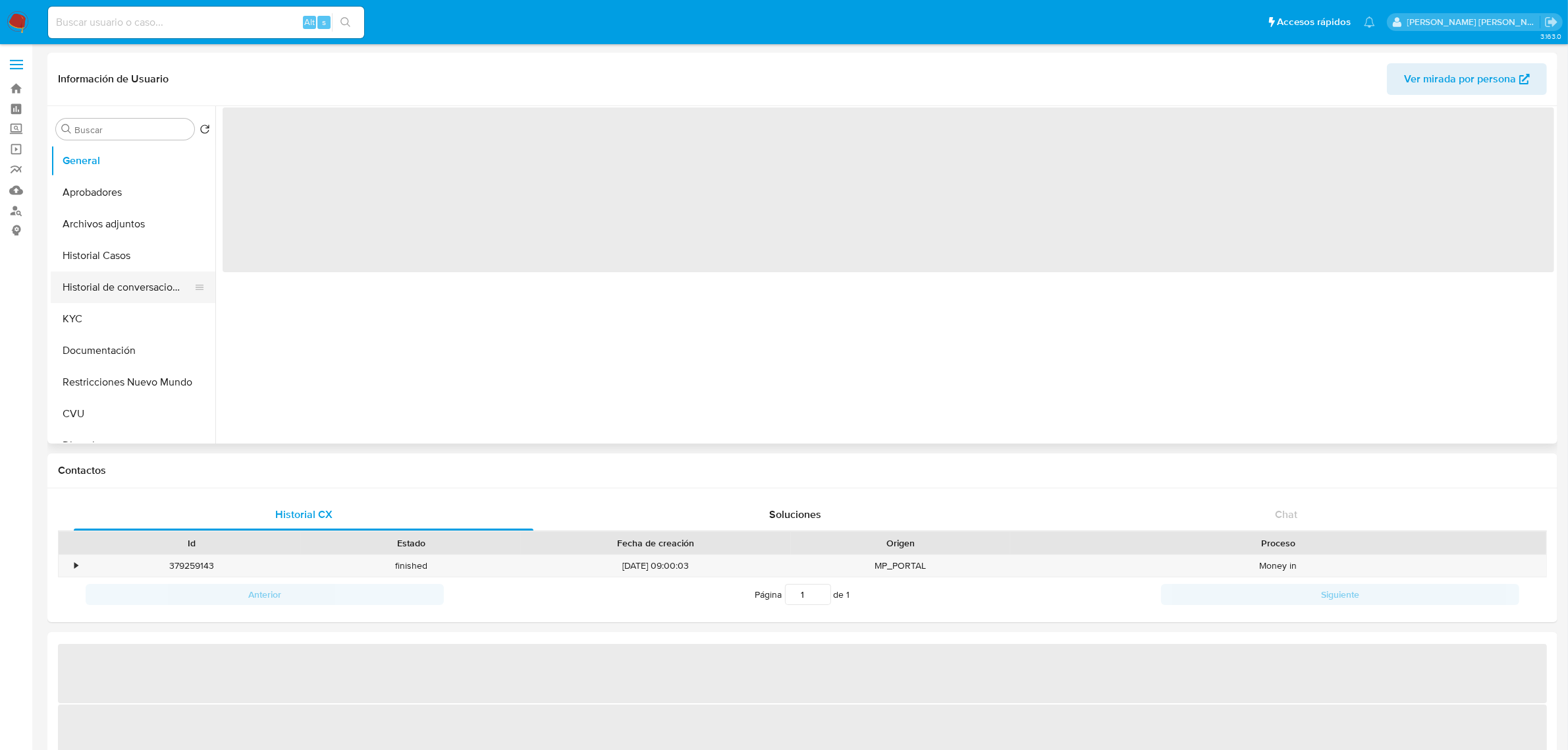
click at [150, 282] on button "Historial de conversaciones" at bounding box center [127, 287] width 154 height 32
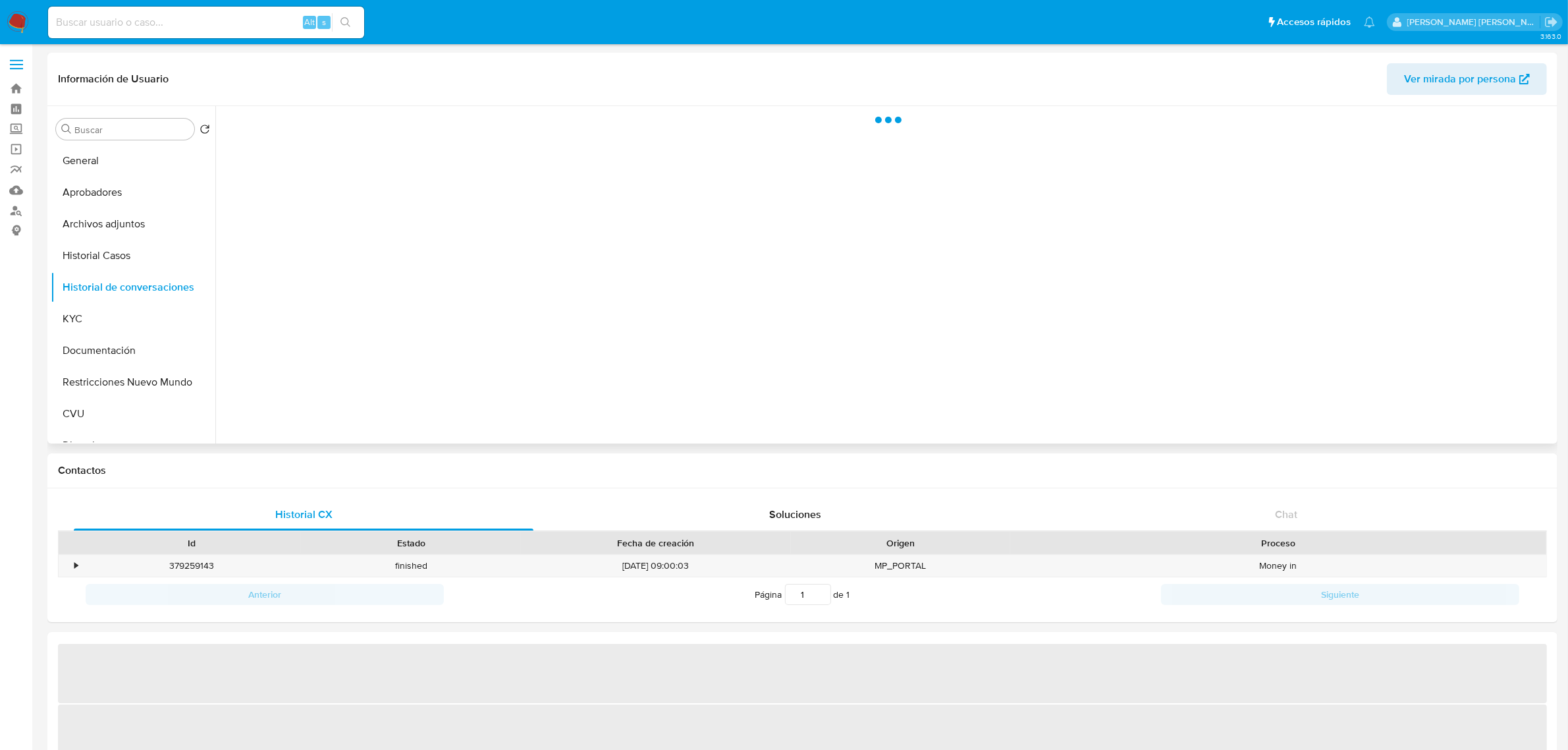
select select "10"
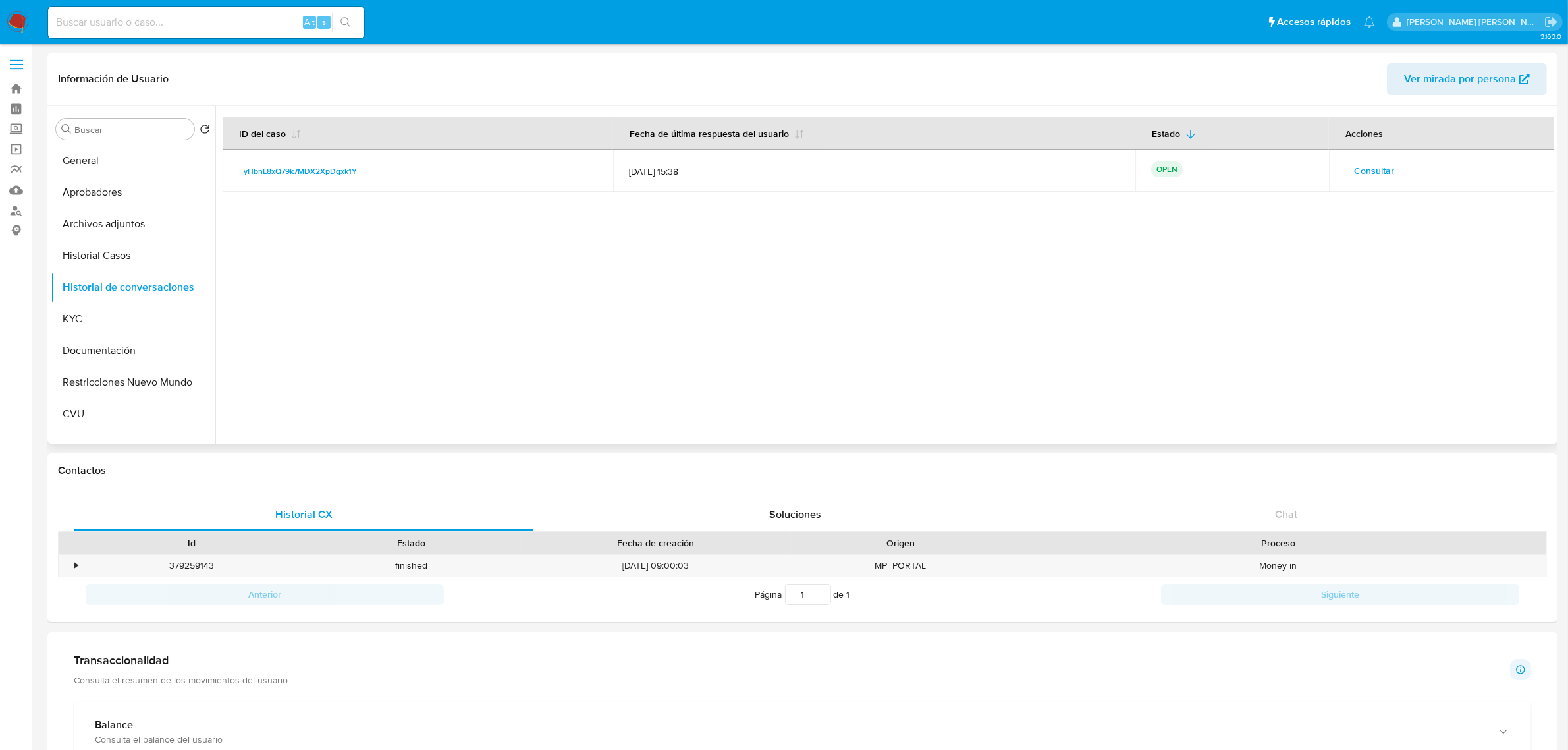
click at [1361, 173] on span "Consultar" at bounding box center [1374, 170] width 40 height 19
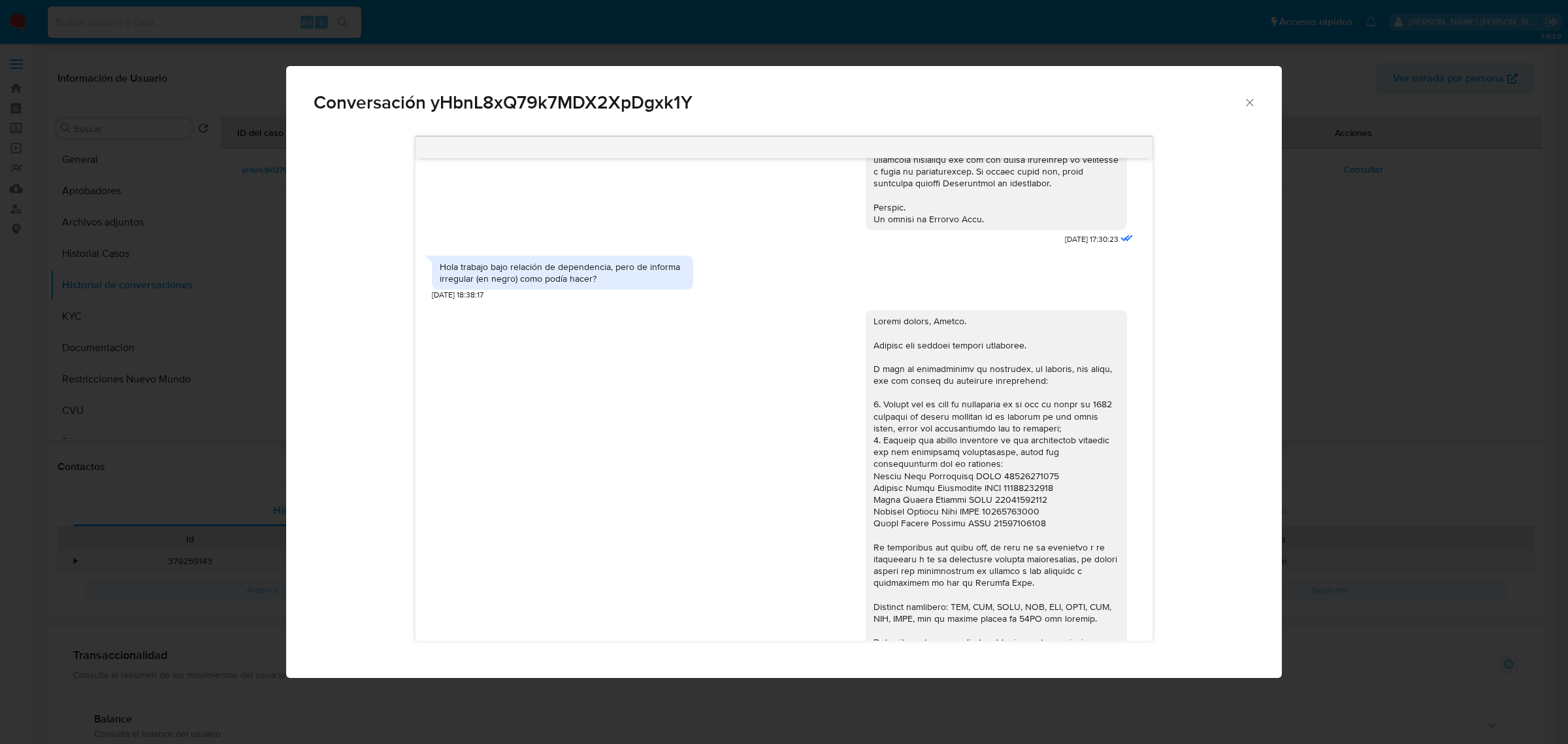
scroll to position [752, 0]
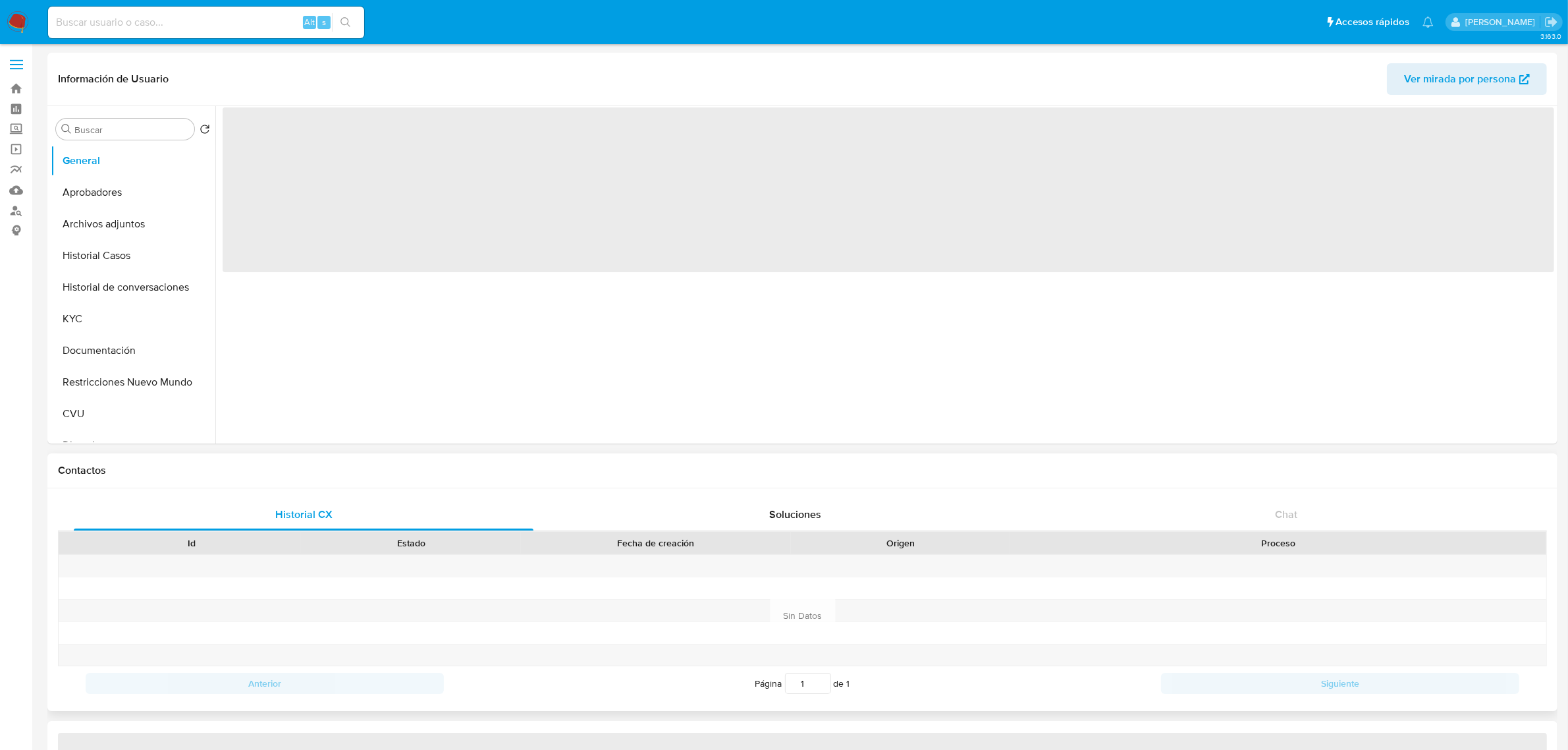
select select "10"
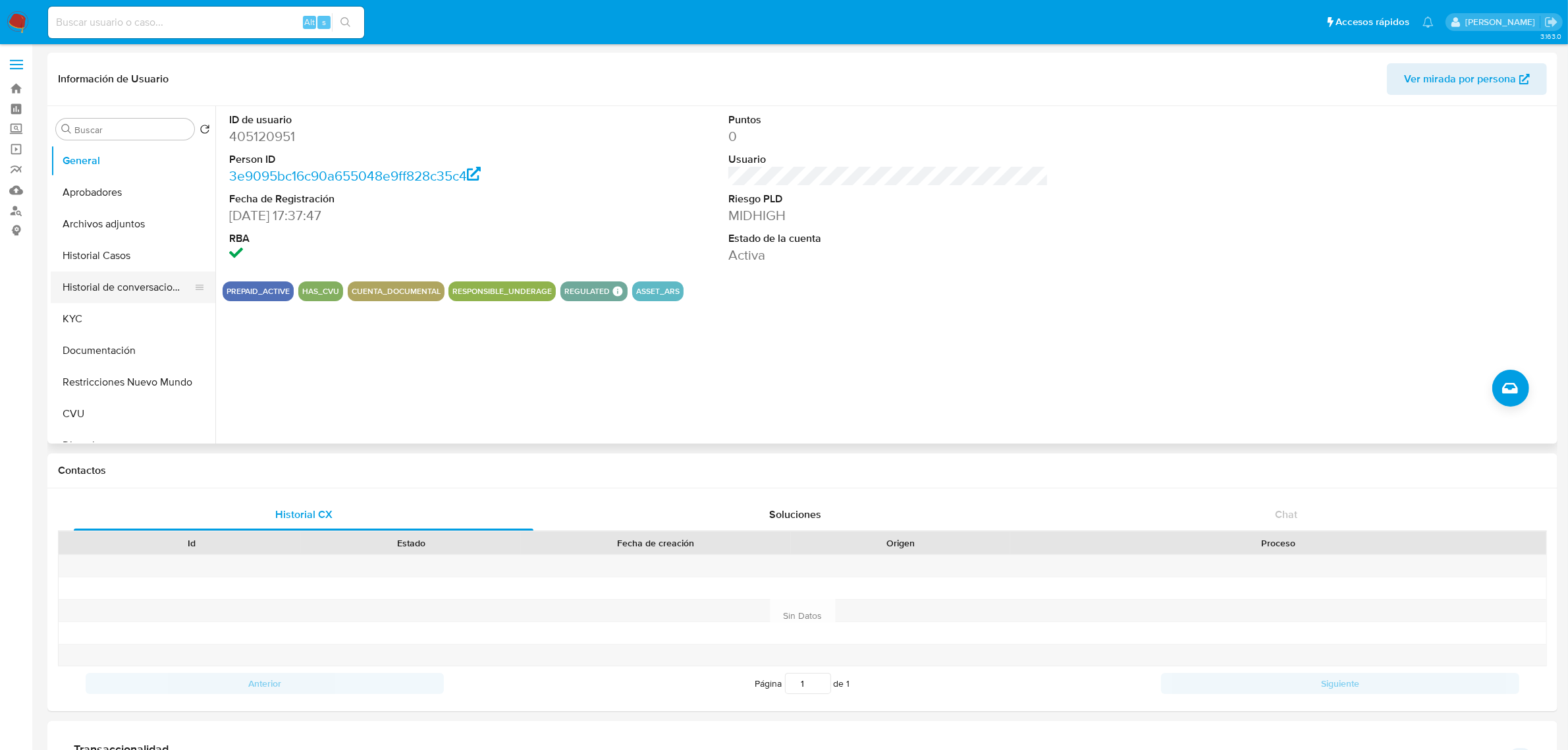
drag, startPoint x: 133, startPoint y: 286, endPoint x: 57, endPoint y: 283, distance: 76.1
click at [133, 286] on button "Historial de conversaciones" at bounding box center [127, 287] width 154 height 32
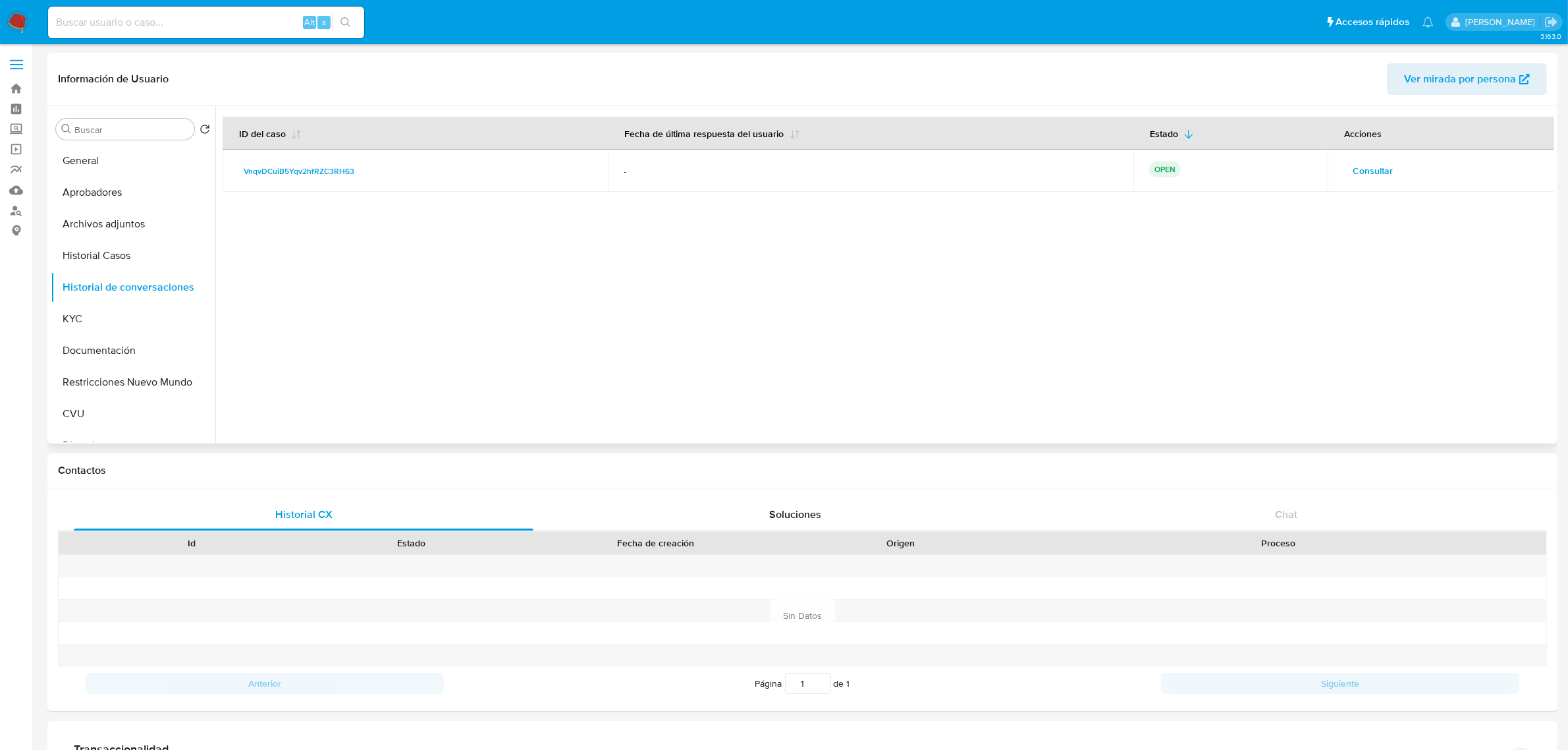
click at [1363, 163] on span "Consultar" at bounding box center [1372, 170] width 40 height 19
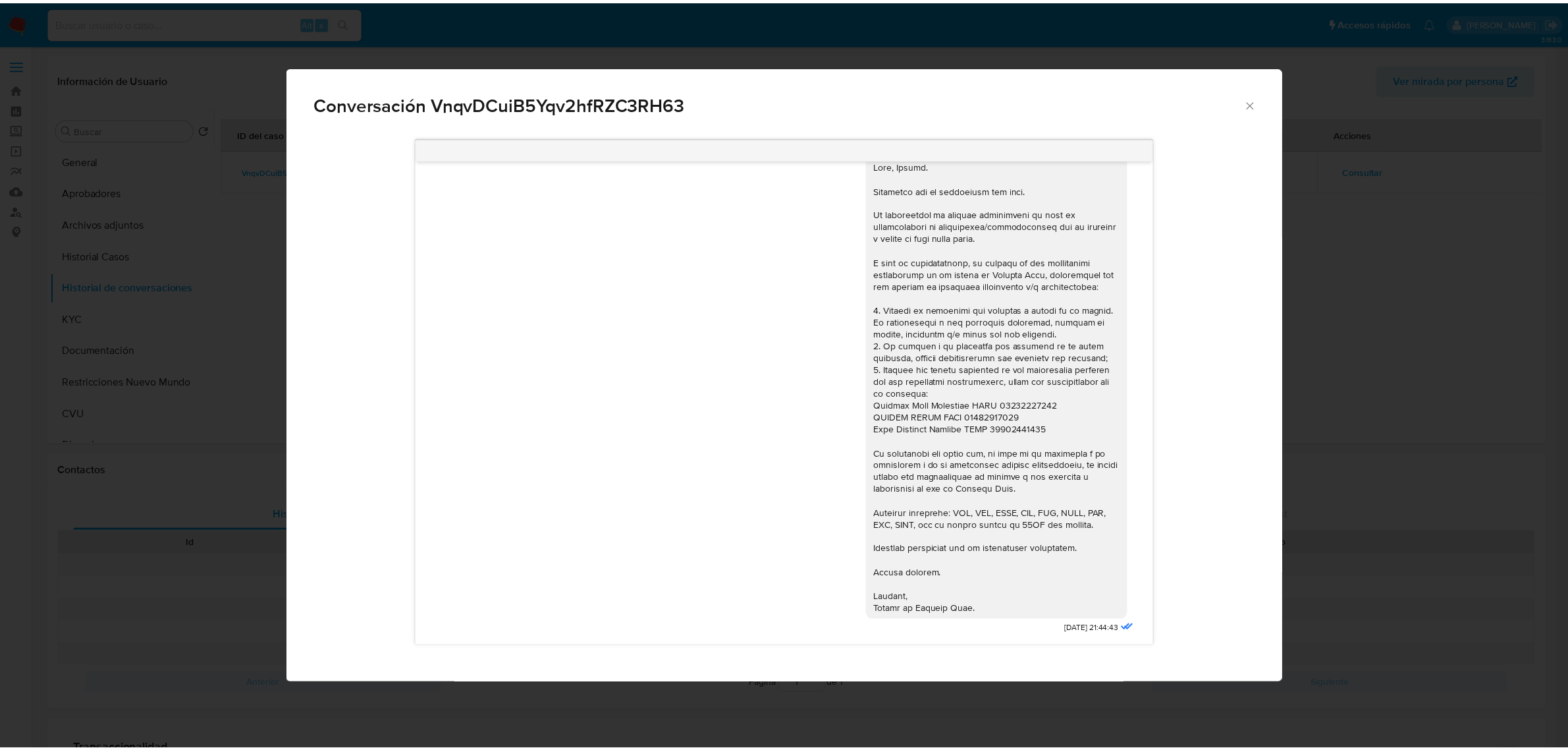
scroll to position [1045, 0]
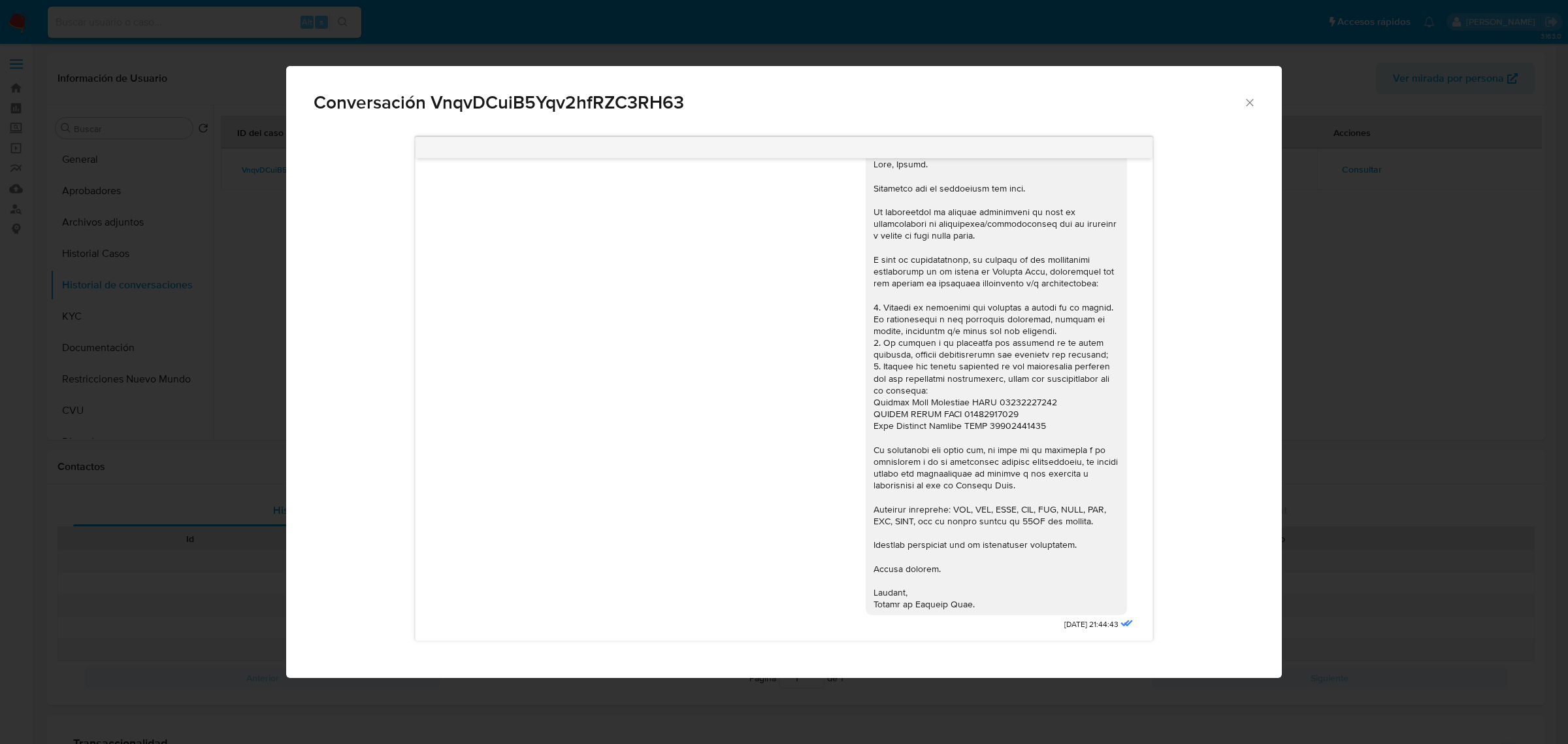
click at [1327, 282] on div "Conversación VnqvDCuiB5Yqv2hfRZC3RH63 [DATE] 17:21:52 Hola, Esperamos que te en…" at bounding box center [784, 372] width 1568 height 744
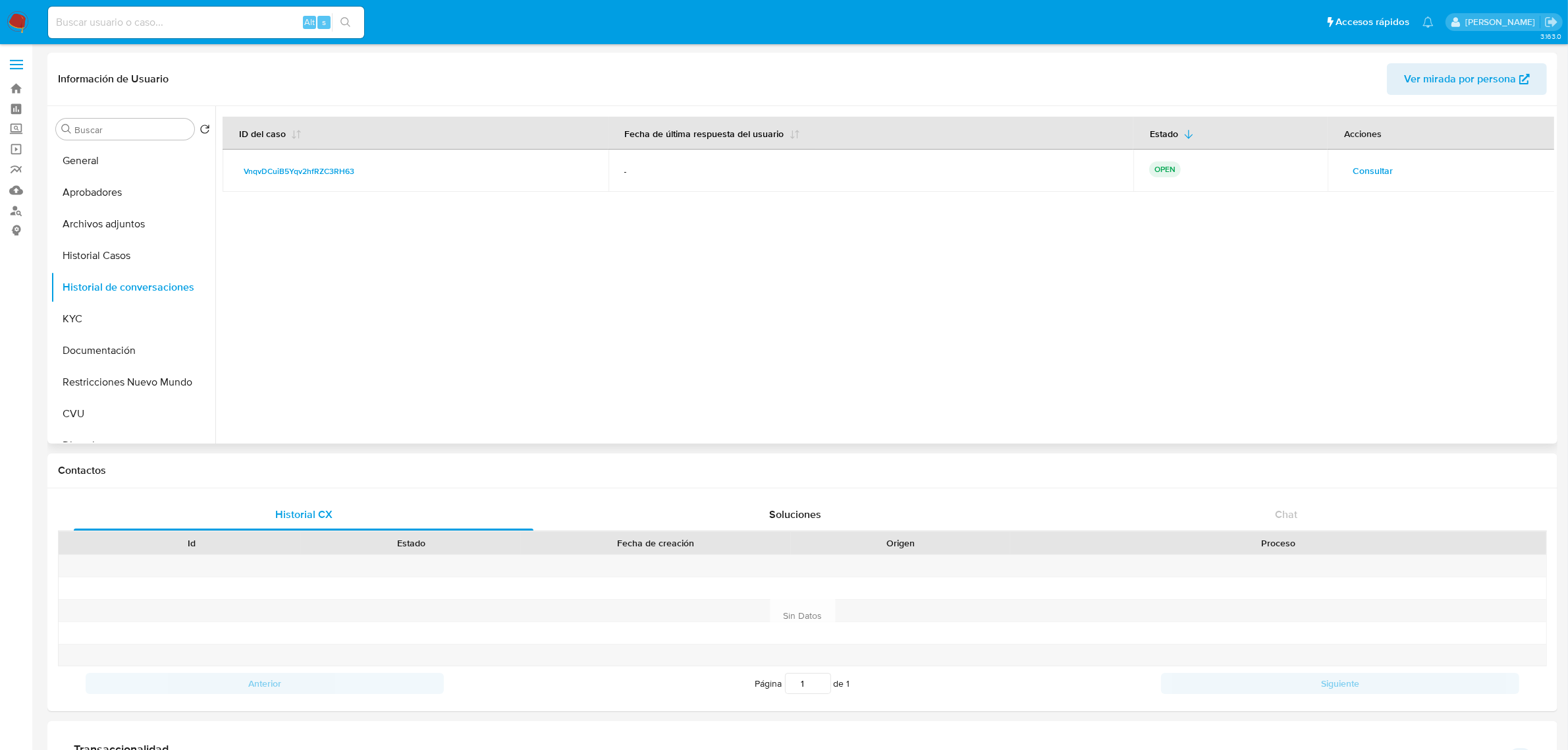
click at [336, 284] on div at bounding box center [885, 275] width 1339 height 338
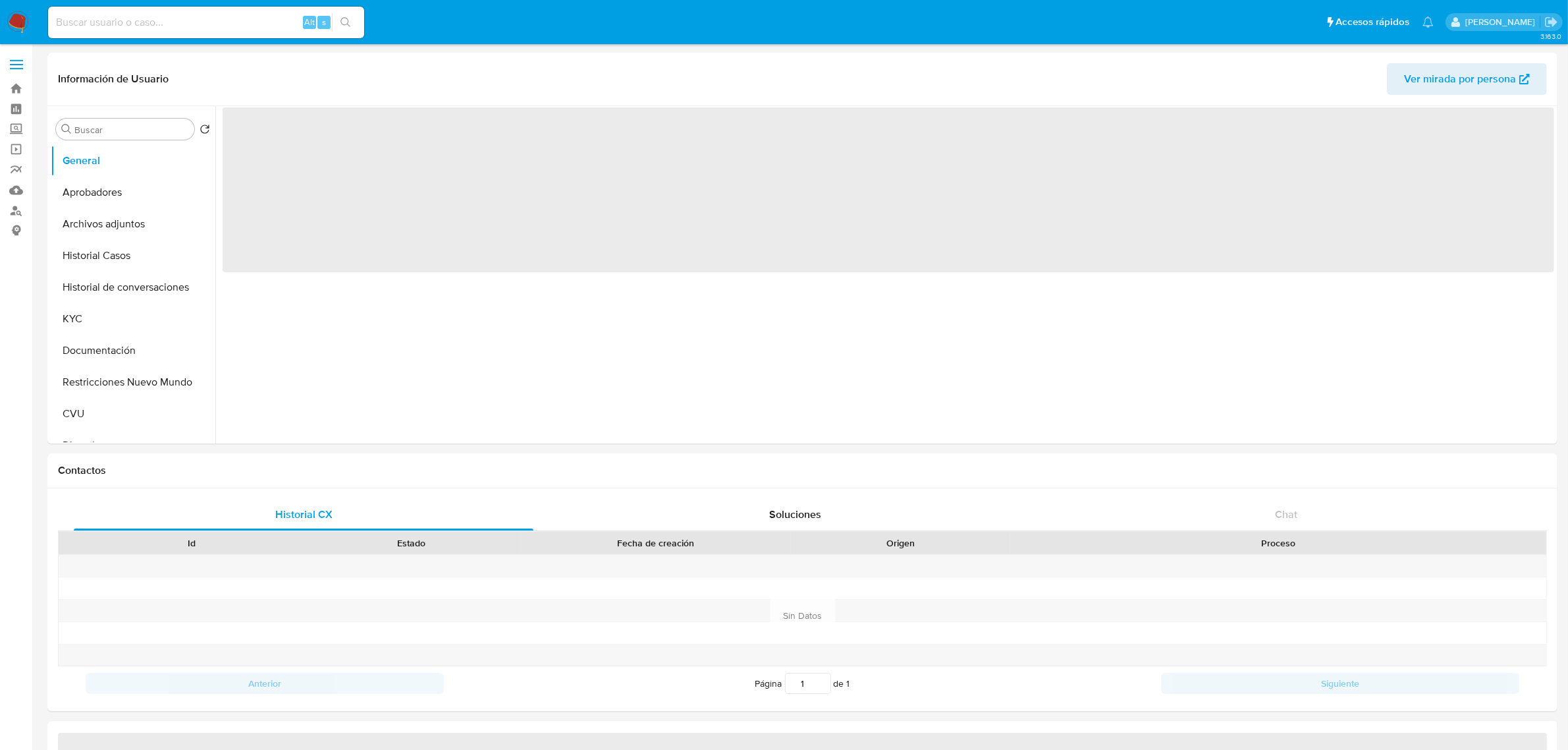
select select "10"
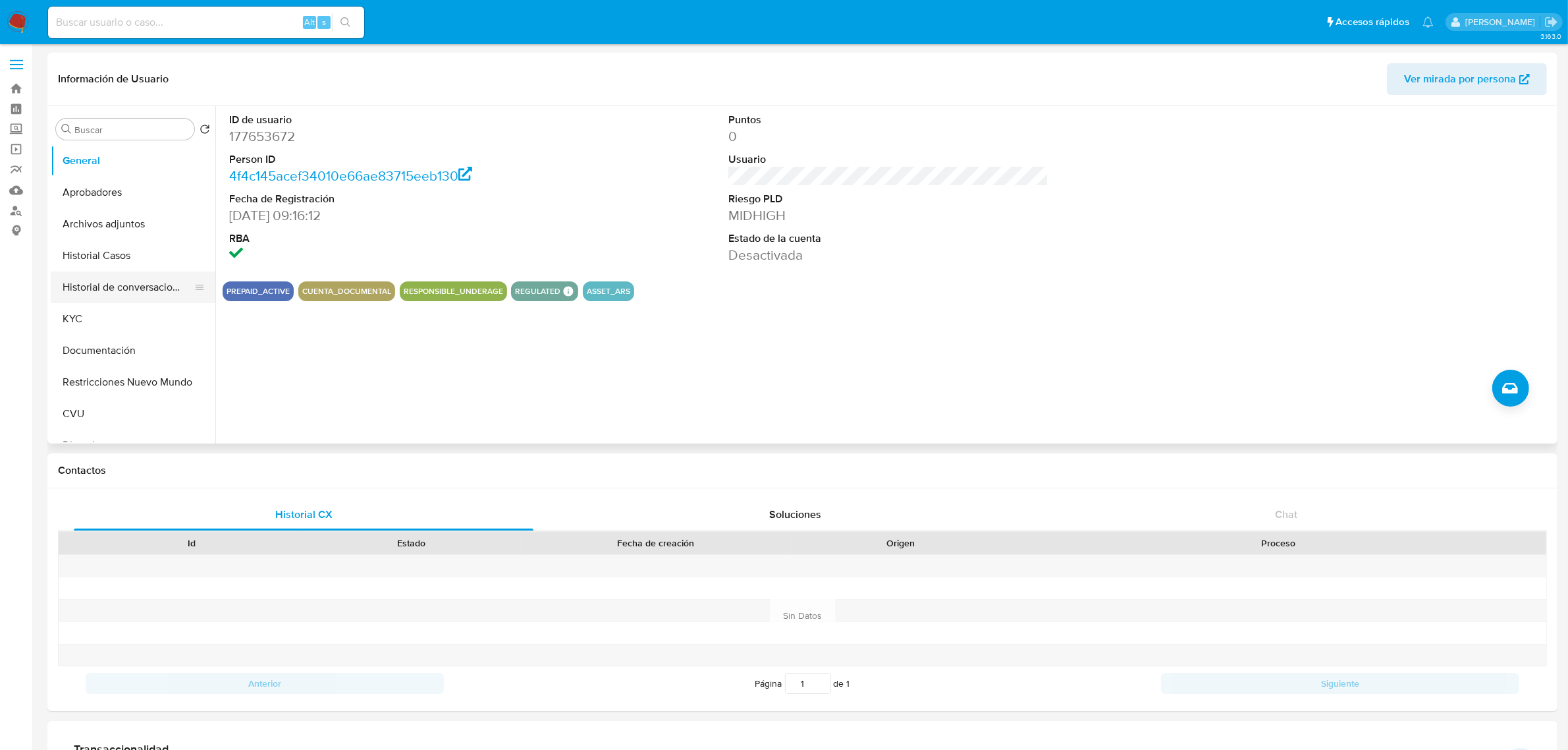
click at [112, 292] on button "Historial de conversaciones" at bounding box center [127, 287] width 154 height 32
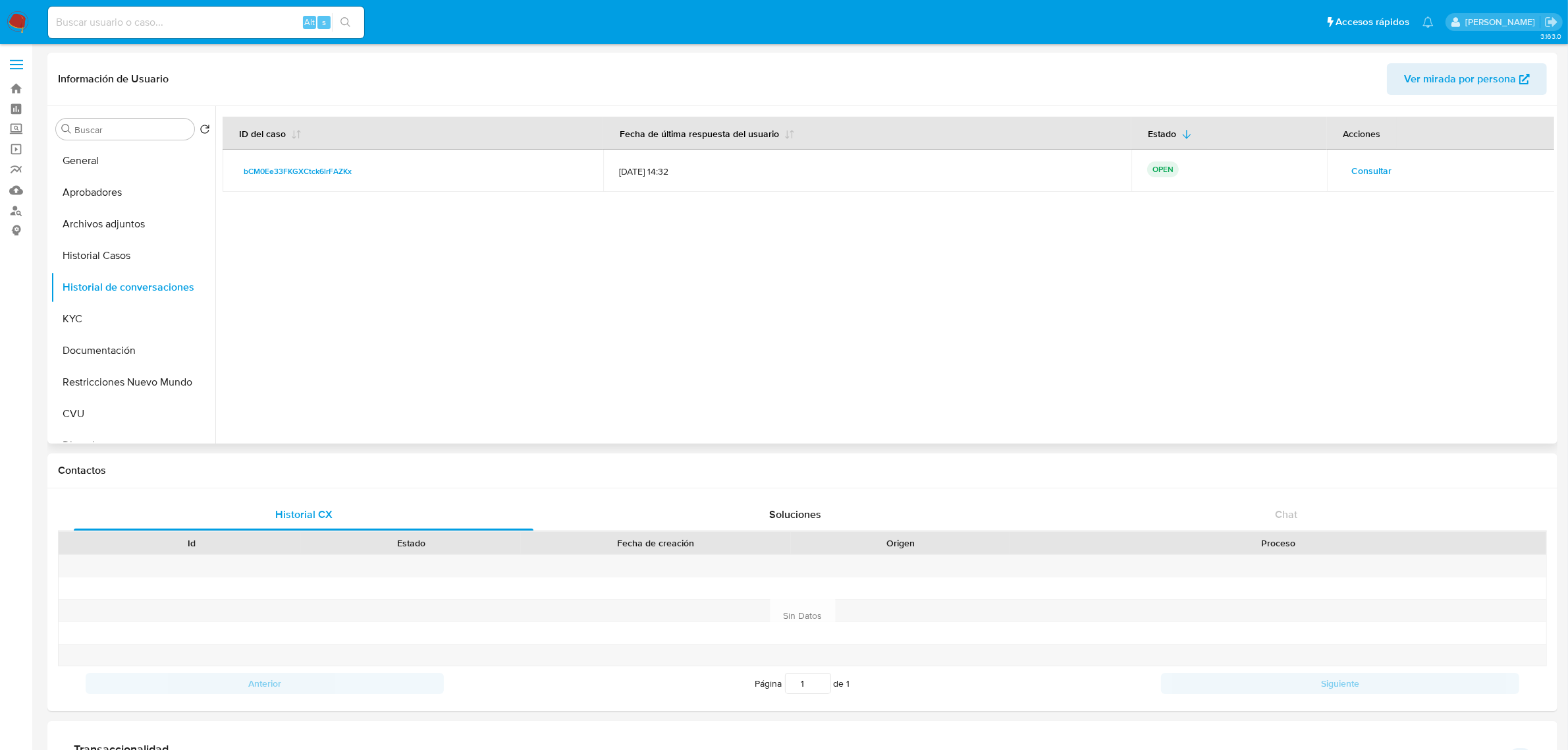
click at [1357, 163] on span "Consultar" at bounding box center [1372, 170] width 40 height 19
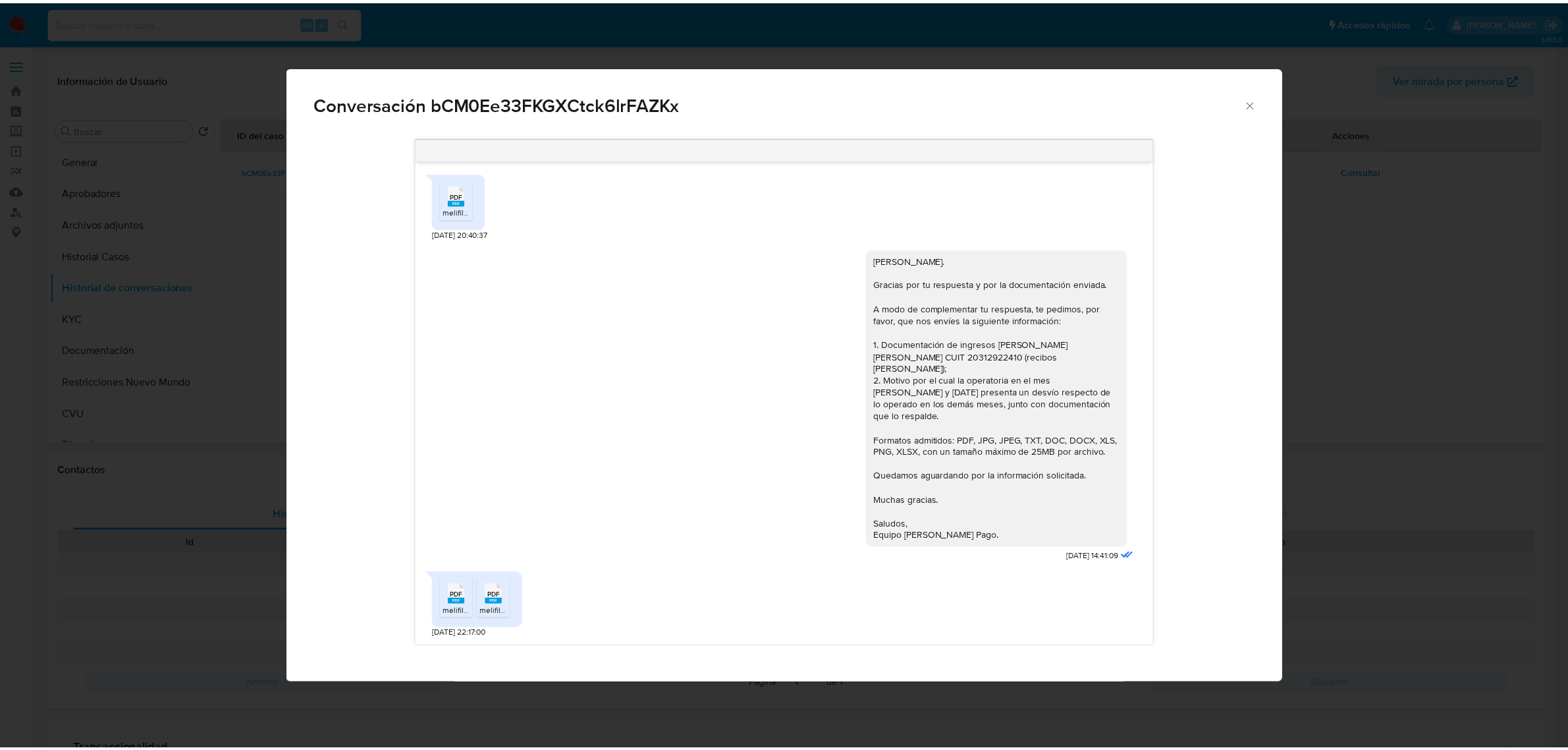
scroll to position [341, 0]
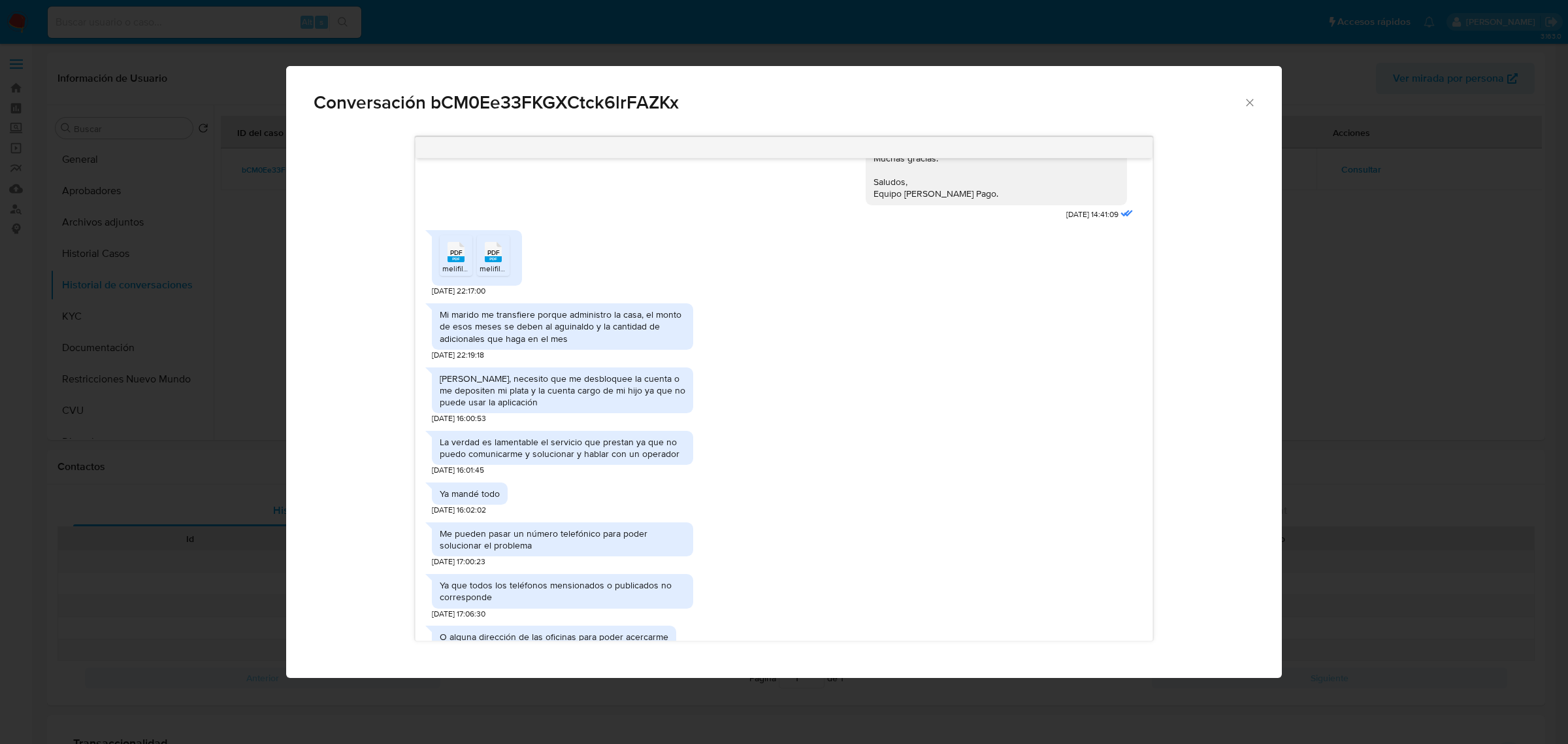
click at [453, 240] on icon "PDF" at bounding box center [455, 251] width 17 height 23
click at [501, 237] on div "PDF PDF" at bounding box center [493, 250] width 28 height 26
click at [528, 108] on span "Conversación bCM0Ee33FKGXCtck6lrFAZKx" at bounding box center [778, 102] width 930 height 19
copy span "bCM0Ee33FKGXCtck6lrFAZKx"
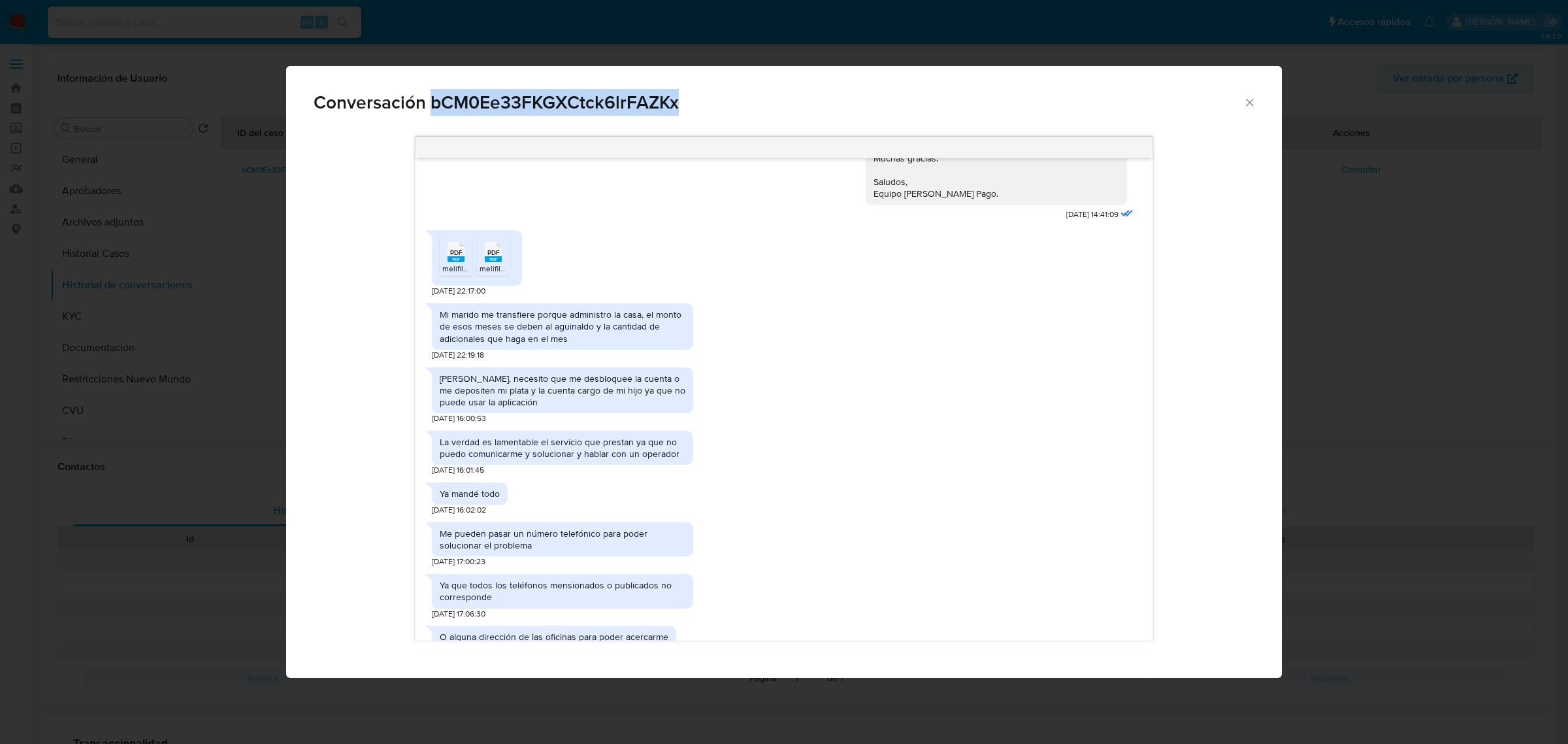
click at [1250, 104] on icon "Cerrar" at bounding box center [1249, 101] width 13 height 13
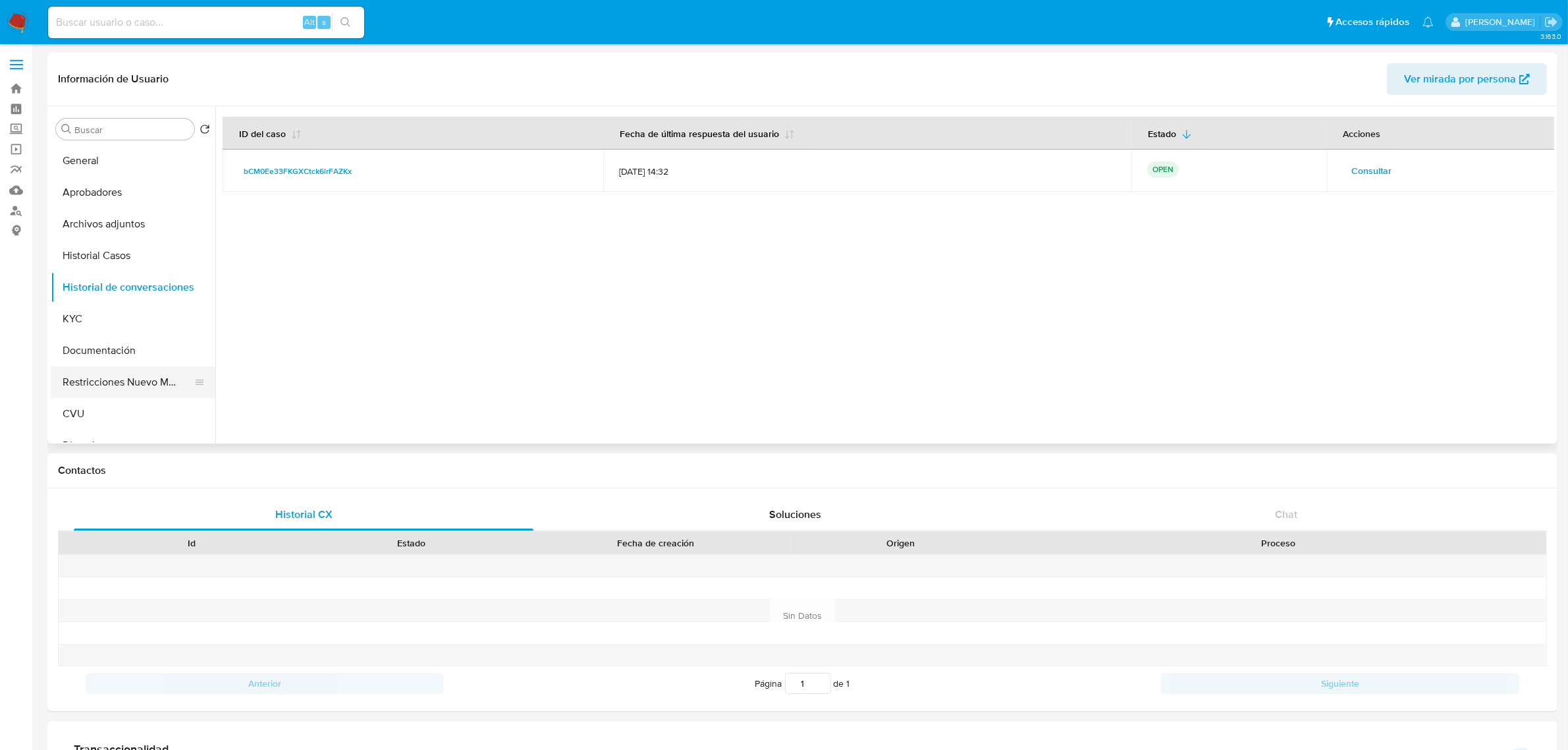
click at [100, 382] on button "Restricciones Nuevo Mundo" at bounding box center [127, 382] width 154 height 32
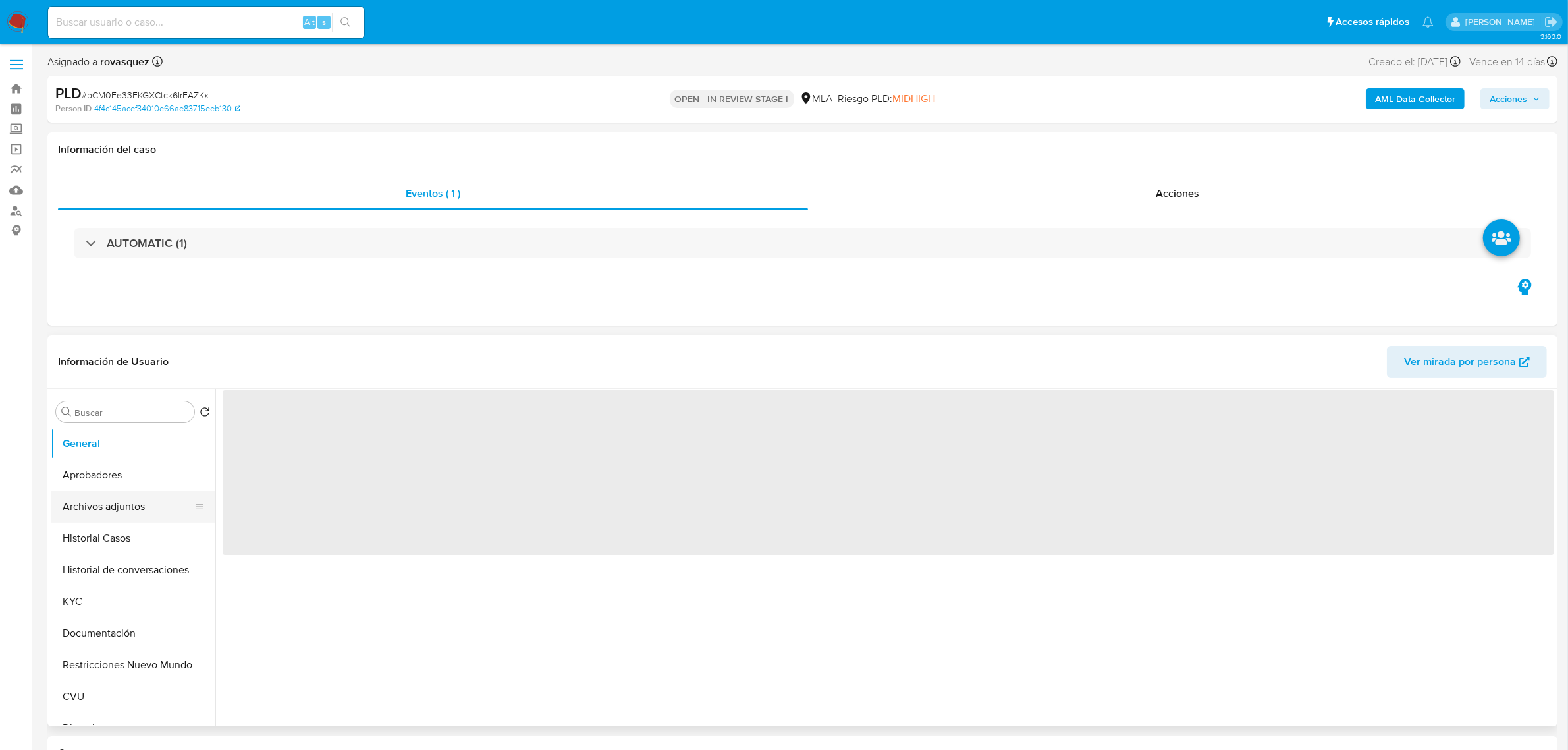
select select "10"
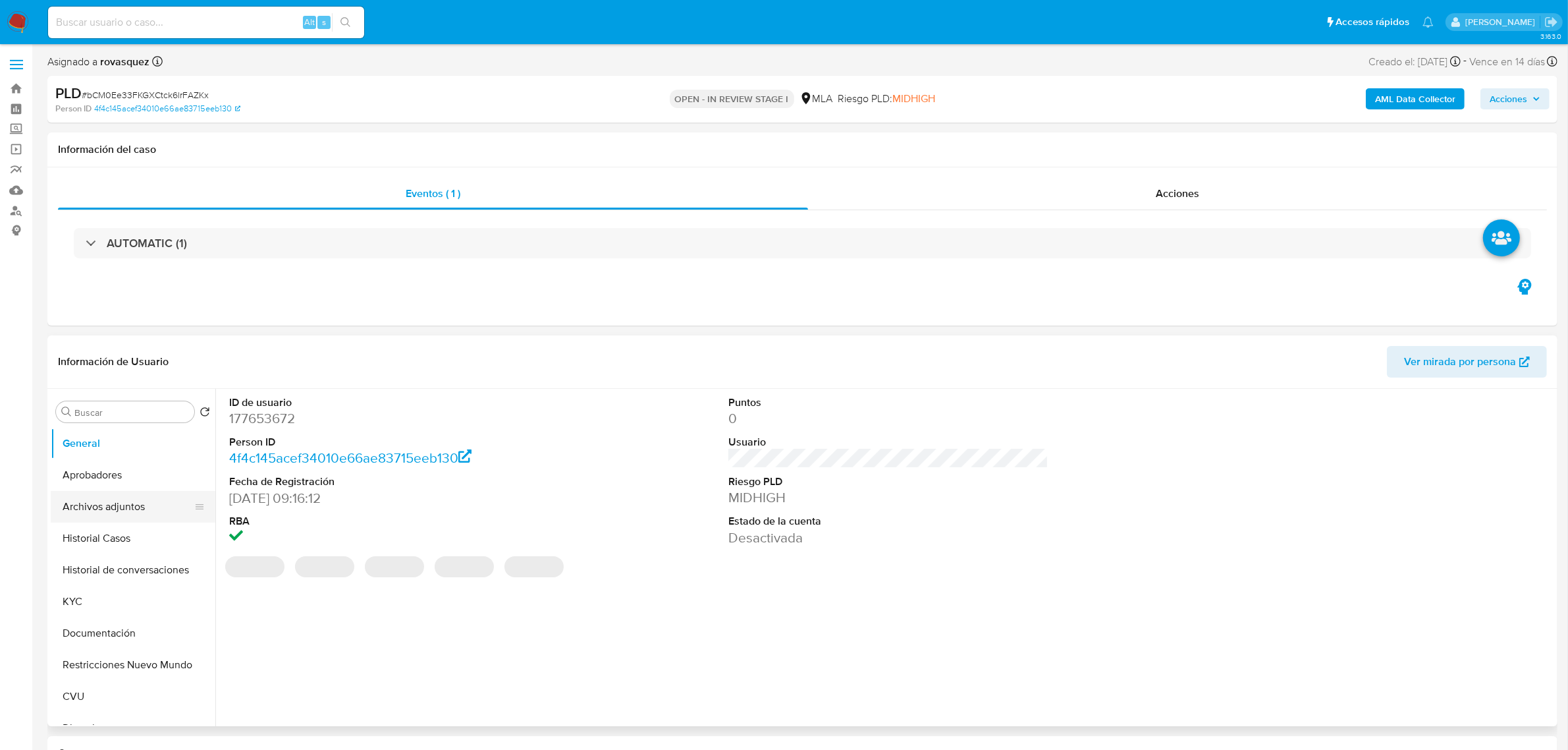
click at [129, 508] on button "Archivos adjuntos" at bounding box center [127, 507] width 154 height 32
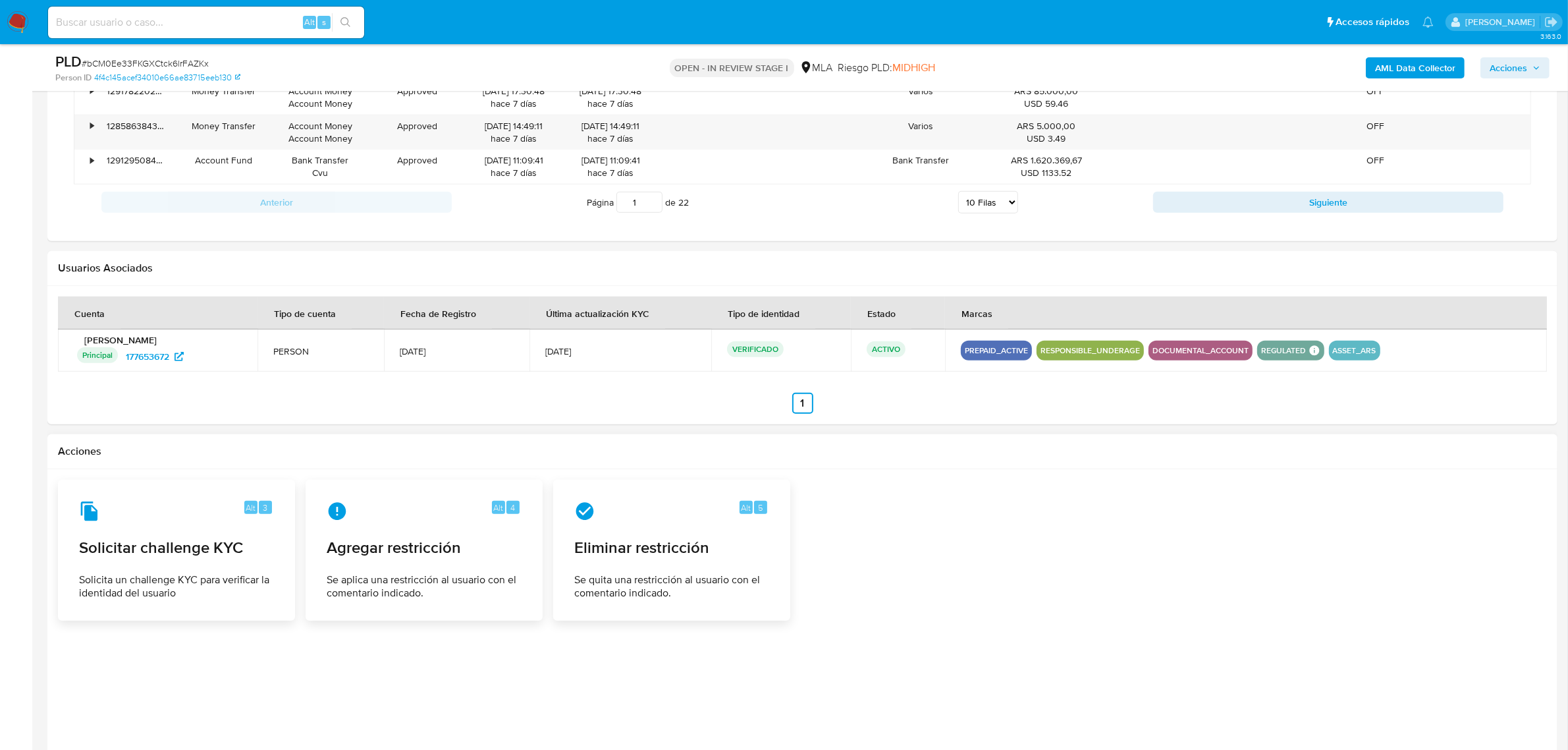
scroll to position [1572, 0]
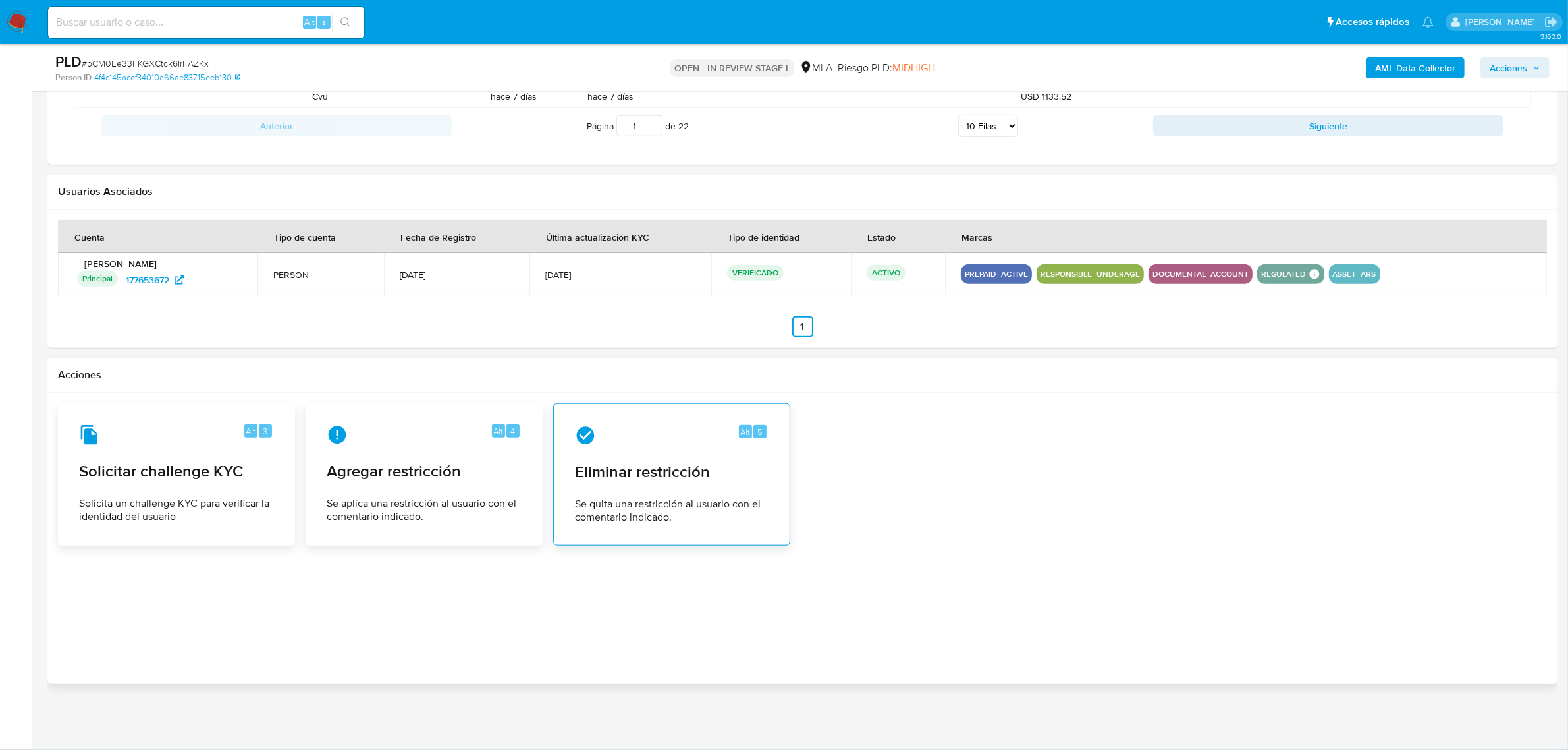
click at [695, 496] on div "Alt 5 Eliminar restricción Se quita una restricción al usuario con el comentari…" at bounding box center [671, 474] width 214 height 120
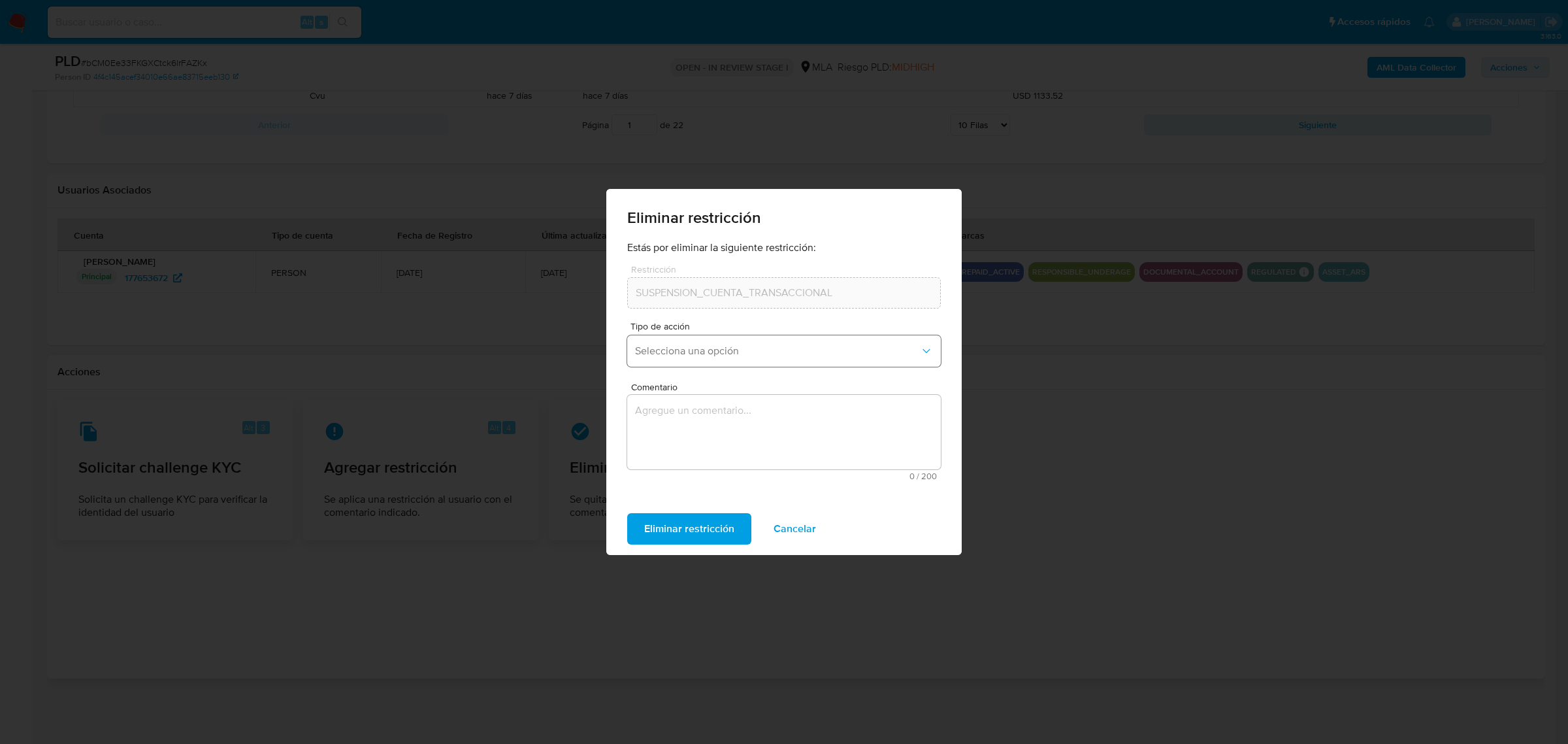
click at [751, 353] on span "Selecciona una opción" at bounding box center [777, 351] width 285 height 13
click at [752, 379] on div "Rehabilitación" at bounding box center [780, 386] width 290 height 32
click at [739, 423] on textarea "Comentario" at bounding box center [784, 433] width 313 height 75
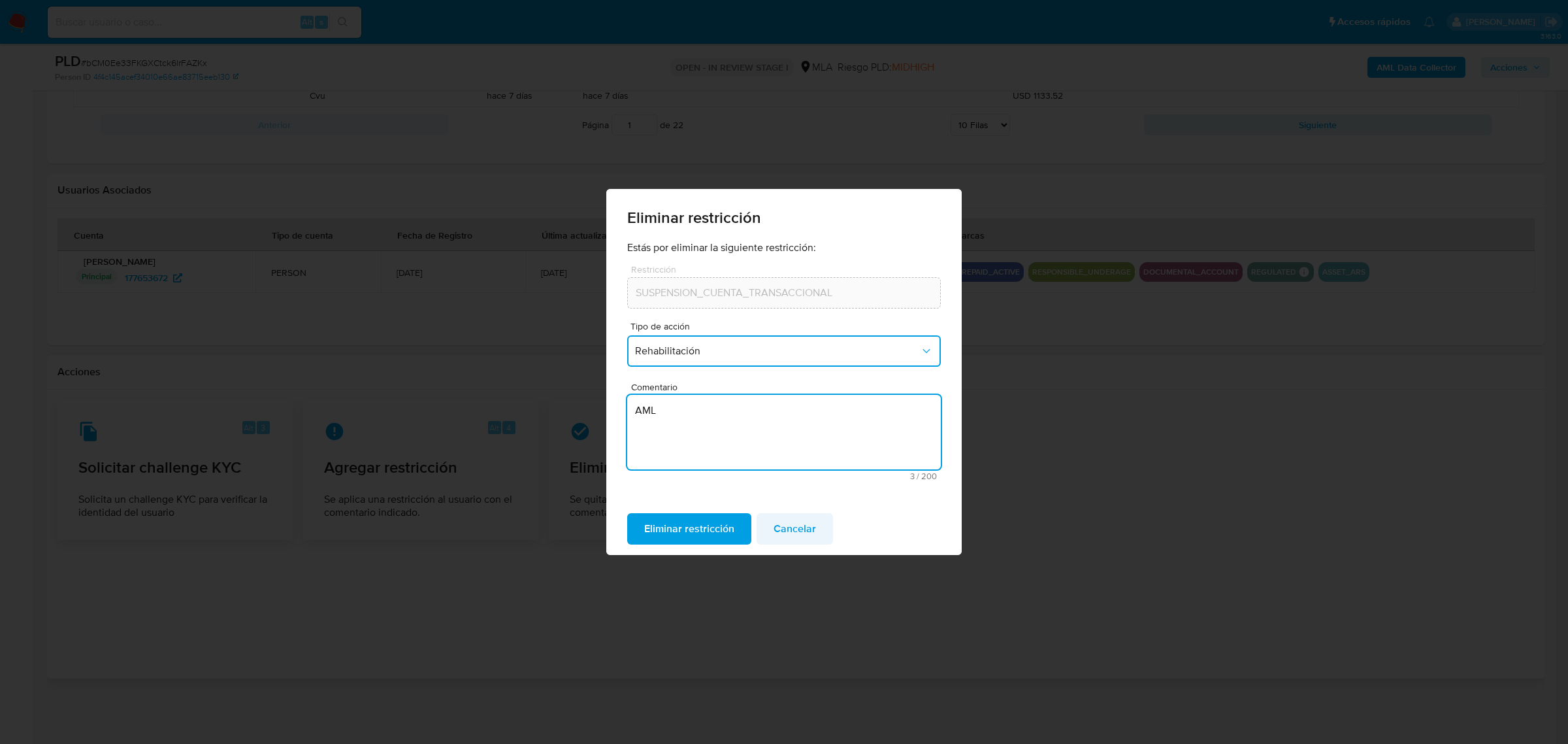
type textarea "AML"
click at [790, 515] on span "Cancelar" at bounding box center [794, 528] width 42 height 29
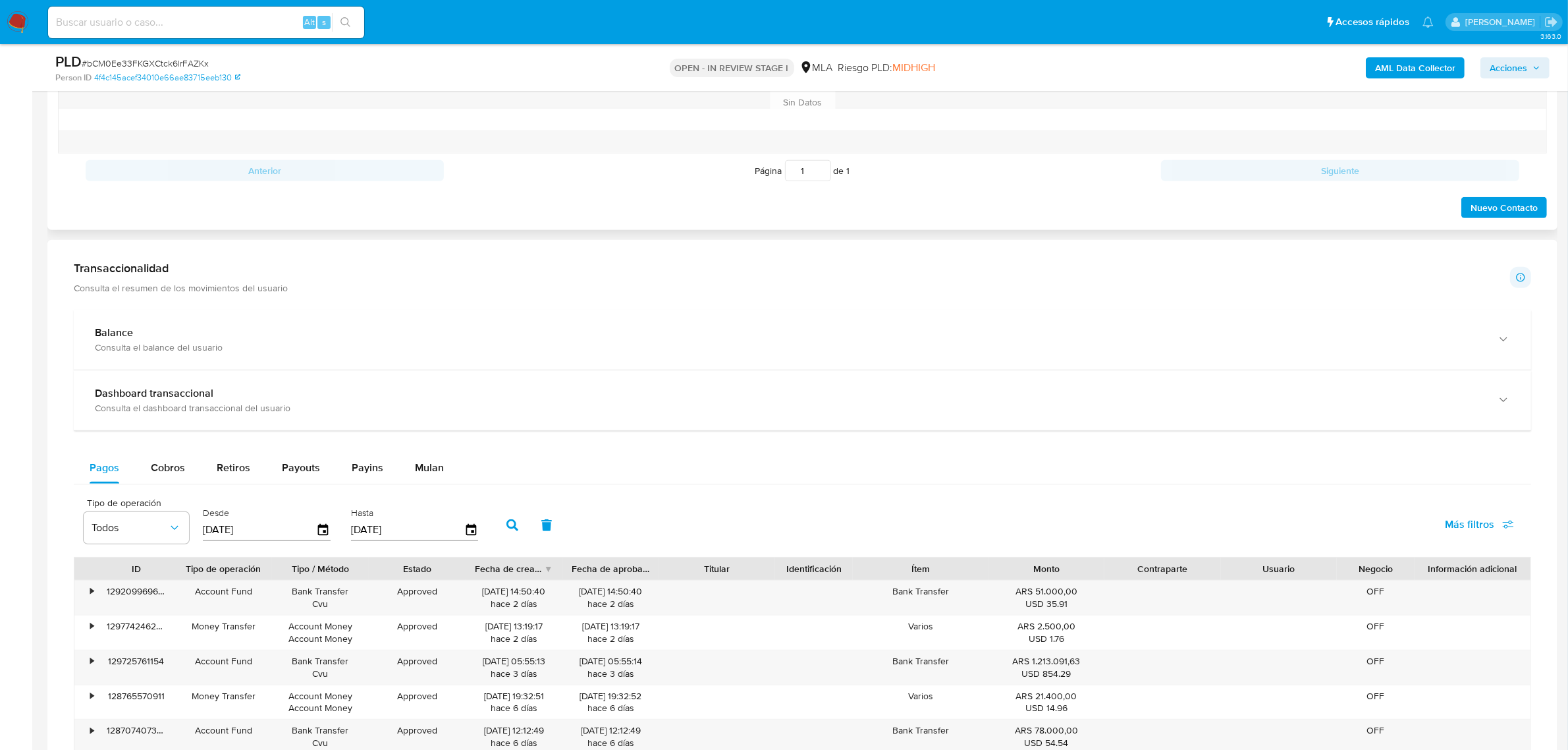
scroll to position [584, 0]
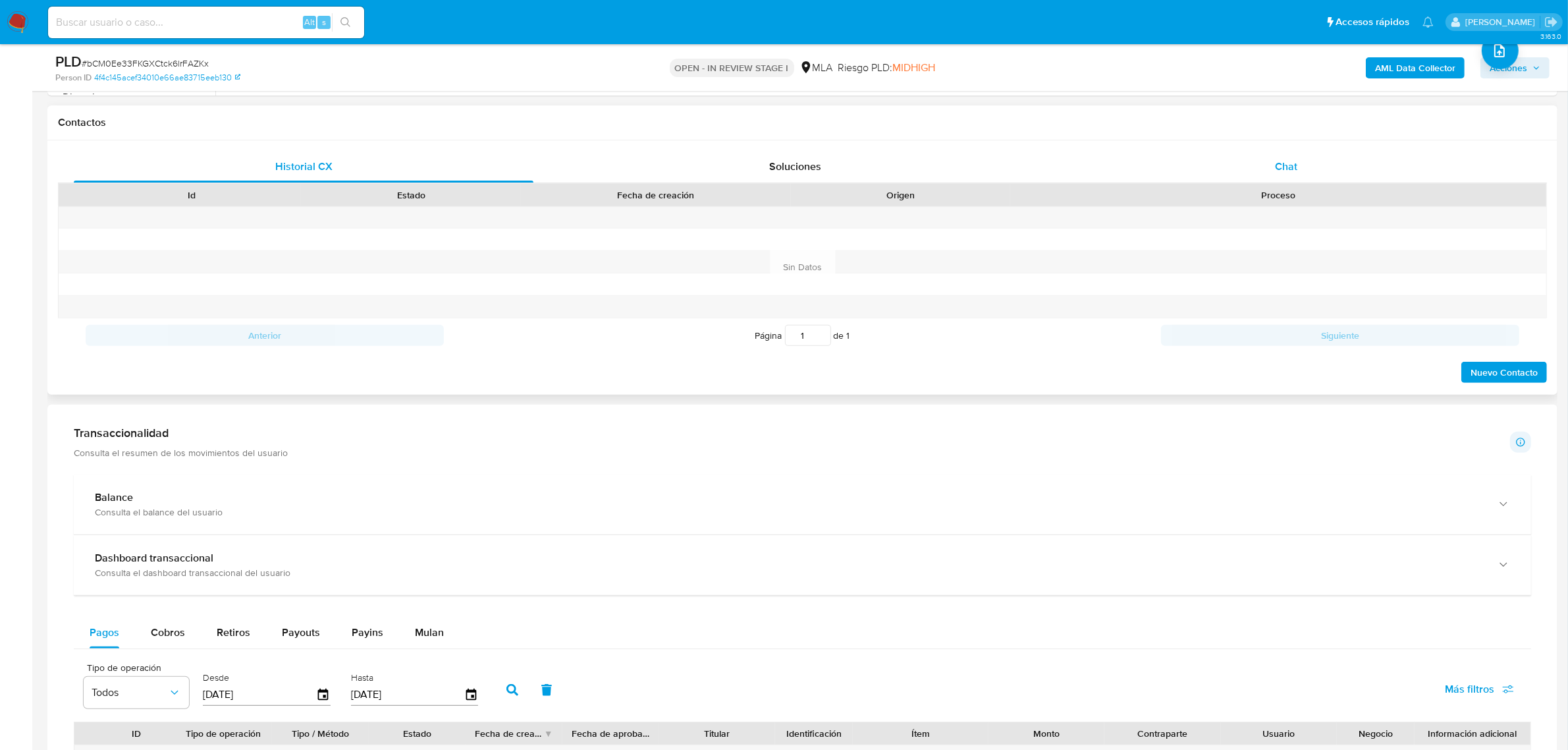
click at [1297, 171] on span "Chat" at bounding box center [1286, 166] width 23 height 15
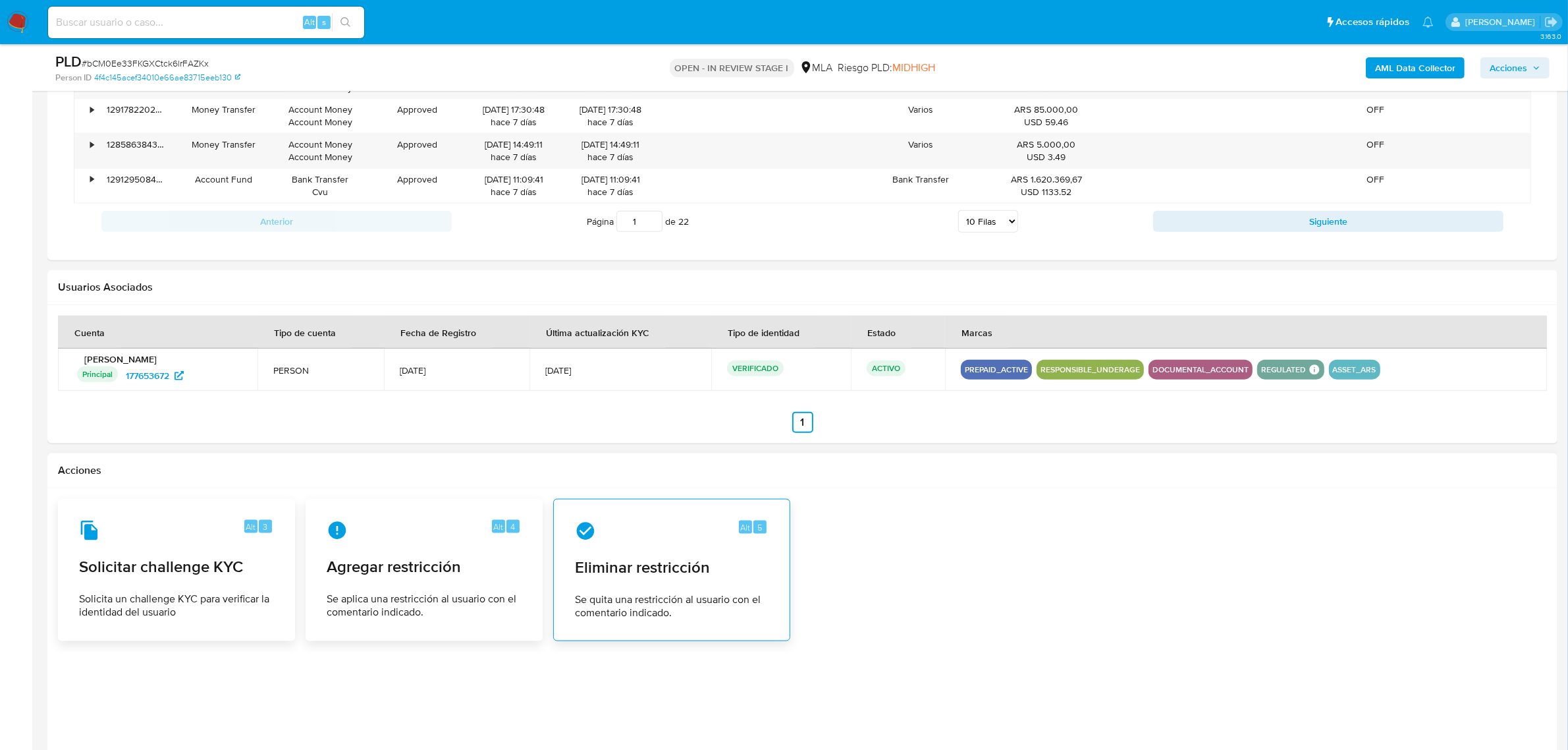
scroll to position [2020, 0]
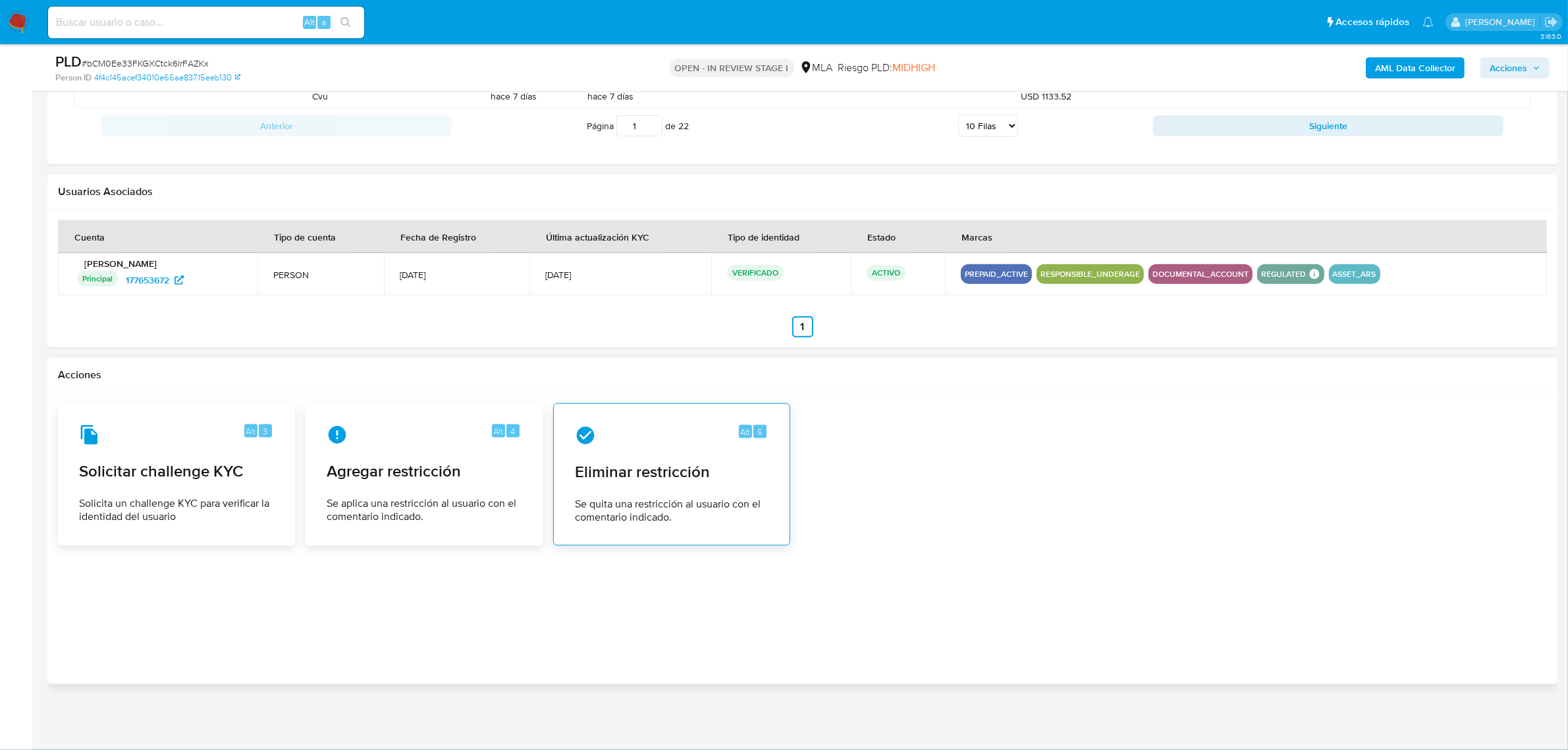
click at [672, 502] on span "Se quita una restricción al usuario con el comentario indicado." at bounding box center [671, 511] width 194 height 27
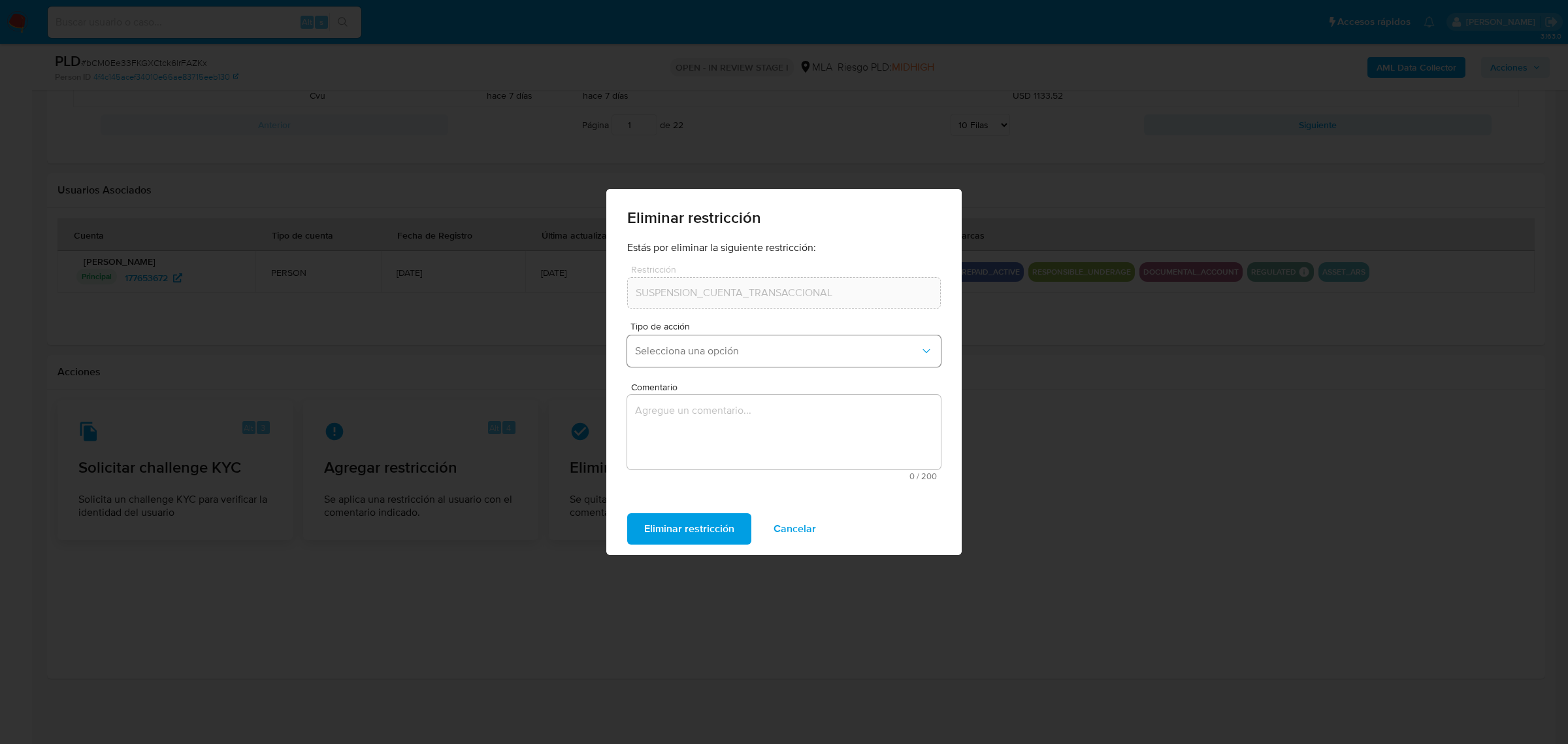
click at [717, 347] on span "Selecciona una opción" at bounding box center [777, 351] width 285 height 13
click at [736, 387] on div "Rehabilitación" at bounding box center [780, 386] width 290 height 32
click at [712, 419] on textarea "Comentario" at bounding box center [784, 433] width 313 height 75
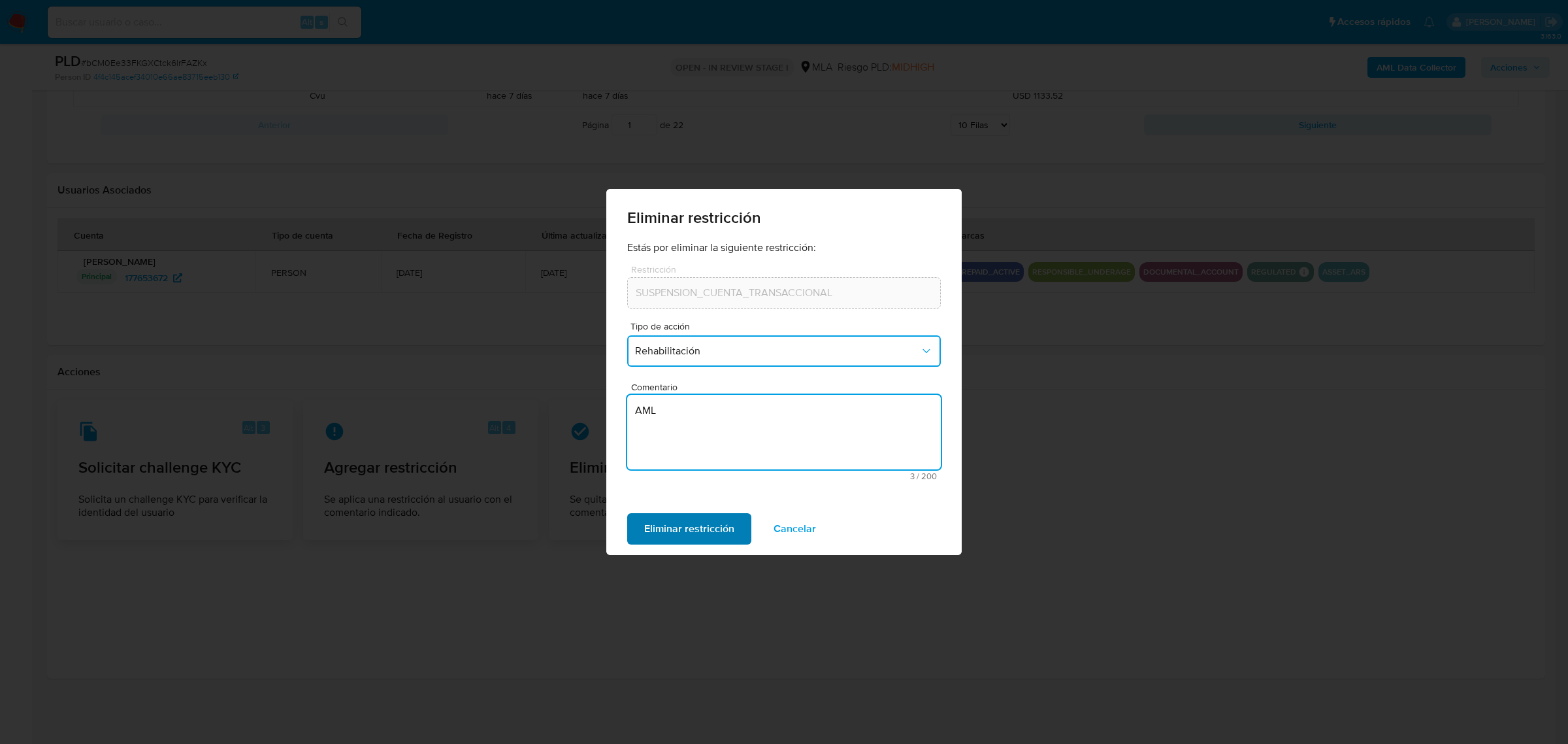
type textarea "AML"
click at [661, 536] on span "Eliminar restricción" at bounding box center [689, 528] width 91 height 29
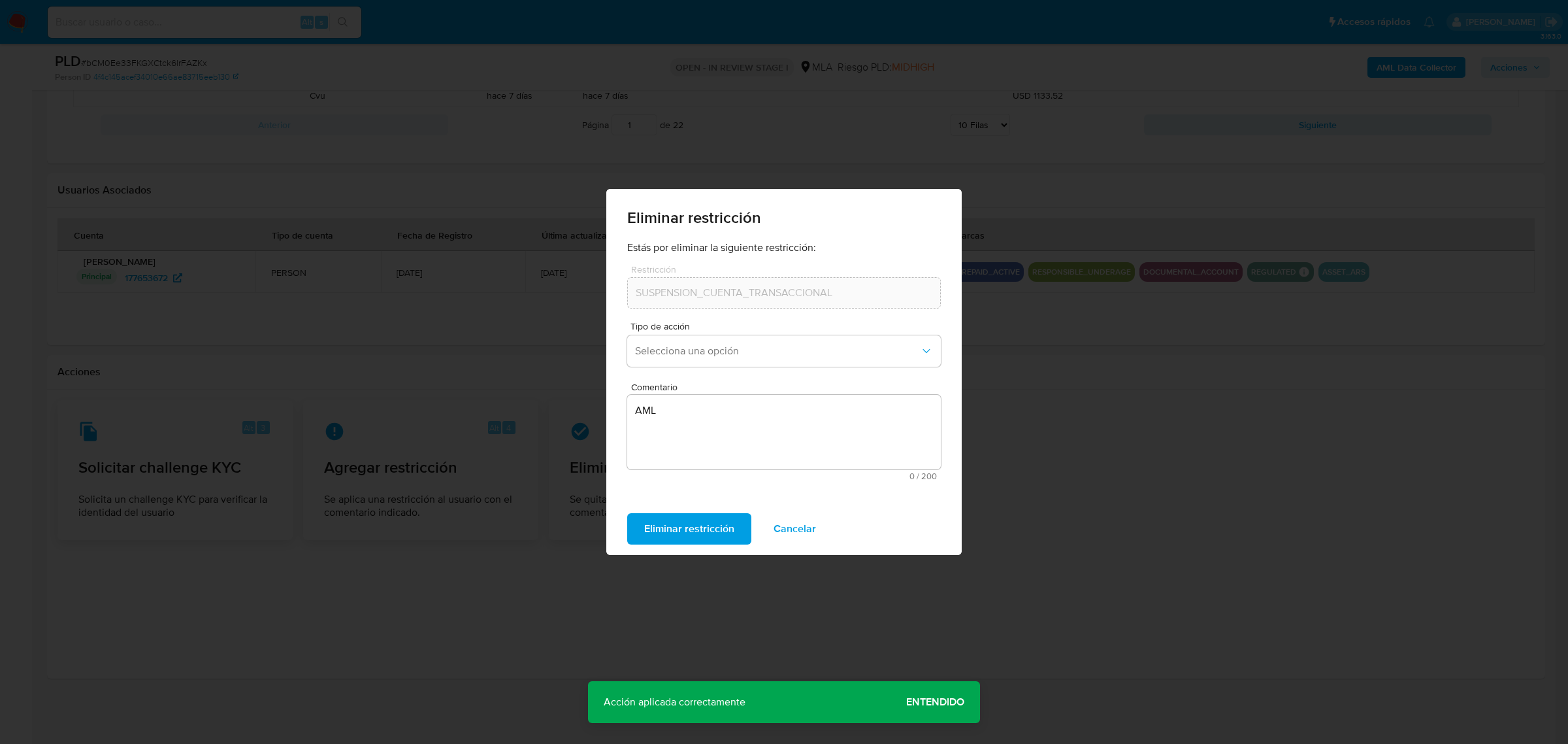
click at [933, 702] on span "Entendido" at bounding box center [935, 702] width 58 height 0
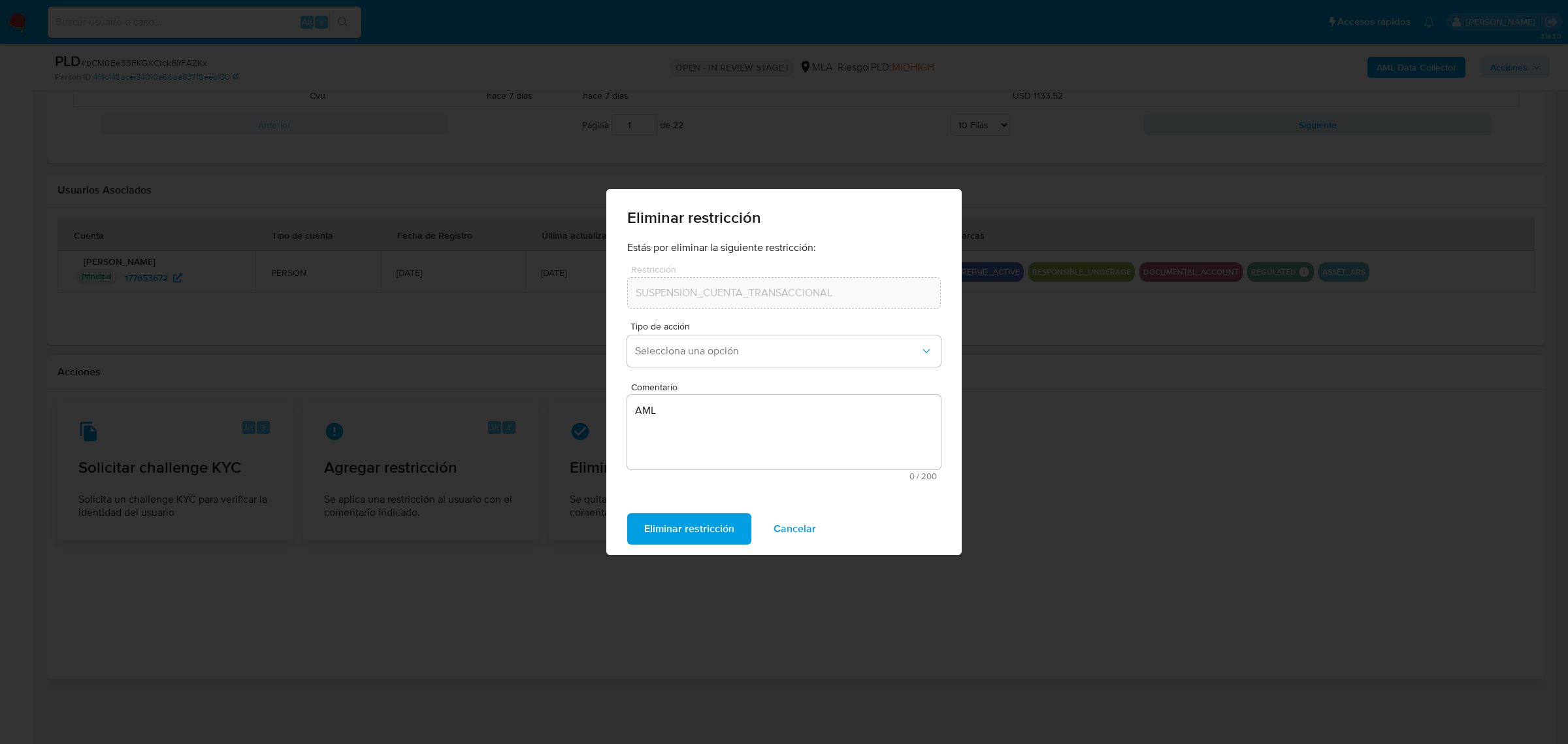
click at [1149, 552] on div "Eliminar restricción Estás por eliminar la siguiente restricción: Restricción S…" at bounding box center [784, 372] width 1568 height 744
click at [784, 534] on span "Cancelar" at bounding box center [794, 528] width 42 height 29
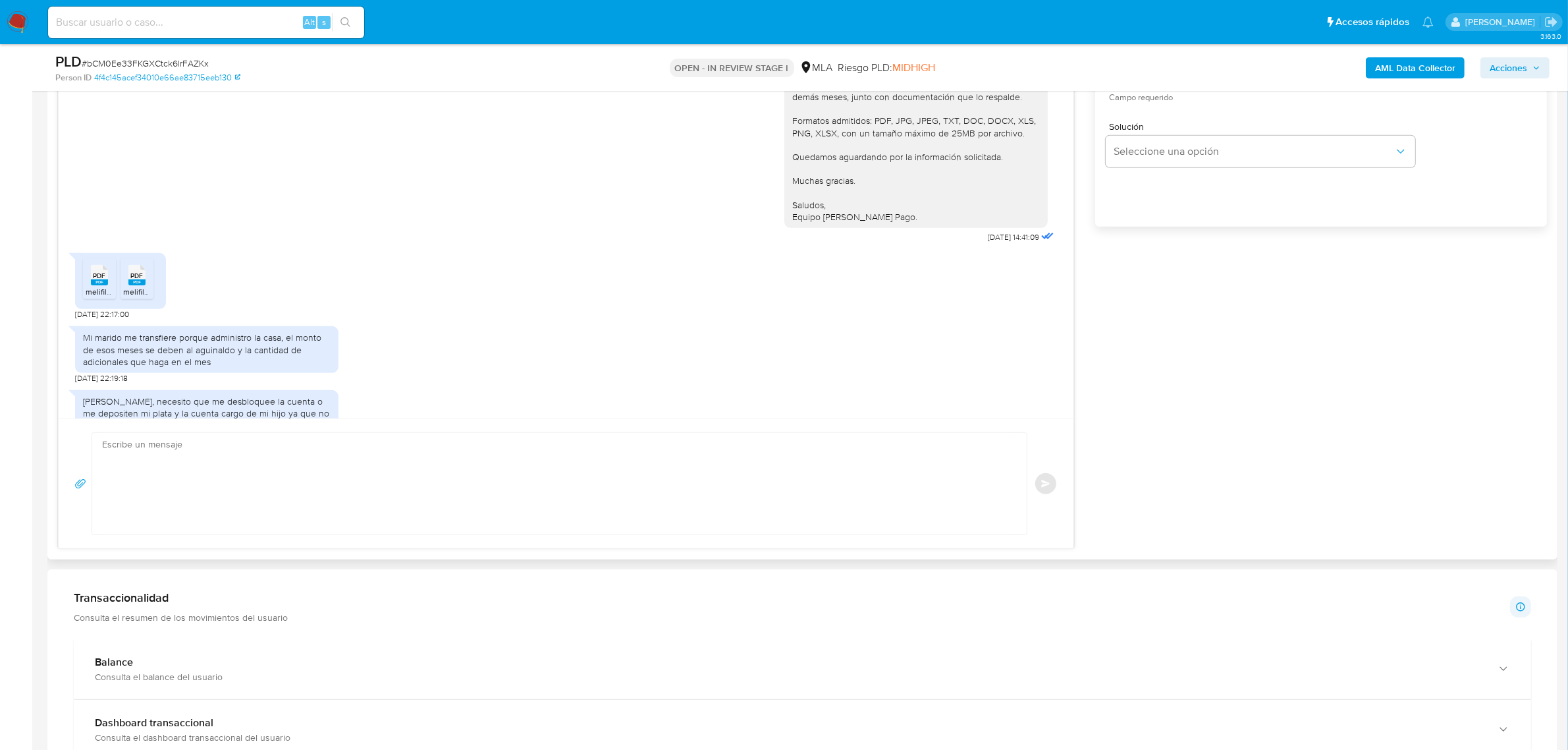
scroll to position [338, 0]
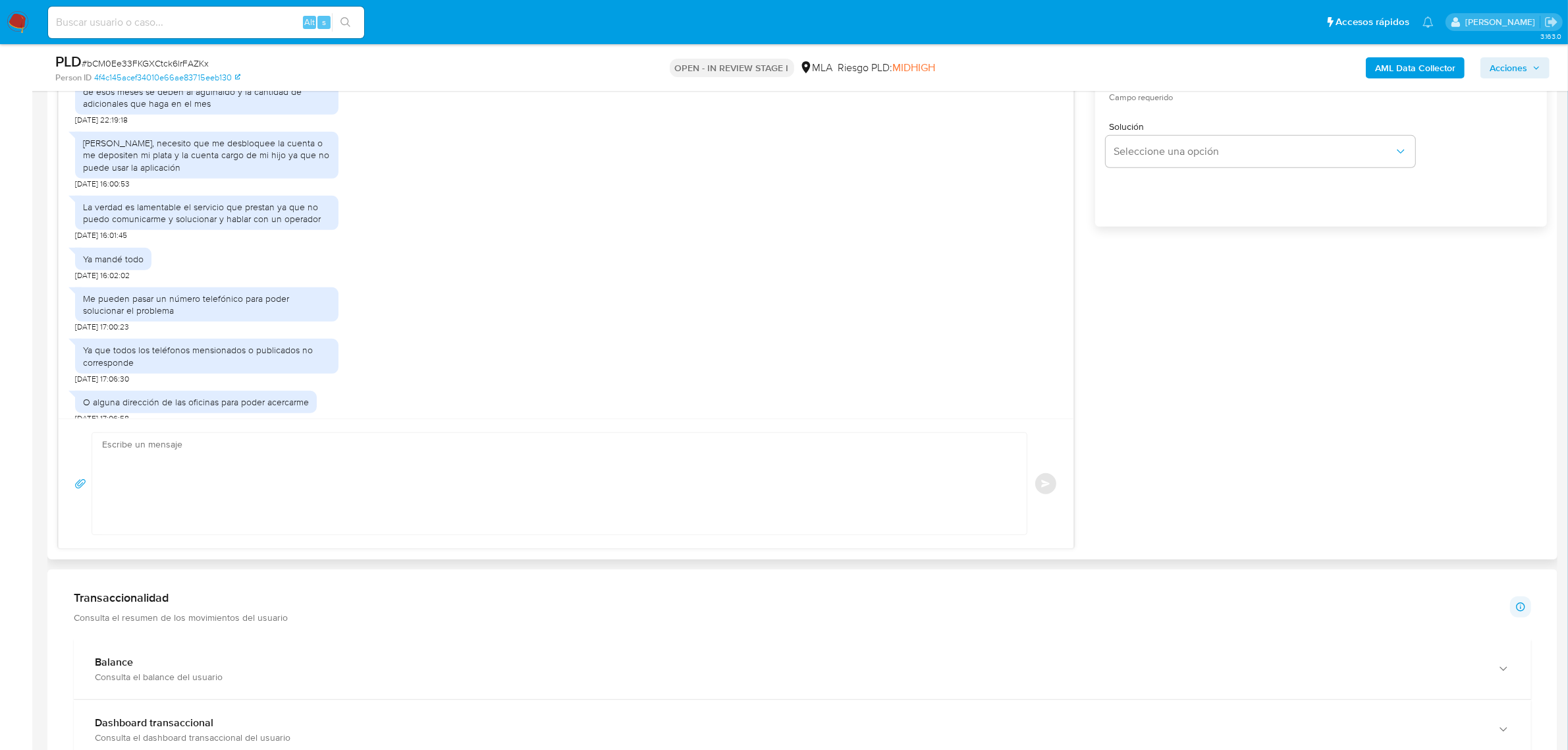
click at [281, 463] on textarea at bounding box center [556, 484] width 909 height 101
paste textarea "Hola, ¡Muchas gracias por tu respuesta! Confirmamos la recepción de la document…"
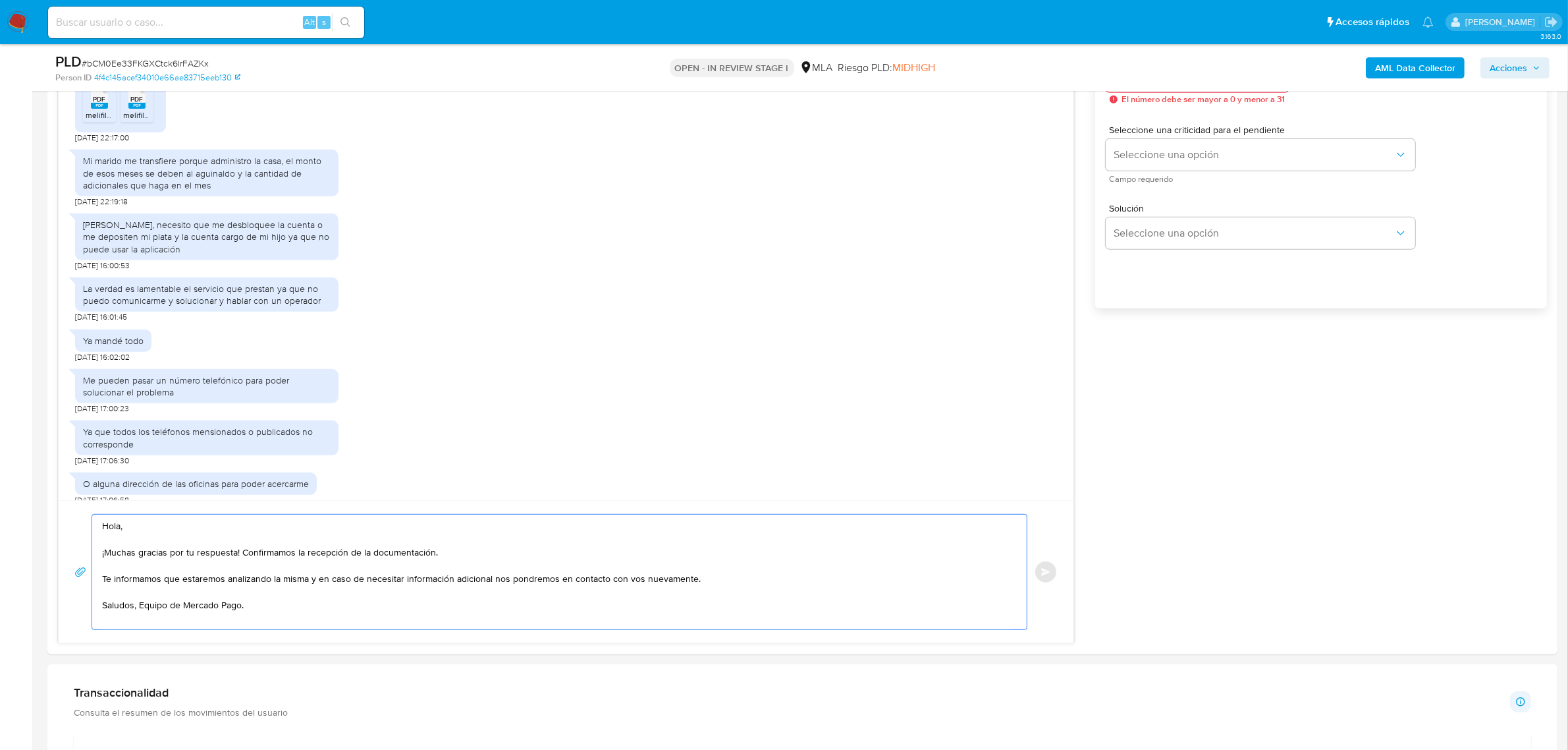
scroll to position [950, 0]
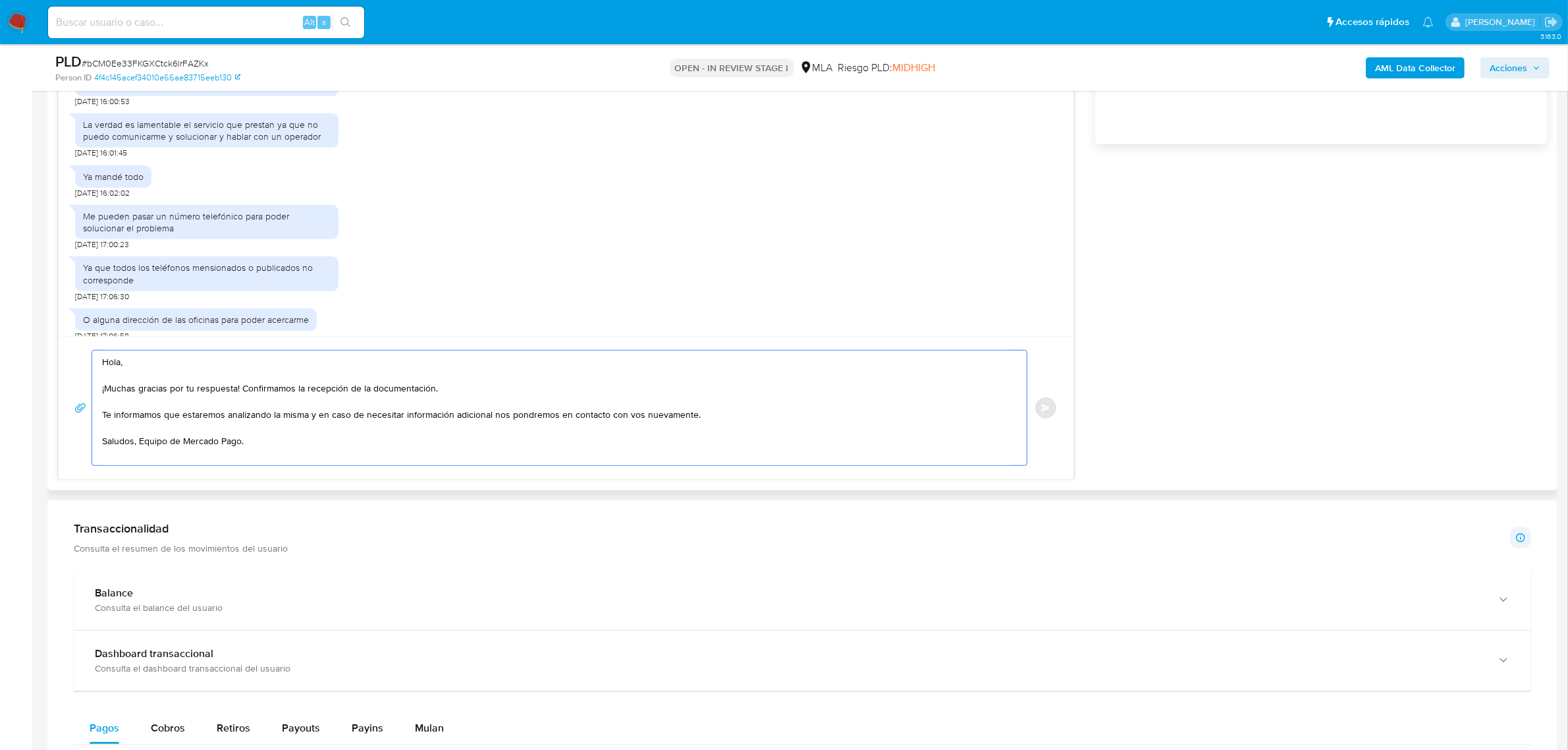
click at [183, 366] on textarea "Hola, ¡Muchas gracias por tu respuesta! Confirmamos la recepción de la document…" at bounding box center [556, 407] width 909 height 114
click at [237, 396] on textarea "Hola, Carla. ¡Muchas gracias por tu respuesta! Confirmamos la recepción de la d…" at bounding box center [556, 407] width 909 height 114
click at [378, 395] on textarea "Hola, Carla. ¡Muchas gracias por tu respuesta! Confirmamos la recepción de la d…" at bounding box center [556, 407] width 909 height 114
click at [470, 390] on textarea "Hola, Carla. ¡Muchas gracias por tu respuesta! Confirmamos la recepción de la d…" at bounding box center [556, 407] width 909 height 114
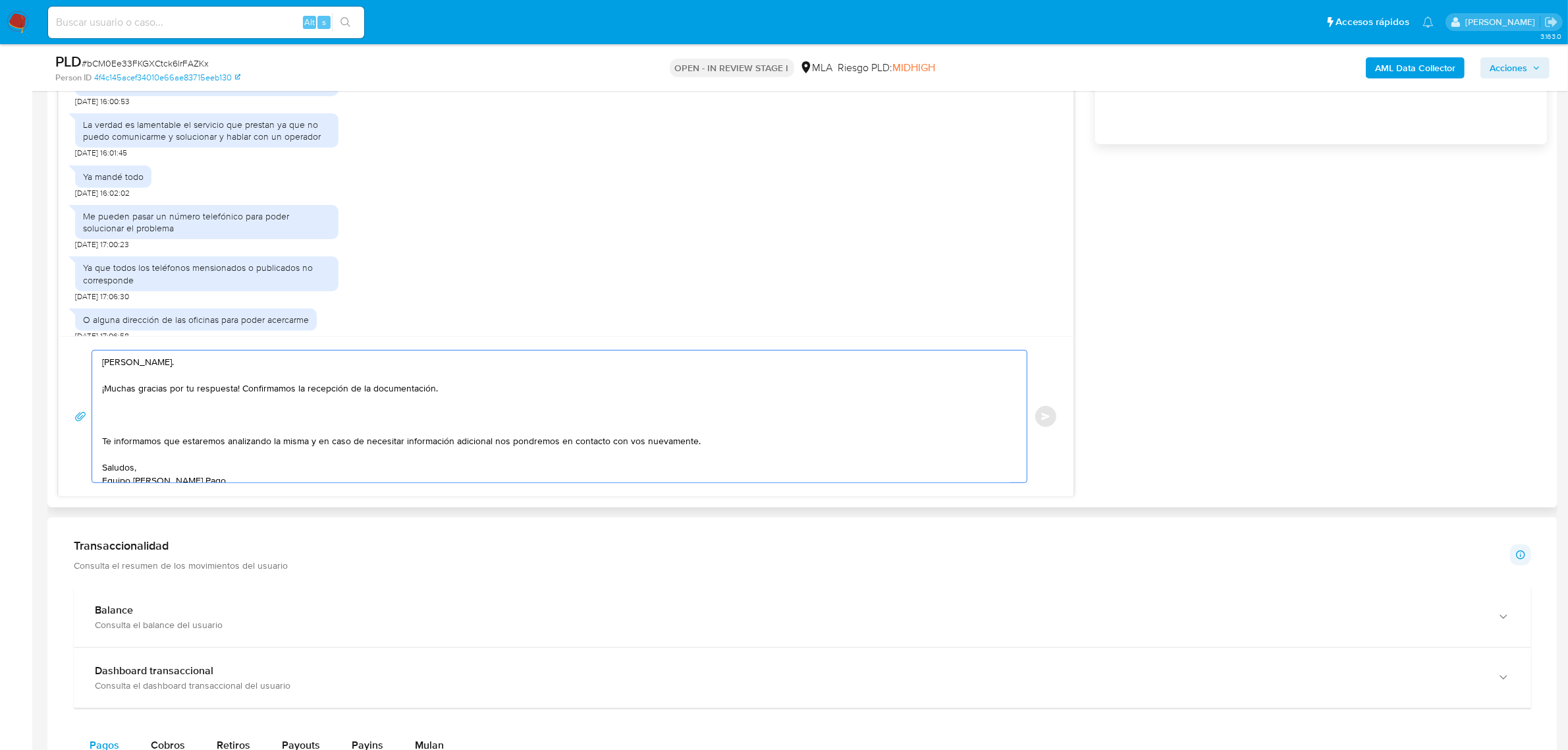
paste textarea "¡Te contamos que tu cuenta ya está activa nuevamente para que operes con normal…"
type textarea "Hola, Carla. ¡Muchas gracias por tu respuesta! Confirmamos la recepción de la d…"
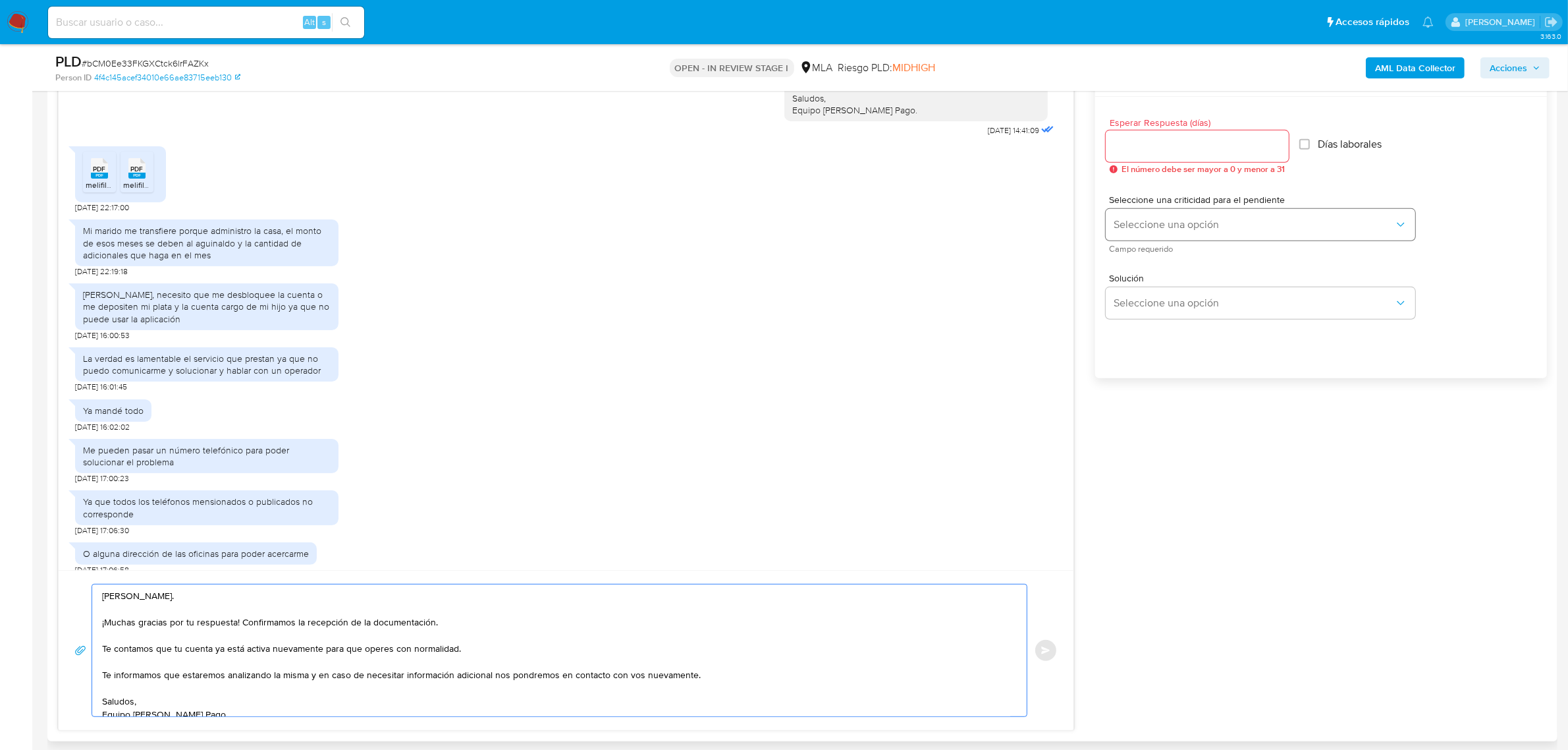
scroll to position [702, 0]
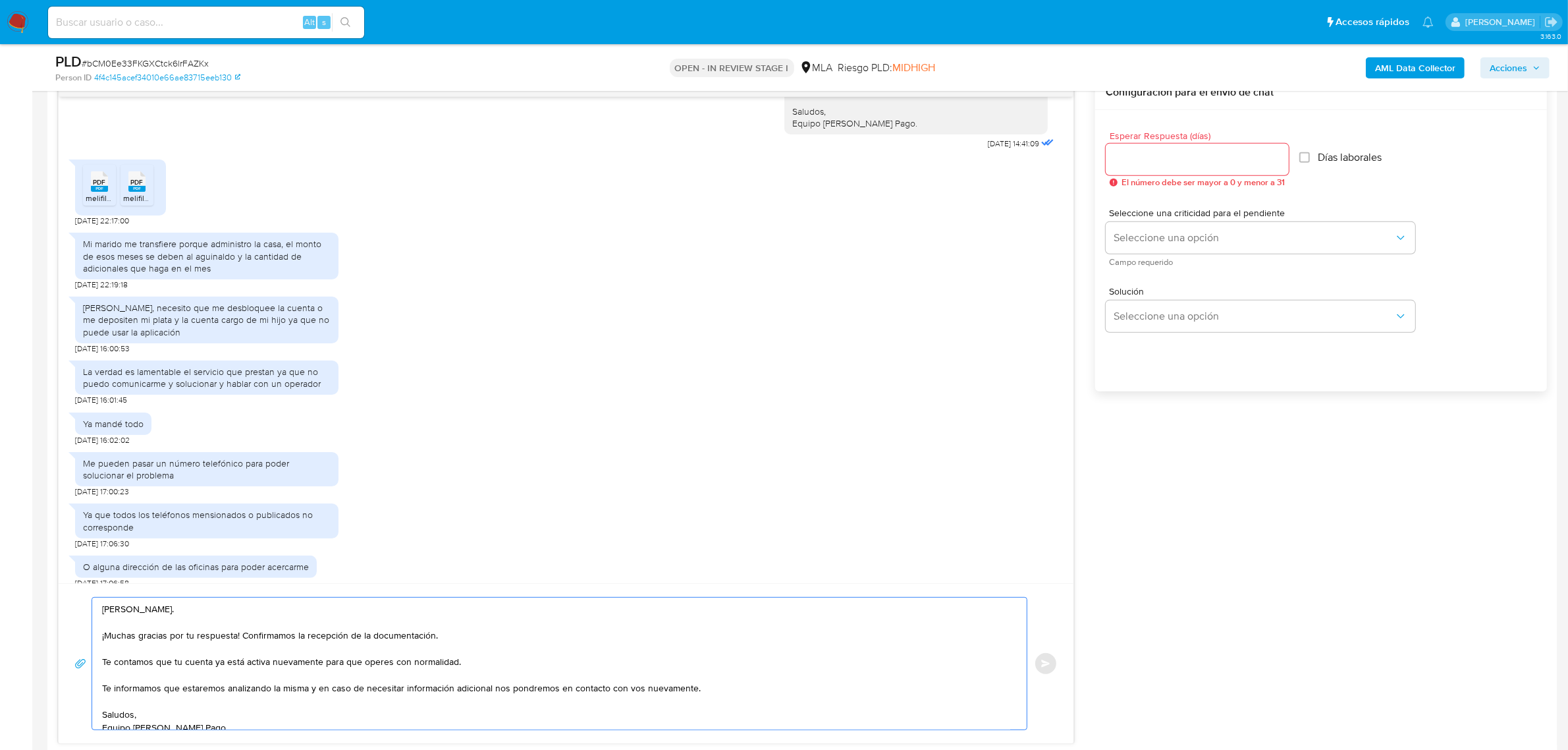
click at [1180, 167] on input "Esperar Respuesta (días)" at bounding box center [1197, 159] width 183 height 17
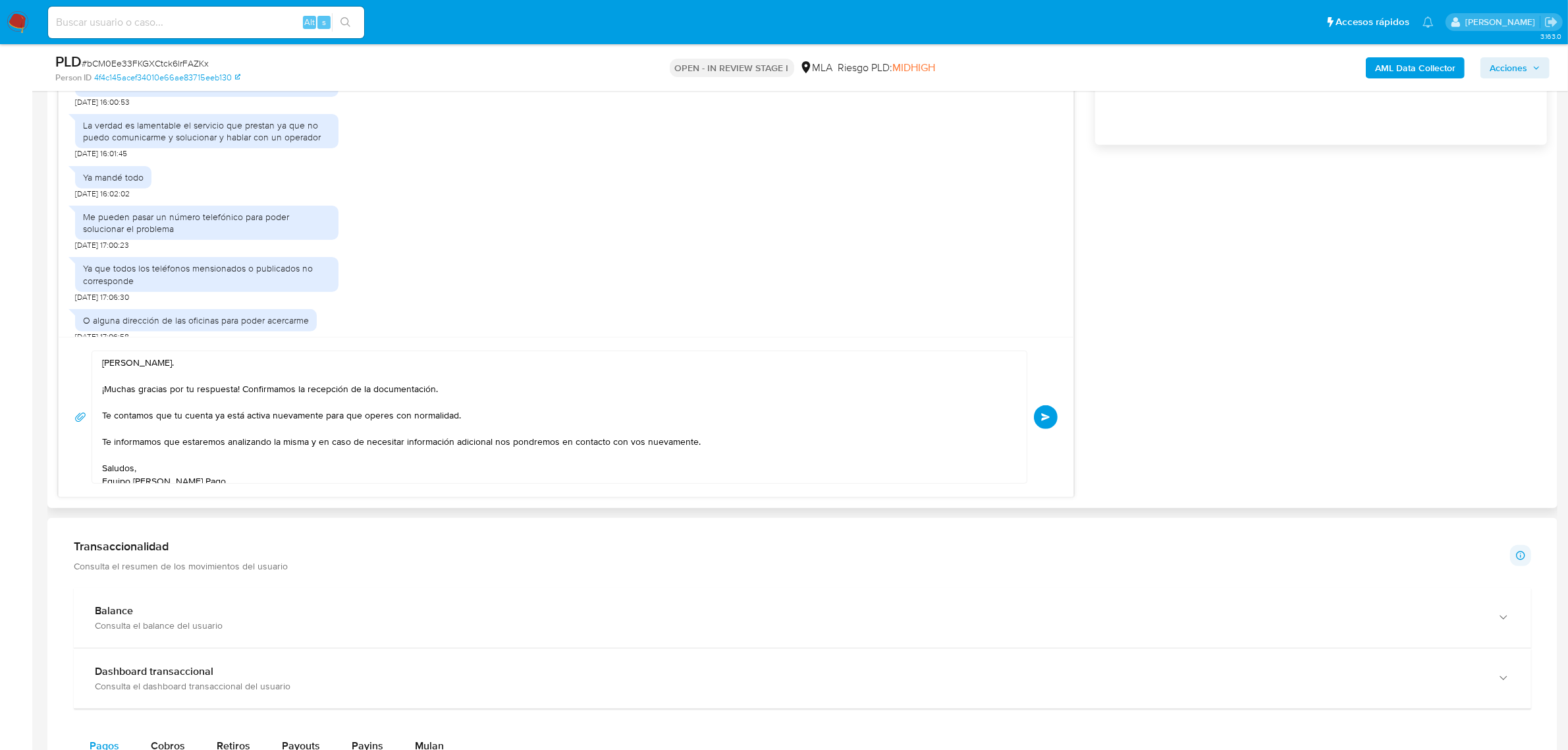
scroll to position [950, 0]
type input "0"
drag, startPoint x: 183, startPoint y: 440, endPoint x: 97, endPoint y: 445, distance: 86.1
click at [97, 445] on div "Hola, Carla. ¡Muchas gracias por tu respuesta! Confirmamos la recepción de la d…" at bounding box center [556, 416] width 927 height 132
drag, startPoint x: 242, startPoint y: 390, endPoint x: 469, endPoint y: 390, distance: 227.0
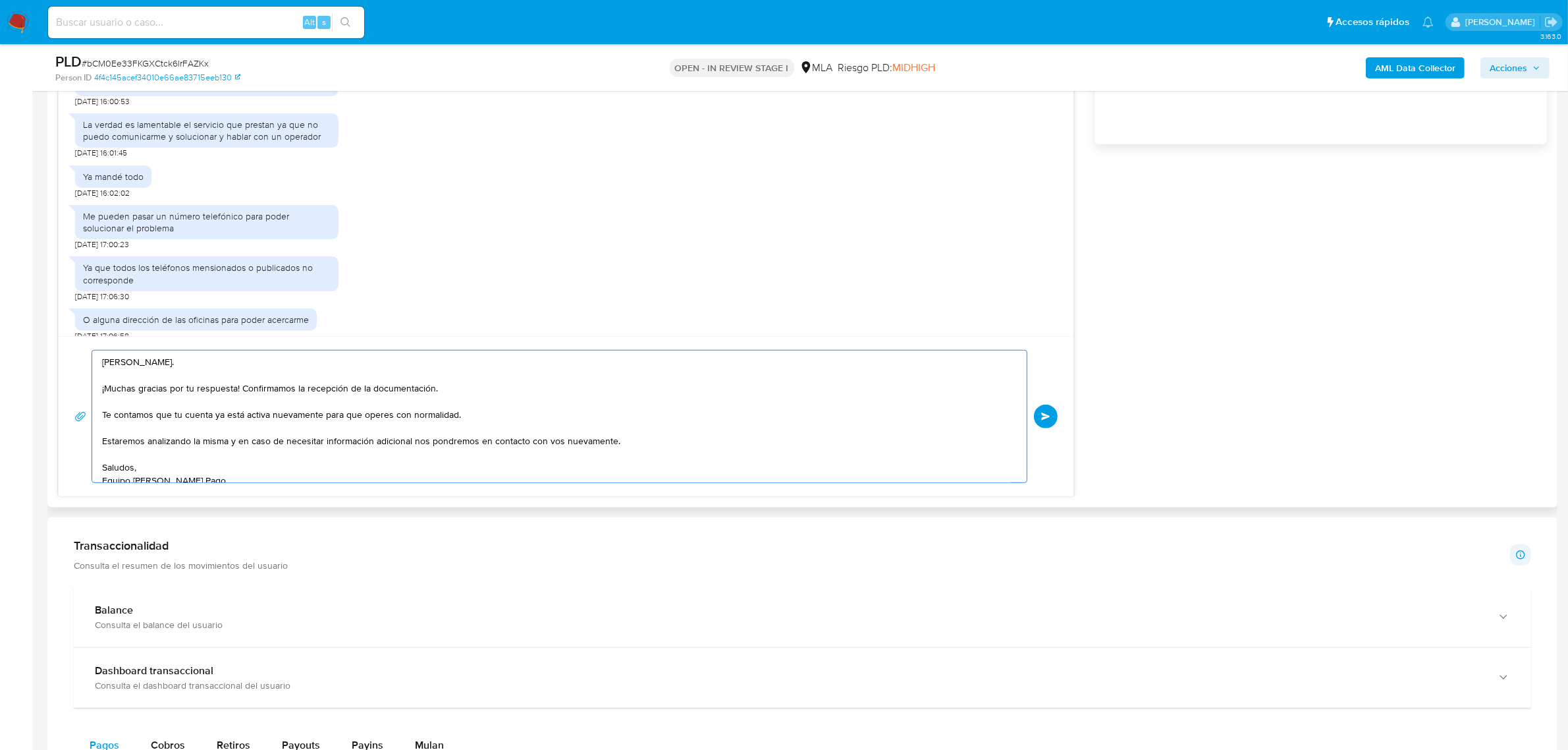
click at [469, 390] on textarea "Hola, Carla. ¡Muchas gracias por tu respuesta! Confirmamos la recepción de la d…" at bounding box center [556, 416] width 909 height 132
paste textarea "Confirmamos la recepción de la documentación."
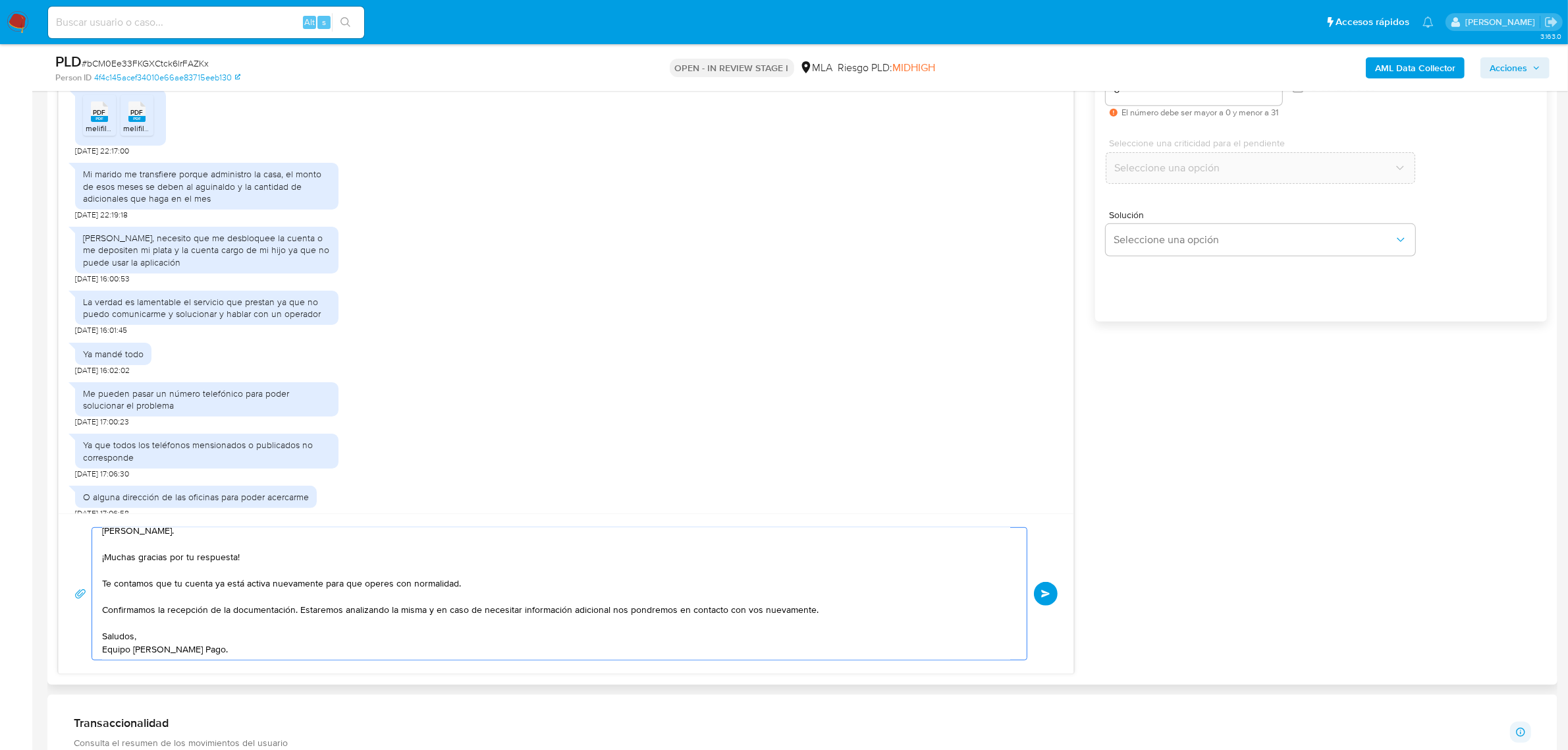
scroll to position [867, 0]
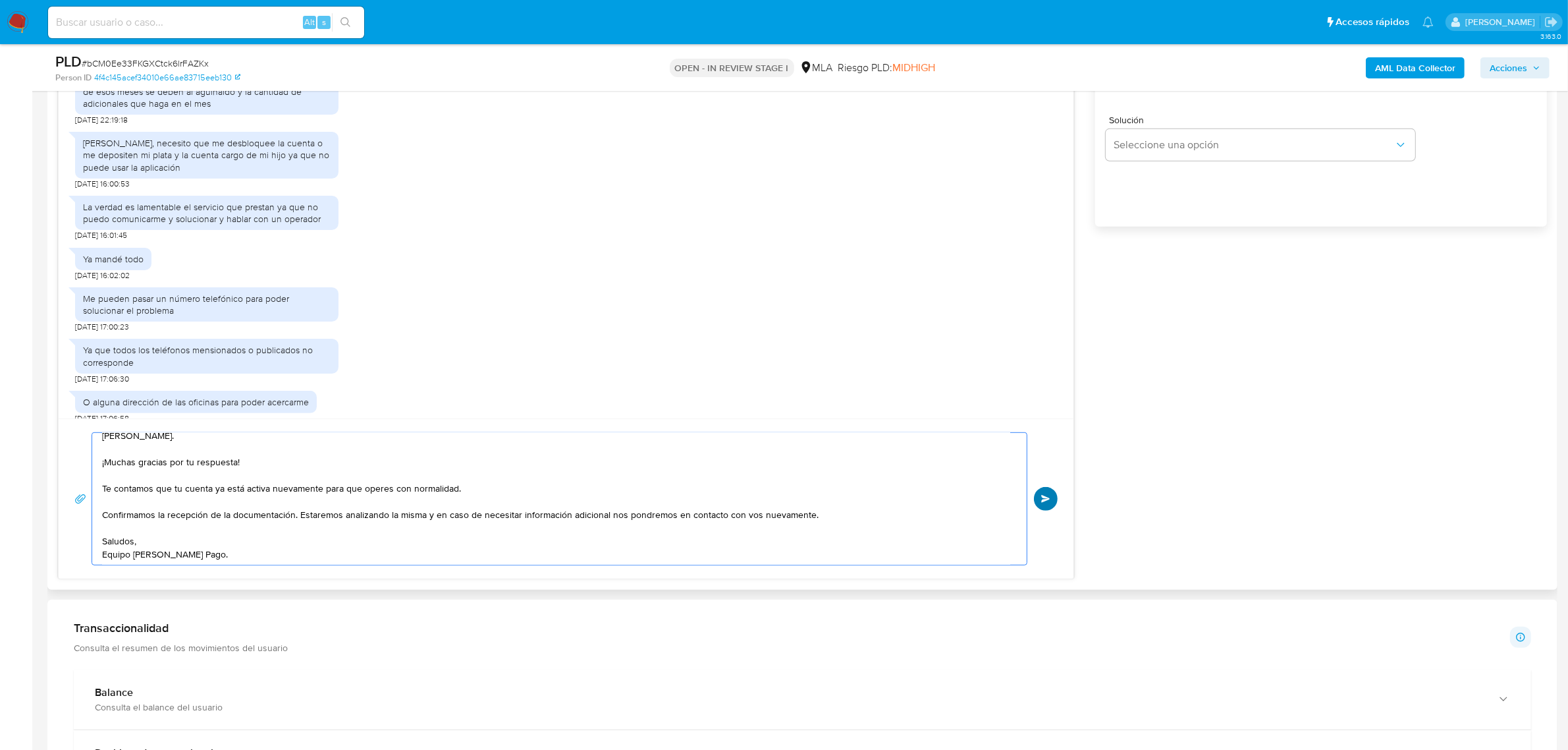
type textarea "Hola, Carla. ¡Muchas gracias por tu respuesta! Te contamos que tu cuenta ya est…"
click at [1053, 500] on button "Enviar" at bounding box center [1046, 499] width 24 height 24
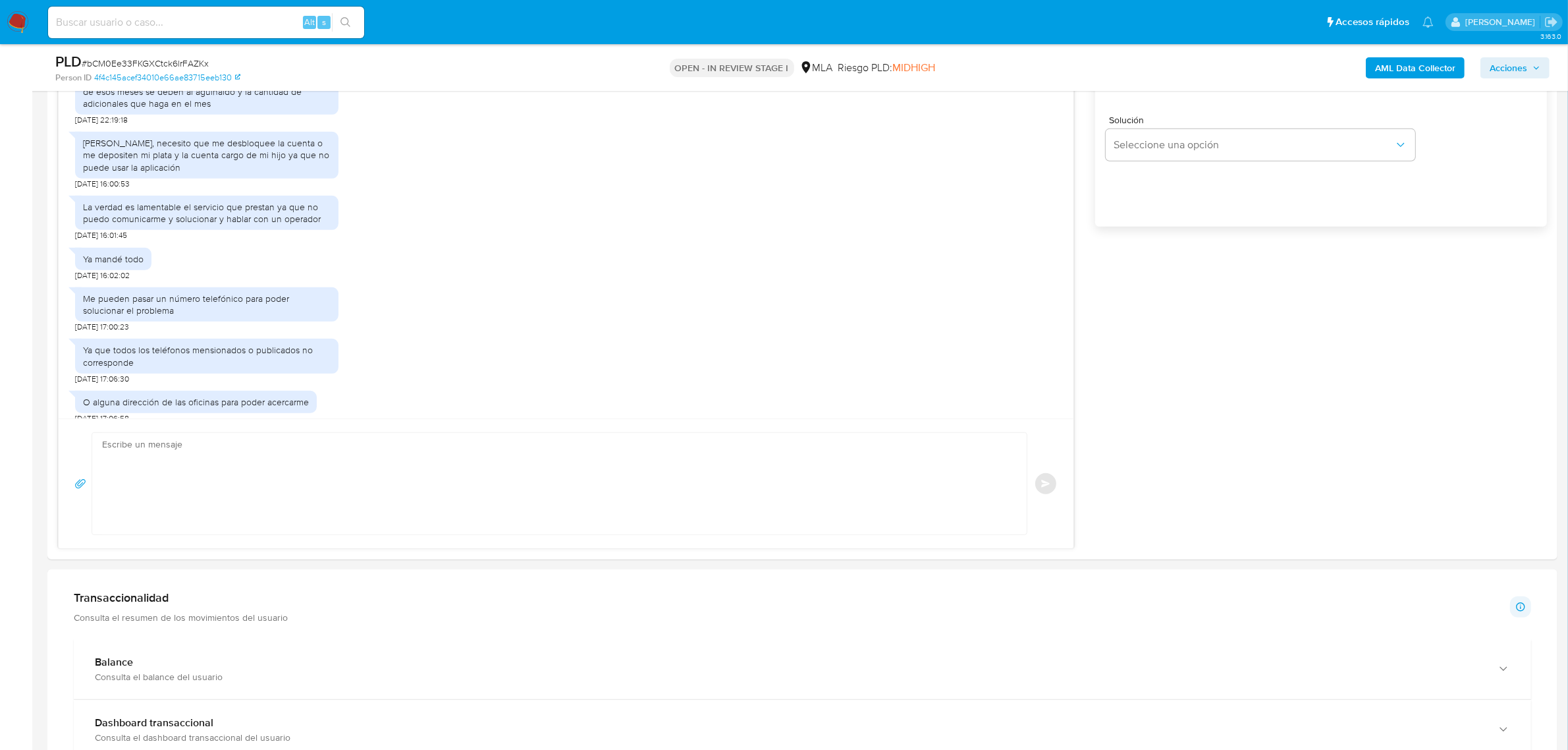
scroll to position [532, 0]
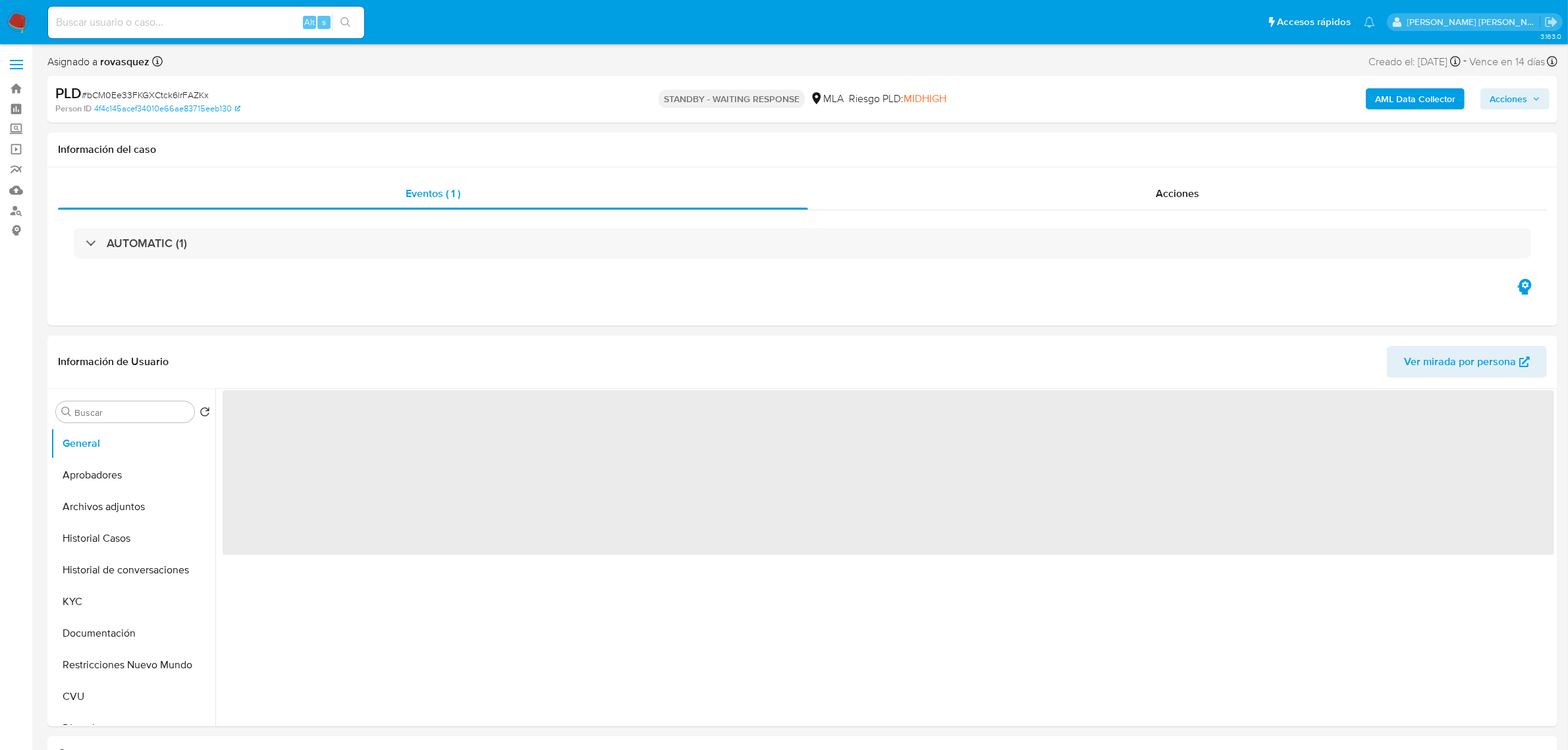
select select "10"
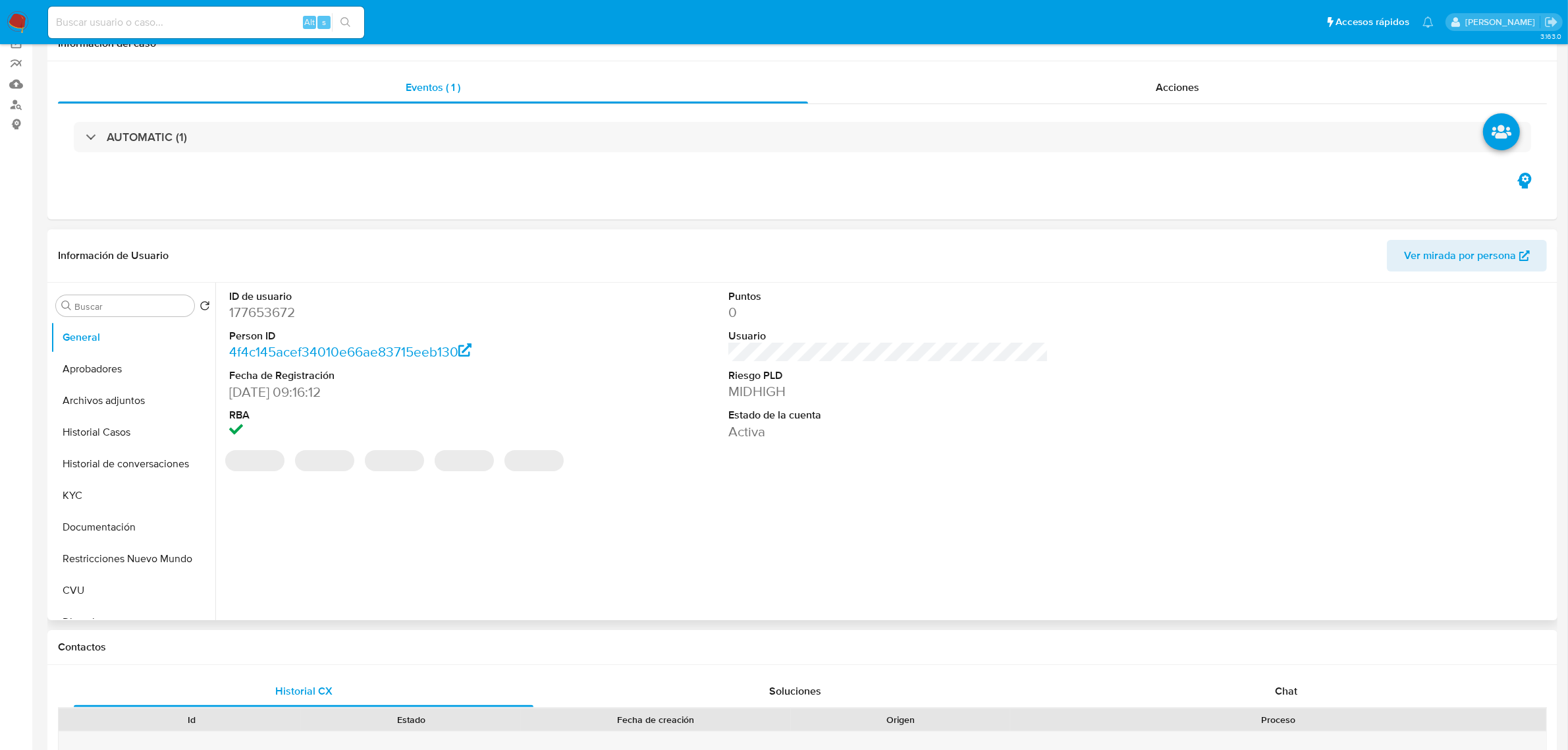
scroll to position [330, 0]
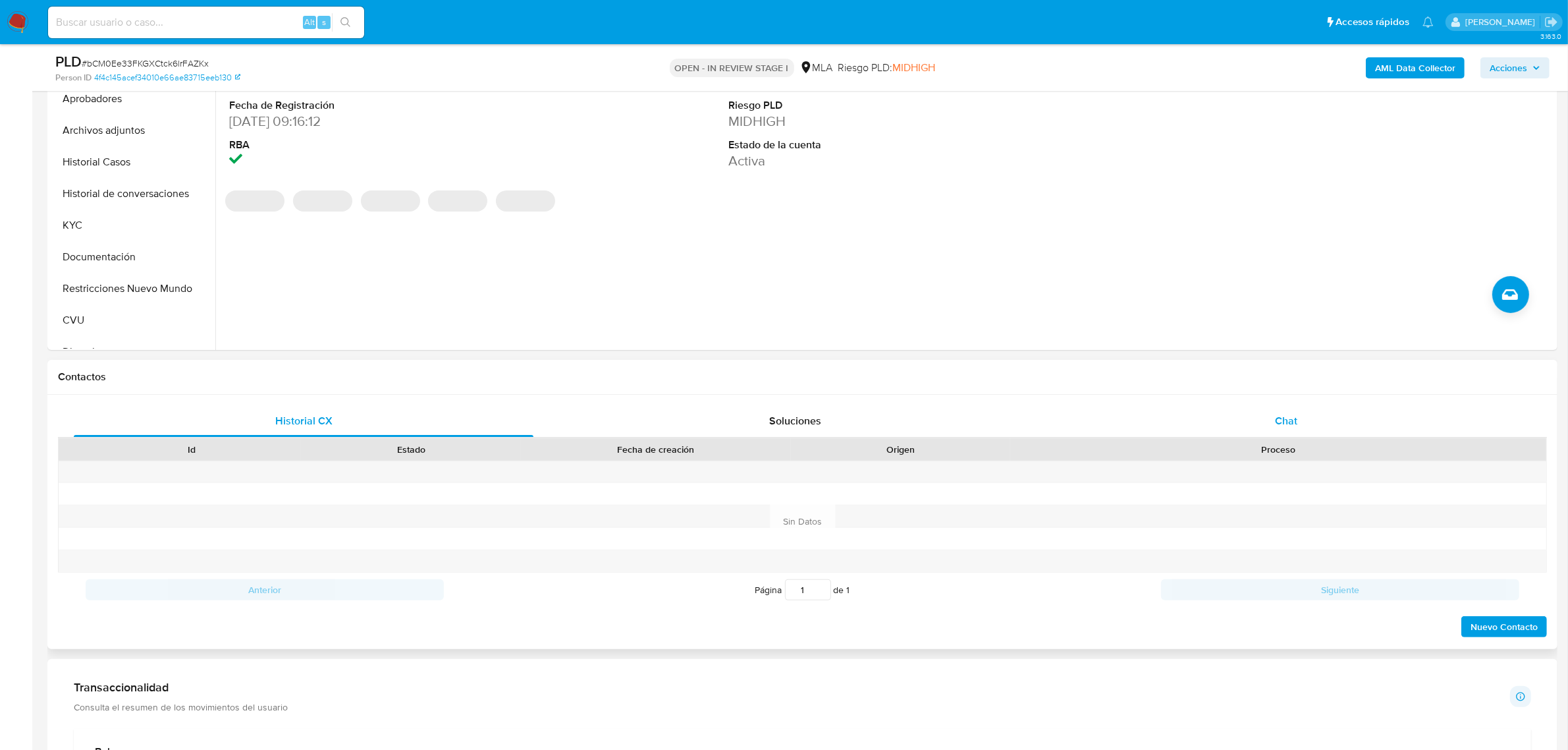
click at [1292, 419] on span "Chat" at bounding box center [1286, 420] width 23 height 15
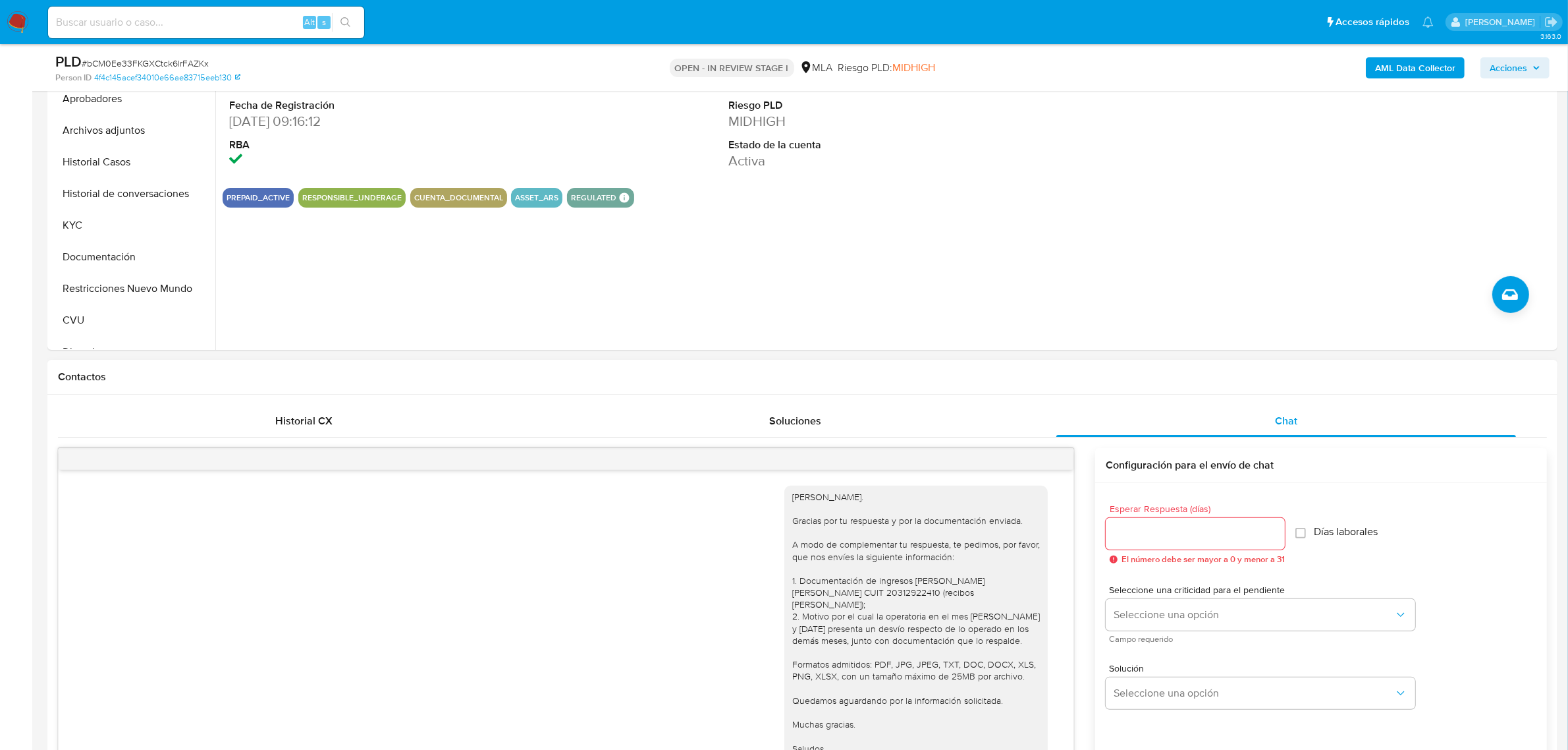
scroll to position [459, 0]
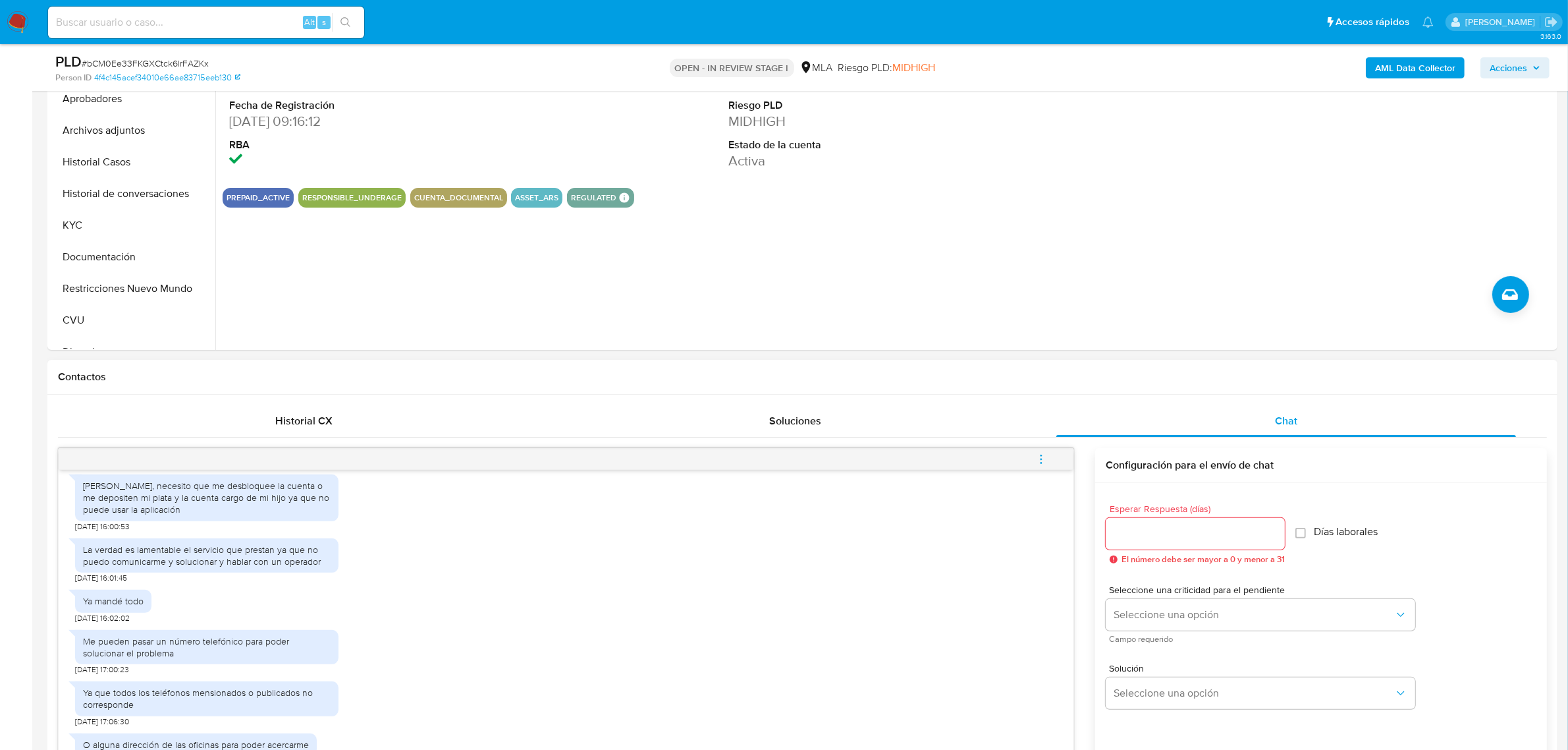
click at [1045, 462] on icon "menu-action" at bounding box center [1042, 459] width 12 height 12
click at [1011, 428] on li "Cerrar conversación" at bounding box center [952, 435] width 135 height 24
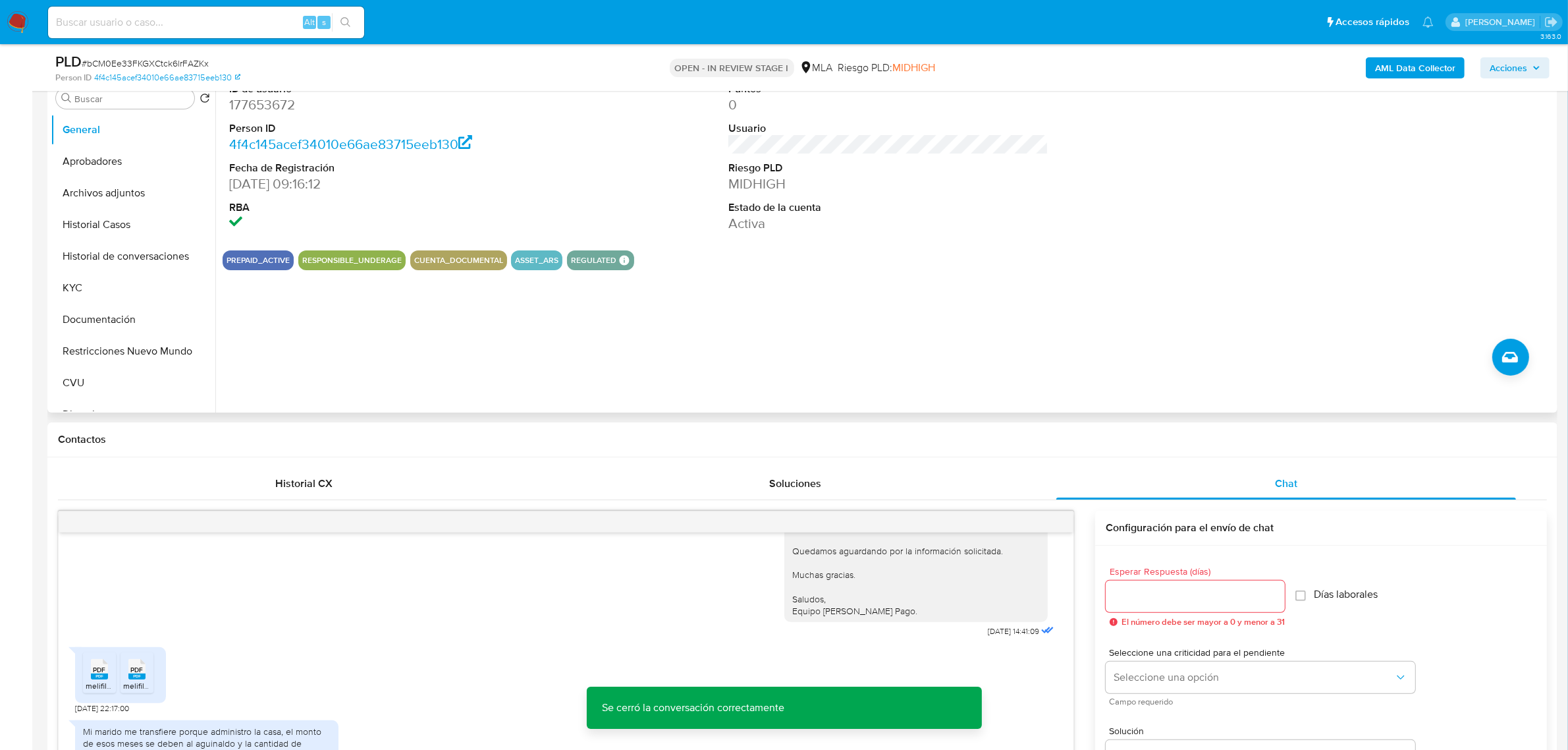
scroll to position [165, 0]
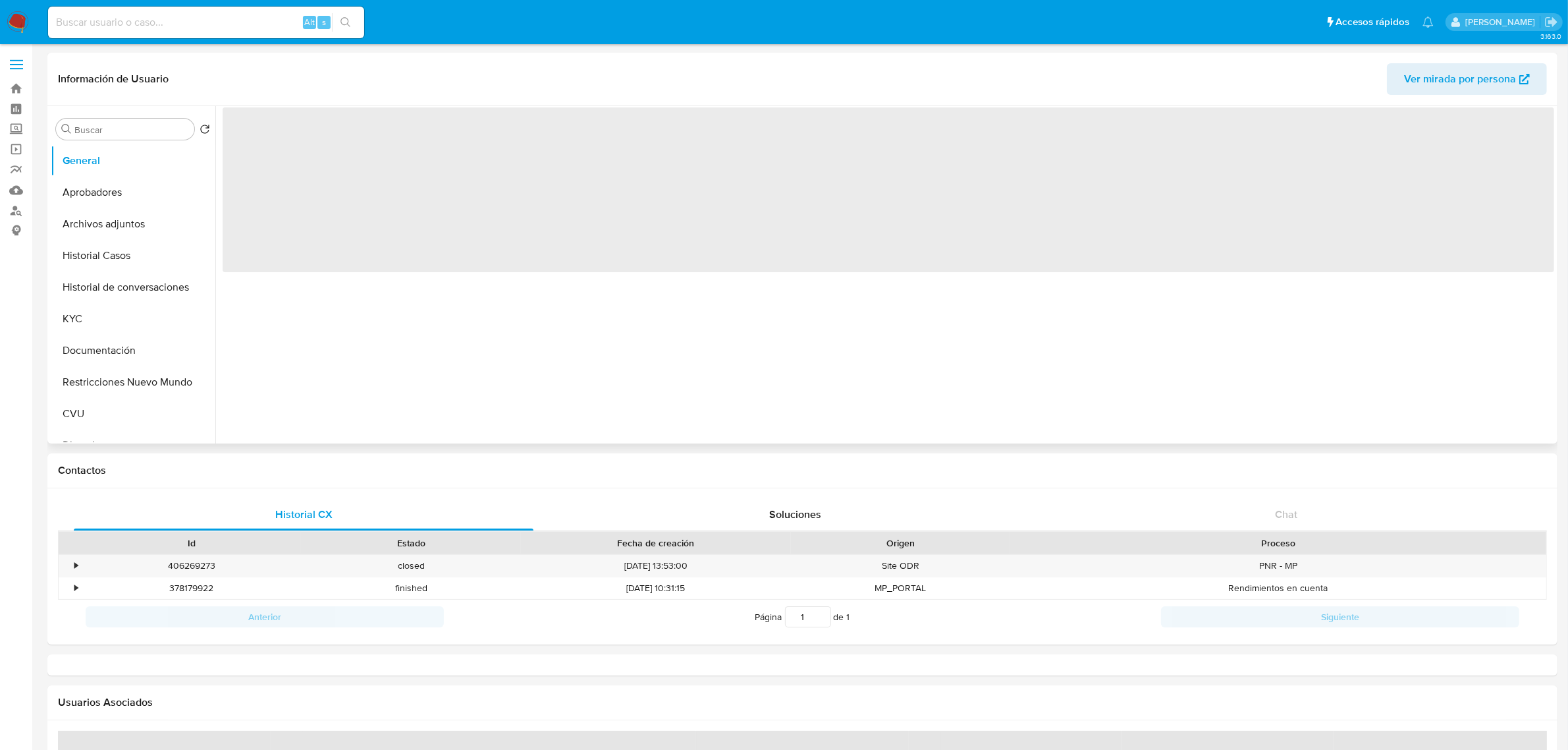
select select "10"
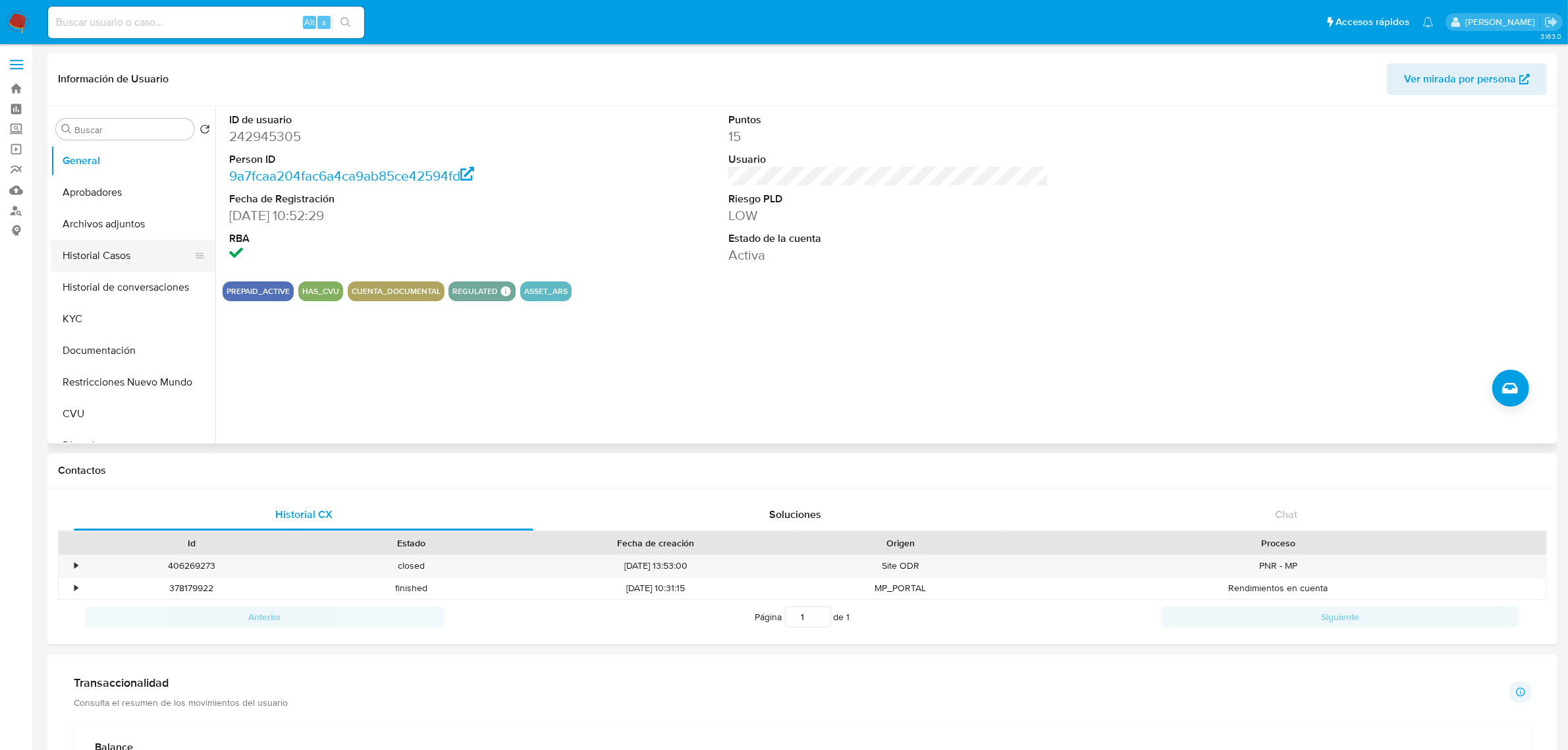
click at [89, 260] on button "Historial Casos" at bounding box center [127, 255] width 154 height 32
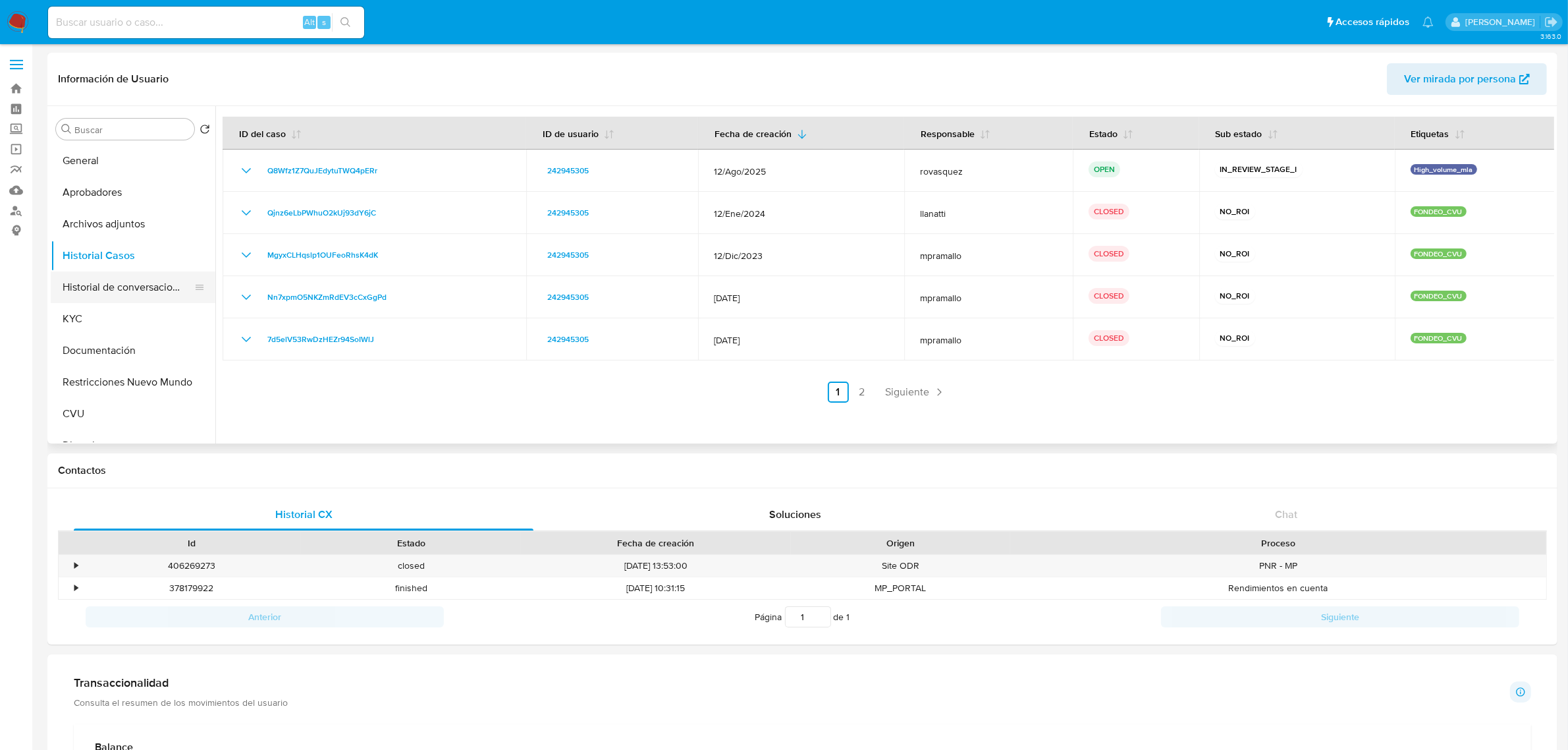
click at [130, 282] on button "Historial de conversaciones" at bounding box center [127, 287] width 154 height 32
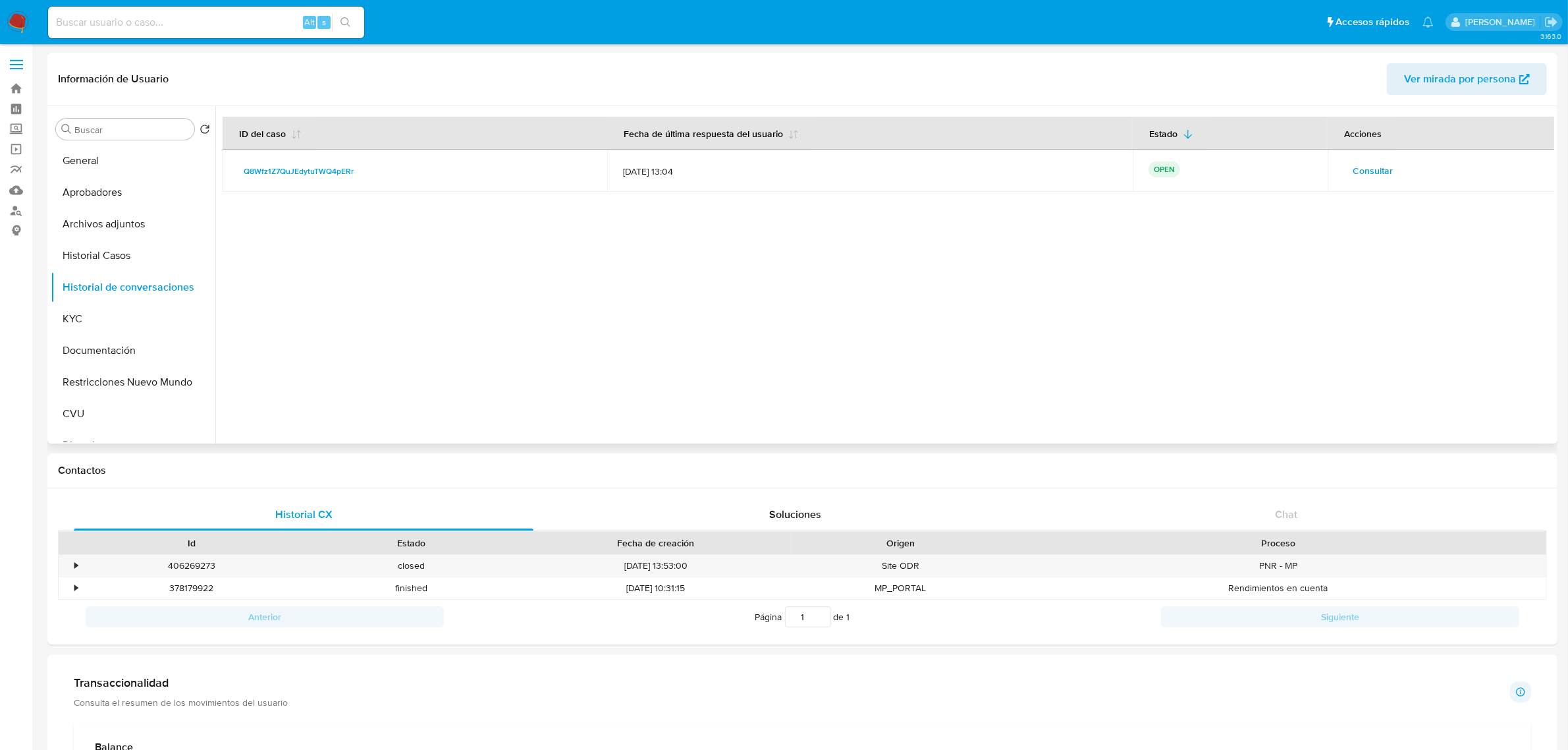
click at [1373, 176] on span "Consultar" at bounding box center [1372, 170] width 40 height 19
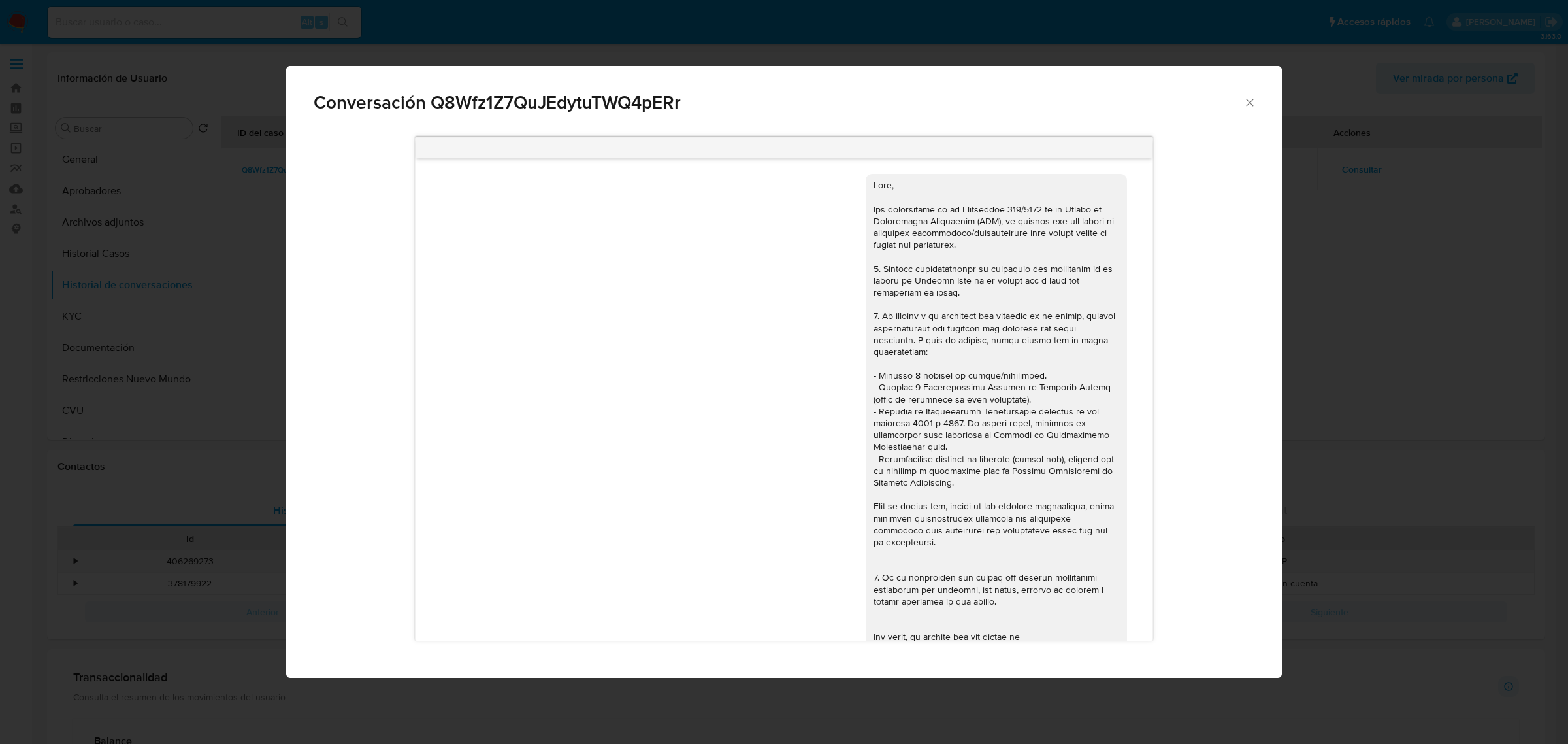
scroll to position [1295, 0]
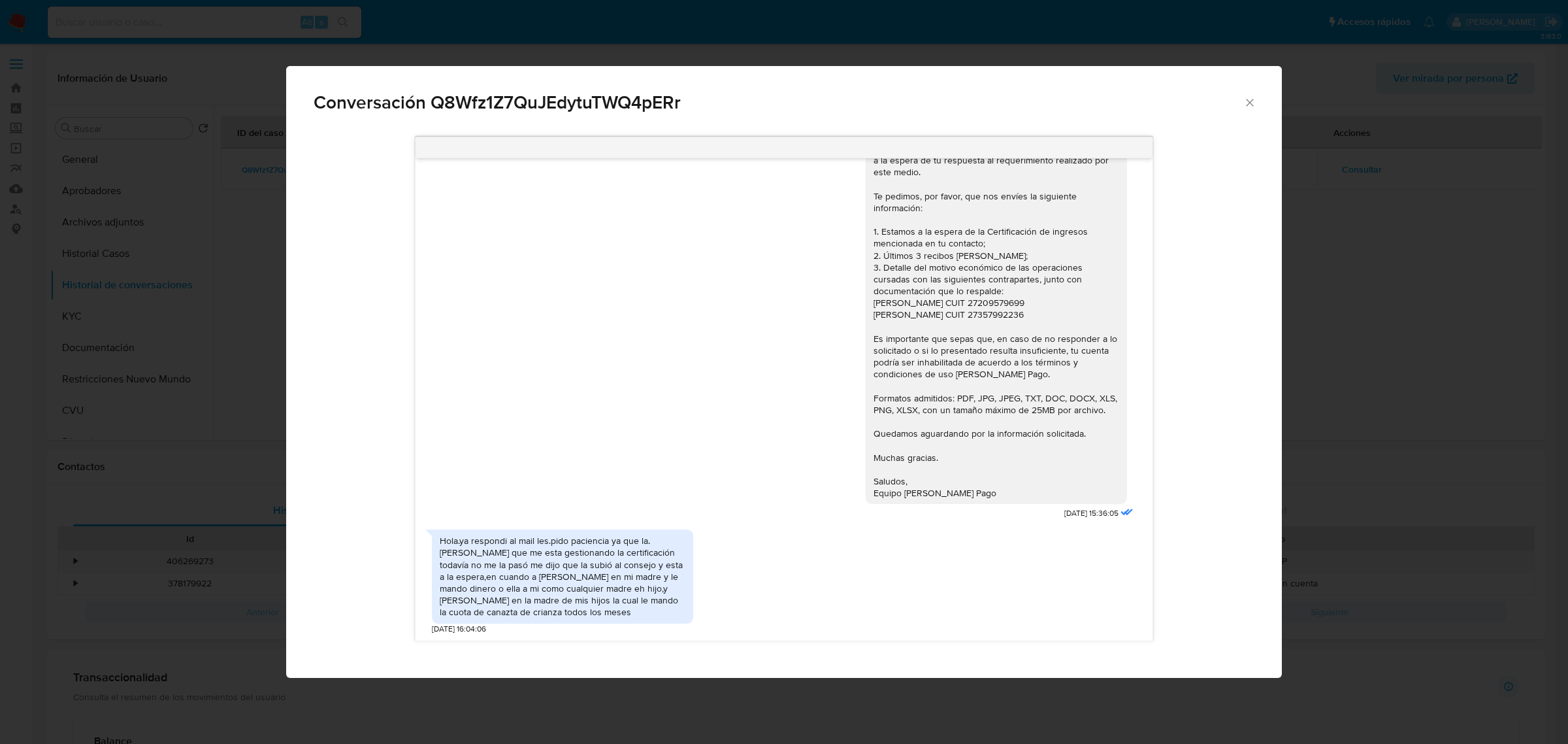
drag, startPoint x: 970, startPoint y: 499, endPoint x: 889, endPoint y: 327, distance: 190.1
click at [889, 327] on div "​Buenas tardes, Fernando. ​N​os ponemos en contacto por este medio, ya que esta…" at bounding box center [996, 308] width 245 height 380
click at [557, 101] on span "Conversación Q8Wfz1Z7QuJEdytuTWQ4pERr" at bounding box center [778, 102] width 930 height 19
copy span "Q8Wfz1Z7QuJEdytuTWQ4pERr"
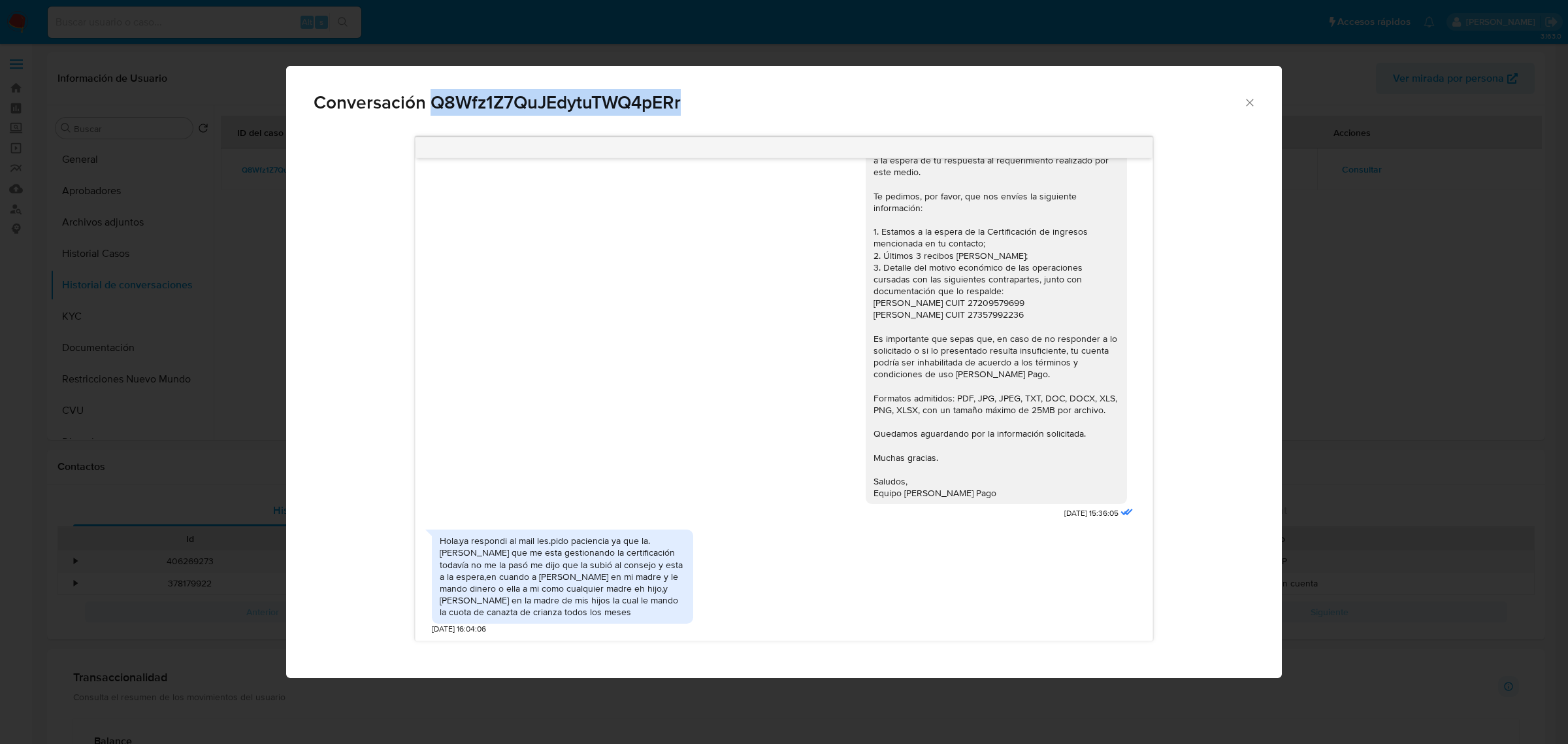
click at [555, 87] on div "Conversación Q8Wfz1Z7QuJEdytuTWQ4pERr" at bounding box center [783, 97] width 996 height 62
click at [557, 95] on span "Conversación Q8Wfz1Z7QuJEdytuTWQ4pERr" at bounding box center [778, 102] width 930 height 19
click at [805, 566] on div "Hola.ya respondi al mail les.pido paciencia ya que la.contadora que me esta ges…" at bounding box center [783, 578] width 704 height 111
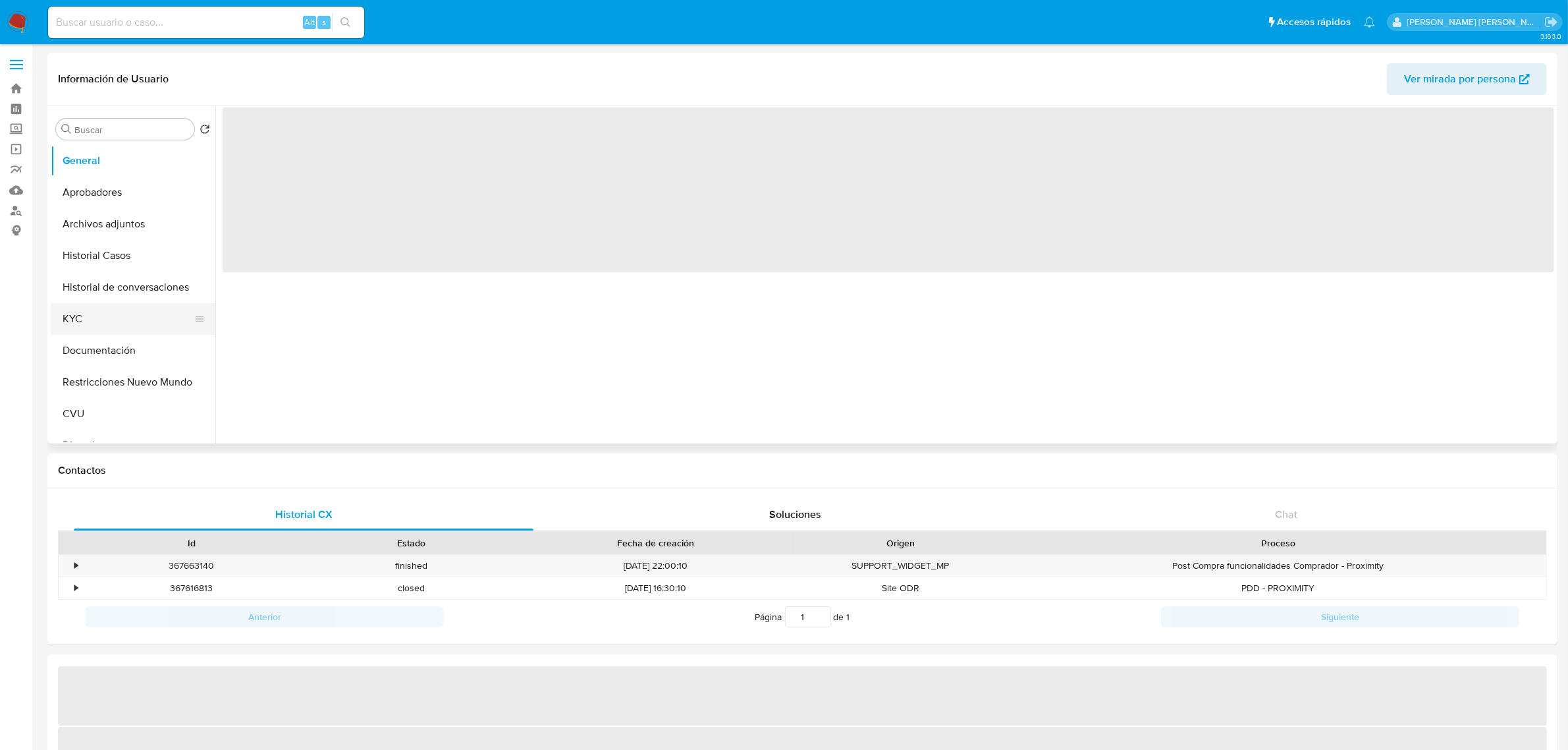
select select "10"
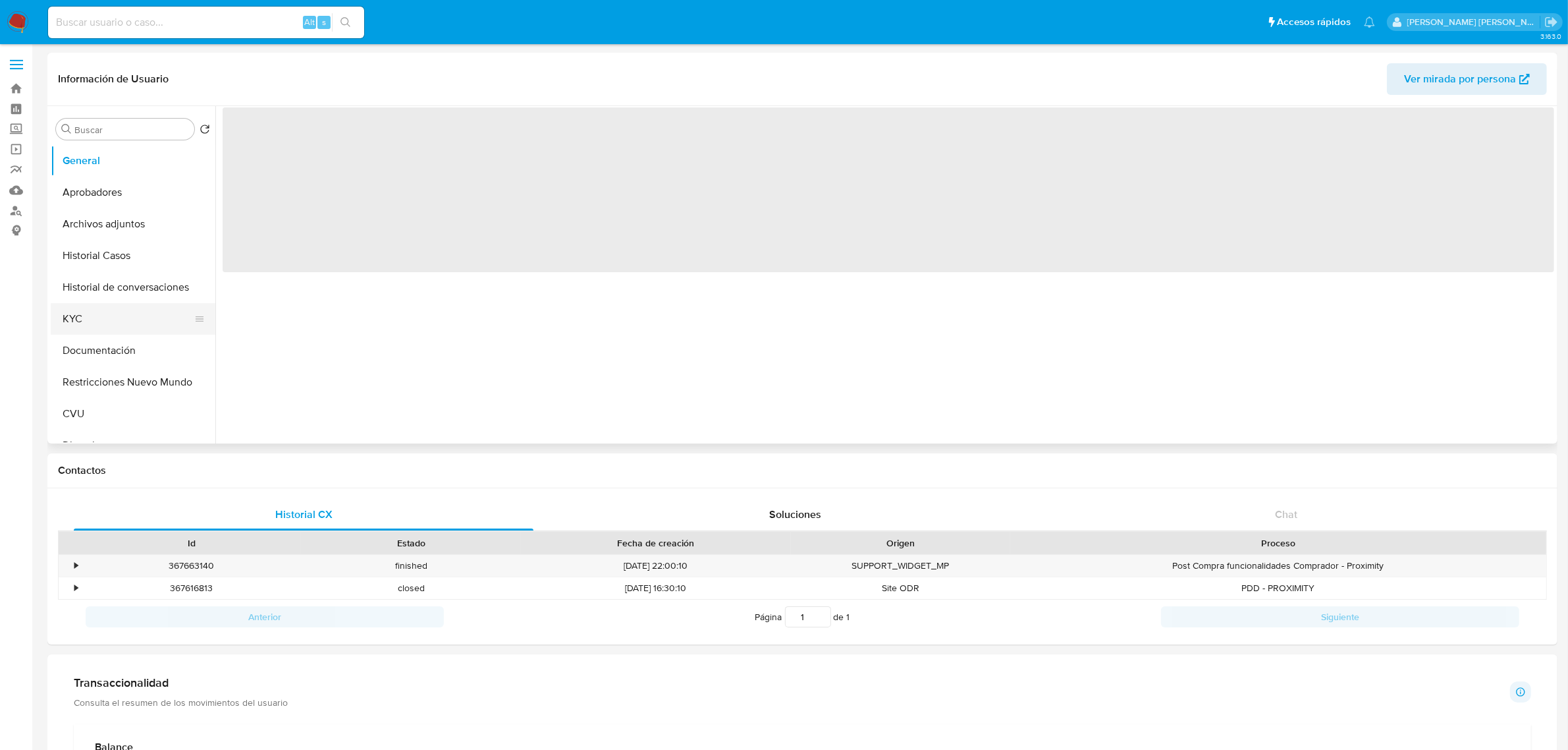
click at [116, 317] on button "KYC" at bounding box center [127, 319] width 154 height 32
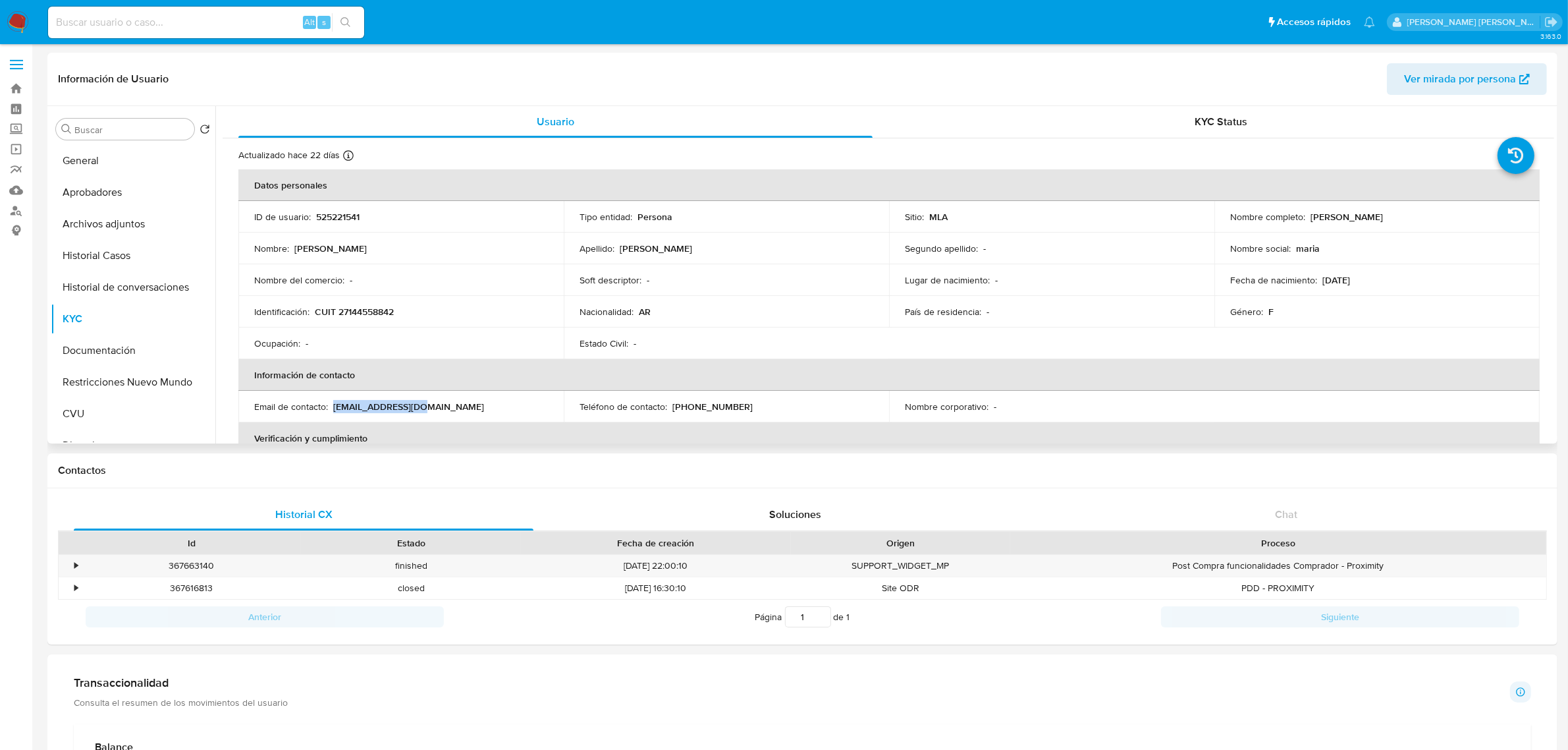
drag, startPoint x: 334, startPoint y: 405, endPoint x: 458, endPoint y: 405, distance: 124.0
click at [458, 405] on div "Email de contacto : [EMAIL_ADDRESS][DOMAIN_NAME]" at bounding box center [401, 406] width 294 height 12
copy p "[EMAIL_ADDRESS][DOMAIN_NAME]"
click at [142, 293] on button "Historial de conversaciones" at bounding box center [127, 287] width 154 height 32
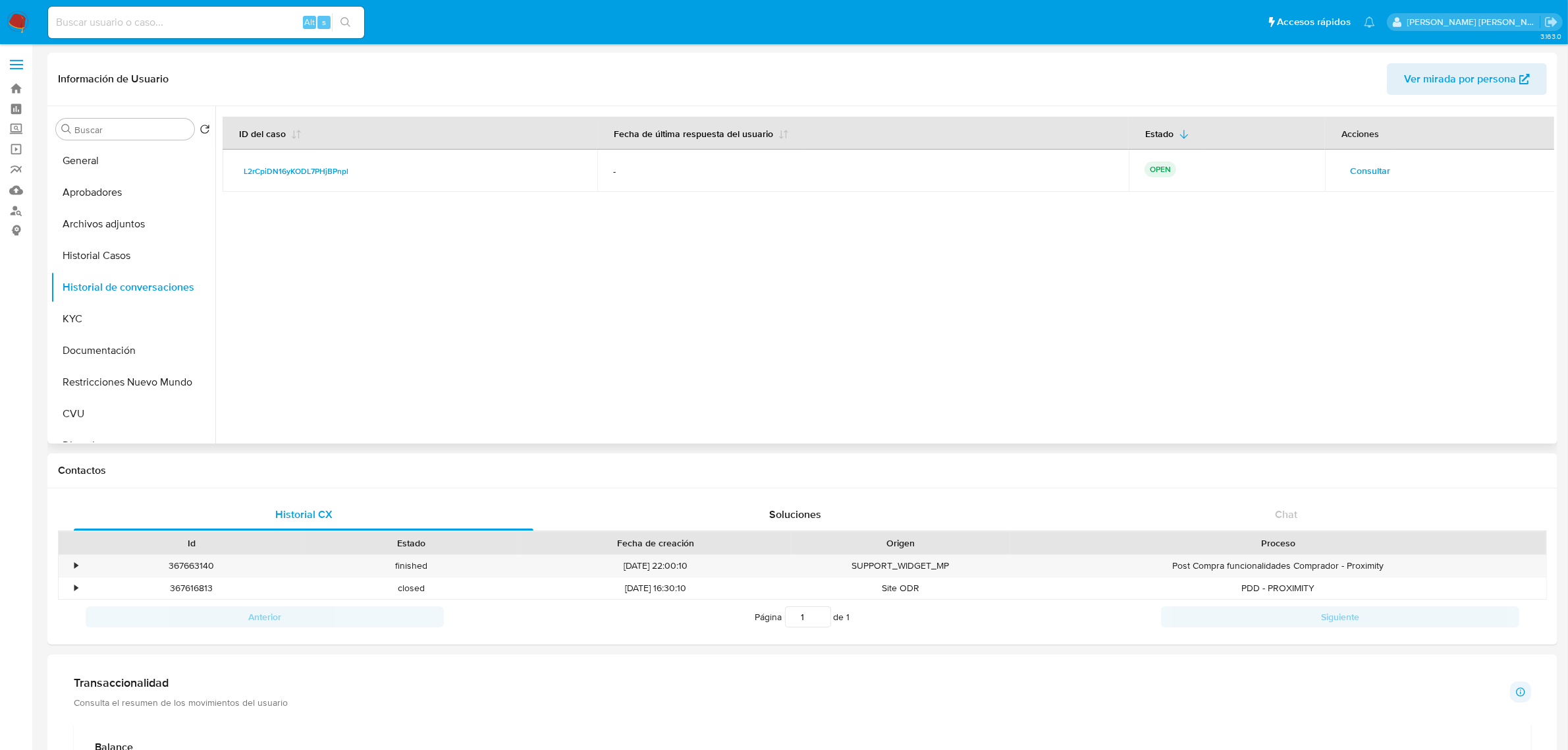
click at [1375, 173] on span "Consultar" at bounding box center [1370, 170] width 40 height 19
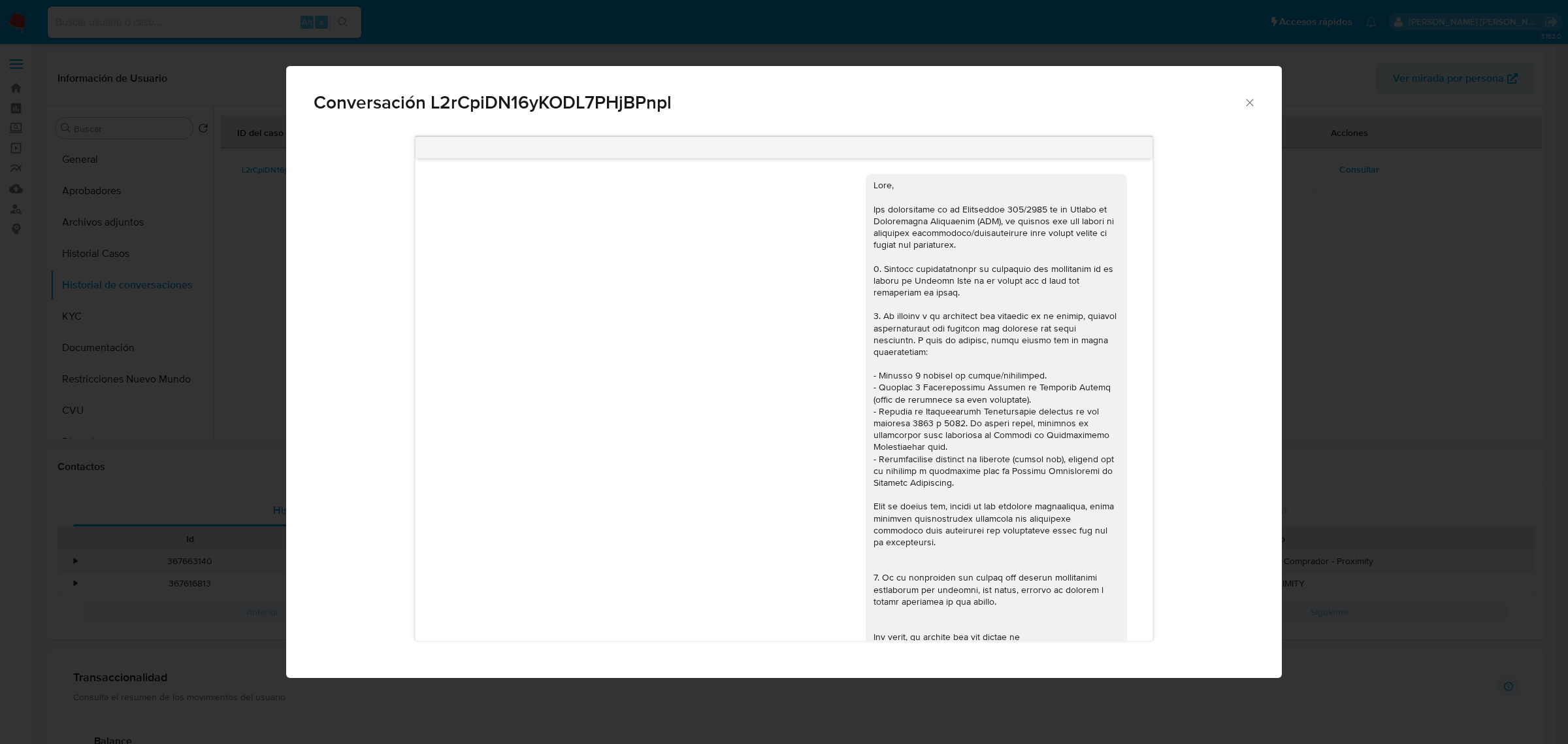
scroll to position [965, 0]
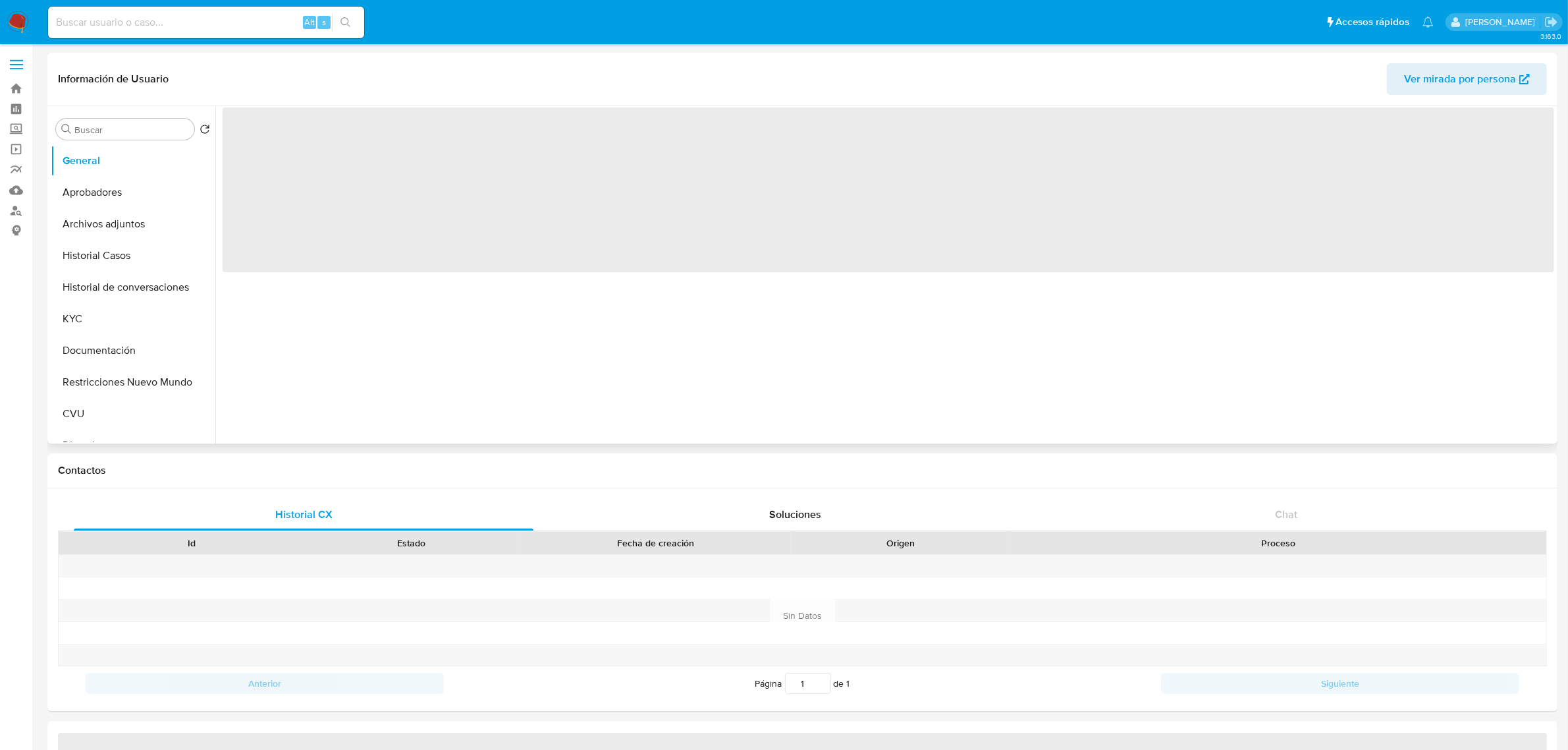
select select "10"
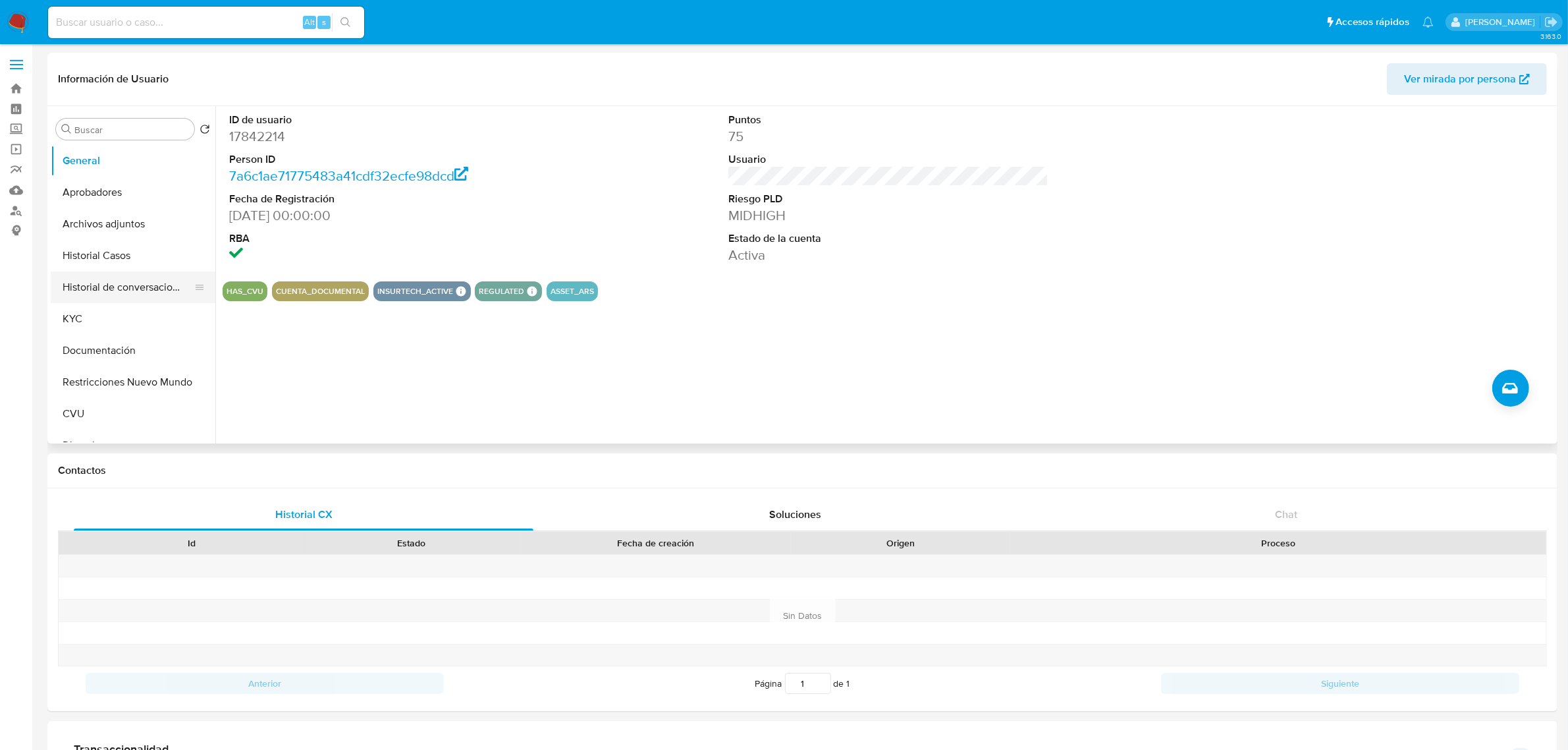
click at [150, 290] on button "Historial de conversaciones" at bounding box center [127, 287] width 154 height 32
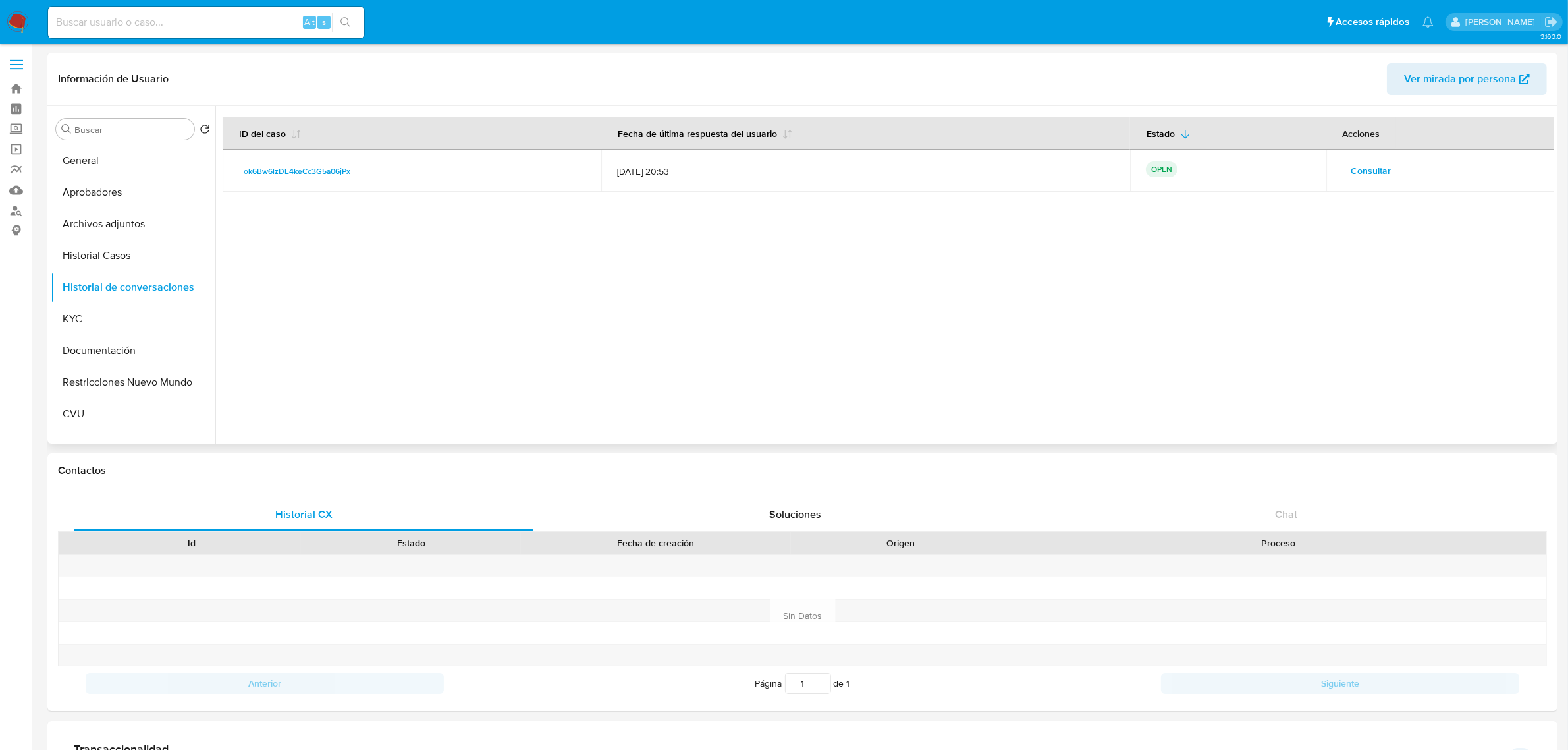
click at [1368, 171] on span "Consultar" at bounding box center [1371, 170] width 40 height 19
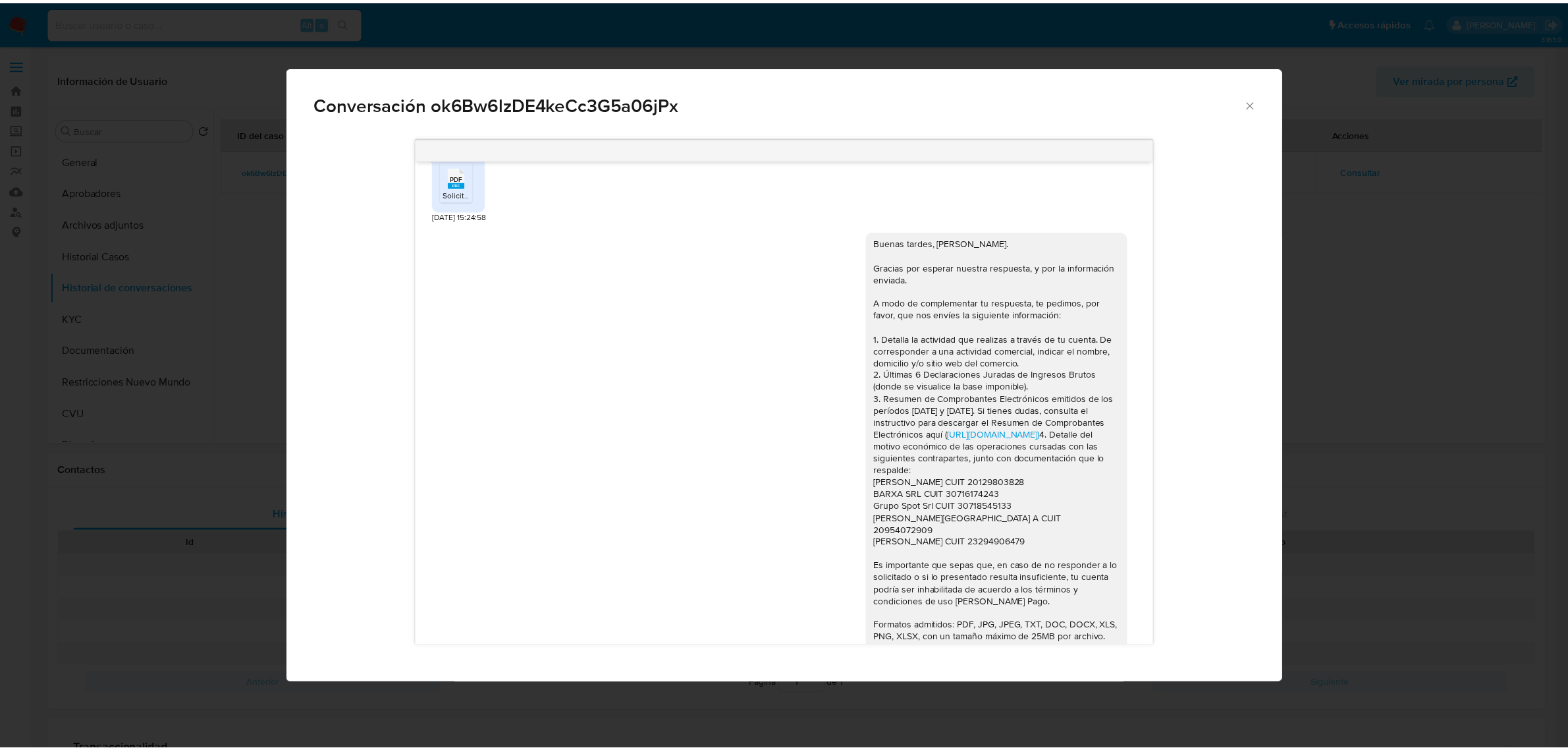
scroll to position [1078, 0]
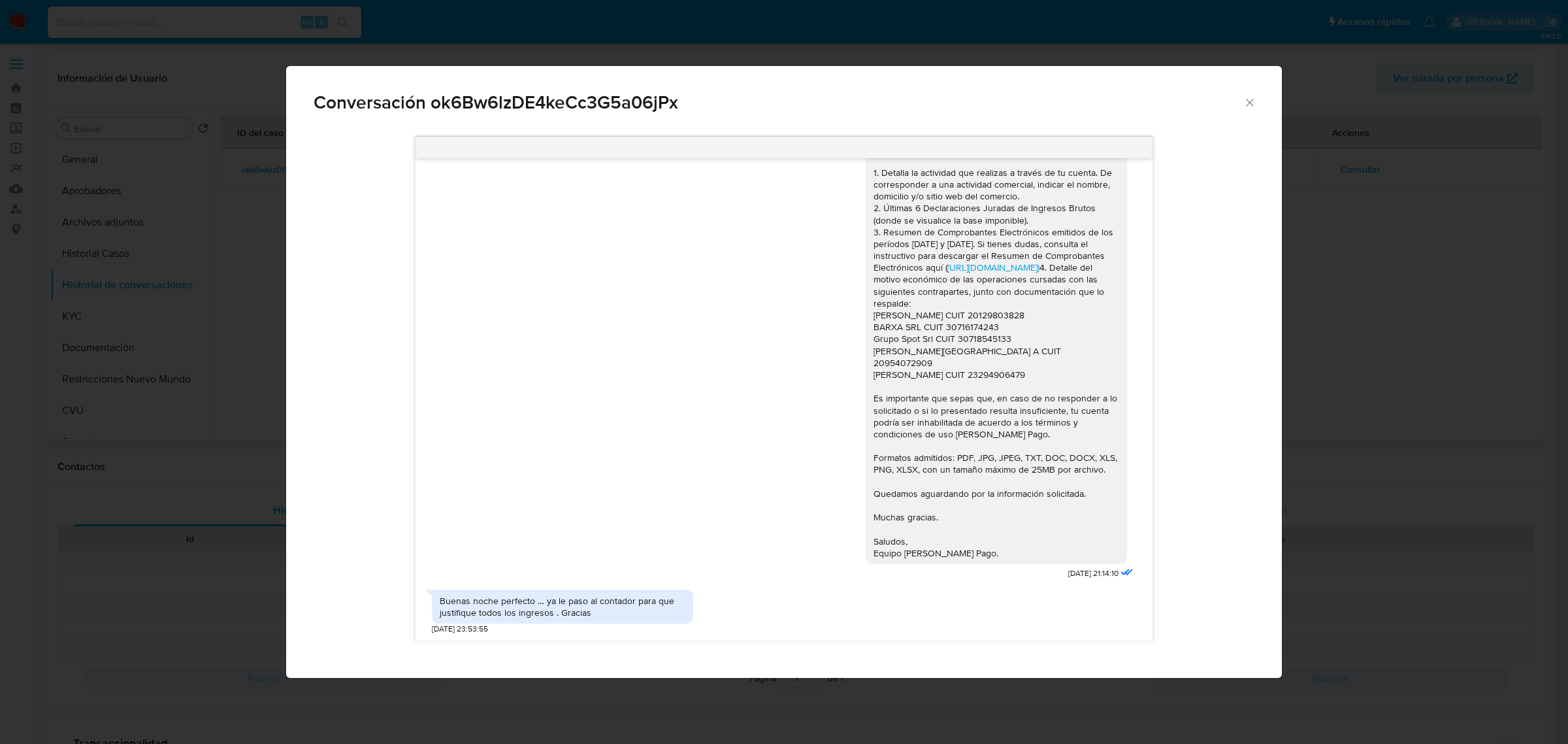
click at [1248, 102] on icon "Cerrar" at bounding box center [1249, 101] width 13 height 13
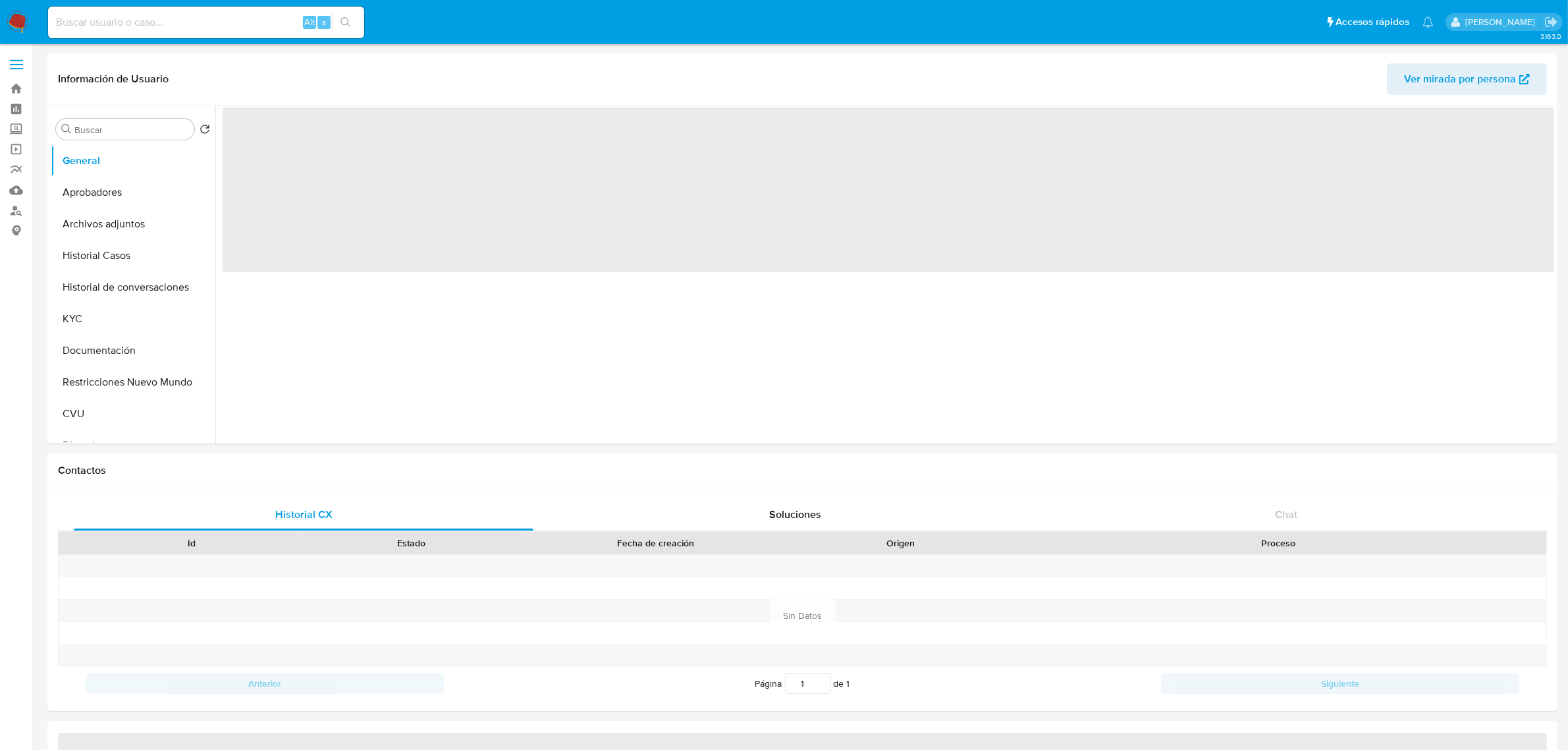
click at [139, 295] on button "Historial de conversaciones" at bounding box center [133, 287] width 165 height 32
select select "10"
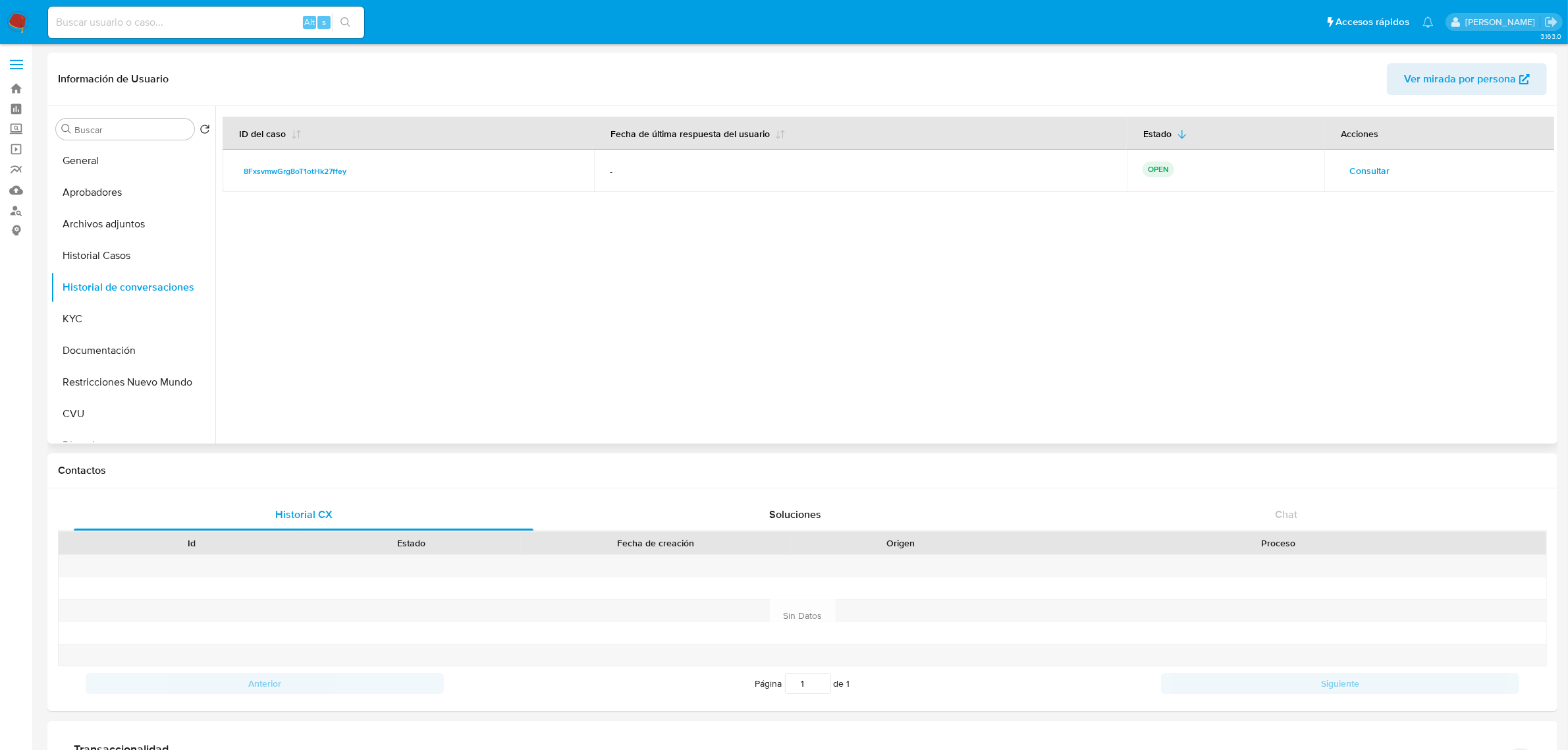
click at [1353, 172] on span "Consultar" at bounding box center [1369, 170] width 40 height 19
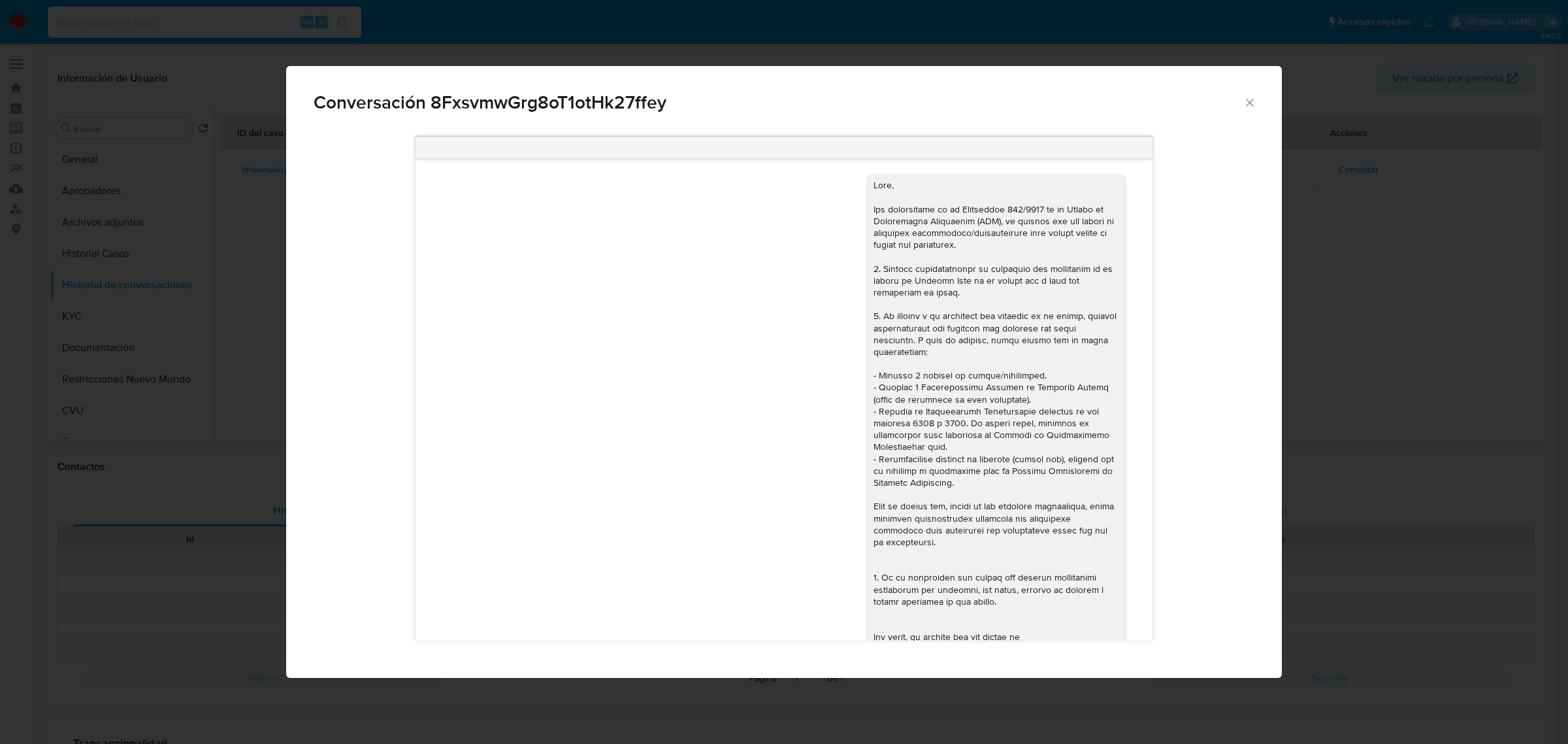
scroll to position [1012, 0]
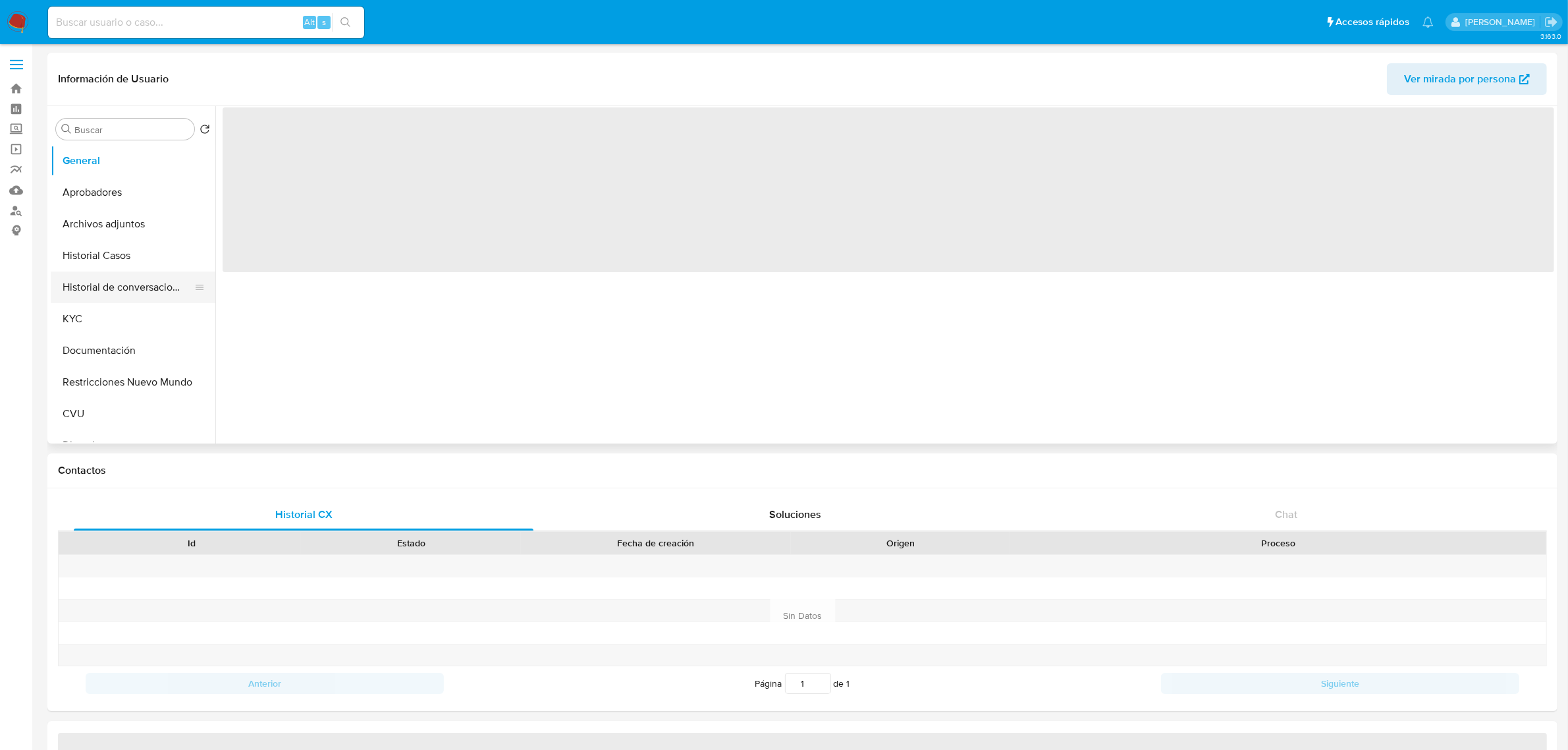
select select "10"
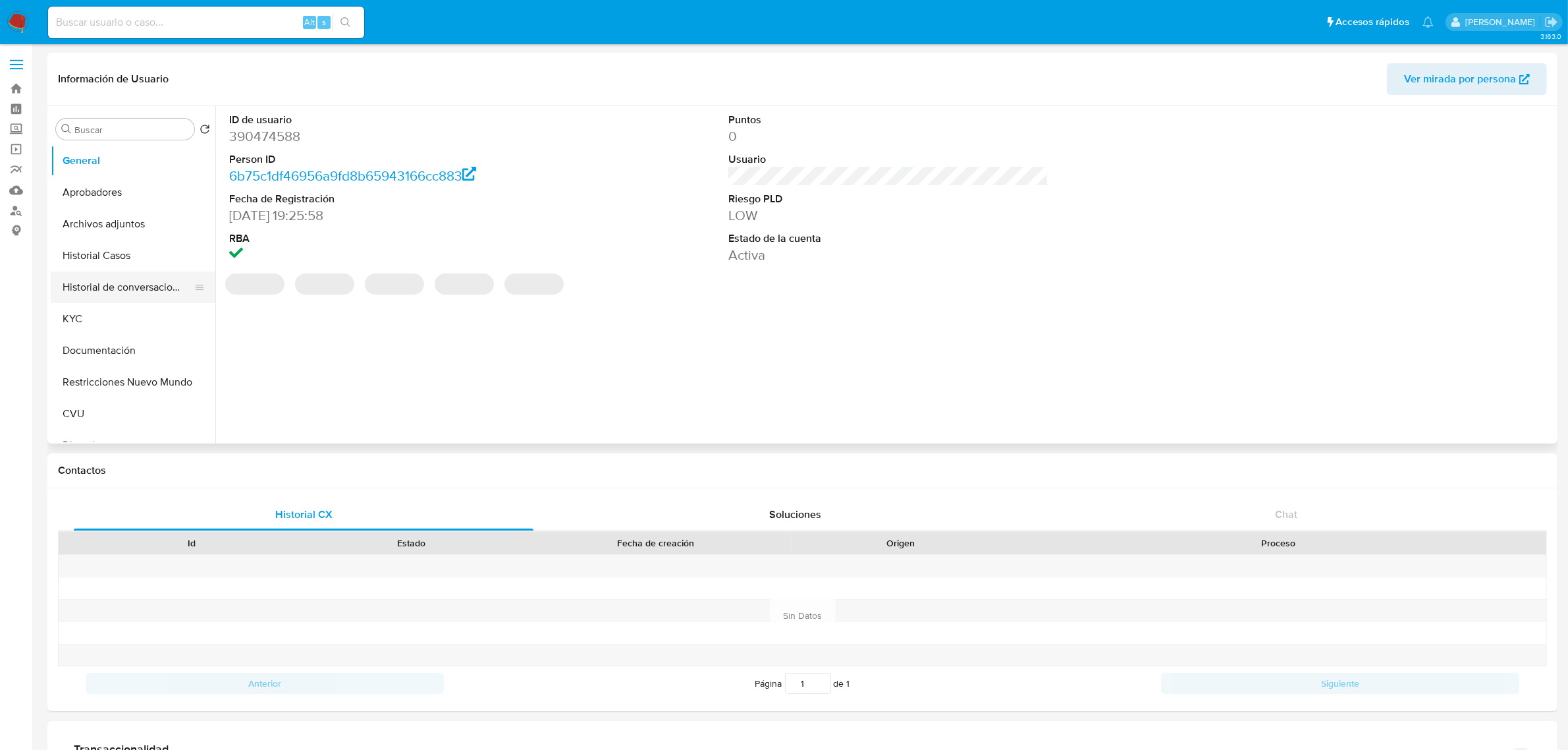
click at [89, 290] on button "Historial de conversaciones" at bounding box center [127, 287] width 154 height 32
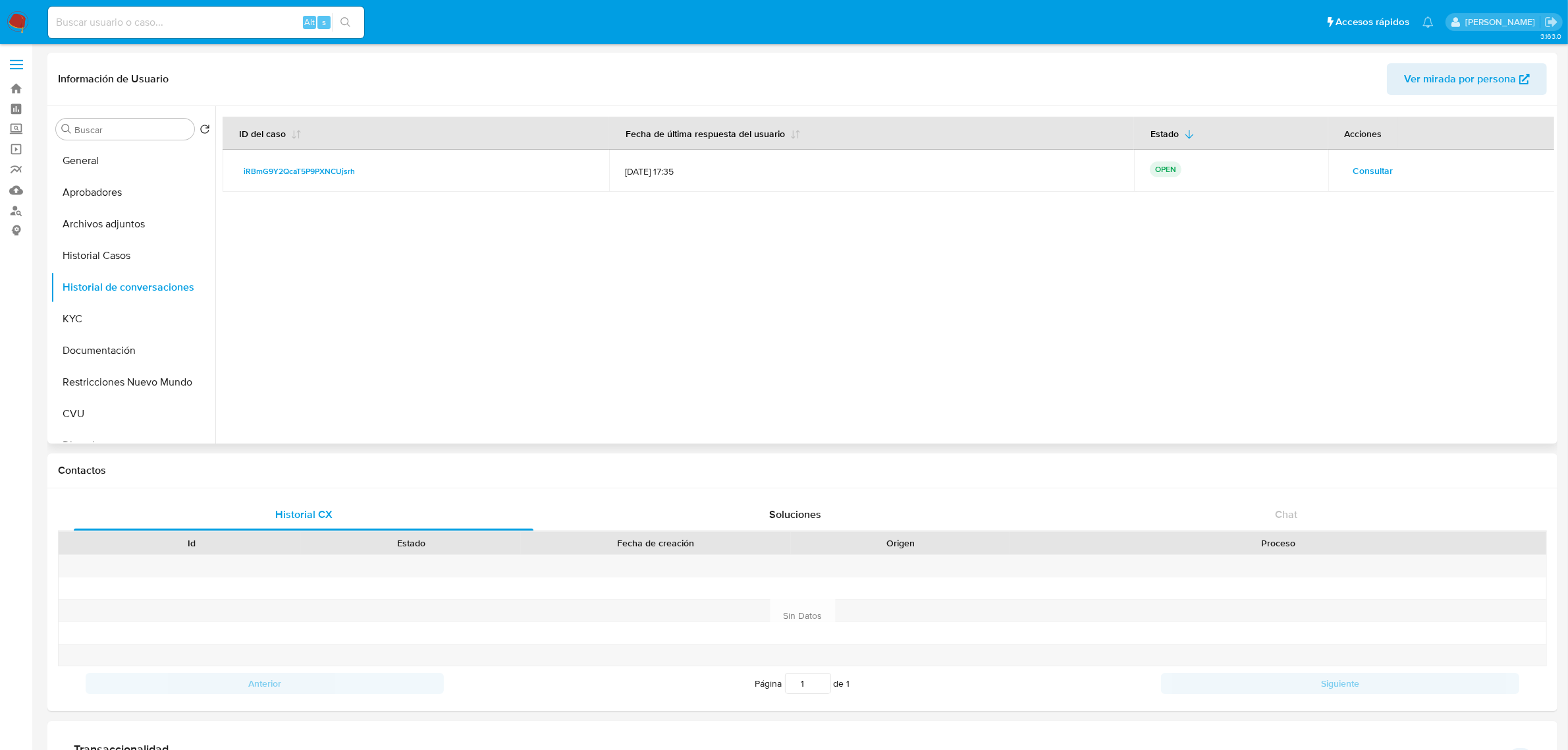
click at [1354, 173] on span "Consultar" at bounding box center [1373, 170] width 40 height 19
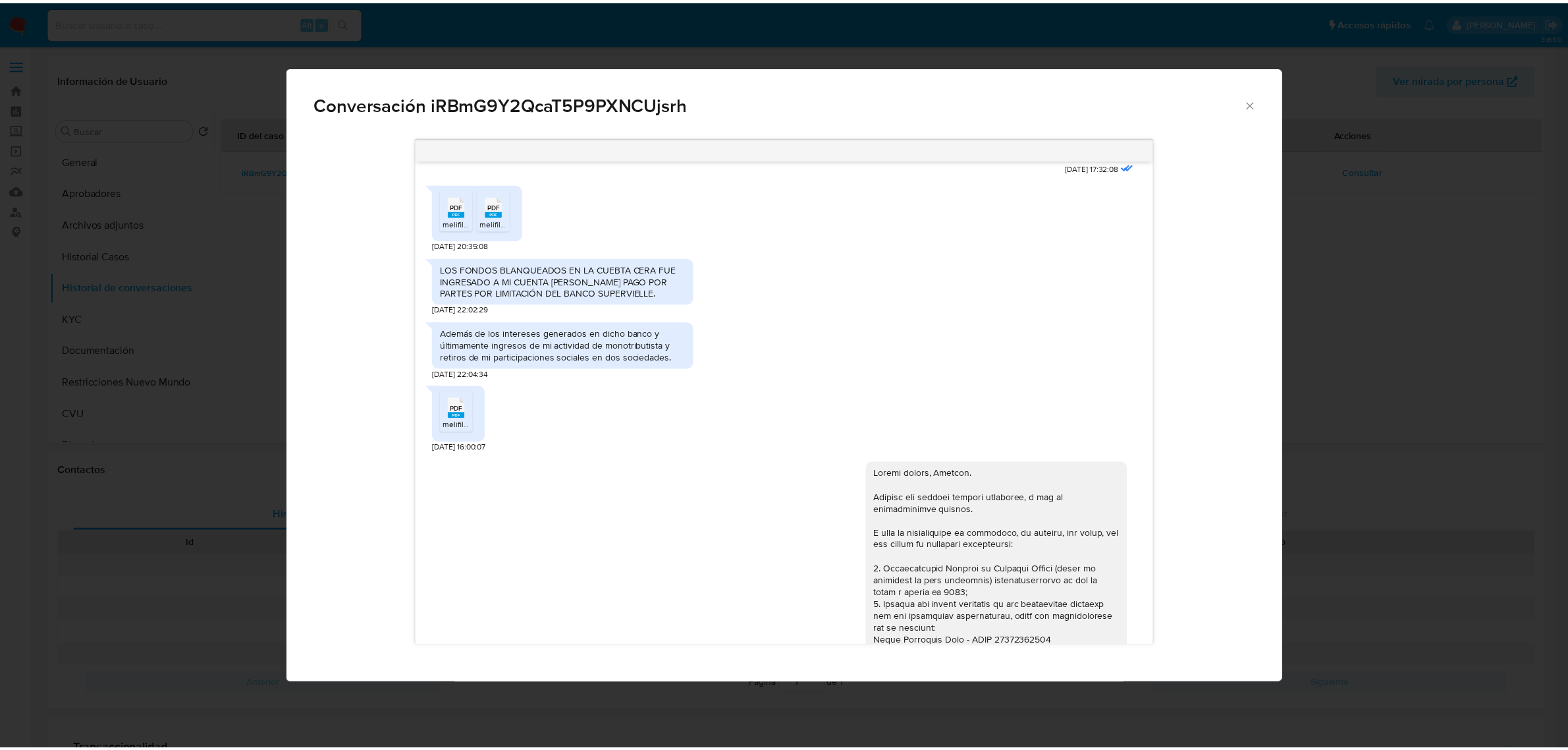
scroll to position [970, 0]
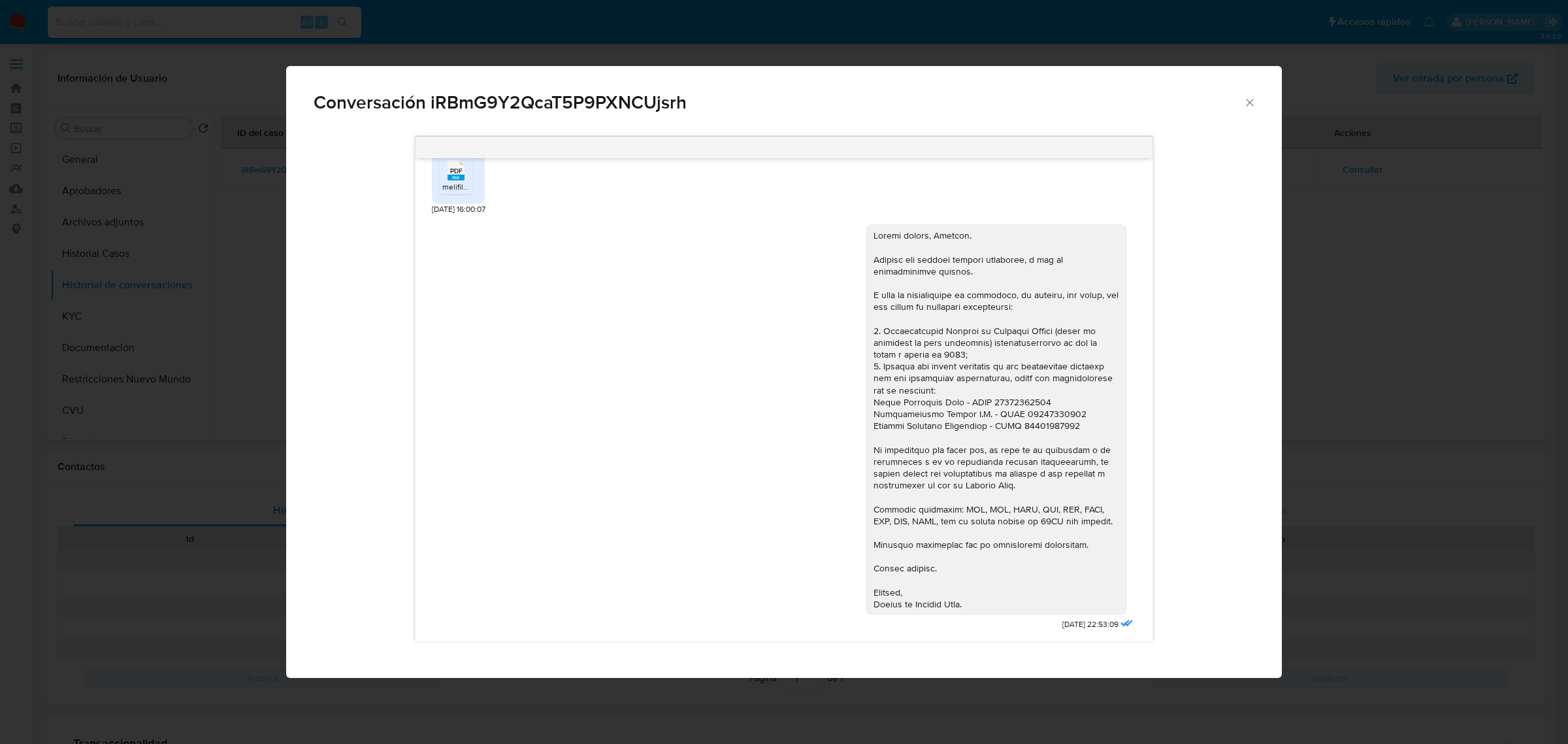
click at [1248, 103] on icon "Cerrar" at bounding box center [1249, 101] width 13 height 13
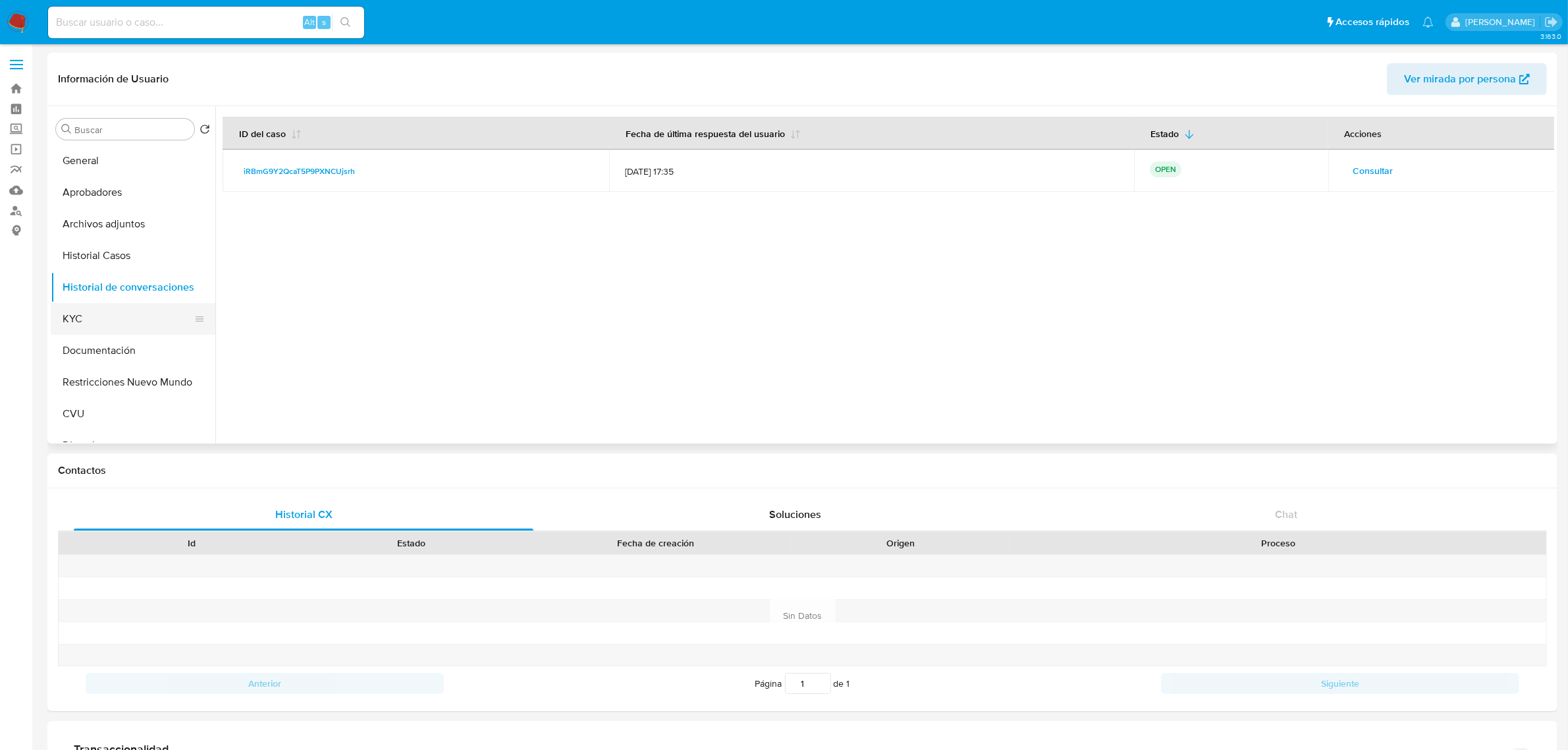
click at [114, 330] on button "KYC" at bounding box center [127, 319] width 154 height 32
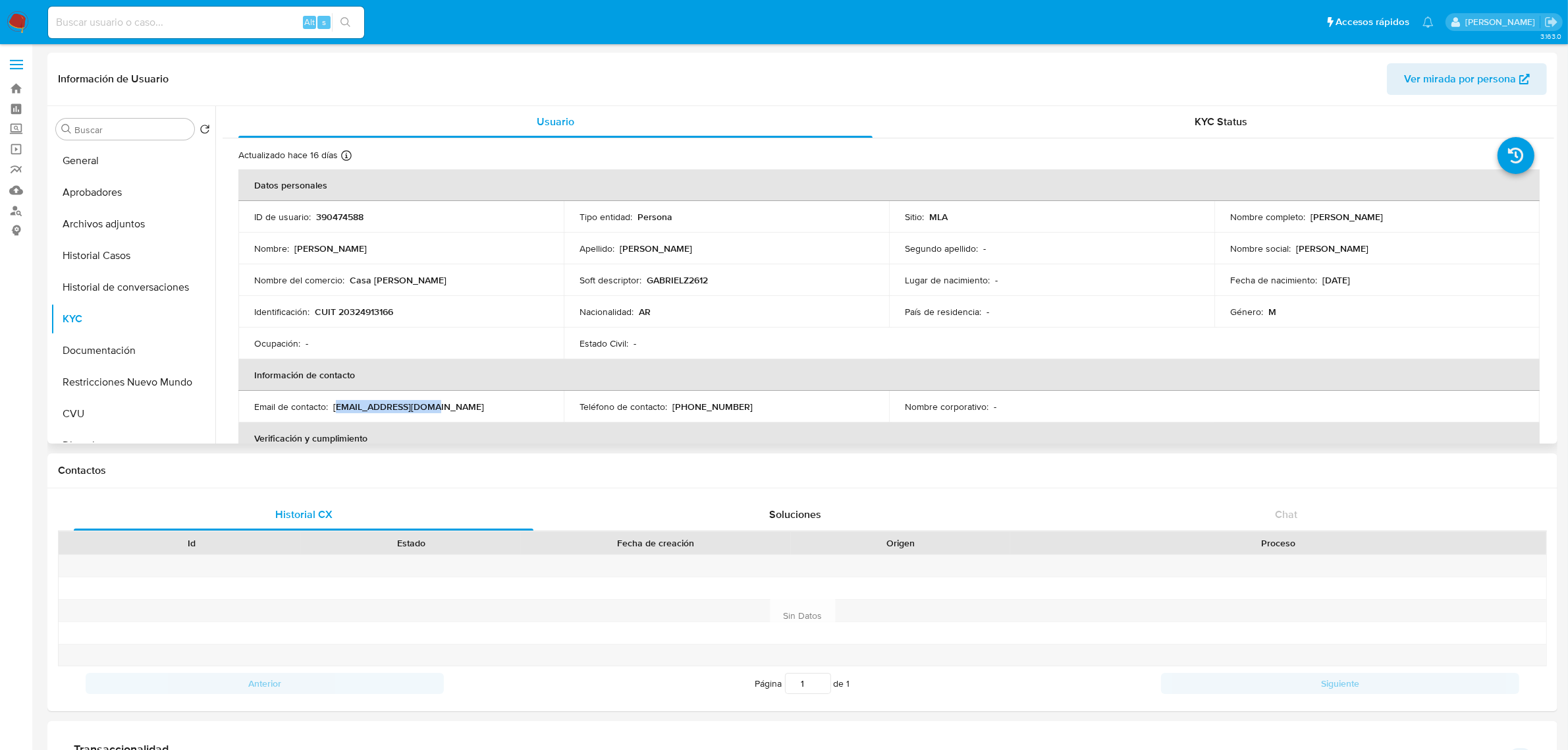
drag, startPoint x: 338, startPoint y: 406, endPoint x: 443, endPoint y: 406, distance: 105.0
click at [443, 406] on div "Email de contacto : 26zgabriel@gmail.com" at bounding box center [401, 406] width 294 height 12
click at [320, 413] on td "Email de contacto : 26zgabriel@gmail.com" at bounding box center [401, 406] width 326 height 32
drag, startPoint x: 335, startPoint y: 406, endPoint x: 447, endPoint y: 403, distance: 112.0
click at [447, 403] on div "Email de contacto : 26zgabriel@gmail.com" at bounding box center [401, 406] width 294 height 12
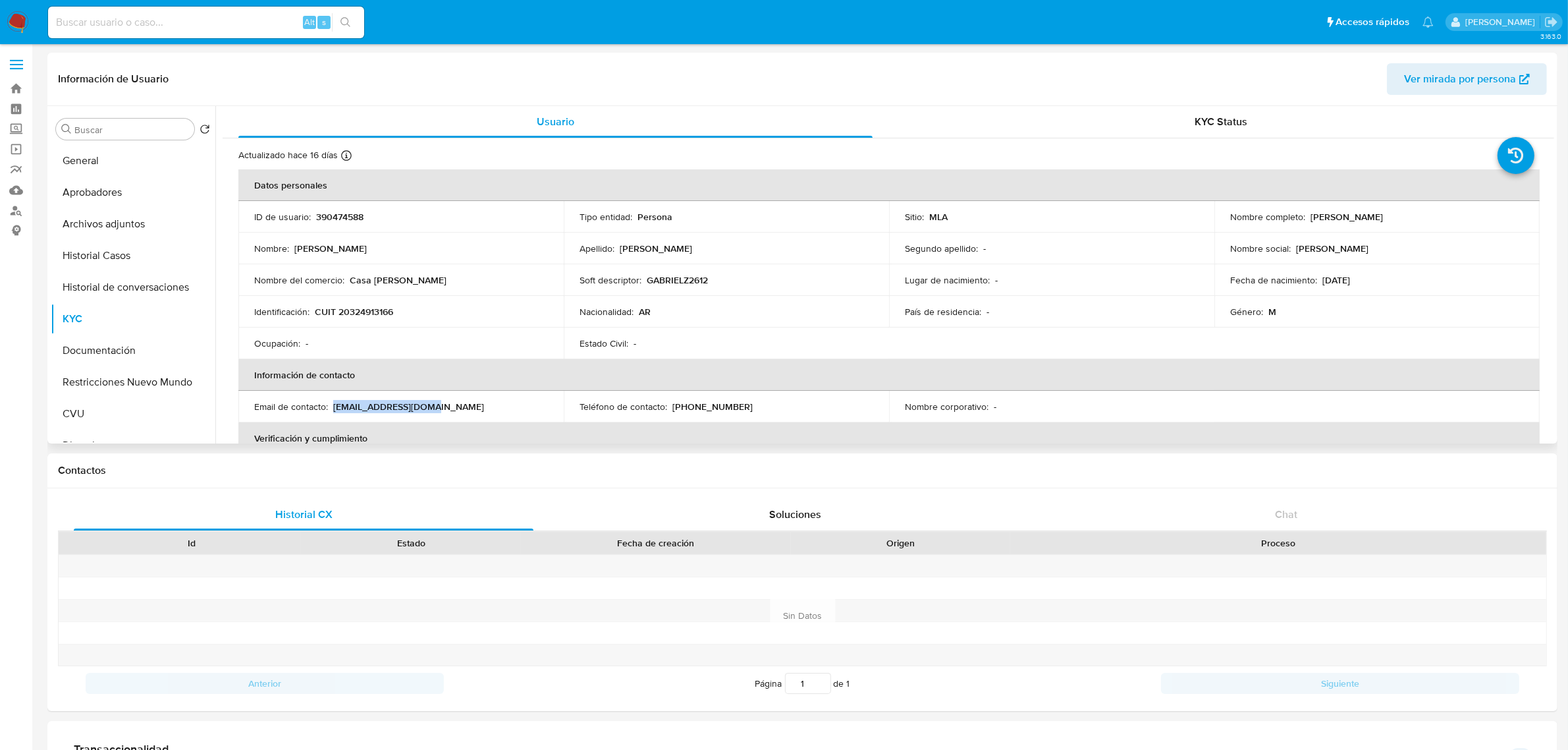
copy p "26zgabriel@gmail.com"
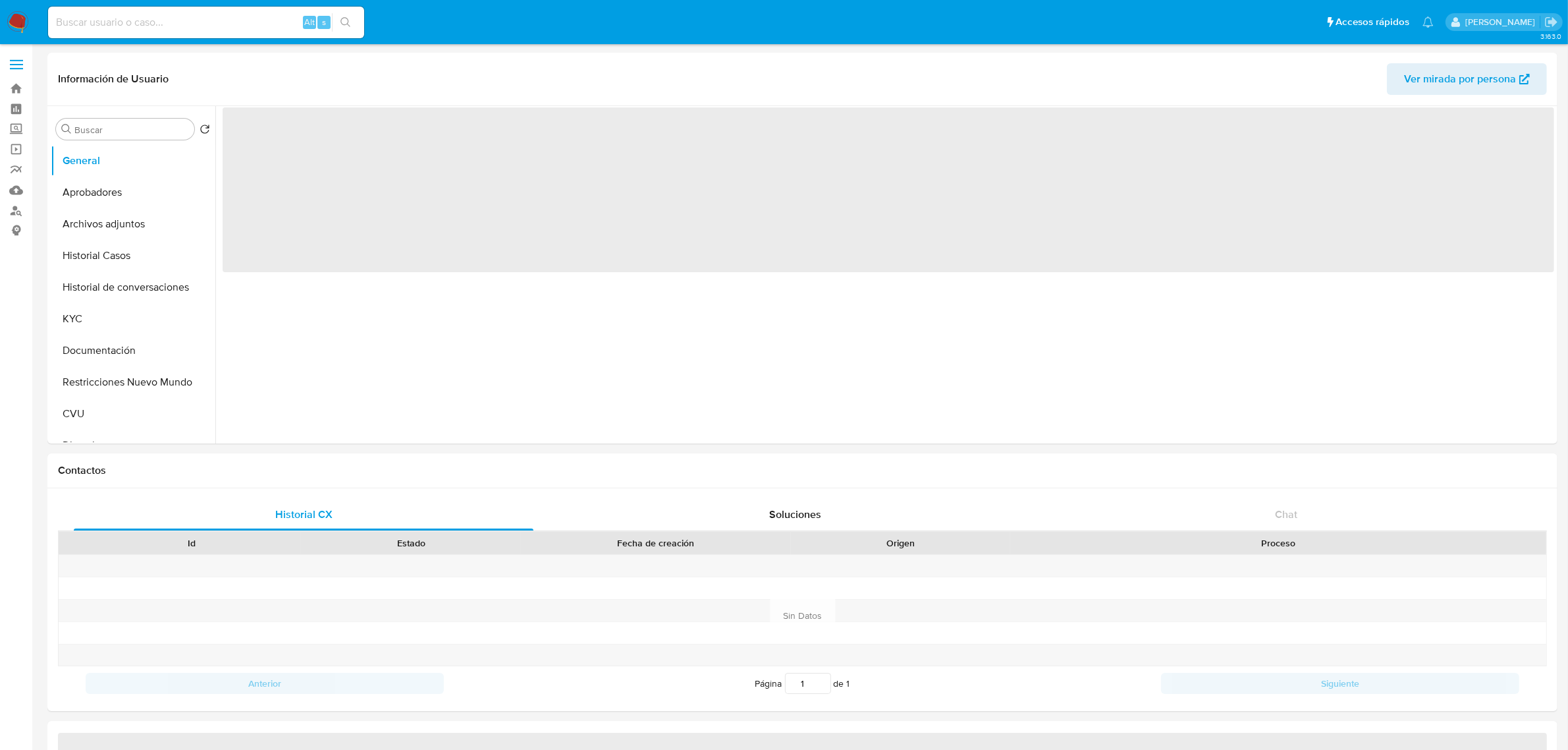
select select "10"
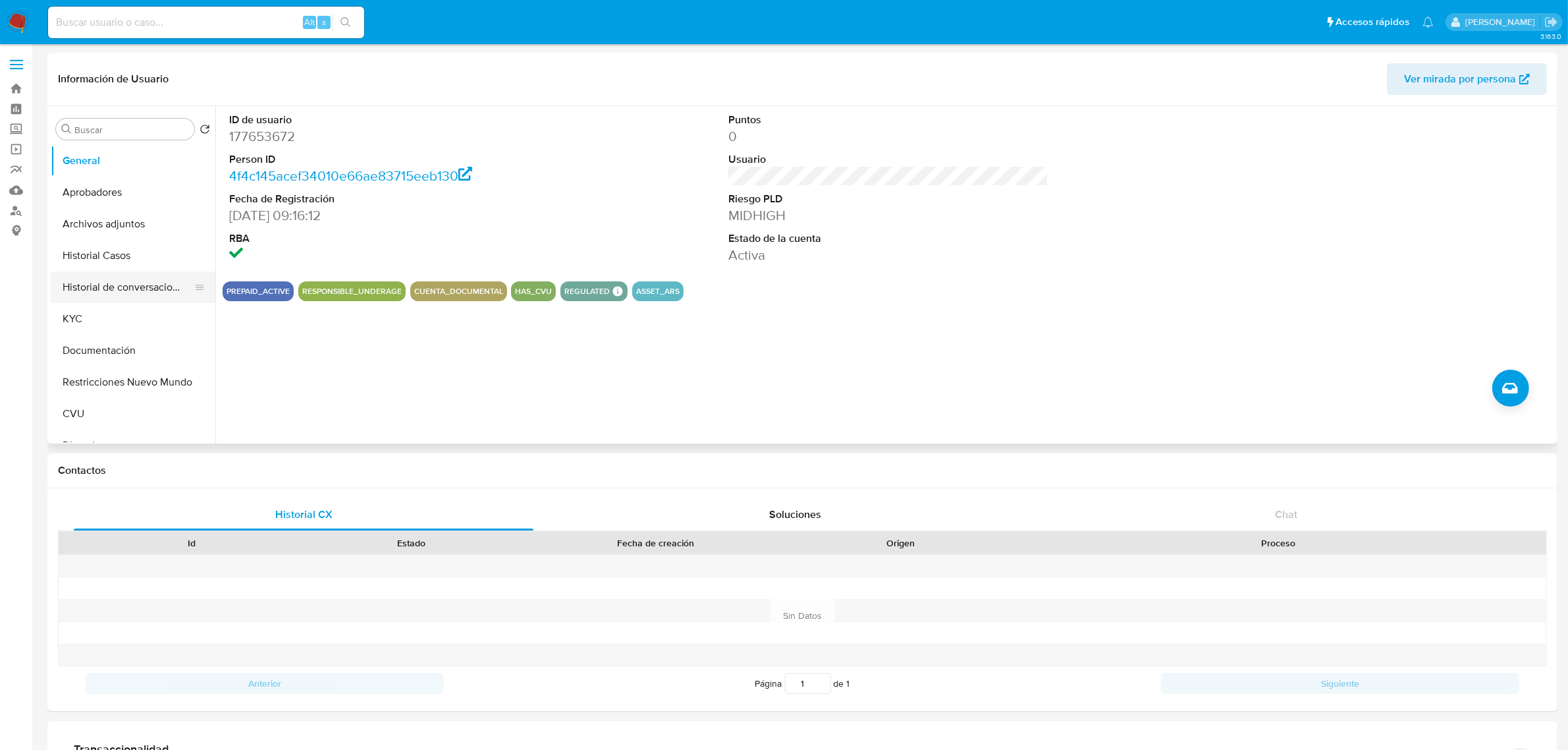
click at [113, 284] on button "Historial de conversaciones" at bounding box center [127, 287] width 154 height 32
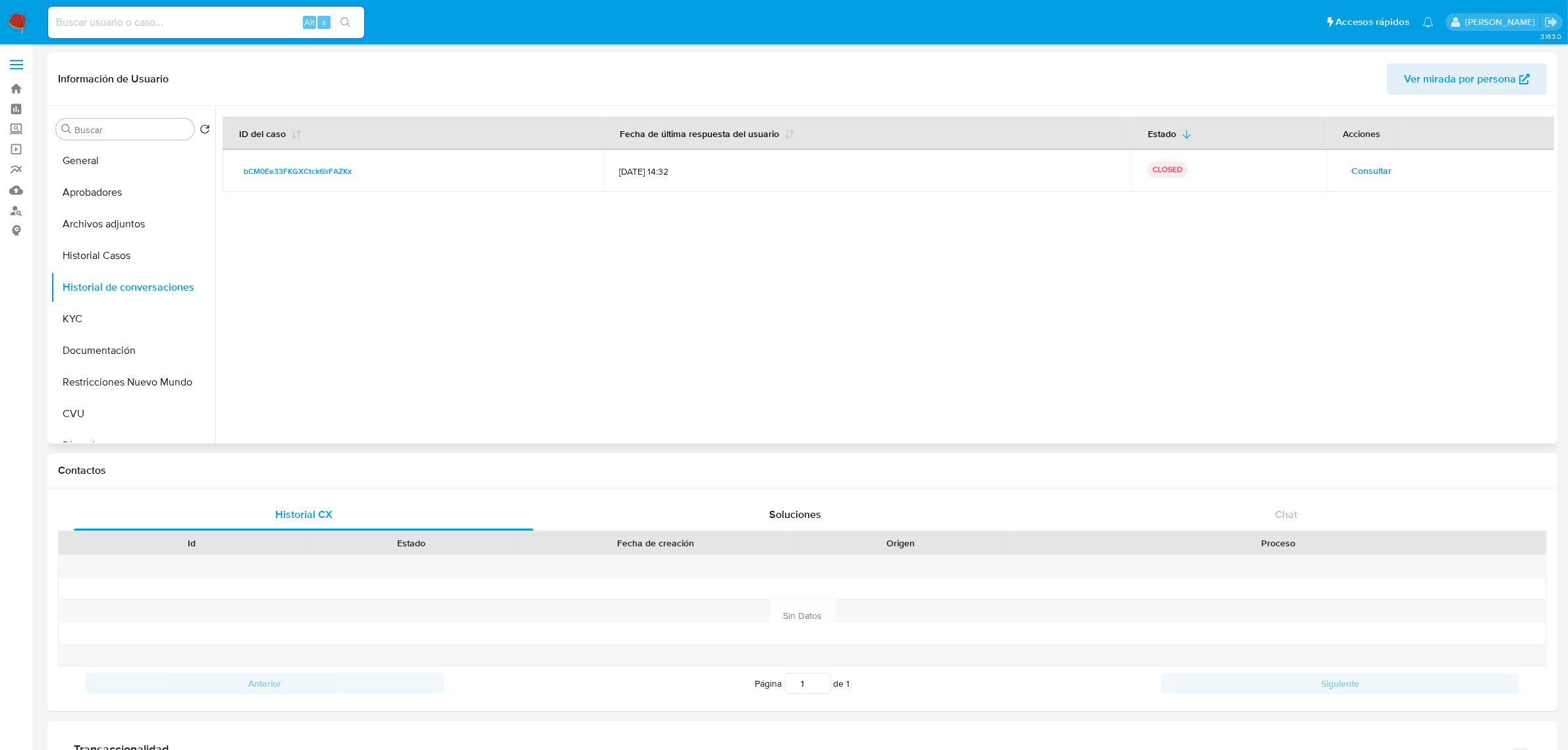
click at [1368, 168] on span "Consultar" at bounding box center [1372, 170] width 40 height 19
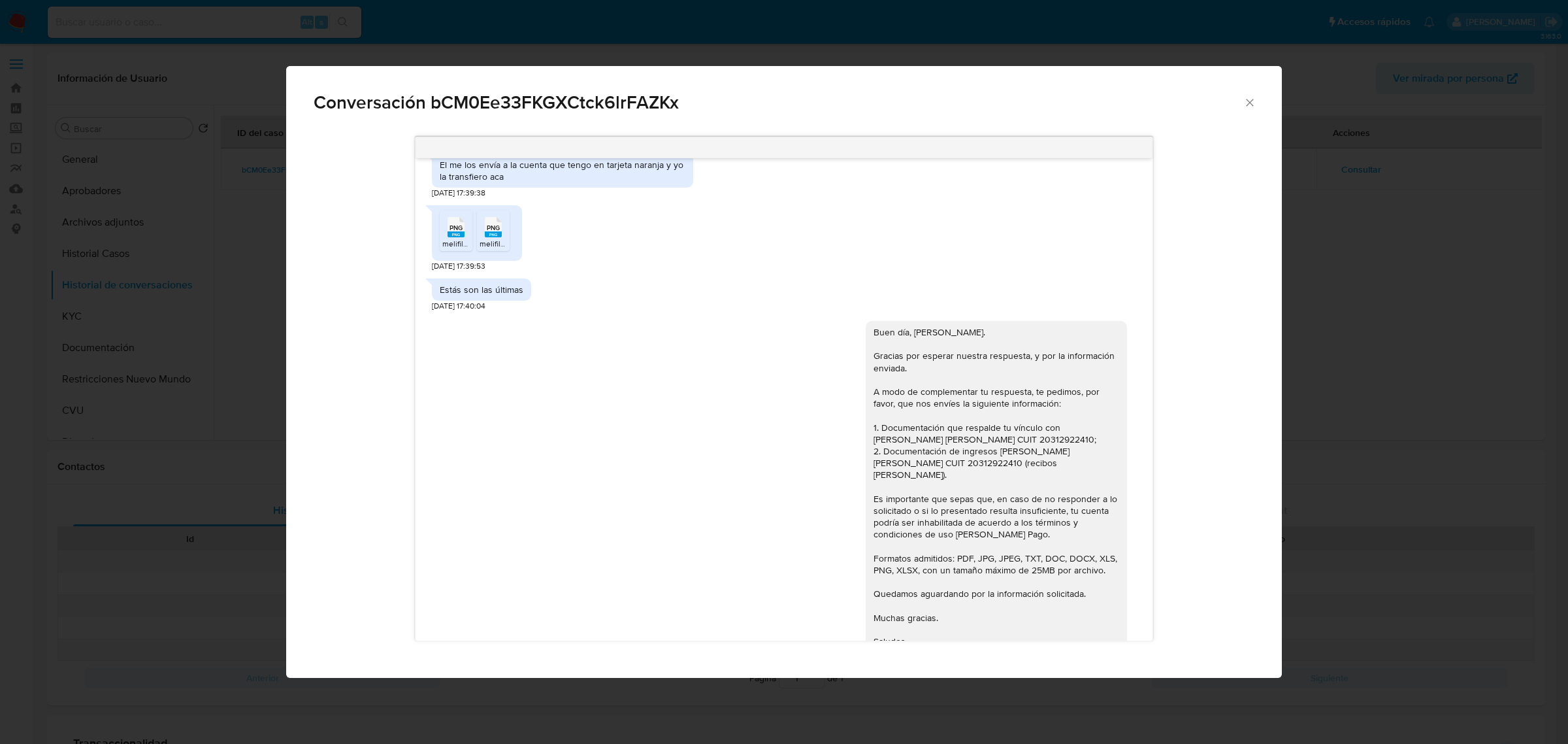
scroll to position [981, 0]
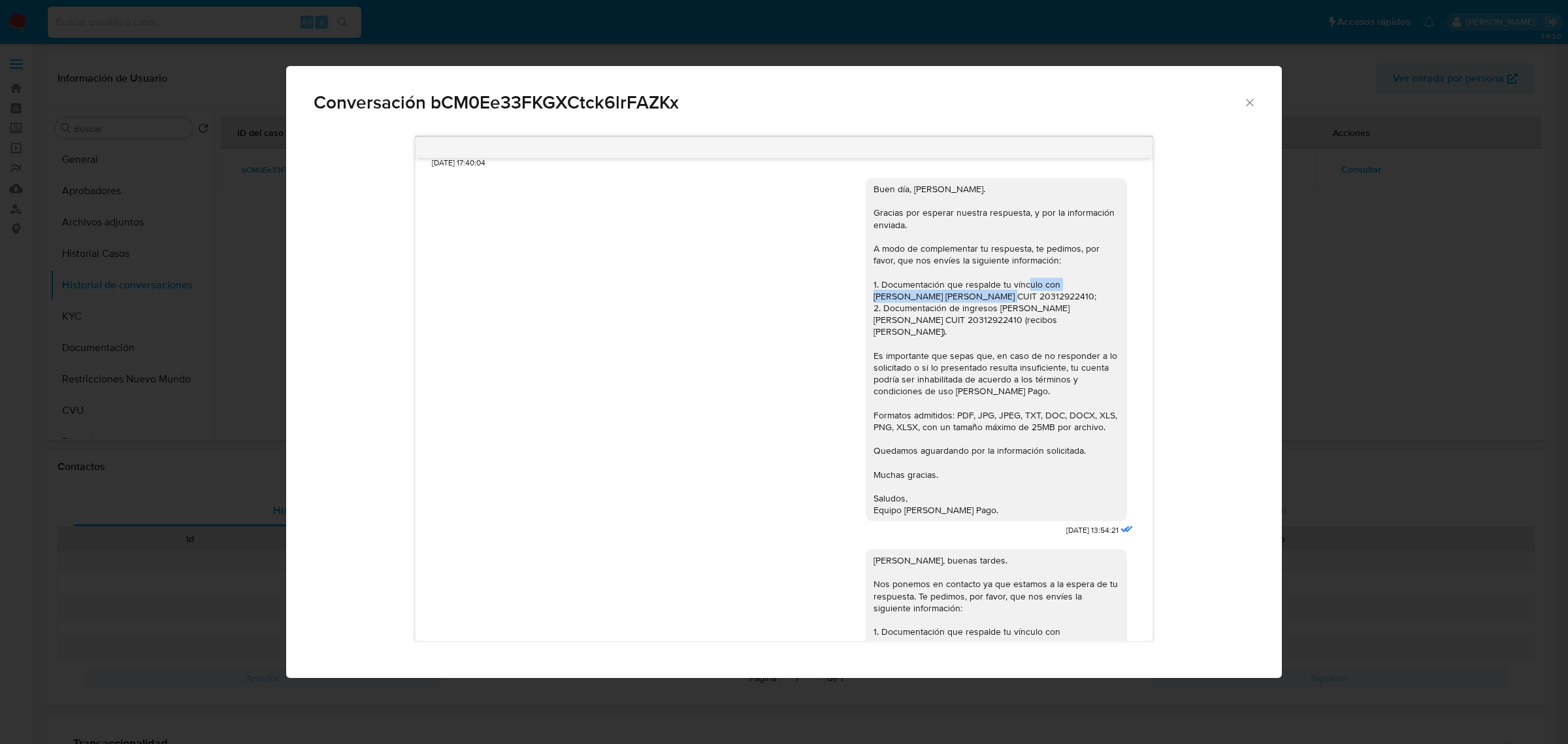
drag, startPoint x: 1047, startPoint y: 296, endPoint x: 1057, endPoint y: 304, distance: 12.8
click at [1057, 304] on div "Buen día, [PERSON_NAME]. Gracias por esperar nuestra respuesta, y por la inform…" at bounding box center [996, 350] width 245 height 333
copy div "[PERSON_NAME] [PERSON_NAME] CUIT 20312922410;"
click at [1230, 145] on div "[DATE] 17:22:38 Que información? [DATE] 17:32:56 Solo uso la cuenta cómo billet…" at bounding box center [783, 388] width 941 height 523
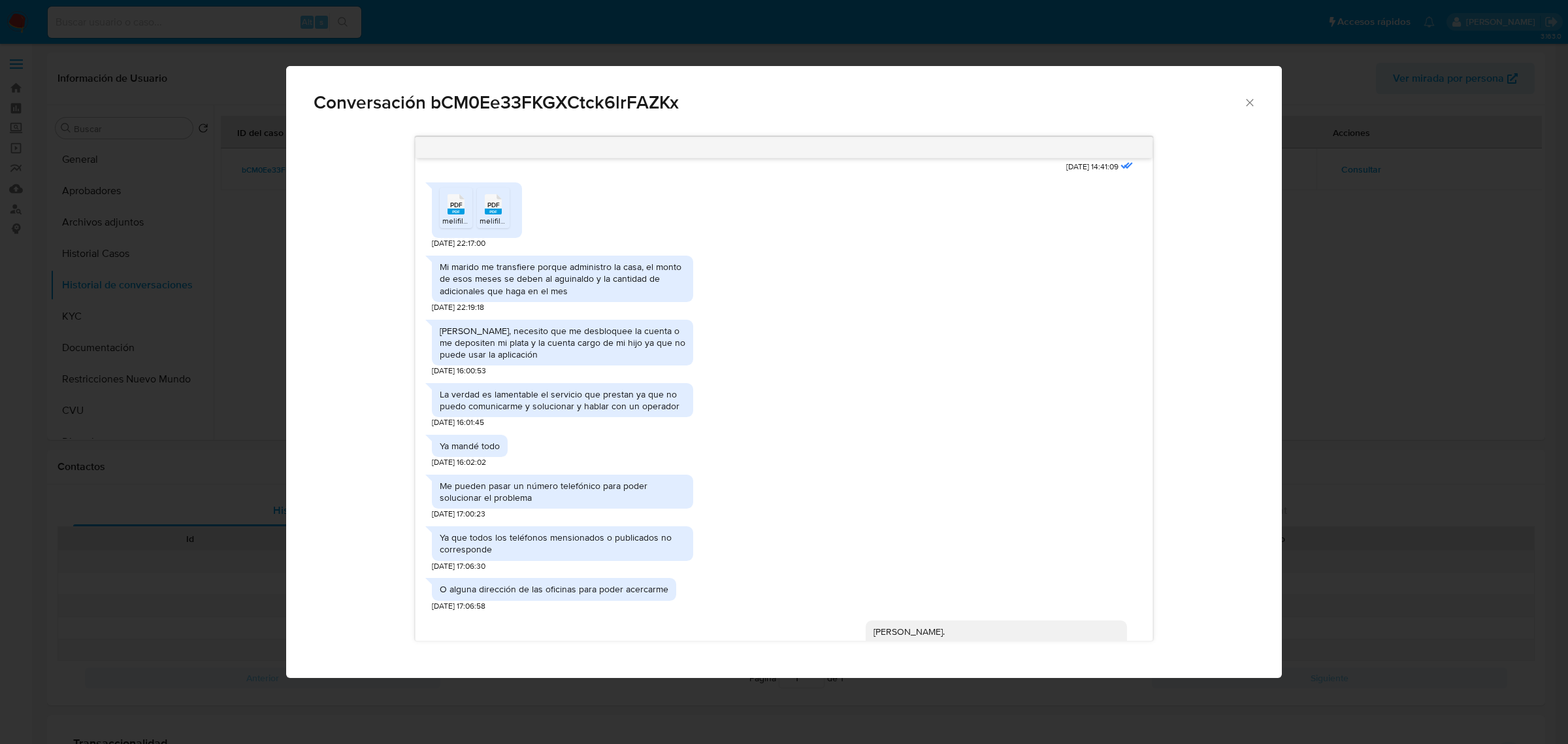
scroll to position [2042, 0]
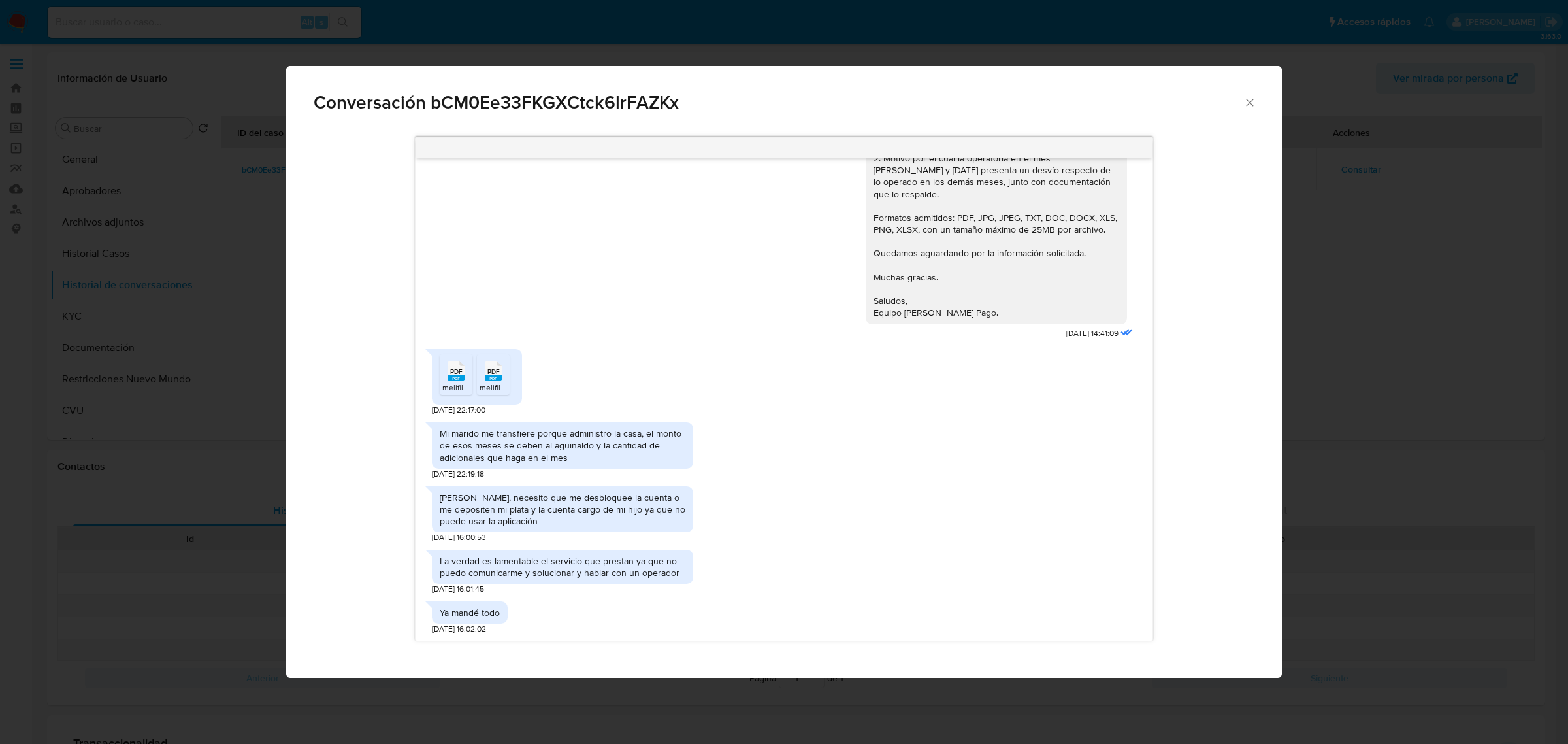
click at [461, 381] on span "melifile1682395593767968875.pdf" at bounding box center [502, 386] width 121 height 11
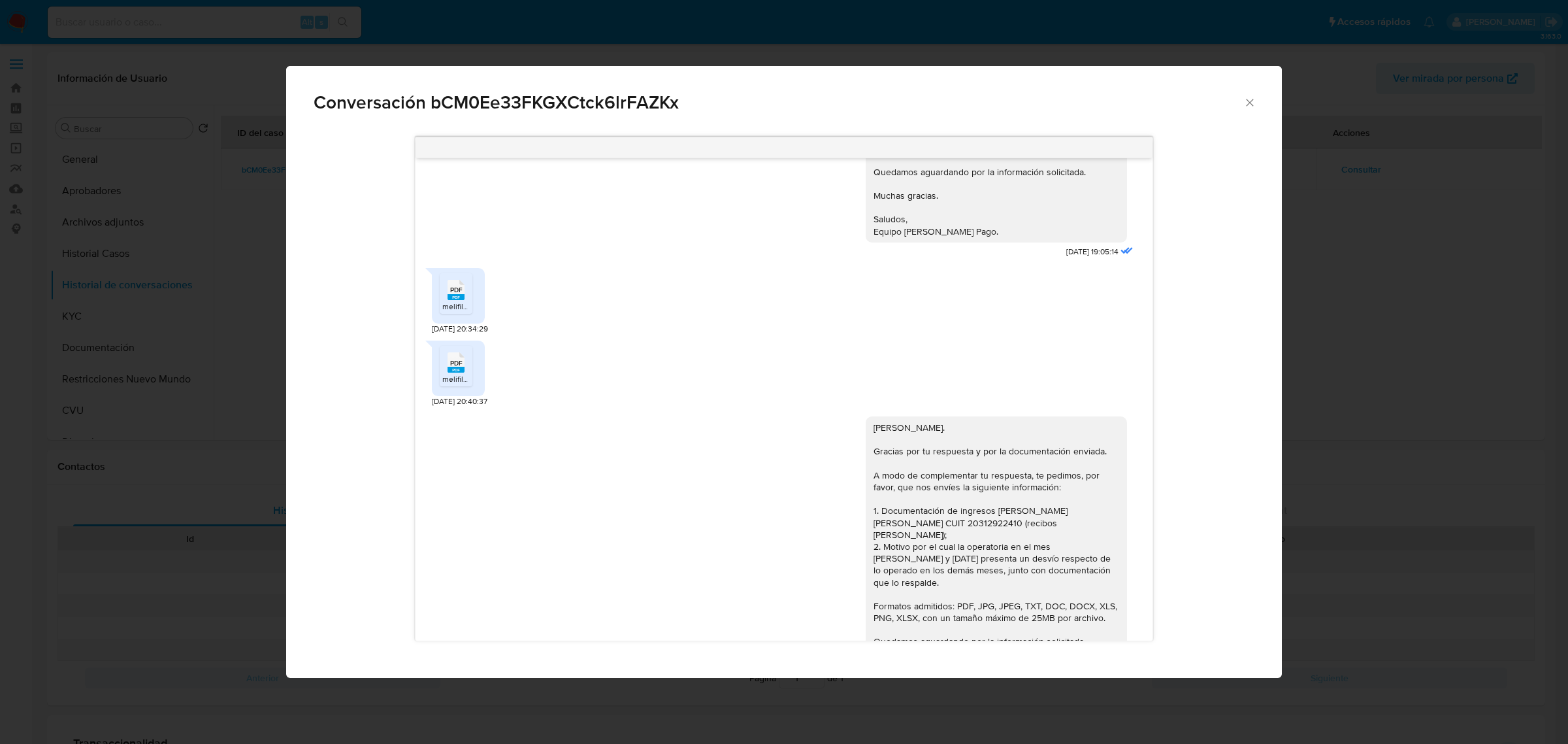
scroll to position [1552, 0]
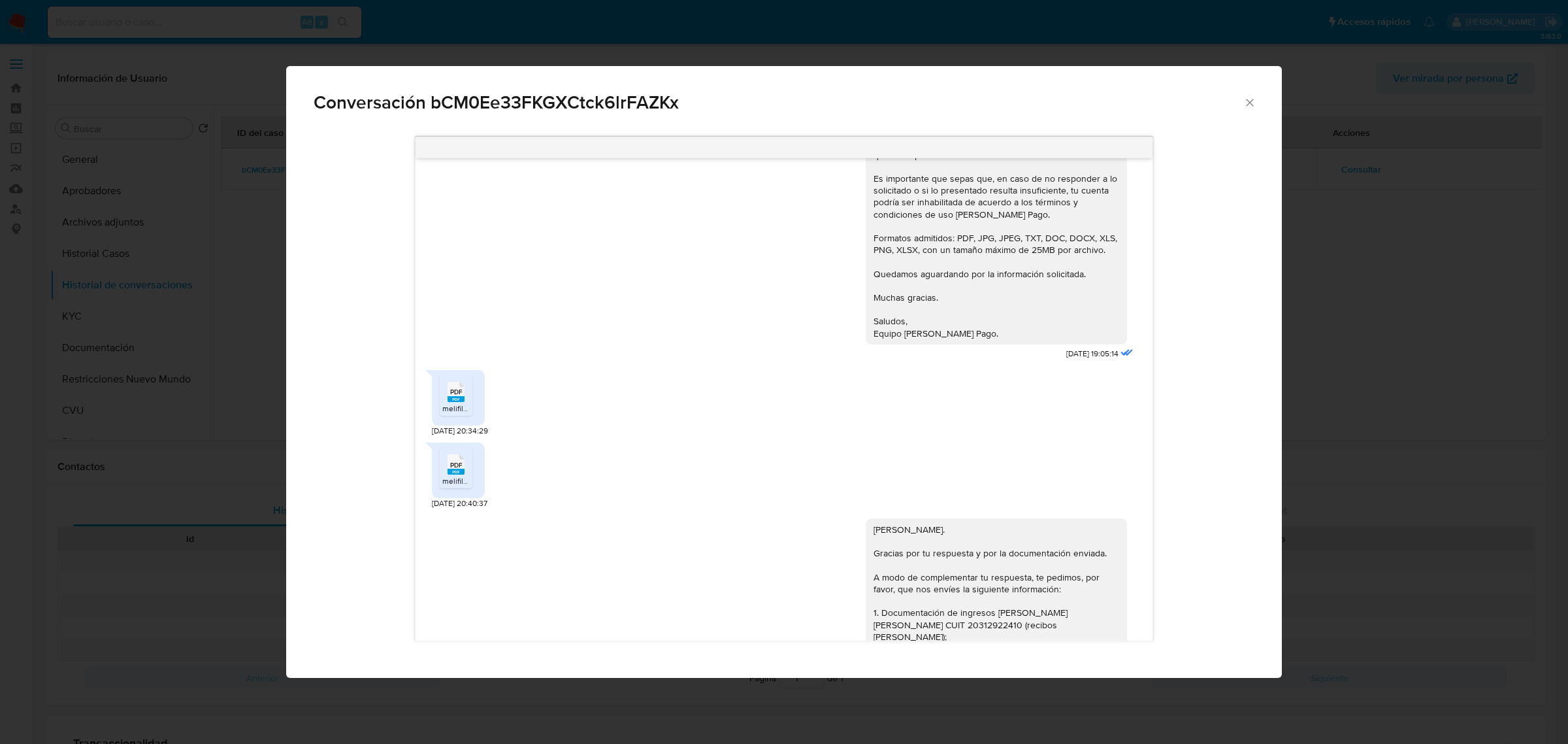
click at [451, 387] on span "PDF" at bounding box center [456, 391] width 13 height 9
click at [446, 475] on span "melifile2018386353981499029.pdf" at bounding box center [502, 480] width 121 height 11
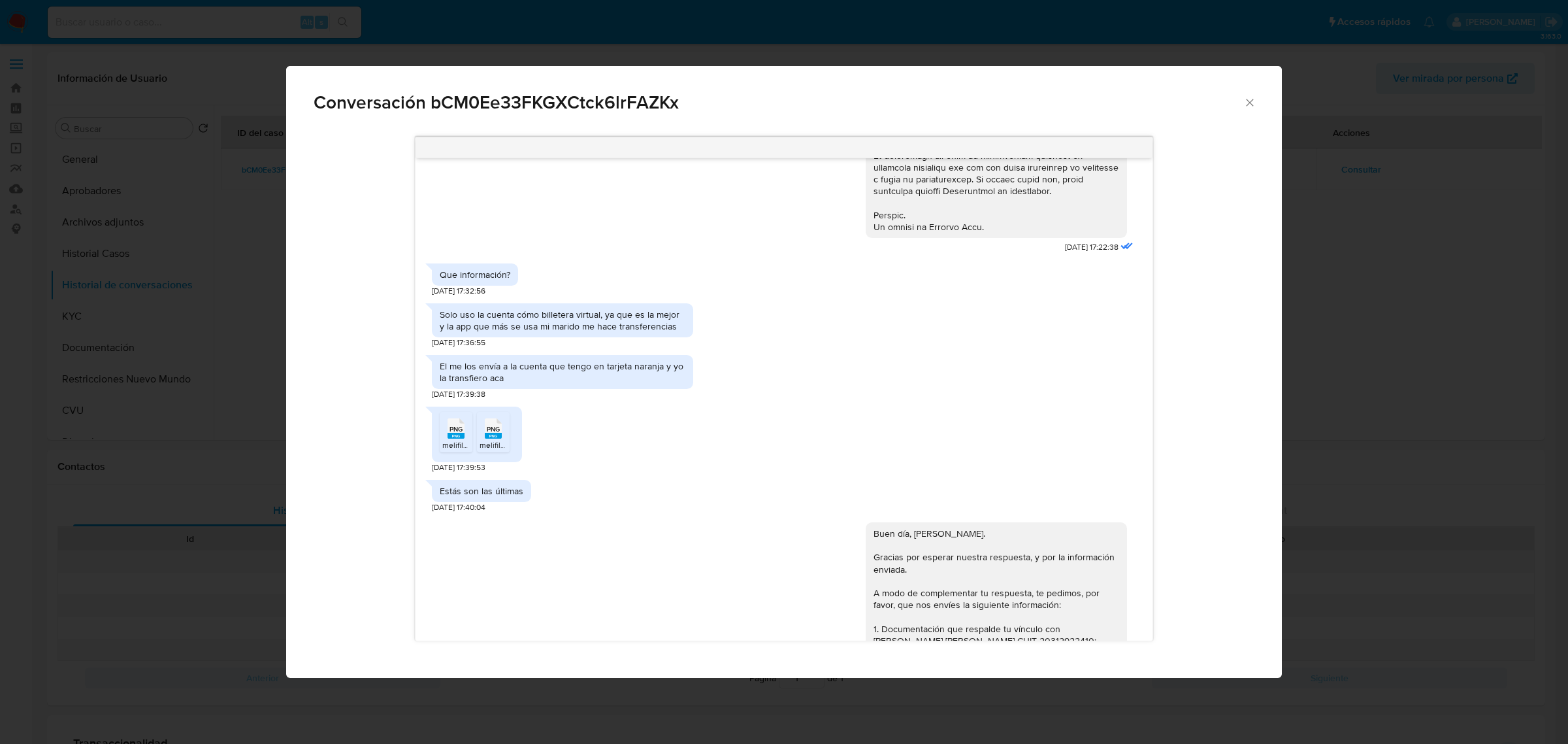
scroll to position [735, 0]
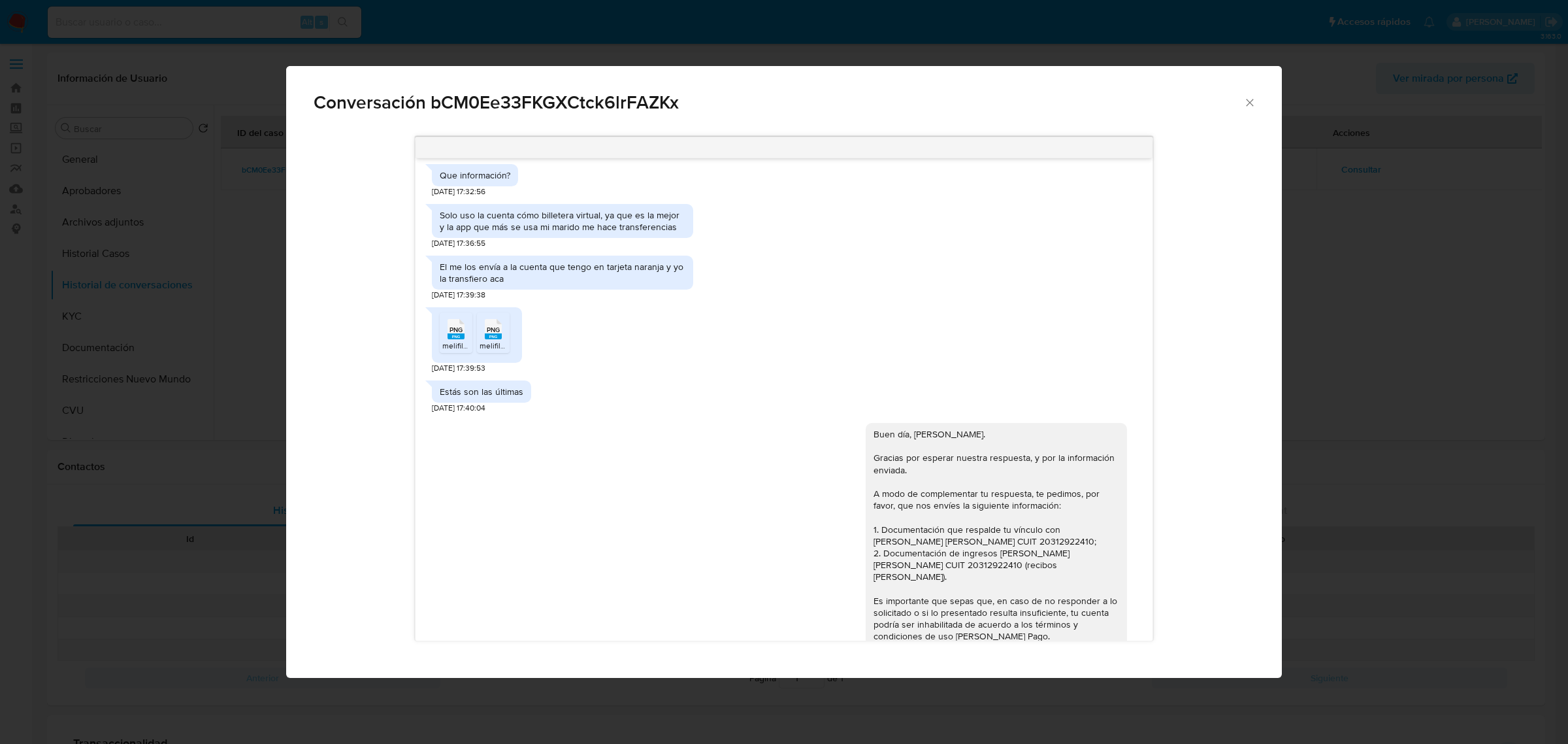
click at [580, 232] on div "Solo uso la cuenta cómo billetera virtual, ya que es la mejor y la app que más …" at bounding box center [561, 221] width 245 height 24
copy div "Solo uso la cuenta cómo billetera virtual, ya que es la mejor y la app que más …"
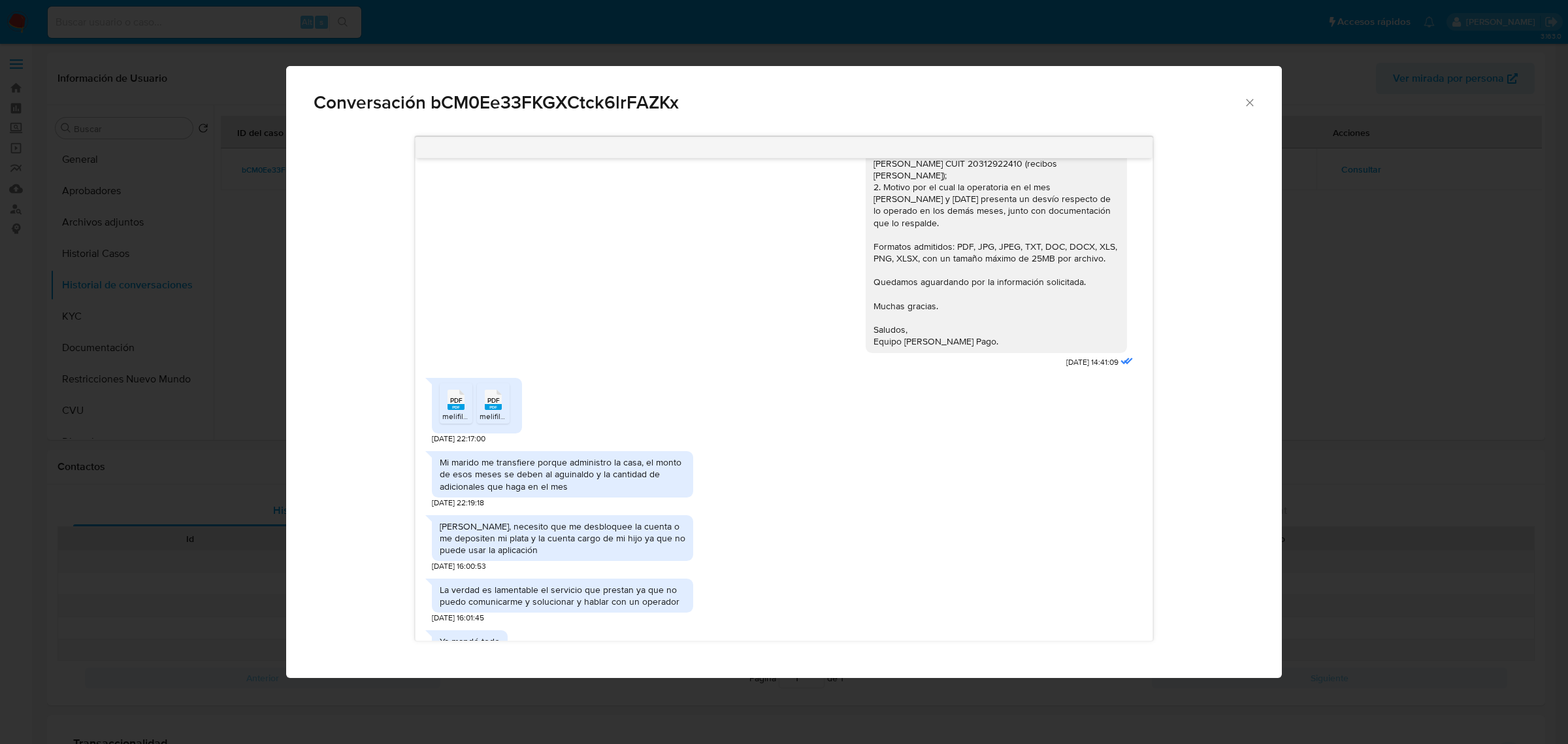
scroll to position [2042, 0]
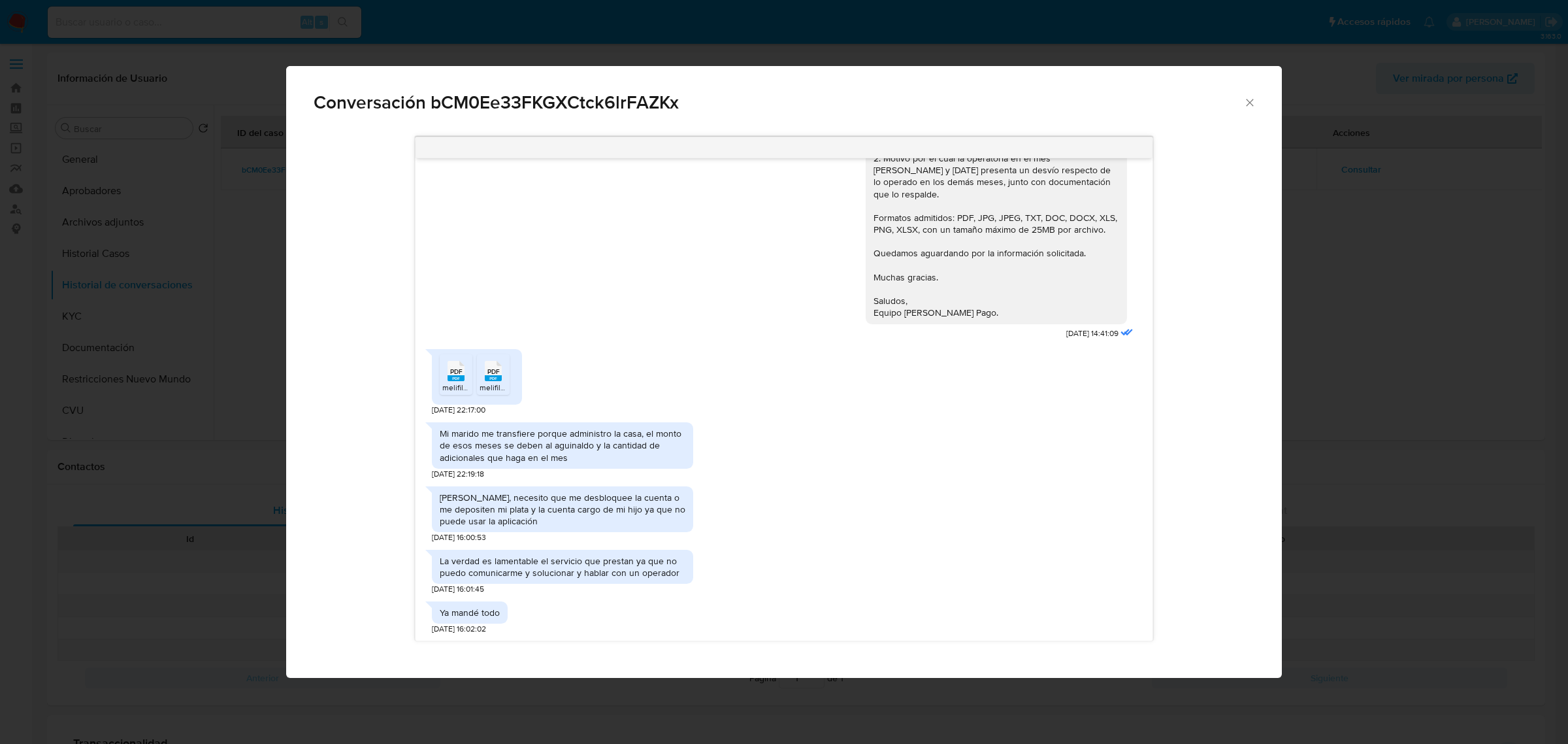
click at [501, 428] on div "Mi marido me transfiere porque administro la casa, el monto de esos meses se de…" at bounding box center [561, 445] width 245 height 35
copy div "Mi marido me transfiere porque administro la casa, el monto de esos meses se de…"
click at [567, 492] on div "Holaa, necesito que me desbloquee la cuenta o me depositen mi plata y la cuenta…" at bounding box center [561, 509] width 245 height 35
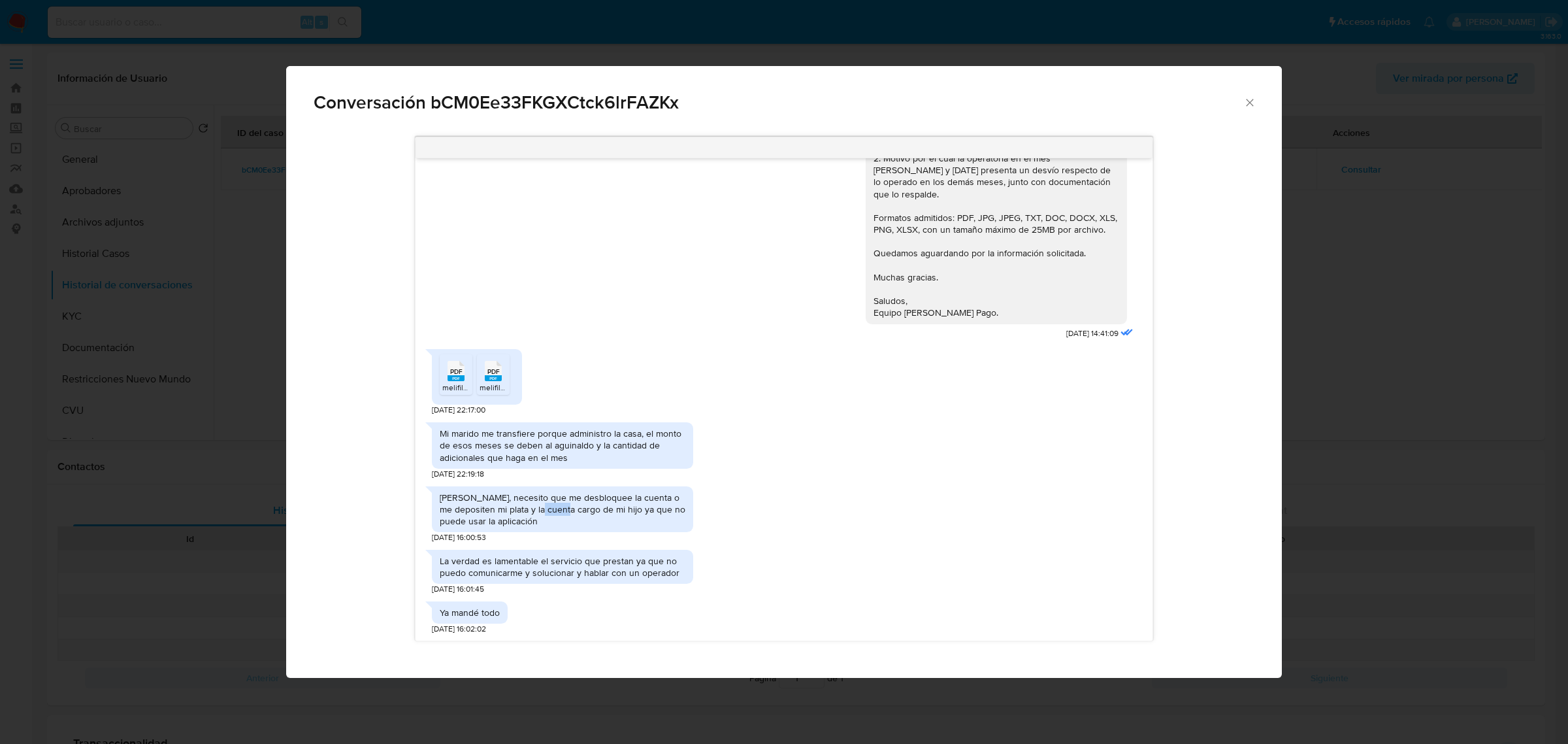
click at [567, 492] on div "Holaa, necesito que me desbloquee la cuenta o me depositen mi plata y la cuenta…" at bounding box center [561, 509] width 245 height 35
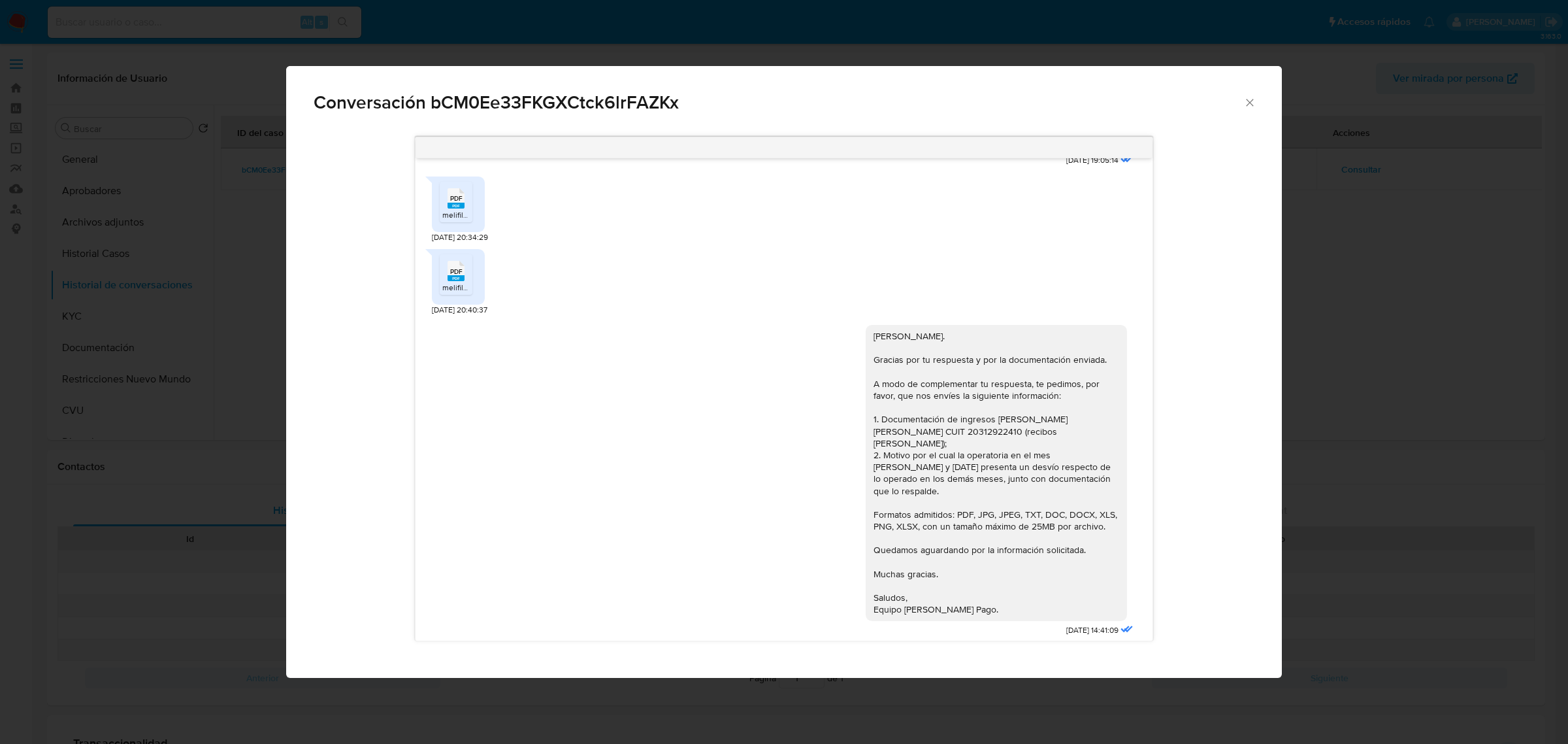
scroll to position [1841, 0]
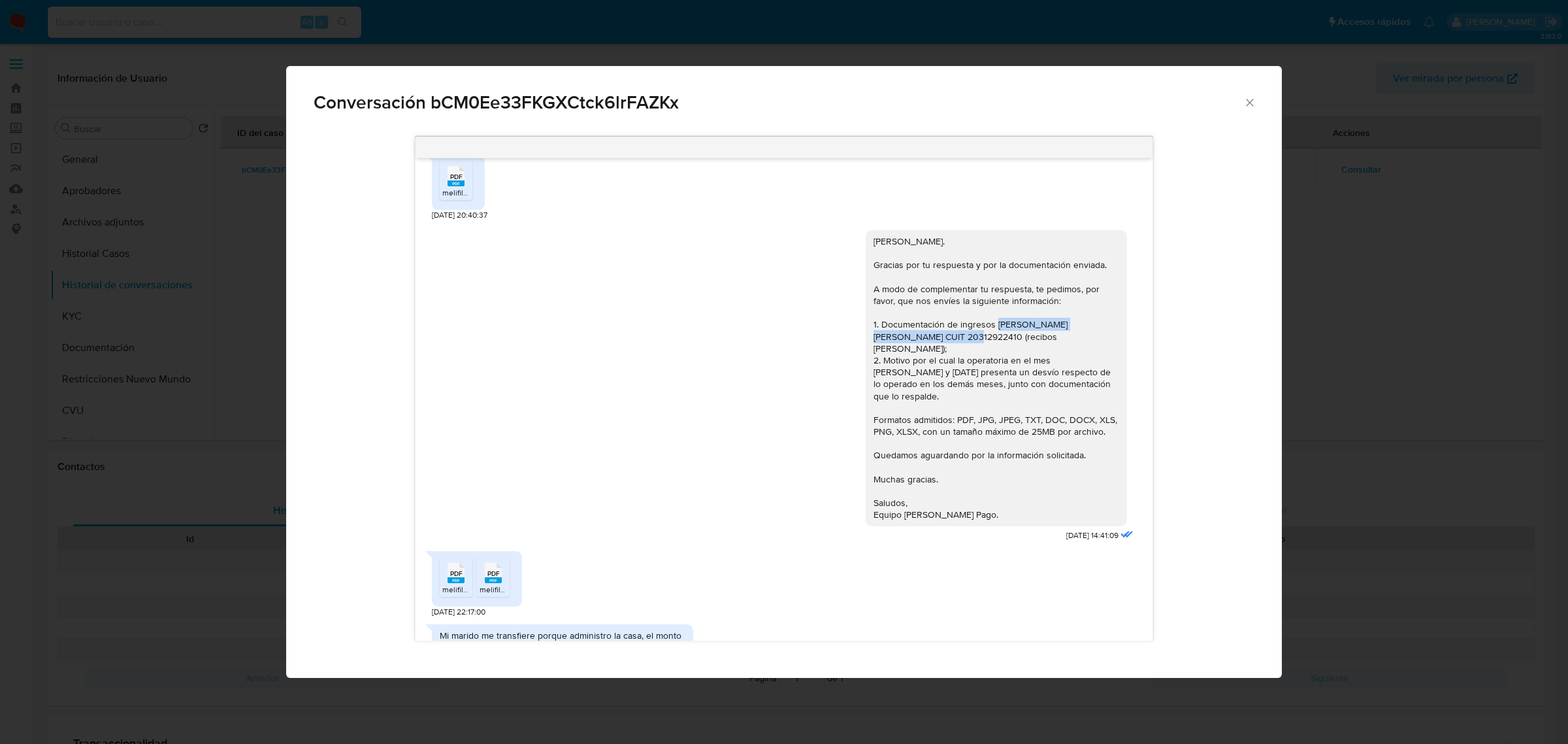
drag, startPoint x: 994, startPoint y: 300, endPoint x: 938, endPoint y: 317, distance: 58.5
click at [938, 317] on div "Hola, Carla. Gracias por tu respuesta y por la documentación enviada. A modo de…" at bounding box center [996, 378] width 245 height 286
copy div "PIRES JOSE ESTEBAN CUIT 20312922410"
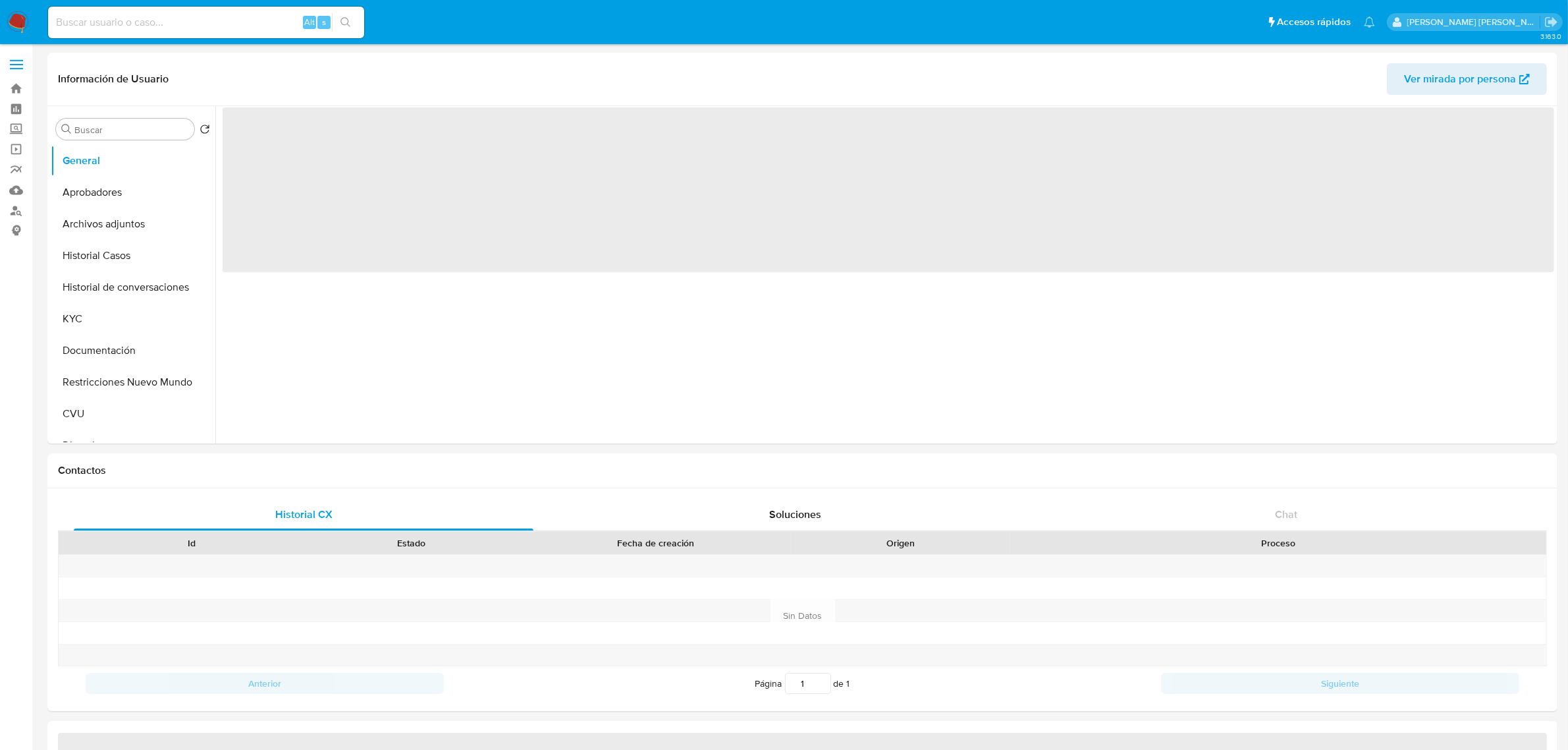
select select "10"
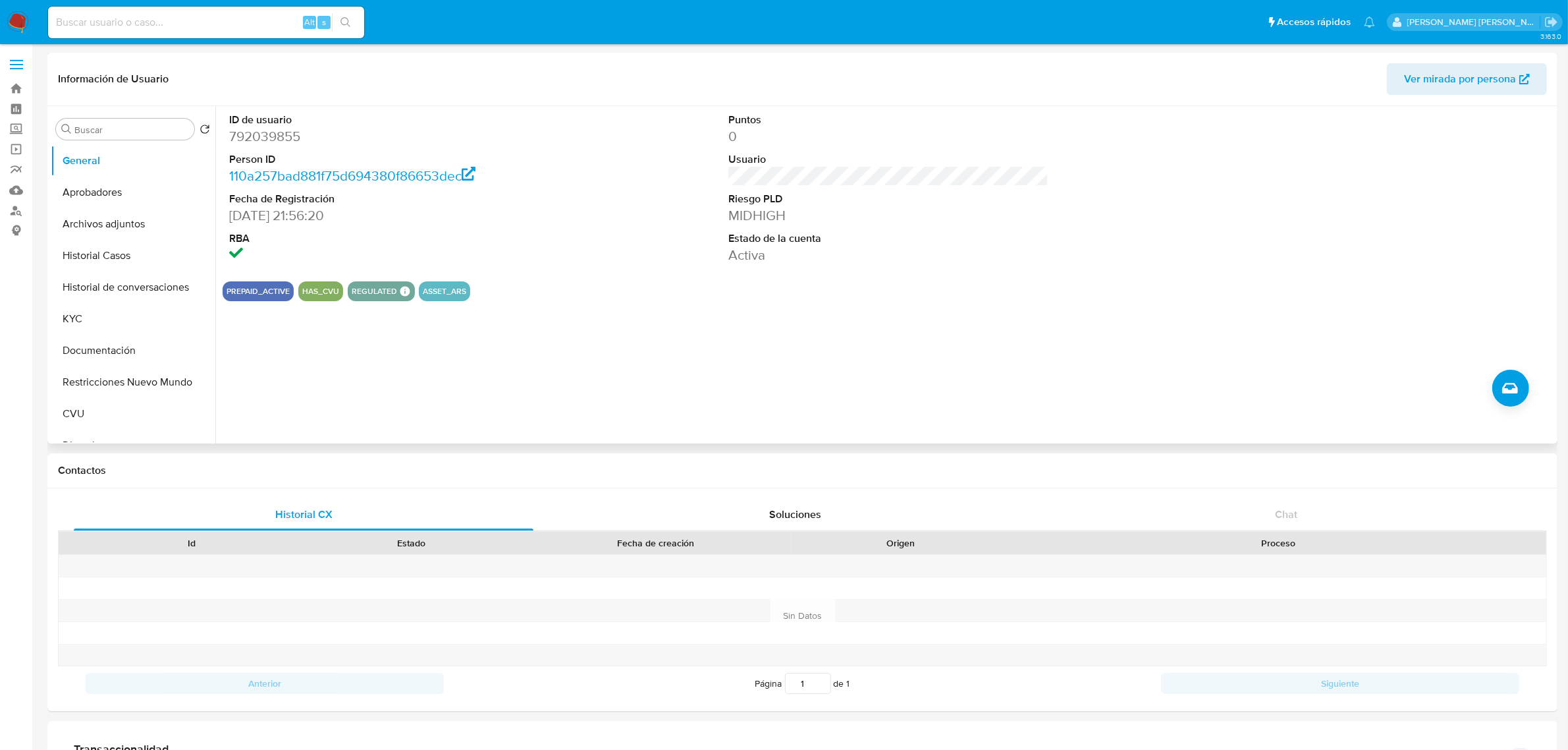
click at [503, 365] on div "ID de usuario 792039855 Person ID 110a257bad881f75d694380f86653dec Fecha de Reg…" at bounding box center [885, 275] width 1339 height 338
click at [136, 324] on button "KYC" at bounding box center [127, 319] width 154 height 32
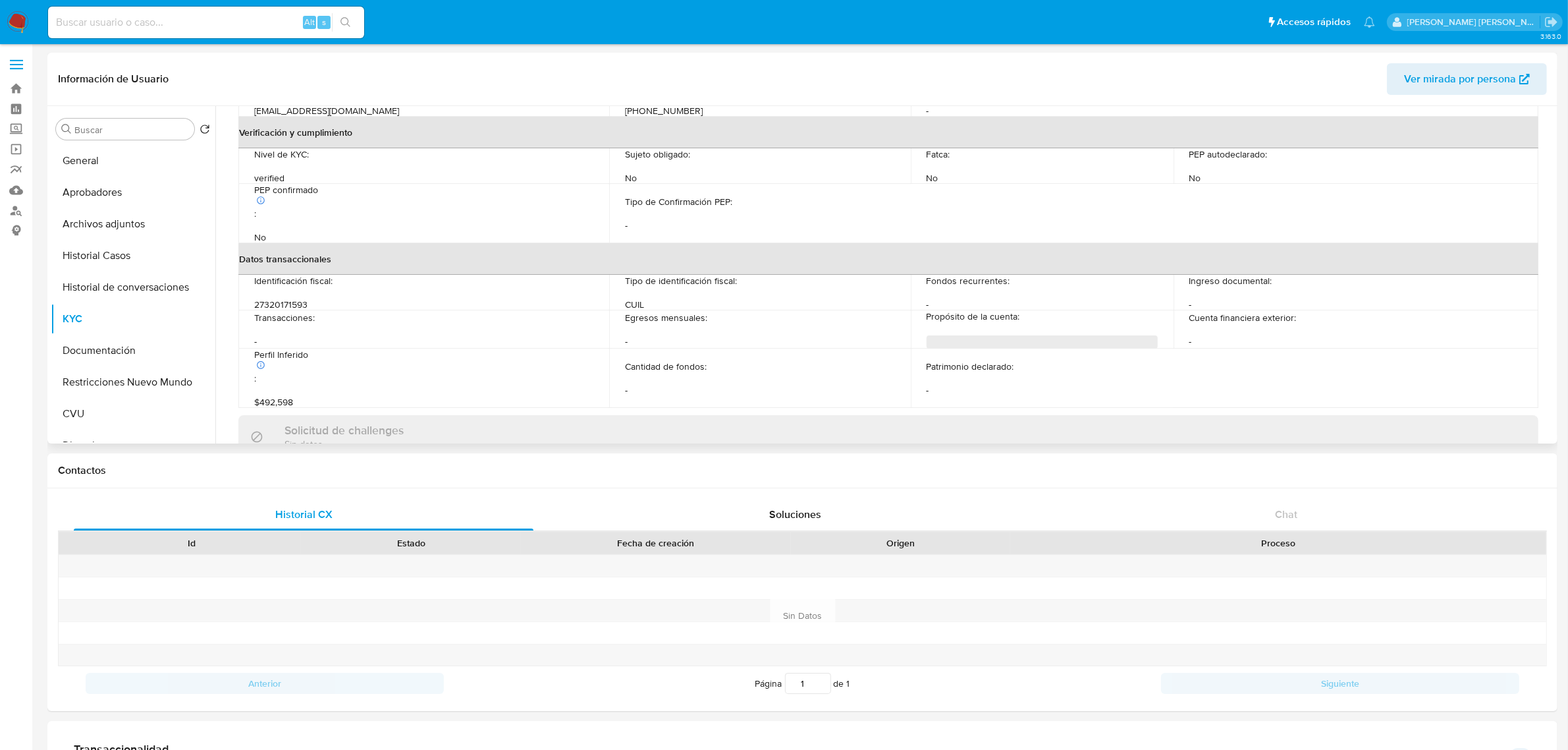
scroll to position [659, 0]
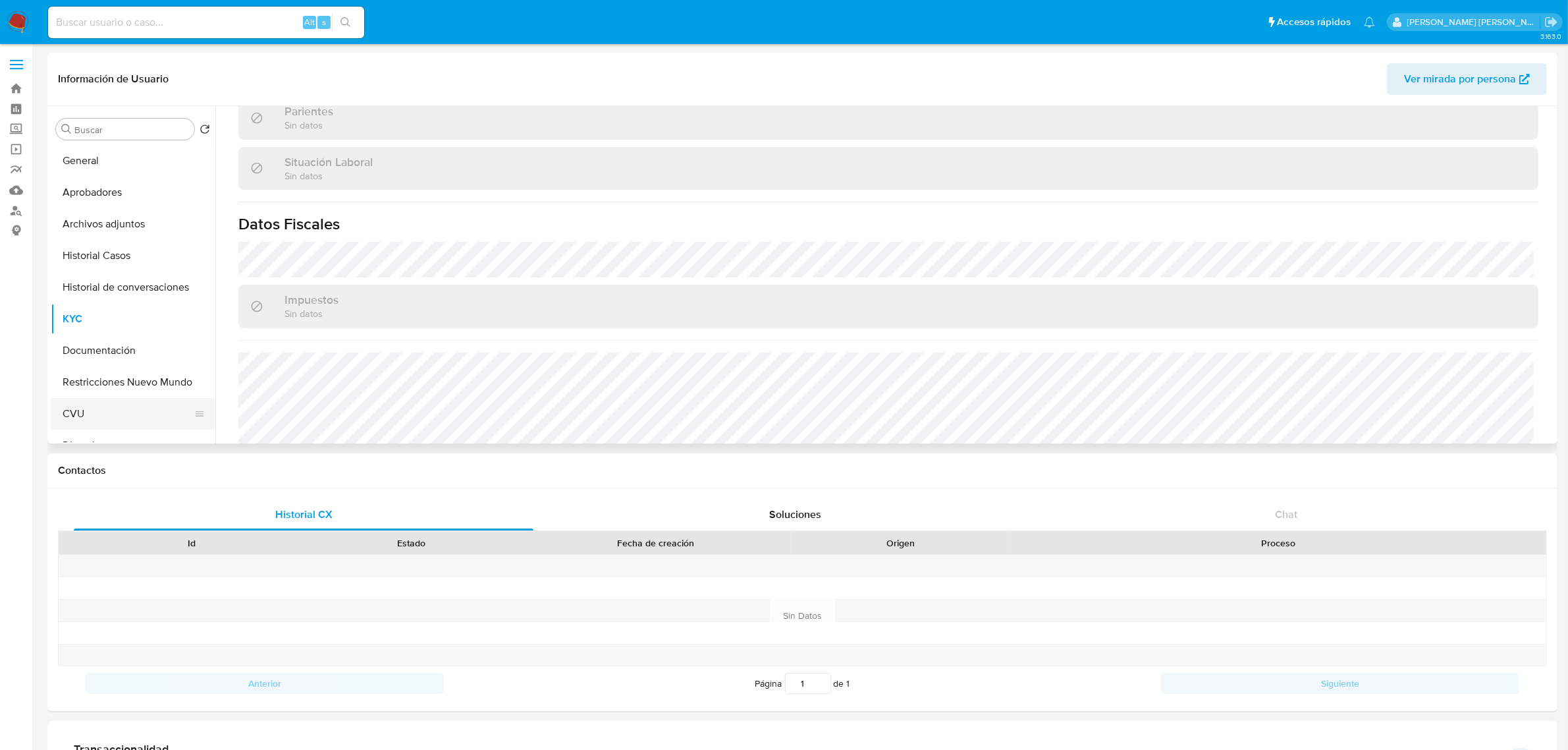
click at [96, 408] on button "CVU" at bounding box center [127, 414] width 154 height 32
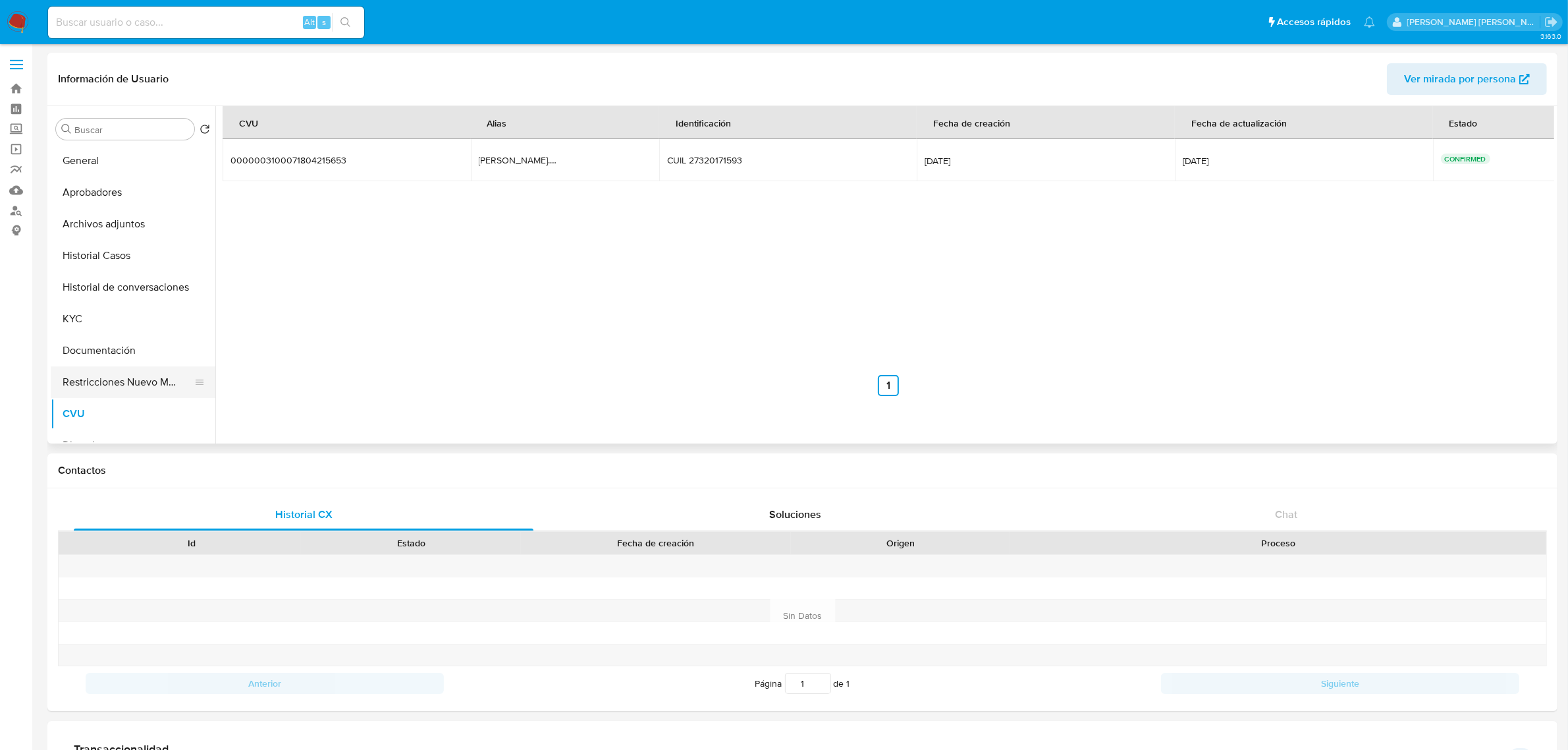
scroll to position [82, 0]
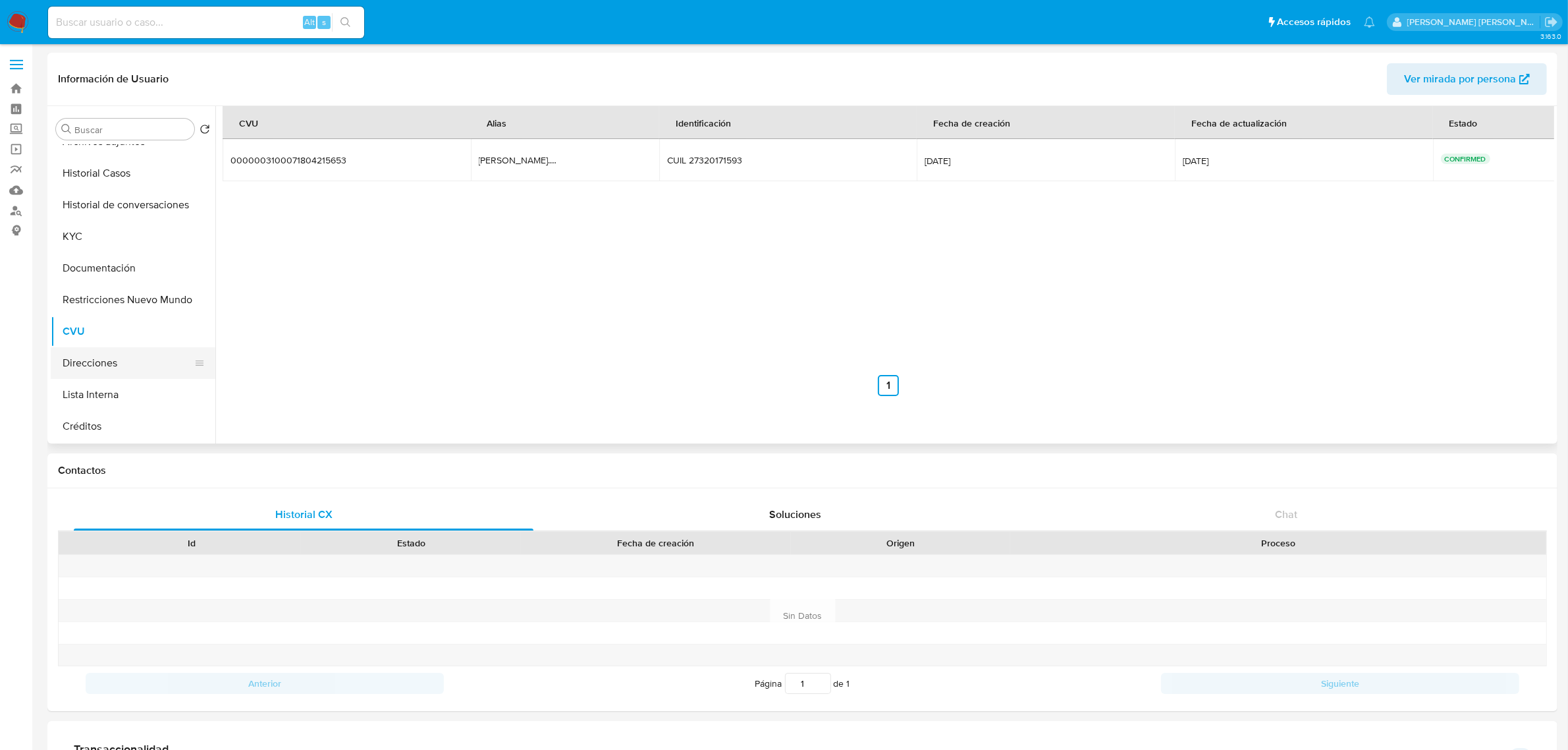
click at [112, 368] on button "Direcciones" at bounding box center [127, 364] width 154 height 32
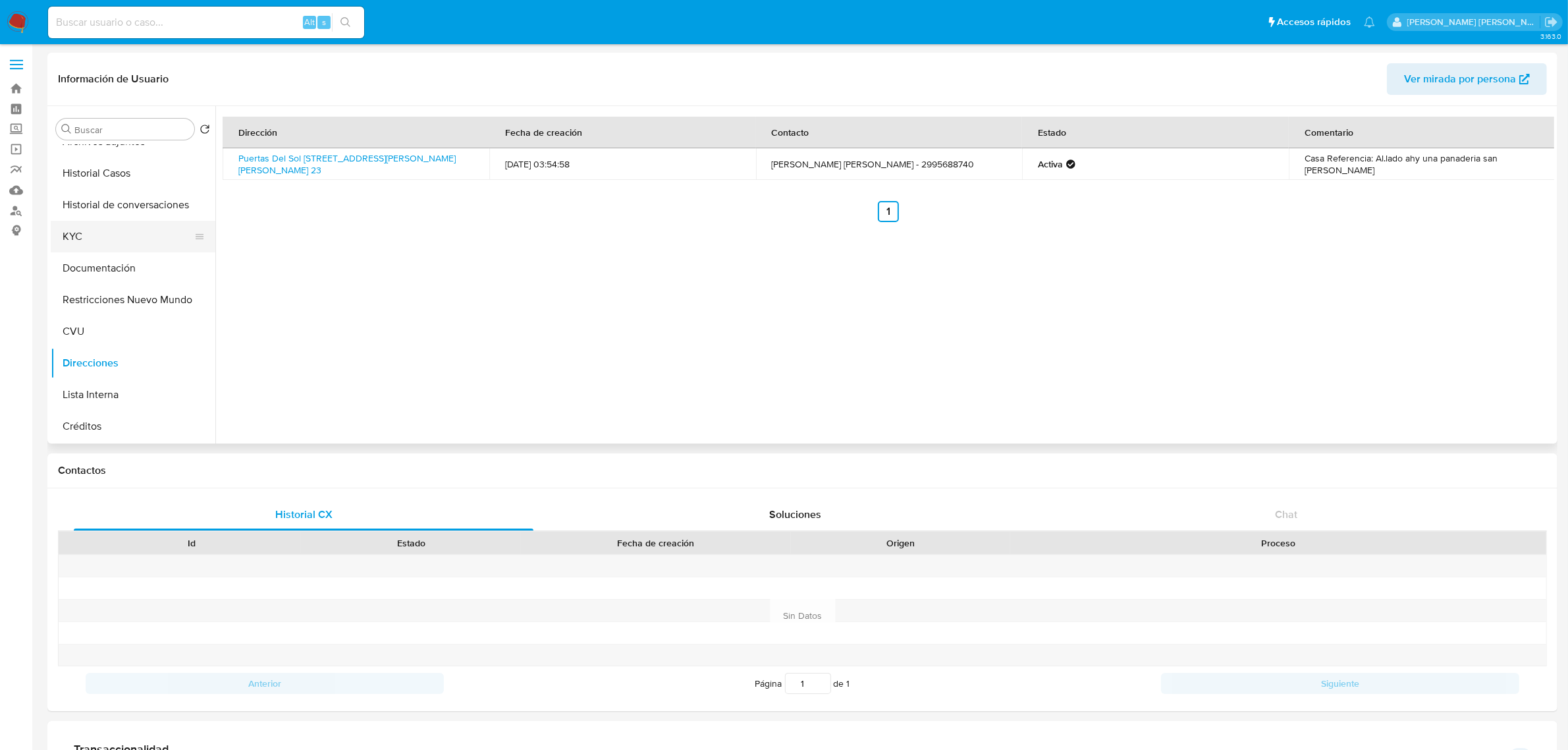
click at [122, 240] on button "KYC" at bounding box center [127, 236] width 154 height 32
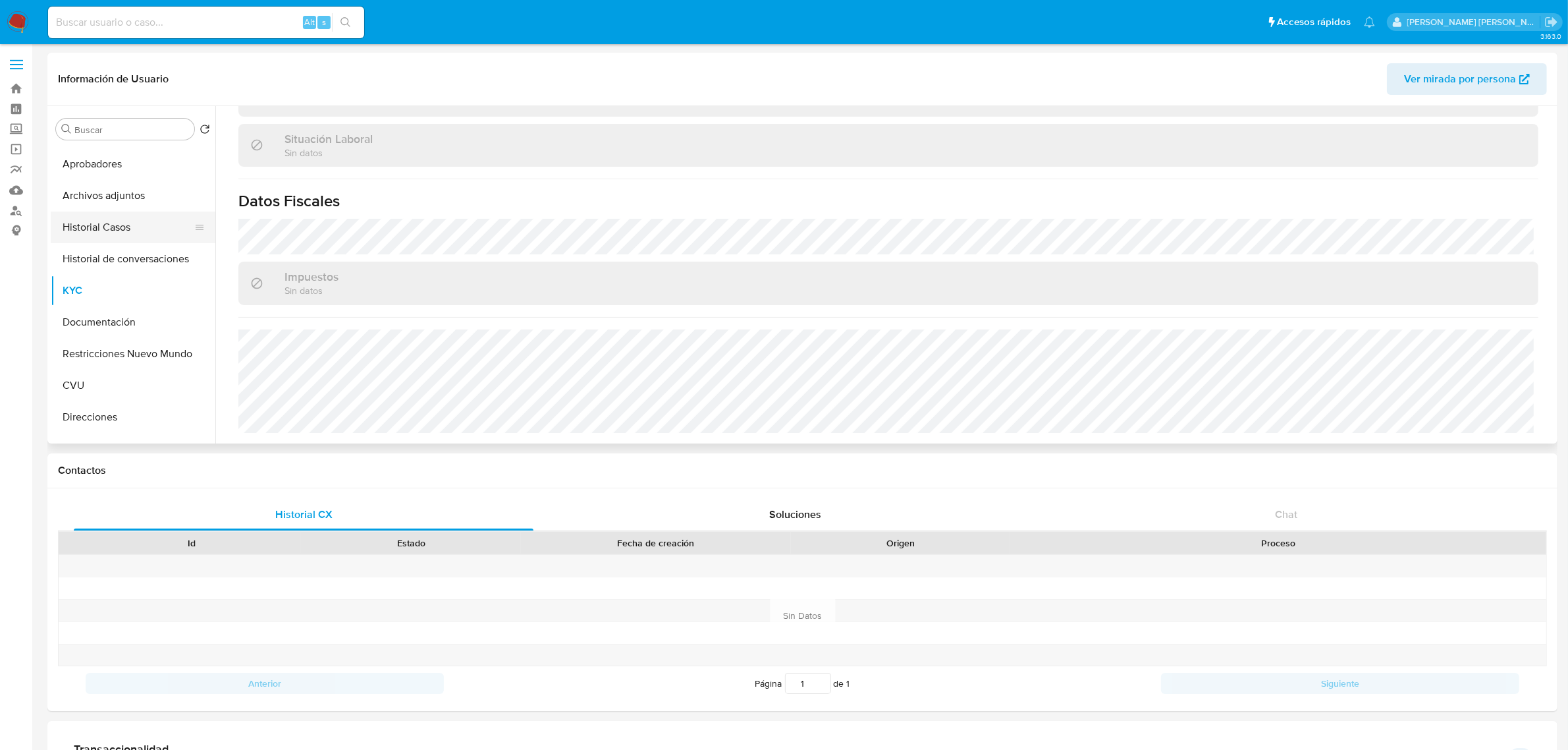
scroll to position [0, 0]
click at [122, 225] on button "Archivos adjuntos" at bounding box center [127, 225] width 154 height 32
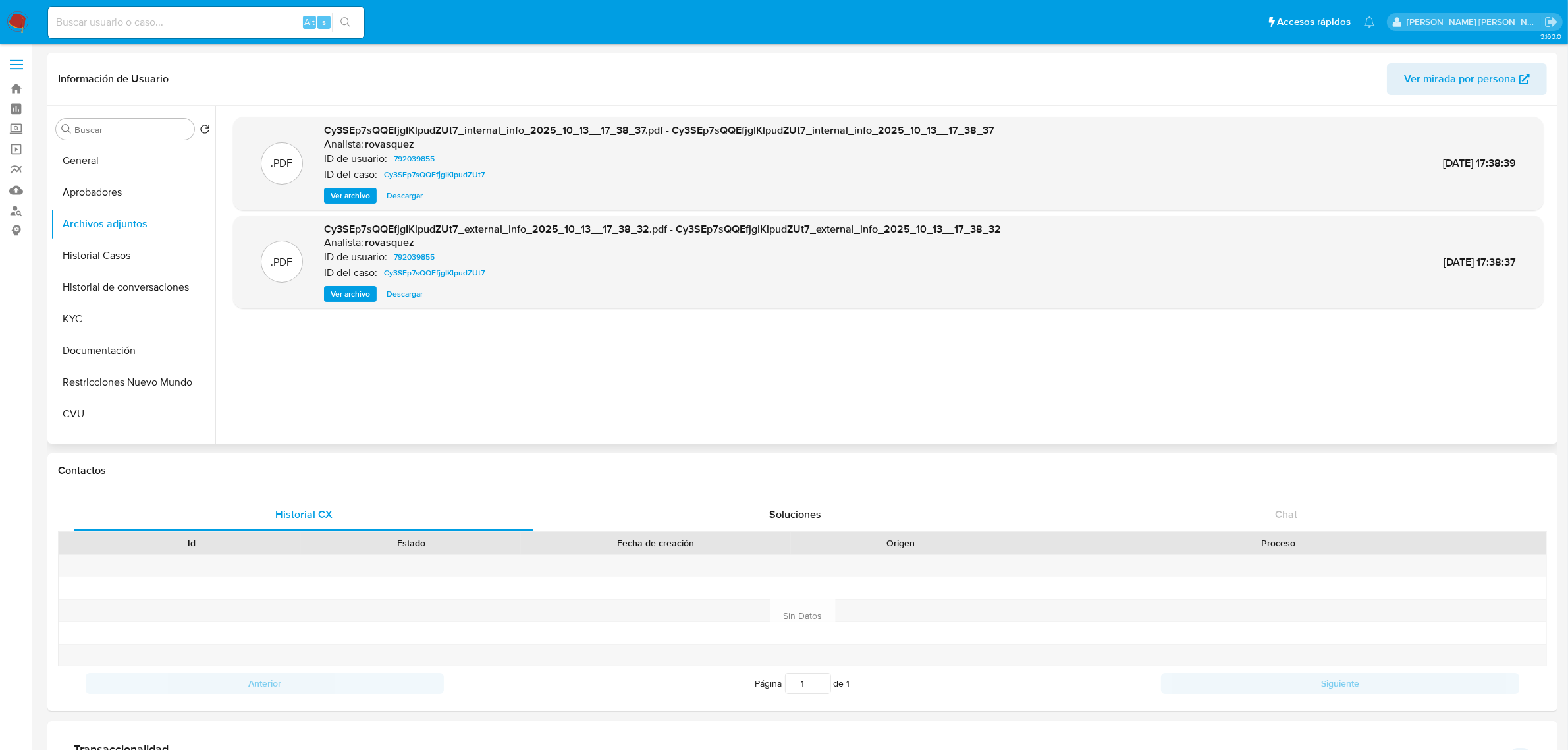
click at [354, 293] on span "Ver archivo" at bounding box center [351, 293] width 40 height 13
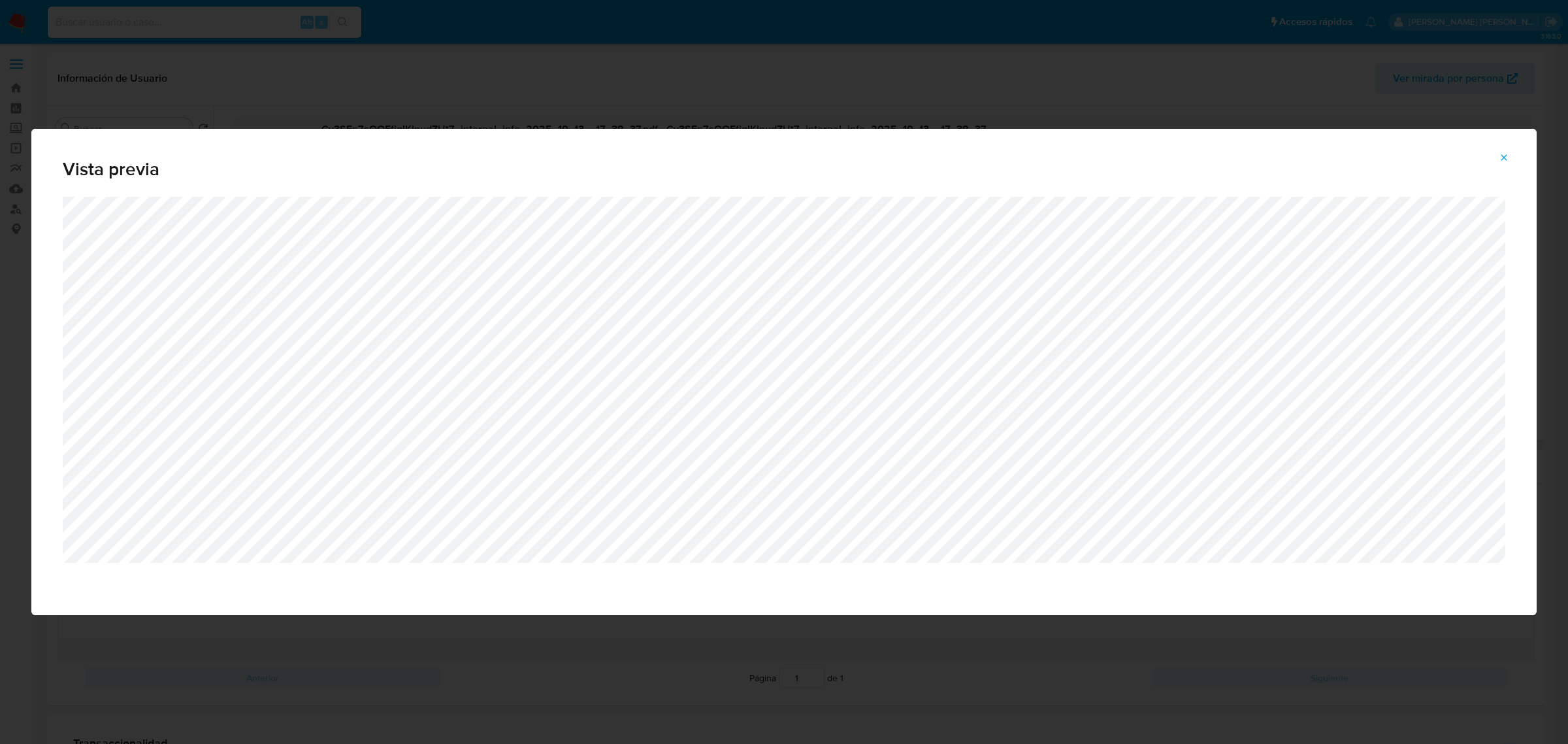
click at [1506, 167] on span "Attachment preview" at bounding box center [1503, 158] width 11 height 19
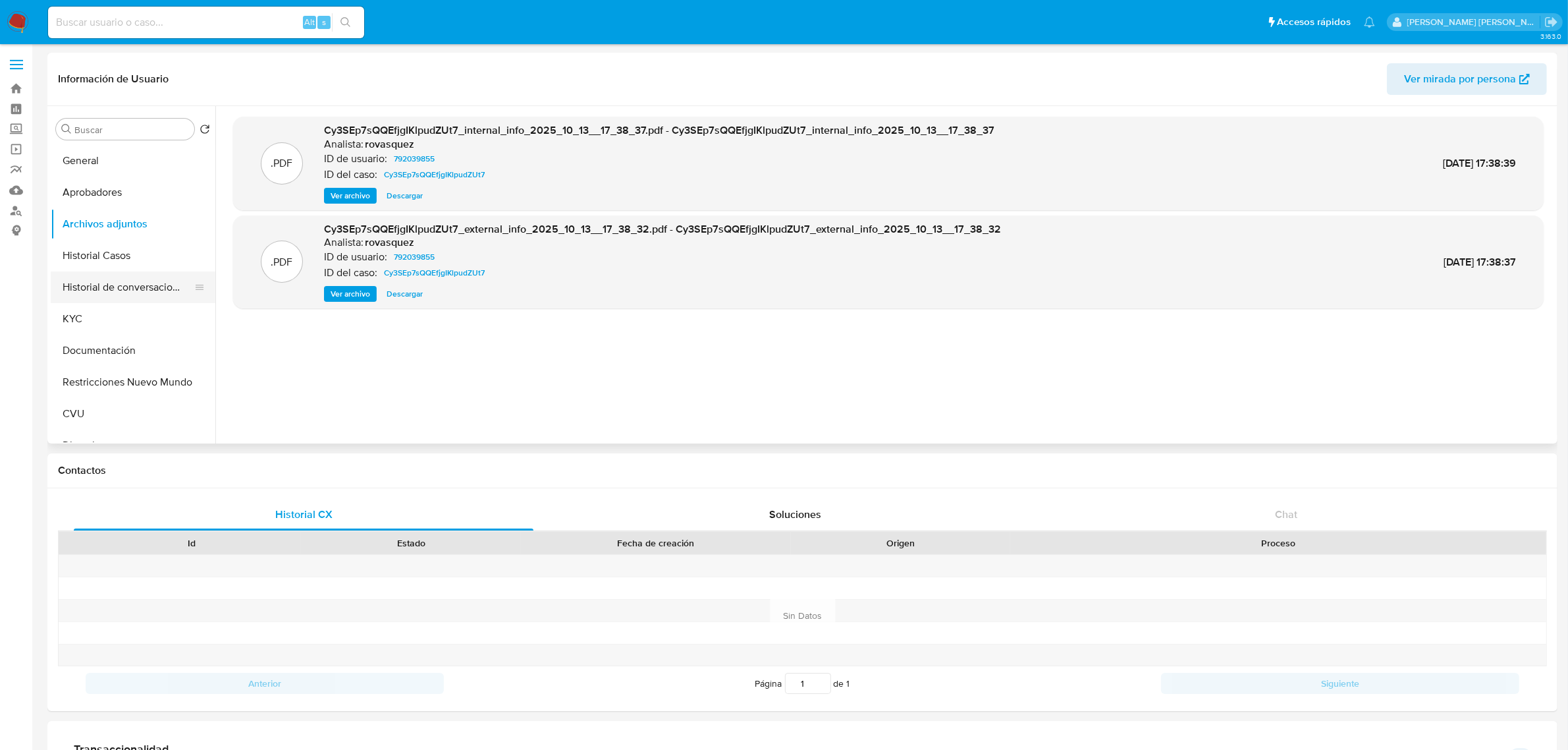
click at [105, 272] on button "Historial de conversaciones" at bounding box center [127, 287] width 154 height 32
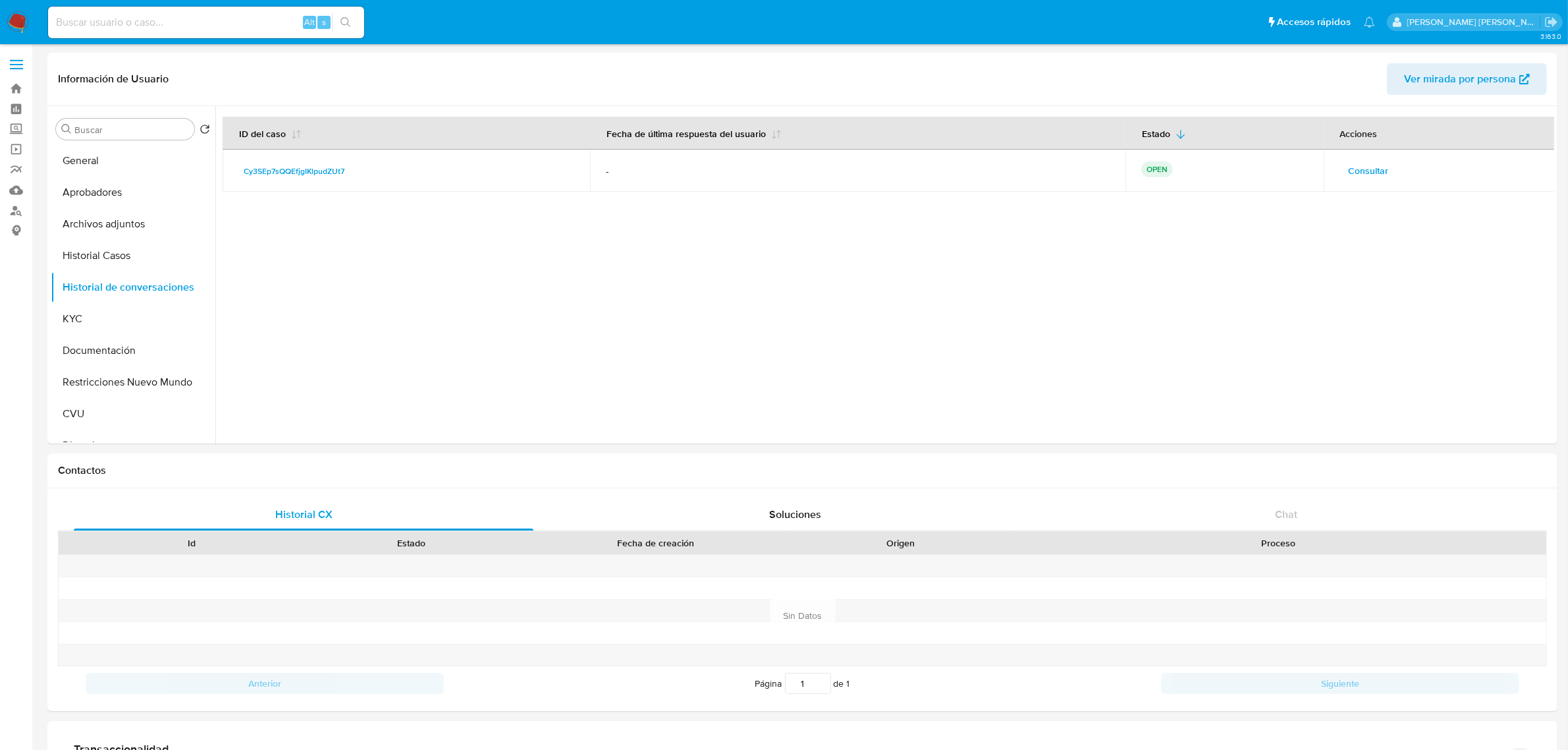
click at [1356, 171] on span "Consultar" at bounding box center [1368, 170] width 40 height 19
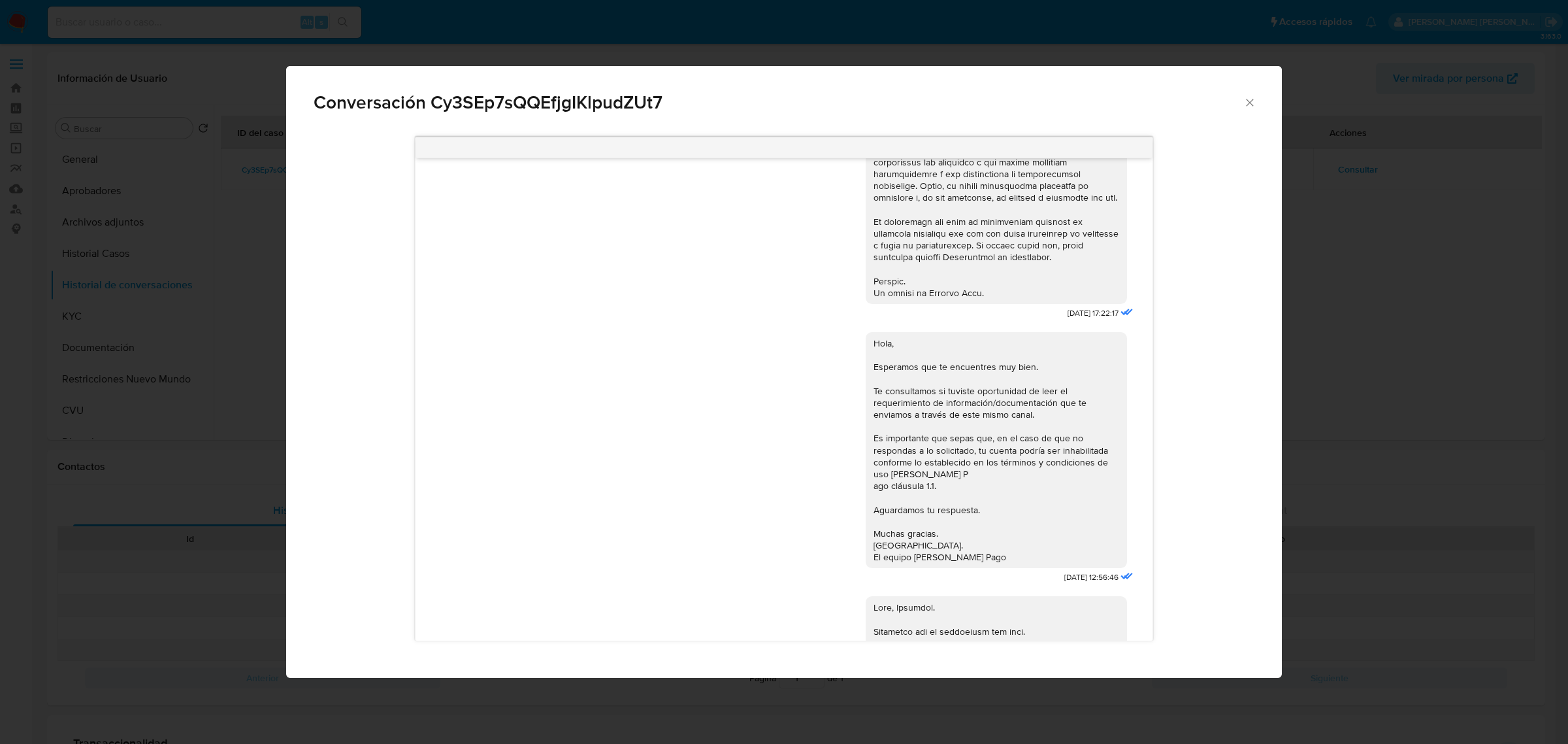
scroll to position [1060, 0]
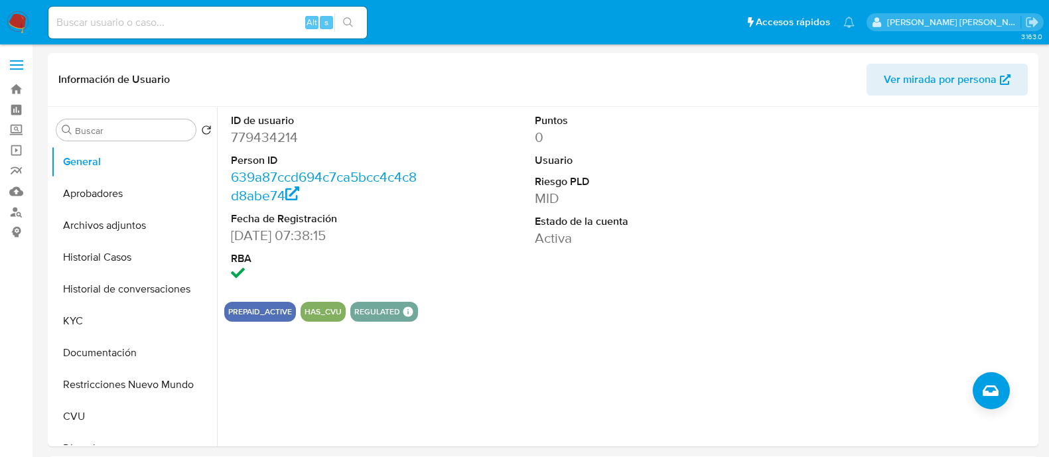
select select "10"
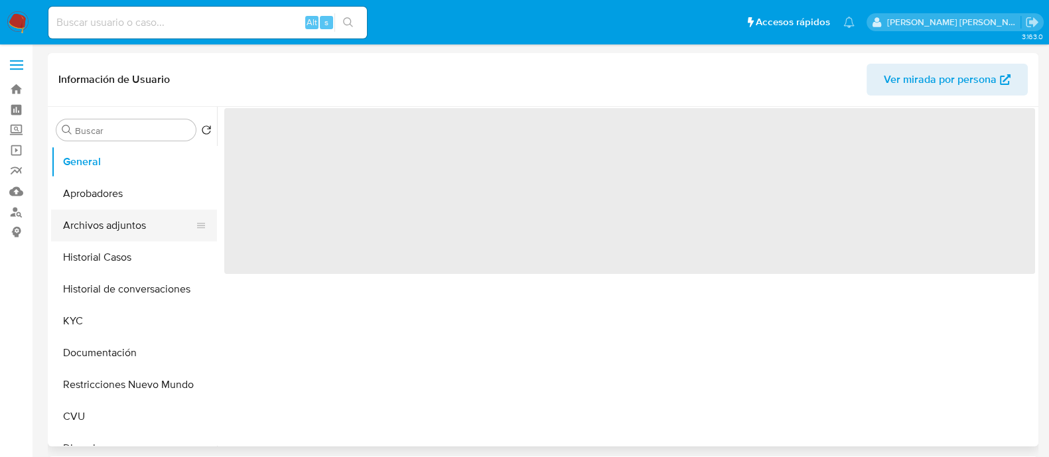
click at [117, 232] on button "Archivos adjuntos" at bounding box center [128, 226] width 155 height 32
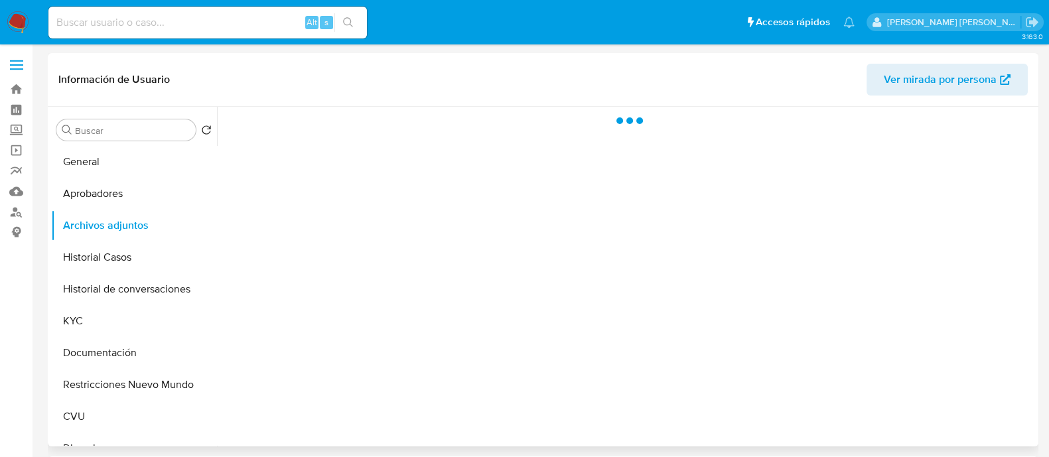
select select "10"
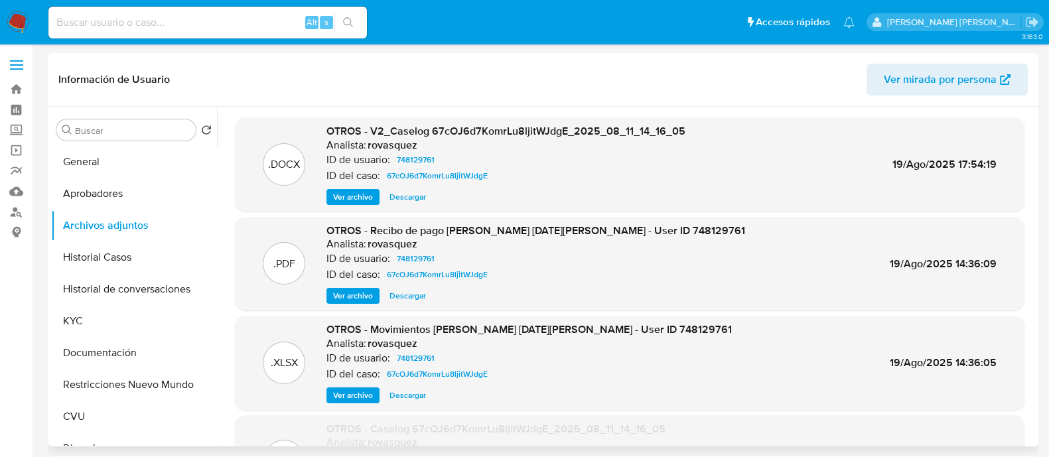
click at [361, 197] on span "Ver archivo" at bounding box center [353, 196] width 40 height 13
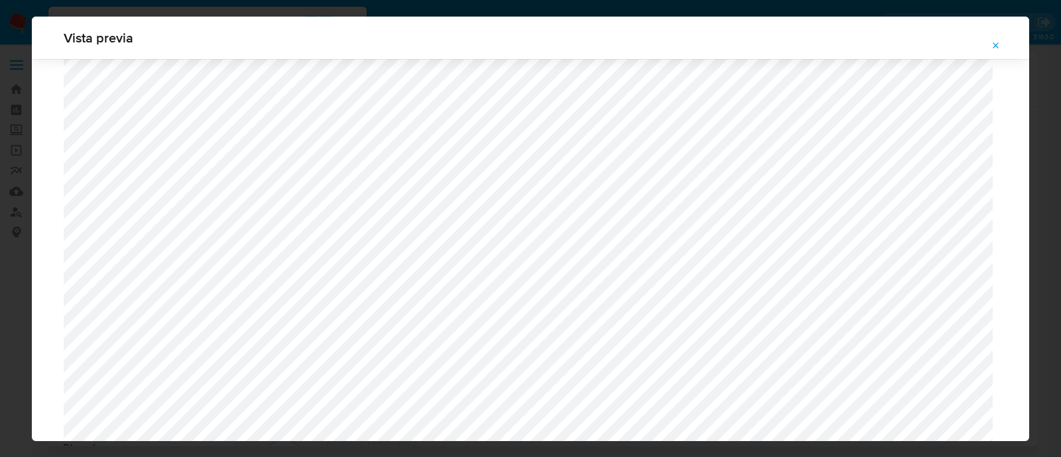
scroll to position [1299, 0]
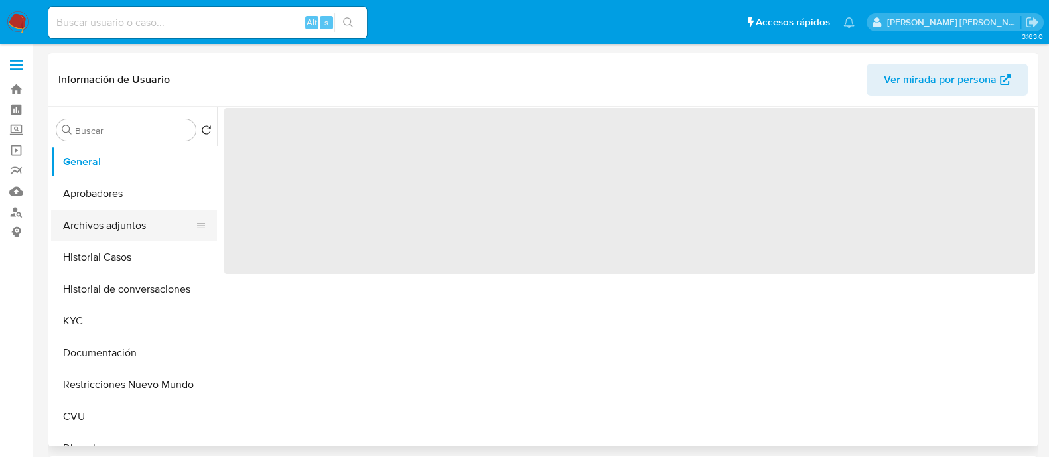
click at [107, 226] on button "Archivos adjuntos" at bounding box center [128, 226] width 155 height 32
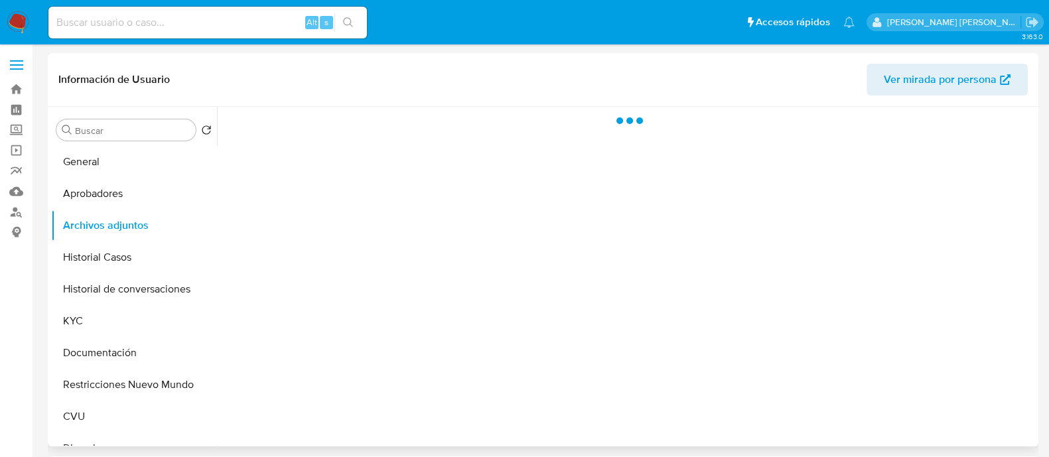
select select "10"
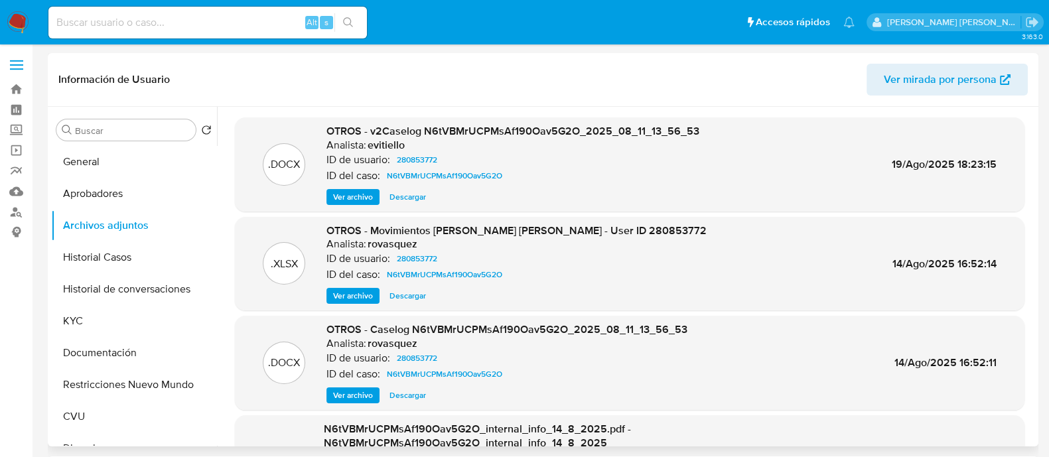
click at [346, 194] on span "Ver archivo" at bounding box center [353, 196] width 40 height 13
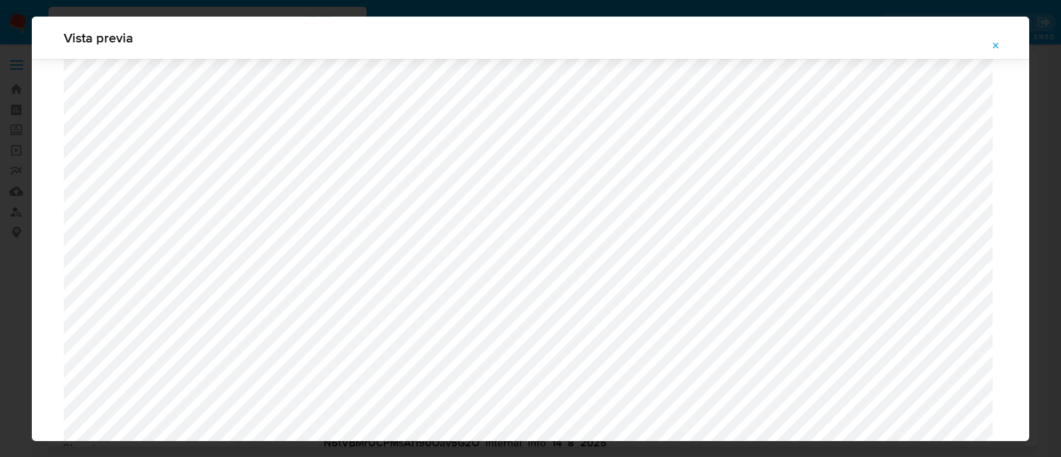
scroll to position [1383, 0]
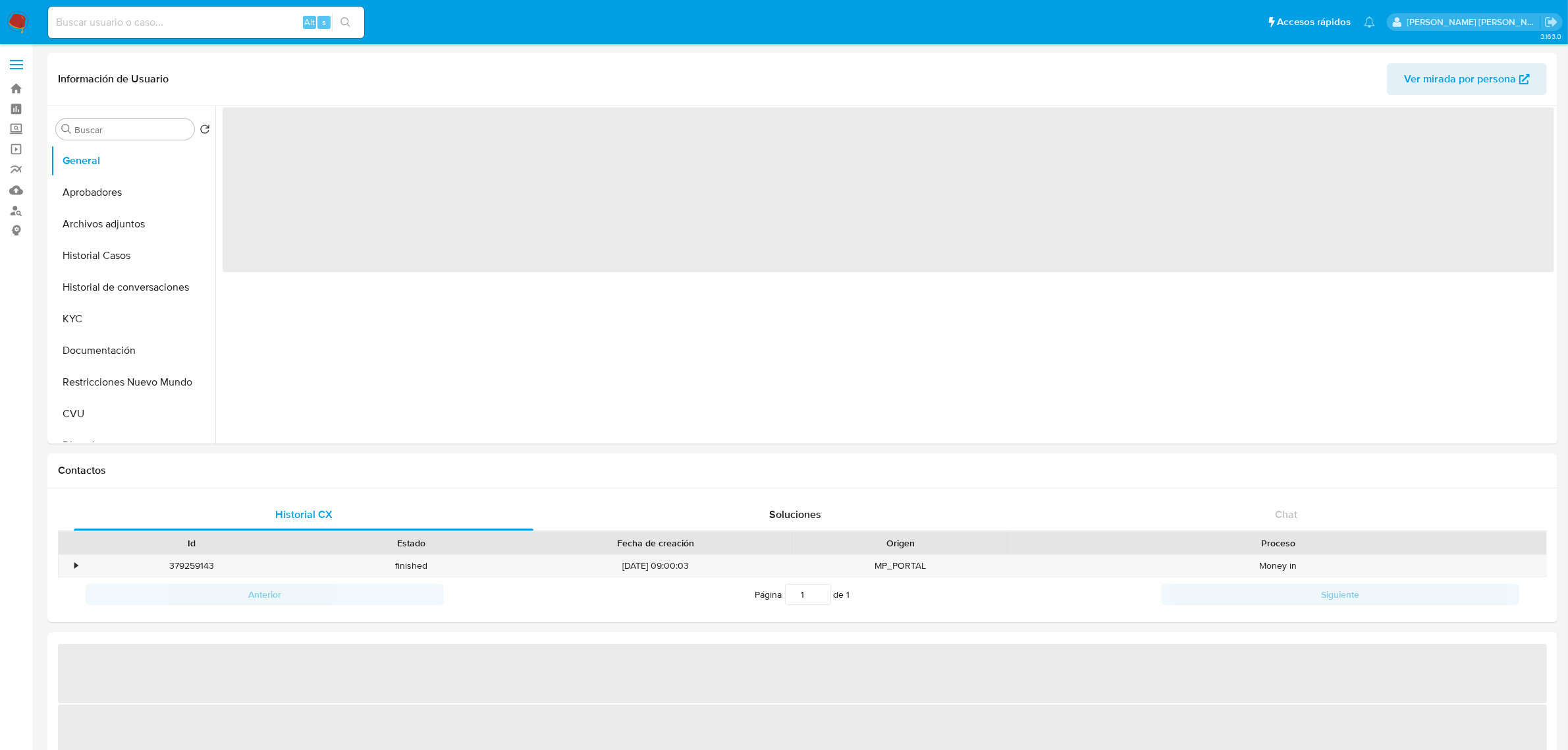
select select "10"
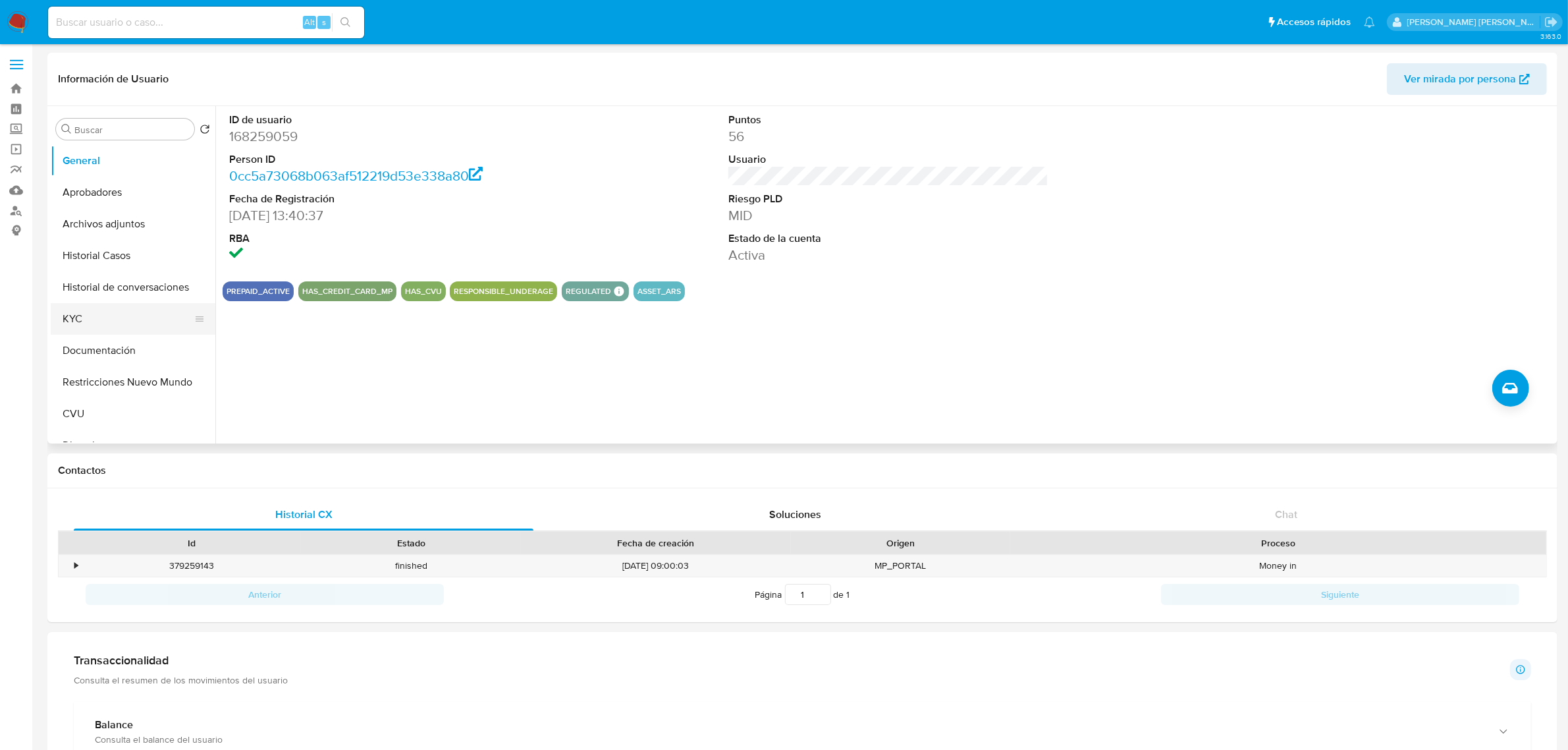
click at [93, 326] on button "KYC" at bounding box center [127, 319] width 154 height 32
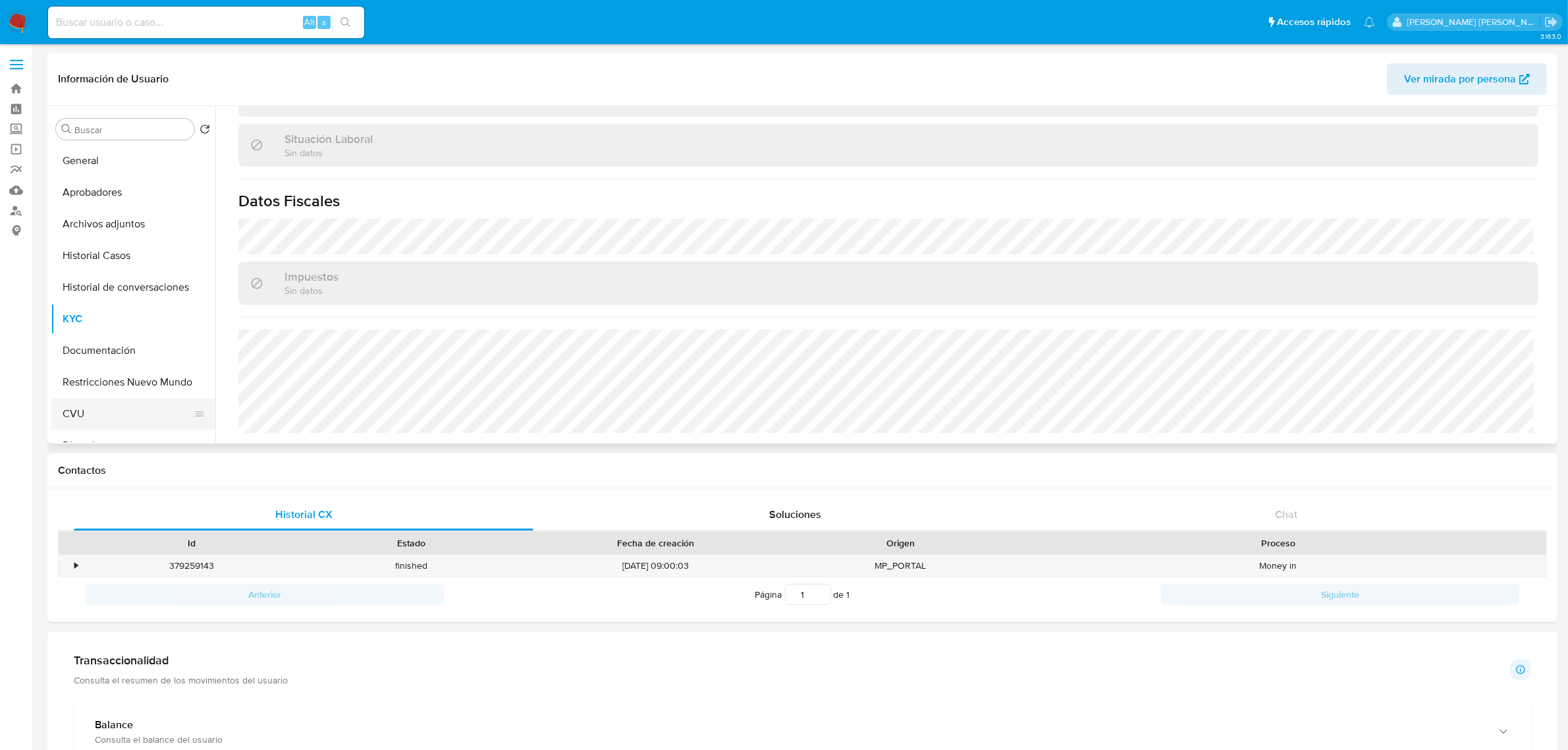
scroll to position [165, 0]
click at [100, 285] on button "Direcciones" at bounding box center [127, 281] width 154 height 32
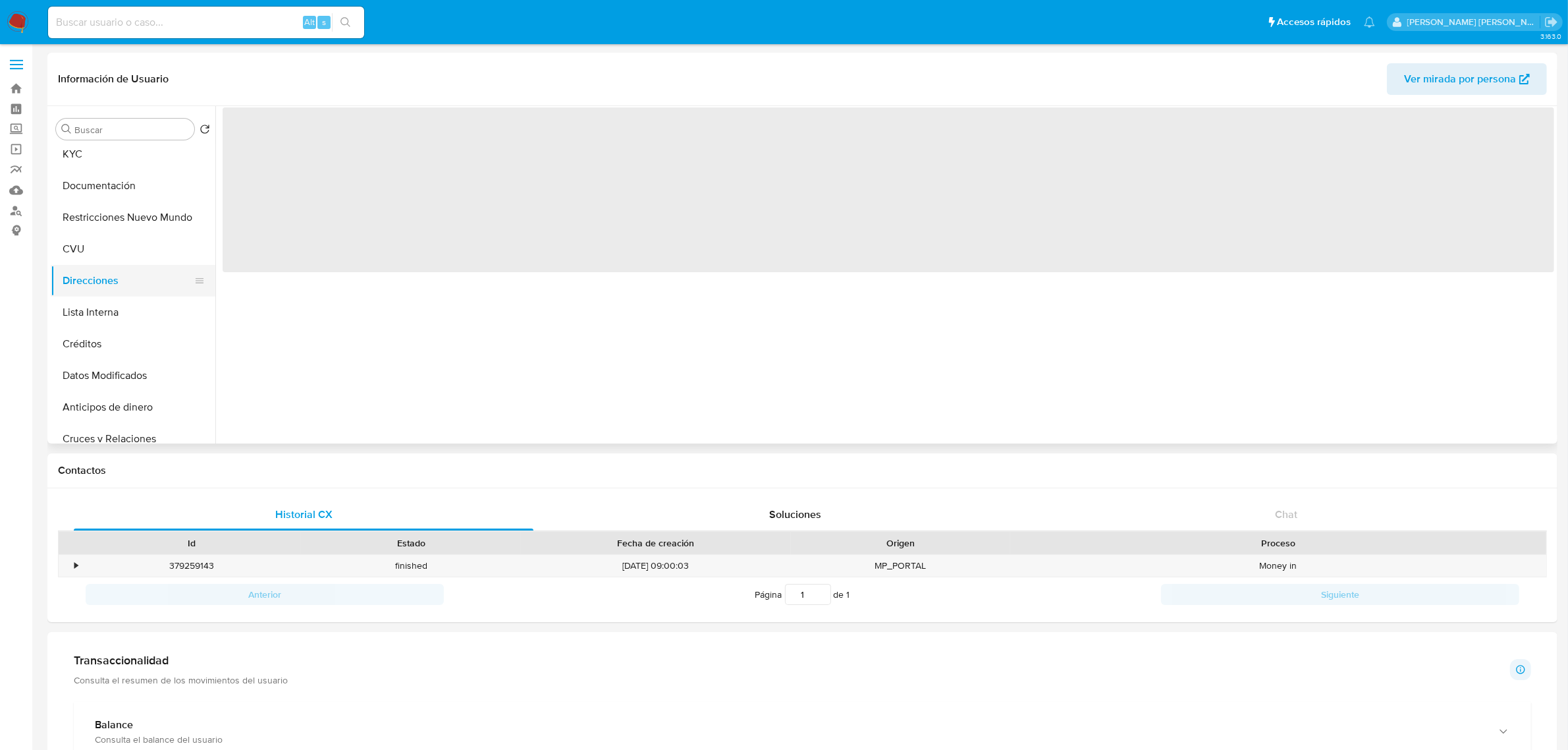
scroll to position [0, 0]
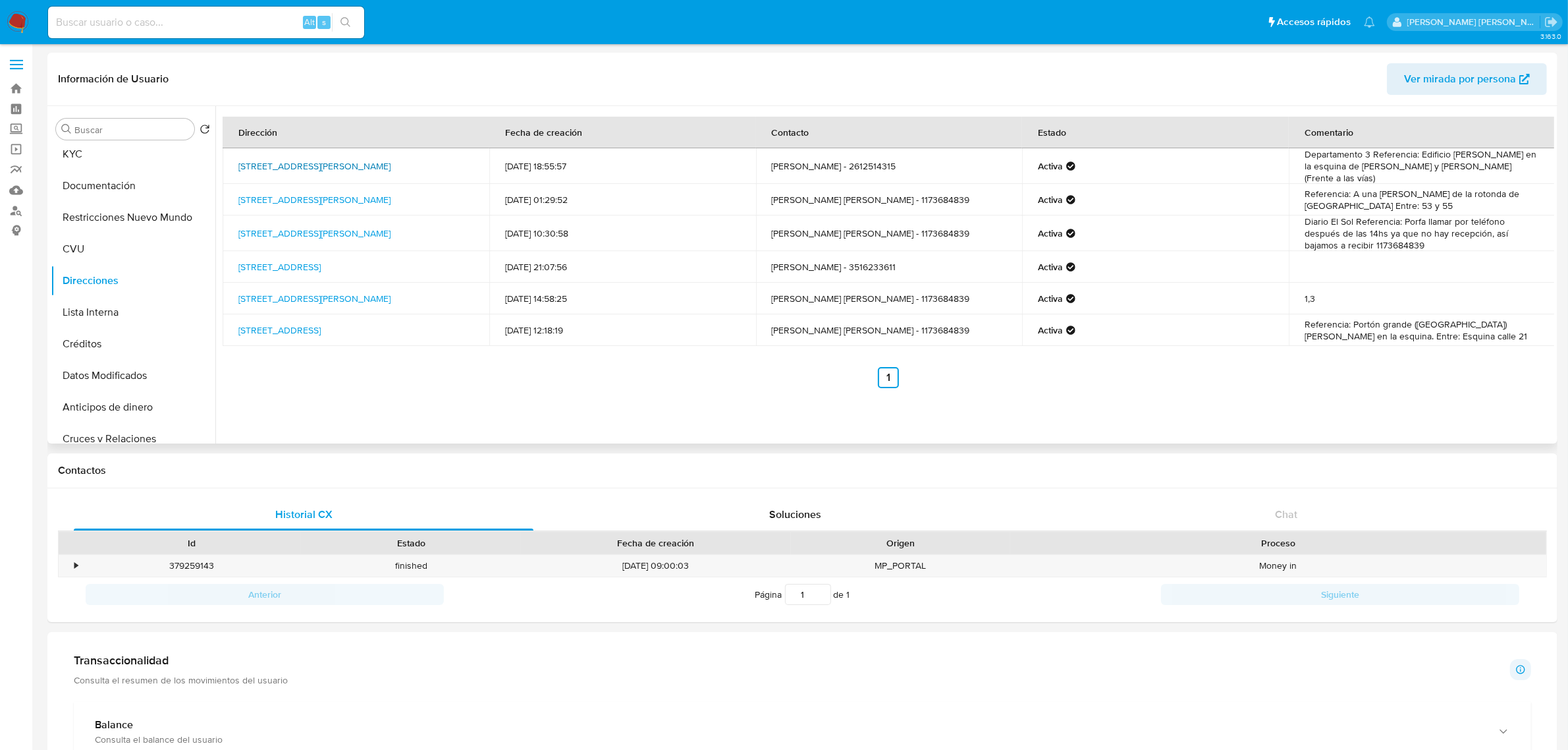
click at [390, 159] on link "[STREET_ADDRESS][PERSON_NAME]" at bounding box center [314, 165] width 152 height 13
click at [96, 163] on button "KYC" at bounding box center [127, 154] width 154 height 32
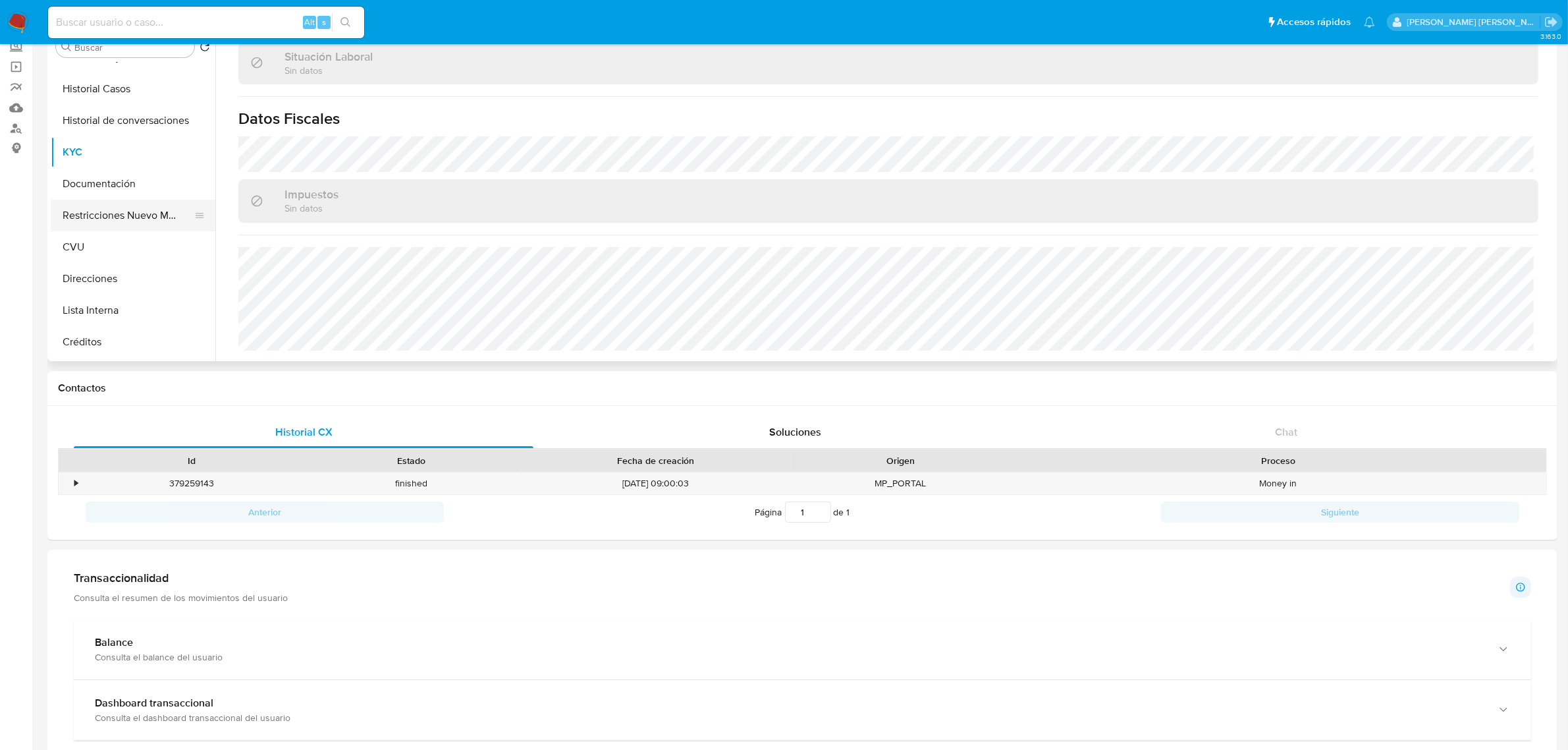
scroll to position [82, 0]
click at [136, 279] on button "Direcciones" at bounding box center [127, 281] width 154 height 32
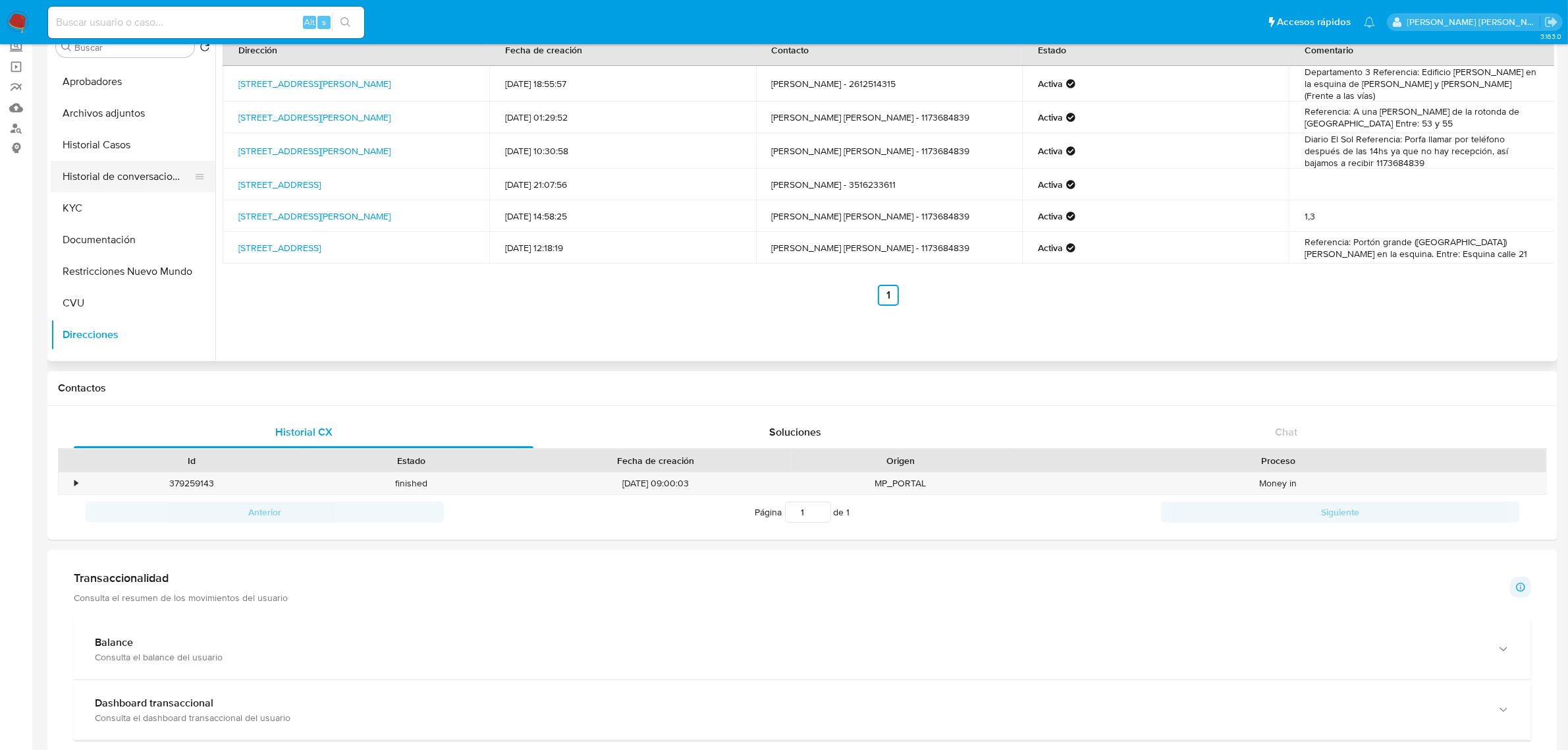
scroll to position [0, 0]
drag, startPoint x: 130, startPoint y: 199, endPoint x: 140, endPoint y: 198, distance: 10.0
click at [130, 199] on button "Historial de conversaciones" at bounding box center [127, 205] width 154 height 32
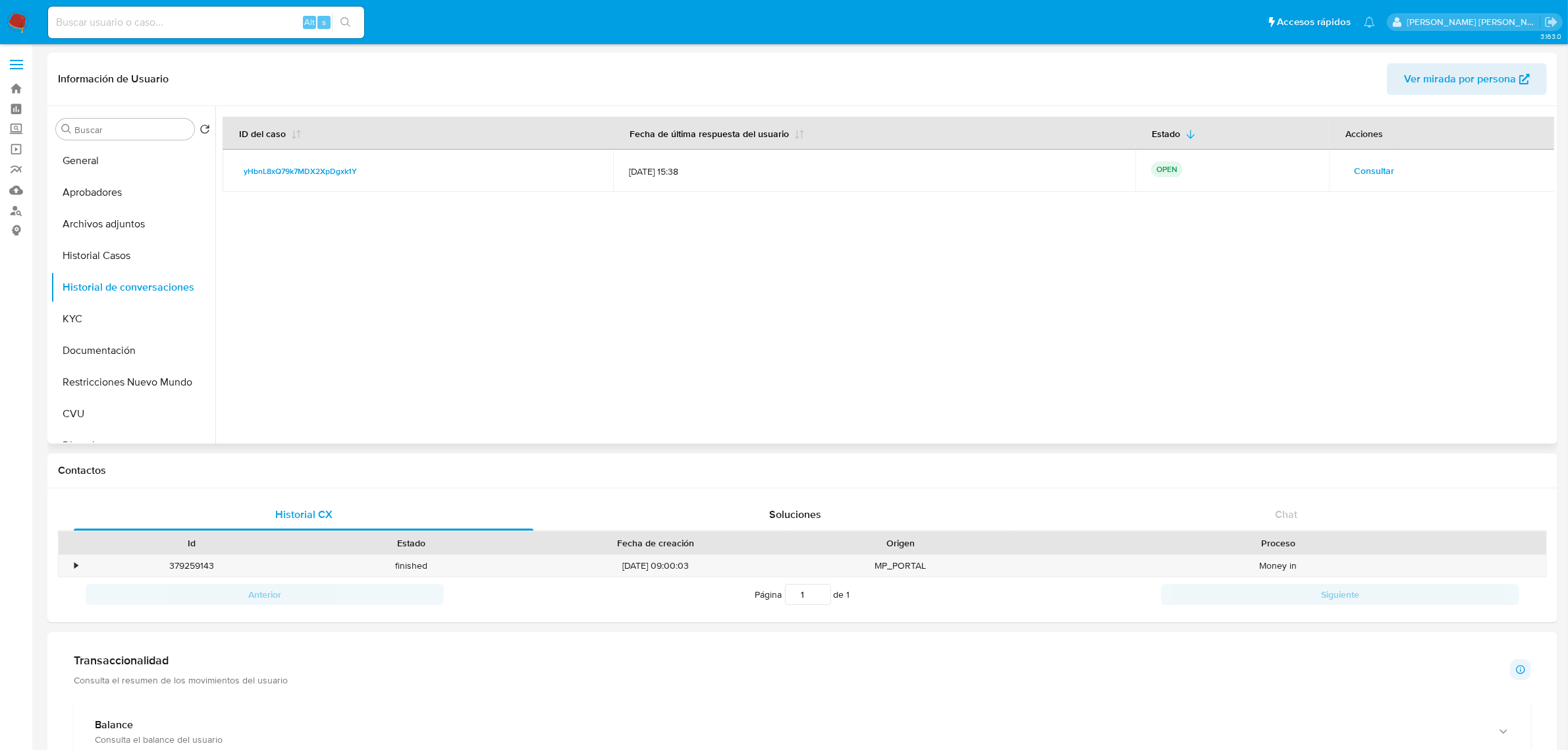
click at [1367, 173] on span "Consultar" at bounding box center [1374, 170] width 40 height 19
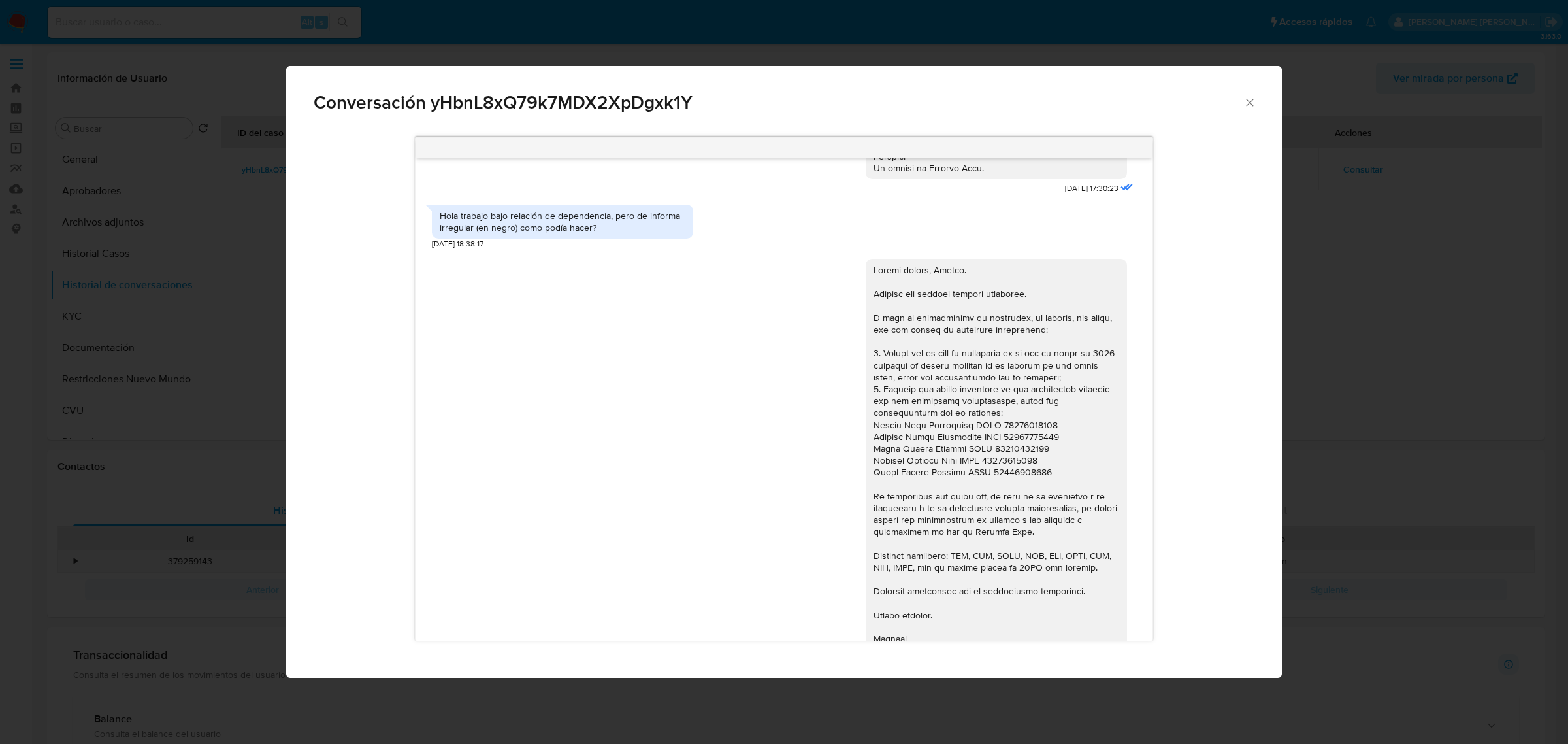
scroll to position [670, 0]
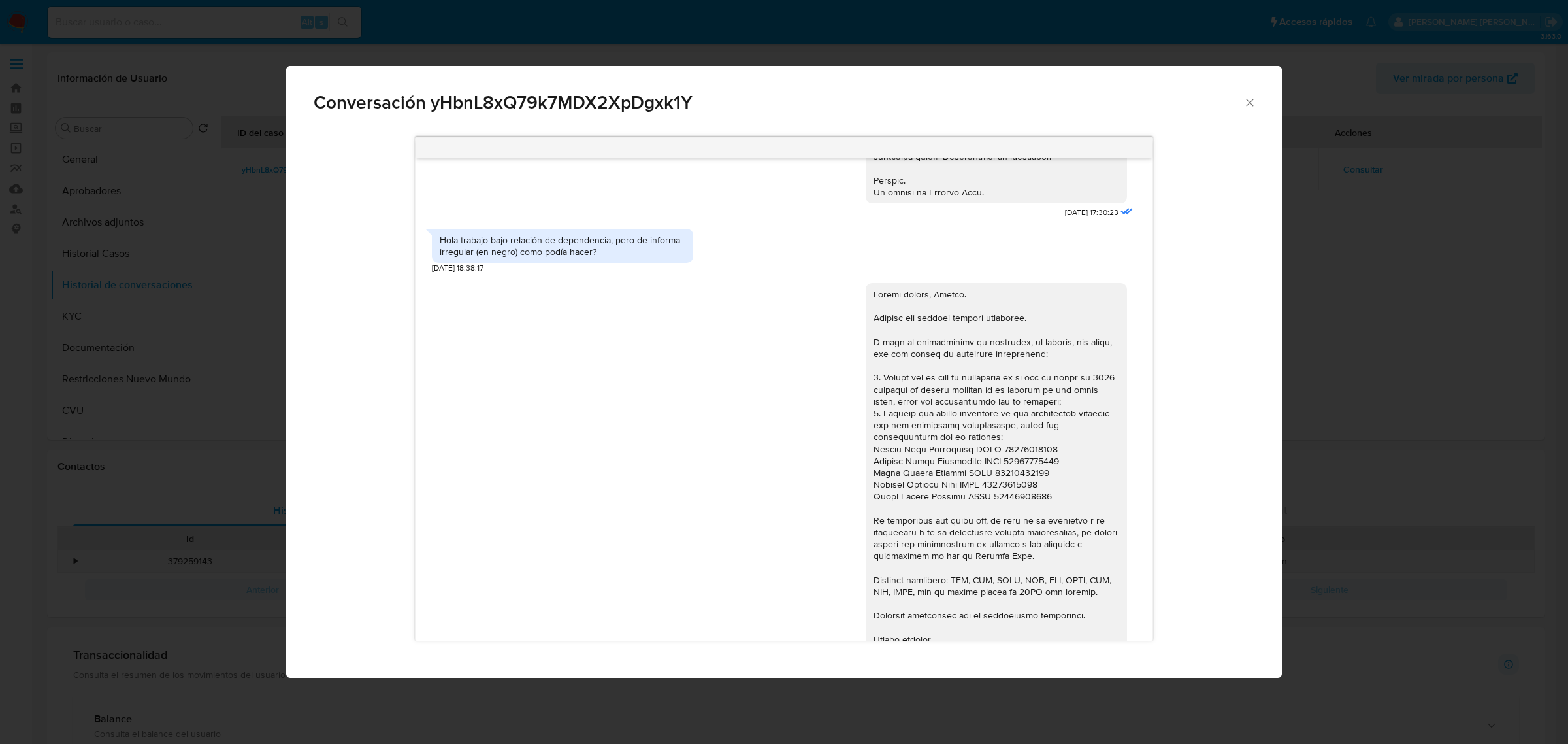
click at [537, 263] on div "Hola trabajo bajo relación de dependencia, pero de informa irregular (en negro)…" at bounding box center [561, 245] width 261 height 34
click at [547, 257] on div "Hola trabajo bajo relación de dependencia, pero de informa irregular (en negro)…" at bounding box center [561, 245] width 245 height 24
copy div "Hola trabajo bajo relación de dependencia, pero de informa irregular (en negro)…"
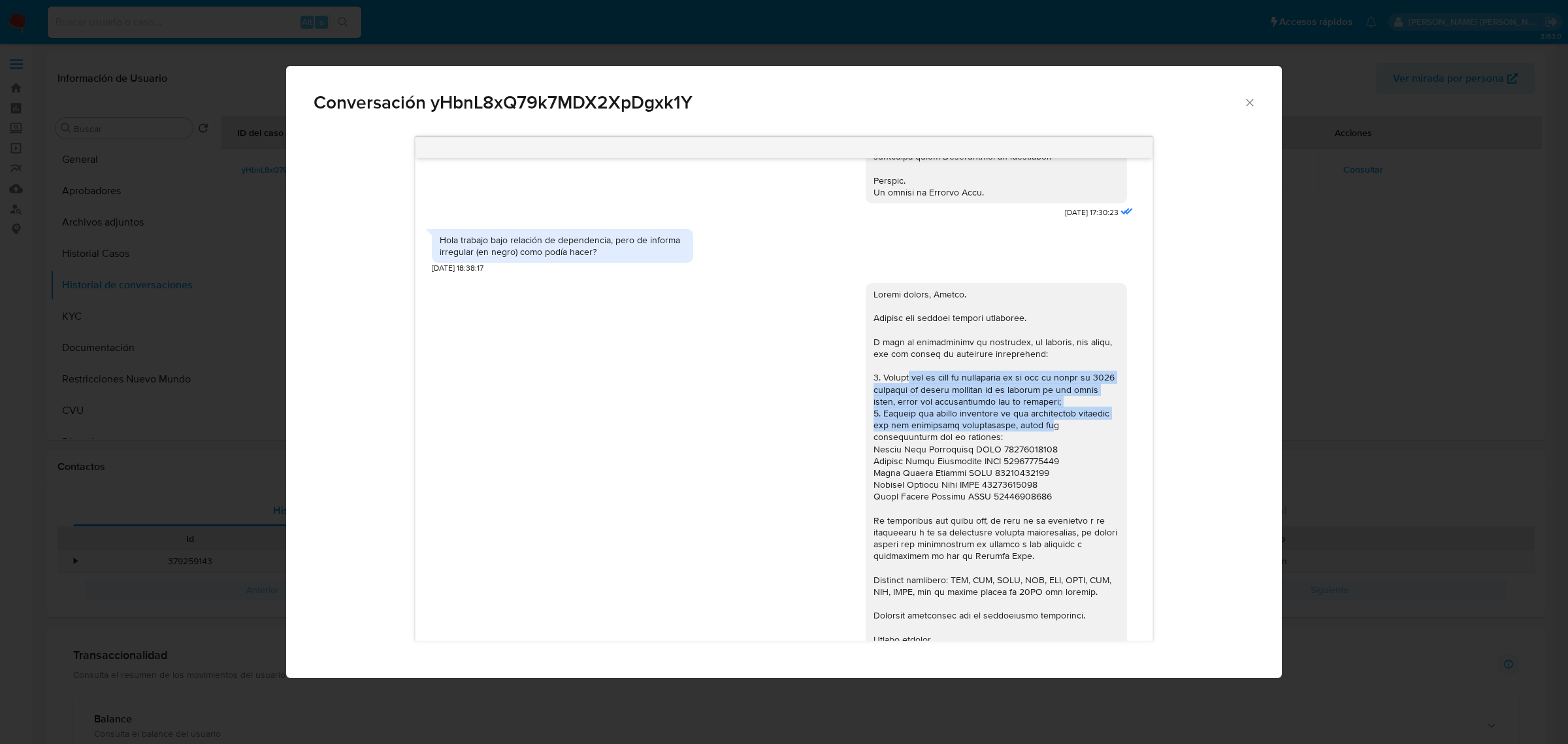
drag, startPoint x: 893, startPoint y: 391, endPoint x: 1060, endPoint y: 441, distance: 174.3
click at [1060, 441] on div "Comunicación" at bounding box center [996, 484] width 245 height 392
copy div "por el cual la operatoria en el mes de [PERSON_NAME] de 2025 presenta un desvío…"
